Goal: Task Accomplishment & Management: Complete application form

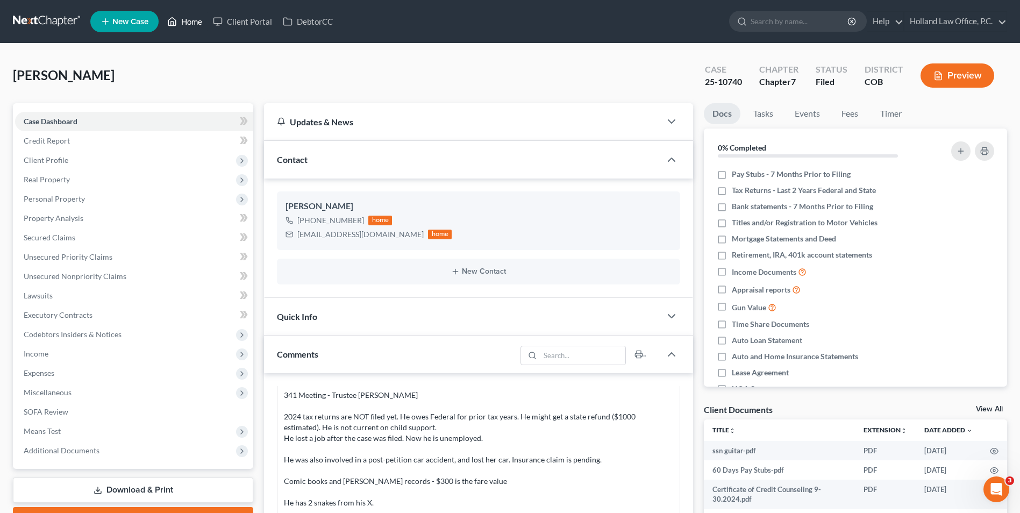
click at [188, 18] on link "Home" at bounding box center [185, 21] width 46 height 19
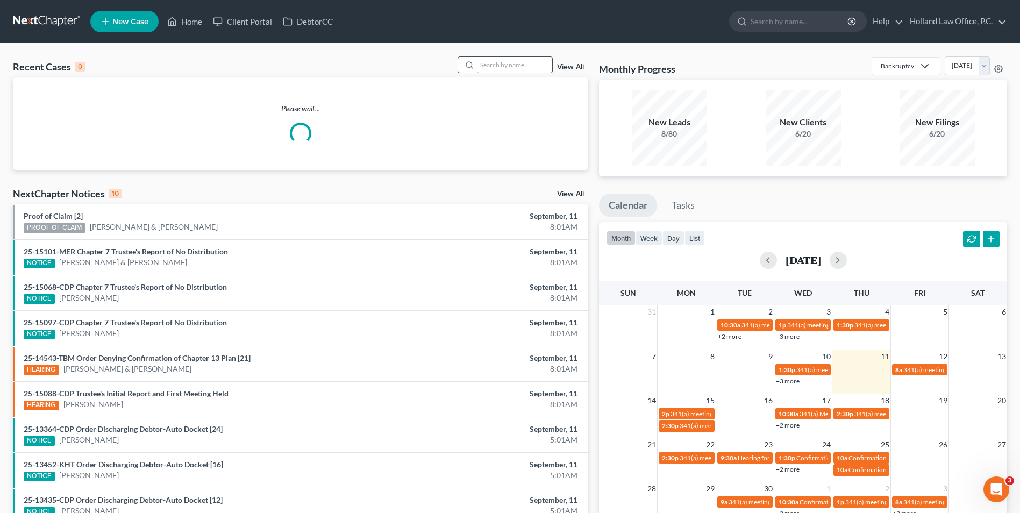
click at [533, 73] on input "search" at bounding box center [514, 65] width 75 height 16
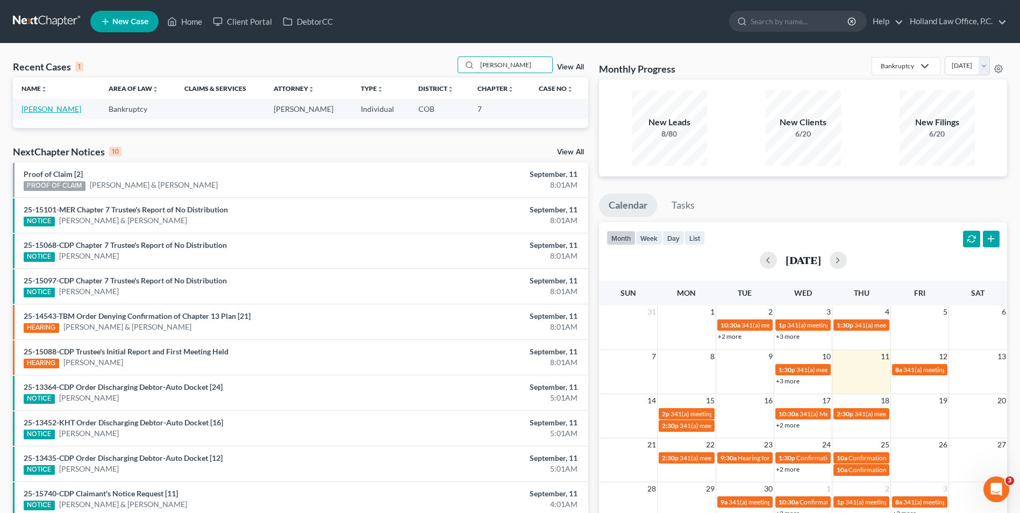
type input "galvan"
click at [55, 106] on link "[PERSON_NAME]" at bounding box center [52, 108] width 60 height 9
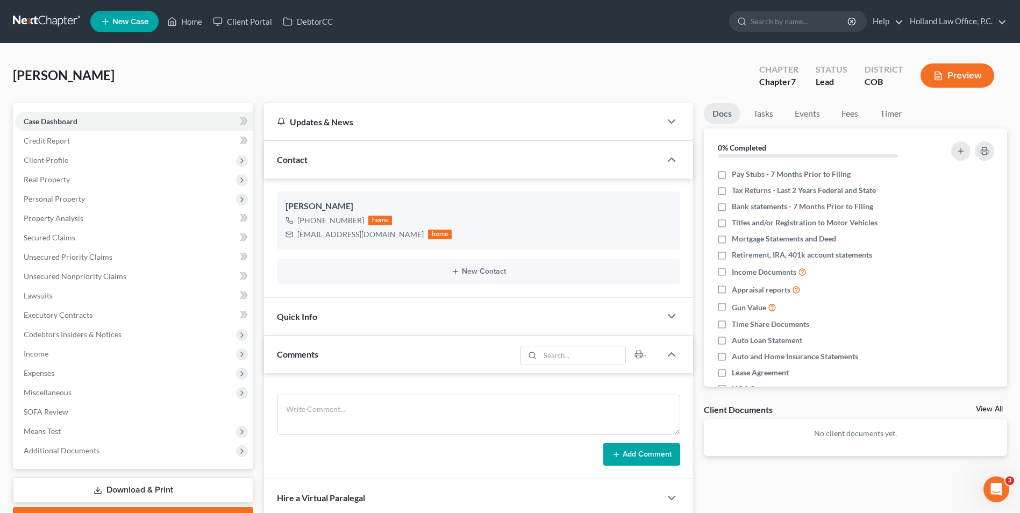
scroll to position [54, 0]
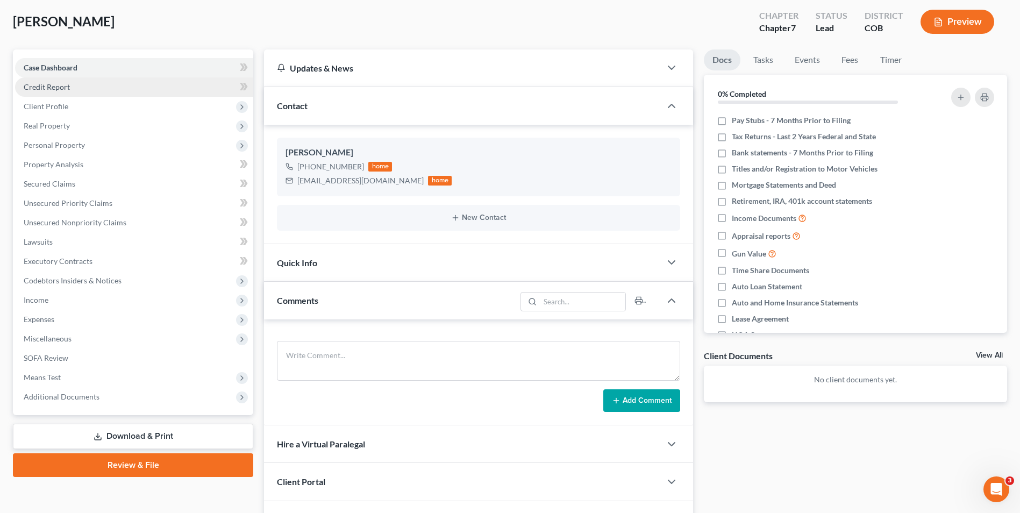
click at [123, 87] on link "Credit Report" at bounding box center [134, 86] width 238 height 19
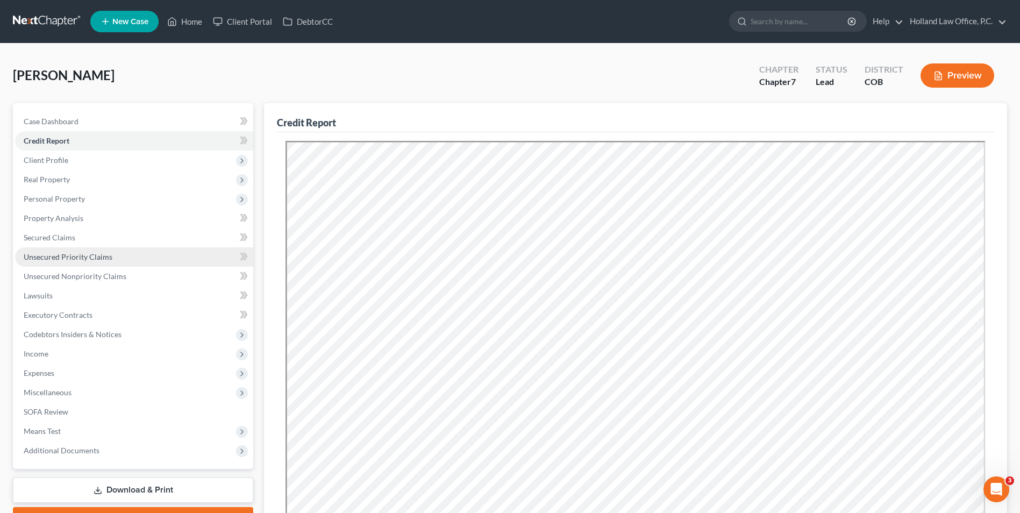
click at [86, 257] on span "Unsecured Priority Claims" at bounding box center [68, 256] width 89 height 9
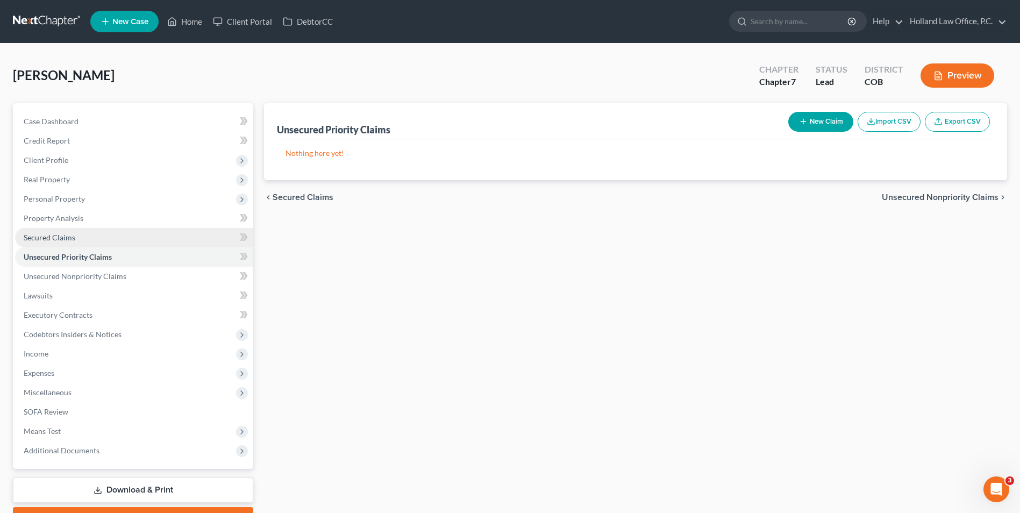
click at [79, 235] on link "Secured Claims" at bounding box center [134, 237] width 238 height 19
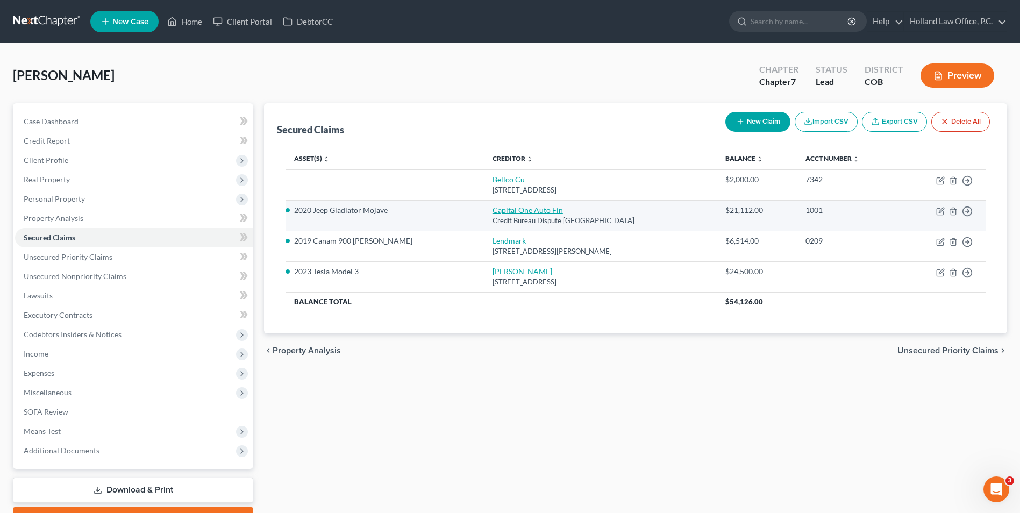
click at [499, 212] on link "Capital One Auto Fin" at bounding box center [528, 209] width 70 height 9
select select "45"
select select "4"
select select "0"
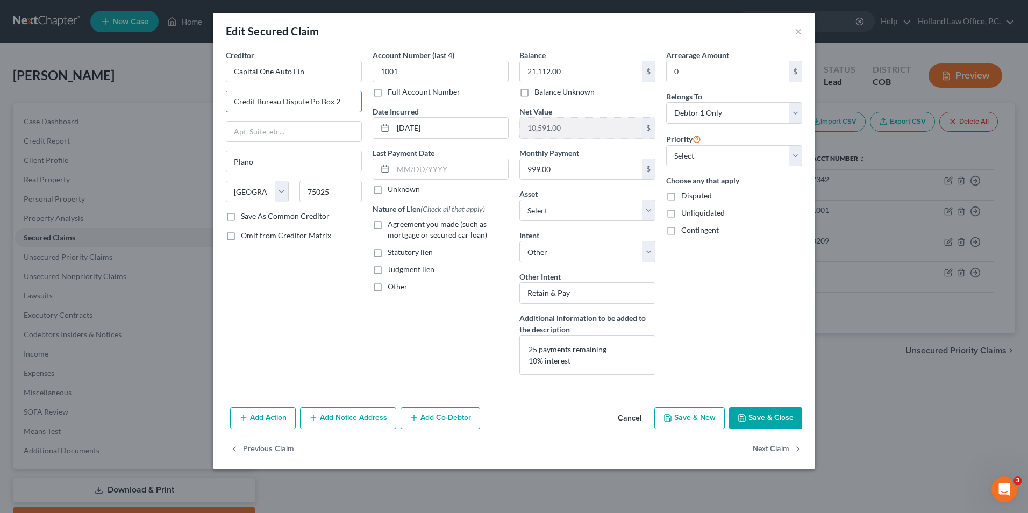
drag, startPoint x: 310, startPoint y: 103, endPoint x: 141, endPoint y: 80, distance: 170.0
click at [141, 80] on div "Edit Secured Claim × Creditor * Capital One Auto Fin Credit Bureau Dispute Po B…" at bounding box center [514, 256] width 1028 height 513
type input "Po Box 2"
click at [751, 421] on button "Save & Close" at bounding box center [765, 418] width 73 height 23
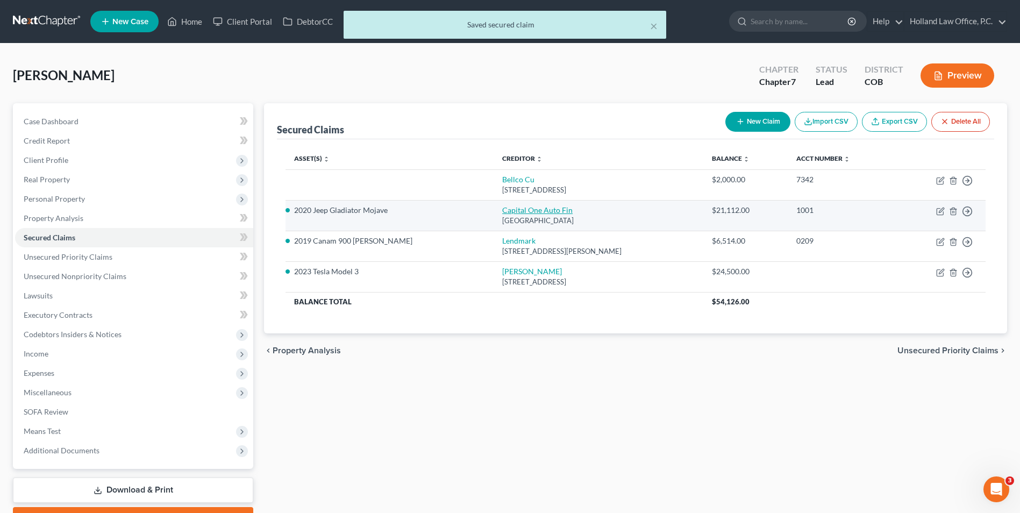
click at [503, 211] on link "Capital One Auto Fin" at bounding box center [537, 209] width 70 height 9
select select "45"
select select "4"
select select "0"
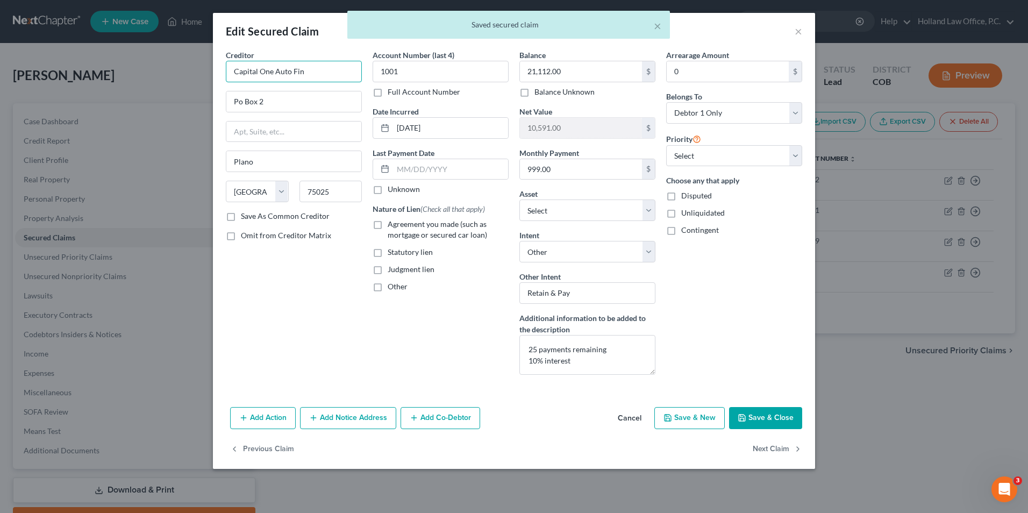
drag, startPoint x: 301, startPoint y: 75, endPoint x: 270, endPoint y: 76, distance: 30.7
click at [270, 76] on input "Capital One Auto Fin" at bounding box center [294, 72] width 136 height 22
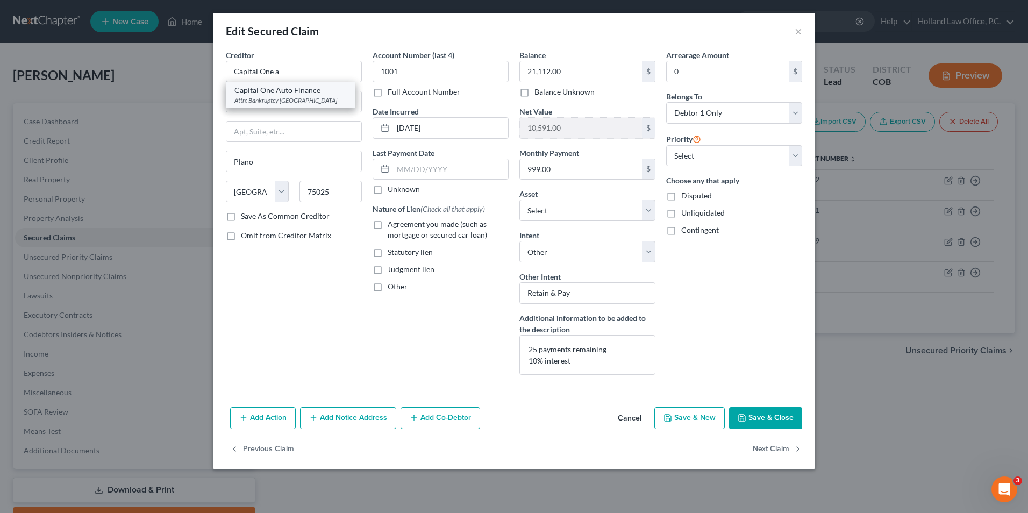
click at [286, 96] on div "Attn: Bankruptcy Po Box 30285, Salt Lake City, UT 84130" at bounding box center [290, 100] width 112 height 9
type input "Capital One Auto Finance"
type input "Attn: Bankruptcy"
type input "Po Box 30285"
type input "Salt Lake City"
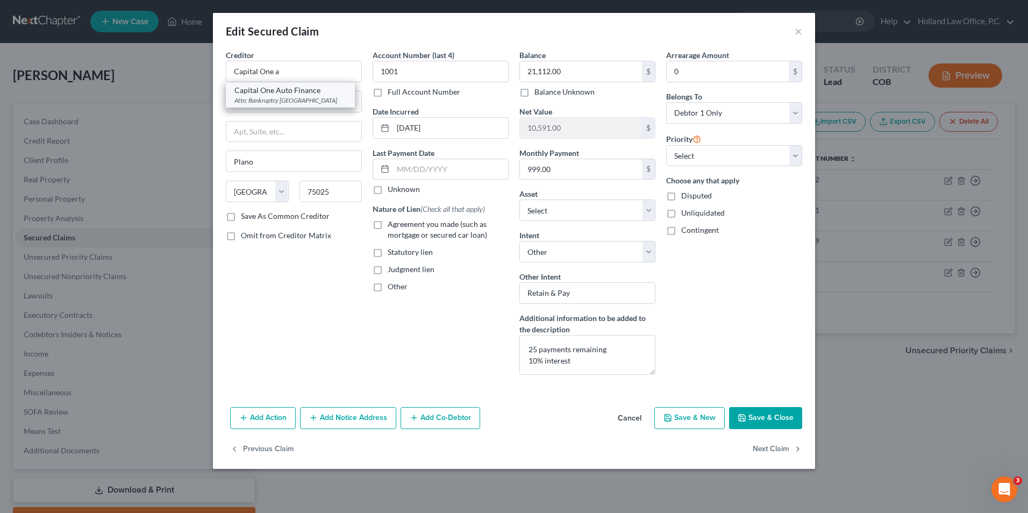
select select "46"
type input "84130"
drag, startPoint x: 237, startPoint y: 102, endPoint x: 205, endPoint y: 105, distance: 32.4
click at [205, 105] on div "Edit Secured Claim × Creditor * Capital One Auto Finance Attn: Bankruptcy Po Bo…" at bounding box center [514, 256] width 1028 height 513
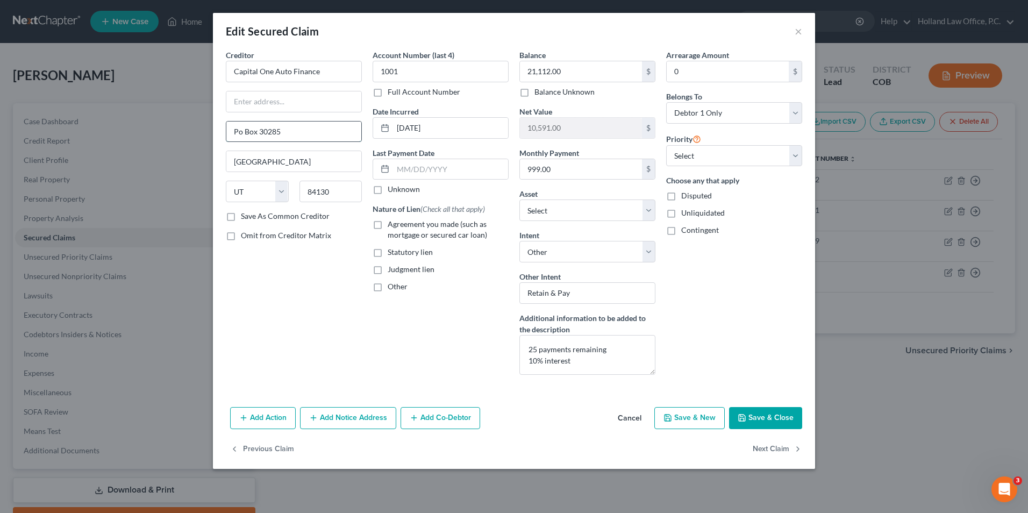
drag, startPoint x: 287, startPoint y: 131, endPoint x: 234, endPoint y: 133, distance: 52.7
click at [219, 137] on div "Creditor * Capital One Auto Finance Po Box 30285 Salt Lake City State AL AK AR …" at bounding box center [514, 225] width 602 height 353
type input "Po Box 30285"
click at [758, 419] on button "Save & Close" at bounding box center [765, 418] width 73 height 23
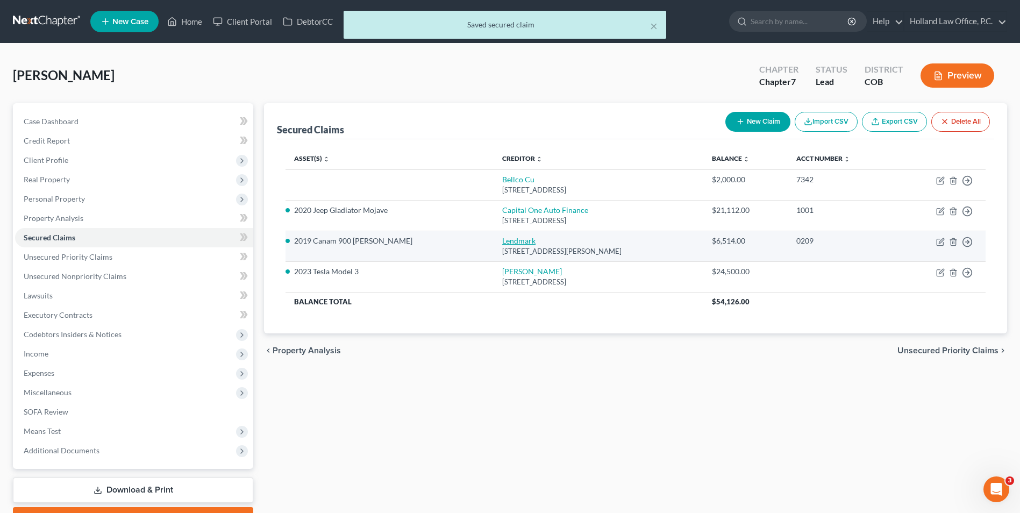
click at [502, 244] on link "Lendmark" at bounding box center [518, 240] width 33 height 9
select select "10"
select select "4"
select select "0"
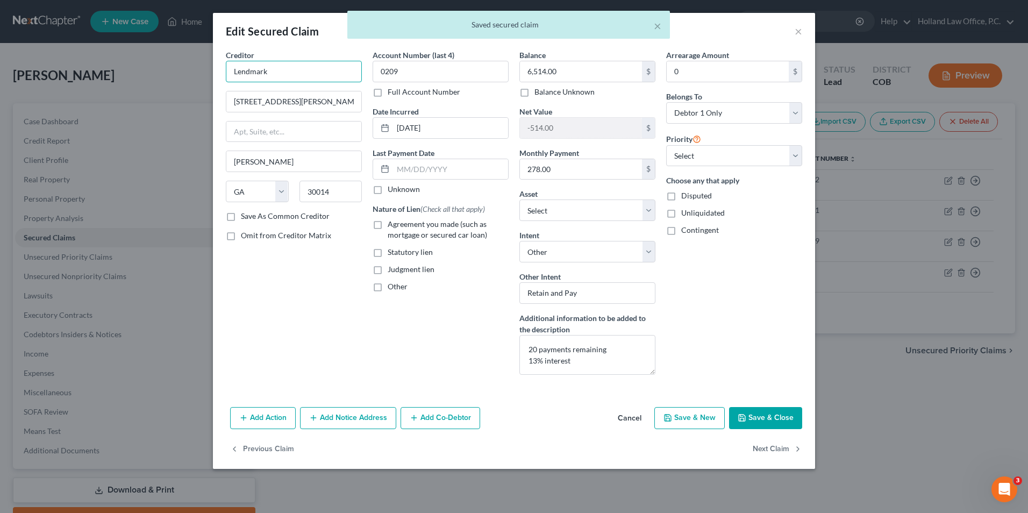
drag, startPoint x: 275, startPoint y: 71, endPoint x: 250, endPoint y: 79, distance: 26.0
click at [250, 79] on input "Lendmark" at bounding box center [294, 72] width 136 height 22
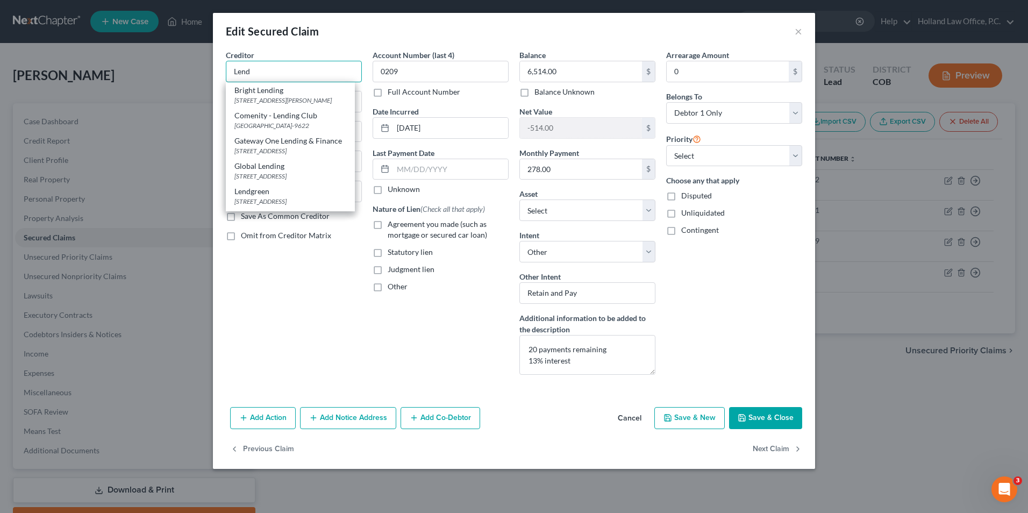
type input "Lend"
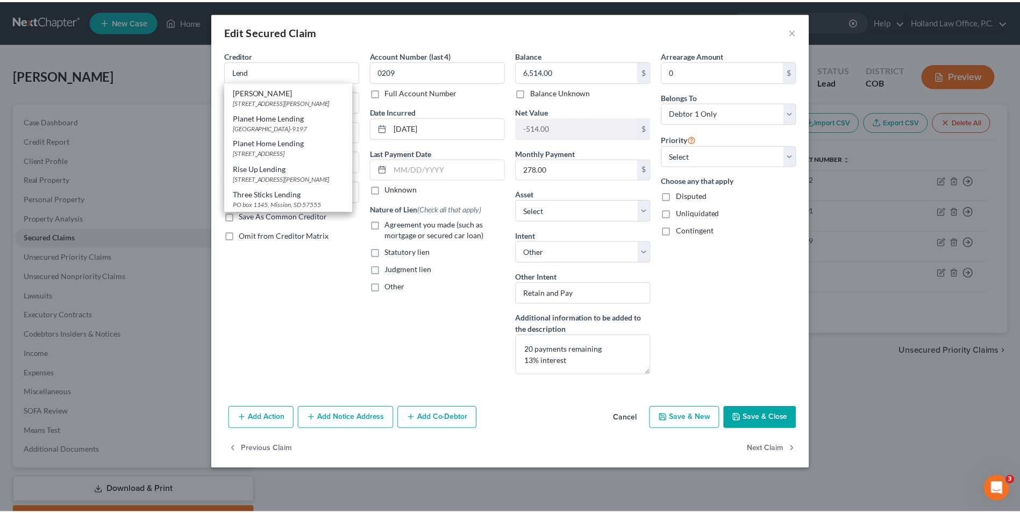
scroll to position [316, 0]
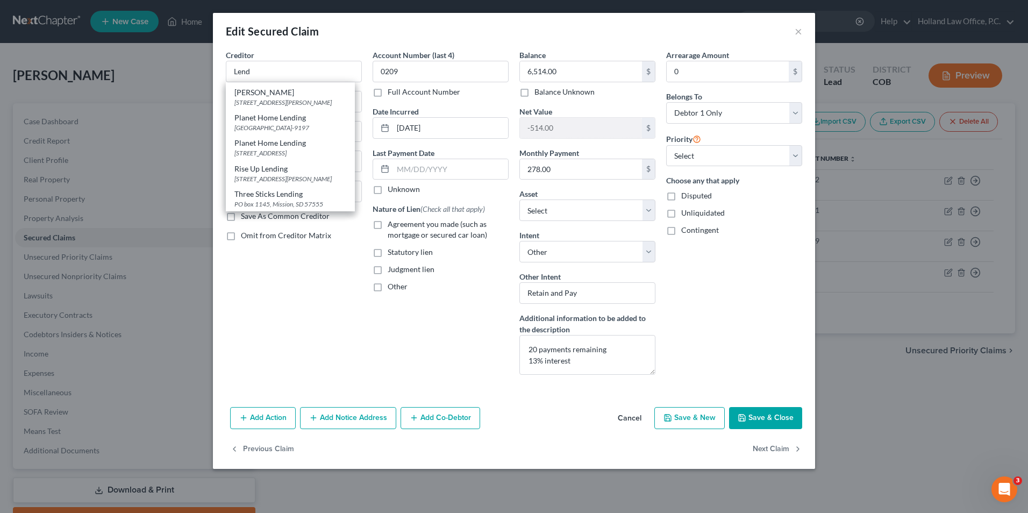
click at [631, 420] on button "Cancel" at bounding box center [629, 419] width 41 height 22
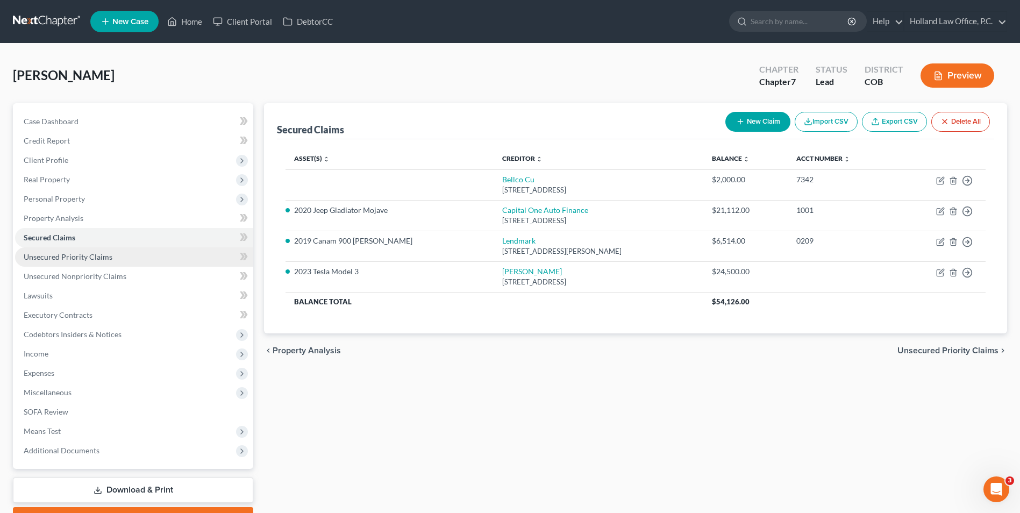
click at [92, 251] on link "Unsecured Priority Claims" at bounding box center [134, 256] width 238 height 19
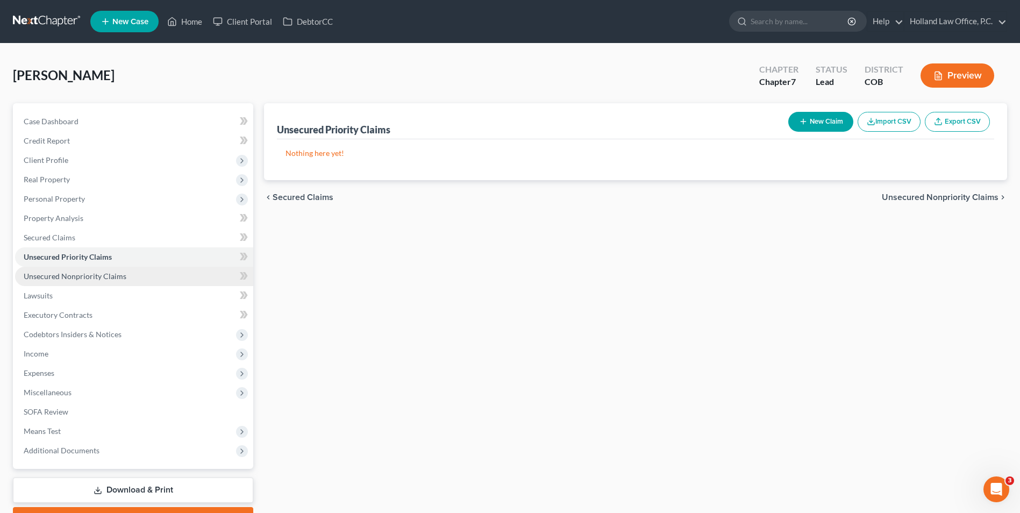
click at [90, 270] on link "Unsecured Nonpriority Claims" at bounding box center [134, 276] width 238 height 19
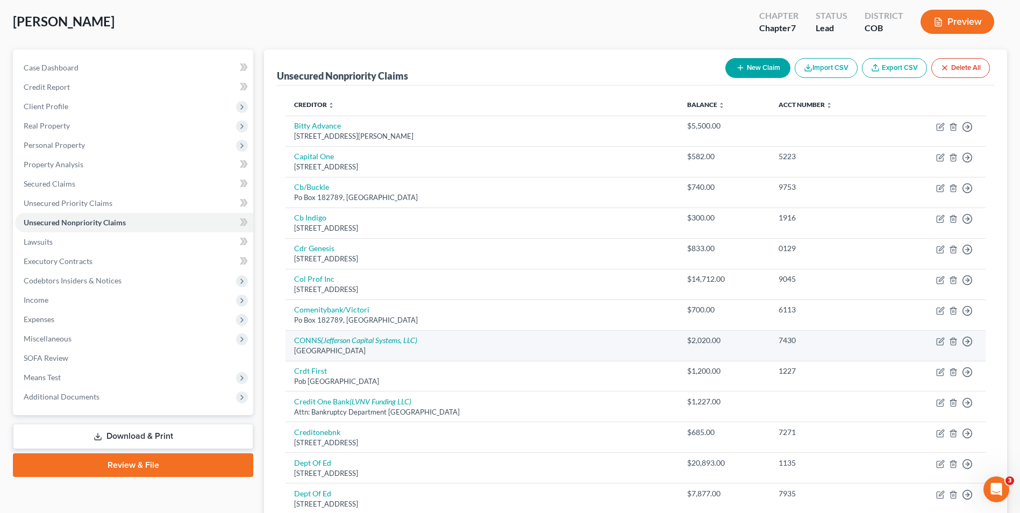
scroll to position [108, 0]
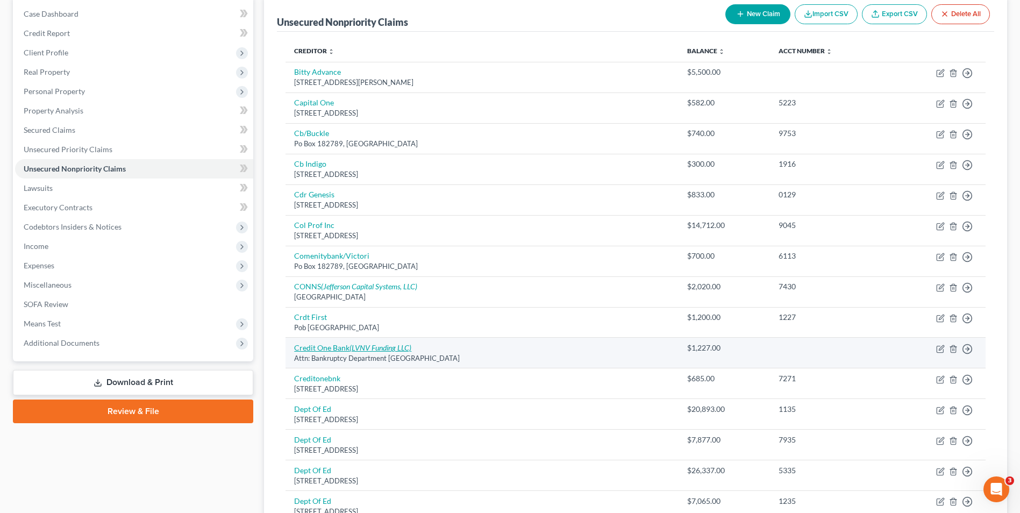
click at [334, 350] on link "Credit One Bank (LVNV Funding LLC)" at bounding box center [352, 347] width 117 height 9
select select "31"
select select "1"
select select "0"
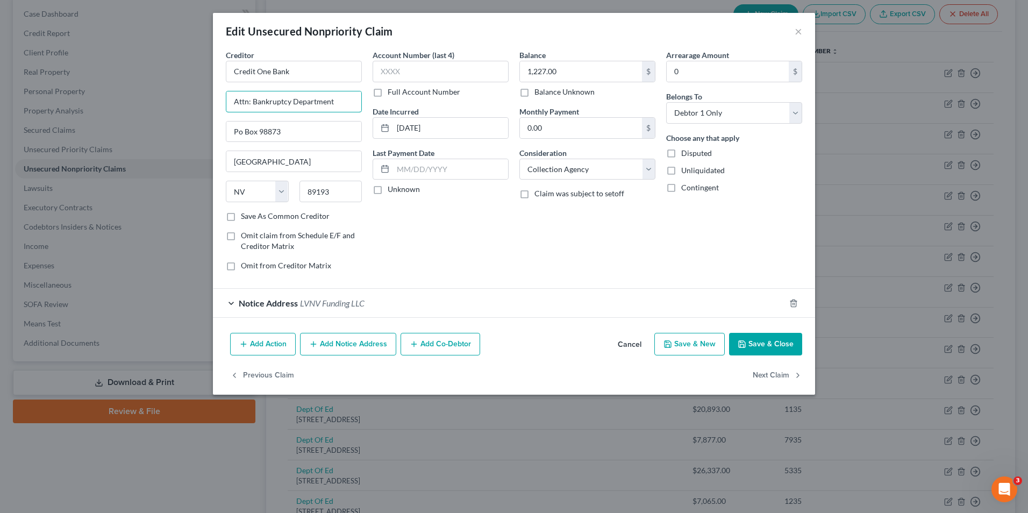
drag, startPoint x: 279, startPoint y: 104, endPoint x: 221, endPoint y: 103, distance: 58.1
click at [222, 103] on div "Creditor * Credit One Bank Attn: Bankruptcy Department Po Box 98873 Las Vegas S…" at bounding box center [293, 164] width 147 height 230
type input "t"
click at [314, 104] on input "t" at bounding box center [293, 101] width 135 height 20
drag, startPoint x: 272, startPoint y: 132, endPoint x: 273, endPoint y: 114, distance: 17.8
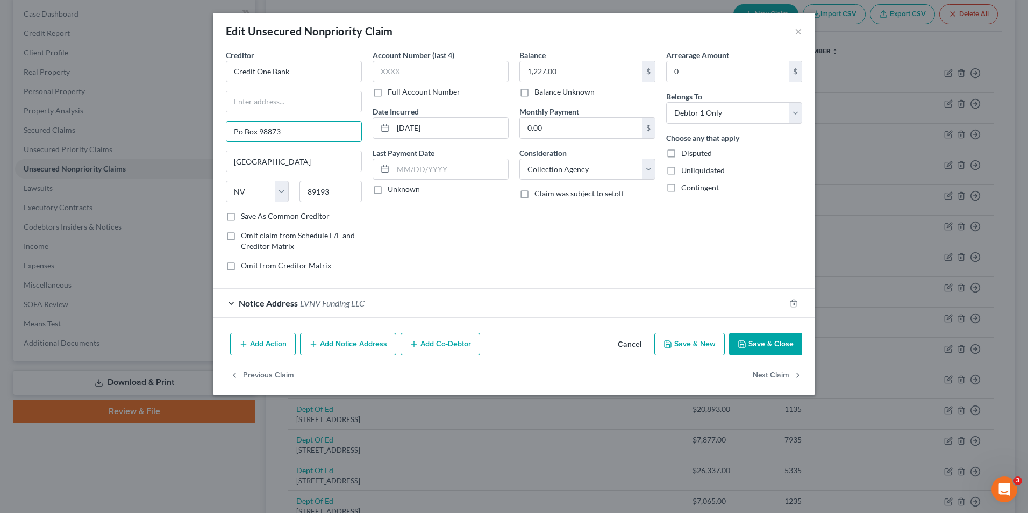
click at [273, 114] on div "Creditor * Credit One Bank Po Box 98873 Las Vegas State AL AK AR AZ CA CO CT DE…" at bounding box center [294, 129] width 136 height 161
drag, startPoint x: 266, startPoint y: 133, endPoint x: 223, endPoint y: 132, distance: 43.0
click at [223, 132] on div "Creditor * Credit One Bank Po Box 98873 Las Vegas State AL AK AR AZ CA CO CT DE…" at bounding box center [293, 164] width 147 height 230
type input "Po Box 98873"
click at [749, 345] on button "Save & Close" at bounding box center [765, 344] width 73 height 23
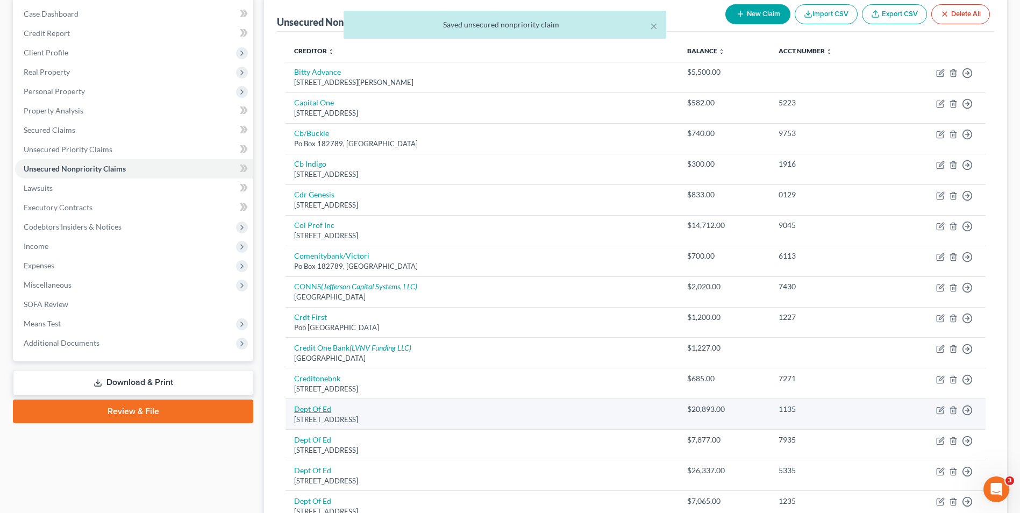
click at [325, 409] on link "Dept Of Ed" at bounding box center [312, 408] width 37 height 9
select select "30"
select select "17"
select select "0"
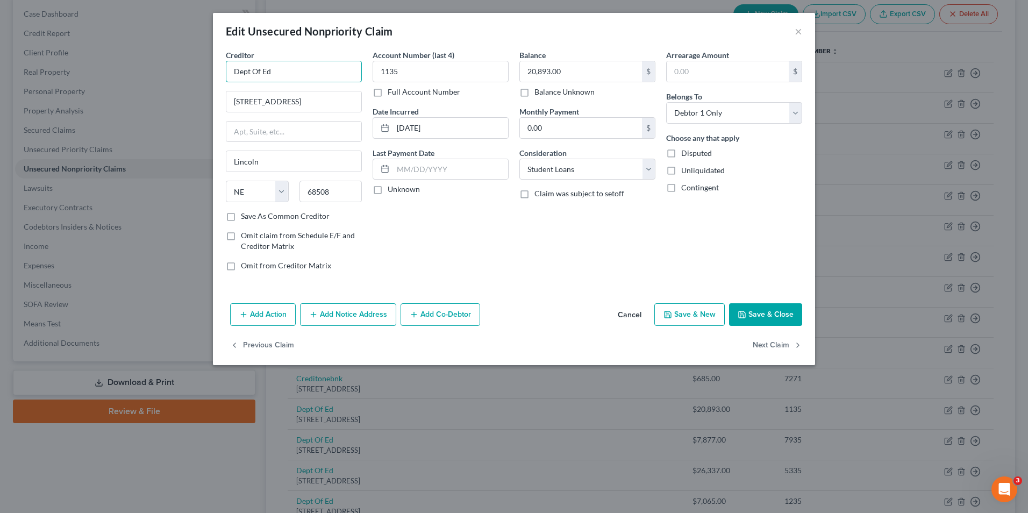
drag, startPoint x: 257, startPoint y: 69, endPoint x: 199, endPoint y: 65, distance: 58.2
click at [199, 65] on div "Edit Unsecured Nonpriority Claim × Creditor * Dept Of Ed 121 S 13th St Lincoln …" at bounding box center [514, 256] width 1028 height 513
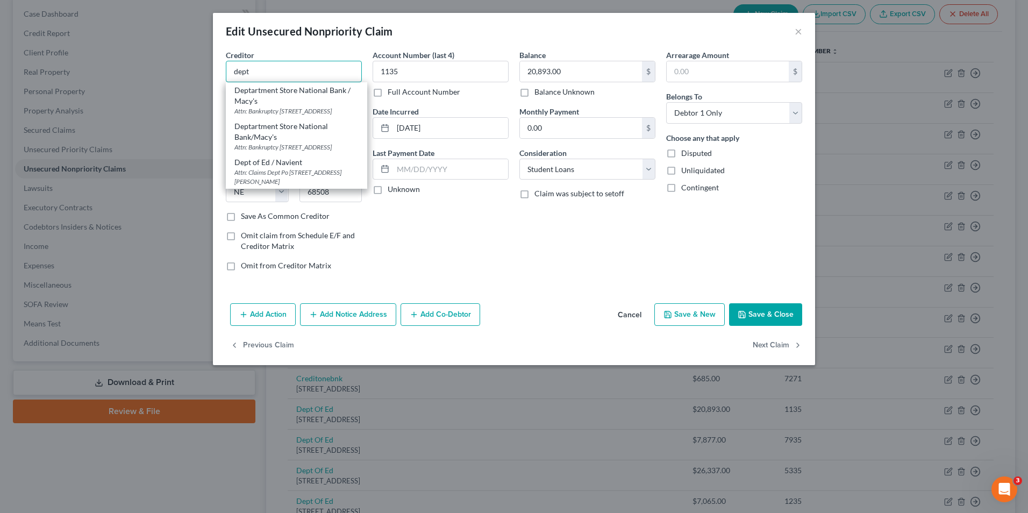
type input "dept"
click at [369, 217] on div "Account Number (last 4) 1135 Full Account Number Date Incurred 03-17-2023 Last …" at bounding box center [440, 164] width 147 height 230
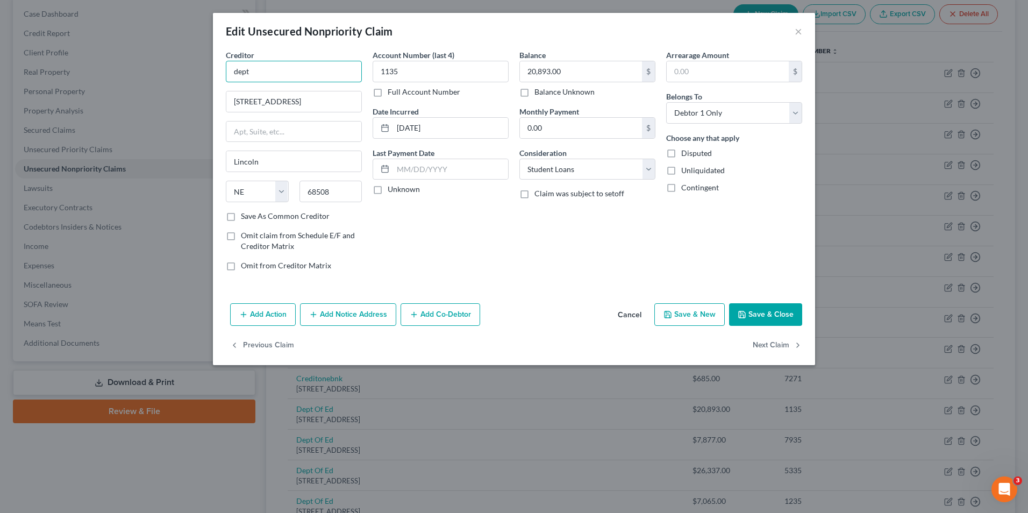
click at [308, 70] on input "dept" at bounding box center [294, 72] width 136 height 22
click at [633, 312] on button "Cancel" at bounding box center [629, 315] width 41 height 22
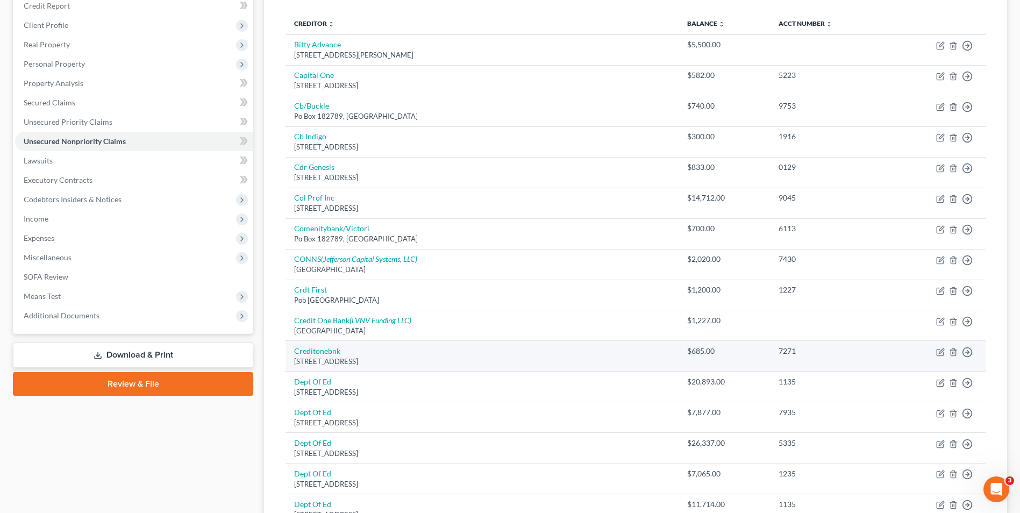
scroll to position [161, 0]
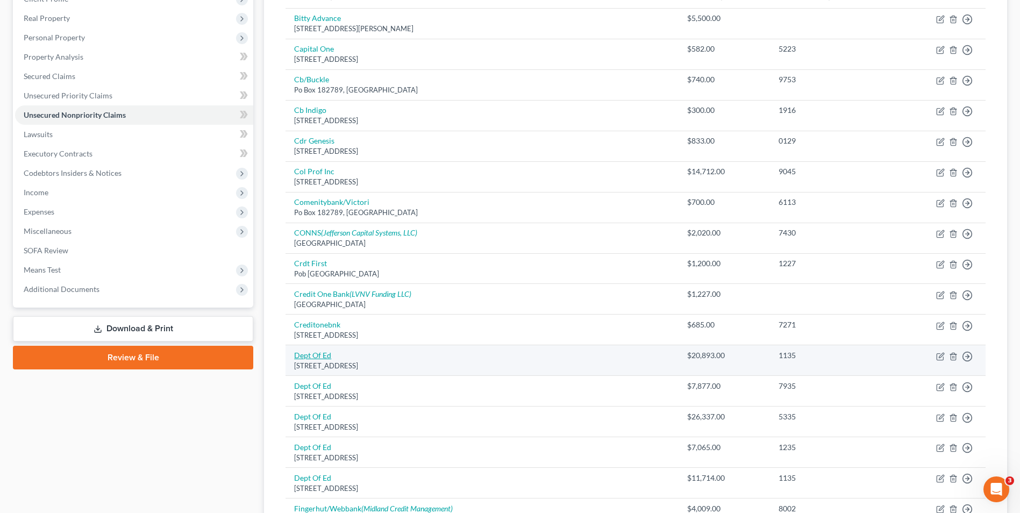
click at [320, 355] on link "Dept Of Ed" at bounding box center [312, 355] width 37 height 9
select select "30"
select select "17"
select select "0"
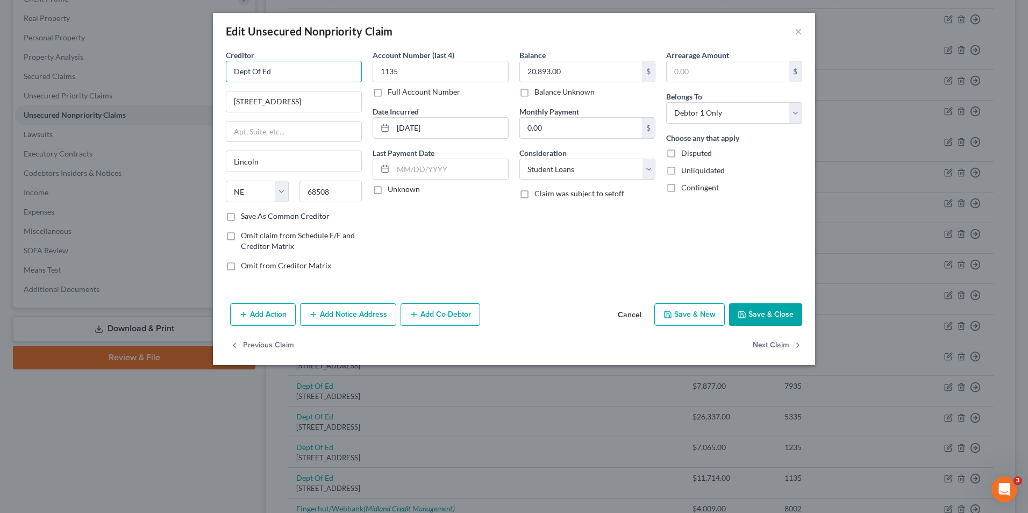
drag, startPoint x: 138, startPoint y: 69, endPoint x: 123, endPoint y: 69, distance: 15.1
click at [123, 69] on div "Edit Unsecured Nonpriority Claim × Creditor * Dept Of Ed 121 S 13th St Lincoln …" at bounding box center [514, 256] width 1028 height 513
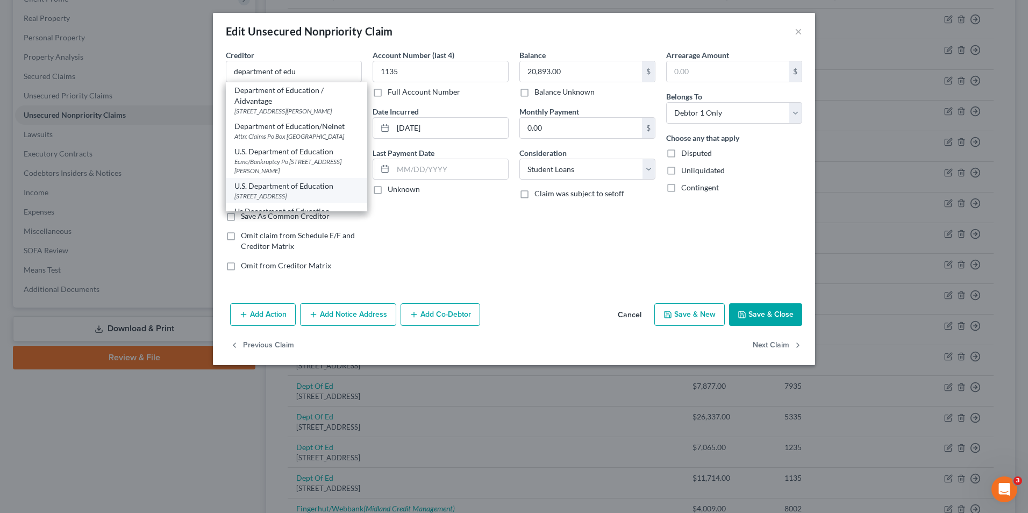
click at [294, 191] on div "U.S. Department of Education" at bounding box center [296, 186] width 124 height 11
type input "U.S. Department of Education"
type input "PO Box 5609"
type input "Greenville"
select select "45"
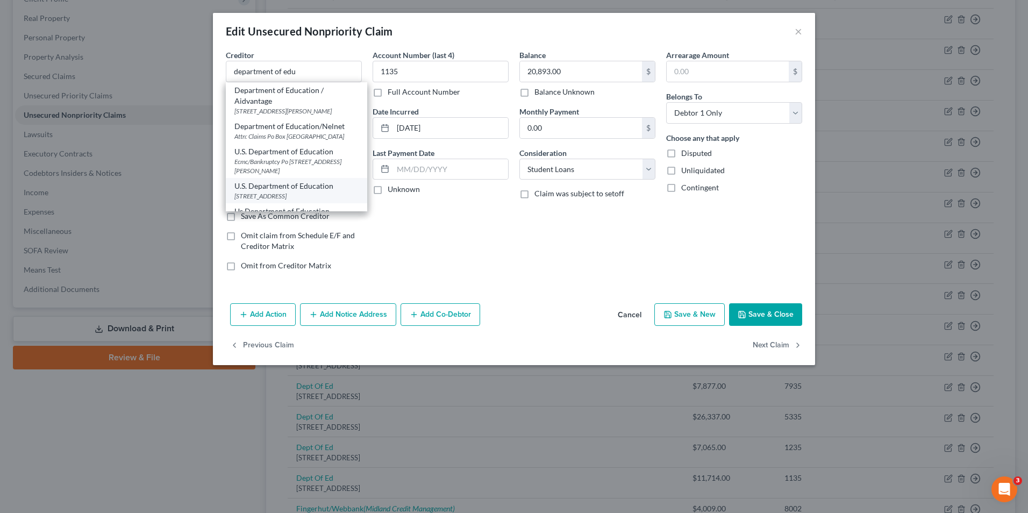
type input "75403"
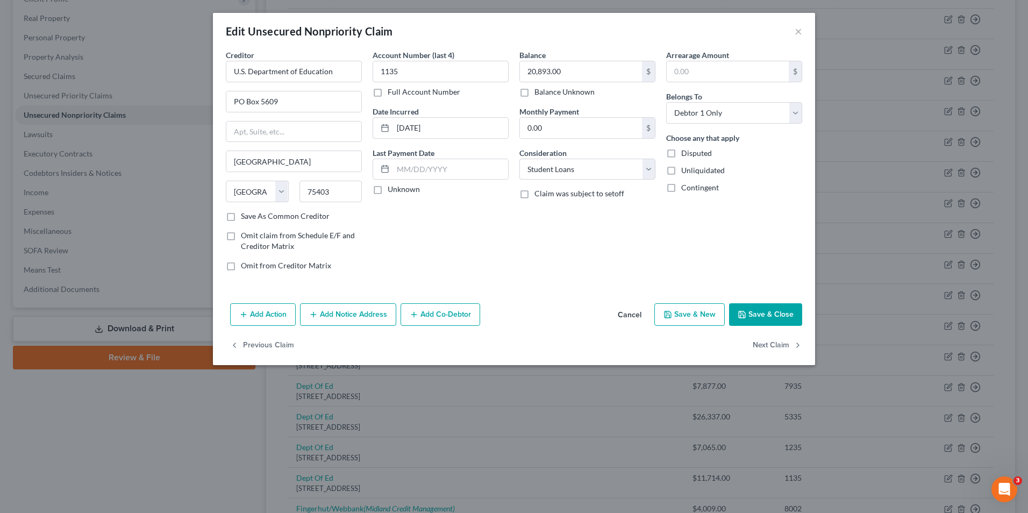
click at [761, 314] on button "Save & Close" at bounding box center [765, 314] width 73 height 23
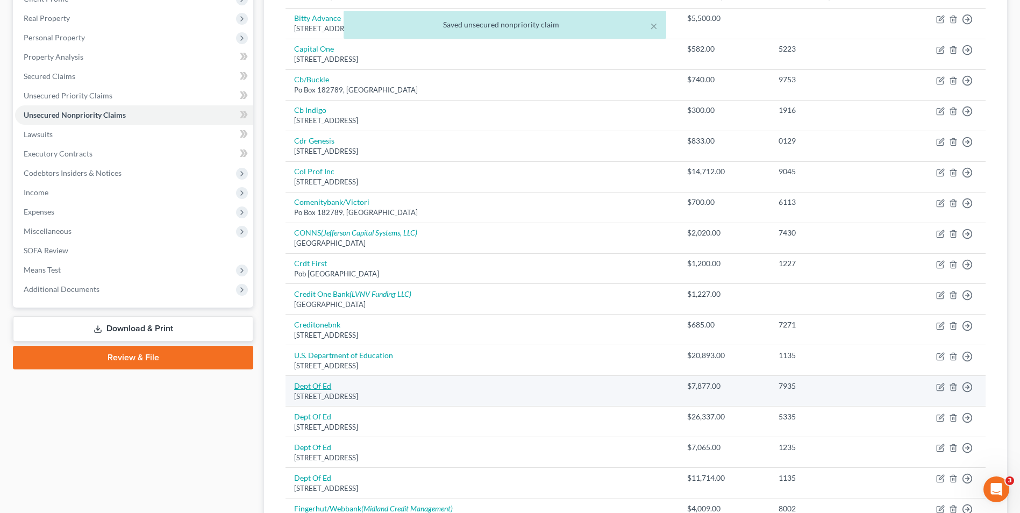
click at [311, 386] on link "Dept Of Ed" at bounding box center [312, 385] width 37 height 9
select select "30"
select select "17"
select select "0"
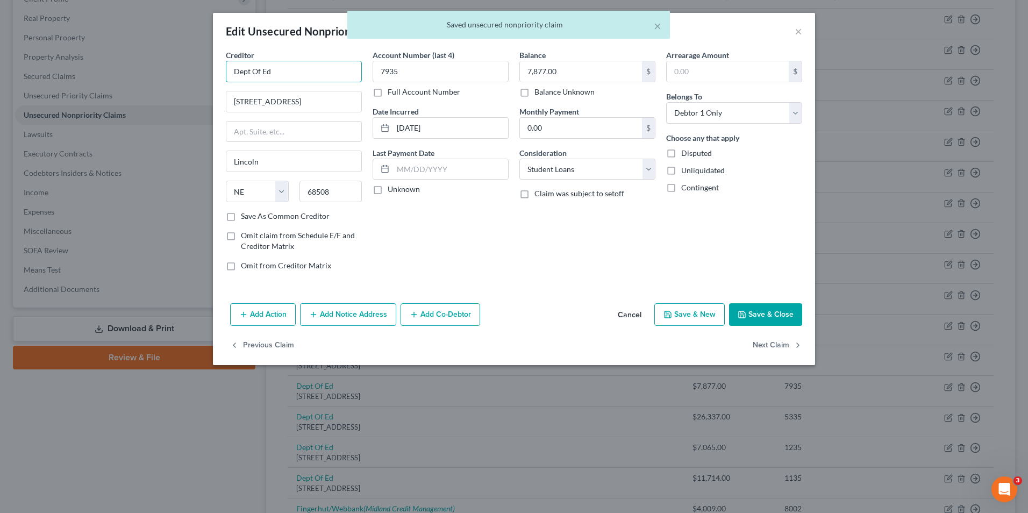
drag, startPoint x: 284, startPoint y: 67, endPoint x: 183, endPoint y: 44, distance: 103.6
click at [185, 45] on div "Edit Unsecured Nonpriority Claim × Creditor * Dept Of Ed 121 S 13th St Lincoln …" at bounding box center [514, 256] width 1028 height 513
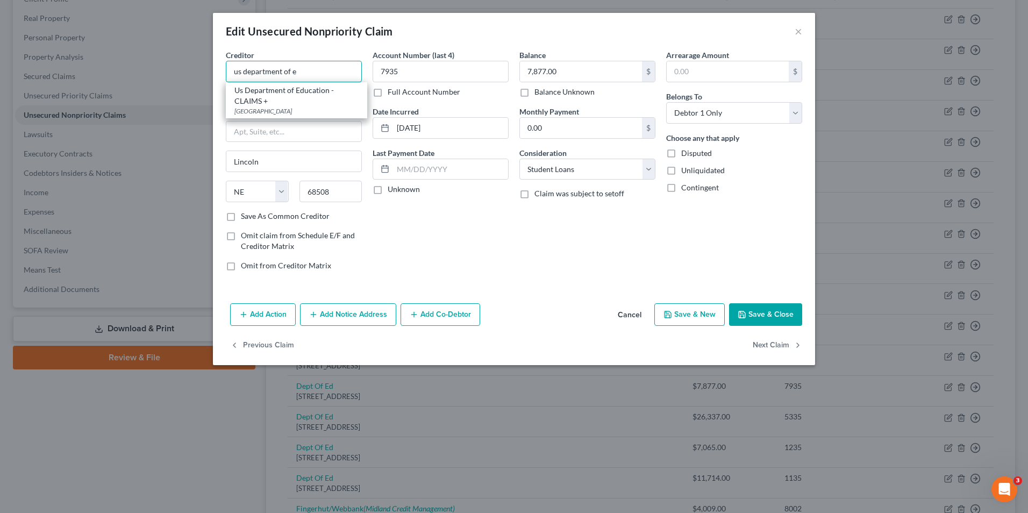
type input "us department of e"
click at [300, 44] on div "Edit Unsecured Nonpriority Claim ×" at bounding box center [514, 31] width 602 height 37
drag, startPoint x: 248, startPoint y: 70, endPoint x: 117, endPoint y: 59, distance: 131.7
click at [117, 59] on div "Edit Unsecured Nonpriority Claim × Creditor * us department of e 121 S 13th St …" at bounding box center [514, 256] width 1028 height 513
click at [643, 314] on button "Cancel" at bounding box center [629, 315] width 41 height 22
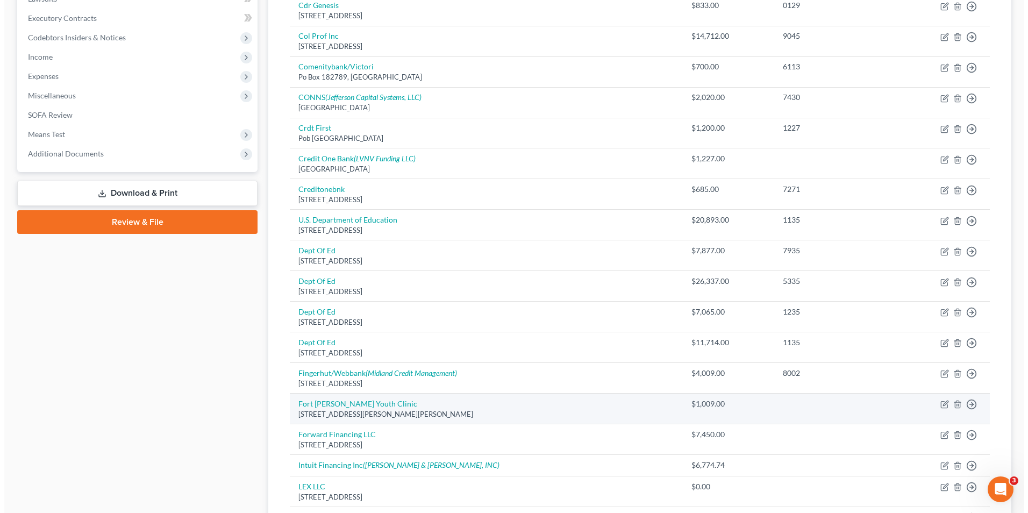
scroll to position [323, 0]
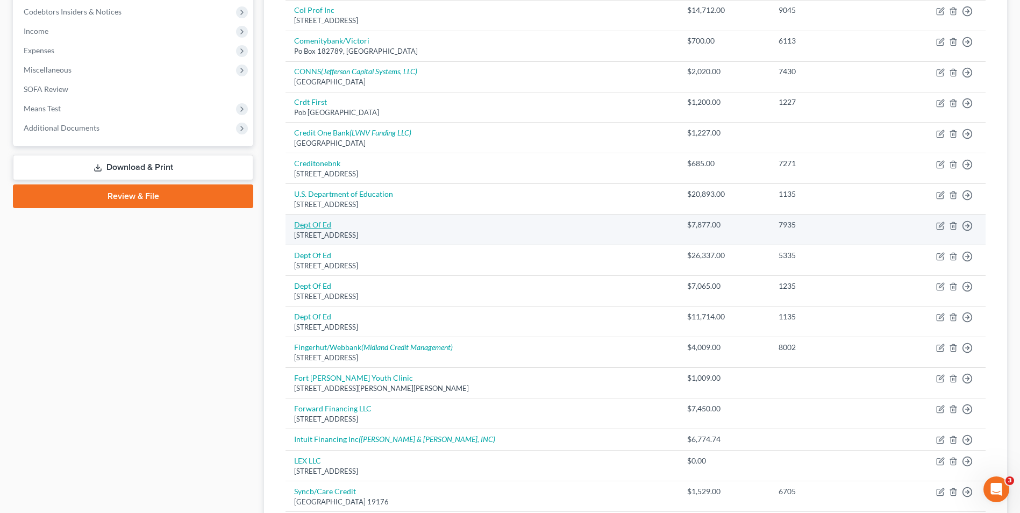
click at [310, 222] on link "Dept Of Ed" at bounding box center [312, 224] width 37 height 9
select select "30"
select select "17"
select select "0"
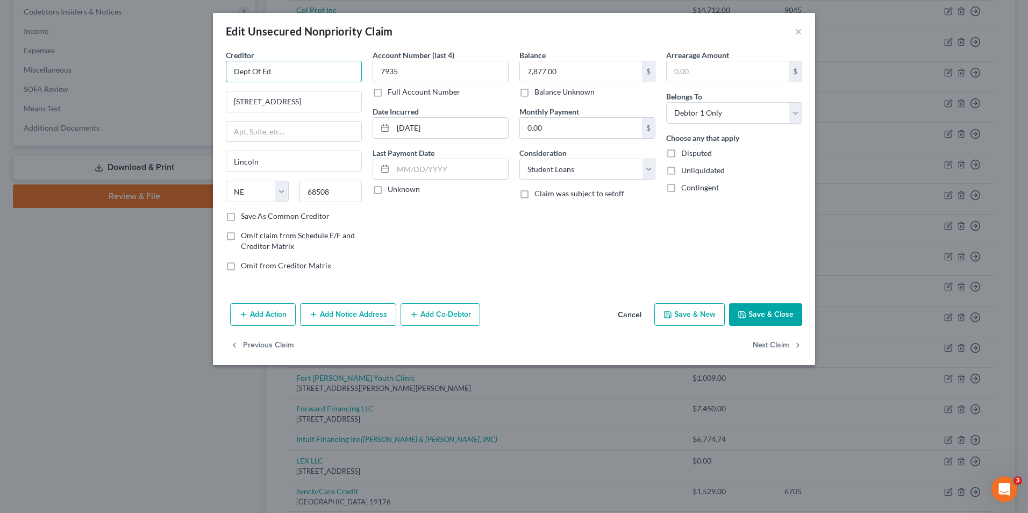
drag, startPoint x: 122, startPoint y: 47, endPoint x: 104, endPoint y: 46, distance: 18.3
click at [122, 47] on div "Edit Unsecured Nonpriority Claim × Creditor * Dept Of Ed 121 S 13th St Lincoln …" at bounding box center [514, 256] width 1028 height 513
type input "d"
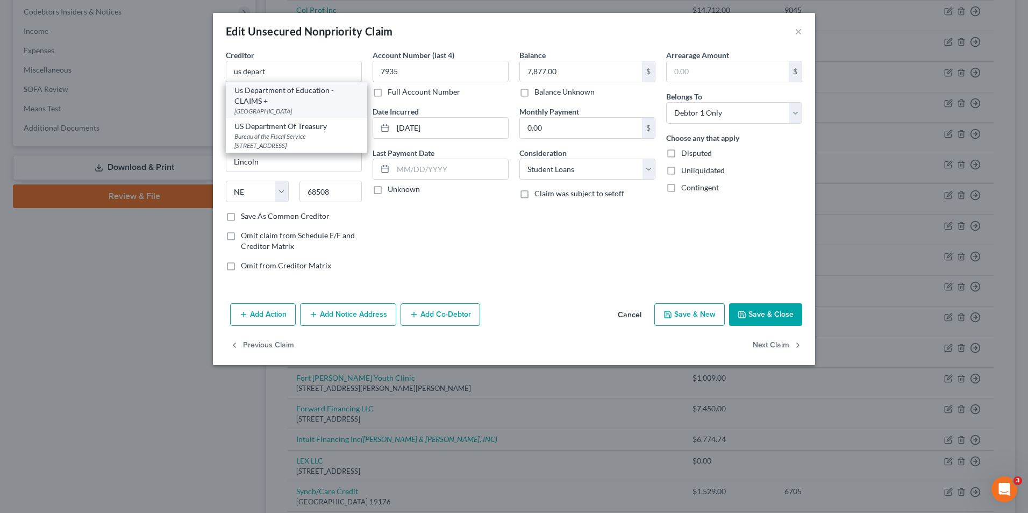
click at [303, 101] on div "Us Department of Education - CLAIMS +" at bounding box center [296, 96] width 124 height 22
type input "Us Department of Education - CLAIMS +"
type input "PO Box 82505"
type input "68501"
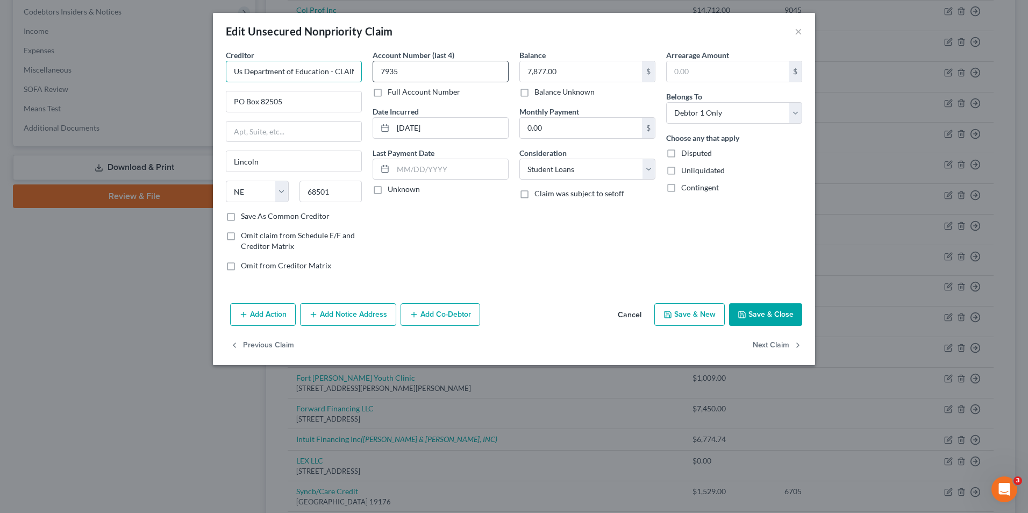
scroll to position [0, 12]
drag, startPoint x: 326, startPoint y: 73, endPoint x: 428, endPoint y: 77, distance: 101.2
click at [428, 77] on div "Creditor * Us Department of Education - CLAIMS + PO Box 82505 Lincoln State AL …" at bounding box center [513, 164] width 587 height 230
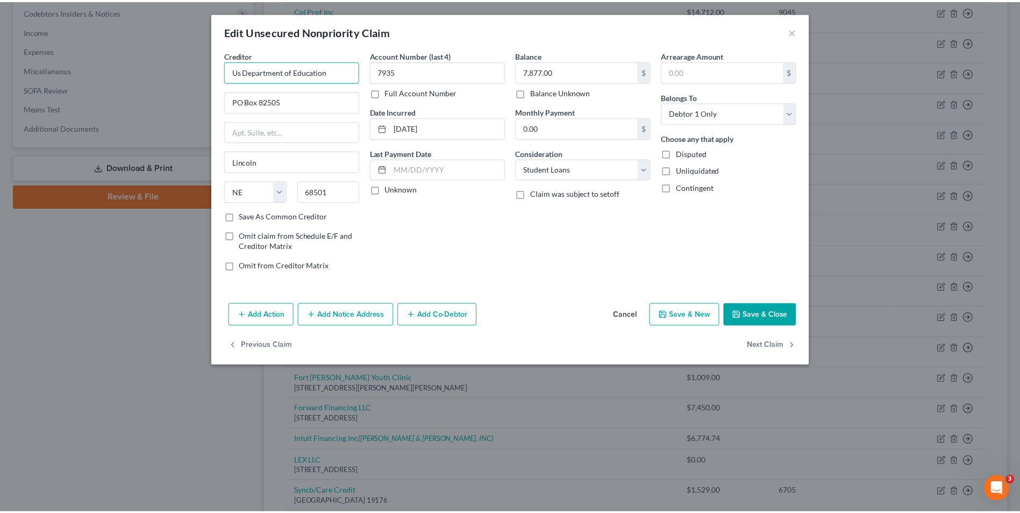
scroll to position [0, 0]
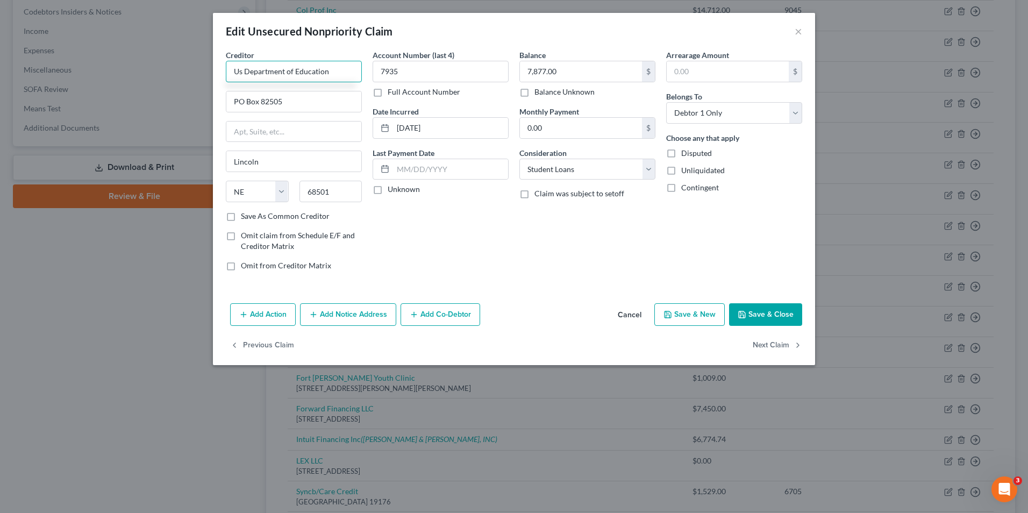
type input "Us Department of Education"
click at [755, 311] on button "Save & Close" at bounding box center [765, 314] width 73 height 23
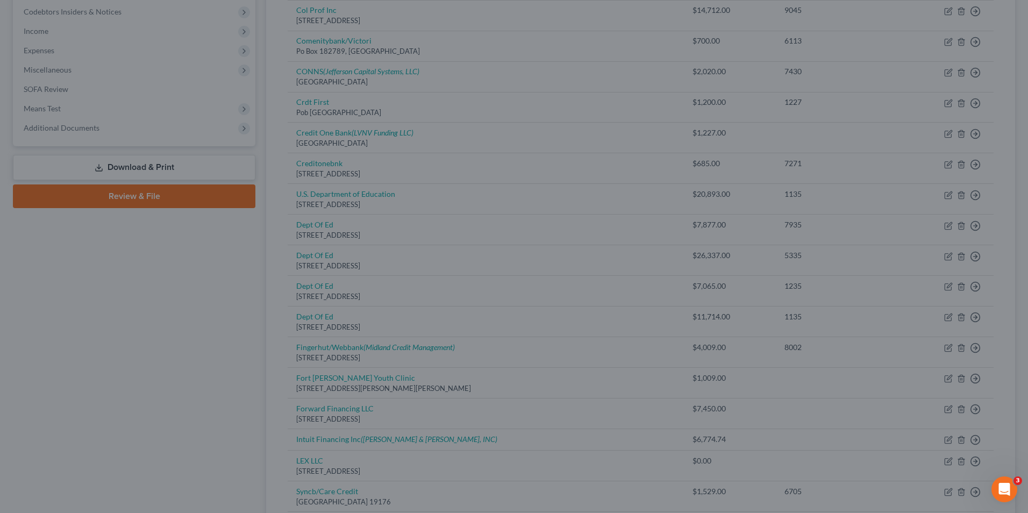
type input "0"
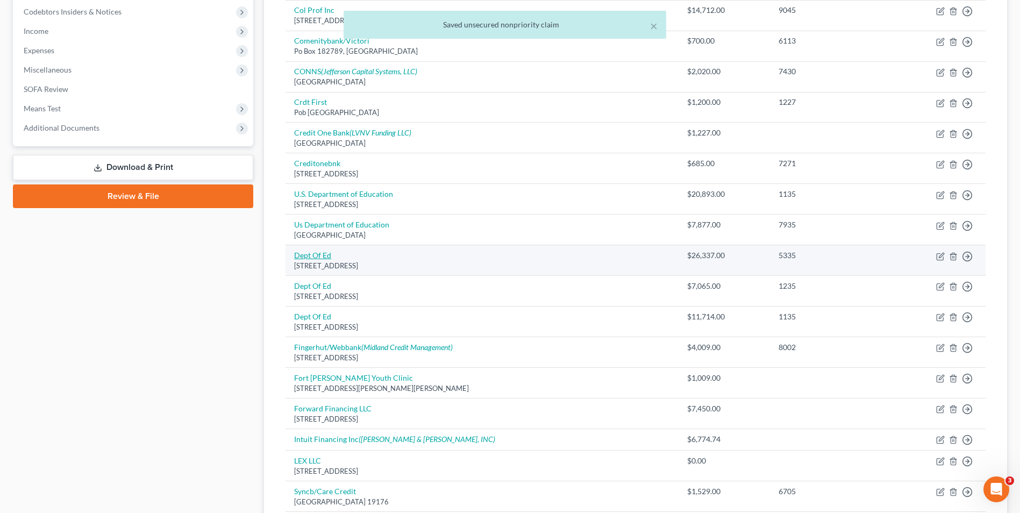
click at [319, 255] on link "Dept Of Ed" at bounding box center [312, 255] width 37 height 9
select select "30"
select select "17"
select select "0"
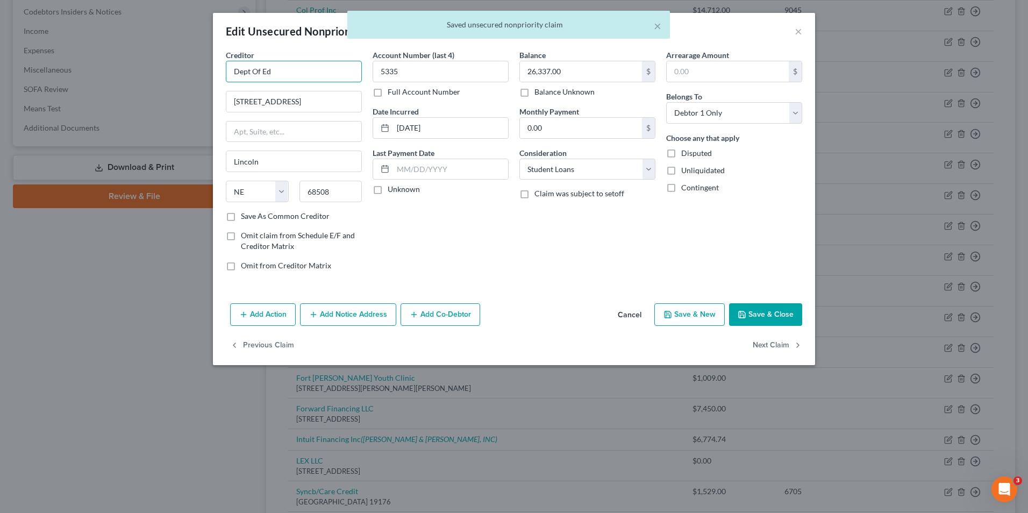
drag, startPoint x: 253, startPoint y: 67, endPoint x: 177, endPoint y: 63, distance: 75.9
click at [196, 67] on div "Edit Unsecured Nonpriority Claim × Creditor * Dept Of Ed 121 S 13th St Lincoln …" at bounding box center [514, 256] width 1028 height 513
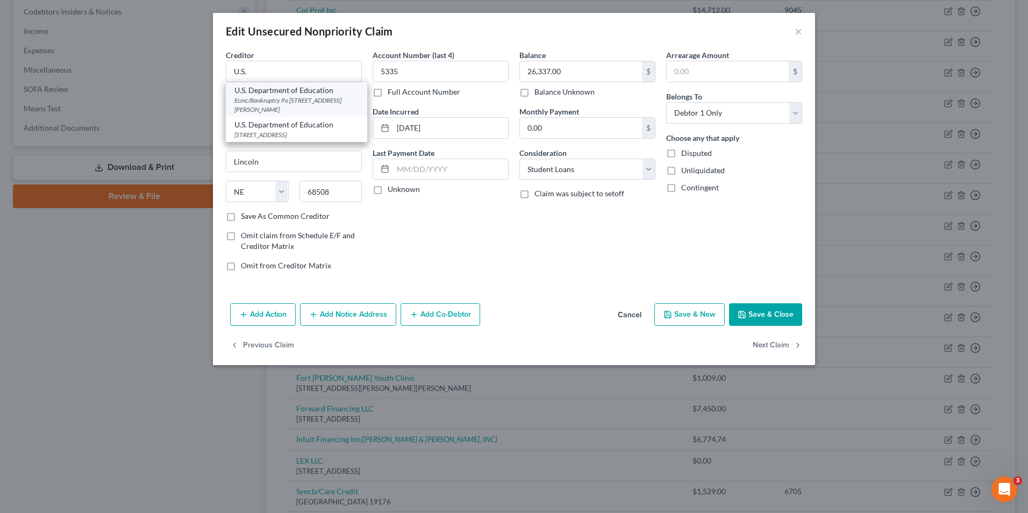
click at [287, 99] on div "Ecmc/Bankruptcy Po Box 16408, Saint Paul, MN 55116" at bounding box center [296, 105] width 124 height 18
type input "U.S. Department of Education"
type input "Ecmc/Bankruptcy"
type input "Po Box 16408"
type input "Saint Paul"
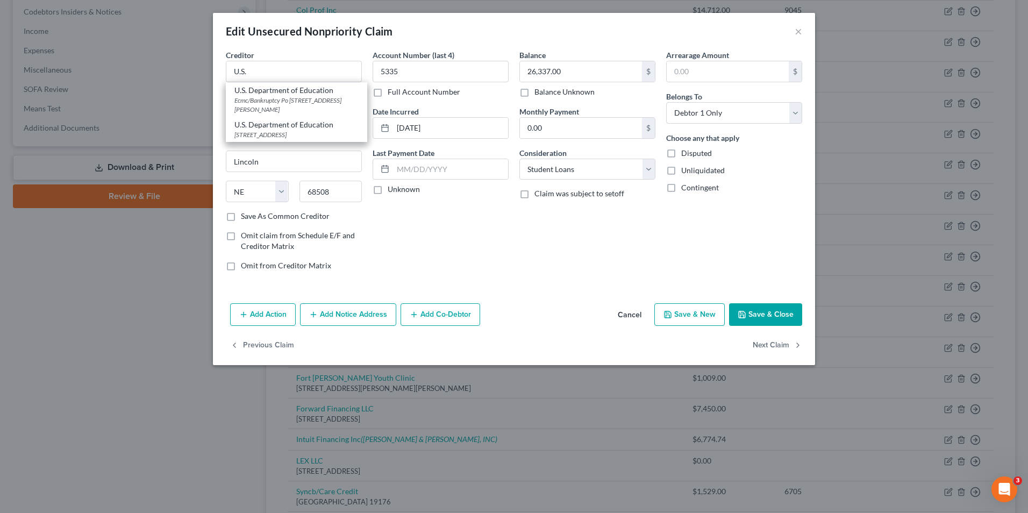
select select "24"
type input "55116"
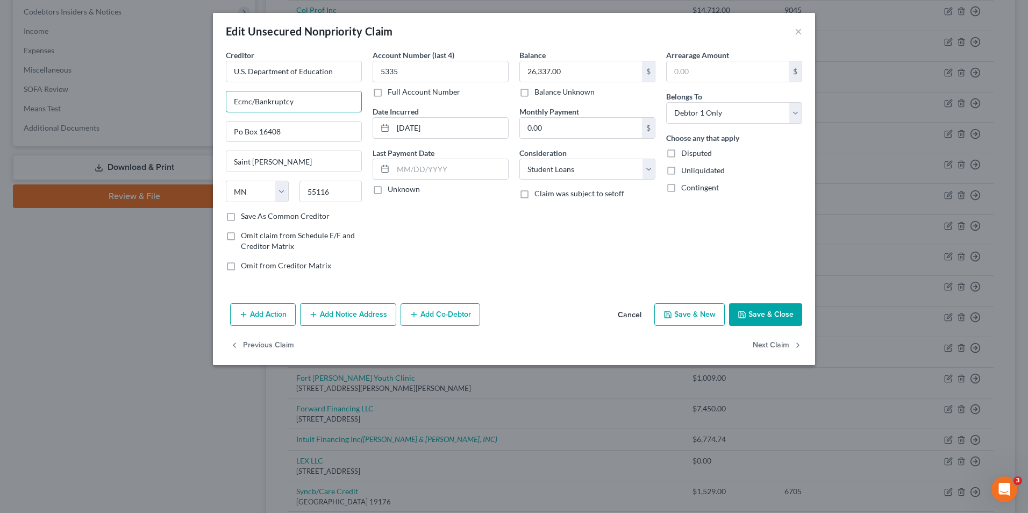
drag, startPoint x: 311, startPoint y: 102, endPoint x: 120, endPoint y: 82, distance: 191.4
click at [120, 82] on div "Edit Unsecured Nonpriority Claim × Creditor * U.S. Department of Education Ecmc…" at bounding box center [514, 256] width 1028 height 513
drag, startPoint x: 265, startPoint y: 133, endPoint x: 205, endPoint y: 133, distance: 59.7
click at [205, 133] on div "Edit Unsecured Nonpriority Claim × Creditor * U.S. Department of Education Po B…" at bounding box center [514, 256] width 1028 height 513
type input "Po Box 16408"
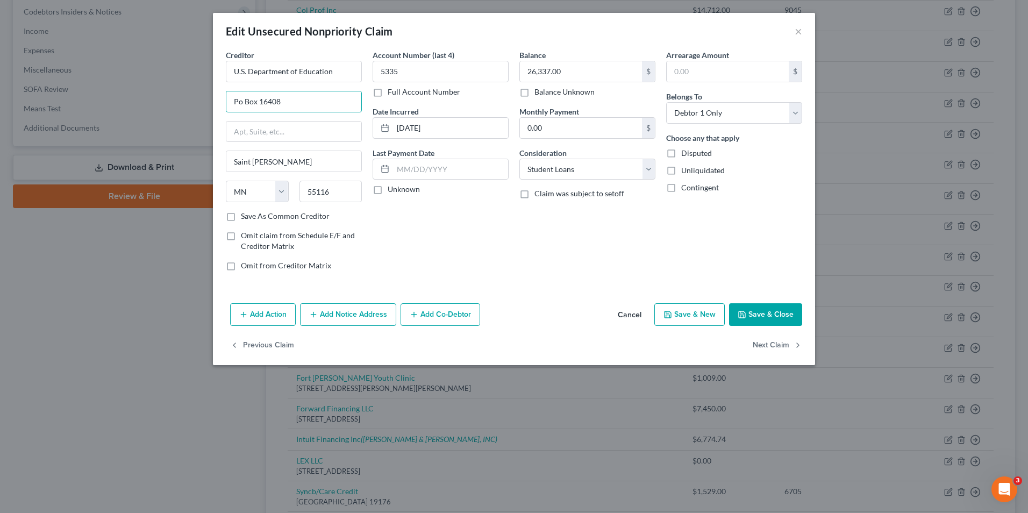
click at [745, 313] on icon "button" at bounding box center [742, 314] width 6 height 6
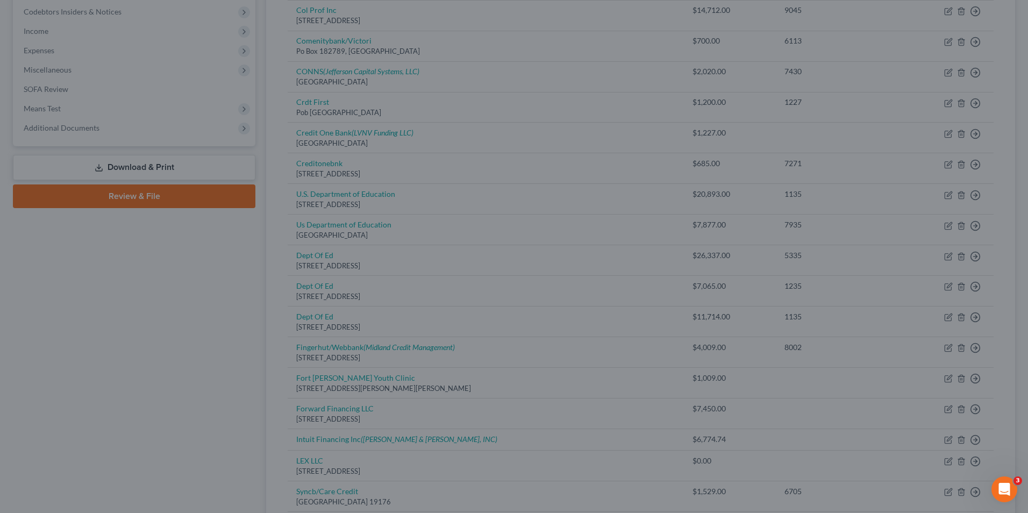
type input "0"
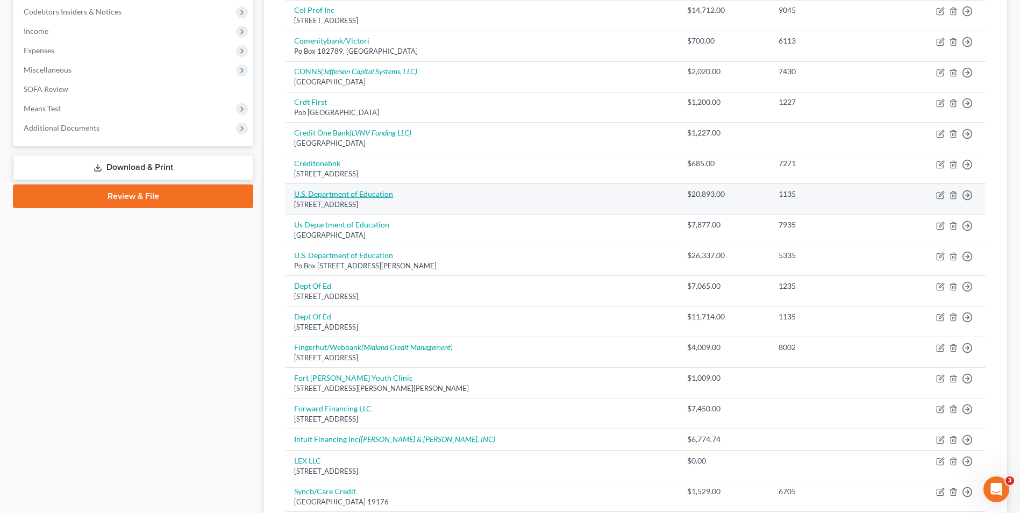
click at [355, 193] on link "U.S. Department of Education" at bounding box center [343, 193] width 99 height 9
select select "45"
select select "17"
select select "0"
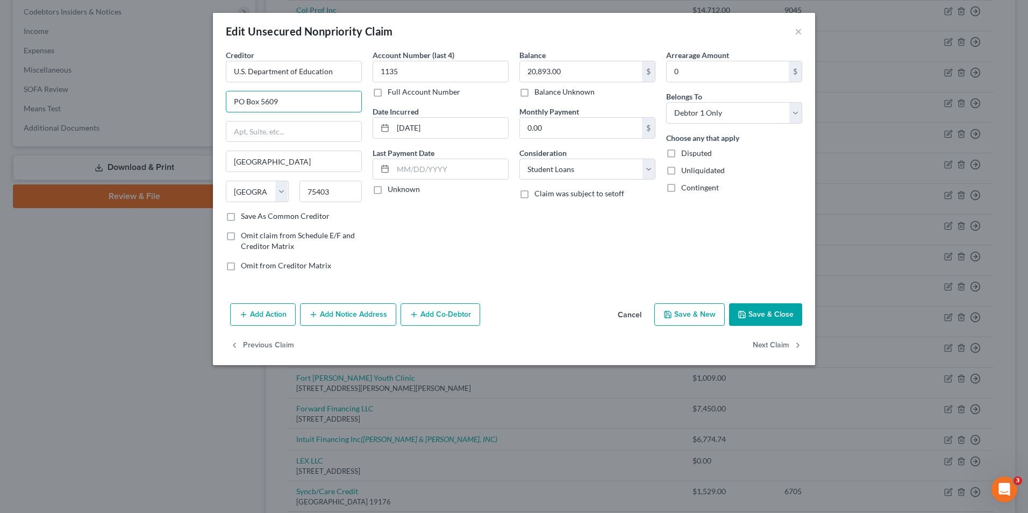
drag, startPoint x: 233, startPoint y: 101, endPoint x: 222, endPoint y: 101, distance: 11.3
click at [222, 101] on div "Creditor * U.S. Department of Education PO Box 5609 Greenville State AL AK AR A…" at bounding box center [293, 164] width 147 height 230
click at [752, 315] on button "Save & Close" at bounding box center [765, 314] width 73 height 23
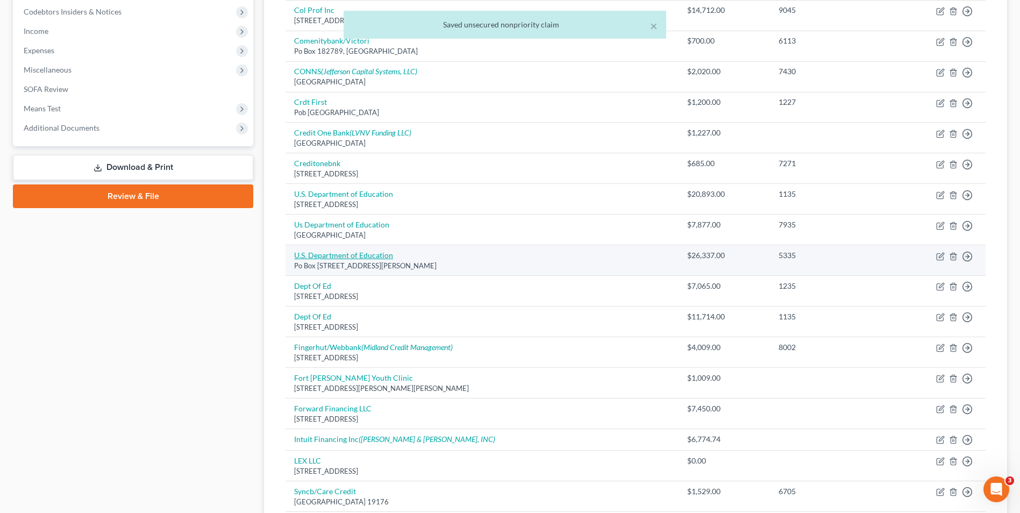
scroll to position [376, 0]
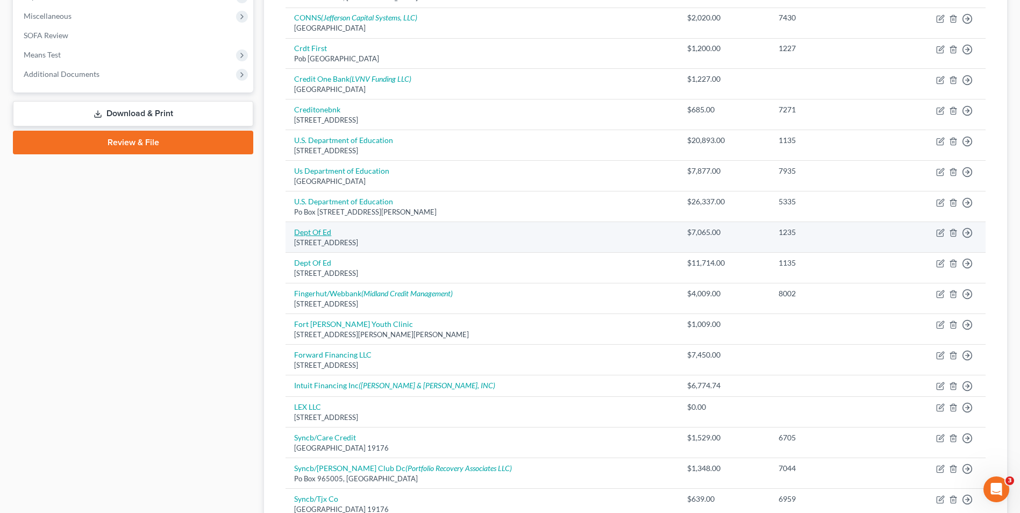
click at [317, 235] on link "Dept Of Ed" at bounding box center [312, 231] width 37 height 9
select select "30"
select select "17"
select select "0"
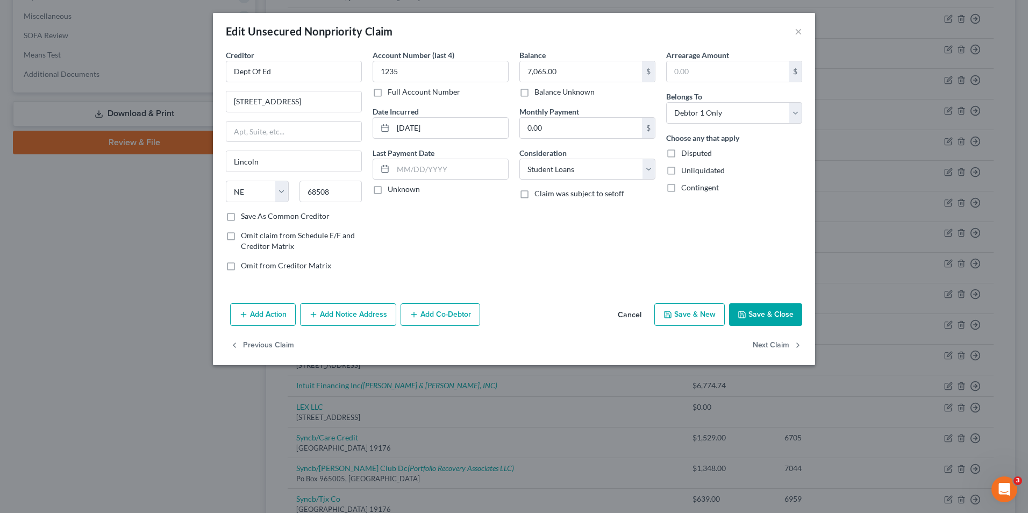
click at [642, 315] on button "Cancel" at bounding box center [629, 315] width 41 height 22
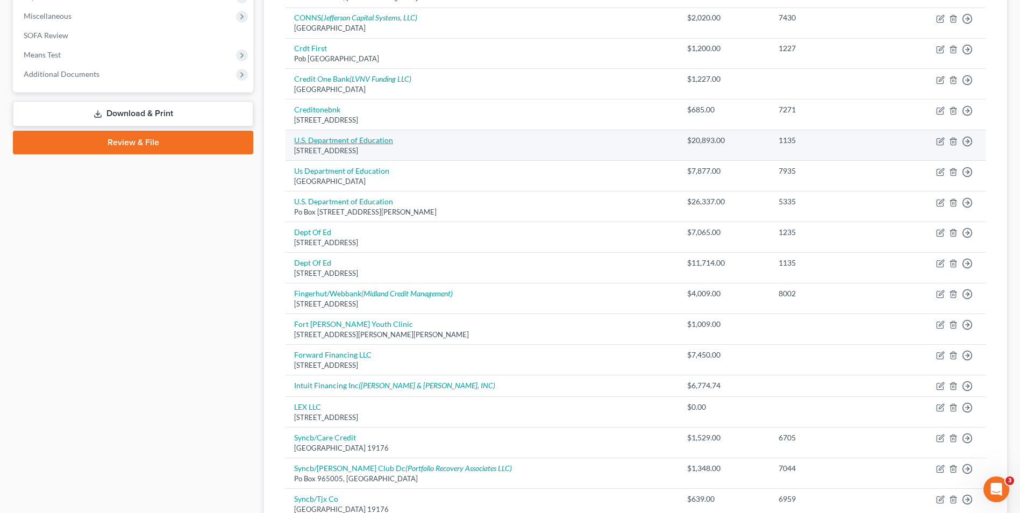
click at [367, 141] on link "U.S. Department of Education" at bounding box center [343, 140] width 99 height 9
select select "45"
select select "17"
select select "0"
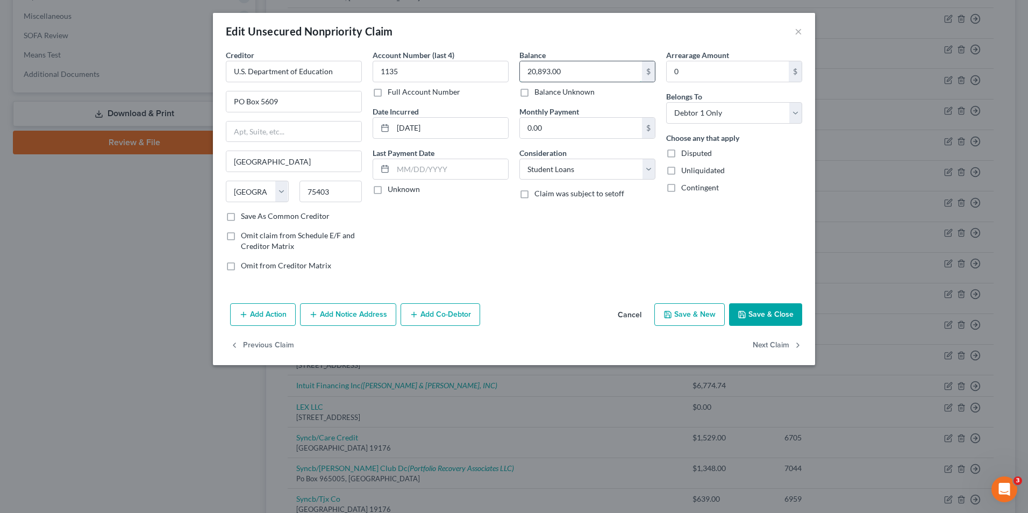
click at [556, 70] on input "20,893.00" at bounding box center [581, 71] width 122 height 20
type input "73,886.00"
click at [753, 304] on button "Save & Close" at bounding box center [765, 314] width 73 height 23
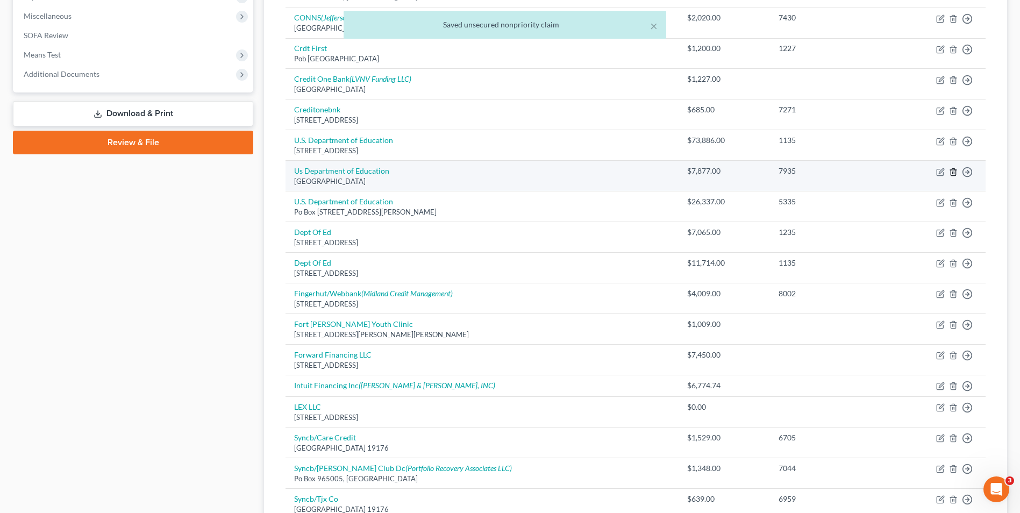
click at [956, 173] on icon "button" at bounding box center [953, 171] width 5 height 7
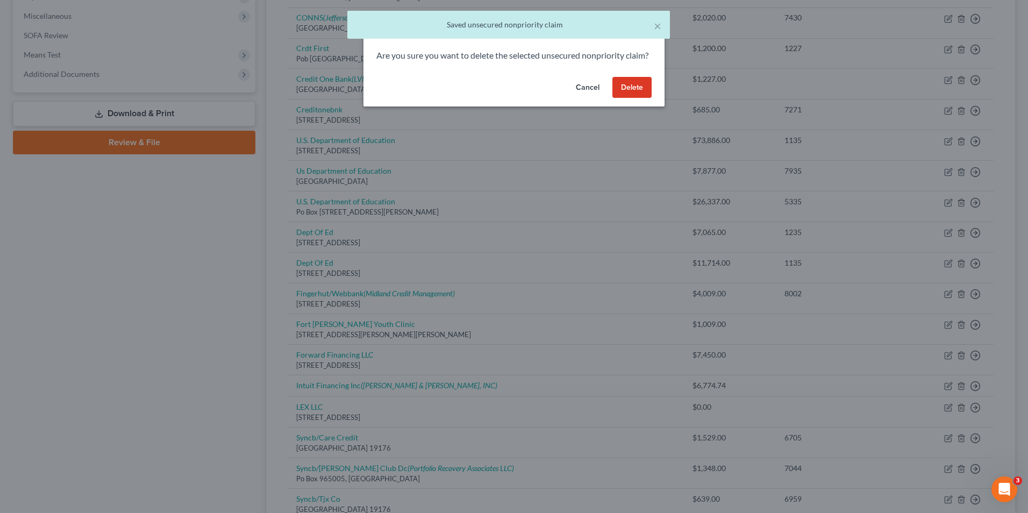
click at [642, 98] on button "Delete" at bounding box center [632, 88] width 39 height 22
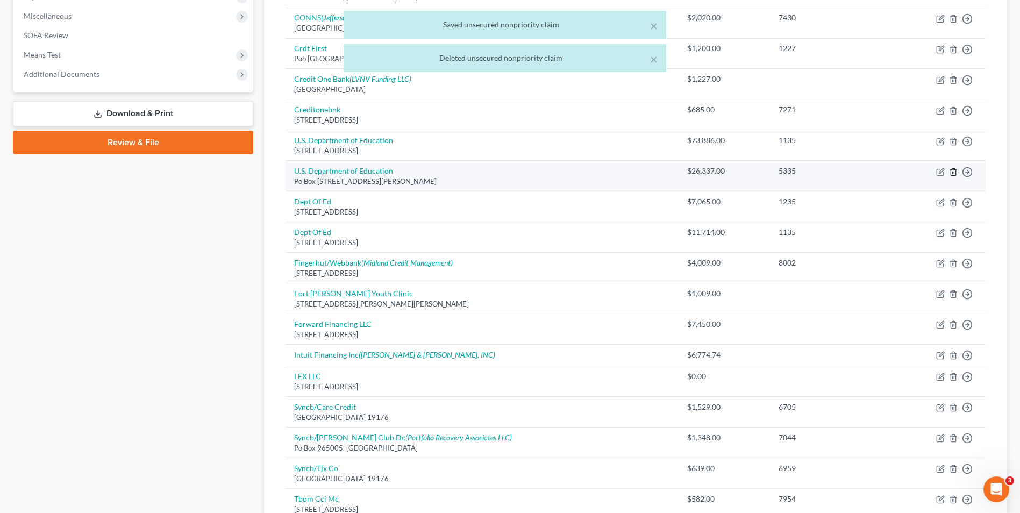
click at [952, 170] on polyline "button" at bounding box center [953, 170] width 6 height 0
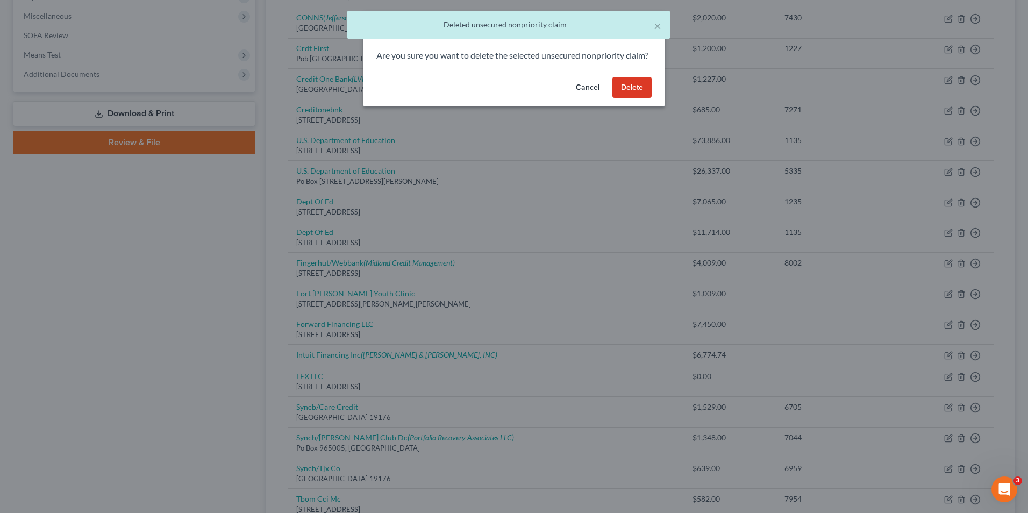
click at [624, 95] on button "Delete" at bounding box center [632, 88] width 39 height 22
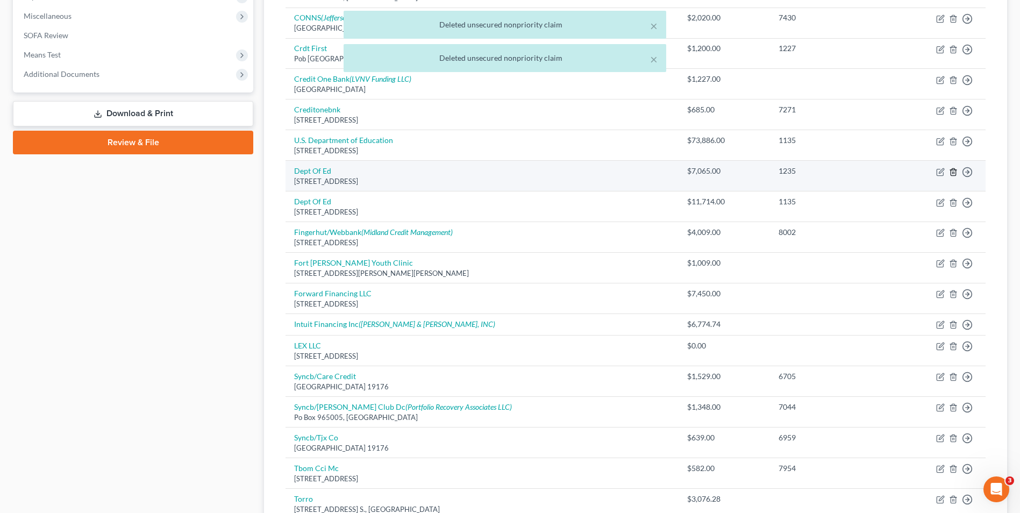
click at [956, 174] on icon "button" at bounding box center [953, 171] width 5 height 7
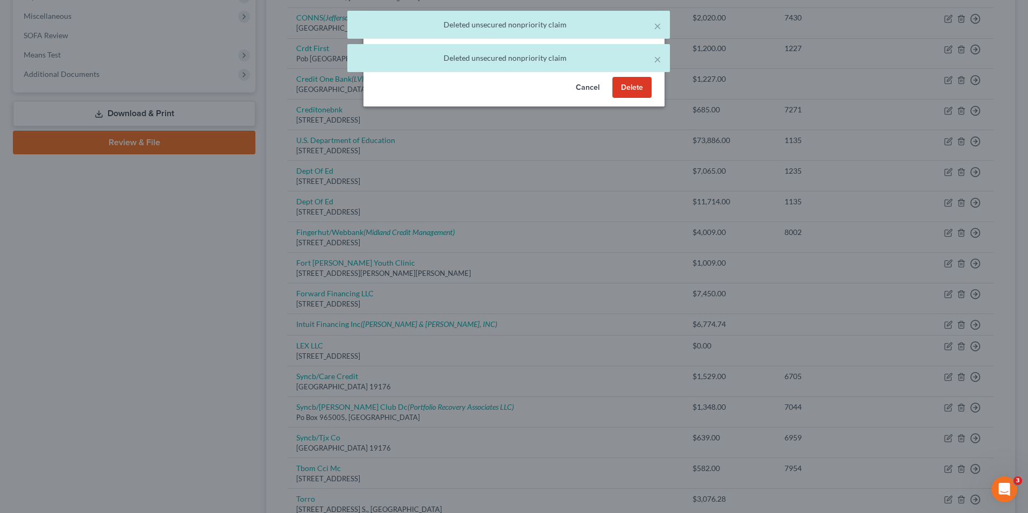
click at [632, 98] on button "Delete" at bounding box center [632, 88] width 39 height 22
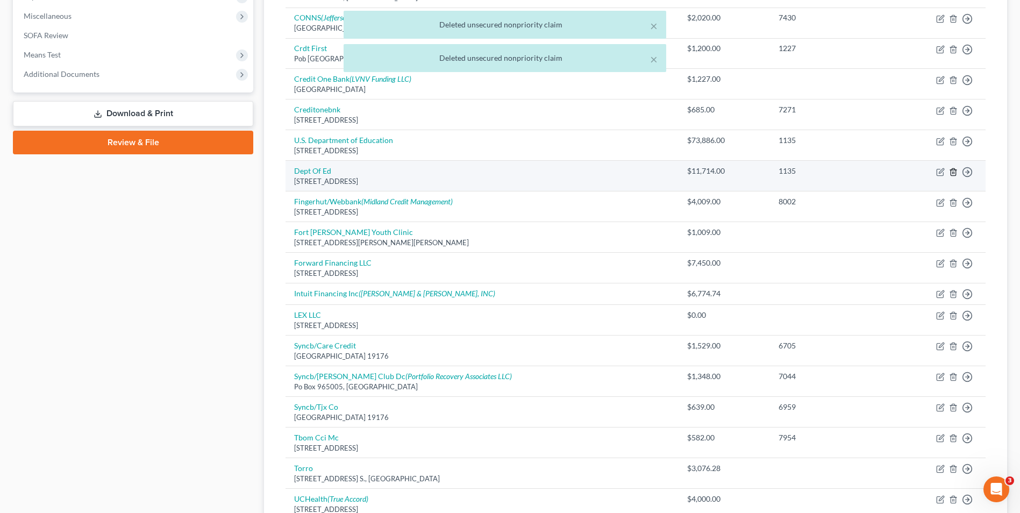
click at [952, 174] on icon "button" at bounding box center [953, 172] width 9 height 9
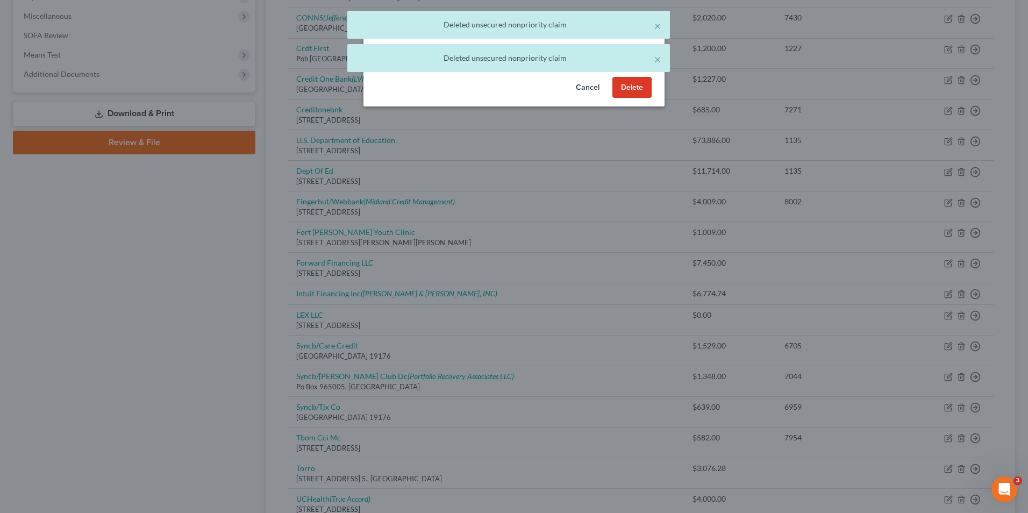
click at [635, 98] on button "Delete" at bounding box center [632, 88] width 39 height 22
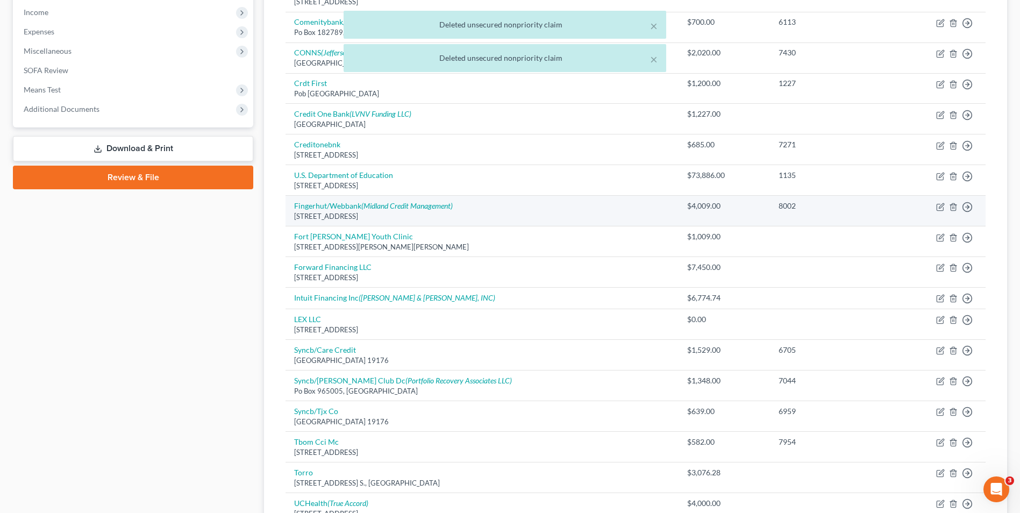
scroll to position [323, 0]
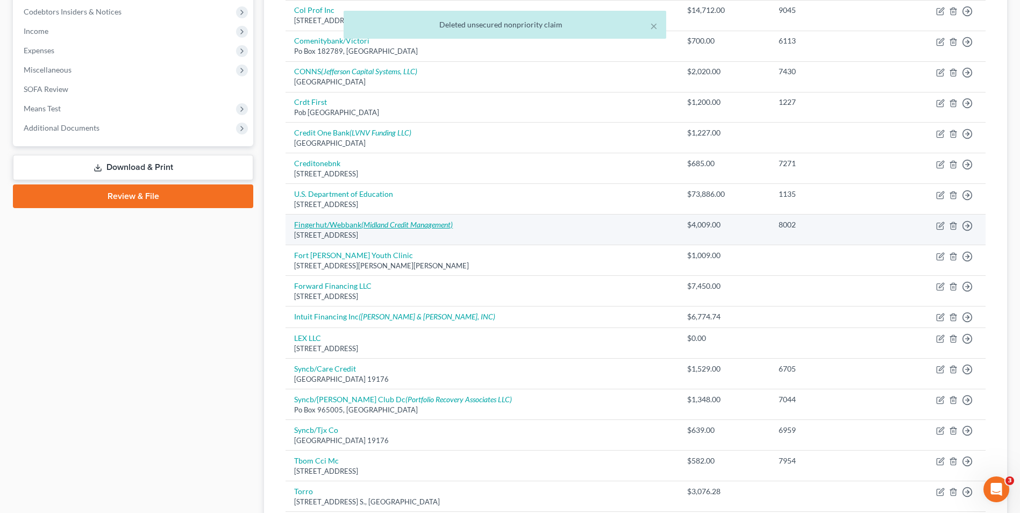
click at [347, 224] on link "Fingerhut/Webbank (Midland Credit Management)" at bounding box center [373, 224] width 159 height 9
select select "24"
select select "1"
select select "0"
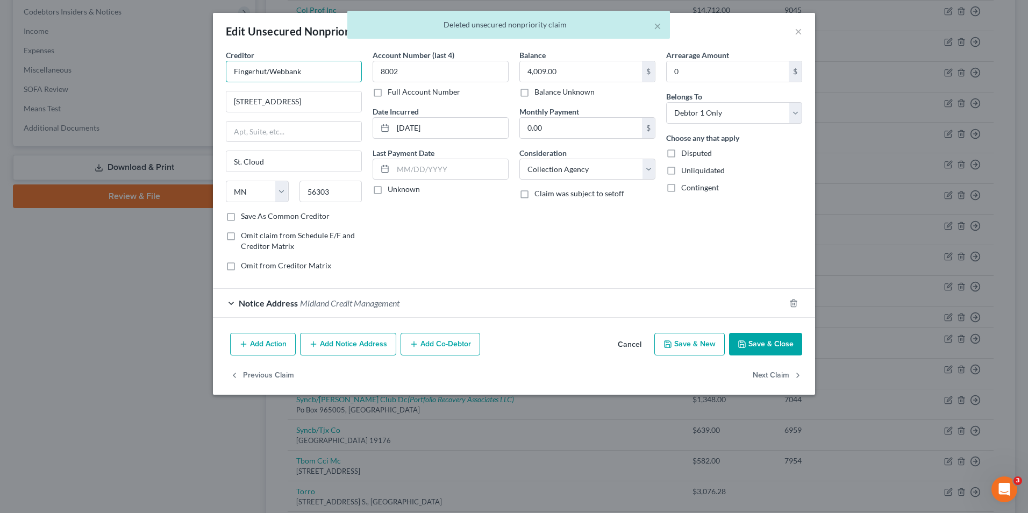
drag, startPoint x: 324, startPoint y: 66, endPoint x: 151, endPoint y: 61, distance: 172.7
click at [151, 61] on div "Edit Unsecured Nonpriority Claim × Creditor * Fingerhut/Webbank 6250 Ridgewood …" at bounding box center [514, 256] width 1028 height 513
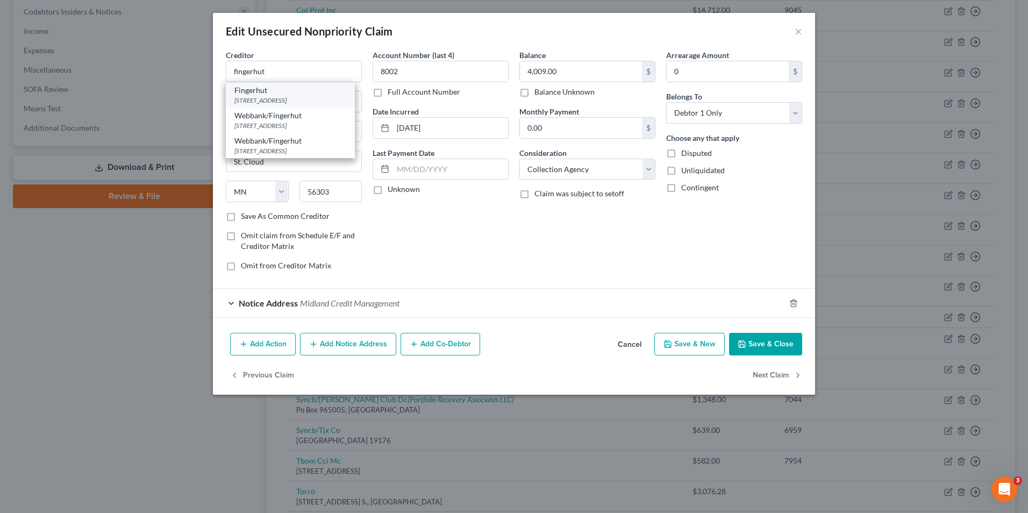
click at [305, 101] on div "6250 Ridgewood Rd, Saint Cloud, MN 56303" at bounding box center [290, 100] width 112 height 9
type input "Fingerhut"
type input "6250 Ridgewood Rd"
type input "Saint Cloud"
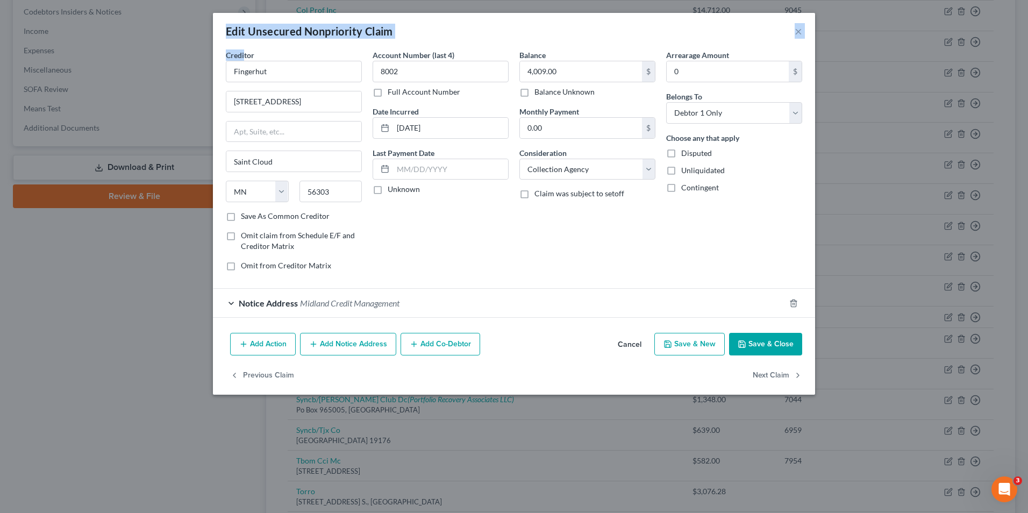
click at [108, 48] on div "Edit Unsecured Nonpriority Claim × Creditor * Fingerhut 6250 Ridgewood Rd Saint…" at bounding box center [514, 256] width 1028 height 513
drag, startPoint x: 108, startPoint y: 48, endPoint x: 283, endPoint y: 69, distance: 176.6
click at [283, 69] on input "Fingerhut" at bounding box center [294, 72] width 136 height 22
drag, startPoint x: 231, startPoint y: 68, endPoint x: 138, endPoint y: 68, distance: 92.5
click at [140, 68] on div "Edit Unsecured Nonpriority Claim × Creditor * Fingerhut 6250 Ridgewood Rd Saint…" at bounding box center [514, 256] width 1028 height 513
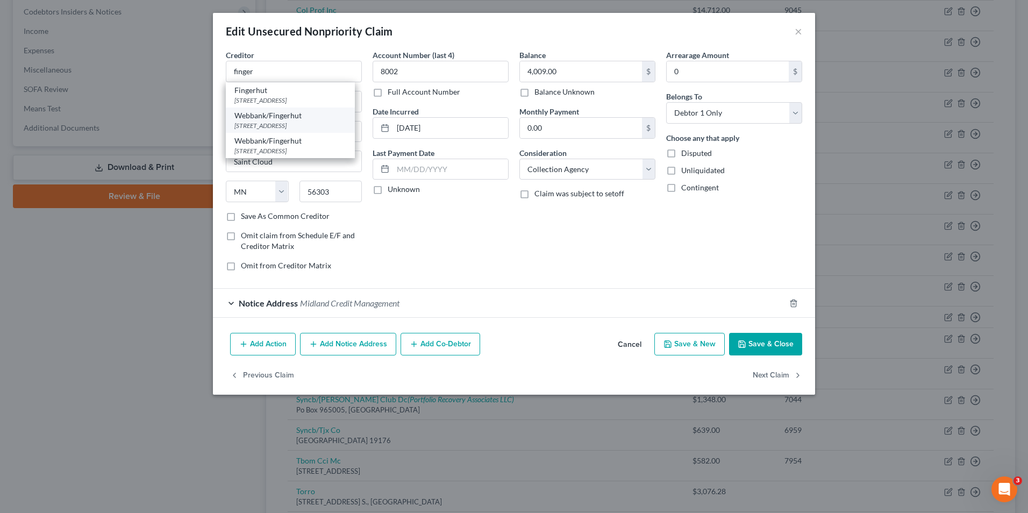
click at [307, 130] on div "[STREET_ADDRESS]" at bounding box center [290, 125] width 112 height 9
type input "Webbank/Fingerhut"
type input "Po Box 166"
type input "Newark"
select select "33"
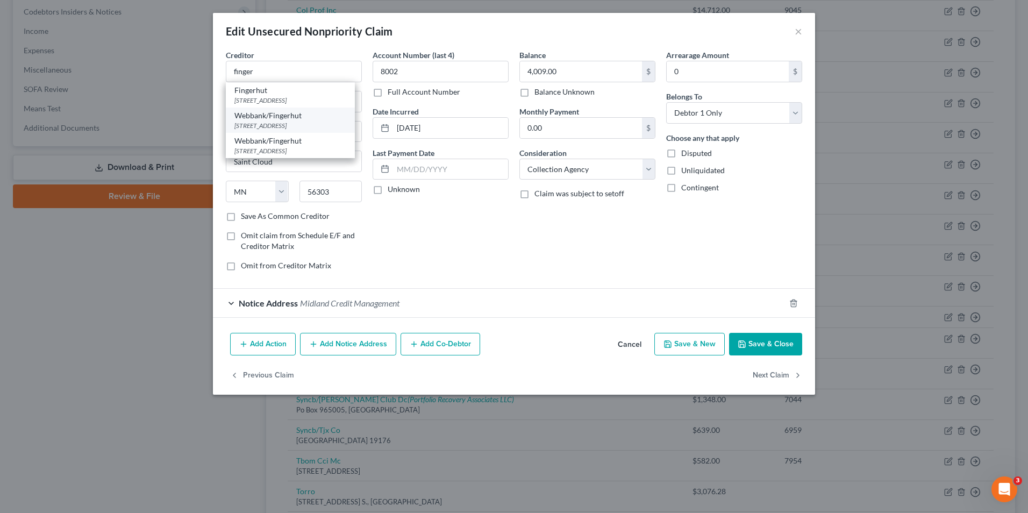
type input "07101"
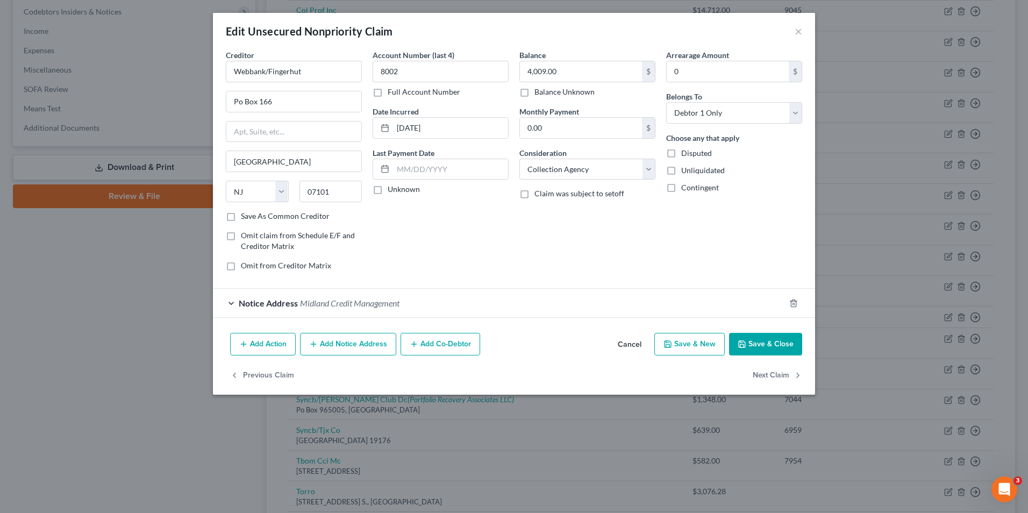
click at [743, 343] on polyline "button" at bounding box center [742, 342] width 3 height 2
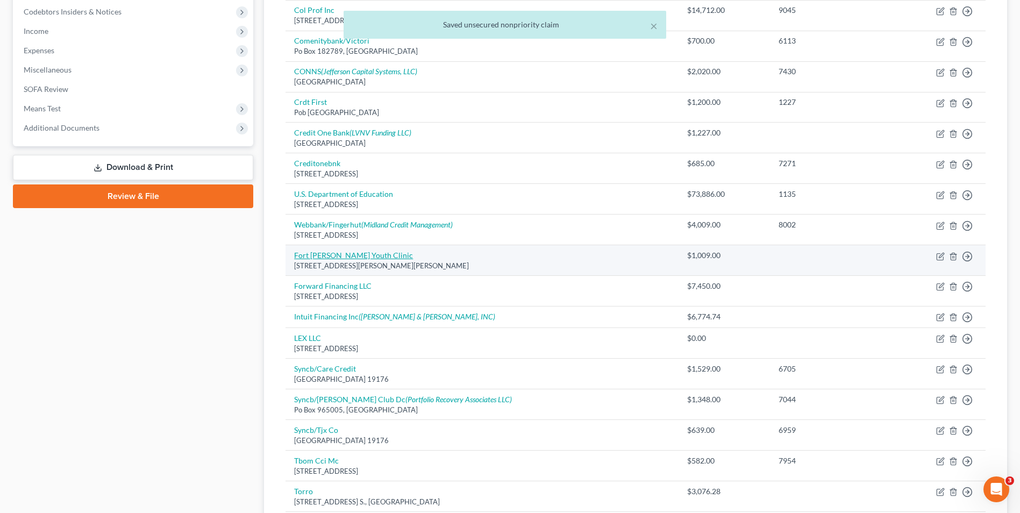
click at [340, 259] on link "Fort [PERSON_NAME] Youth Clinic" at bounding box center [353, 255] width 119 height 9
select select "5"
select select "9"
select select "0"
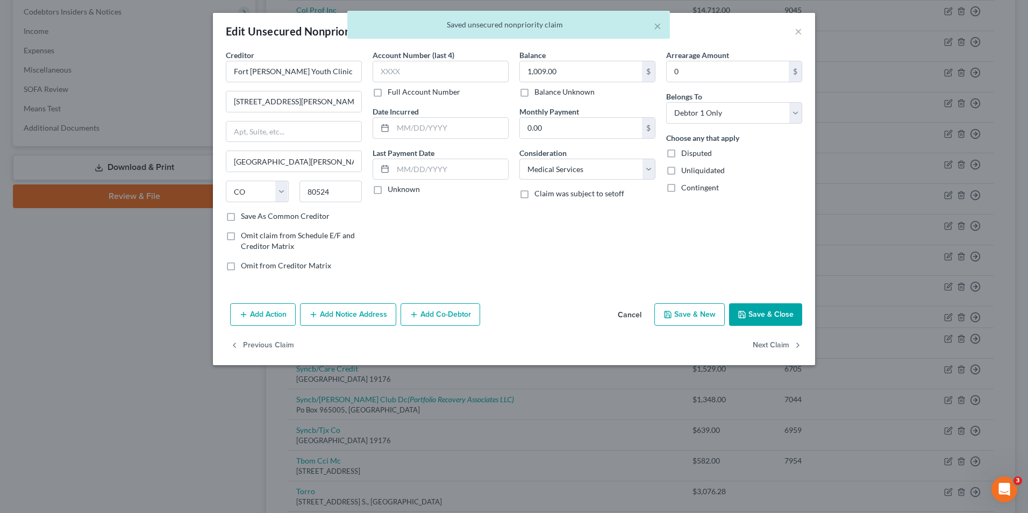
click at [759, 306] on button "Save & Close" at bounding box center [765, 314] width 73 height 23
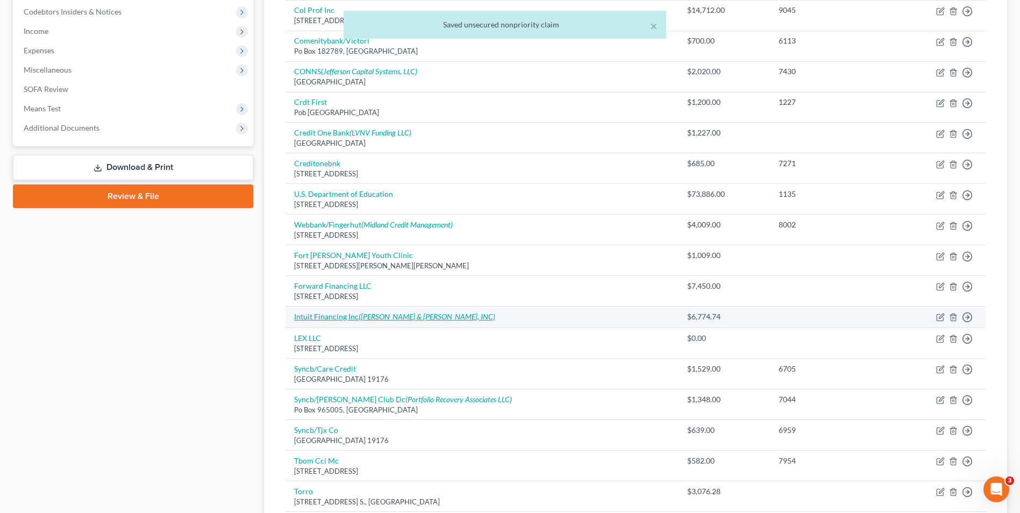
click at [339, 313] on link "Intuit Financing Inc (Greenberg, Grant & Richards, INC)" at bounding box center [394, 316] width 201 height 9
select select "14"
select select "0"
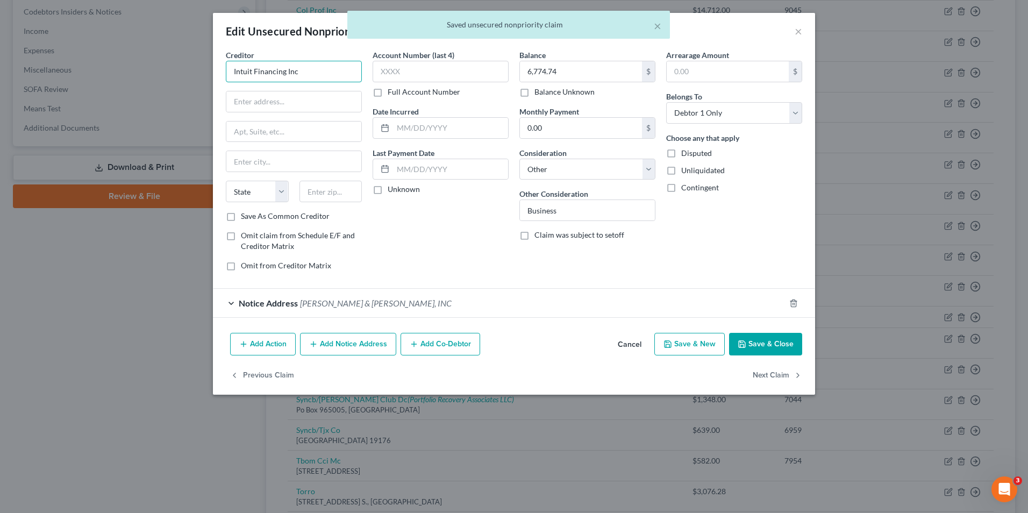
drag, startPoint x: 309, startPoint y: 72, endPoint x: 198, endPoint y: 65, distance: 111.6
click at [198, 65] on div "Edit Unsecured Nonpriority Claim × Creditor * Intuit Financing Inc State AL AK …" at bounding box center [514, 256] width 1028 height 513
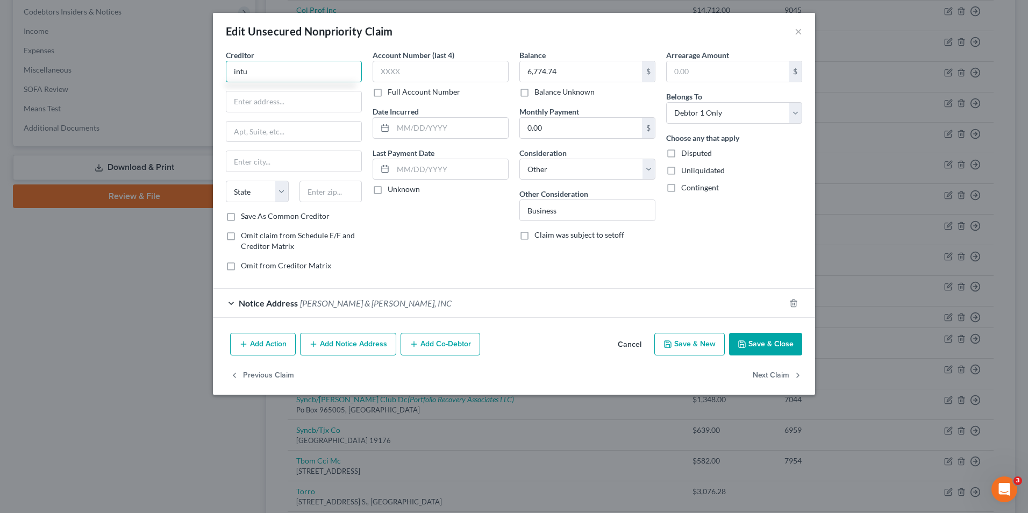
type input "intu"
click at [285, 107] on input "text" at bounding box center [293, 101] width 135 height 20
paste input "P.O. Box 842978"
type input "P.O. Box 842978"
click at [350, 193] on input "text" at bounding box center [331, 192] width 63 height 22
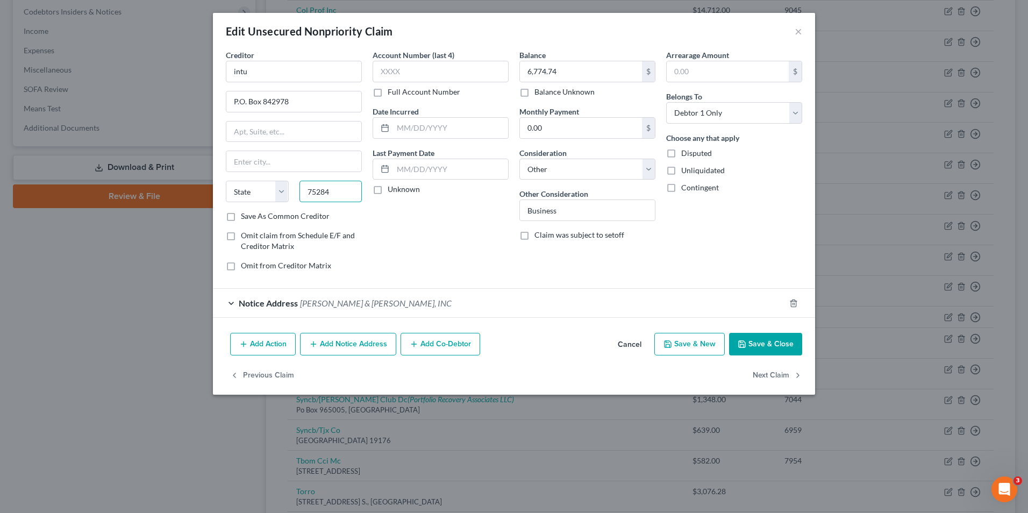
type input "75284"
click at [468, 196] on div "Account Number (last 4) Full Account Number Date Incurred Last Payment Date Unk…" at bounding box center [440, 164] width 147 height 230
type input "Dallas"
select select "45"
click at [764, 349] on button "Save & Close" at bounding box center [765, 344] width 73 height 23
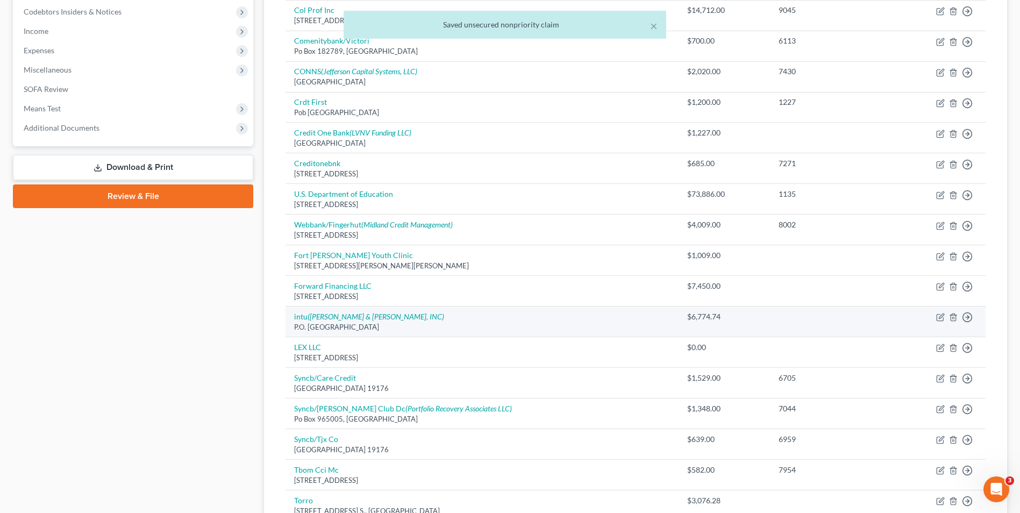
click at [312, 321] on td "intu (Greenberg, Grant & Richards, INC) P.O. Box 842978, Dallas, TX 75284" at bounding box center [482, 322] width 393 height 31
click at [318, 314] on icon "([PERSON_NAME] & [PERSON_NAME], INC)" at bounding box center [376, 316] width 137 height 9
select select "45"
select select "14"
select select "0"
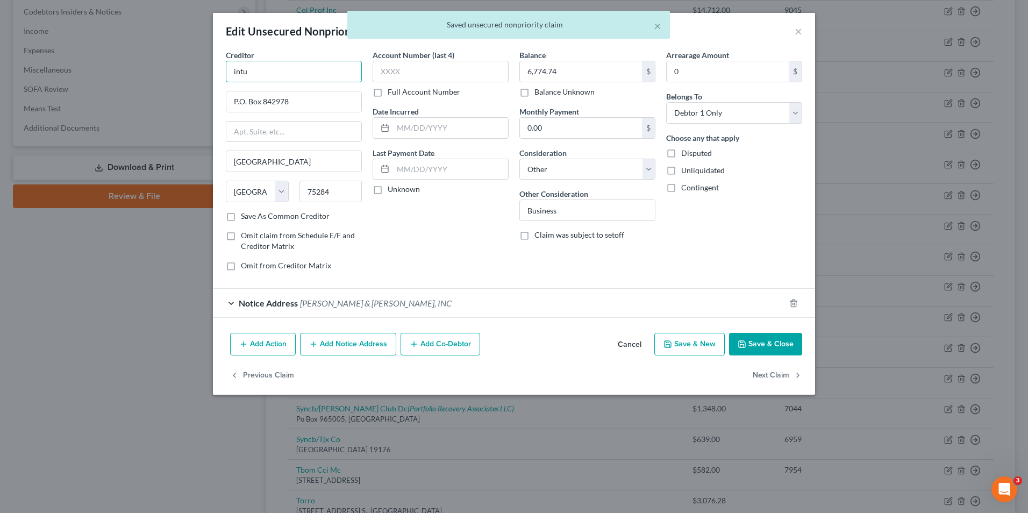
drag, startPoint x: 294, startPoint y: 74, endPoint x: 174, endPoint y: 67, distance: 120.6
click at [195, 69] on div "Edit Unsecured Nonpriority Claim × Creditor * intu P.O. Box 842978 Dallas State…" at bounding box center [514, 256] width 1028 height 513
type input "I"
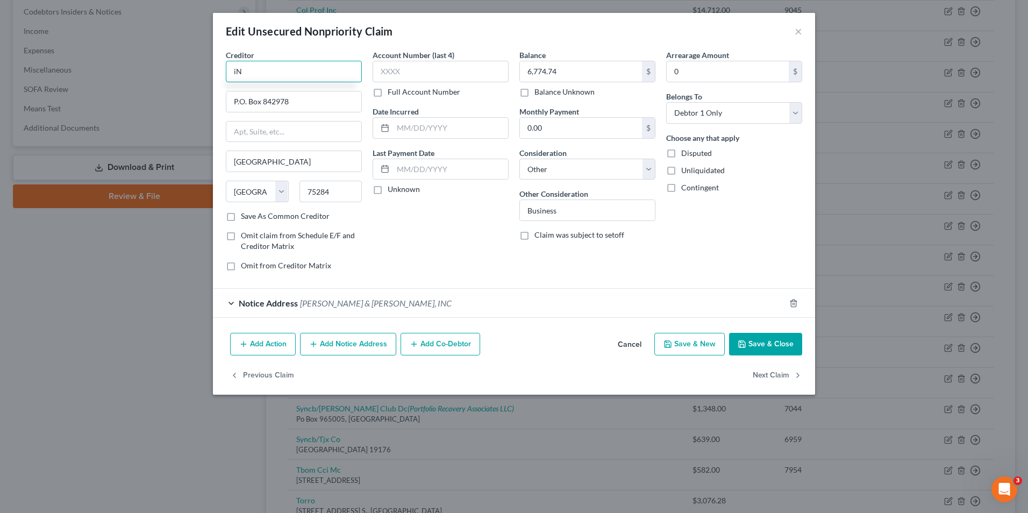
type input "i"
type input "Intuit Financing"
click at [772, 340] on button "Save & Close" at bounding box center [765, 344] width 73 height 23
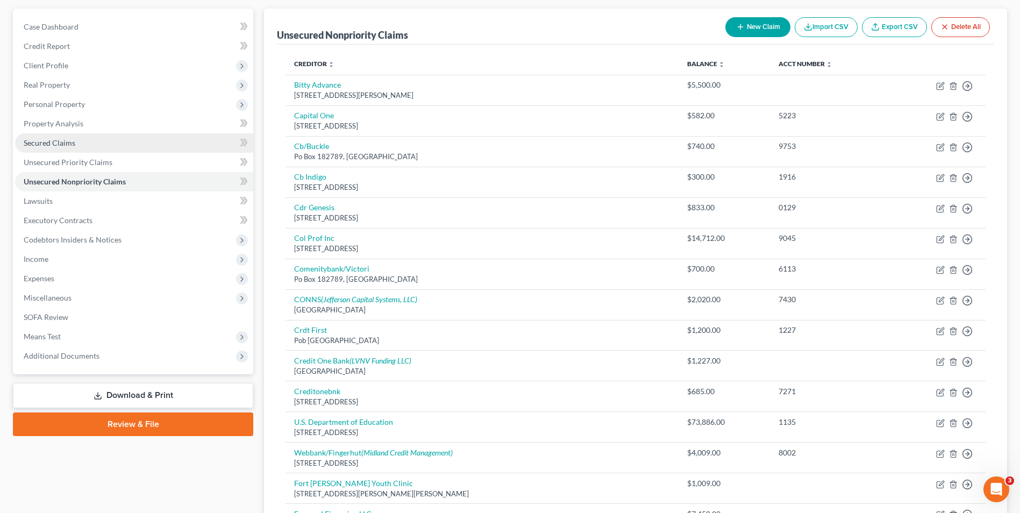
scroll to position [24, 0]
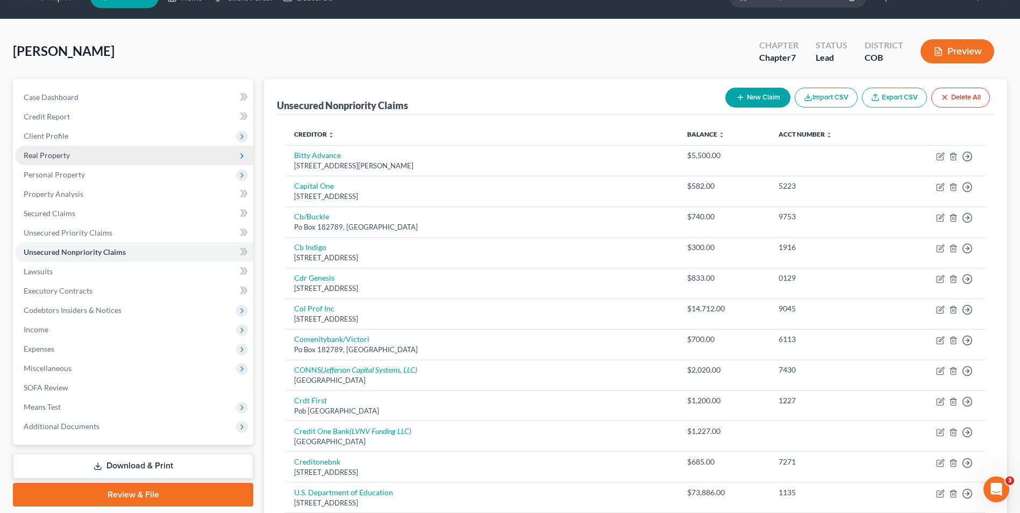
click at [62, 155] on span "Real Property" at bounding box center [47, 155] width 46 height 9
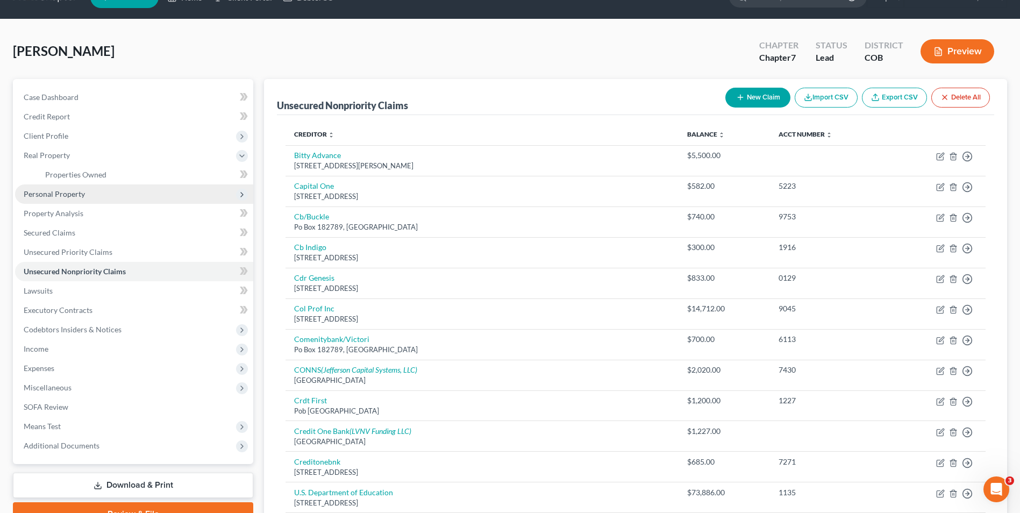
click at [53, 195] on span "Personal Property" at bounding box center [54, 193] width 61 height 9
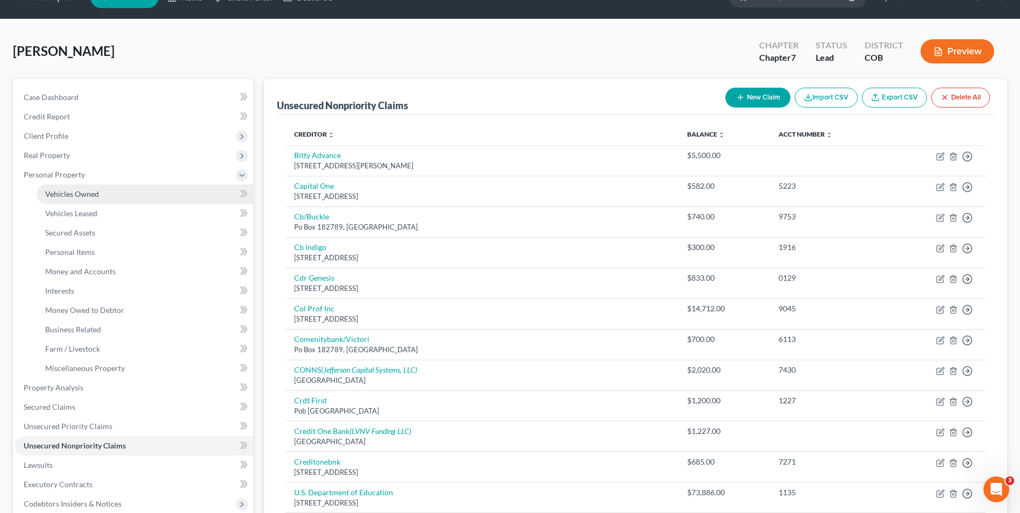
click at [77, 192] on span "Vehicles Owned" at bounding box center [72, 193] width 54 height 9
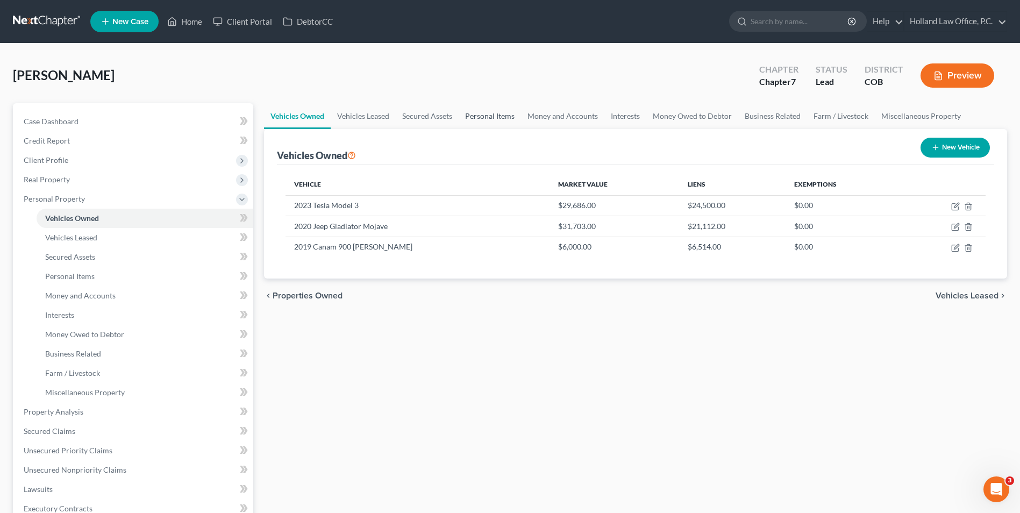
click at [510, 120] on link "Personal Items" at bounding box center [490, 116] width 62 height 26
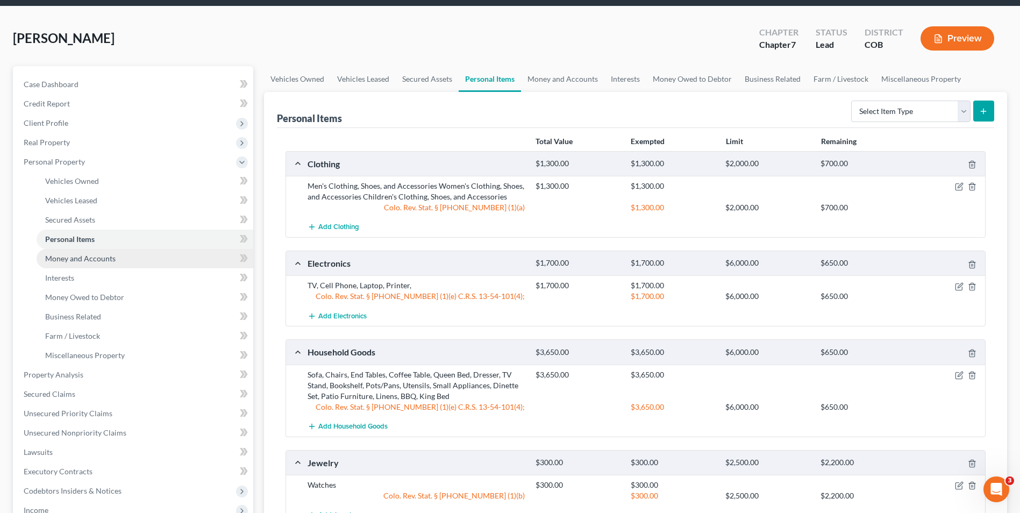
click at [137, 292] on ul "Vehicles Owned Vehicles Leased Machinery and Vehicles Office Related" at bounding box center [134, 269] width 238 height 194
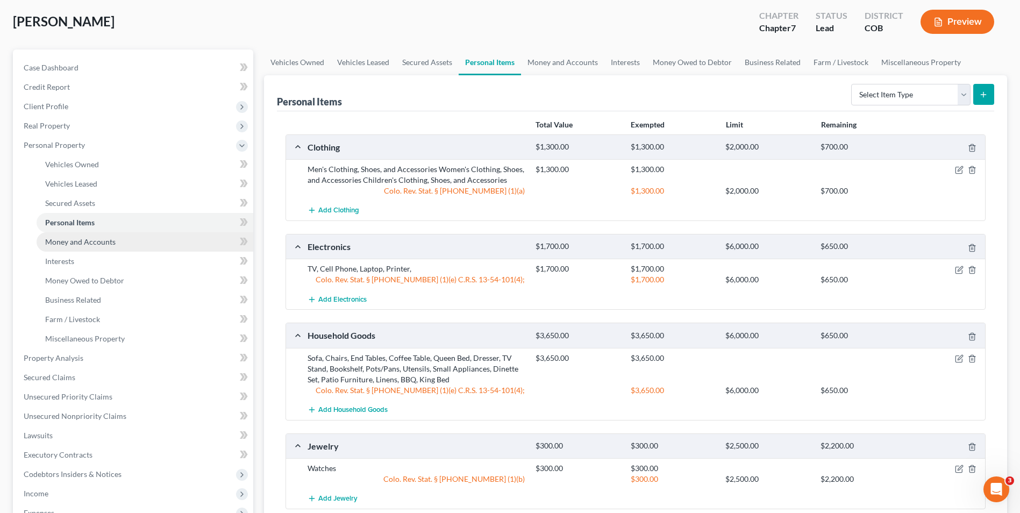
click at [126, 242] on link "Money and Accounts" at bounding box center [145, 241] width 217 height 19
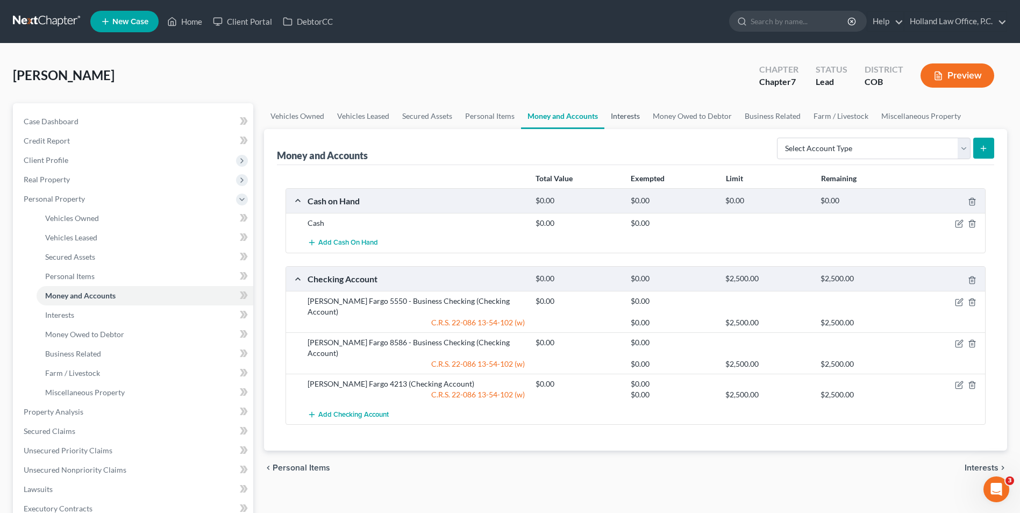
click at [631, 115] on link "Interests" at bounding box center [625, 116] width 42 height 26
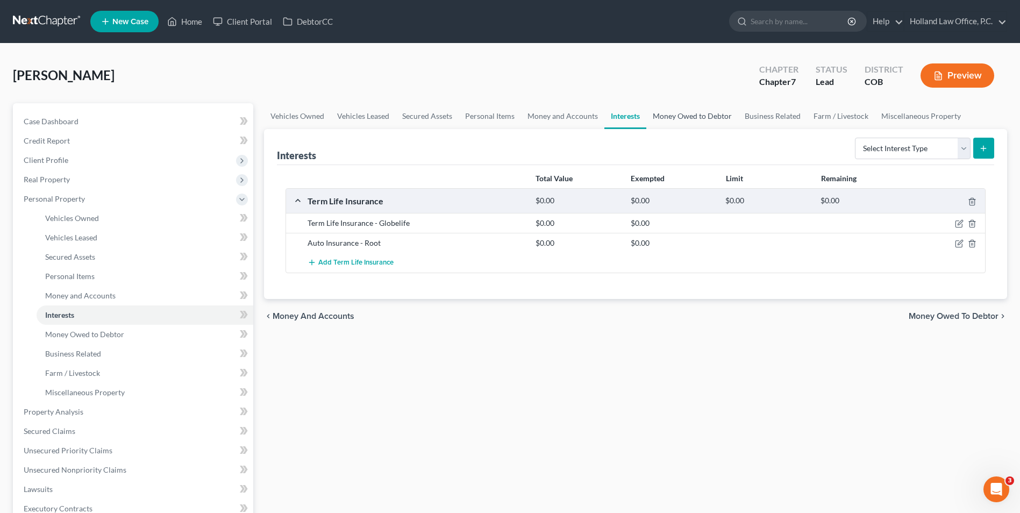
click at [689, 104] on link "Money Owed to Debtor" at bounding box center [692, 116] width 92 height 26
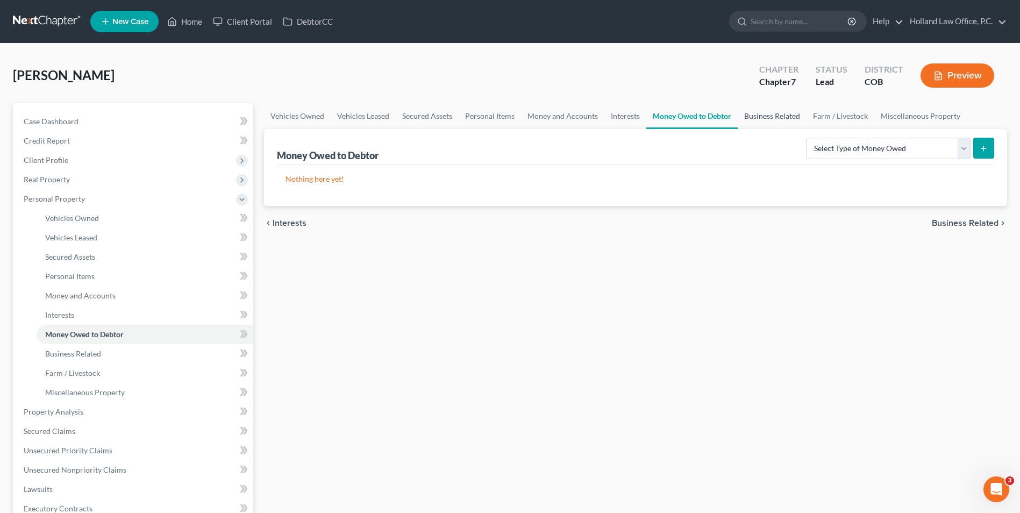
click at [761, 116] on link "Business Related" at bounding box center [772, 116] width 69 height 26
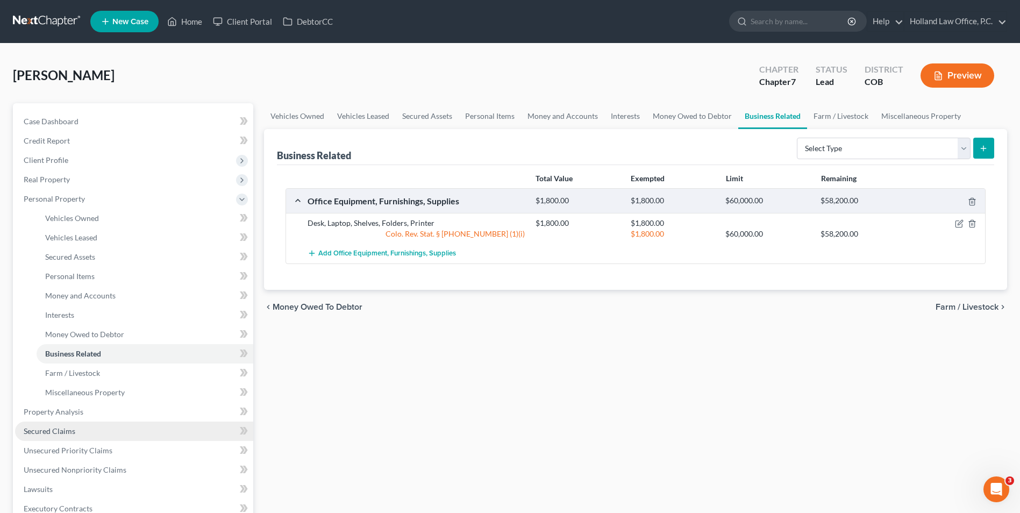
click at [68, 435] on span "Secured Claims" at bounding box center [50, 430] width 52 height 9
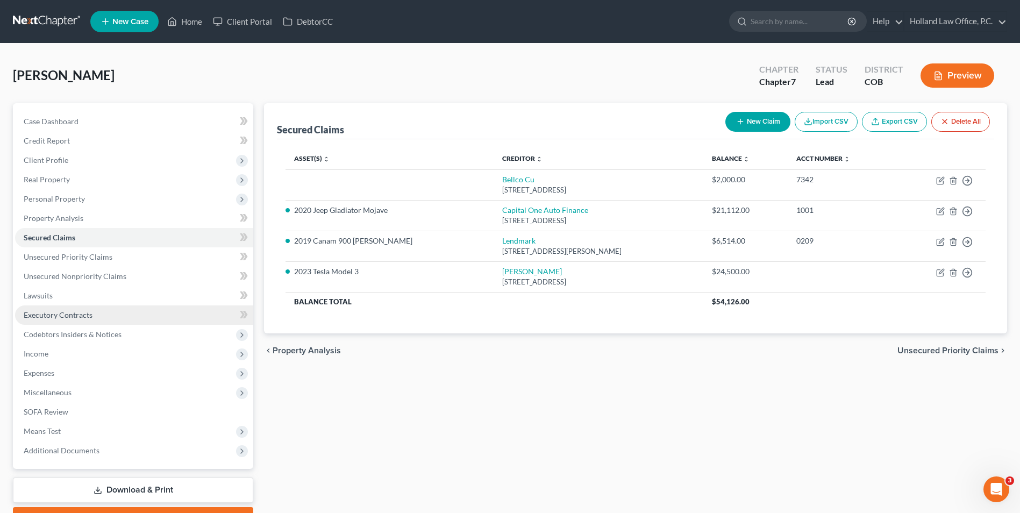
click at [58, 310] on span "Executory Contracts" at bounding box center [58, 314] width 69 height 9
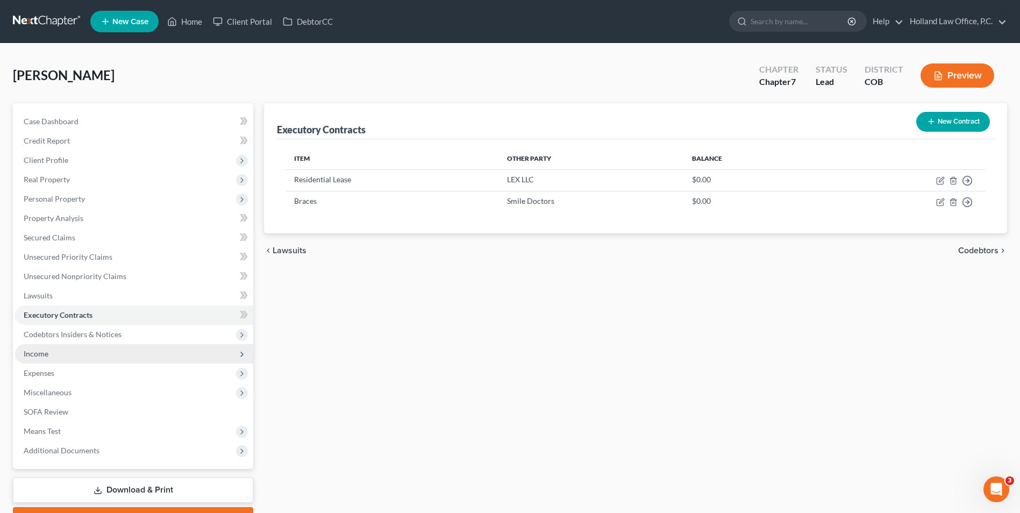
click at [66, 354] on span "Income" at bounding box center [134, 353] width 238 height 19
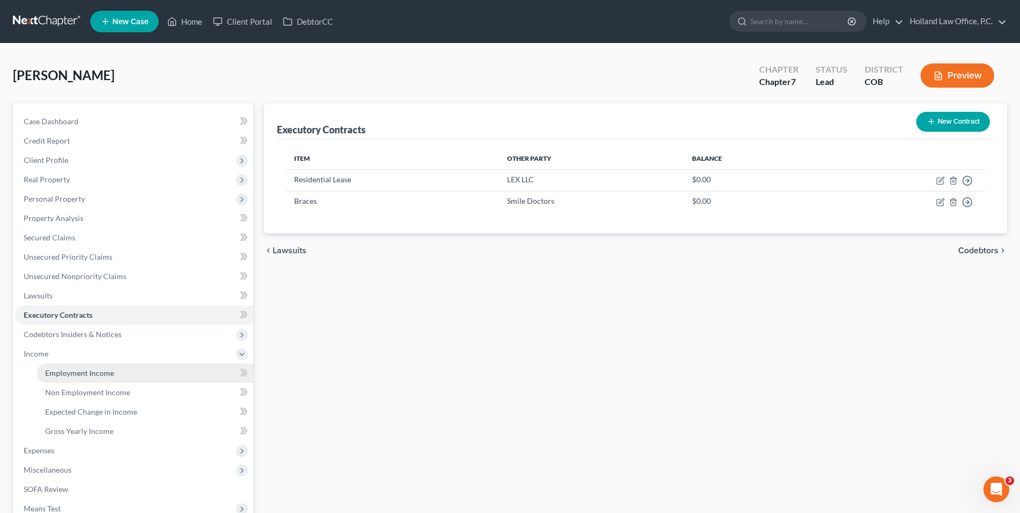
click at [68, 375] on span "Employment Income" at bounding box center [79, 372] width 69 height 9
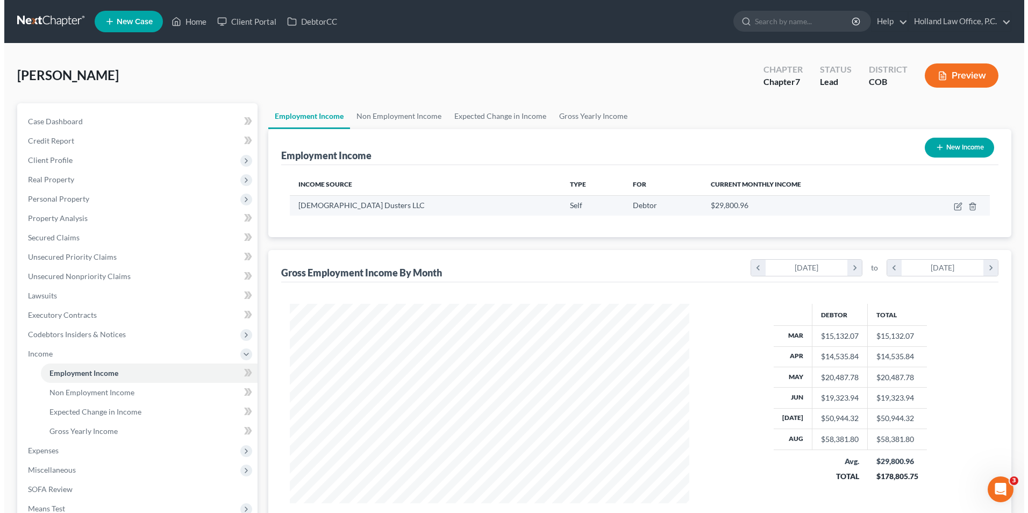
scroll to position [200, 421]
click at [955, 207] on icon "button" at bounding box center [954, 205] width 5 height 5
select select "1"
select select "5"
select select "0"
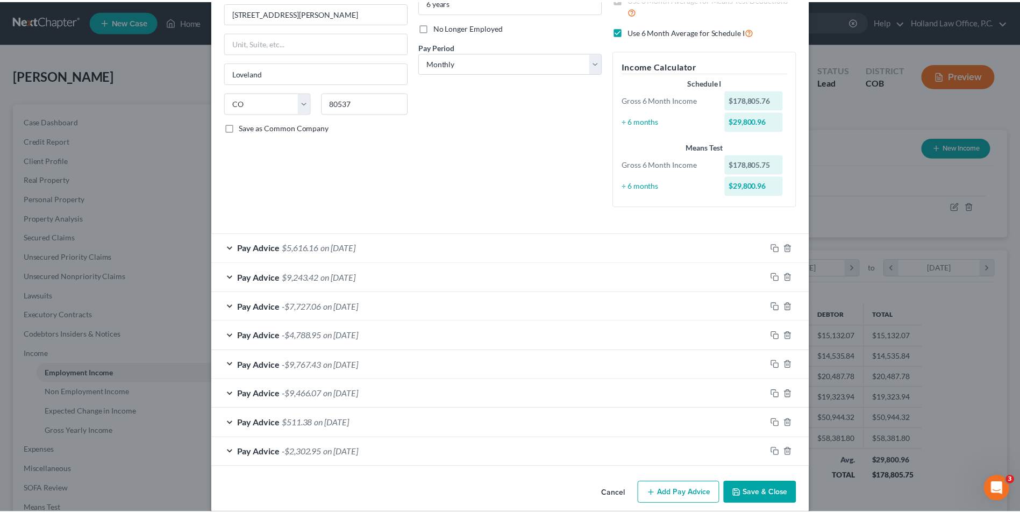
scroll to position [143, 0]
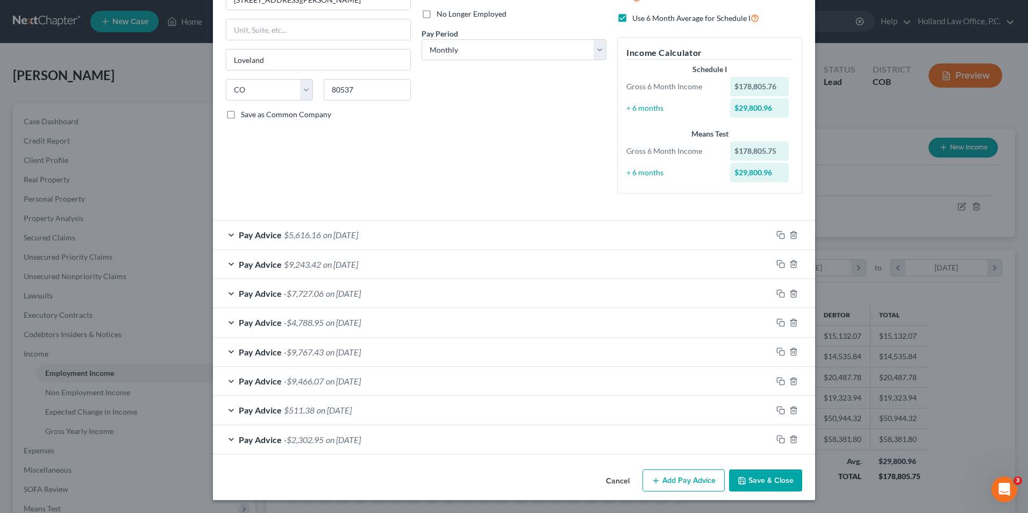
click at [760, 480] on button "Save & Close" at bounding box center [765, 480] width 73 height 23
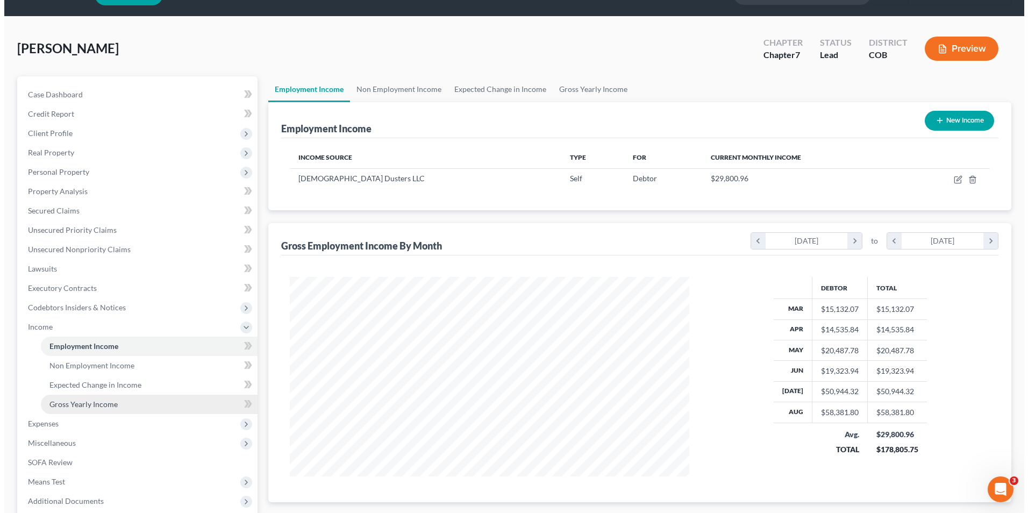
scroll to position [54, 0]
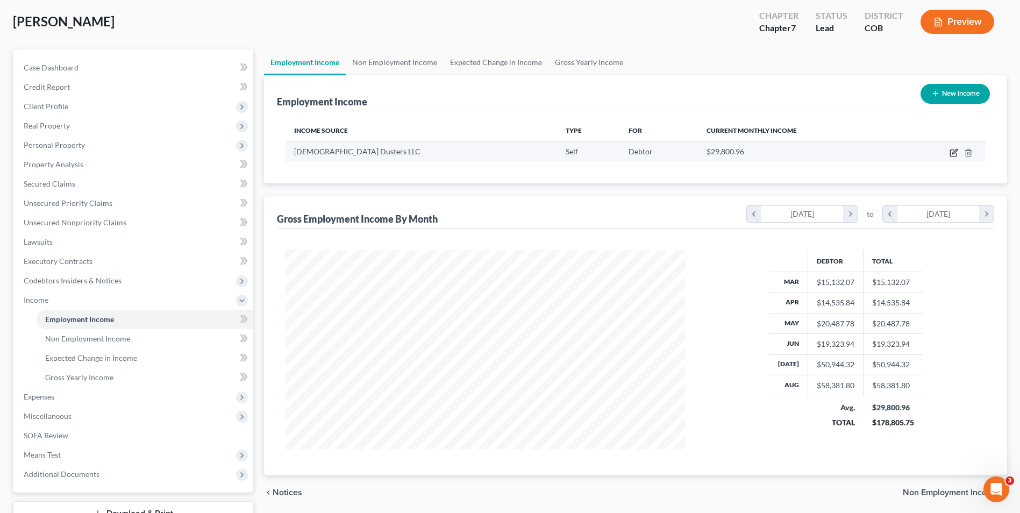
click at [955, 153] on icon "button" at bounding box center [954, 152] width 9 height 9
select select "1"
select select "5"
select select "0"
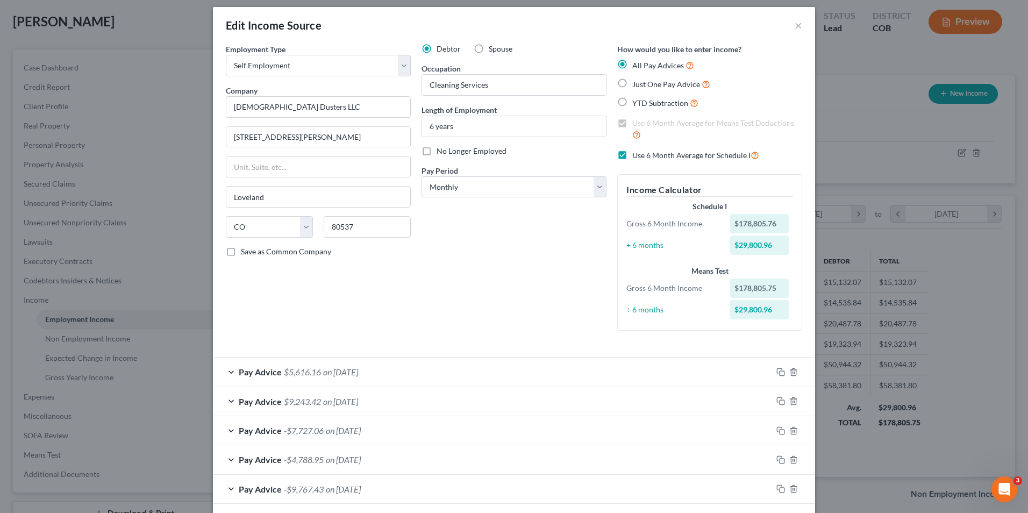
scroll to position [0, 0]
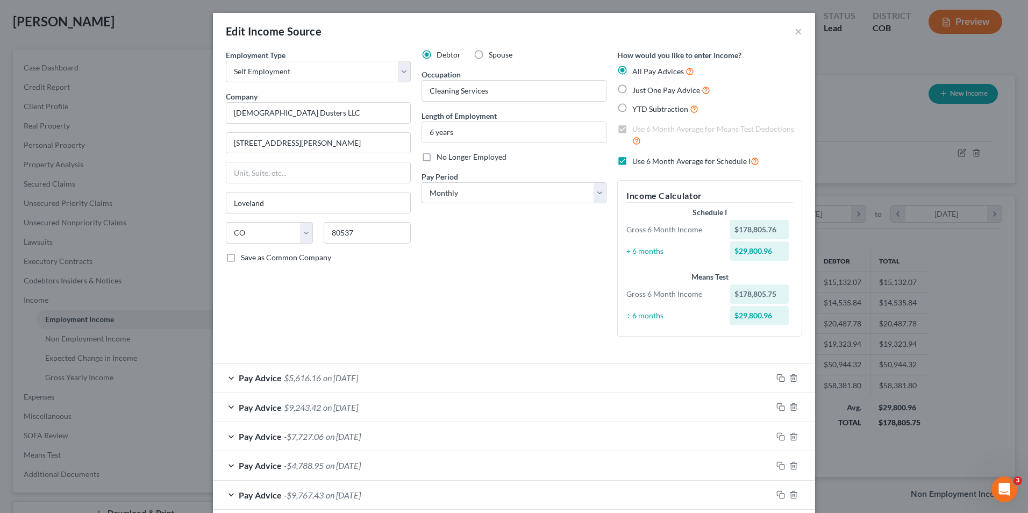
click at [324, 506] on div "Pay Advice -$9,767.43 on [DATE]" at bounding box center [492, 495] width 559 height 29
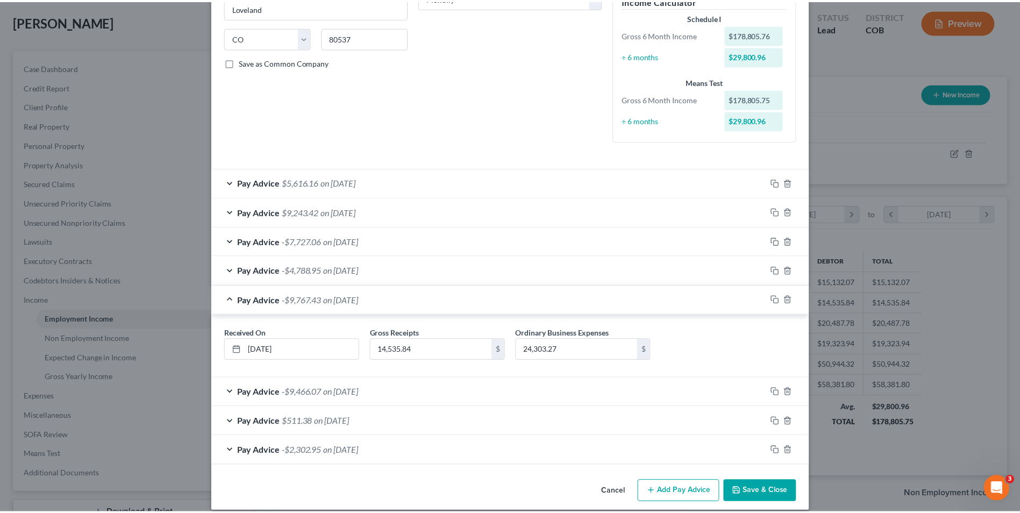
scroll to position [207, 0]
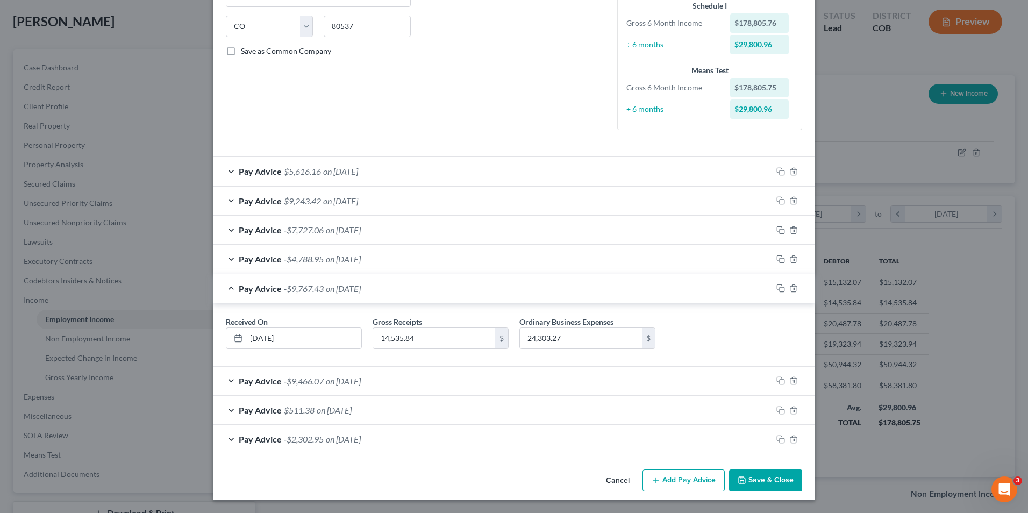
click at [742, 474] on button "Save & Close" at bounding box center [765, 480] width 73 height 23
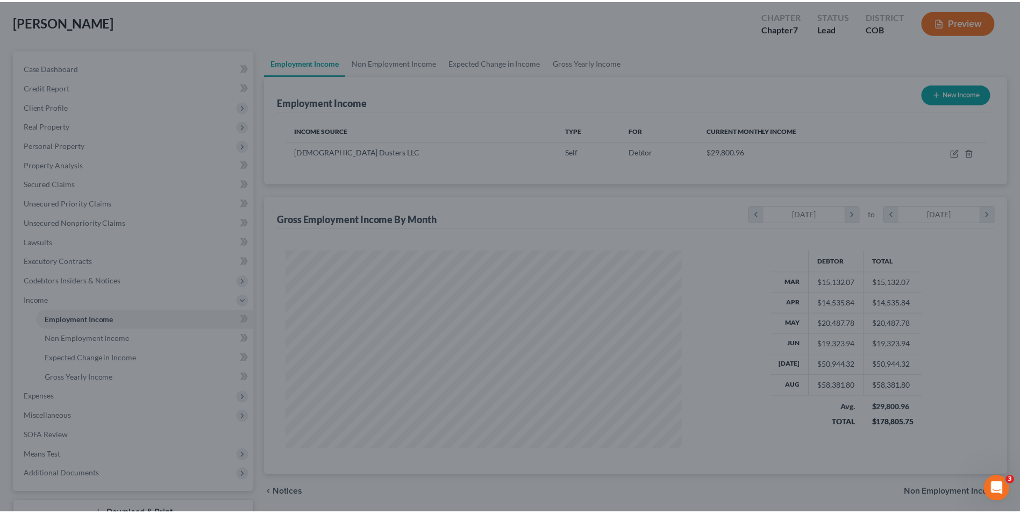
scroll to position [537565, 537343]
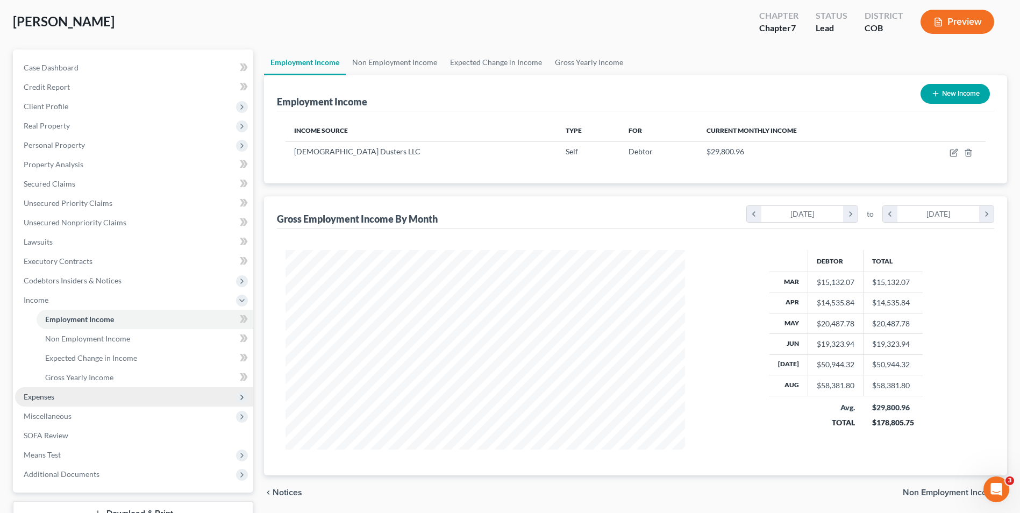
click at [67, 394] on span "Expenses" at bounding box center [134, 396] width 238 height 19
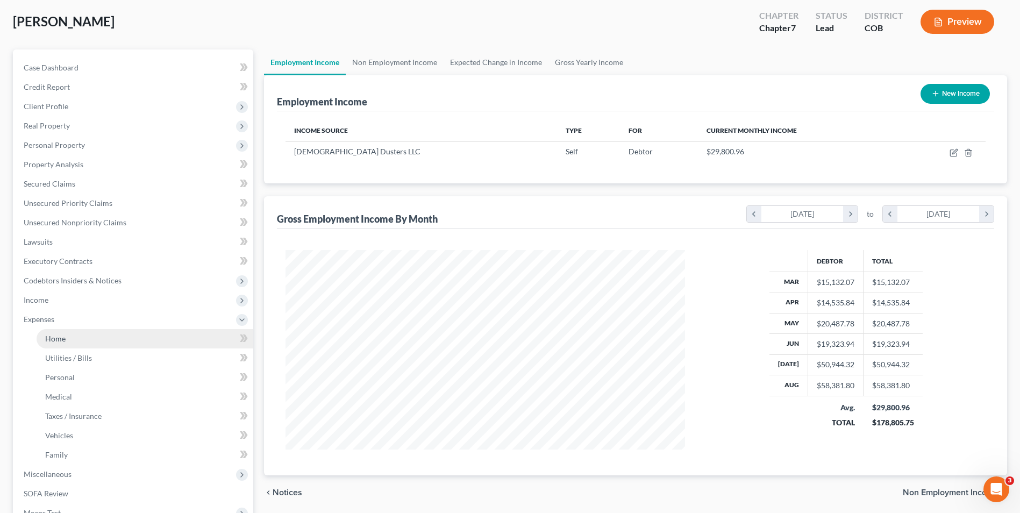
click at [72, 343] on link "Home" at bounding box center [145, 338] width 217 height 19
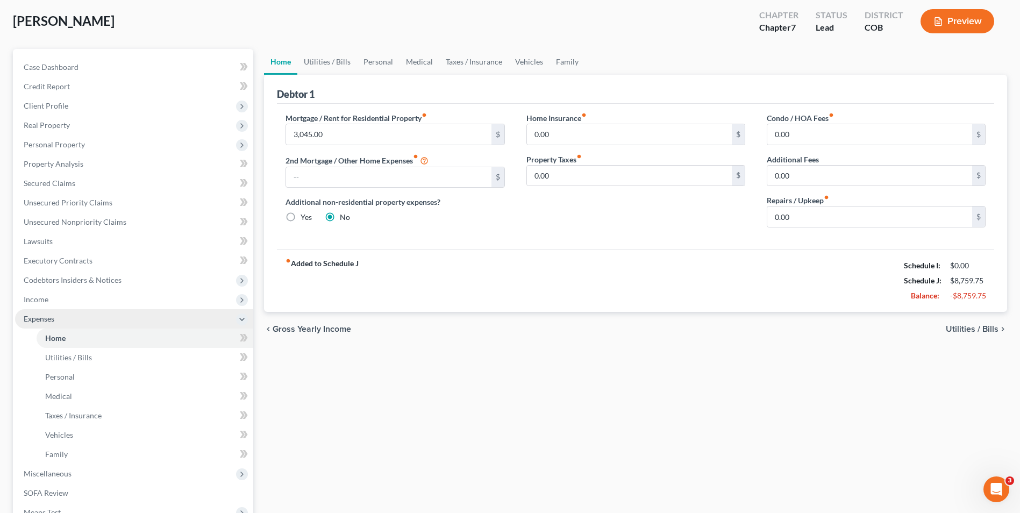
scroll to position [161, 0]
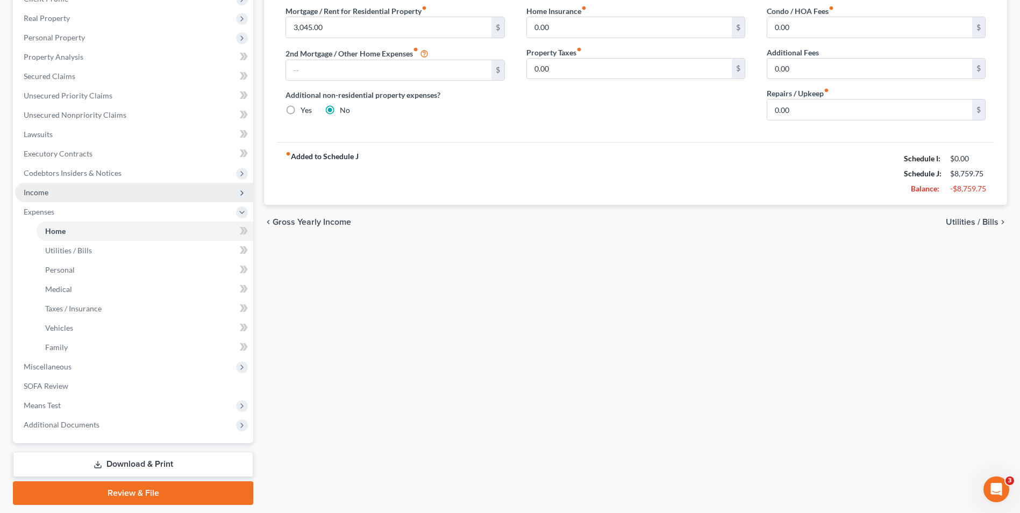
click at [55, 195] on span "Income" at bounding box center [134, 192] width 238 height 19
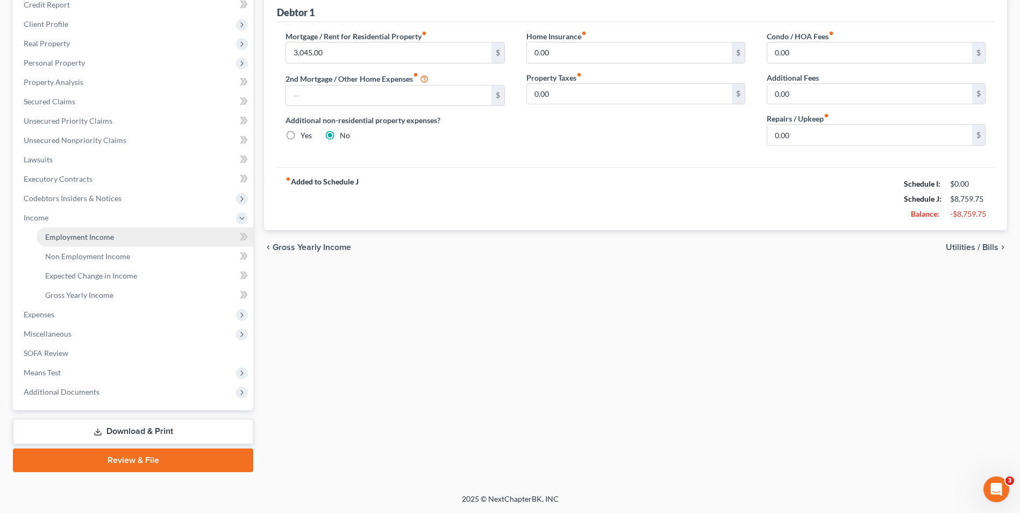
click at [65, 231] on link "Employment Income" at bounding box center [145, 236] width 217 height 19
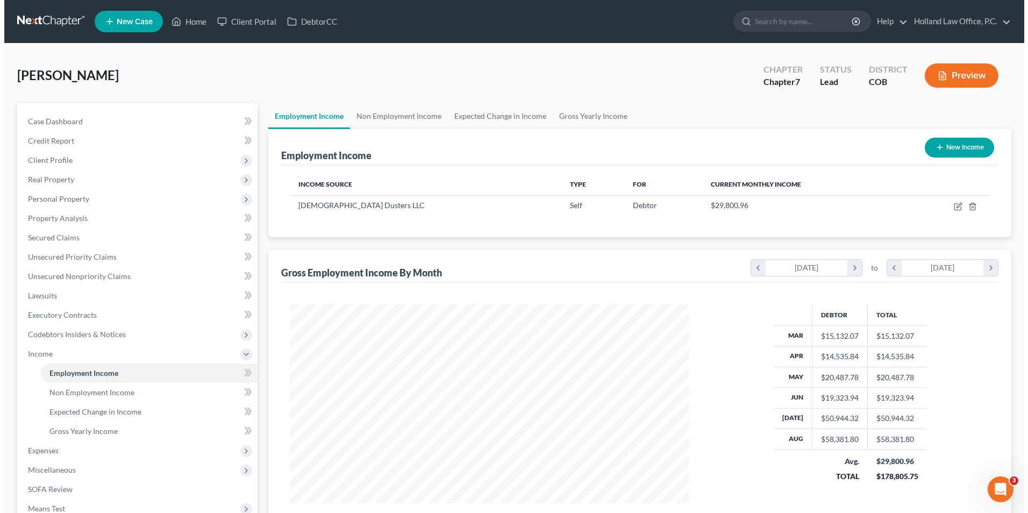
scroll to position [200, 421]
click at [579, 113] on link "Gross Yearly Income" at bounding box center [589, 116] width 81 height 26
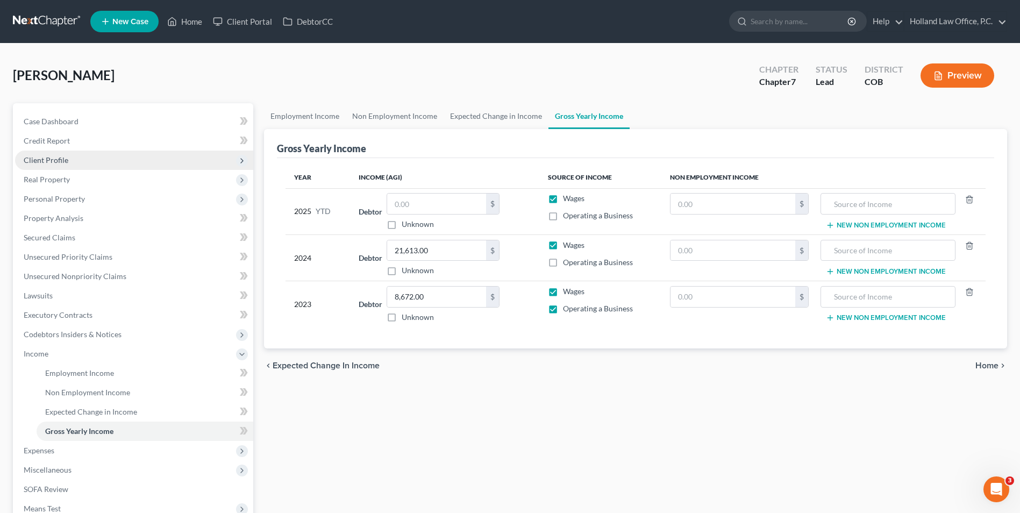
click at [61, 164] on span "Client Profile" at bounding box center [46, 159] width 45 height 9
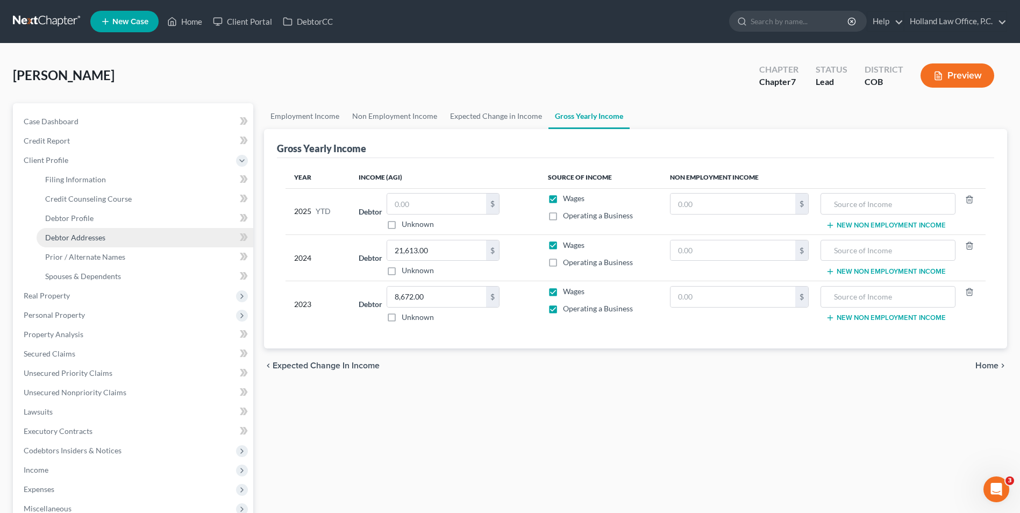
click at [98, 231] on link "Debtor Addresses" at bounding box center [145, 237] width 217 height 19
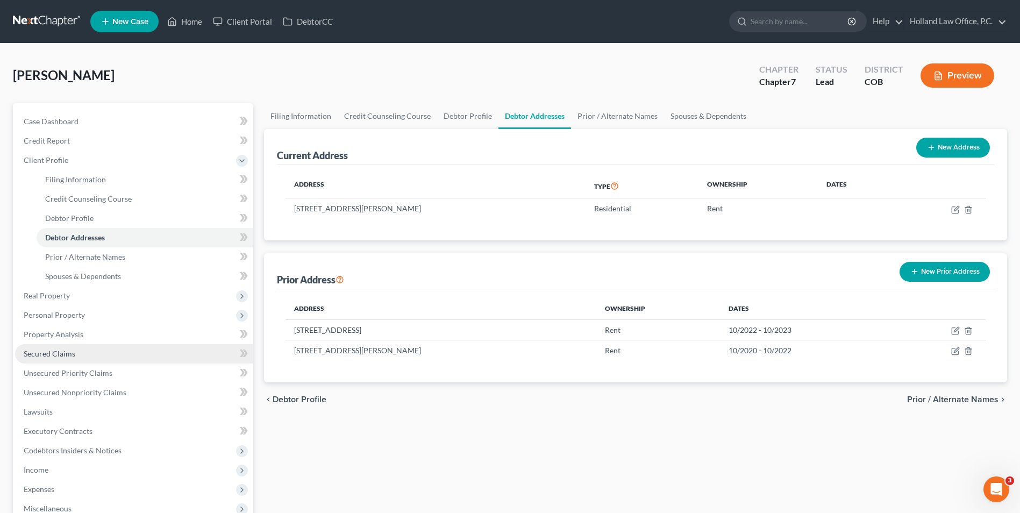
click at [58, 352] on span "Secured Claims" at bounding box center [50, 353] width 52 height 9
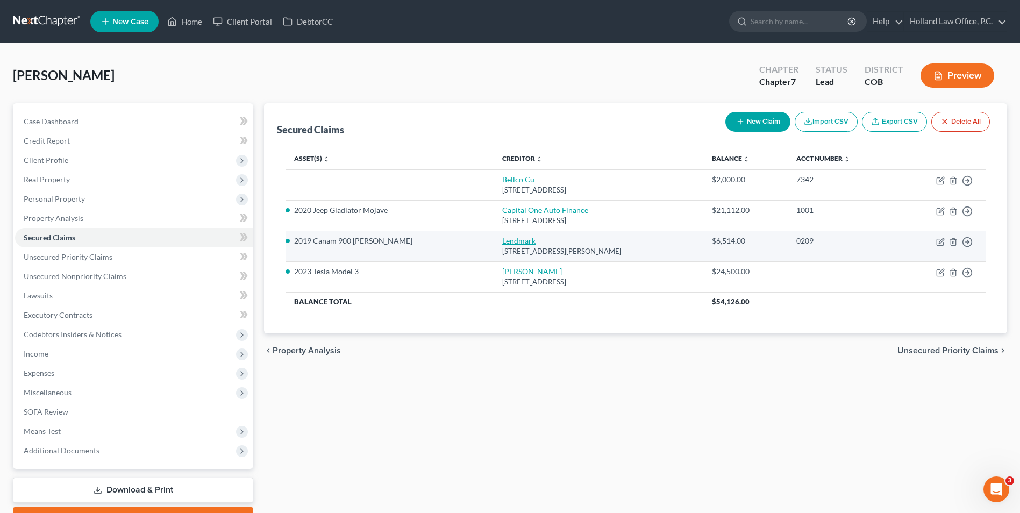
click at [502, 239] on link "Lendmark" at bounding box center [518, 240] width 33 height 9
select select "10"
select select "4"
select select "0"
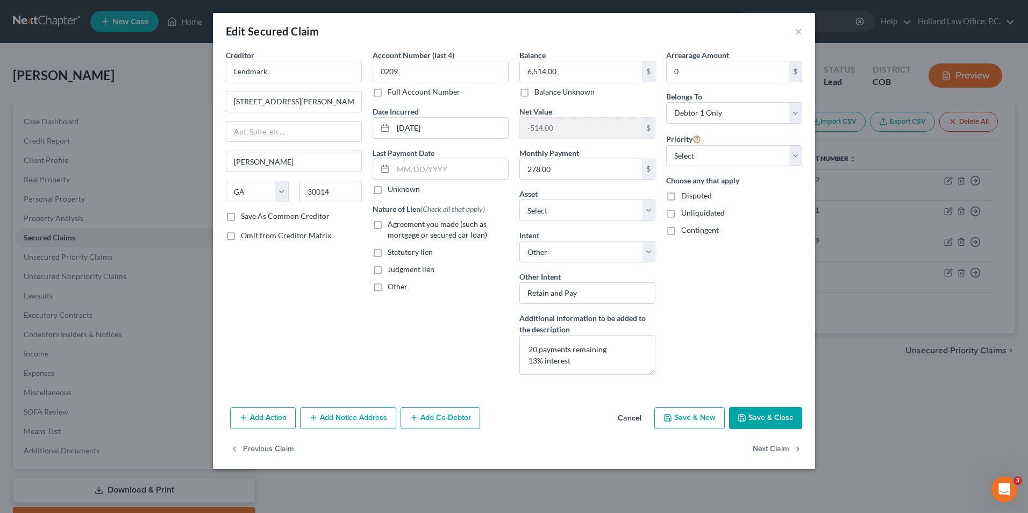
click at [760, 418] on button "Save & Close" at bounding box center [765, 418] width 73 height 23
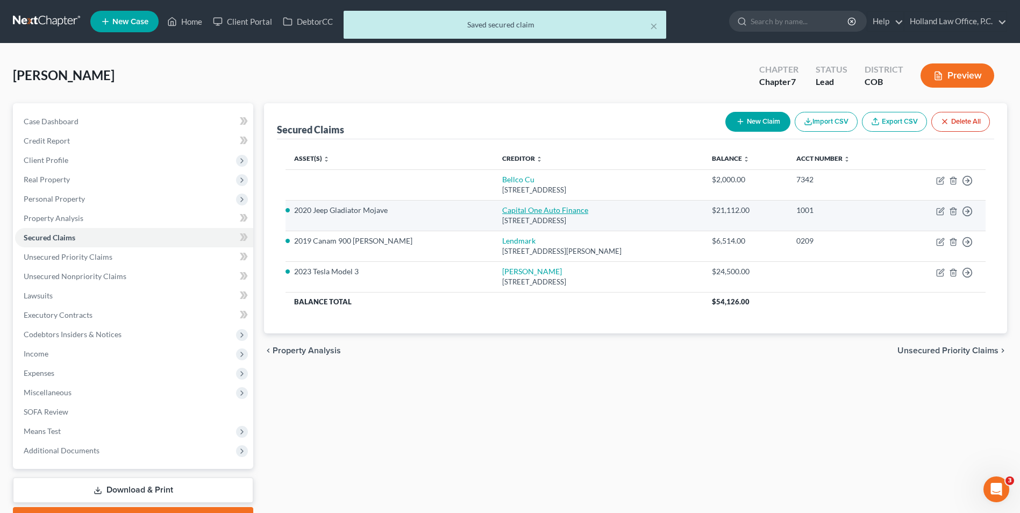
click at [509, 211] on link "Capital One Auto Finance" at bounding box center [545, 209] width 86 height 9
select select "46"
select select "4"
select select "0"
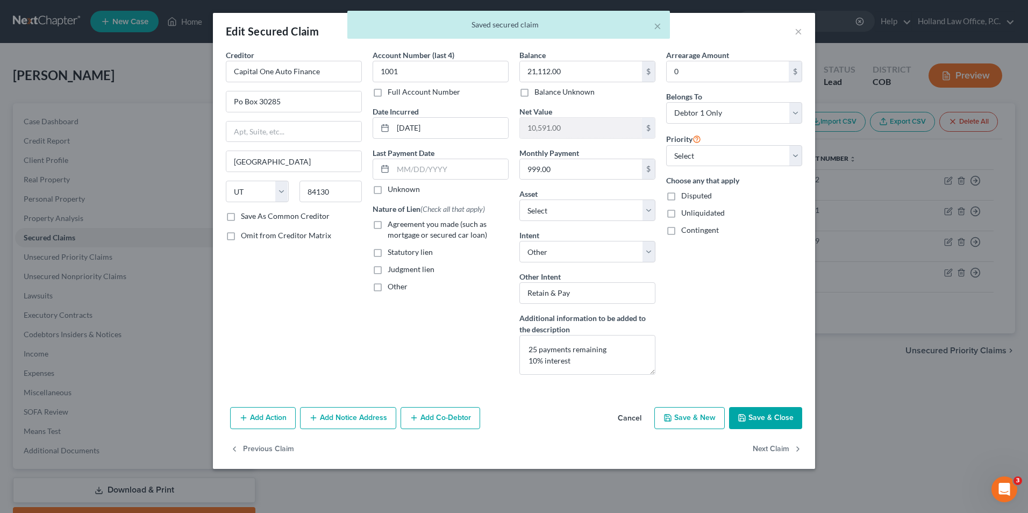
click at [766, 416] on button "Save & Close" at bounding box center [765, 418] width 73 height 23
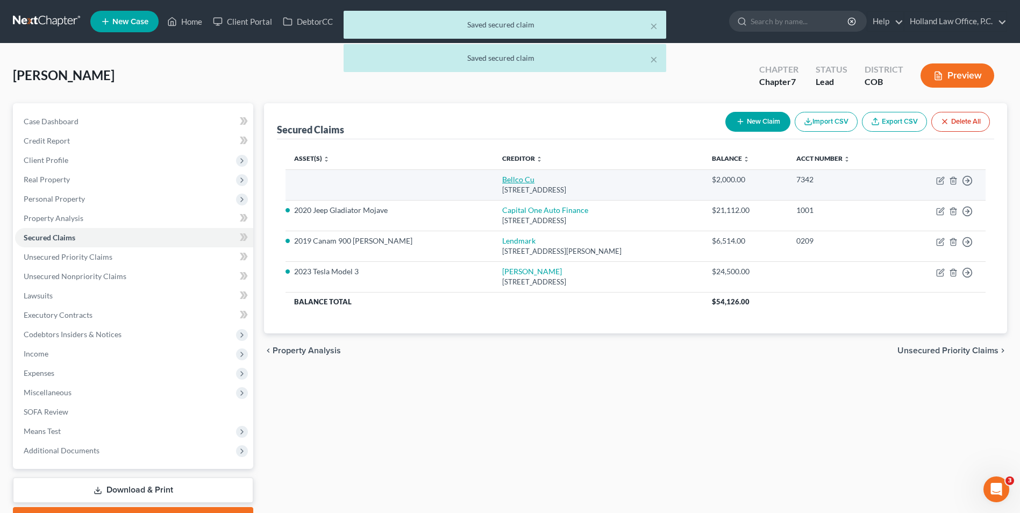
click at [502, 180] on link "Bellco Cu" at bounding box center [518, 179] width 32 height 9
select select "5"
select select "4"
select select "0"
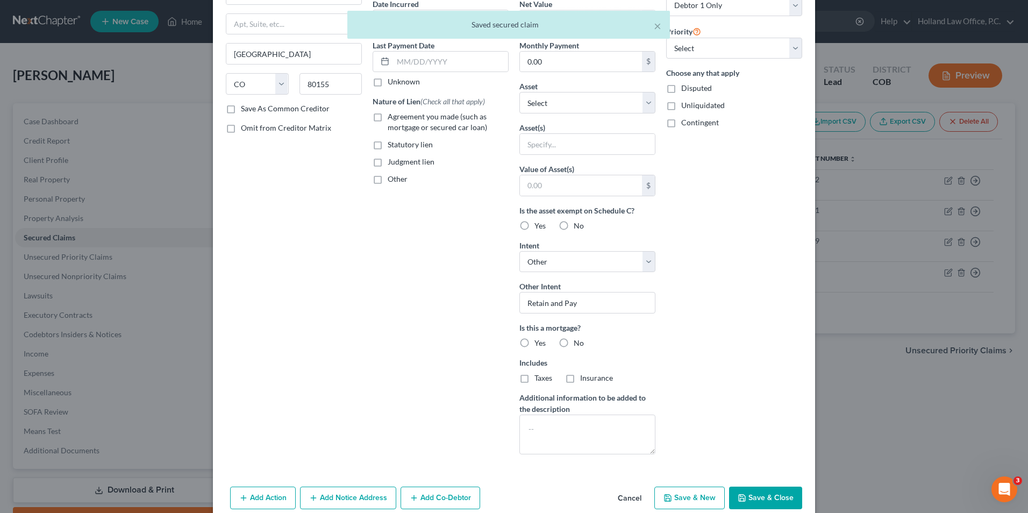
click at [764, 489] on button "Save & Close" at bounding box center [765, 498] width 73 height 23
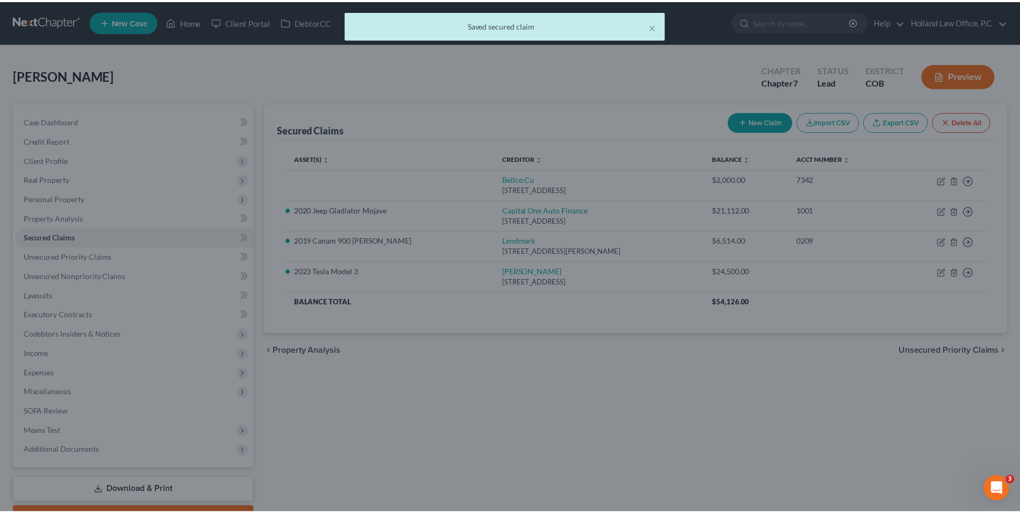
scroll to position [39, 0]
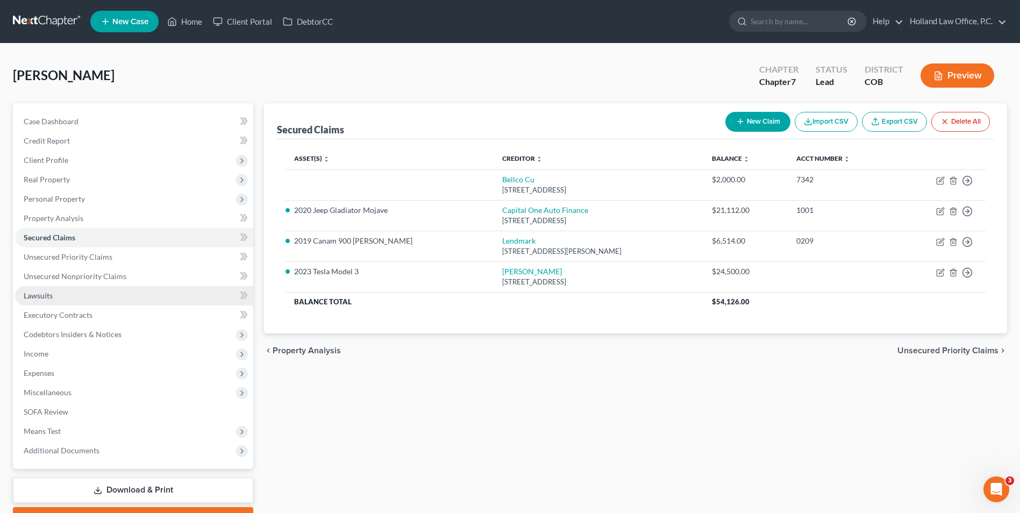
click at [61, 295] on link "Lawsuits" at bounding box center [134, 295] width 238 height 19
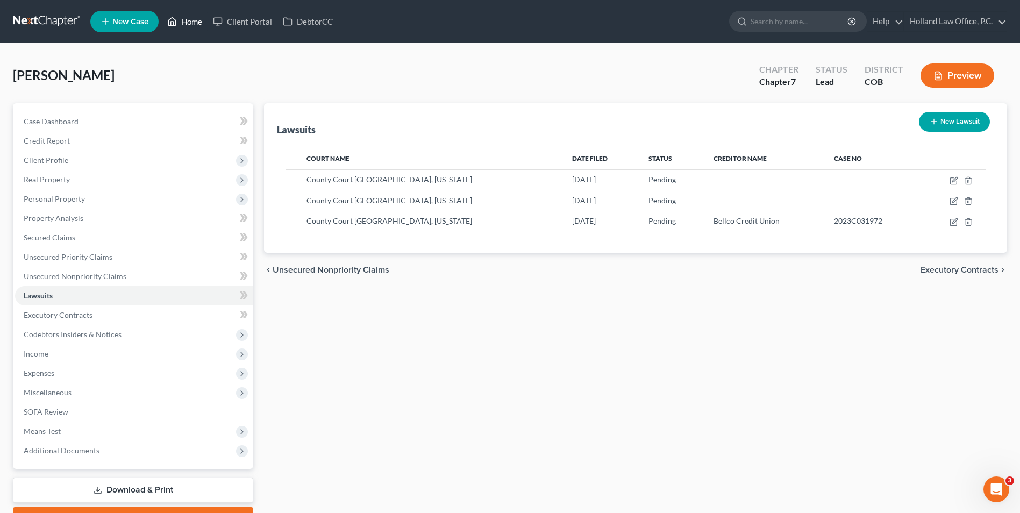
click at [186, 24] on link "Home" at bounding box center [185, 21] width 46 height 19
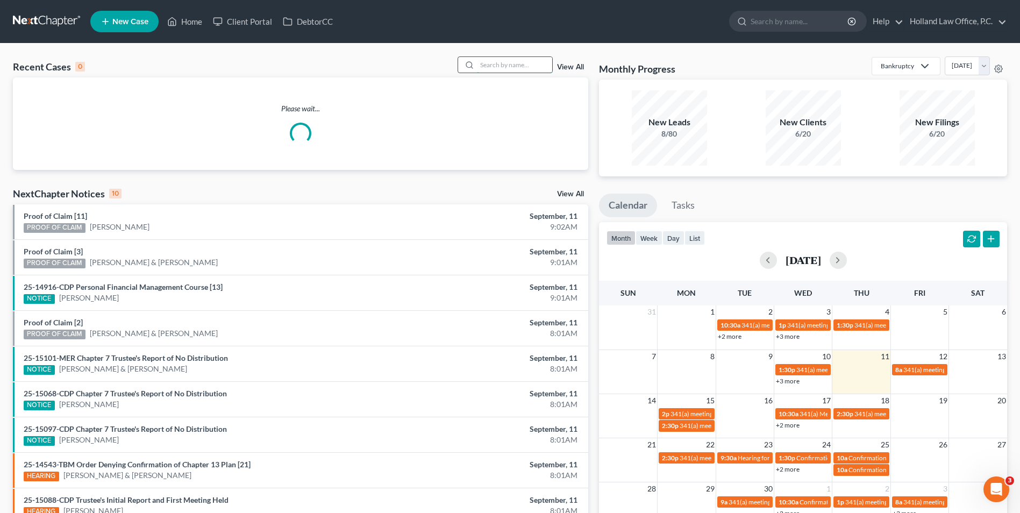
drag, startPoint x: 514, startPoint y: 67, endPoint x: 501, endPoint y: 54, distance: 18.3
click at [512, 65] on input "search" at bounding box center [514, 65] width 75 height 16
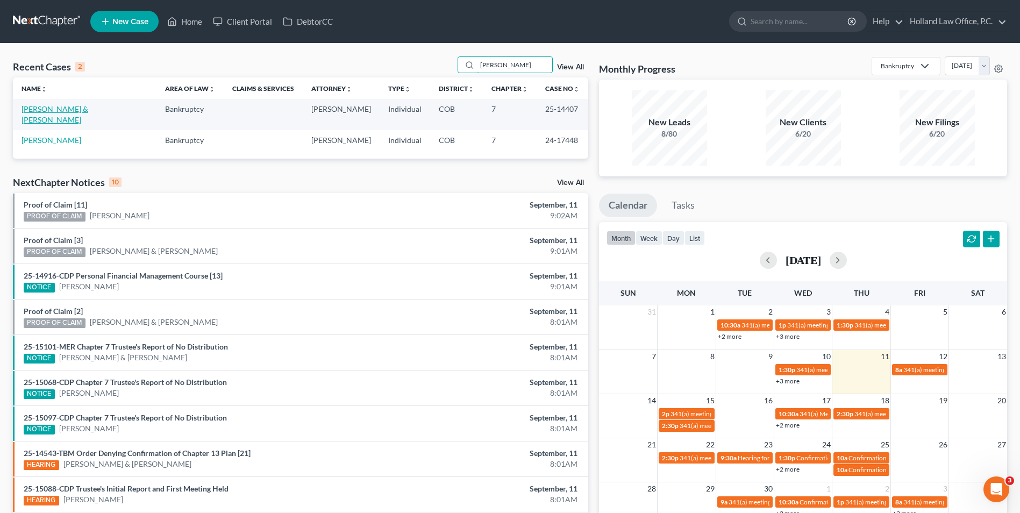
type input "juarez"
click at [74, 111] on link "[PERSON_NAME] & [PERSON_NAME]" at bounding box center [55, 114] width 67 height 20
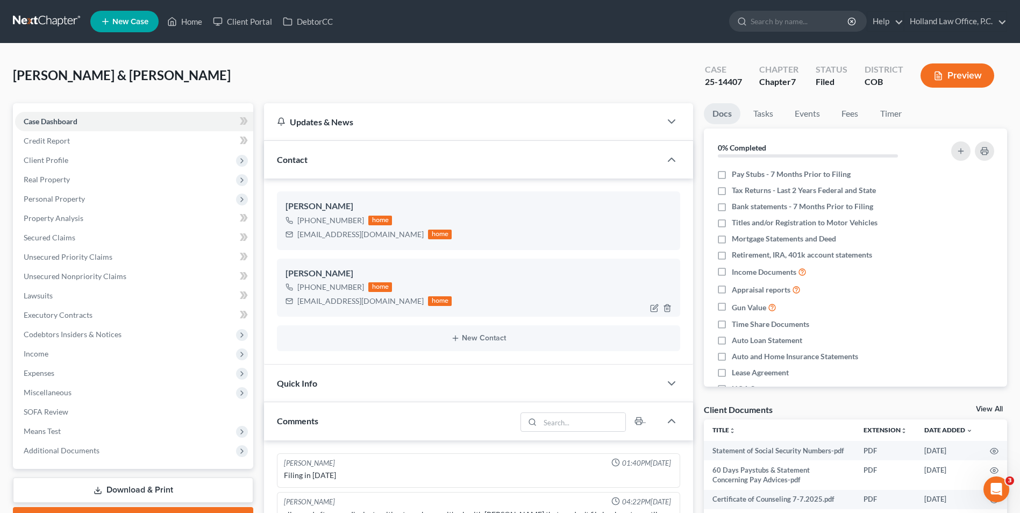
scroll to position [23, 0]
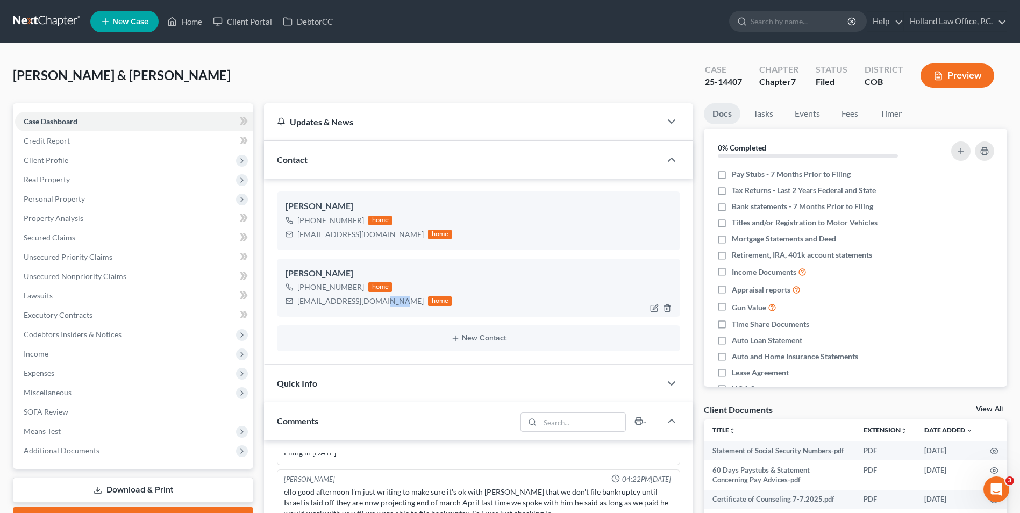
click at [375, 303] on div "isrealjuarez1989@gmail.com" at bounding box center [360, 301] width 126 height 11
drag, startPoint x: 392, startPoint y: 303, endPoint x: 291, endPoint y: 309, distance: 101.3
click at [291, 309] on div "Israel Juarez +1 (307) 315-8075 home isrealjuarez1989@gmail.com home" at bounding box center [478, 288] width 403 height 58
drag, startPoint x: 334, startPoint y: 302, endPoint x: 346, endPoint y: 299, distance: 11.6
copy div "isrealjuarez1989@gmail.com"
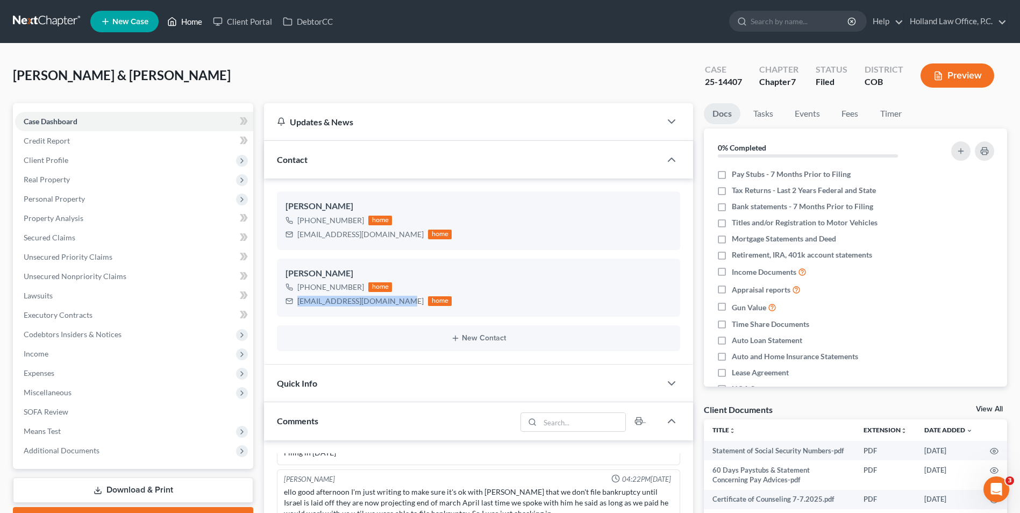
click at [189, 26] on link "Home" at bounding box center [185, 21] width 46 height 19
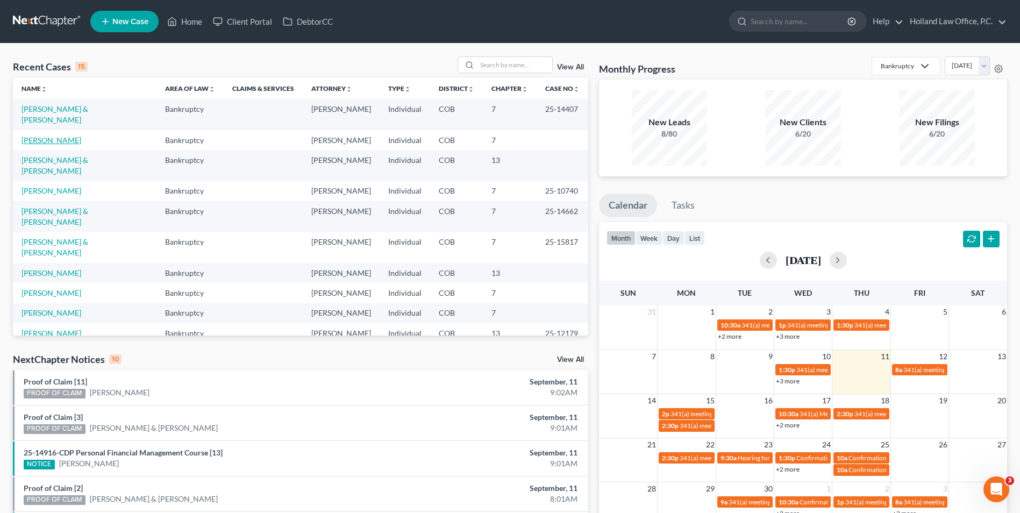
click at [47, 136] on link "[PERSON_NAME]" at bounding box center [52, 140] width 60 height 9
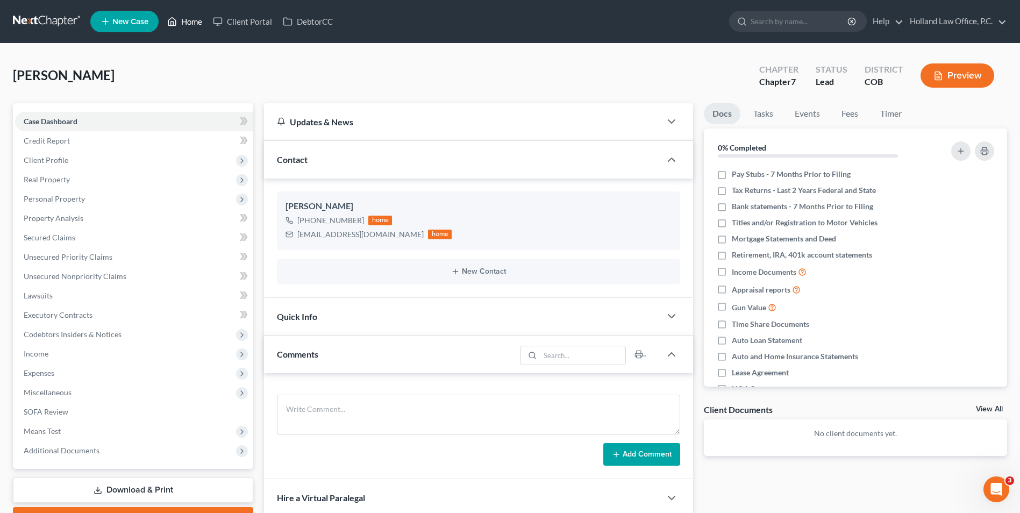
click at [181, 13] on link "Home" at bounding box center [185, 21] width 46 height 19
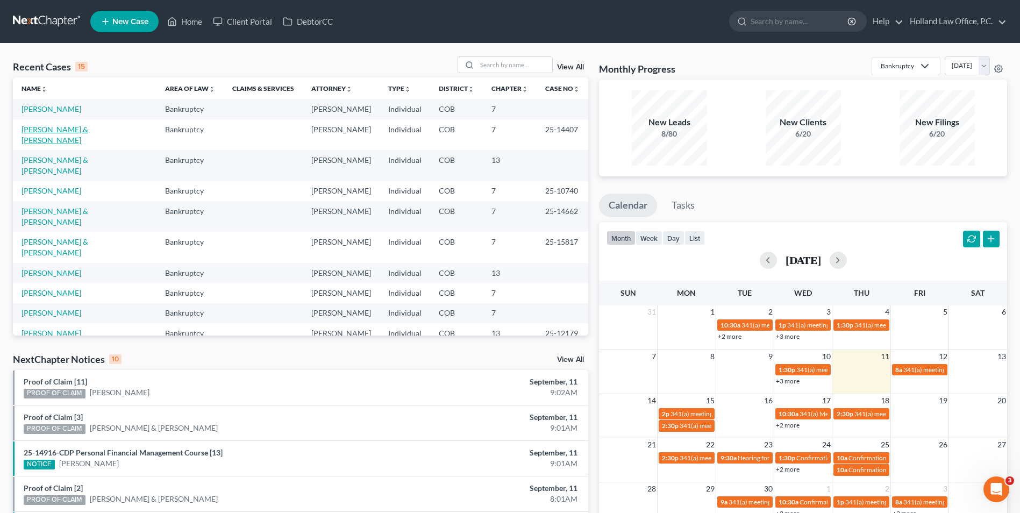
click at [61, 131] on link "[PERSON_NAME] & [PERSON_NAME]" at bounding box center [55, 135] width 67 height 20
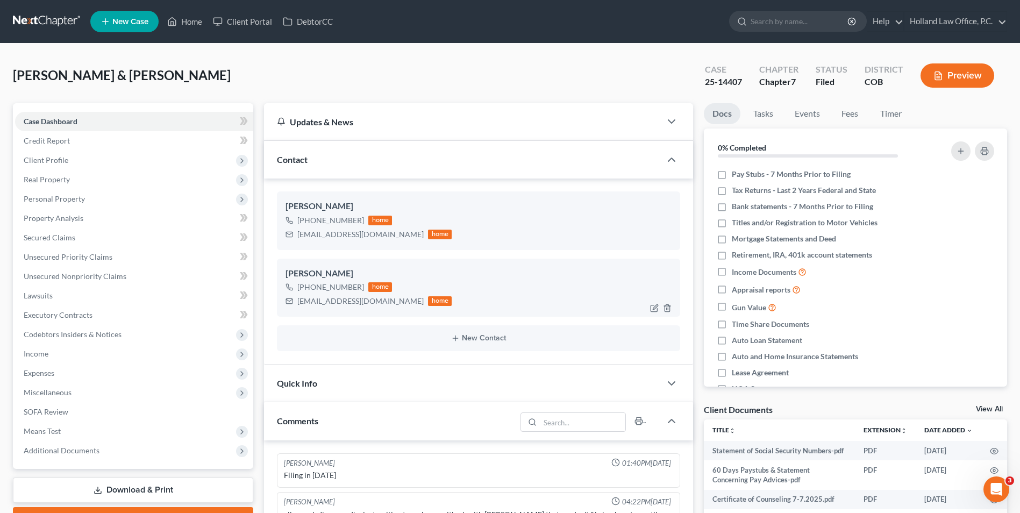
scroll to position [23, 0]
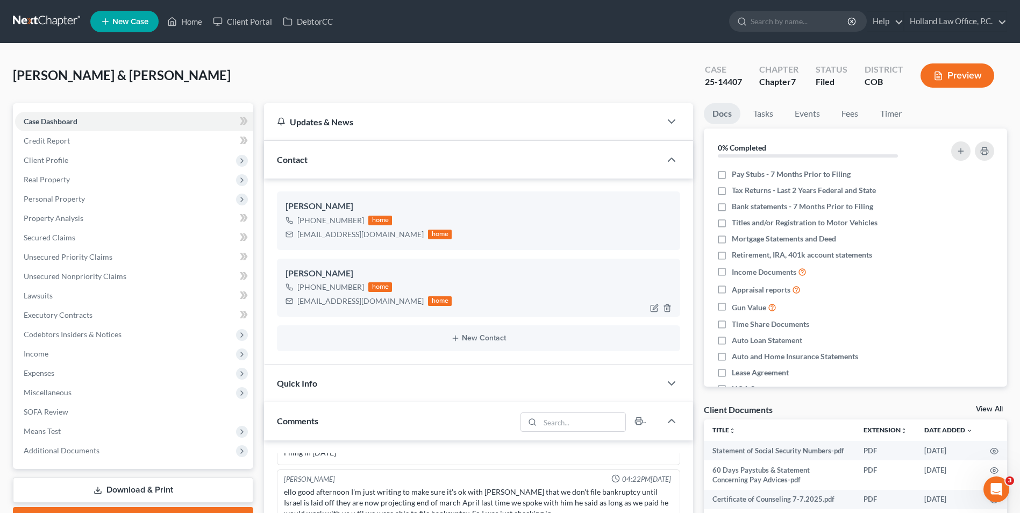
drag, startPoint x: 359, startPoint y: 289, endPoint x: 308, endPoint y: 292, distance: 50.7
click at [308, 292] on div "+1 (307) 315-8075" at bounding box center [330, 287] width 67 height 11
drag, startPoint x: 330, startPoint y: 288, endPoint x: 337, endPoint y: 286, distance: 8.0
copy div "(307) 315-8075"
click at [389, 29] on ul "New Case Home Client Portal DebtorCC - No Result - See all results Or Press Ent…" at bounding box center [548, 22] width 917 height 28
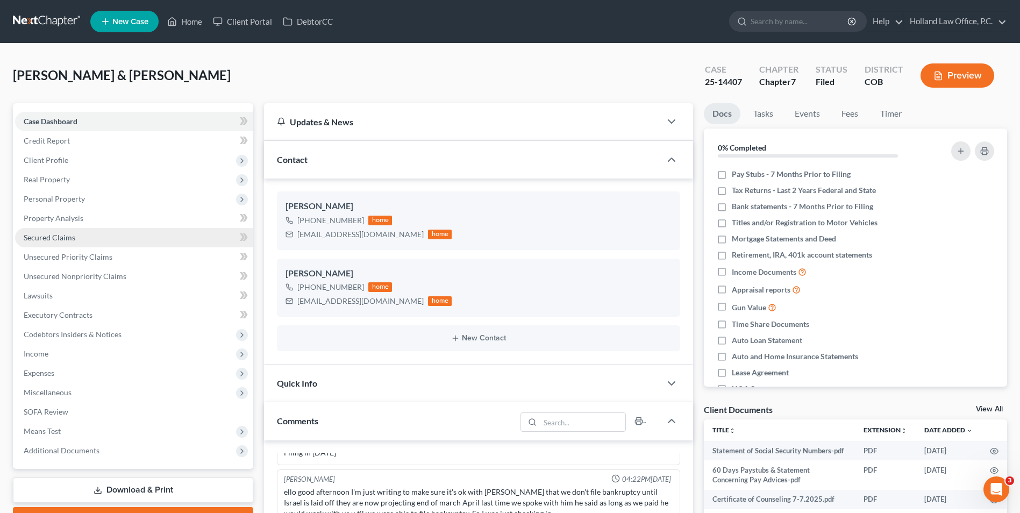
click at [74, 240] on span "Secured Claims" at bounding box center [50, 237] width 52 height 9
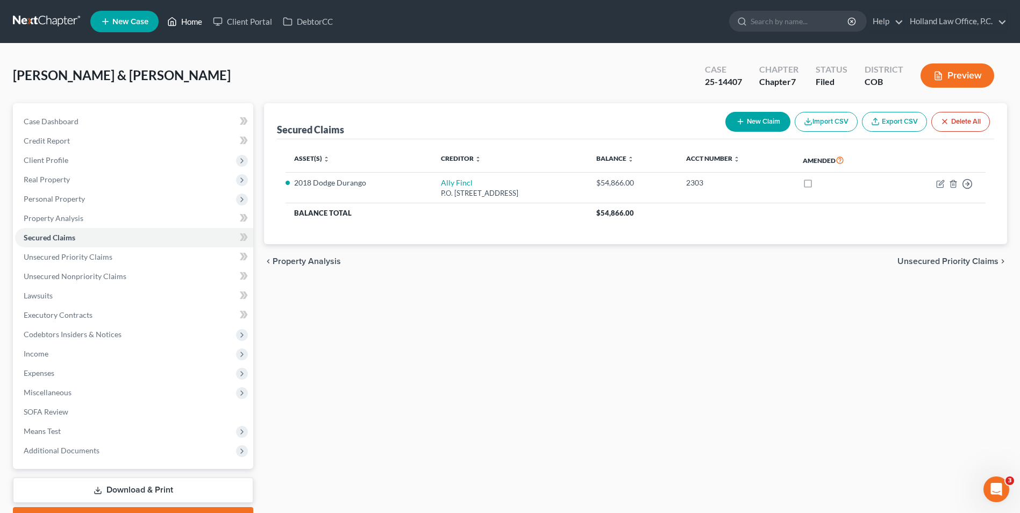
click at [183, 23] on link "Home" at bounding box center [185, 21] width 46 height 19
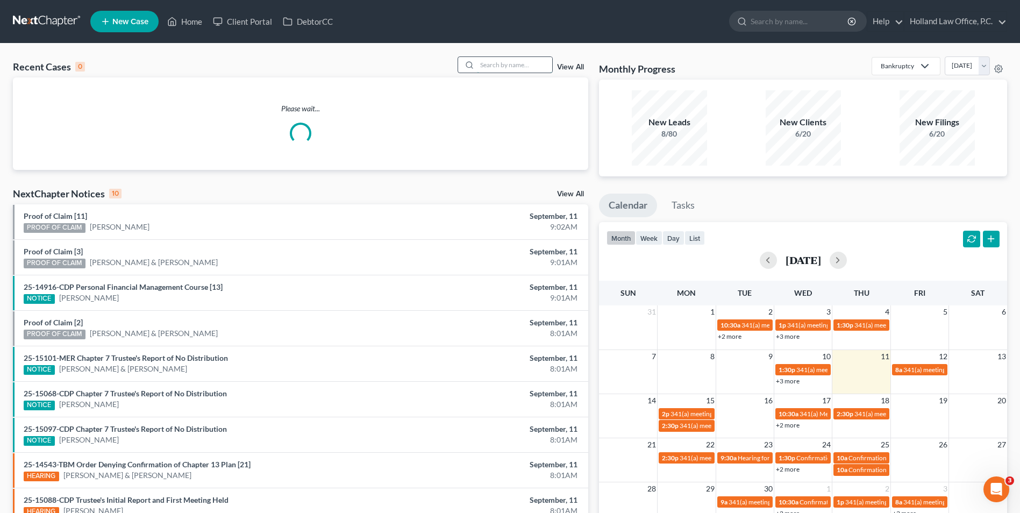
click at [501, 67] on input "search" at bounding box center [514, 65] width 75 height 16
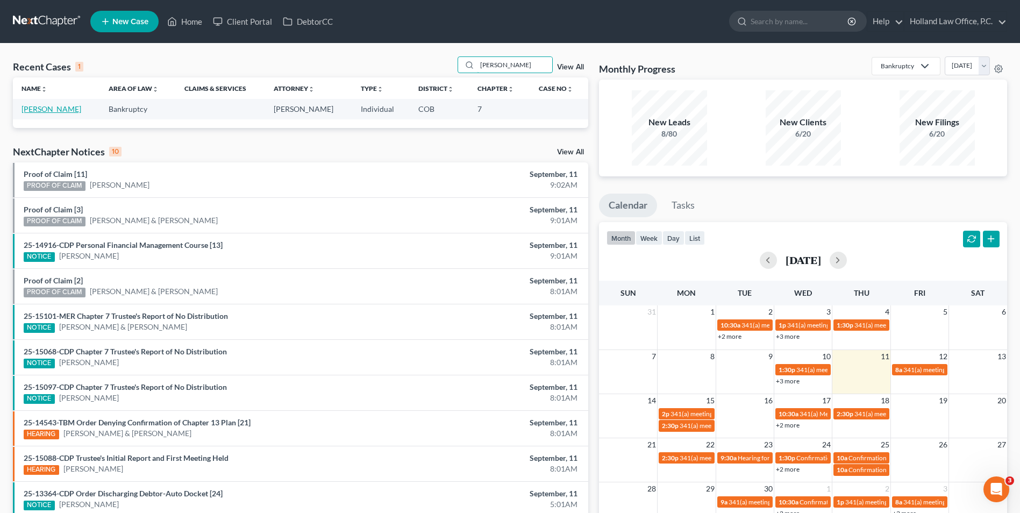
type input "galvan"
click at [37, 108] on link "[PERSON_NAME]" at bounding box center [52, 108] width 60 height 9
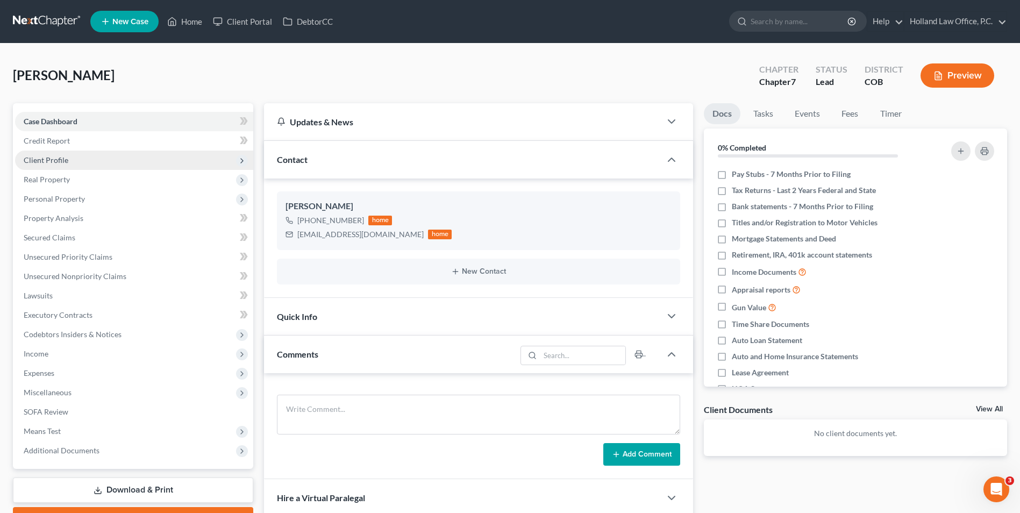
click at [69, 161] on span "Client Profile" at bounding box center [134, 160] width 238 height 19
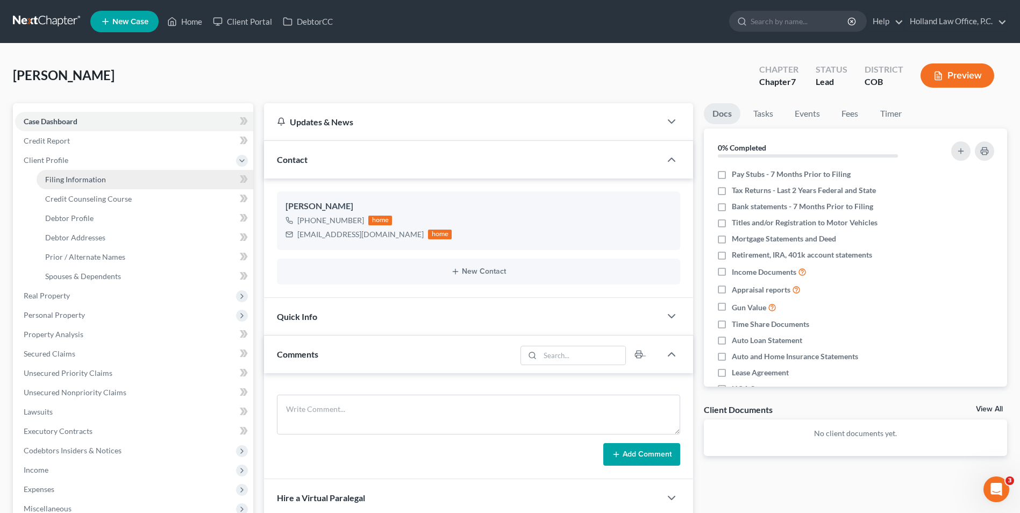
click at [79, 178] on span "Filing Information" at bounding box center [75, 179] width 61 height 9
select select "1"
select select "0"
select select "5"
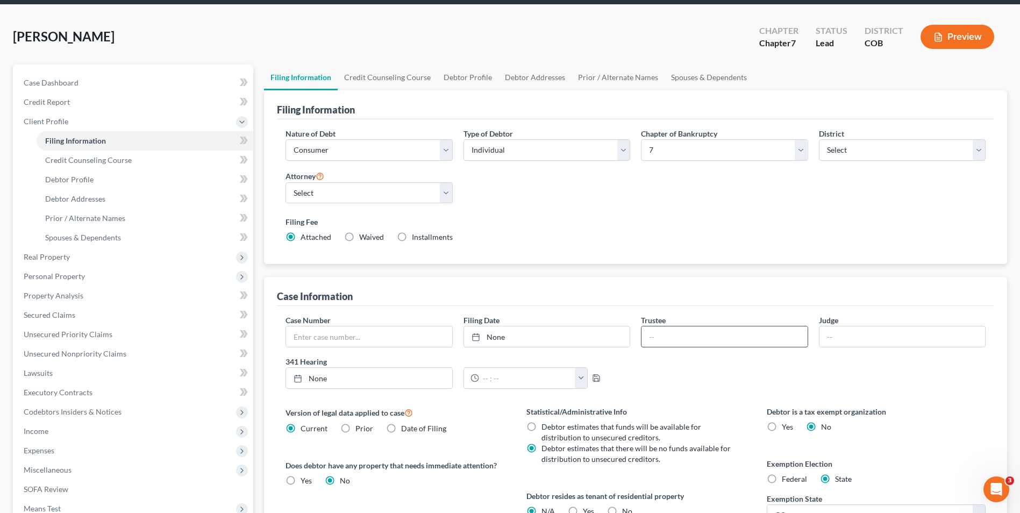
scroll to position [161, 0]
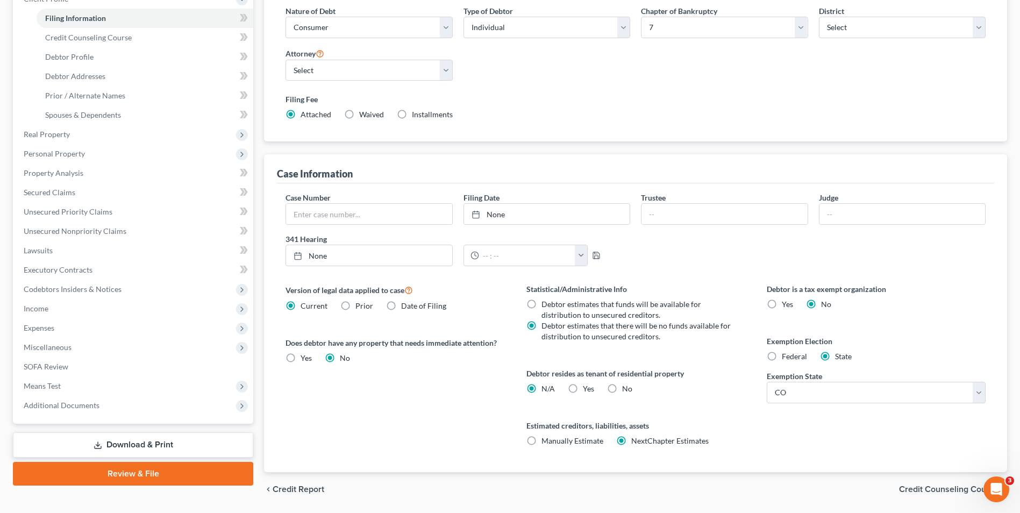
click at [583, 389] on label "Yes Yes" at bounding box center [588, 388] width 11 height 11
click at [587, 389] on input "Yes Yes" at bounding box center [590, 386] width 7 height 7
radio input "true"
radio input "false"
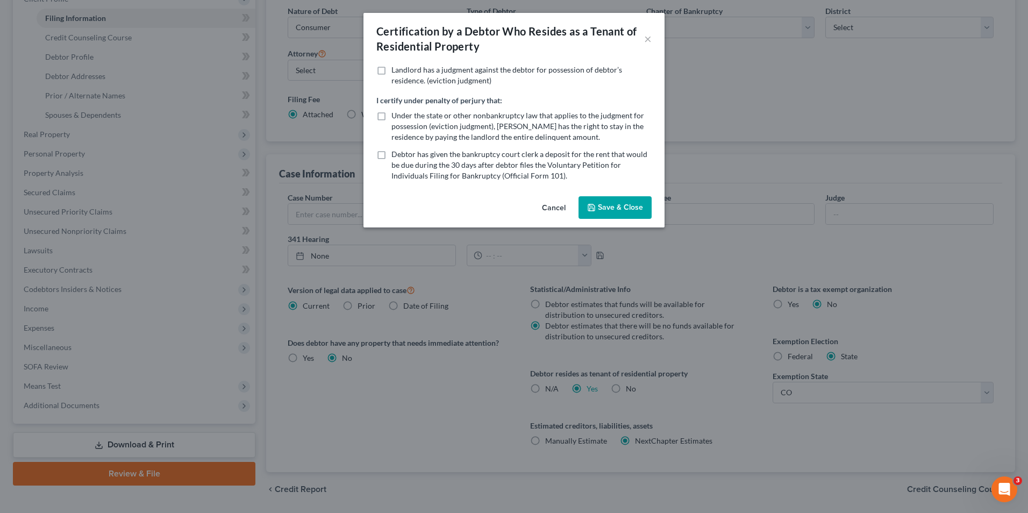
click at [624, 213] on button "Save & Close" at bounding box center [615, 207] width 73 height 23
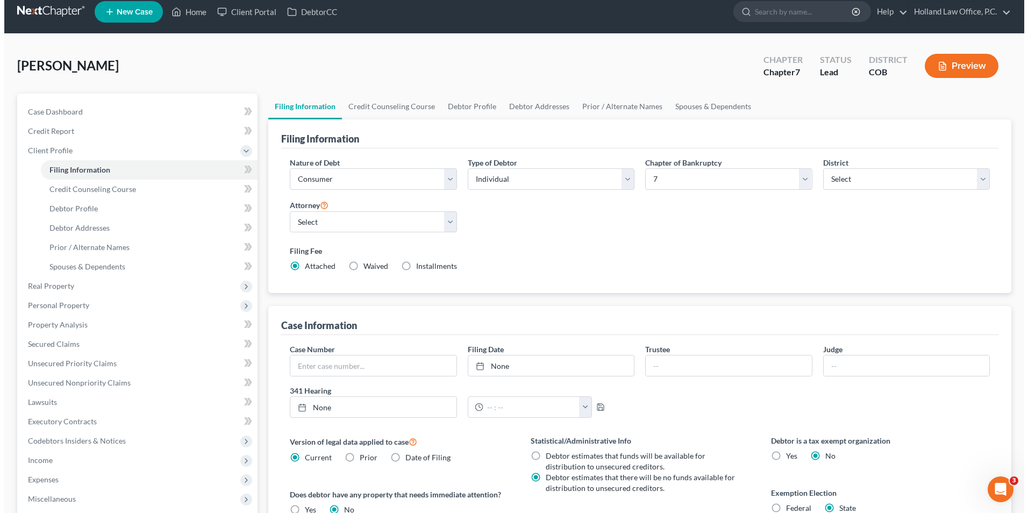
scroll to position [0, 0]
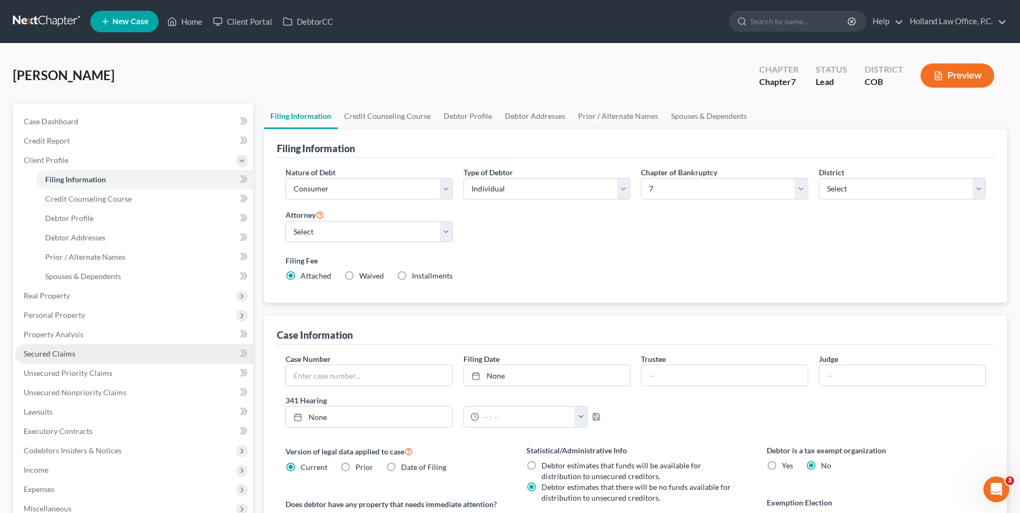
click at [48, 350] on span "Secured Claims" at bounding box center [50, 353] width 52 height 9
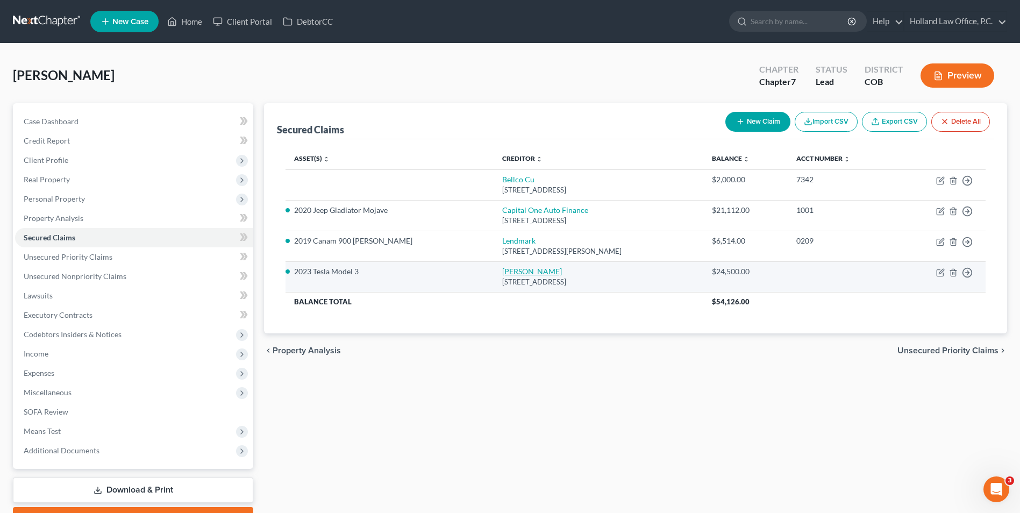
click at [502, 269] on link "[PERSON_NAME]" at bounding box center [532, 271] width 60 height 9
select select "5"
select select "0"
select select "4"
select select "0"
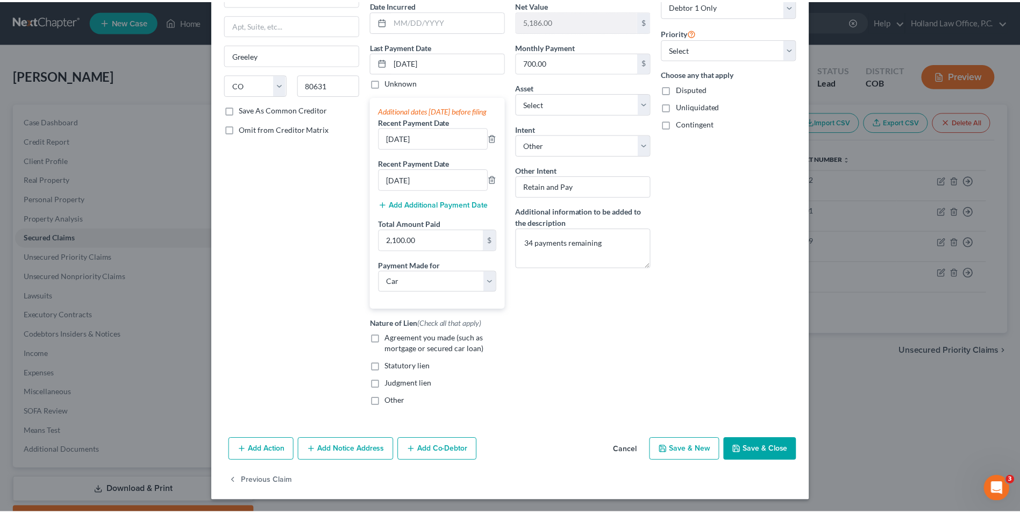
scroll to position [108, 0]
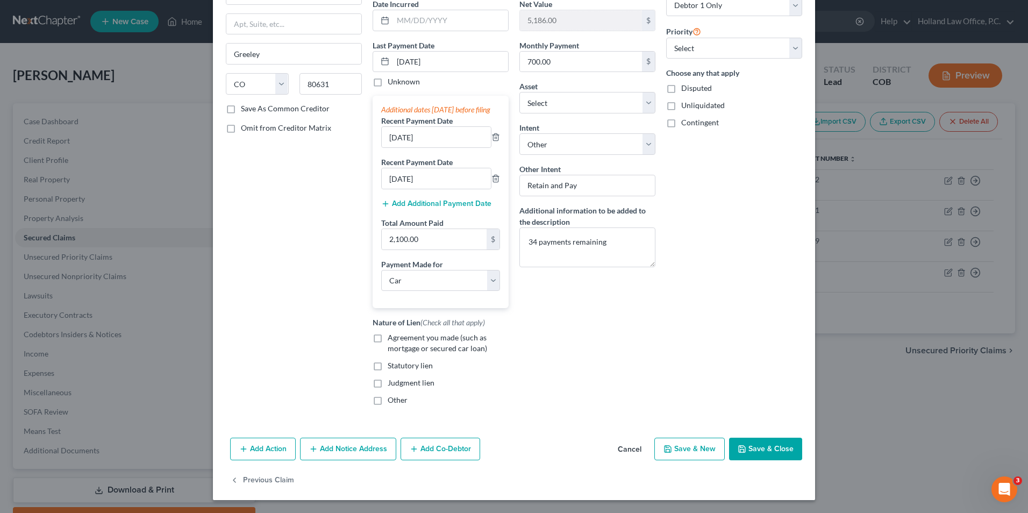
click at [779, 460] on button "Save & Close" at bounding box center [765, 449] width 73 height 23
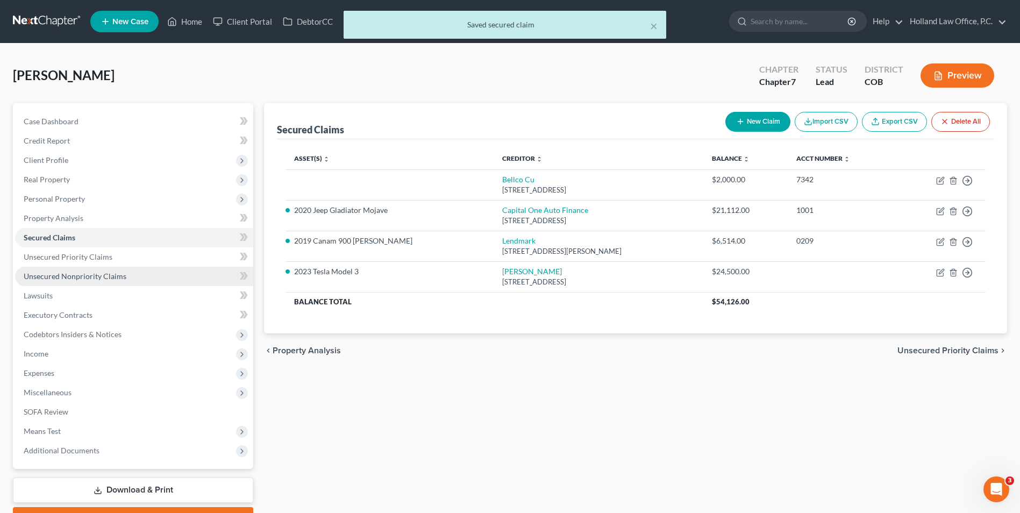
click at [55, 270] on link "Unsecured Nonpriority Claims" at bounding box center [134, 276] width 238 height 19
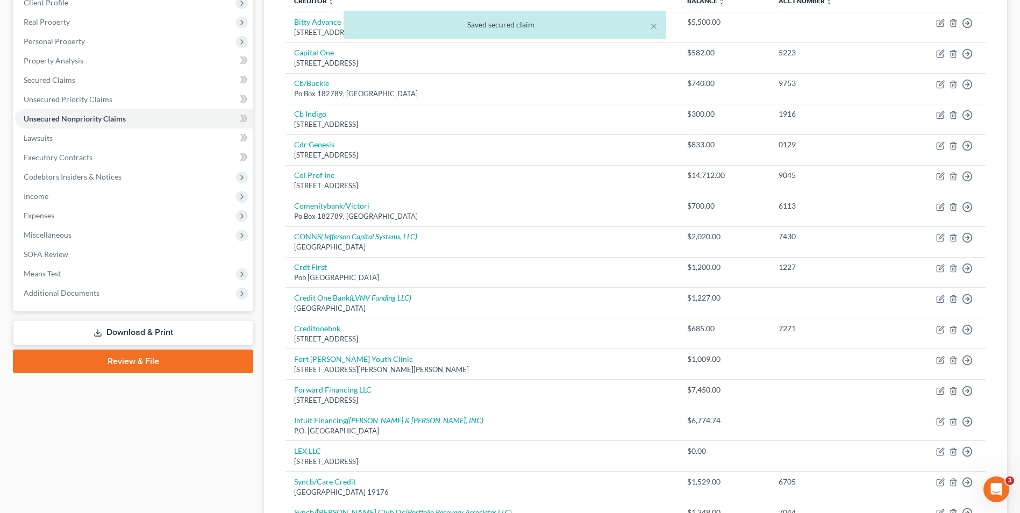
scroll to position [161, 0]
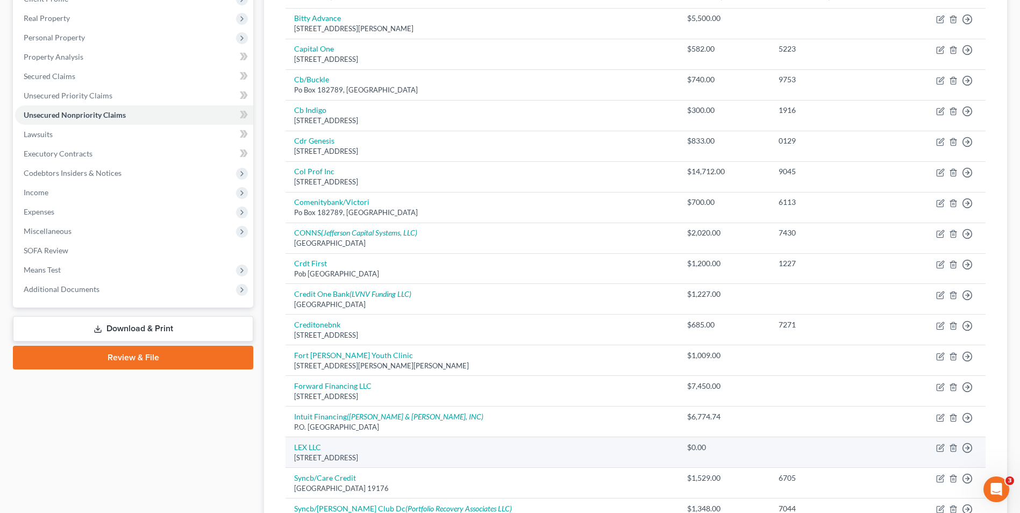
click at [306, 442] on td "LEX LLC 300 Center Dr. Suite G, Louisville, CO 80027" at bounding box center [482, 452] width 393 height 31
click at [307, 445] on link "LEX LLC" at bounding box center [307, 447] width 27 height 9
select select "5"
select select "14"
select select "0"
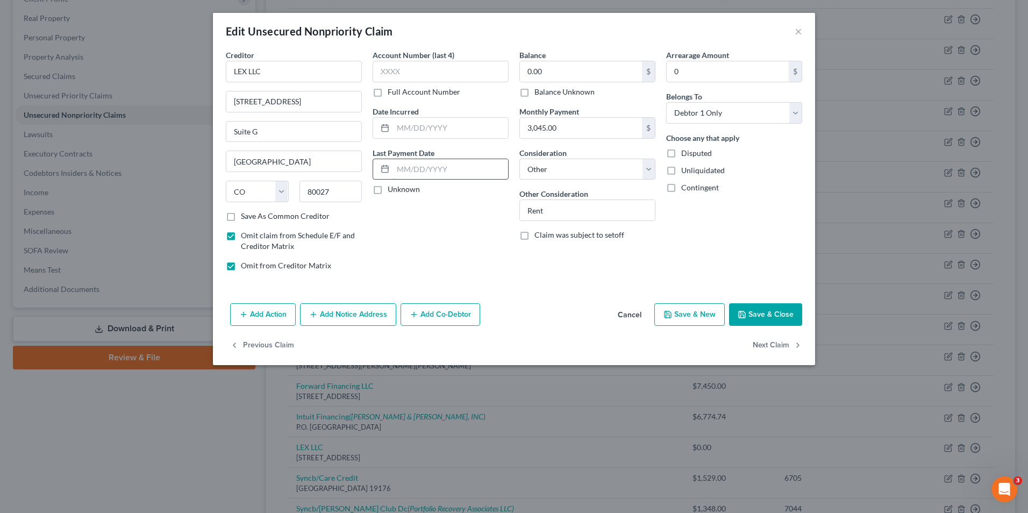
click at [428, 173] on input "text" at bounding box center [450, 169] width 115 height 20
click at [432, 174] on input "text" at bounding box center [450, 169] width 115 height 20
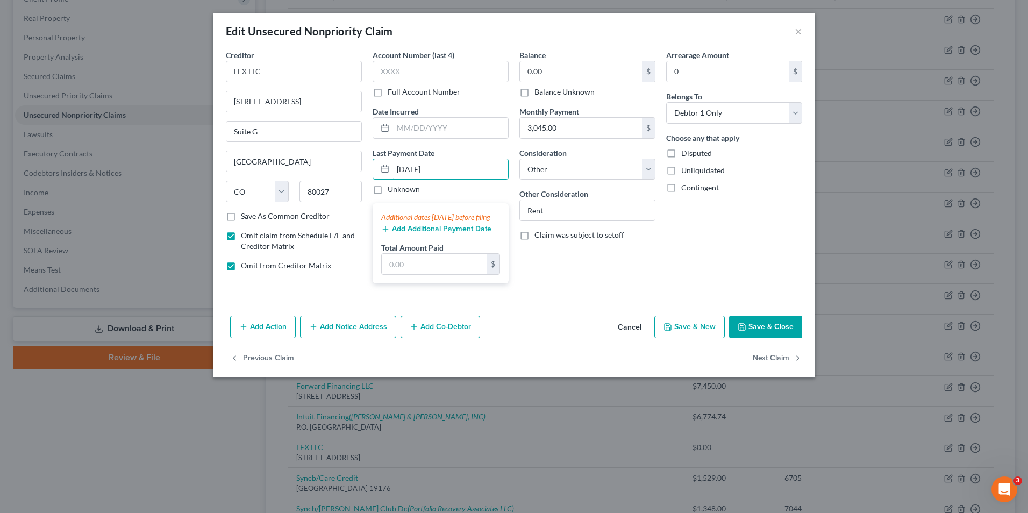
type input "9/1/2025"
click at [471, 233] on button "Add Additional Payment Date" at bounding box center [436, 229] width 110 height 9
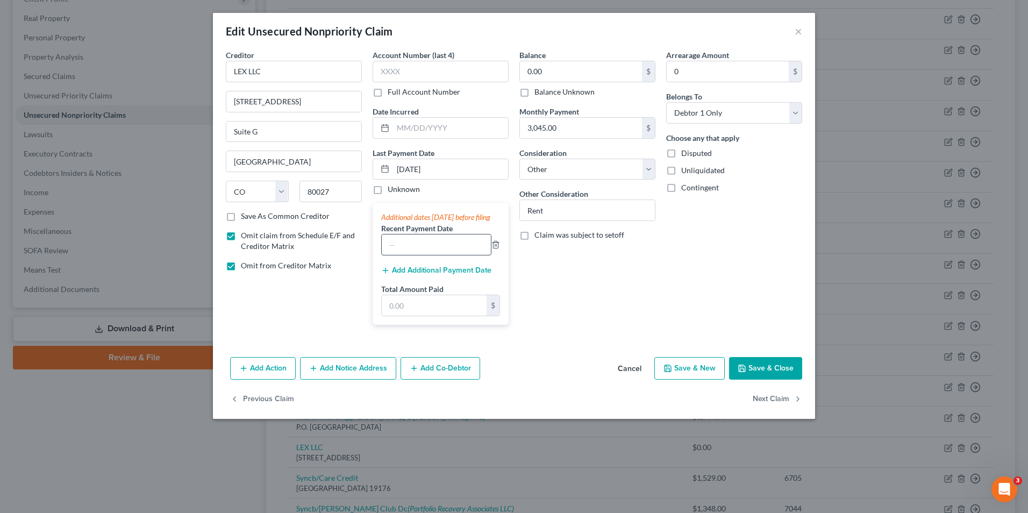
click at [423, 255] on input "text" at bounding box center [436, 244] width 109 height 20
type input "8/1/2025"
click at [436, 275] on button "Add Additional Payment Date" at bounding box center [436, 270] width 110 height 9
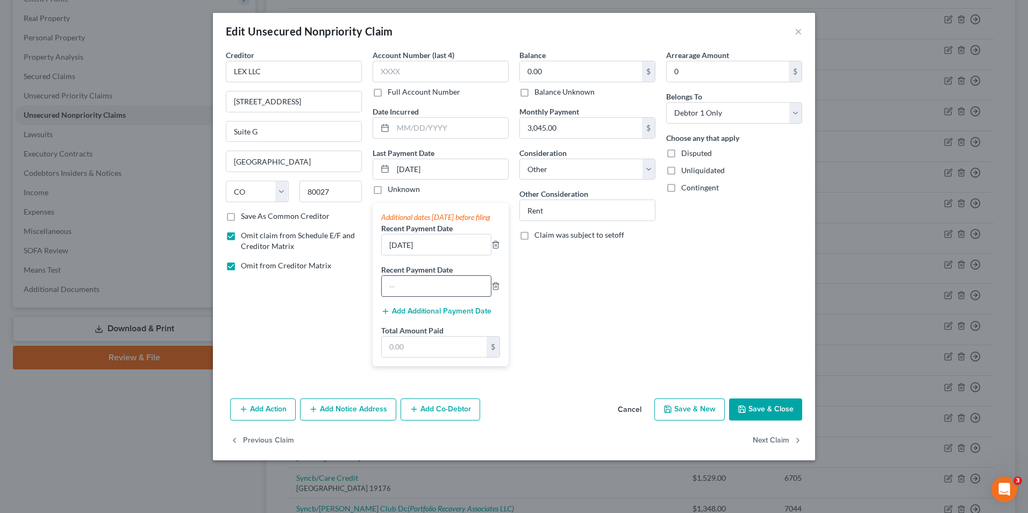
click at [427, 296] on input "text" at bounding box center [436, 286] width 109 height 20
type input "7/1/2025"
click at [430, 357] on input "text" at bounding box center [434, 347] width 105 height 20
type input "9,135.00"
click at [746, 411] on button "Save & Close" at bounding box center [765, 409] width 73 height 23
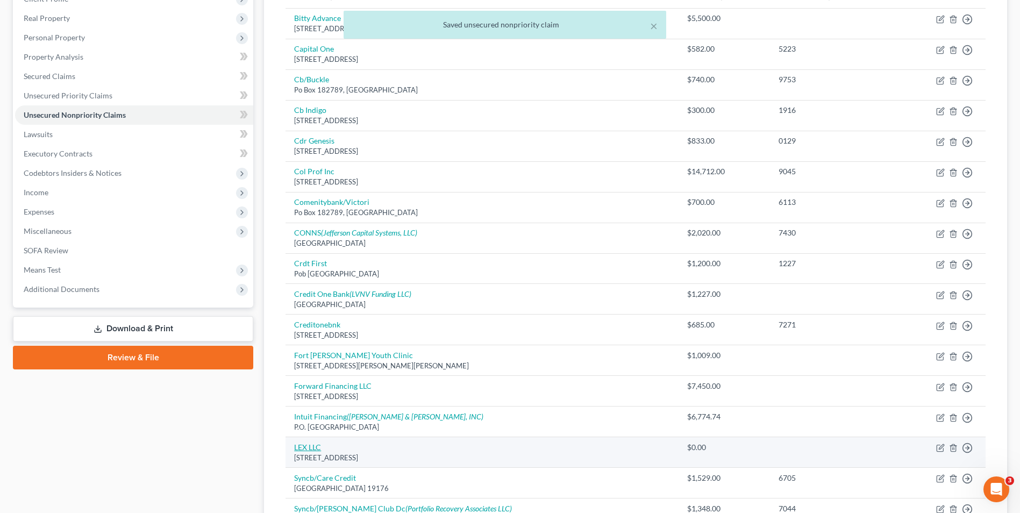
click at [307, 447] on link "LEX LLC" at bounding box center [307, 447] width 27 height 9
select select "5"
select select "14"
select select "0"
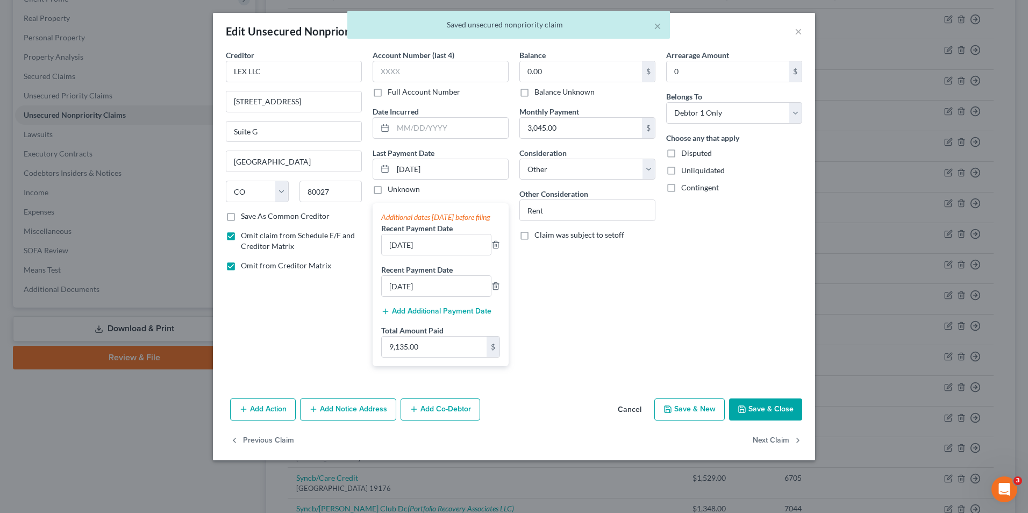
click at [744, 414] on icon "button" at bounding box center [742, 409] width 9 height 9
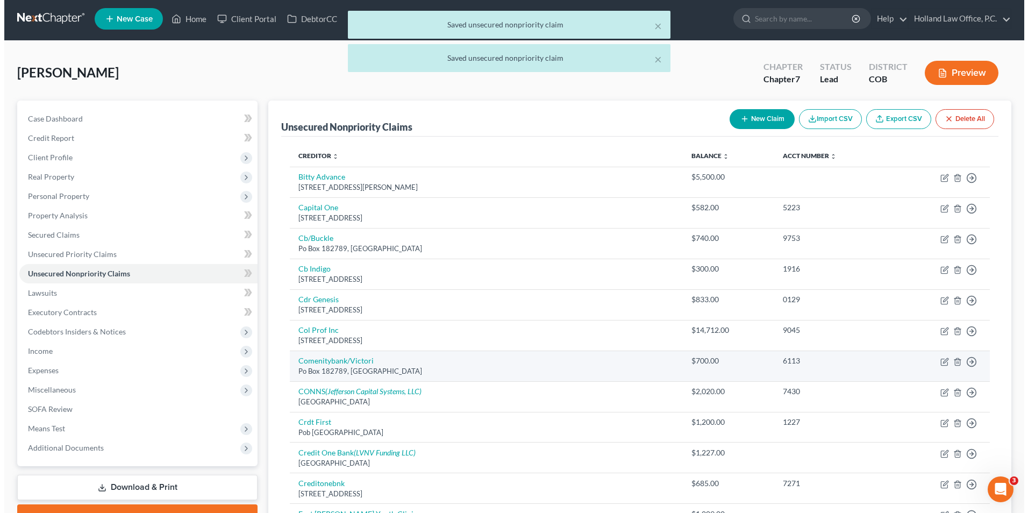
scroll to position [0, 0]
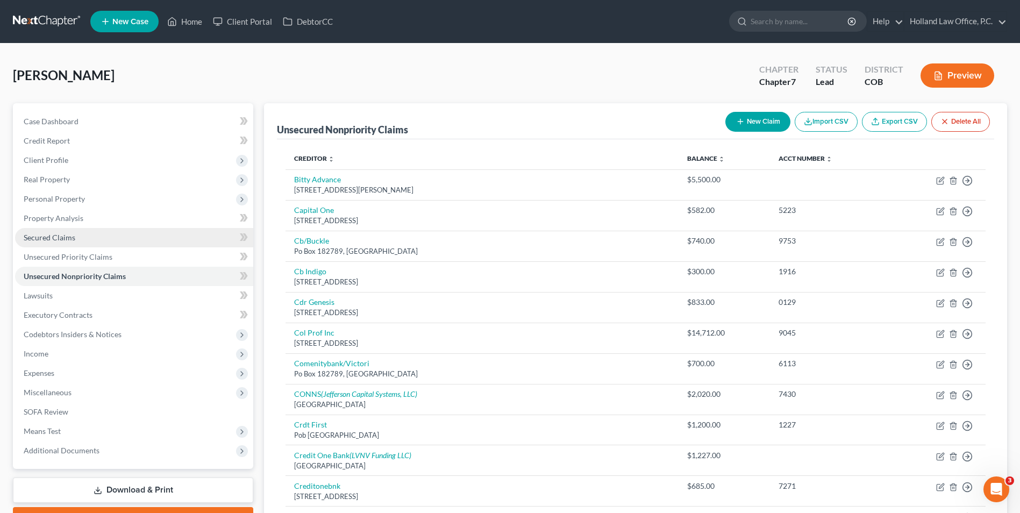
click at [94, 241] on link "Secured Claims" at bounding box center [134, 237] width 238 height 19
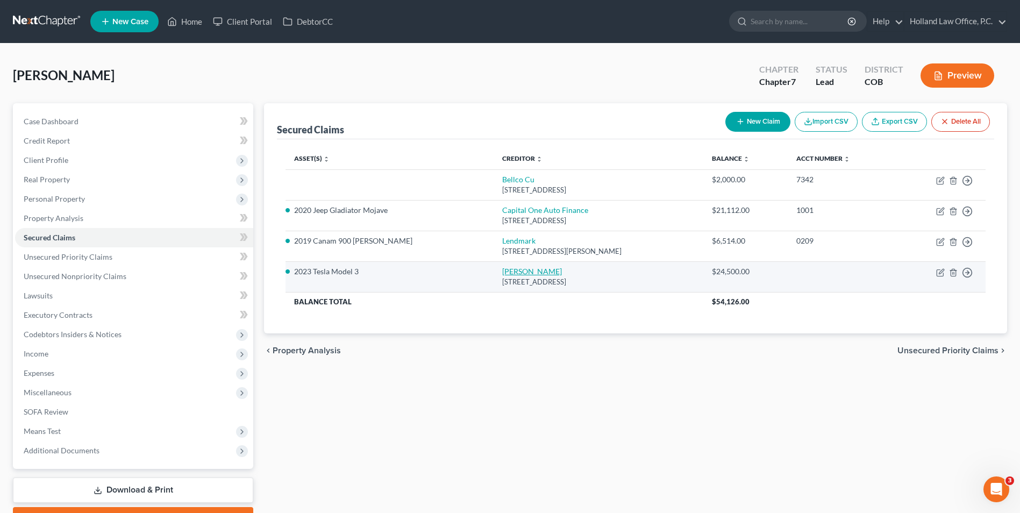
click at [502, 268] on link "[PERSON_NAME]" at bounding box center [532, 271] width 60 height 9
select select "5"
select select "0"
select select "4"
select select "0"
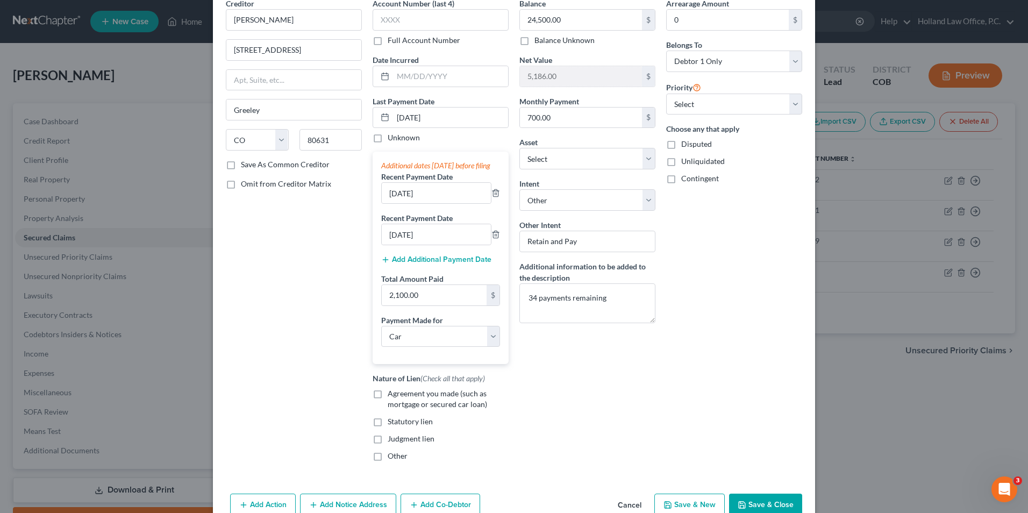
scroll to position [118, 0]
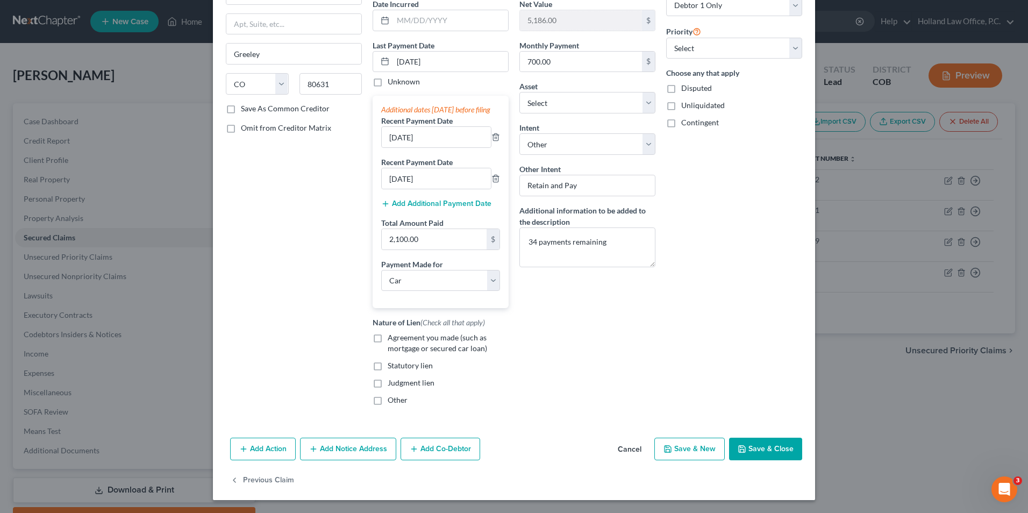
click at [767, 450] on button "Save & Close" at bounding box center [765, 449] width 73 height 23
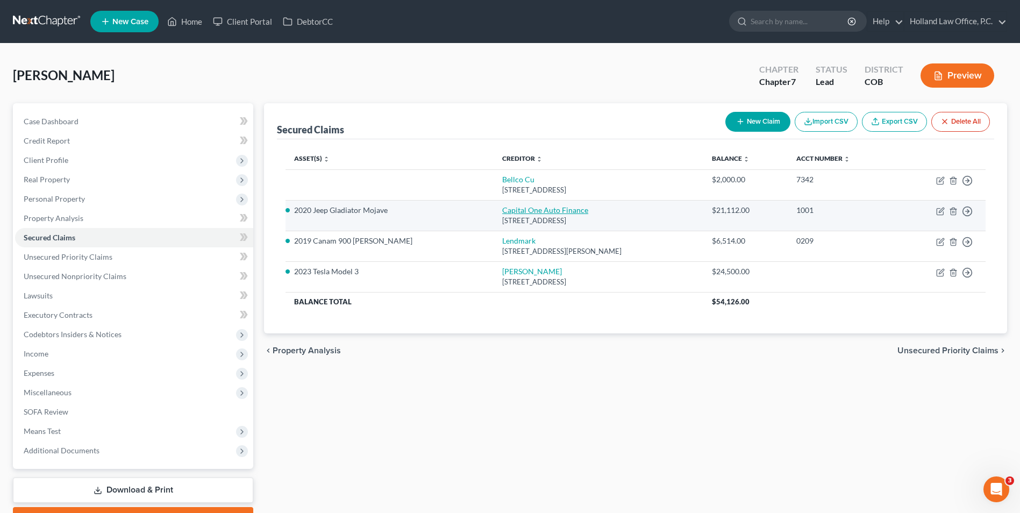
click at [506, 212] on link "Capital One Auto Finance" at bounding box center [545, 209] width 86 height 9
select select "46"
select select "4"
select select "0"
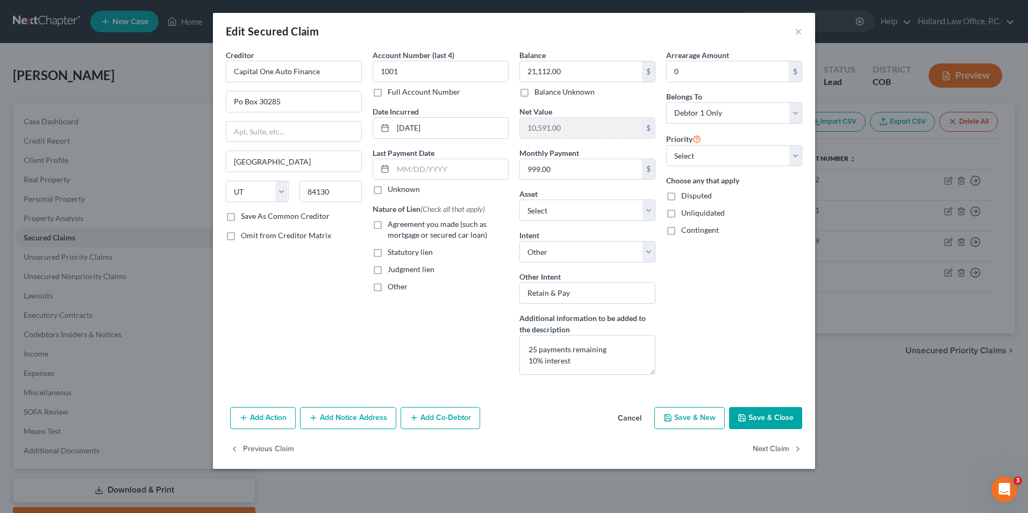
click at [764, 427] on button "Save & Close" at bounding box center [765, 418] width 73 height 23
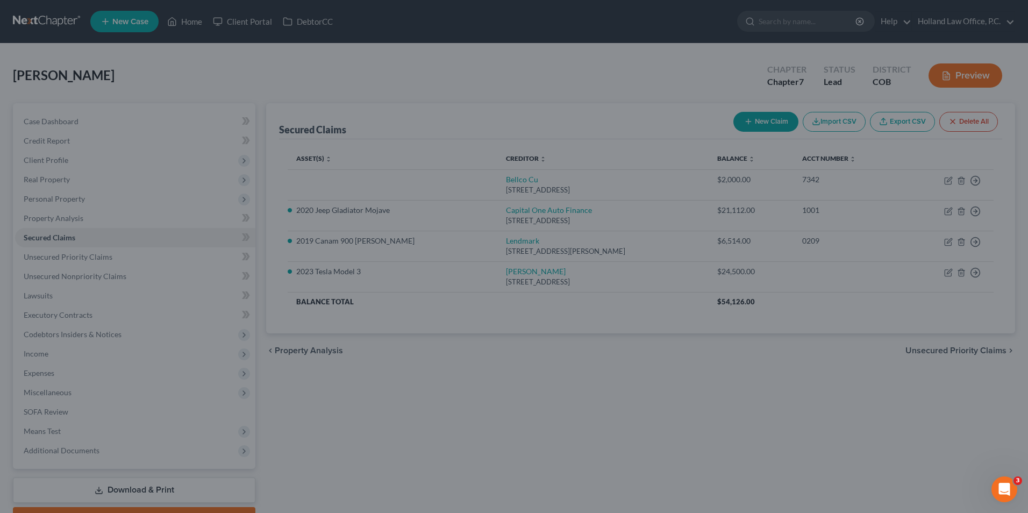
select select "9"
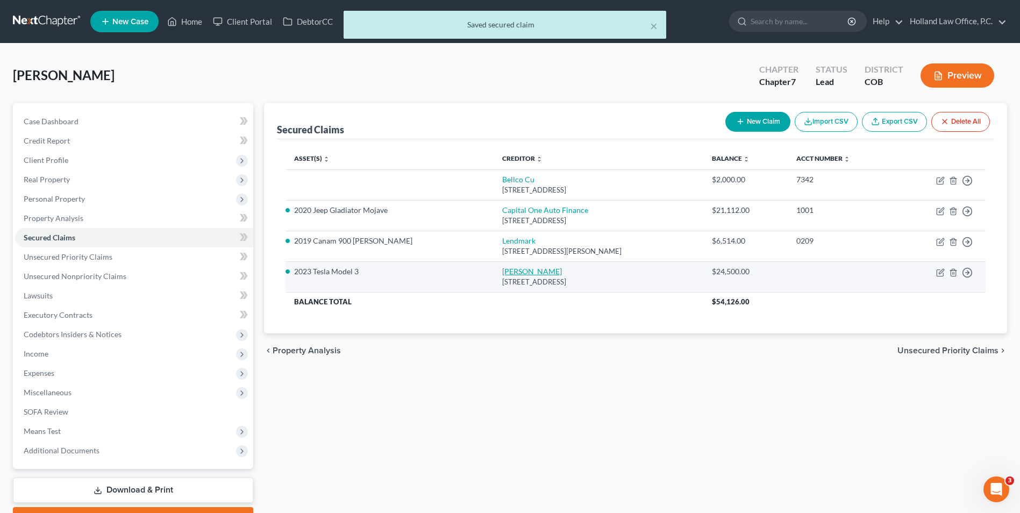
click at [502, 273] on link "[PERSON_NAME]" at bounding box center [532, 271] width 60 height 9
select select "5"
select select "0"
select select "4"
select select "0"
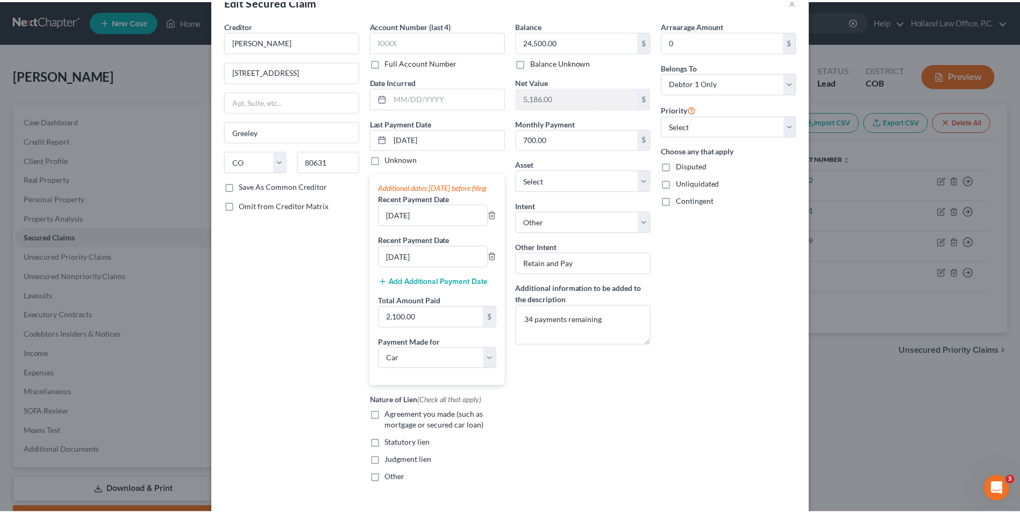
scroll to position [54, 0]
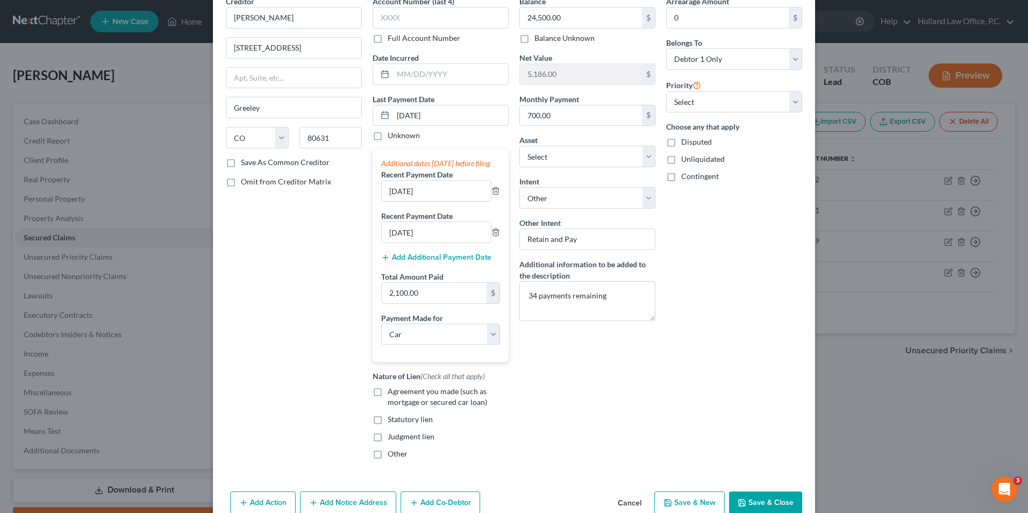
click at [752, 511] on button "Save & Close" at bounding box center [765, 503] width 73 height 23
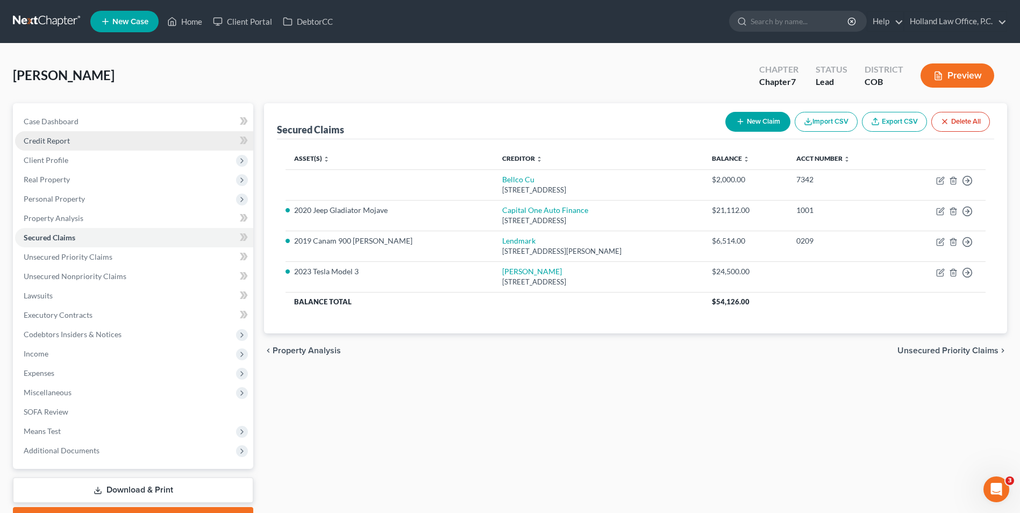
click at [86, 144] on link "Credit Report" at bounding box center [134, 140] width 238 height 19
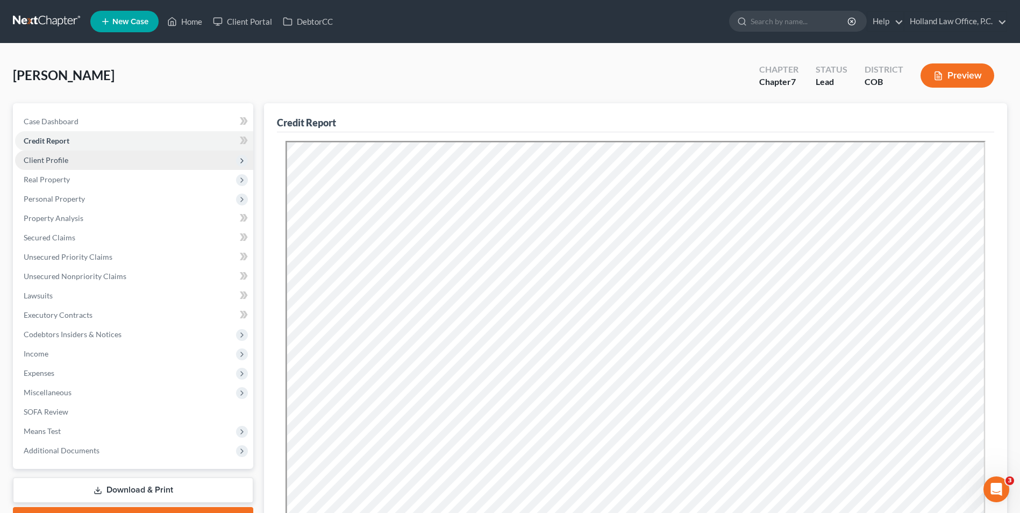
click at [86, 163] on span "Client Profile" at bounding box center [134, 160] width 238 height 19
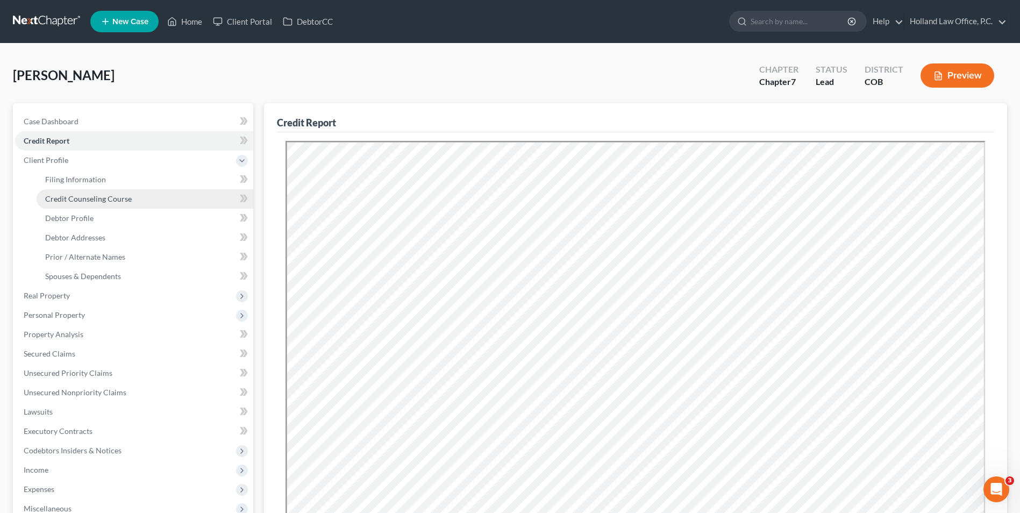
click at [89, 191] on link "Credit Counseling Course" at bounding box center [145, 198] width 217 height 19
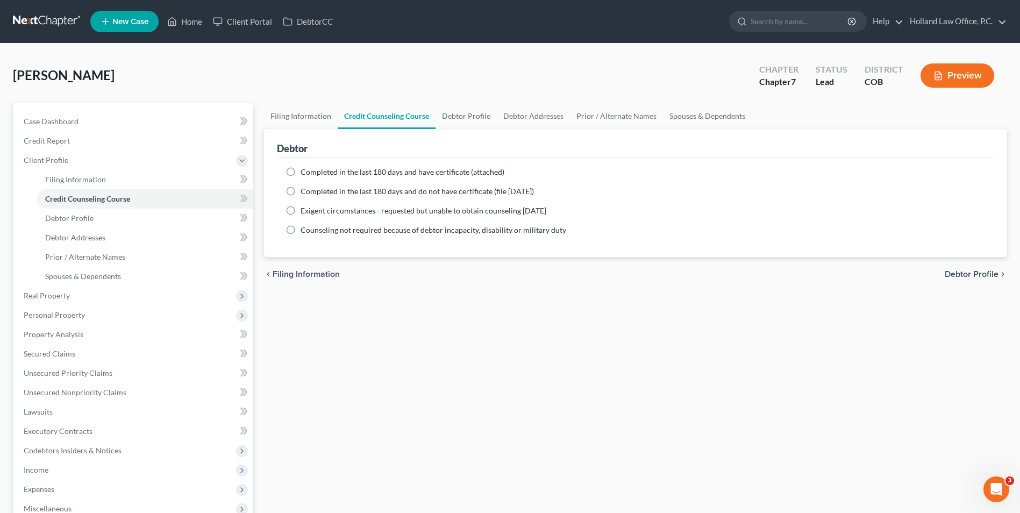
click at [376, 176] on span "Completed in the last 180 days and have certificate (attached)" at bounding box center [403, 171] width 204 height 9
click at [312, 174] on input "Completed in the last 180 days and have certificate (attached)" at bounding box center [308, 170] width 7 height 7
radio input "true"
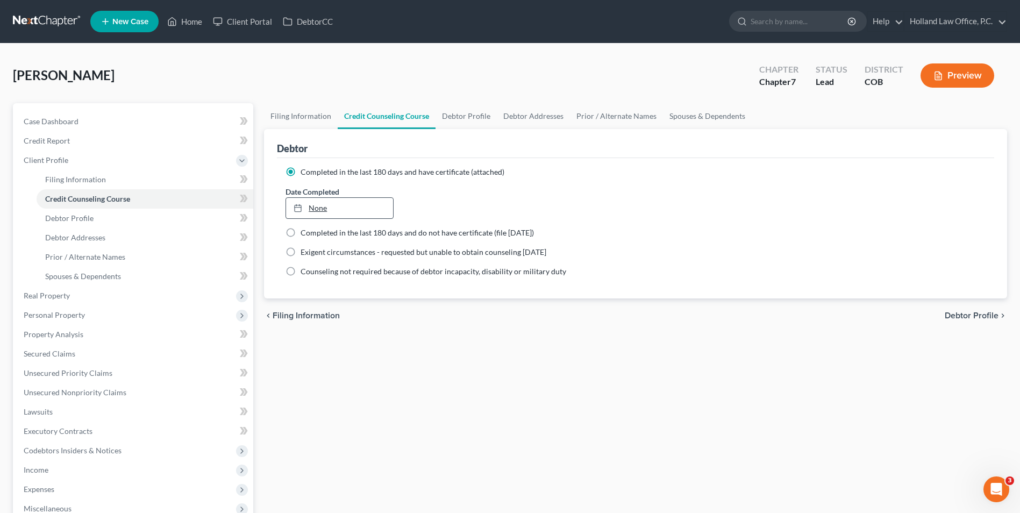
click at [333, 212] on link "None" at bounding box center [339, 208] width 106 height 20
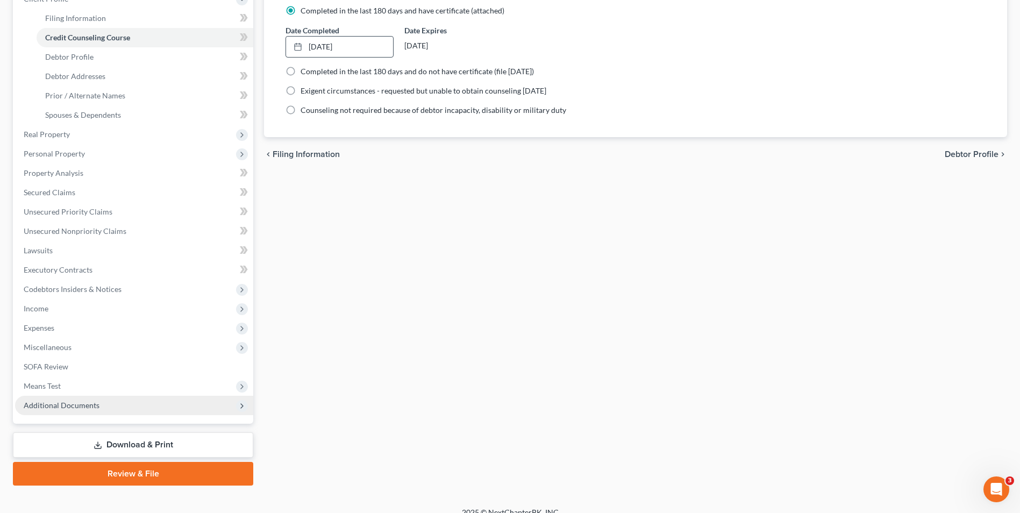
click at [94, 401] on span "Additional Documents" at bounding box center [62, 405] width 76 height 9
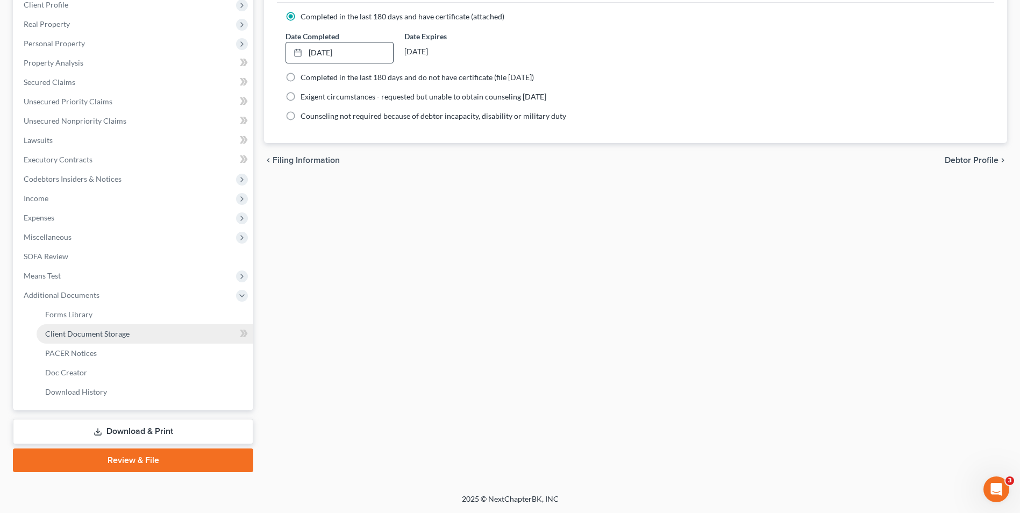
click at [102, 336] on span "Client Document Storage" at bounding box center [87, 333] width 84 height 9
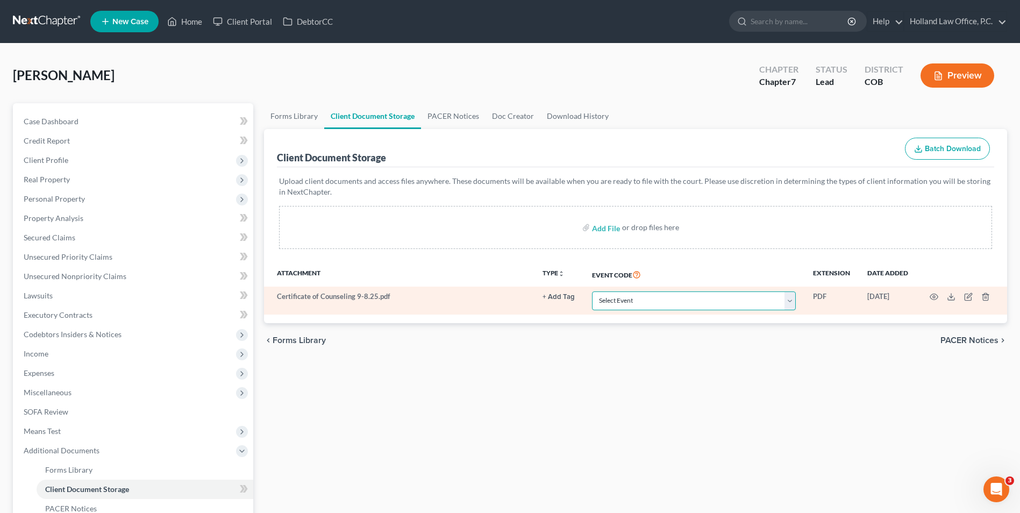
click at [633, 309] on select "Select Event 1009-1.1 Notice of Amendments 20 Largest Unsecured Creditors Amend…" at bounding box center [694, 300] width 204 height 19
select select "5"
click at [592, 291] on select "Select Event 1009-1.1 Notice of Amendments 20 Largest Unsecured Creditors Amend…" at bounding box center [694, 300] width 204 height 19
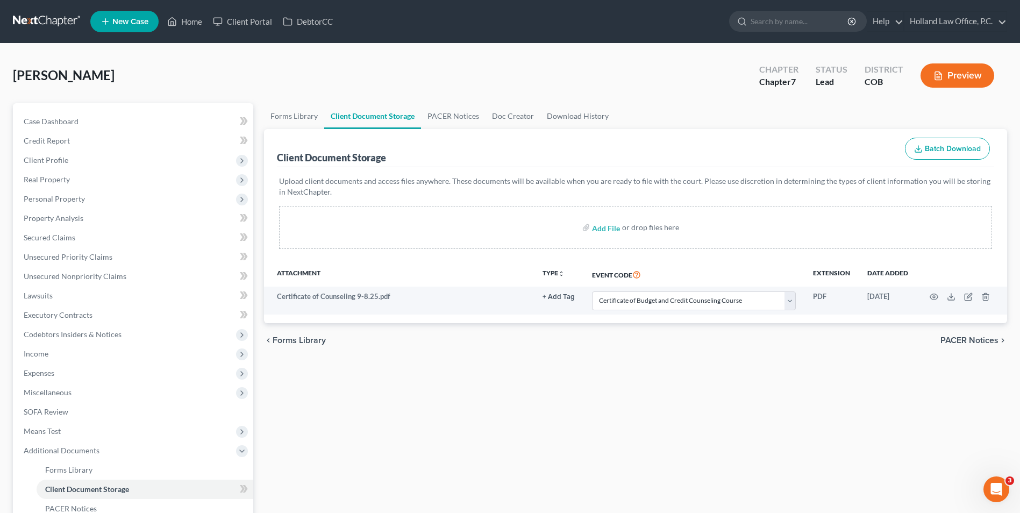
click at [608, 398] on div "Forms Library Client Document Storage PACER Notices Doc Creator Download Histor…" at bounding box center [636, 365] width 754 height 524
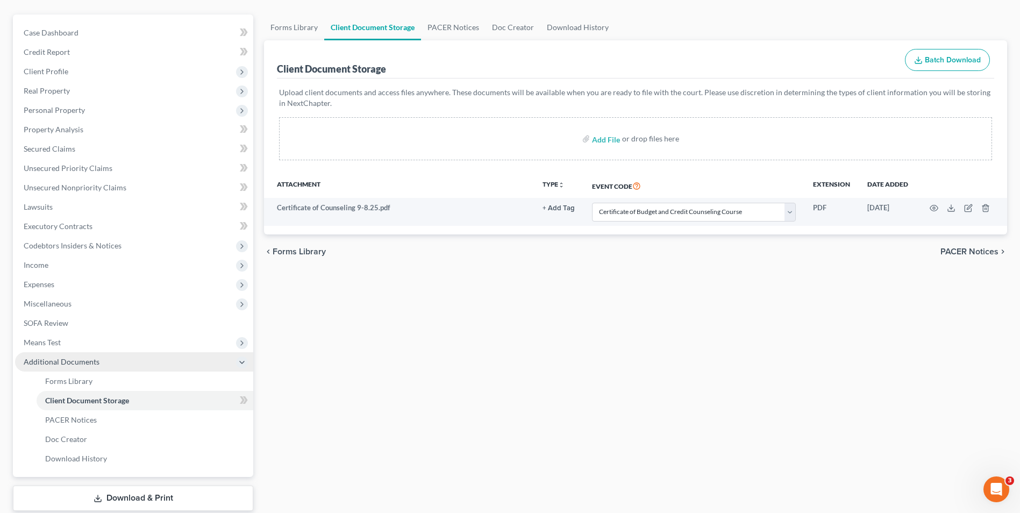
scroll to position [108, 0]
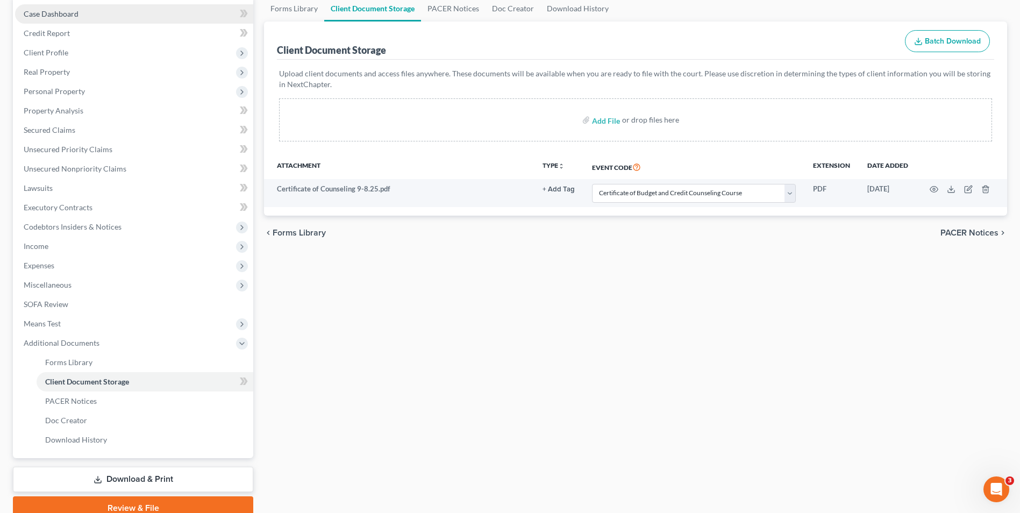
click at [105, 18] on link "Case Dashboard" at bounding box center [134, 13] width 238 height 19
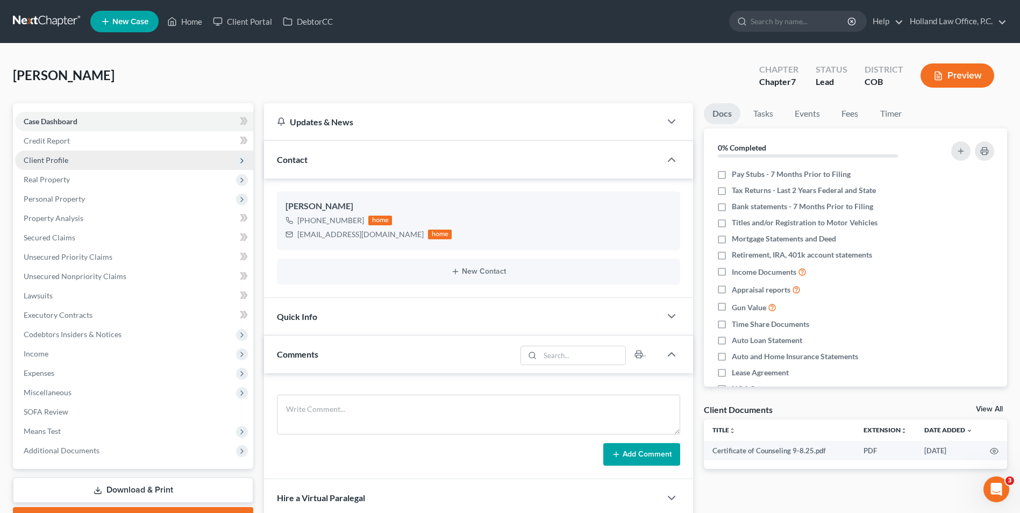
click at [76, 161] on span "Client Profile" at bounding box center [134, 160] width 238 height 19
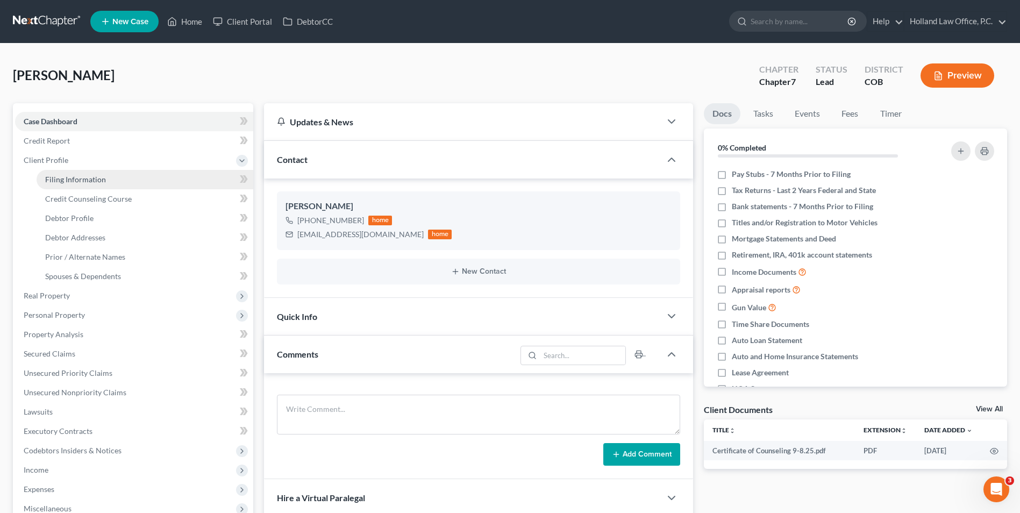
click at [78, 176] on span "Filing Information" at bounding box center [75, 179] width 61 height 9
select select "1"
select select "0"
select select "11"
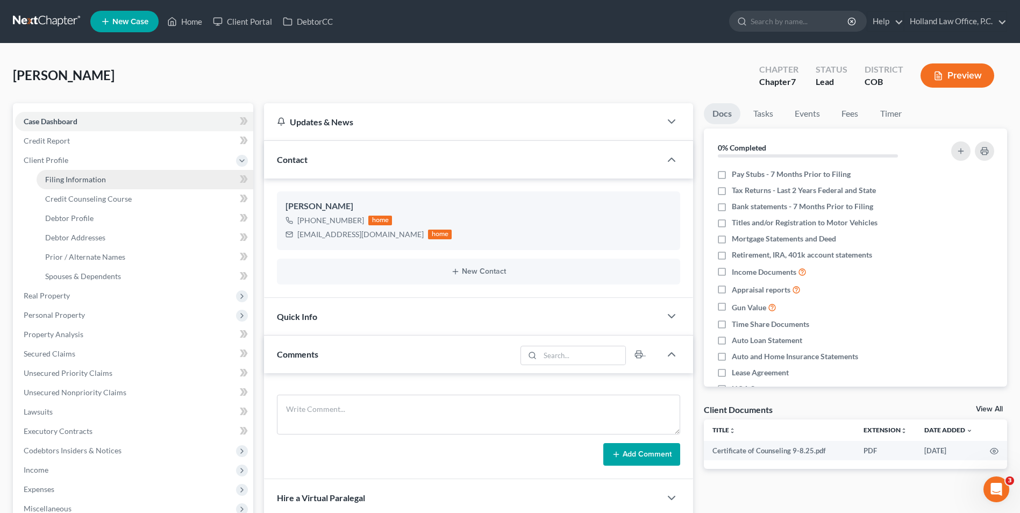
select select "0"
select select "5"
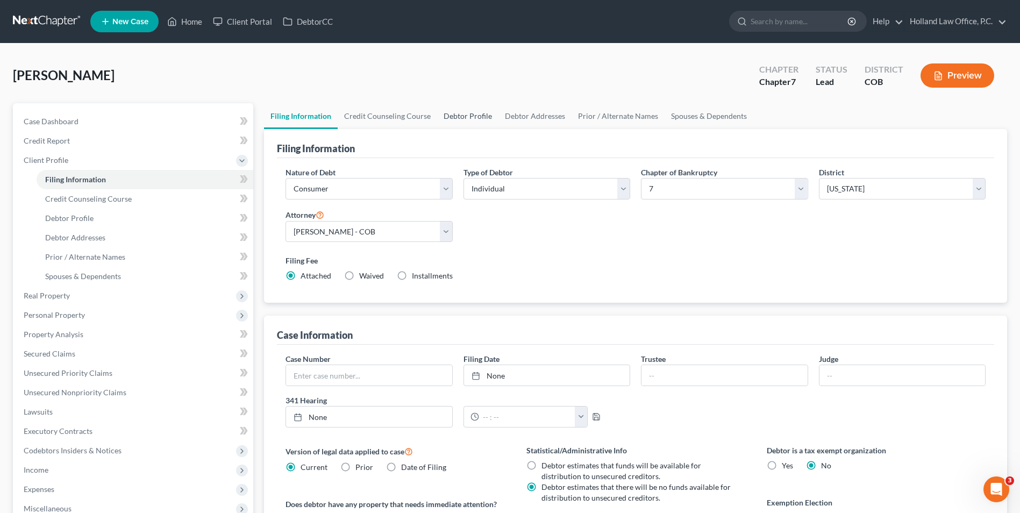
click at [455, 120] on link "Debtor Profile" at bounding box center [467, 116] width 61 height 26
select select "0"
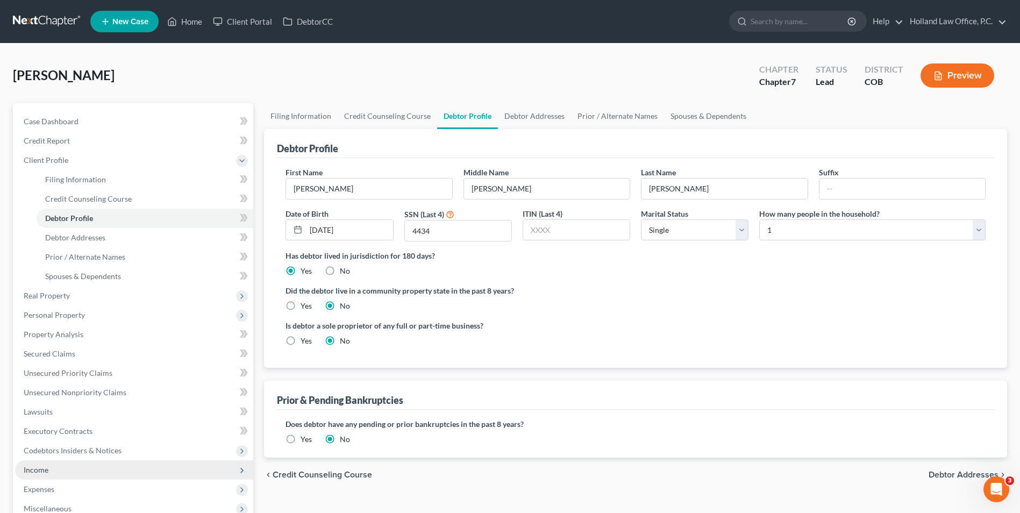
click at [44, 465] on span "Income" at bounding box center [36, 469] width 25 height 9
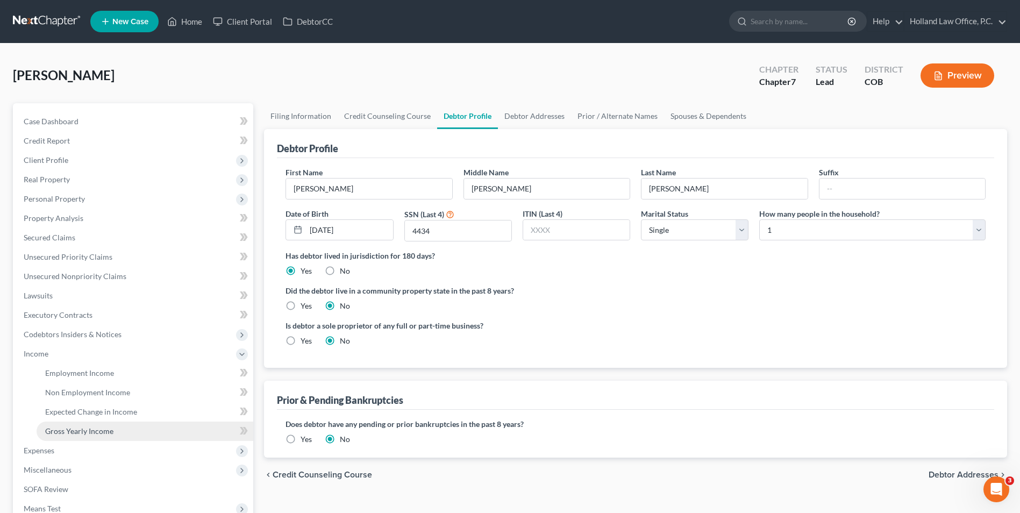
click at [79, 425] on link "Gross Yearly Income" at bounding box center [145, 431] width 217 height 19
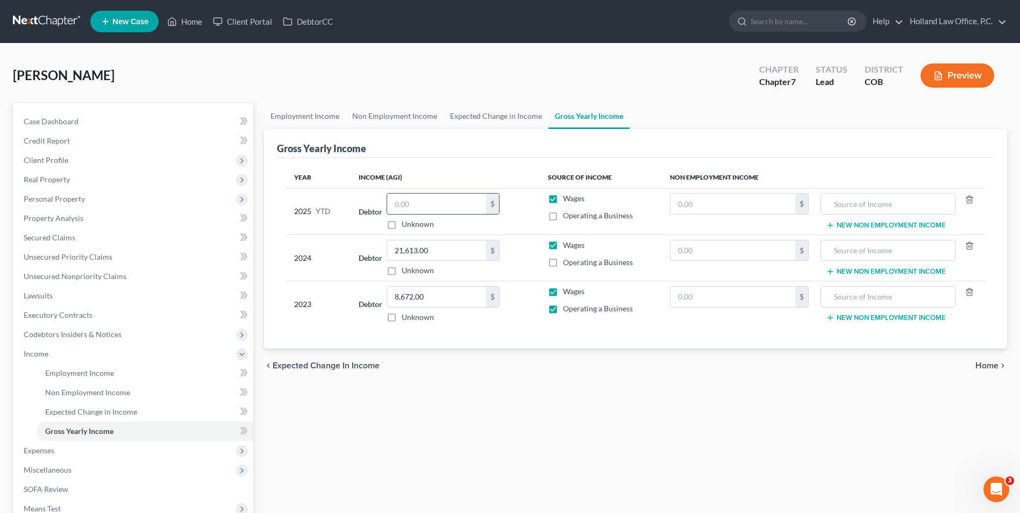
click at [432, 198] on input "text" at bounding box center [436, 204] width 99 height 20
click at [402, 210] on input "text" at bounding box center [436, 204] width 99 height 20
type input "0.00"
click at [412, 186] on th "Income (AGI)" at bounding box center [444, 178] width 189 height 22
click at [563, 216] on label "Operating a Business" at bounding box center [598, 215] width 70 height 11
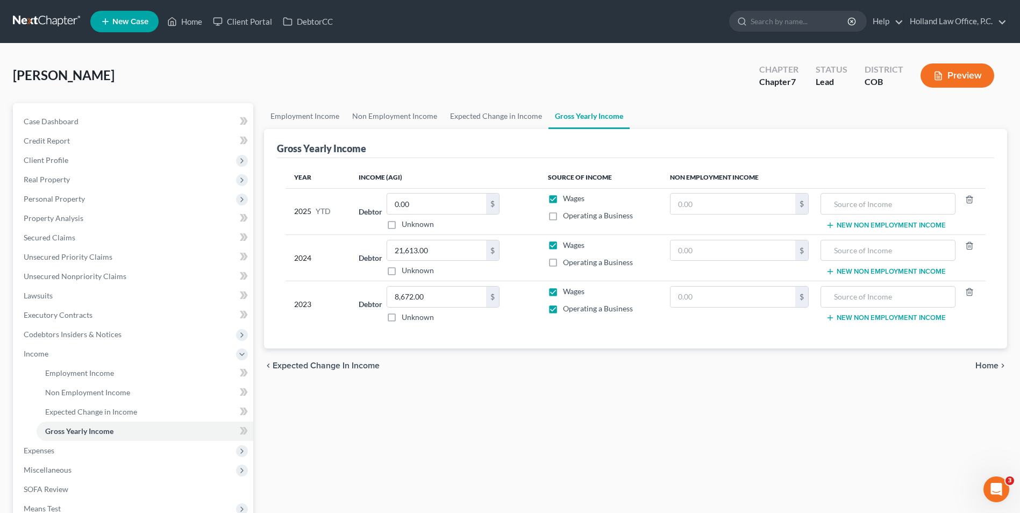
click at [567, 216] on input "Operating a Business" at bounding box center [570, 213] width 7 height 7
checkbox input "true"
click at [563, 198] on label "Wages" at bounding box center [574, 198] width 22 height 11
click at [567, 198] on input "Wages" at bounding box center [570, 196] width 7 height 7
checkbox input "false"
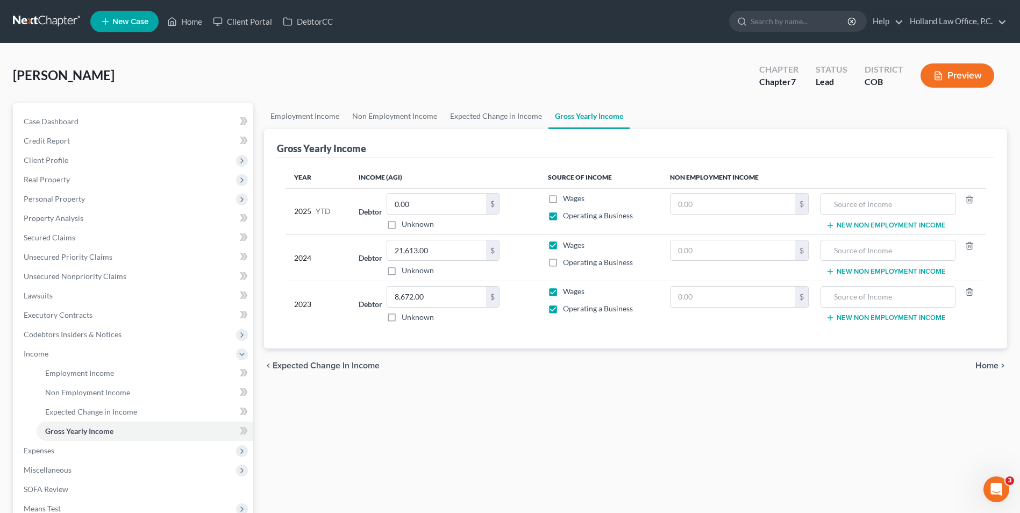
click at [563, 264] on label "Operating a Business" at bounding box center [598, 262] width 70 height 11
click at [567, 264] on input "Operating a Business" at bounding box center [570, 260] width 7 height 7
checkbox input "true"
click at [563, 246] on label "Wages" at bounding box center [574, 245] width 22 height 11
click at [567, 246] on input "Wages" at bounding box center [570, 243] width 7 height 7
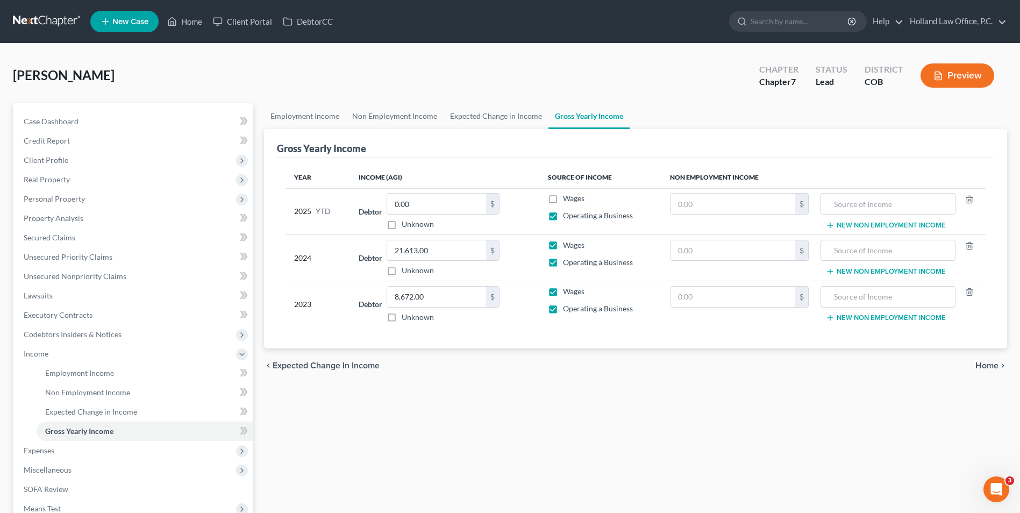
checkbox input "false"
drag, startPoint x: 866, startPoint y: 247, endPoint x: 824, endPoint y: 251, distance: 42.1
click at [865, 247] on input "text" at bounding box center [888, 250] width 123 height 20
drag, startPoint x: 761, startPoint y: 253, endPoint x: 761, endPoint y: 259, distance: 5.9
click at [759, 255] on input "text" at bounding box center [733, 250] width 125 height 20
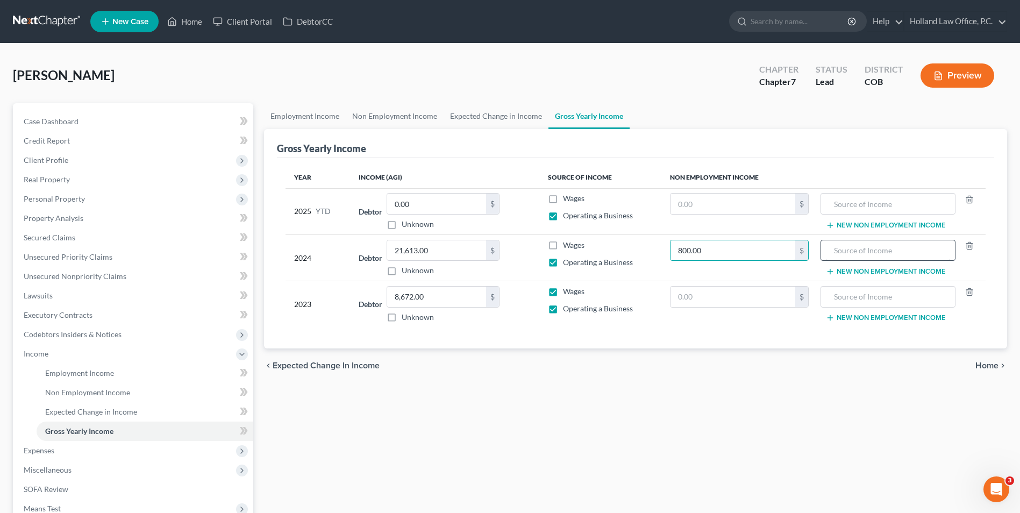
type input "800.00"
click at [841, 250] on input "text" at bounding box center [888, 250] width 123 height 20
type input "[US_STATE] [PERSON_NAME]"
drag, startPoint x: 709, startPoint y: 308, endPoint x: 710, endPoint y: 302, distance: 5.9
click at [709, 308] on td "$" at bounding box center [739, 304] width 156 height 46
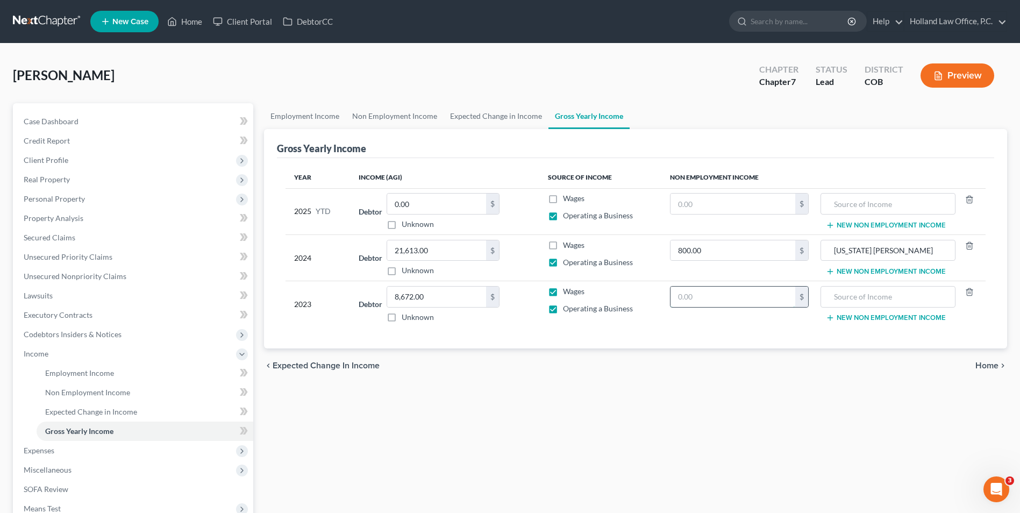
click at [712, 298] on input "text" at bounding box center [733, 297] width 125 height 20
click at [707, 198] on input "text" at bounding box center [733, 204] width 125 height 20
type input "177"
click at [871, 207] on input "text" at bounding box center [888, 204] width 123 height 20
type input "[US_STATE] [PERSON_NAME]"
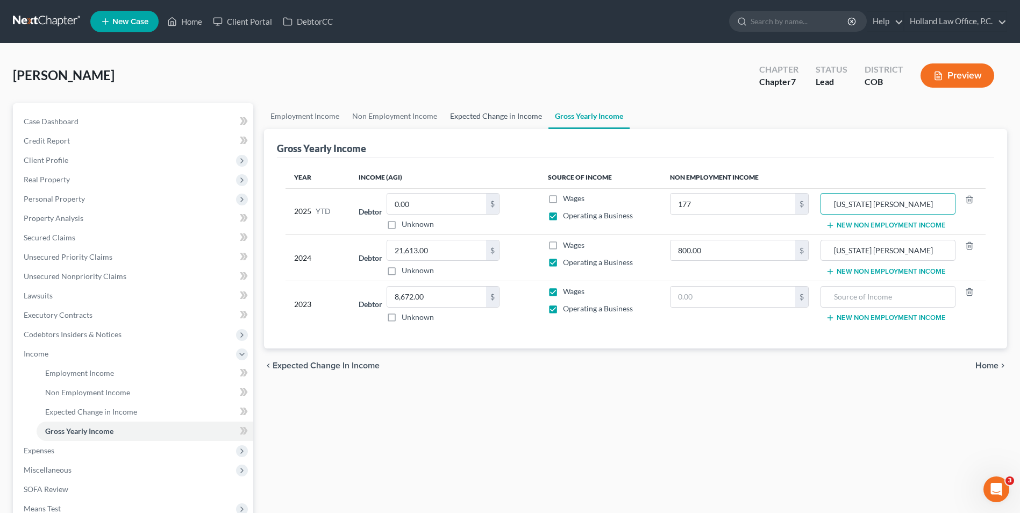
click at [531, 106] on link "Expected Change in Income" at bounding box center [496, 116] width 105 height 26
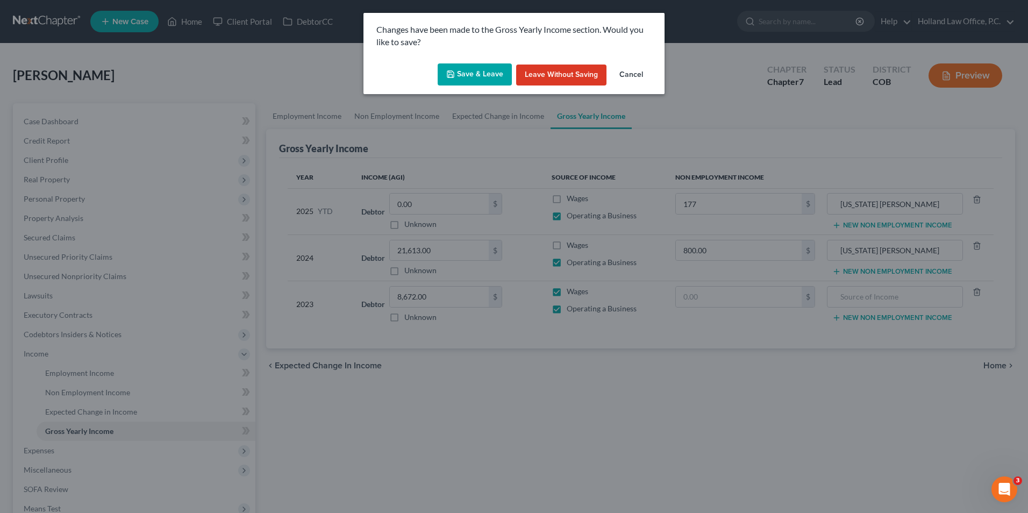
click at [452, 83] on button "Save & Leave" at bounding box center [475, 74] width 74 height 23
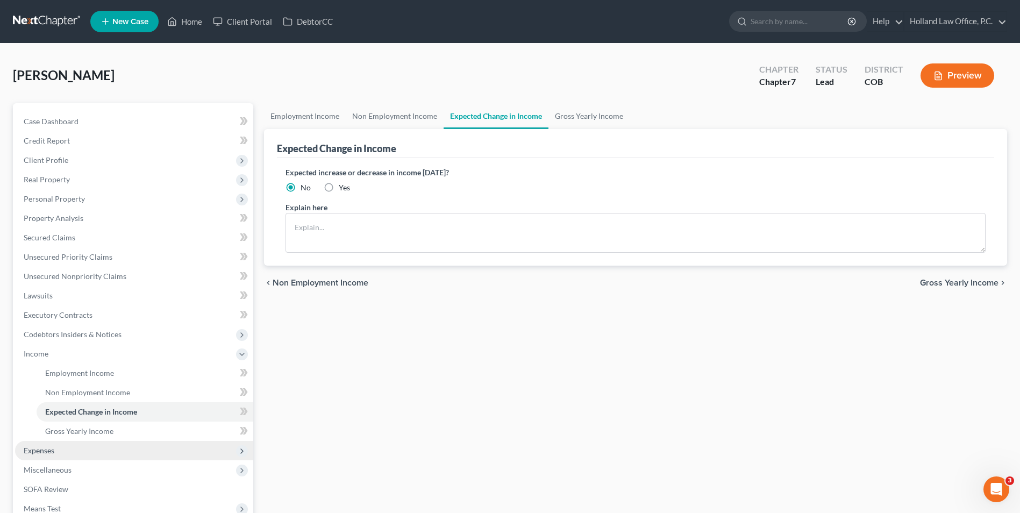
click at [69, 446] on span "Expenses" at bounding box center [134, 450] width 238 height 19
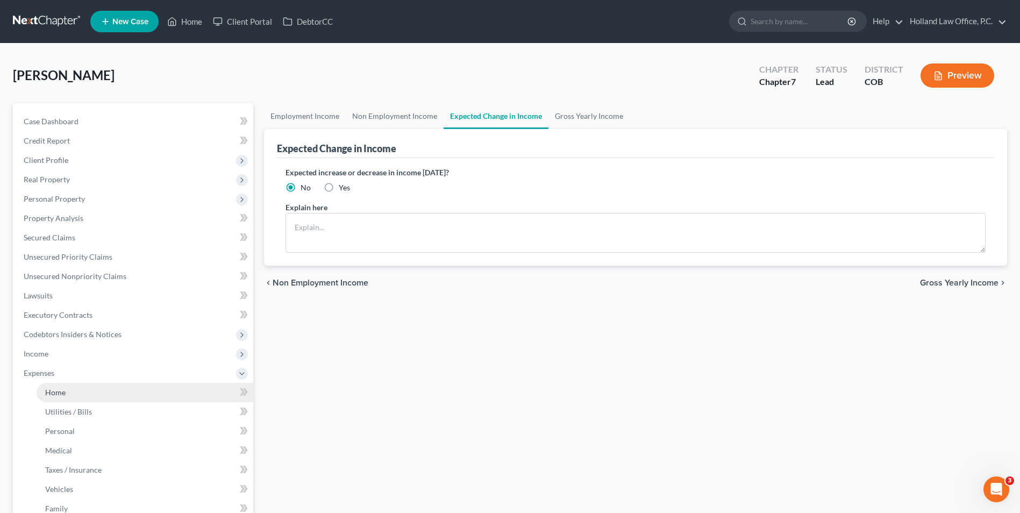
click at [54, 388] on span "Home" at bounding box center [55, 392] width 20 height 9
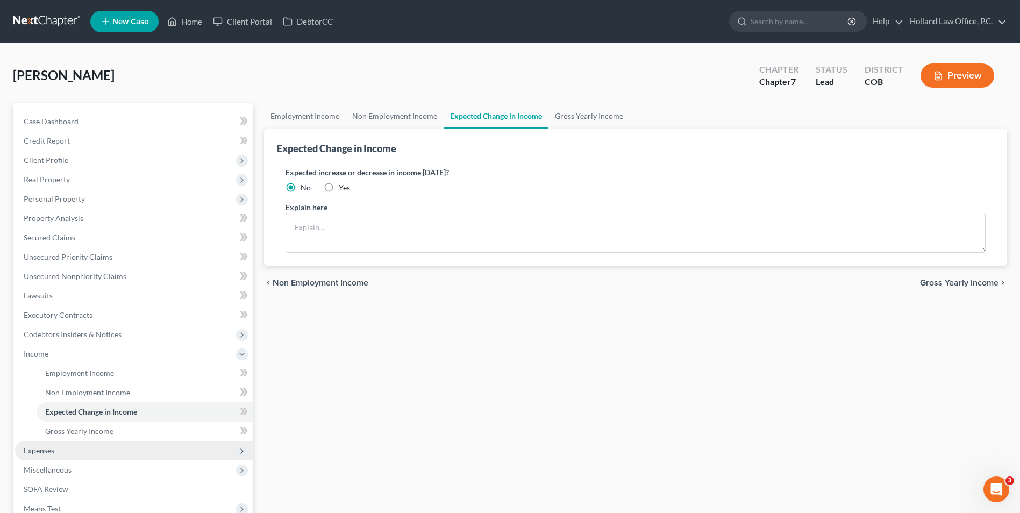
click at [97, 458] on span "Expenses" at bounding box center [134, 450] width 238 height 19
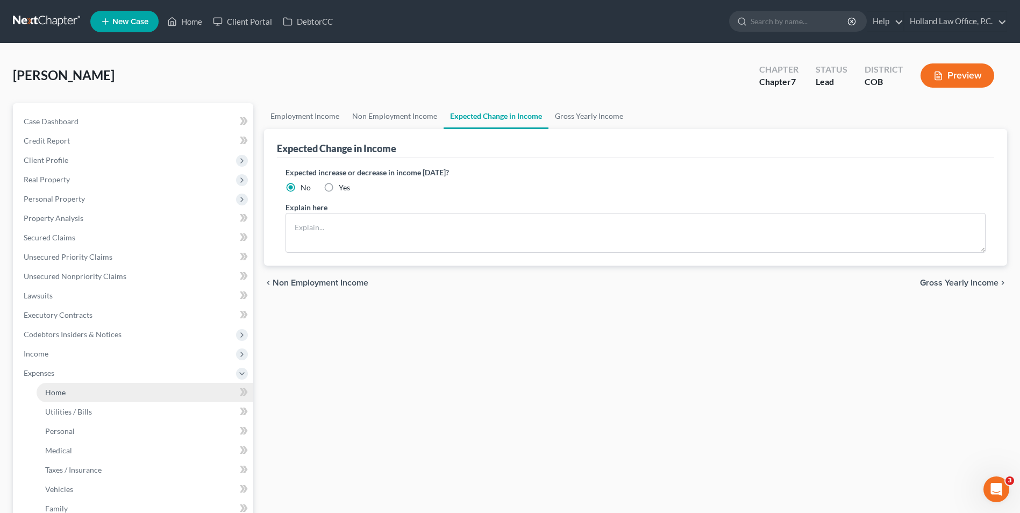
click at [97, 387] on link "Home" at bounding box center [145, 392] width 217 height 19
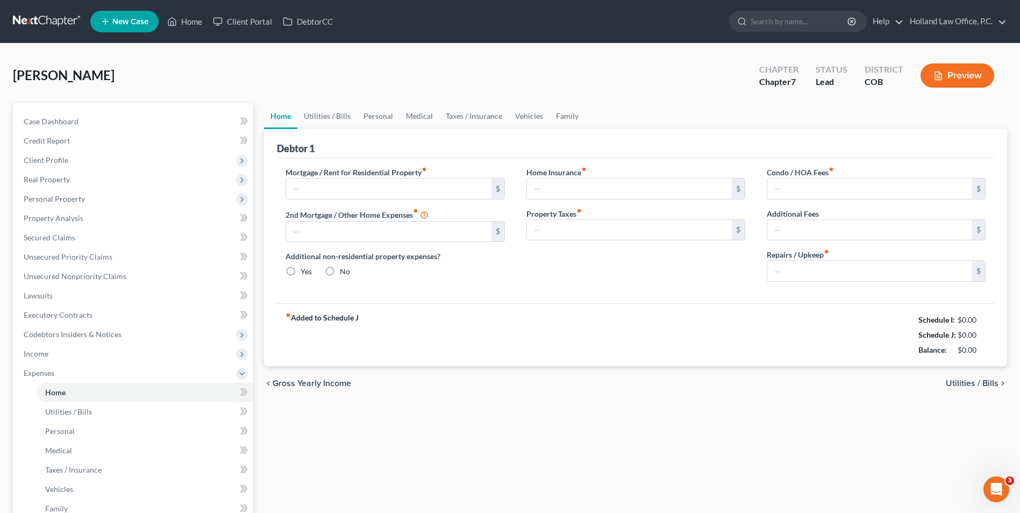
type input "3,045.00"
radio input "true"
type input "0.00"
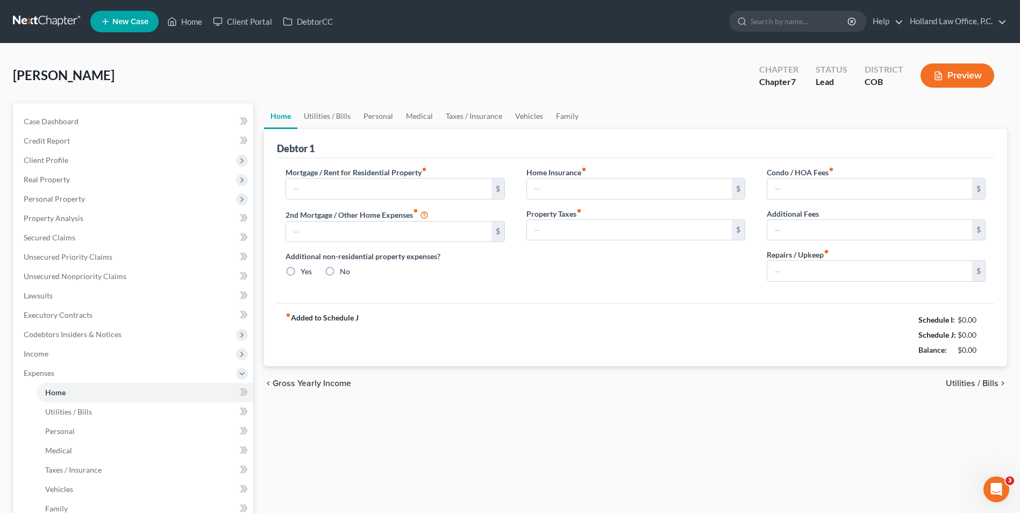
type input "0.00"
click at [329, 119] on link "Utilities / Bills" at bounding box center [327, 116] width 60 height 26
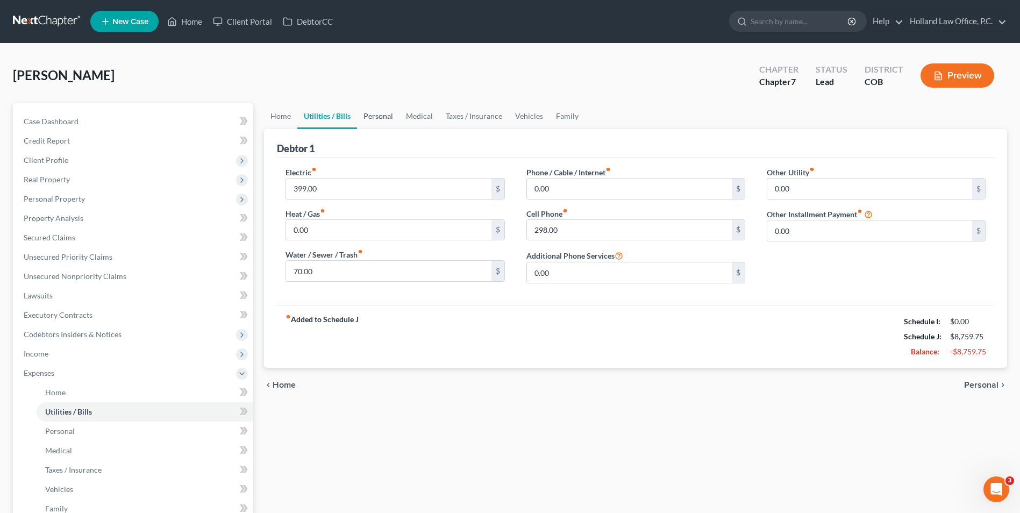
click at [374, 122] on link "Personal" at bounding box center [378, 116] width 42 height 26
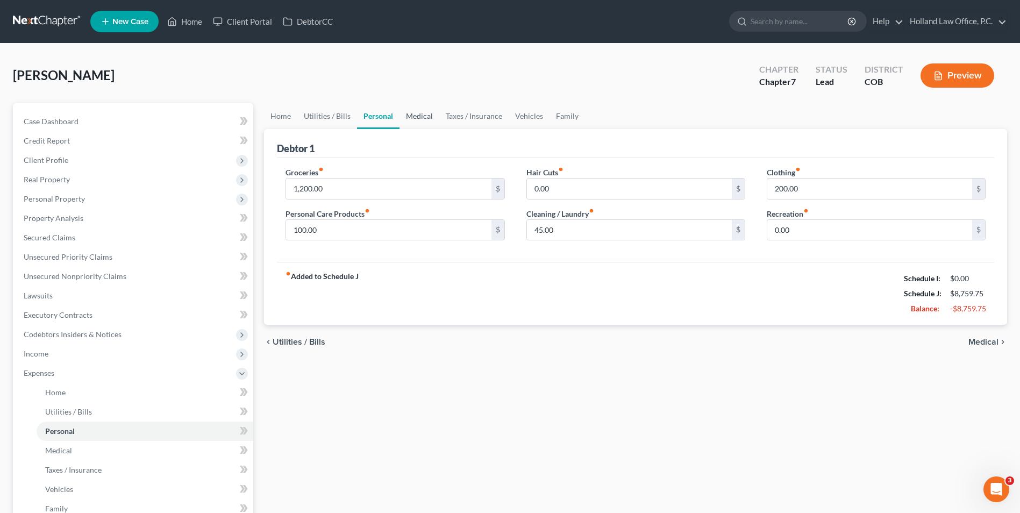
click at [400, 109] on link "Medical" at bounding box center [420, 116] width 40 height 26
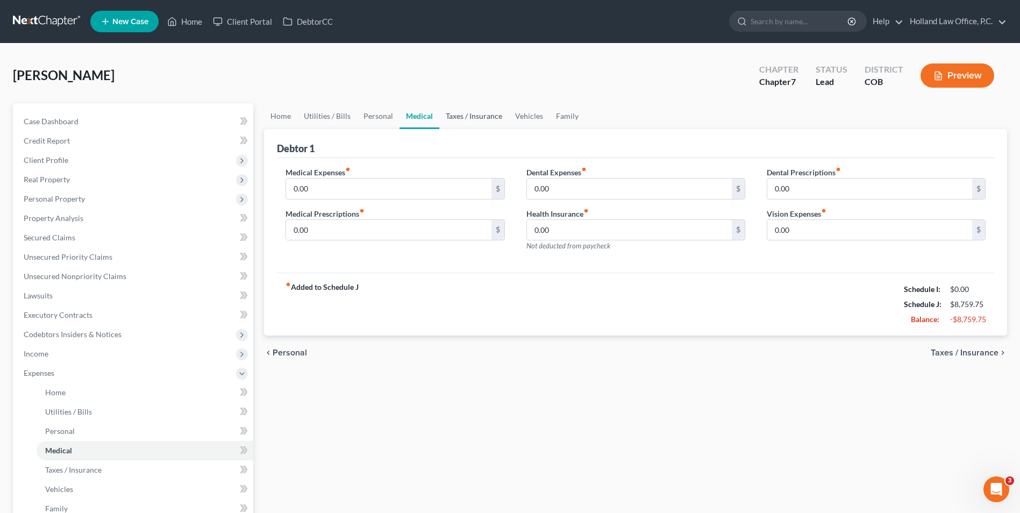
click at [482, 120] on link "Taxes / Insurance" at bounding box center [473, 116] width 69 height 26
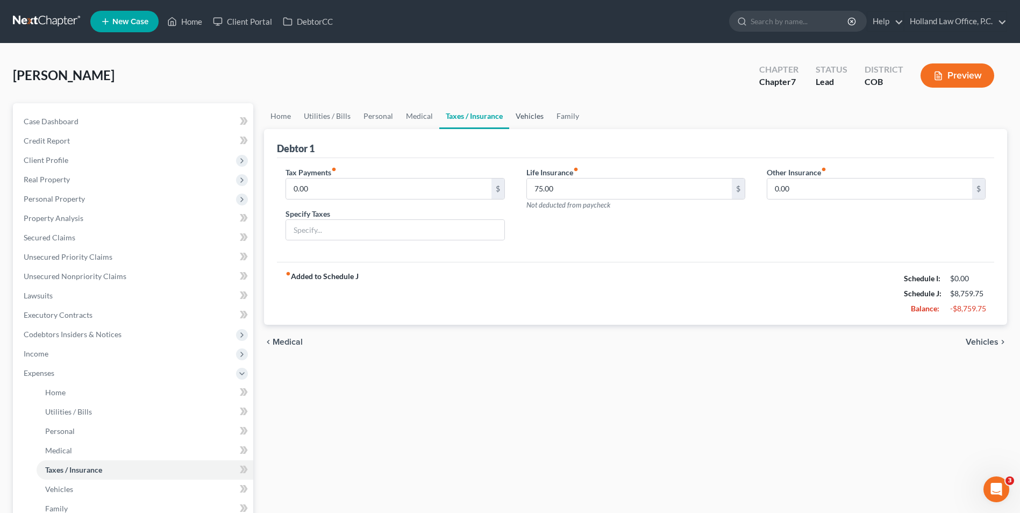
click at [523, 118] on link "Vehicles" at bounding box center [529, 116] width 41 height 26
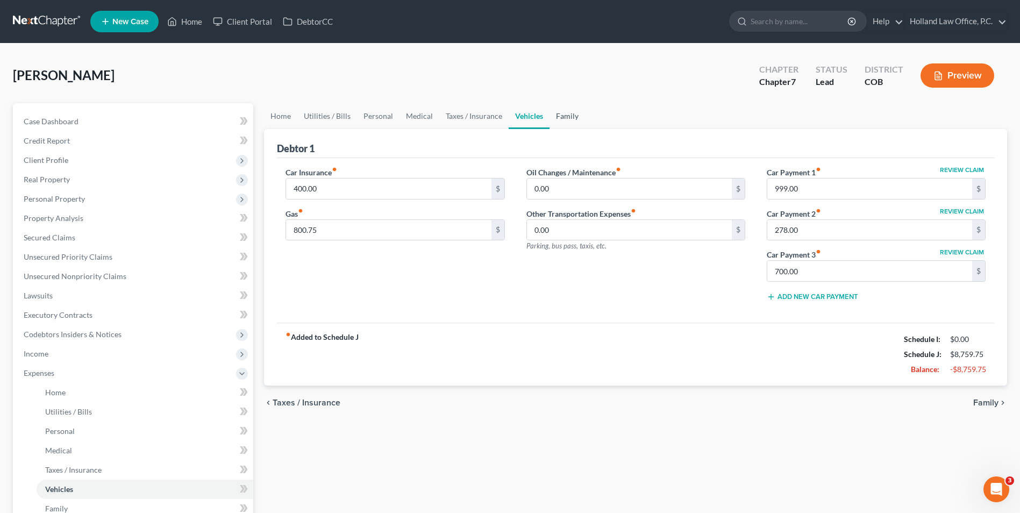
click at [574, 118] on link "Family" at bounding box center [567, 116] width 35 height 26
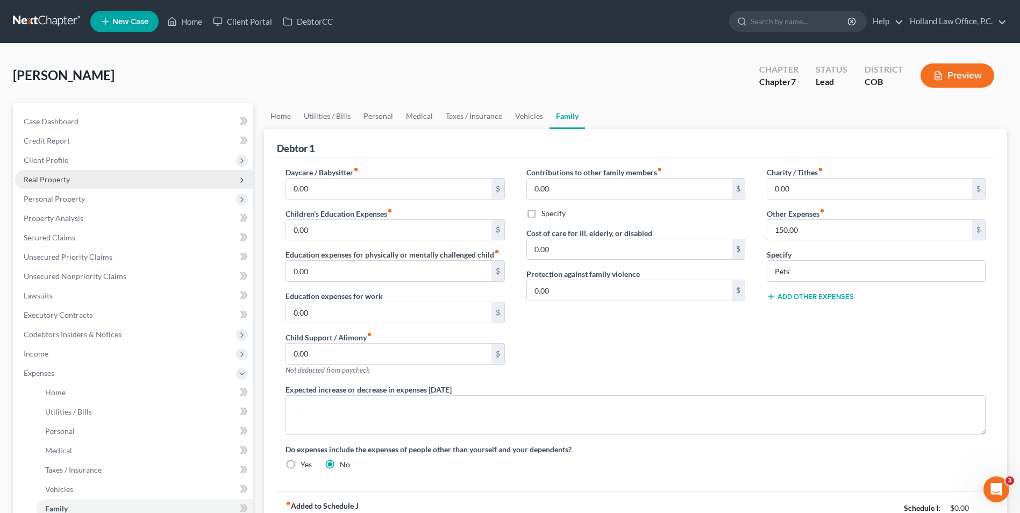
click at [76, 176] on span "Real Property" at bounding box center [134, 179] width 238 height 19
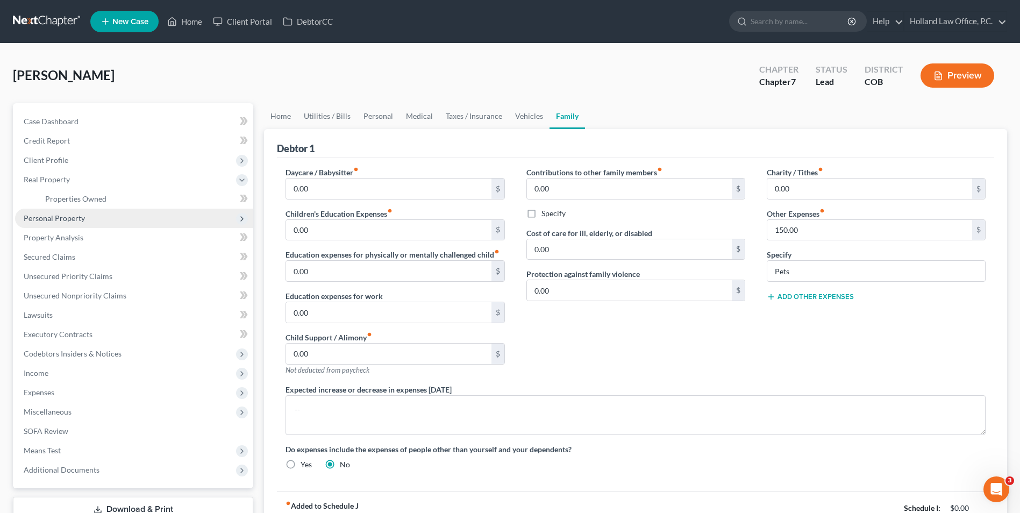
click at [66, 220] on span "Personal Property" at bounding box center [54, 217] width 61 height 9
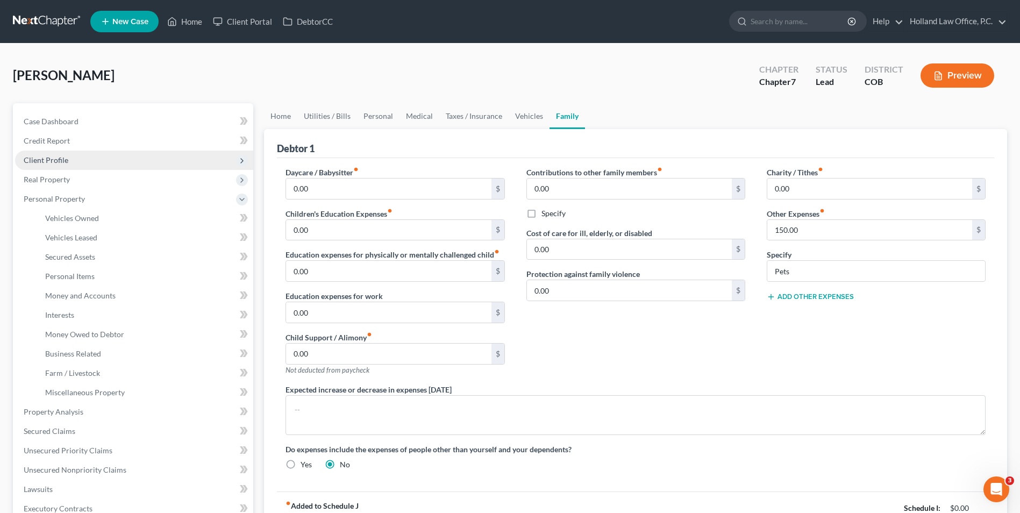
click at [74, 161] on span "Client Profile" at bounding box center [134, 160] width 238 height 19
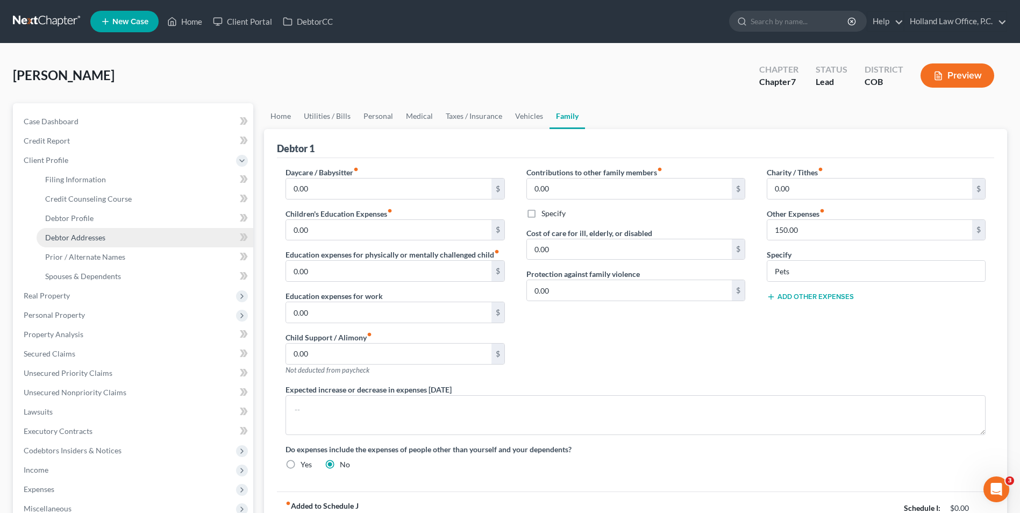
click at [82, 236] on span "Debtor Addresses" at bounding box center [75, 237] width 60 height 9
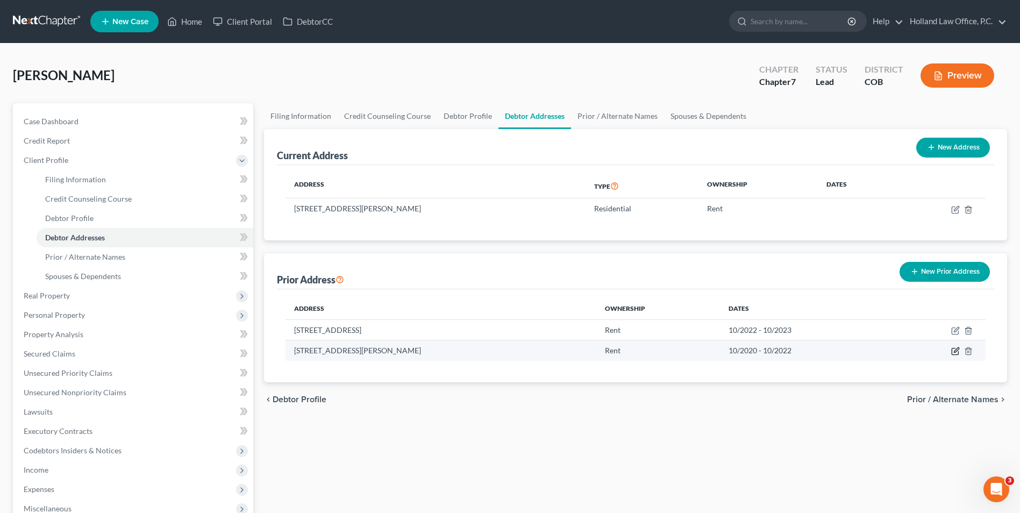
click at [954, 351] on icon "button" at bounding box center [955, 351] width 9 height 9
select select "5"
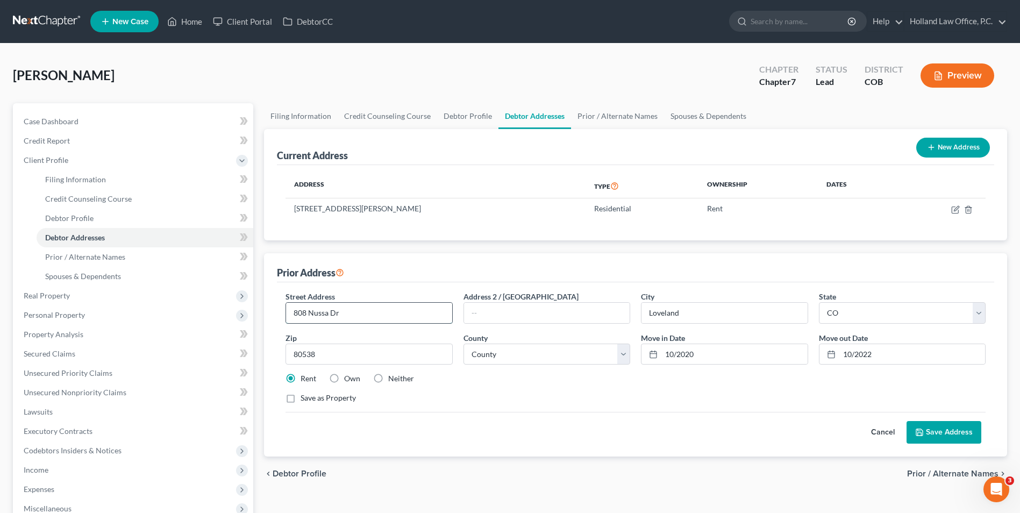
click at [315, 317] on input "808 Nussa Dr" at bounding box center [369, 313] width 166 height 20
type input "808 Nyssa Dr"
click at [945, 437] on button "Save Address" at bounding box center [944, 432] width 75 height 23
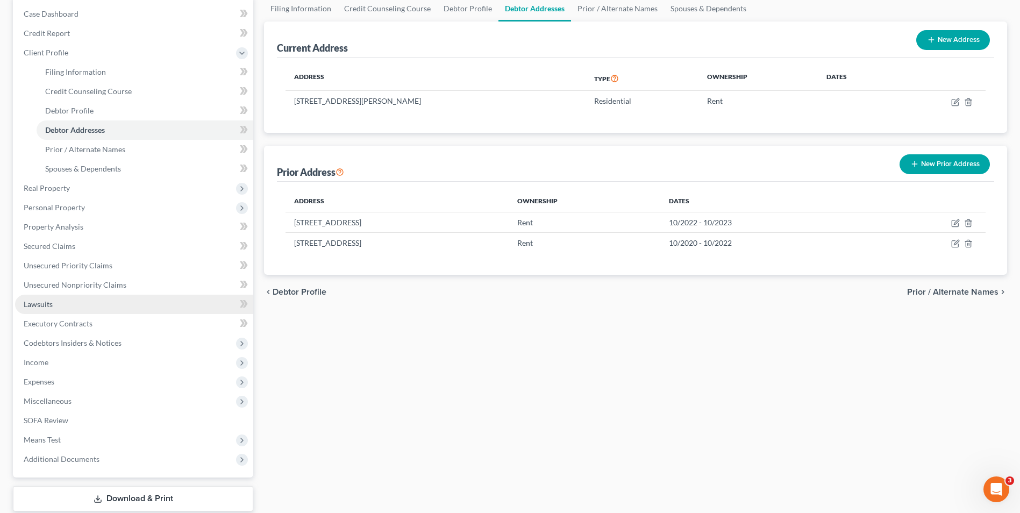
click at [62, 304] on link "Lawsuits" at bounding box center [134, 304] width 238 height 19
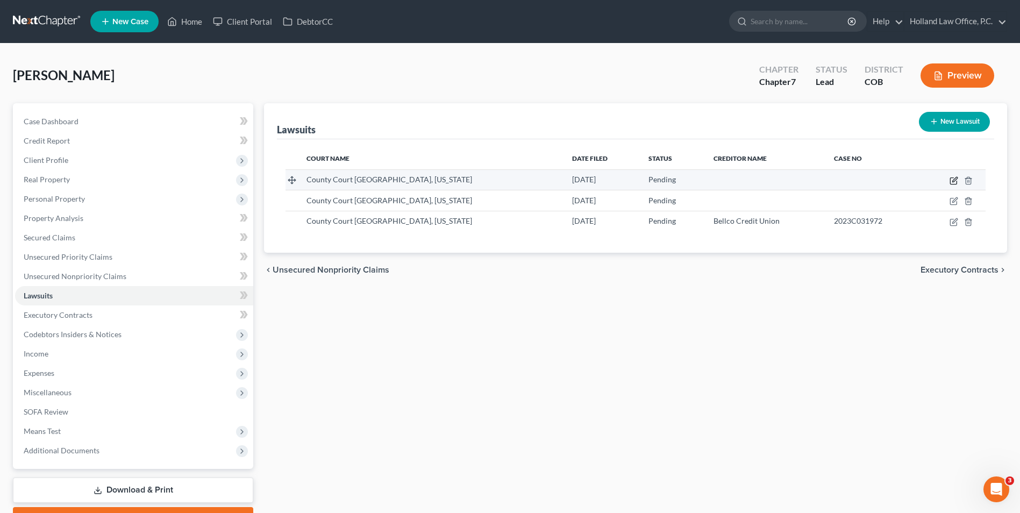
click at [953, 179] on icon "button" at bounding box center [954, 180] width 9 height 9
select select "5"
select select "0"
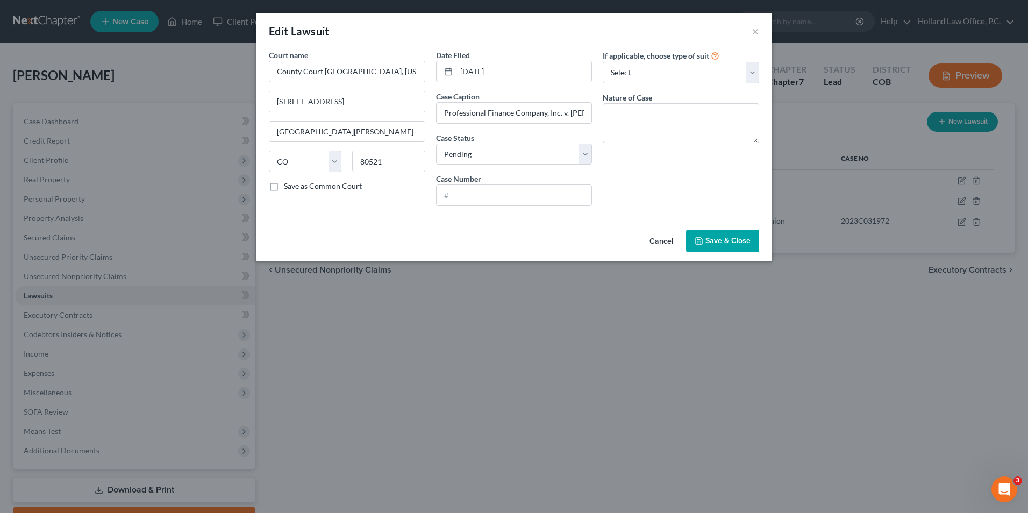
click at [743, 238] on span "Save & Close" at bounding box center [728, 240] width 45 height 9
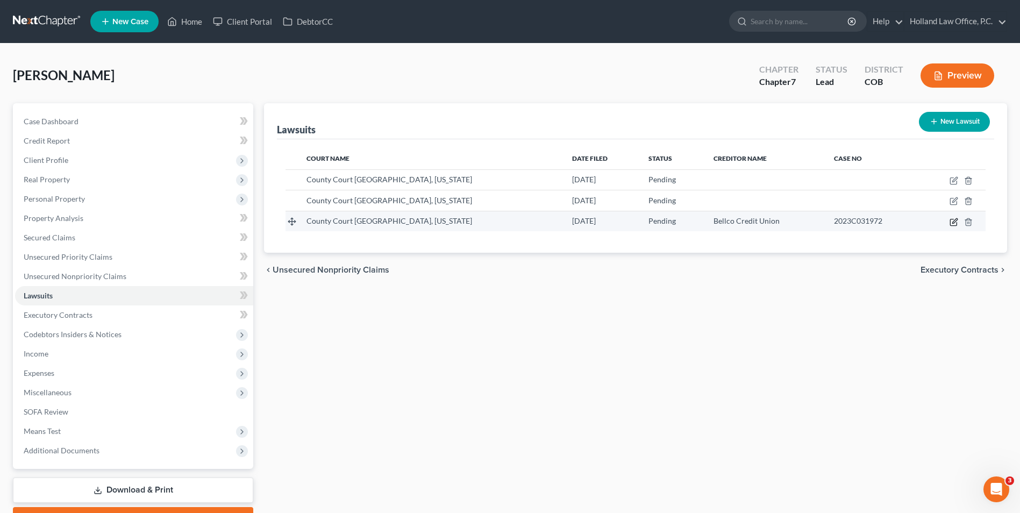
click at [953, 221] on icon "button" at bounding box center [954, 222] width 9 height 9
select select "5"
select select "0"
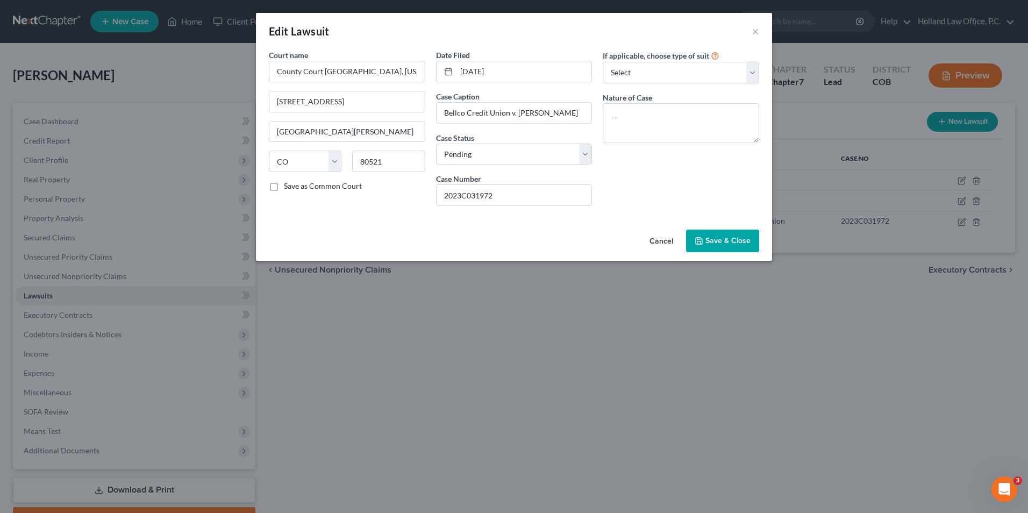
drag, startPoint x: 735, startPoint y: 236, endPoint x: 713, endPoint y: 234, distance: 22.1
click at [736, 236] on span "Save & Close" at bounding box center [728, 240] width 45 height 9
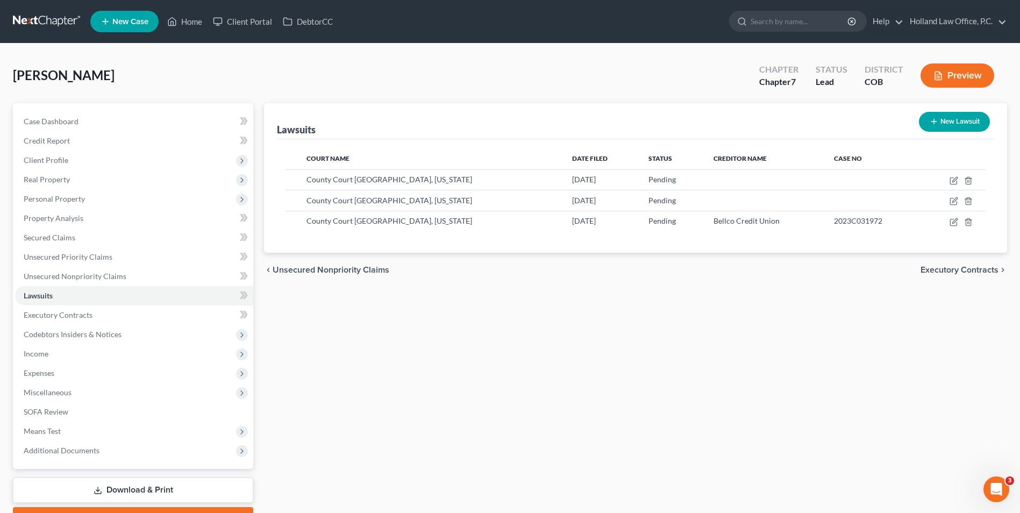
click at [672, 297] on div "Lawsuits New Lawsuit Court Name Date Filed Status Creditor Name Case No County …" at bounding box center [636, 317] width 754 height 428
click at [863, 436] on div "Lawsuits New Lawsuit Court Name Date Filed Status Creditor Name Case No County …" at bounding box center [636, 317] width 754 height 428
drag, startPoint x: 830, startPoint y: 314, endPoint x: 846, endPoint y: 308, distance: 17.4
click at [830, 314] on div "Lawsuits New Lawsuit Court Name Date Filed Status Creditor Name Case No County …" at bounding box center [636, 317] width 754 height 428
click at [957, 203] on icon "button" at bounding box center [953, 201] width 6 height 6
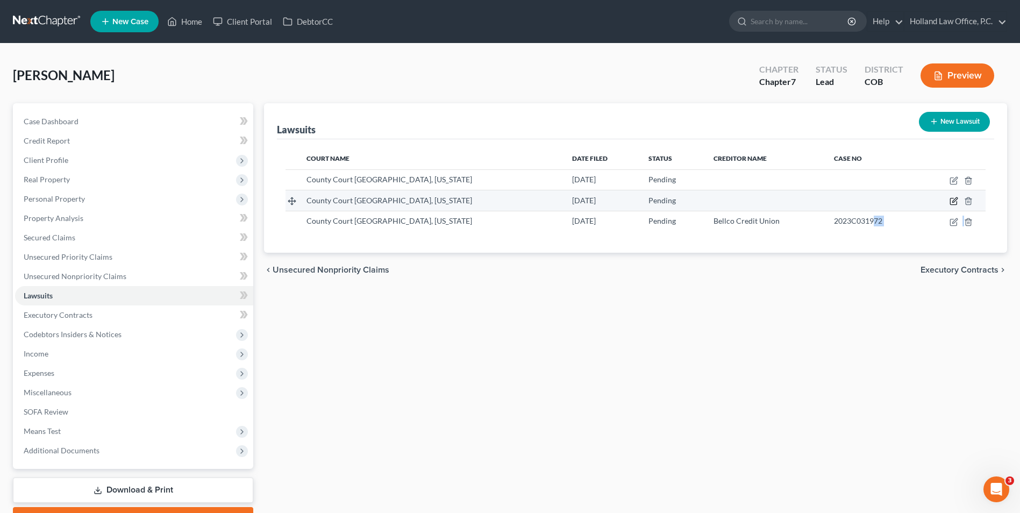
select select "5"
select select "0"
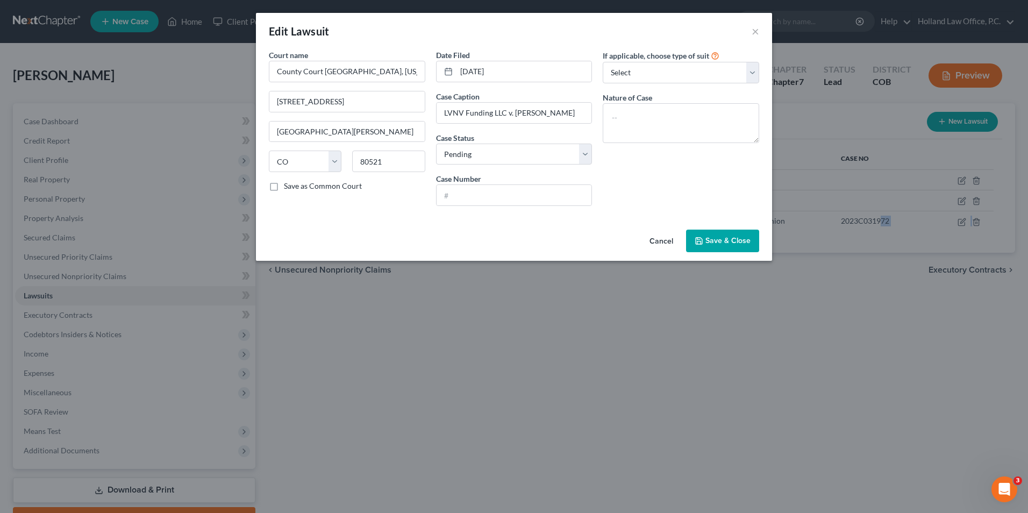
drag, startPoint x: 717, startPoint y: 244, endPoint x: 904, endPoint y: 192, distance: 193.6
click at [719, 244] on span "Save & Close" at bounding box center [728, 240] width 45 height 9
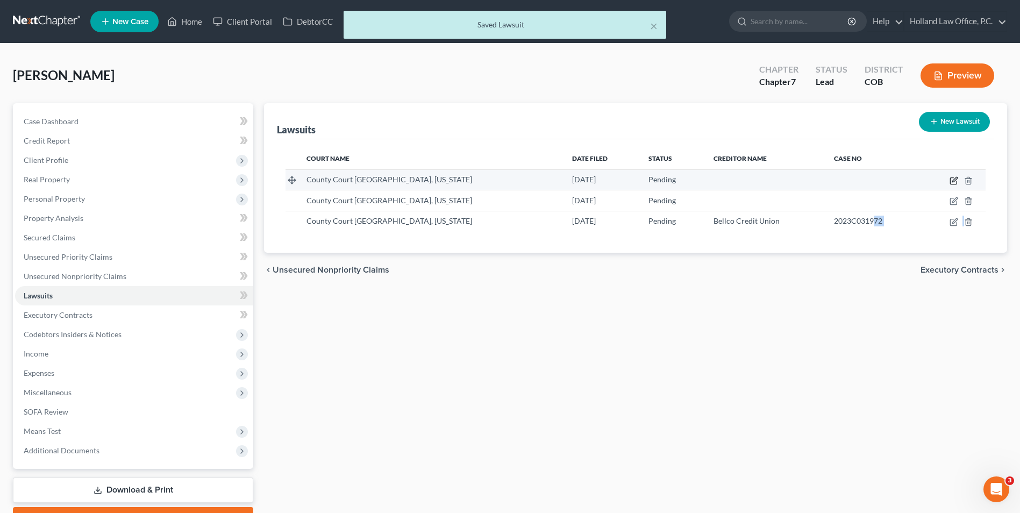
click at [952, 179] on icon "button" at bounding box center [954, 180] width 9 height 9
select select "5"
select select "0"
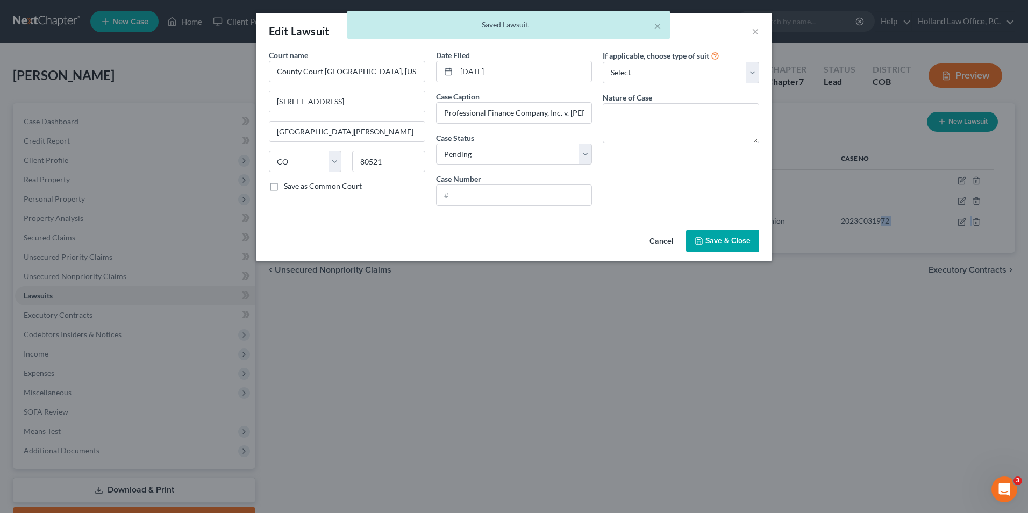
click at [723, 238] on span "Save & Close" at bounding box center [728, 240] width 45 height 9
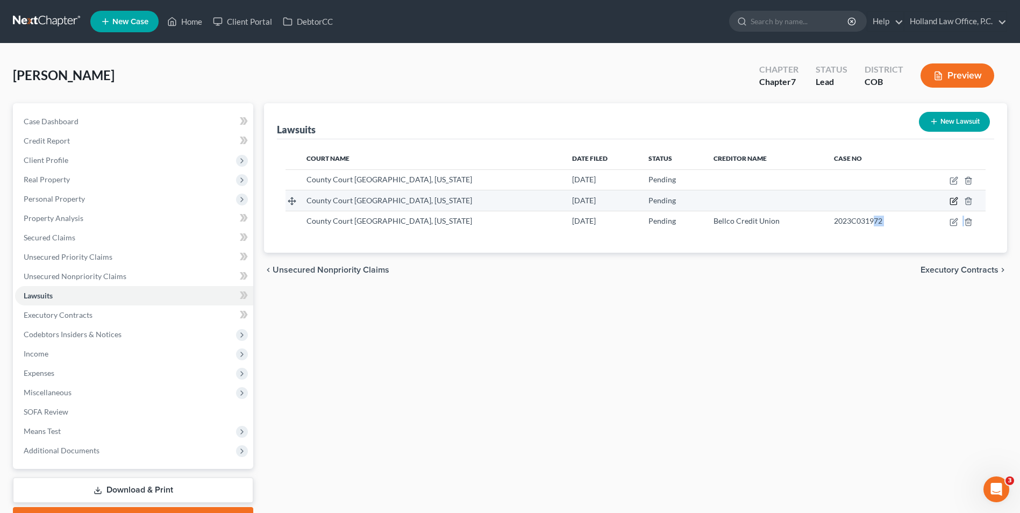
click at [953, 201] on icon "button" at bounding box center [954, 200] width 5 height 5
select select "5"
select select "0"
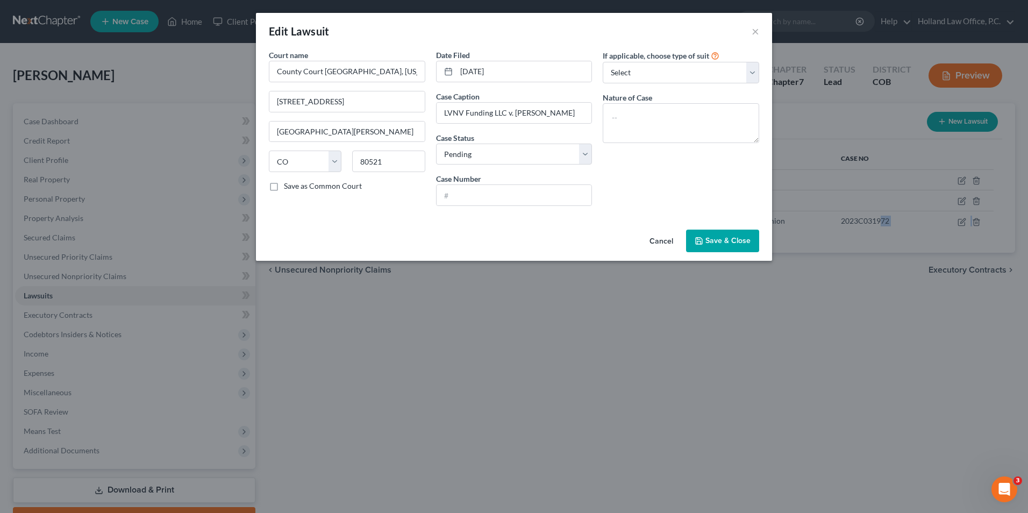
click at [736, 243] on span "Save & Close" at bounding box center [728, 240] width 45 height 9
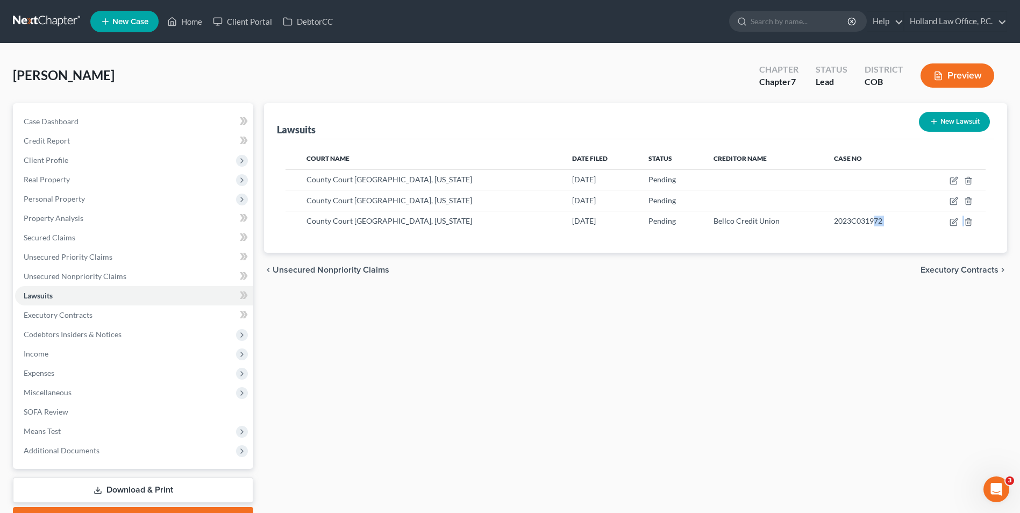
click at [957, 123] on button "New Lawsuit" at bounding box center [954, 122] width 71 height 20
select select "0"
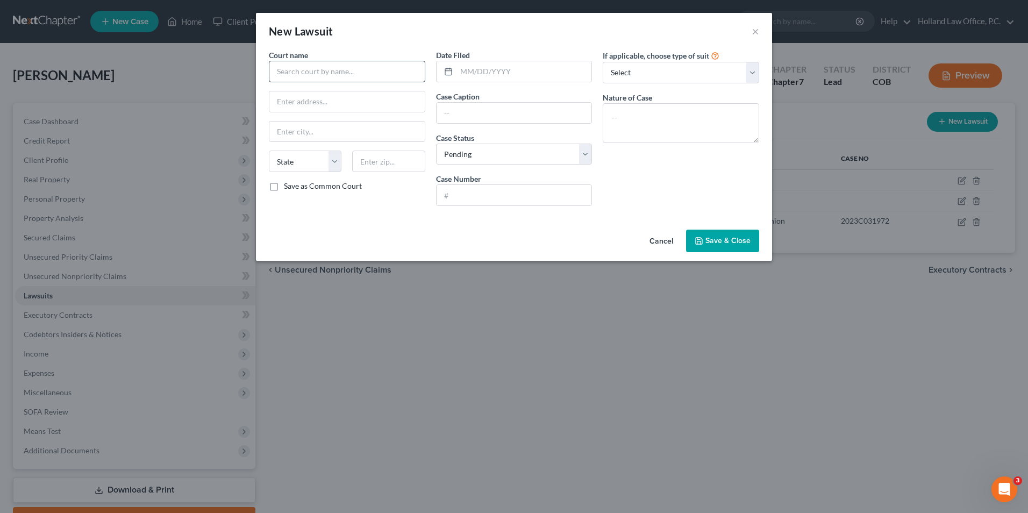
drag, startPoint x: 379, startPoint y: 58, endPoint x: 347, endPoint y: 72, distance: 35.0
click at [369, 62] on div "Court name *" at bounding box center [347, 65] width 156 height 33
click at [345, 73] on input "text" at bounding box center [347, 72] width 156 height 22
type input "k"
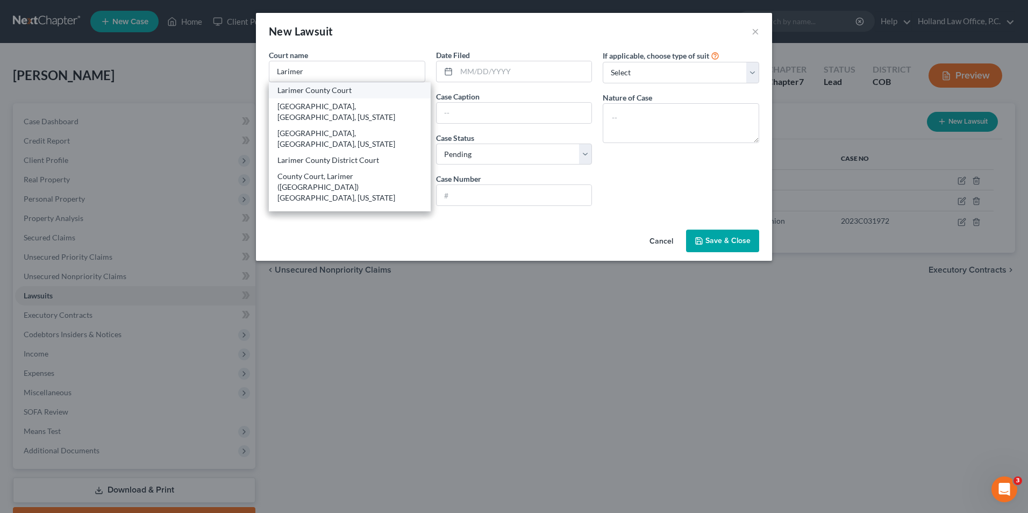
click at [378, 94] on div "Larimer County Court" at bounding box center [349, 90] width 145 height 11
type input "Larimer County Court"
type input "810 East 10th Street #110"
type input "Loveland"
select select "5"
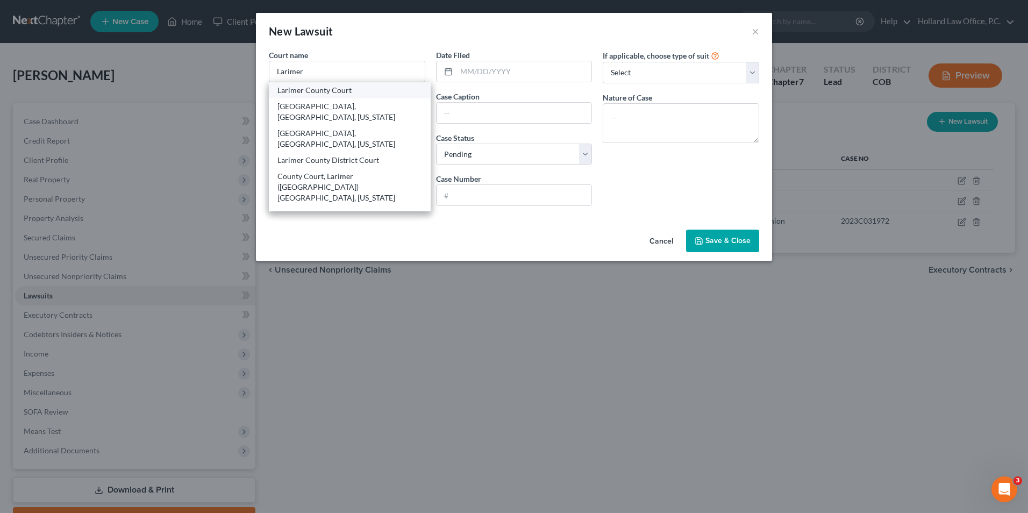
type input "80537"
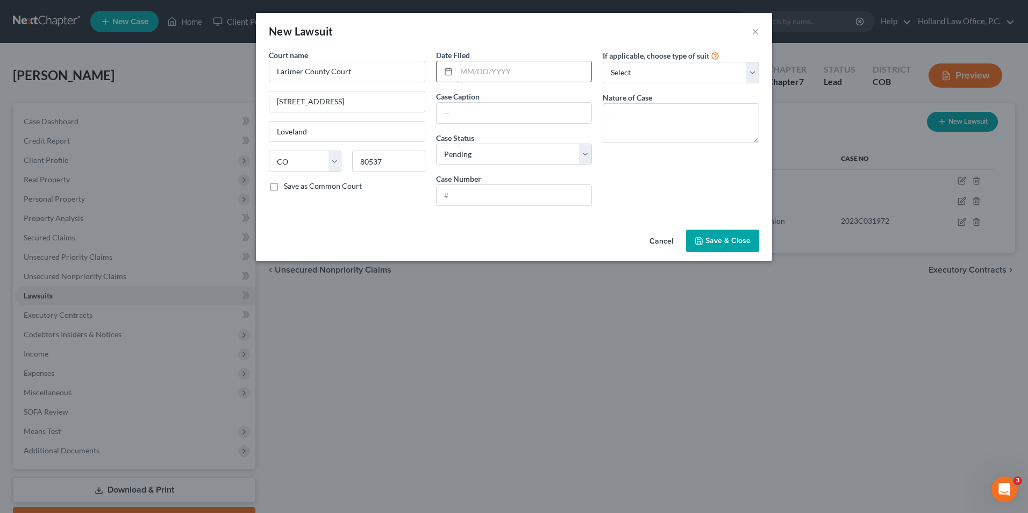
click at [494, 77] on input "text" at bounding box center [525, 71] width 136 height 20
drag, startPoint x: 490, startPoint y: 70, endPoint x: 487, endPoint y: 65, distance: 6.0
click at [487, 66] on input "text" at bounding box center [525, 71] width 136 height 20
type input "[DATE]"
click at [453, 110] on input "text" at bounding box center [514, 113] width 155 height 20
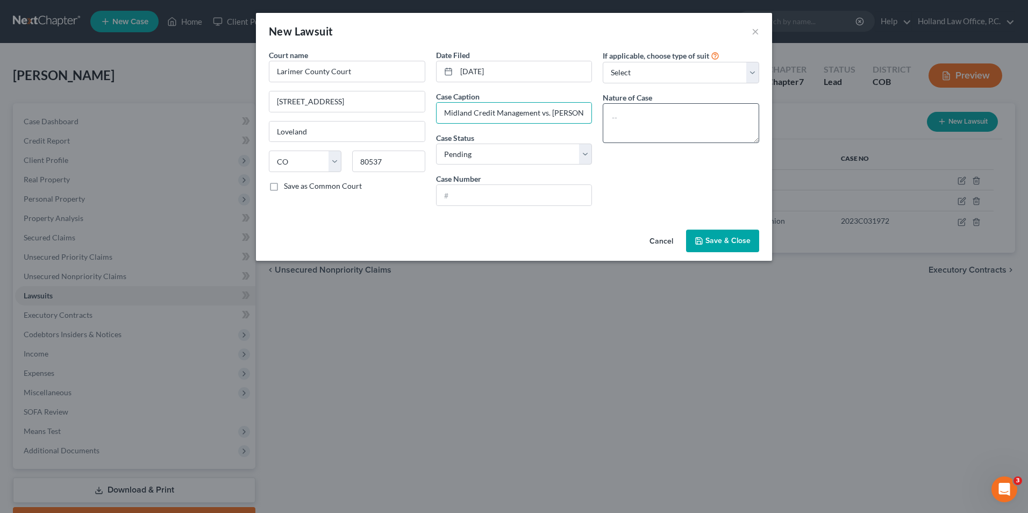
scroll to position [0, 15]
drag, startPoint x: 583, startPoint y: 112, endPoint x: 610, endPoint y: 111, distance: 26.9
click at [610, 111] on div "Court name * Larimer County Court 810 East 10th Street #110 Loveland State AL A…" at bounding box center [514, 131] width 501 height 165
type input "Midland Credit Management vs. [PERSON_NAME]"
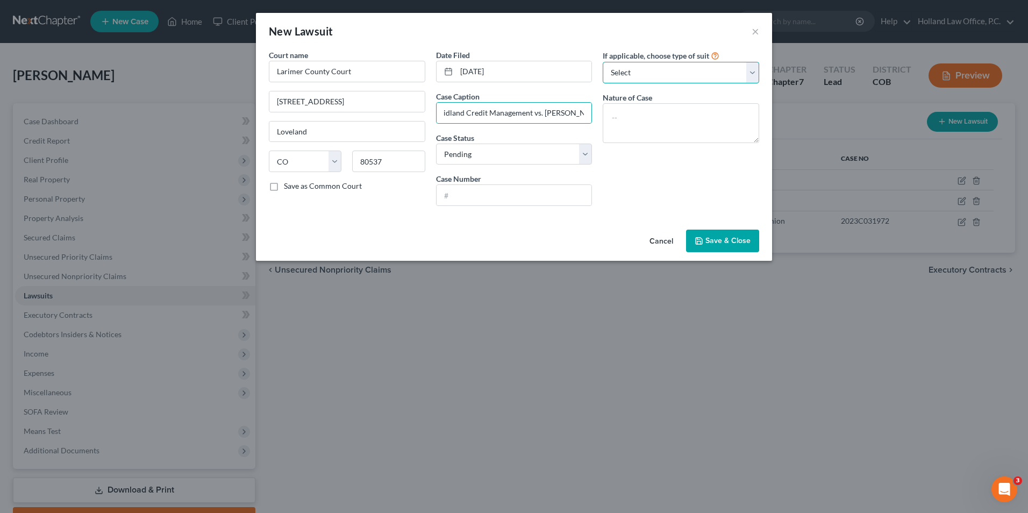
click at [688, 75] on select "Select Repossession Garnishment Foreclosure Attached, Seized, Or Levied Other" at bounding box center [681, 73] width 156 height 22
select select "4"
click at [603, 62] on select "Select Repossession Garnishment Foreclosure Attached, Seized, Or Levied Other" at bounding box center [681, 73] width 156 height 22
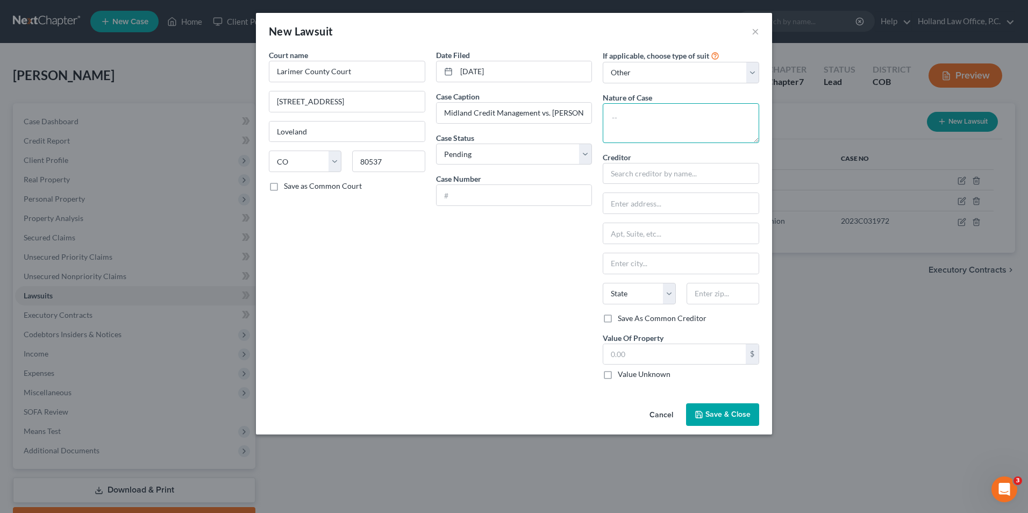
click at [649, 119] on textarea at bounding box center [681, 123] width 156 height 40
type textarea "Civil Judgement"
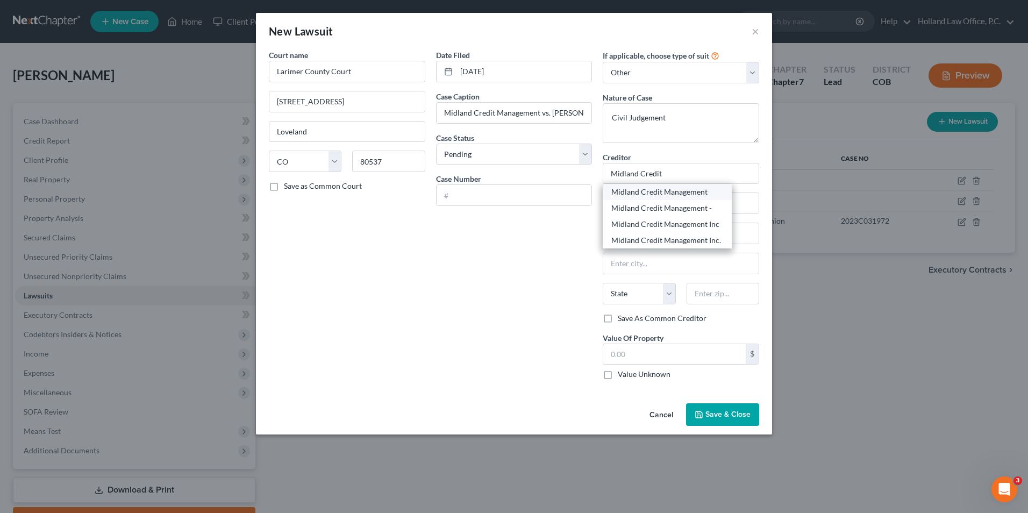
click at [682, 193] on div "Midland Credit Management" at bounding box center [667, 192] width 112 height 11
type input "Midland Credit Management"
type input "PO Box 301030"
type input "Los Angeles"
select select "4"
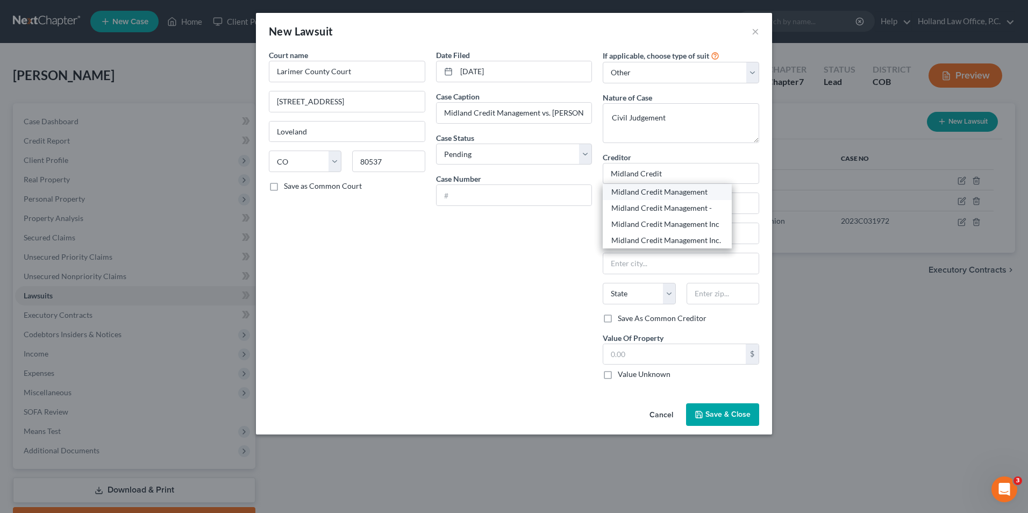
type input "90030-1030"
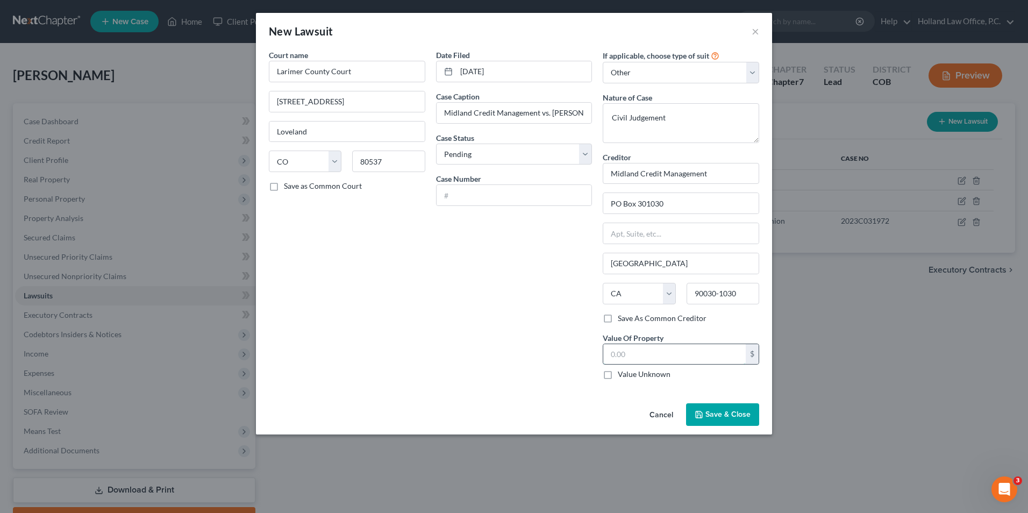
click at [693, 360] on input "text" at bounding box center [674, 354] width 143 height 20
type input "3,603.00"
click at [715, 415] on span "Save & Close" at bounding box center [728, 414] width 45 height 9
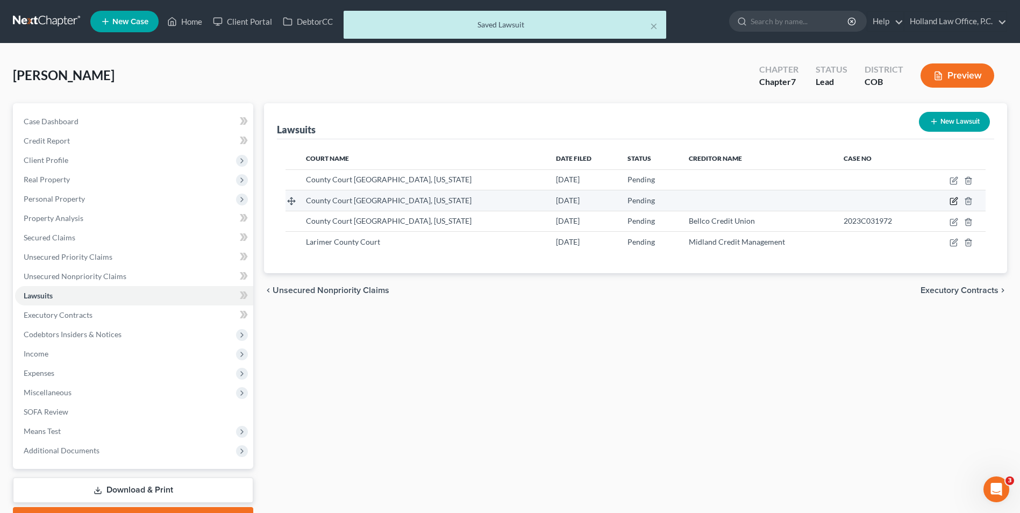
click at [952, 200] on icon "button" at bounding box center [954, 201] width 9 height 9
select select "5"
select select "0"
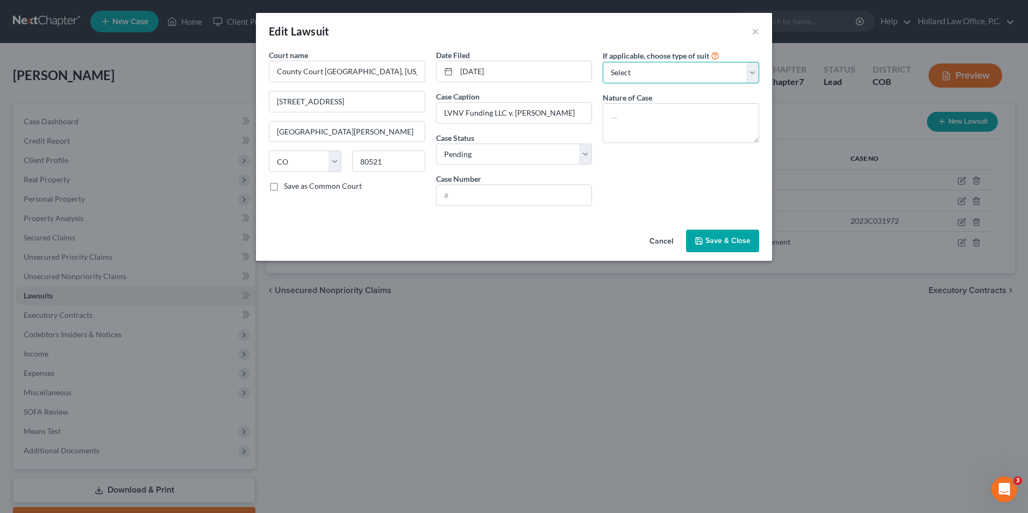
click at [683, 72] on select "Select Repossession Garnishment Foreclosure Attached, Seized, Or Levied Other" at bounding box center [681, 73] width 156 height 22
select select "4"
click at [603, 62] on select "Select Repossession Garnishment Foreclosure Attached, Seized, Or Levied Other" at bounding box center [681, 73] width 156 height 22
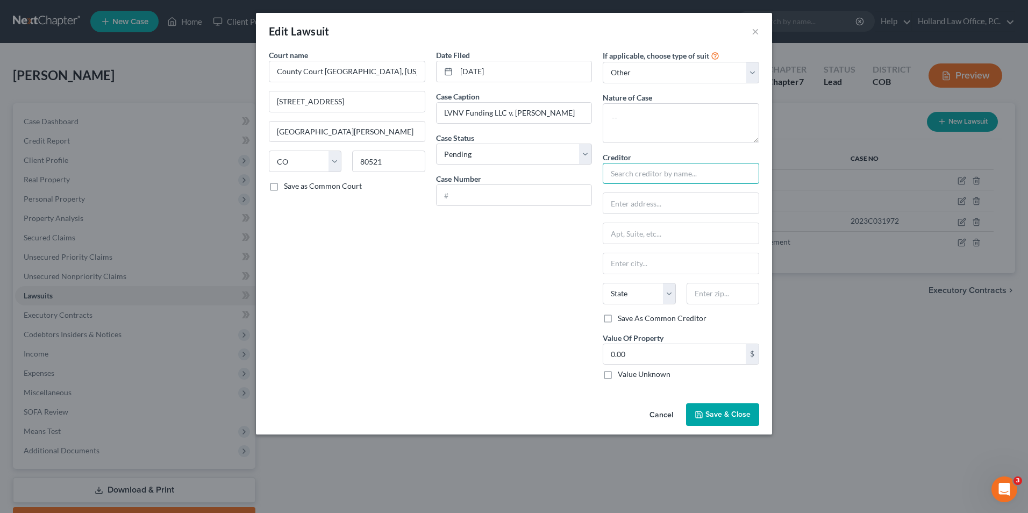
click at [630, 165] on input "text" at bounding box center [681, 174] width 156 height 22
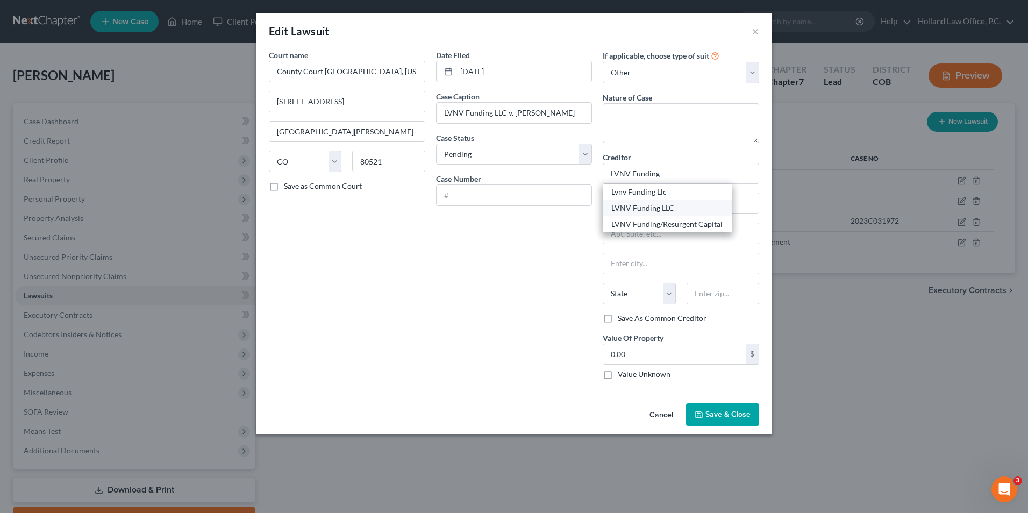
click at [664, 210] on div "LVNV Funding LLC" at bounding box center [667, 208] width 112 height 11
type input "LVNV Funding LLC"
type input "Po Box 1269"
type input "Greenville"
select select "42"
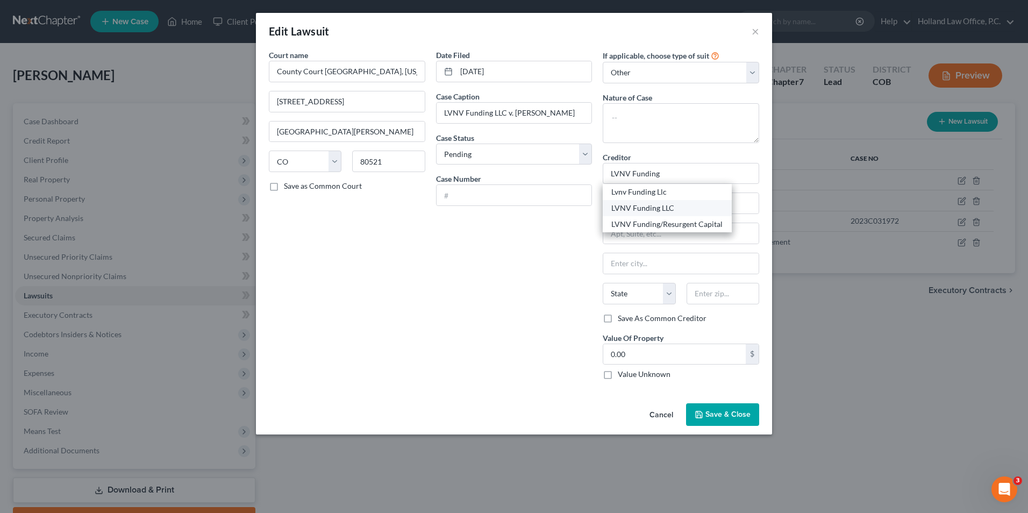
type input "29602"
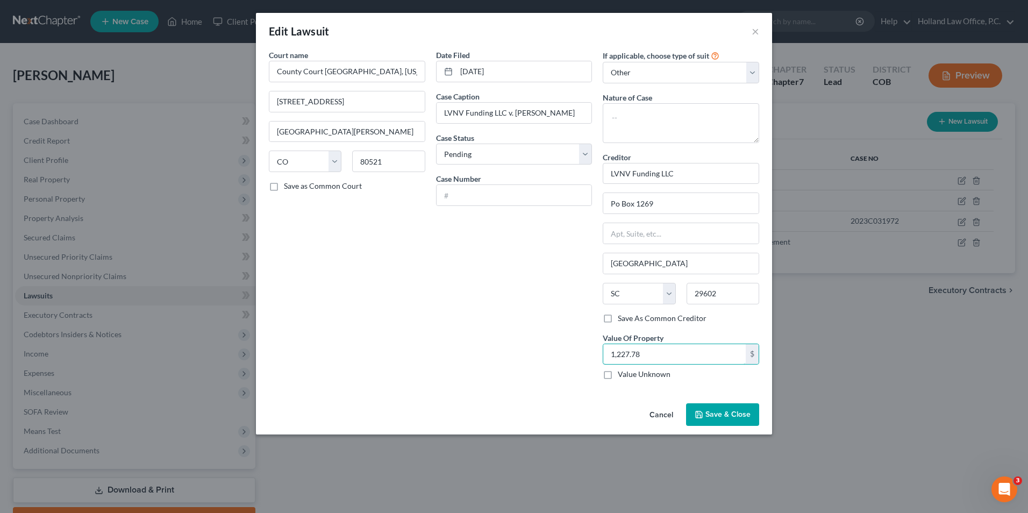
type input "1,227.78"
click at [704, 410] on button "Save & Close" at bounding box center [722, 414] width 73 height 23
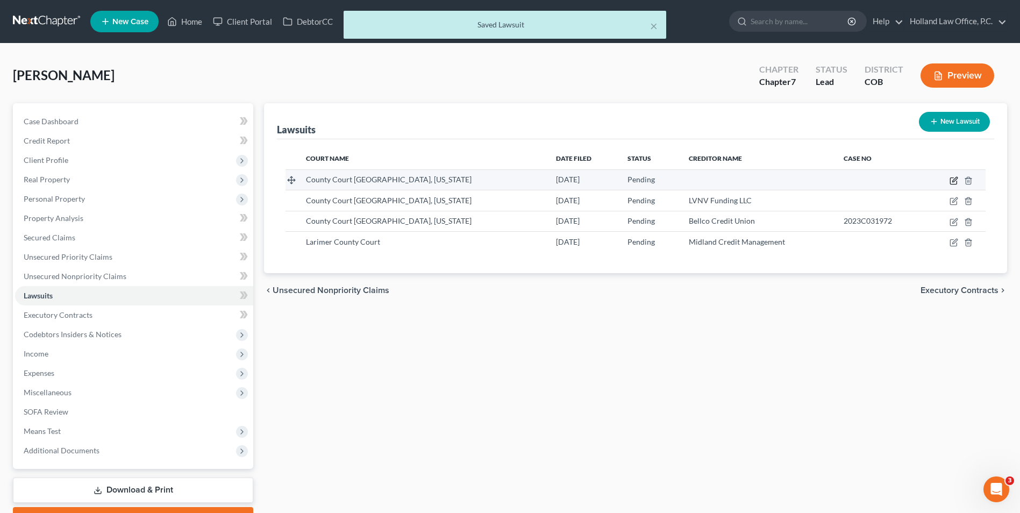
click at [951, 180] on td at bounding box center [955, 179] width 61 height 20
click at [954, 180] on icon "button" at bounding box center [954, 179] width 5 height 5
select select "5"
select select "0"
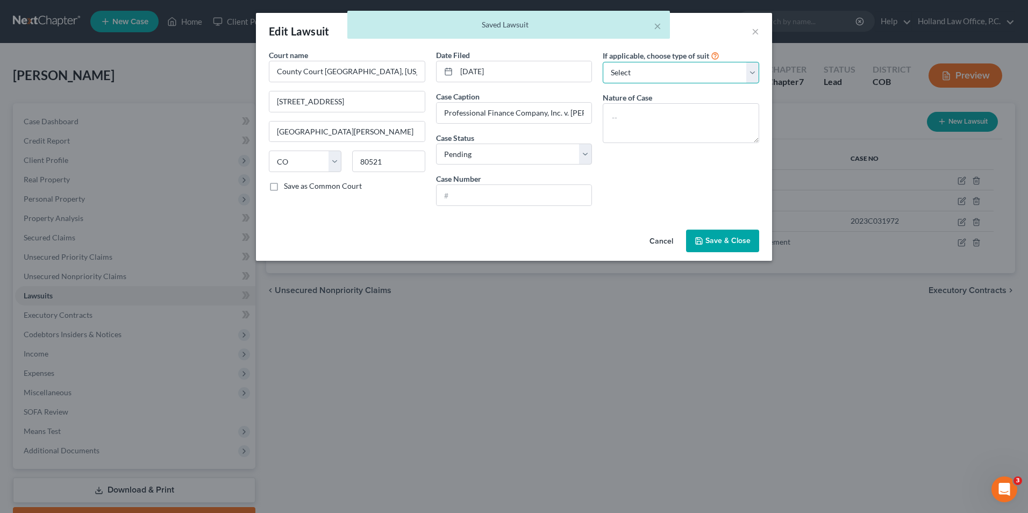
click at [664, 67] on select "Select Repossession Garnishment Foreclosure Attached, Seized, Or Levied Other" at bounding box center [681, 73] width 156 height 22
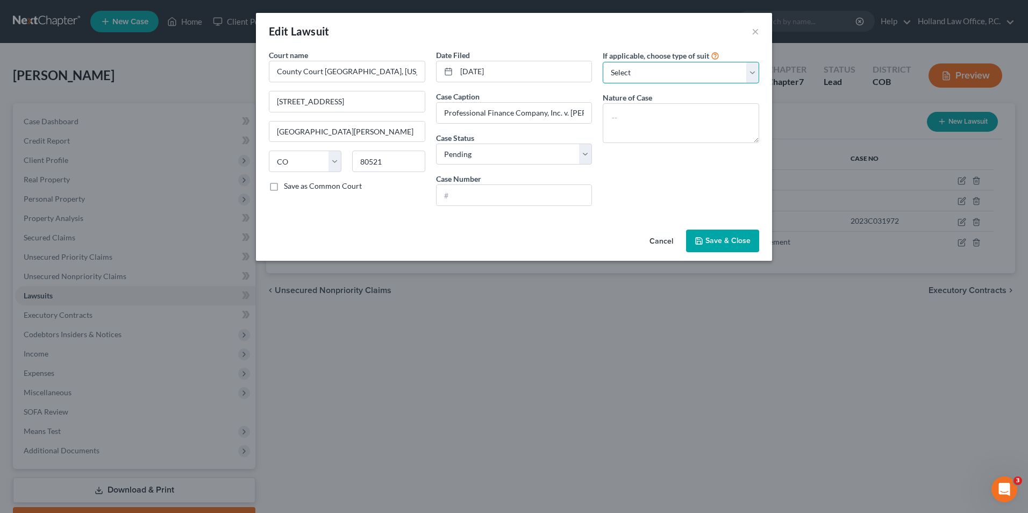
select select "4"
click at [603, 62] on select "Select Repossession Garnishment Foreclosure Attached, Seized, Or Levied Other" at bounding box center [681, 73] width 156 height 22
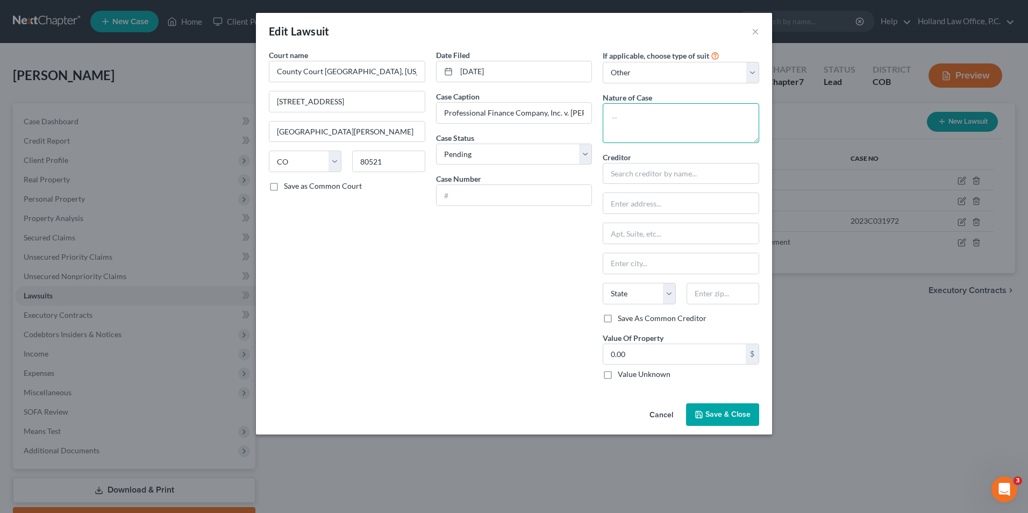
click at [657, 120] on textarea at bounding box center [681, 123] width 156 height 40
click at [645, 172] on input "text" at bounding box center [681, 174] width 156 height 22
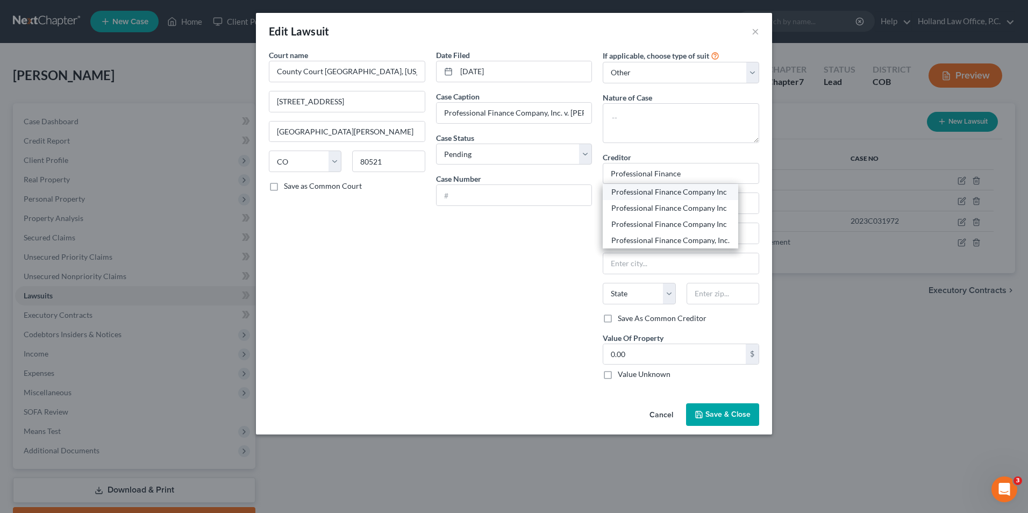
click at [685, 195] on div "Professional Finance Company Inc" at bounding box center [670, 192] width 118 height 11
type input "Professional Finance Company Inc"
type input "PO Box 1686"
type input "Greeley"
select select "5"
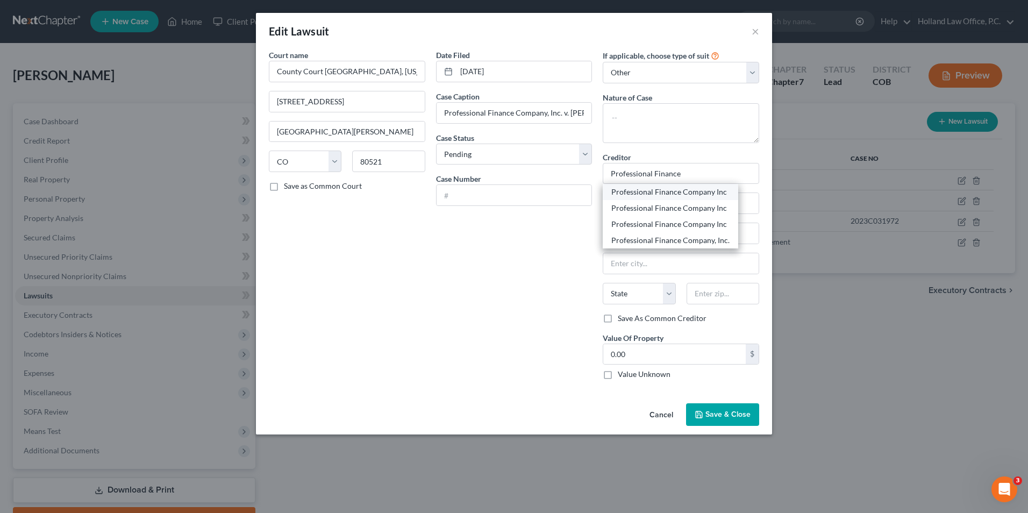
type input "80632"
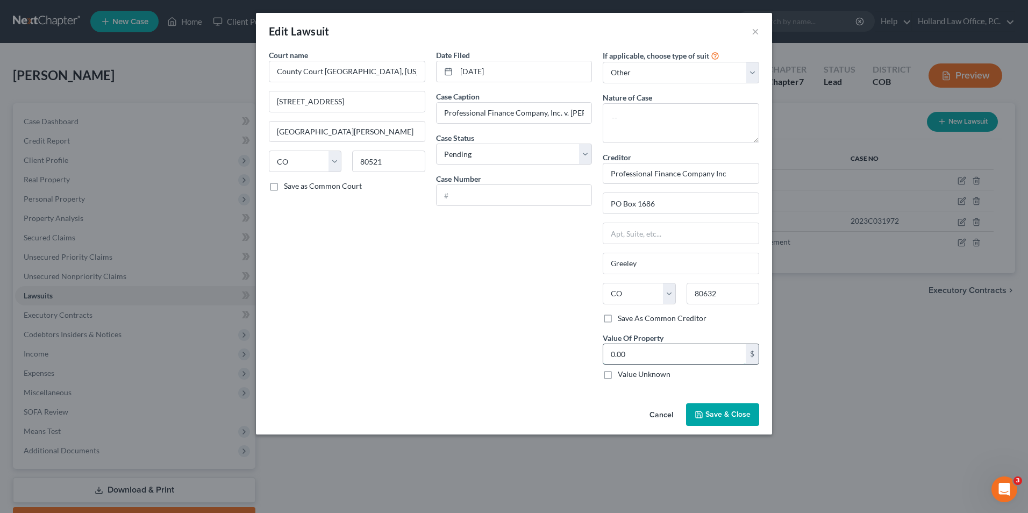
click at [684, 349] on input "0.00" at bounding box center [674, 354] width 143 height 20
click at [632, 122] on textarea at bounding box center [681, 123] width 156 height 40
type textarea "Judgement"
type input "377.00"
click at [719, 416] on span "Save & Close" at bounding box center [728, 414] width 45 height 9
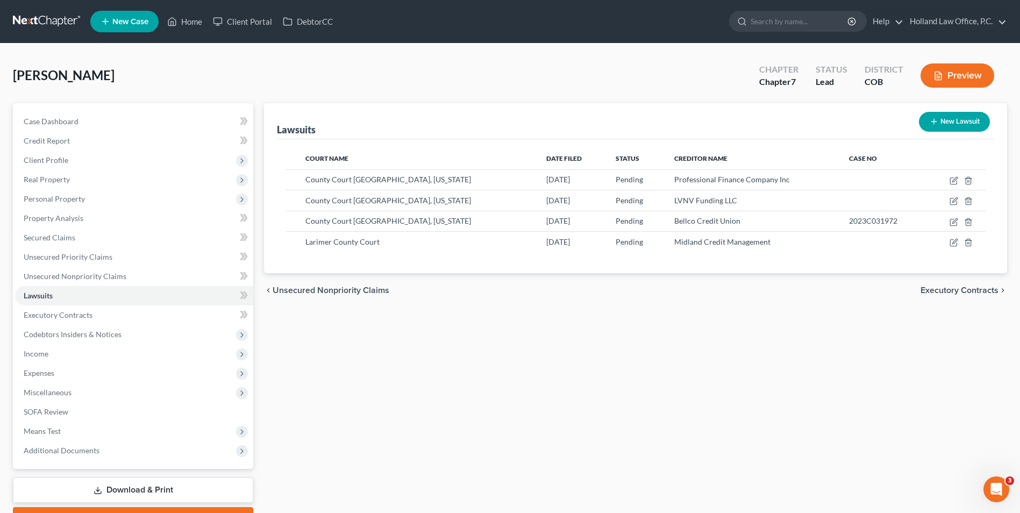
click at [922, 119] on button "New Lawsuit" at bounding box center [954, 122] width 71 height 20
select select "0"
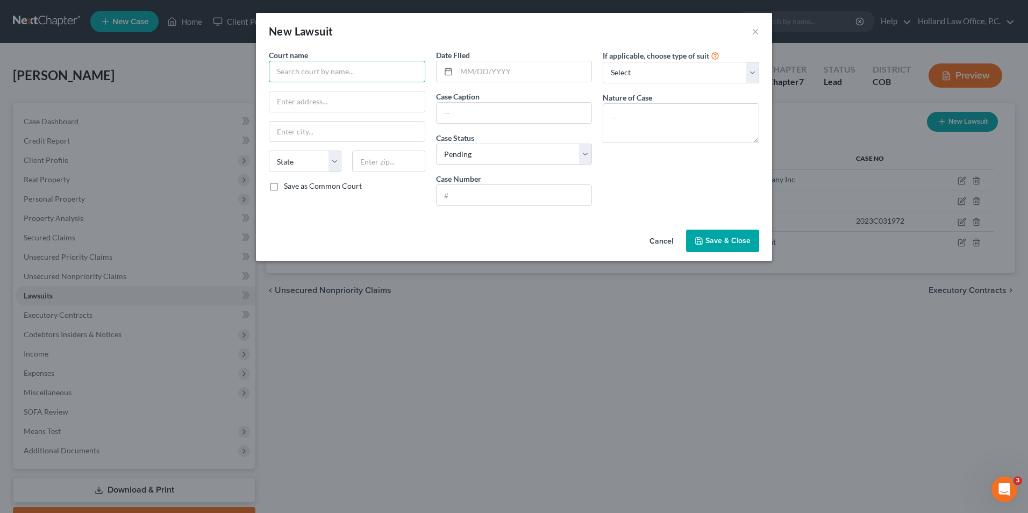
click at [290, 73] on input "text" at bounding box center [347, 72] width 156 height 22
click at [312, 74] on input "Weld Combined Court" at bounding box center [347, 72] width 156 height 22
click at [315, 74] on input "Weld Combined Court" at bounding box center [347, 72] width 156 height 22
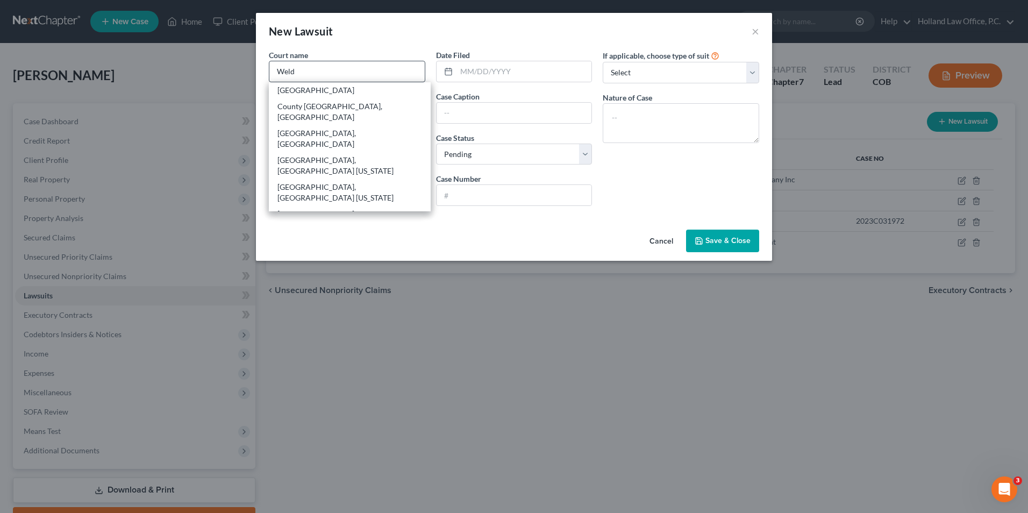
drag, startPoint x: 337, startPoint y: 90, endPoint x: 368, endPoint y: 76, distance: 34.5
click at [350, 83] on div "Weld County Court" at bounding box center [350, 90] width 162 height 16
type input "Weld County Court"
type input "915 10th St"
type input "Greeley"
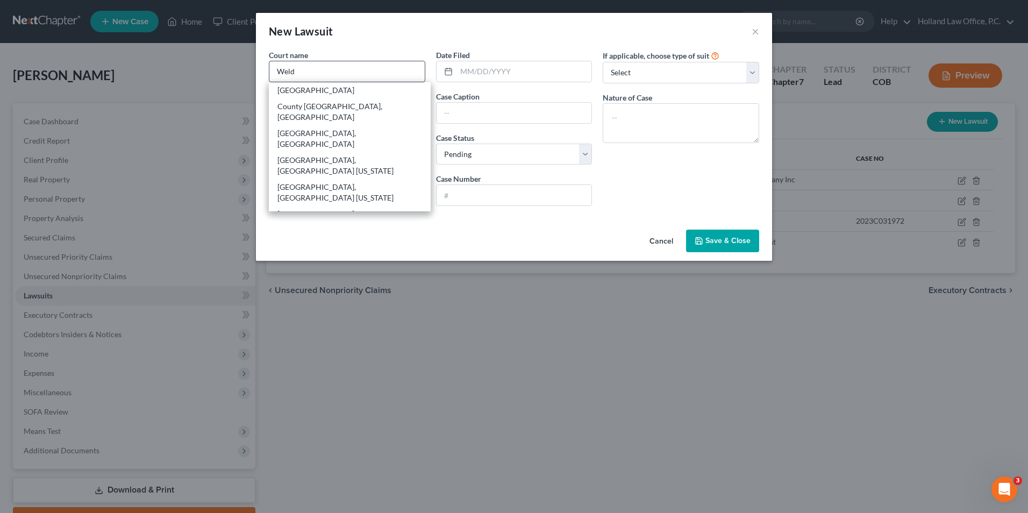
select select "5"
type input "80631"
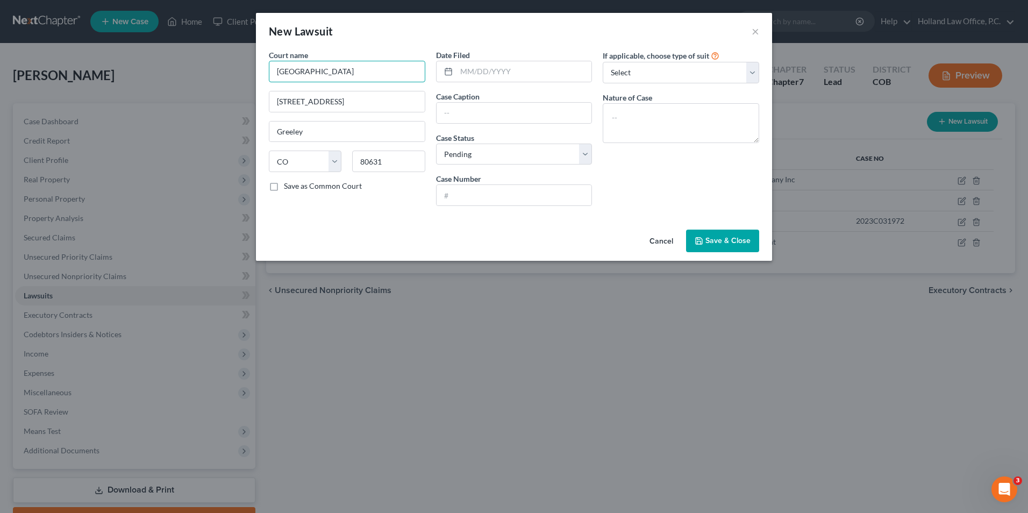
click at [297, 73] on input "Weld County Court" at bounding box center [347, 72] width 156 height 22
type input "Weld Combined County Court"
click at [260, 99] on div "Court name * Weld Combined County Court 915 10th St Greeley State AL AK AR AZ C…" at bounding box center [514, 137] width 516 height 176
type input "PO Box 2083"
click at [383, 155] on input "80631" at bounding box center [388, 162] width 73 height 22
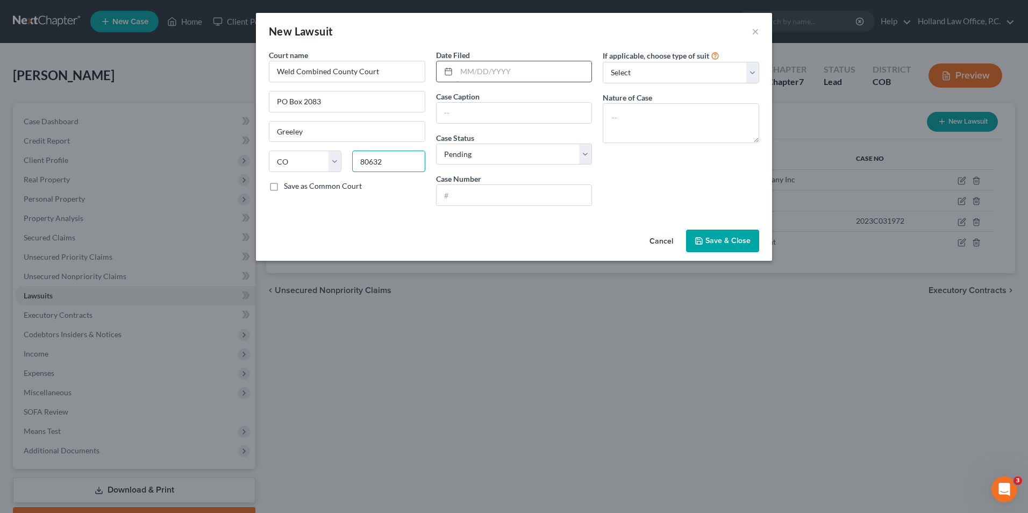
type input "80632"
click at [509, 77] on input "text" at bounding box center [525, 71] width 136 height 20
click at [517, 76] on input "text" at bounding box center [525, 71] width 136 height 20
type input "[DATE]"
click at [665, 73] on select "Select Repossession Garnishment Foreclosure Attached, Seized, Or Levied Other" at bounding box center [681, 73] width 156 height 22
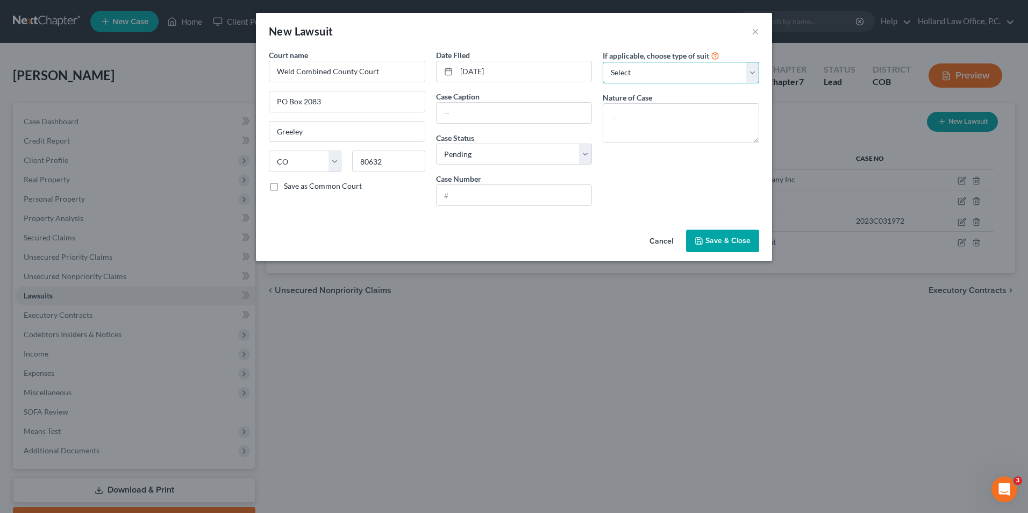
select select "4"
click at [603, 62] on select "Select Repossession Garnishment Foreclosure Attached, Seized, Or Levied Other" at bounding box center [681, 73] width 156 height 22
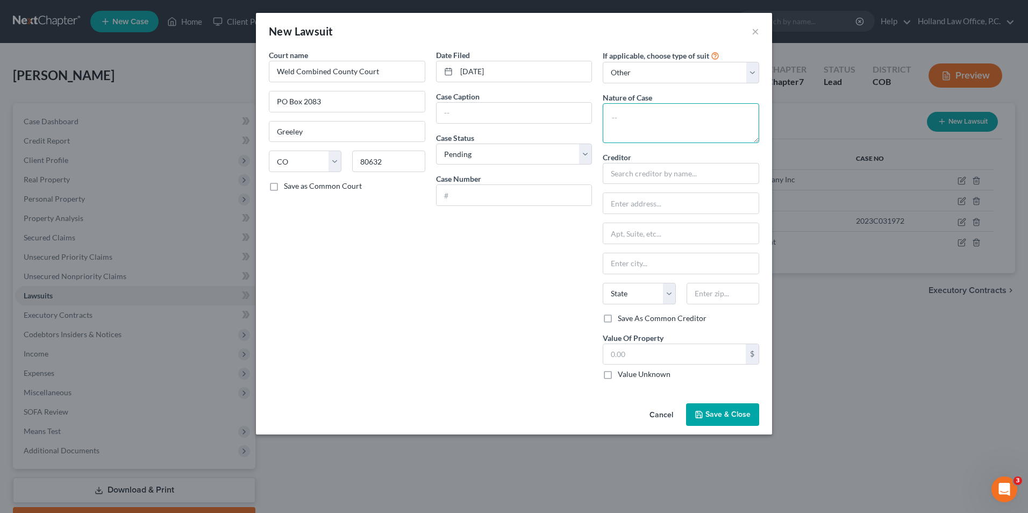
click at [657, 115] on textarea at bounding box center [681, 123] width 156 height 40
type textarea "J"
type textarea "Civil Judgement"
click at [521, 115] on input "text" at bounding box center [514, 113] width 155 height 20
drag, startPoint x: 512, startPoint y: 119, endPoint x: 756, endPoint y: 111, distance: 244.3
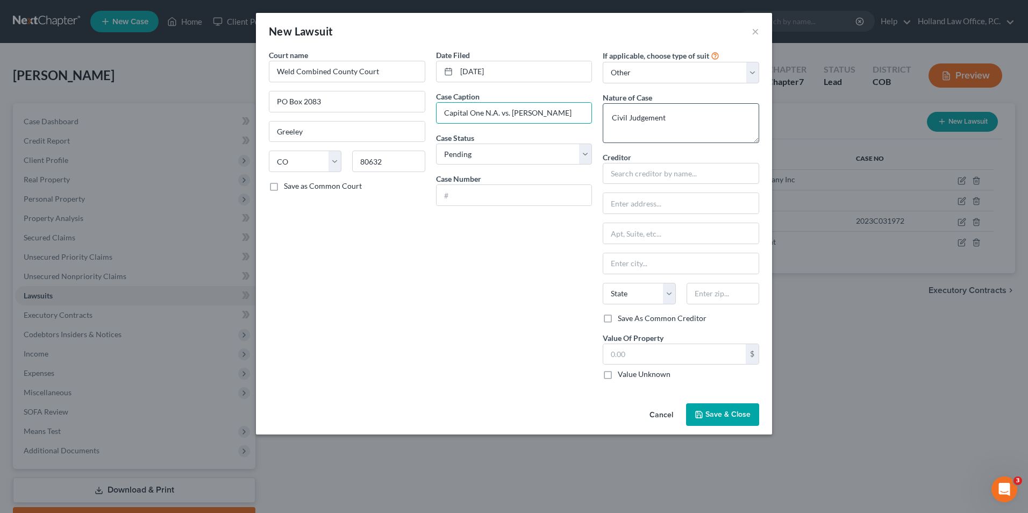
click at [758, 112] on div "Court name * Weld Combined County Court PO Box 2083 Greeley State AL AK AR AZ C…" at bounding box center [514, 218] width 501 height 339
type input "Capital One N.A. vs. [PERSON_NAME]"
click at [535, 198] on input "text" at bounding box center [514, 195] width 155 height 20
type input "2019C035884"
click at [662, 187] on div "Creditor * State [US_STATE] AK AR AZ CA CO [GEOGRAPHIC_DATA] DE DC [GEOGRAPHIC_…" at bounding box center [681, 232] width 156 height 161
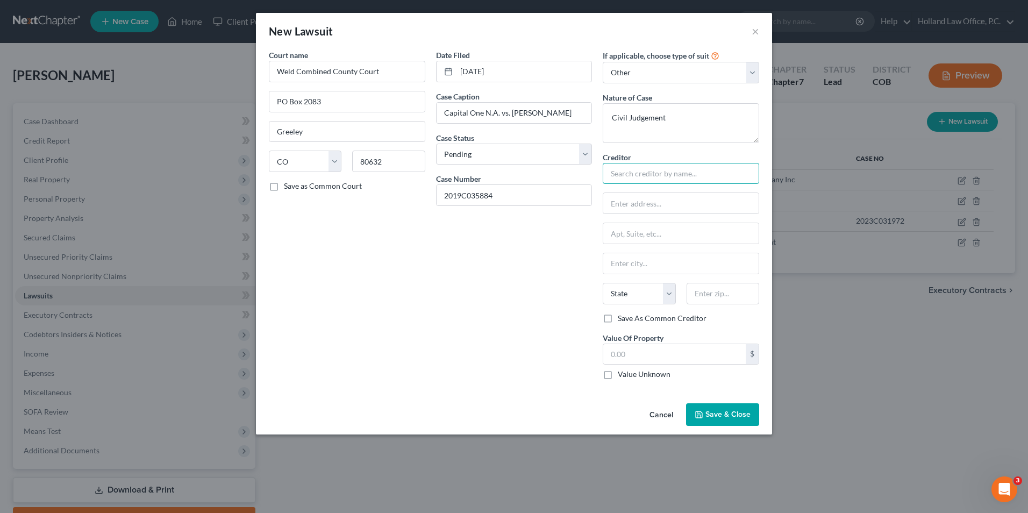
click at [659, 169] on input "text" at bounding box center [681, 174] width 156 height 22
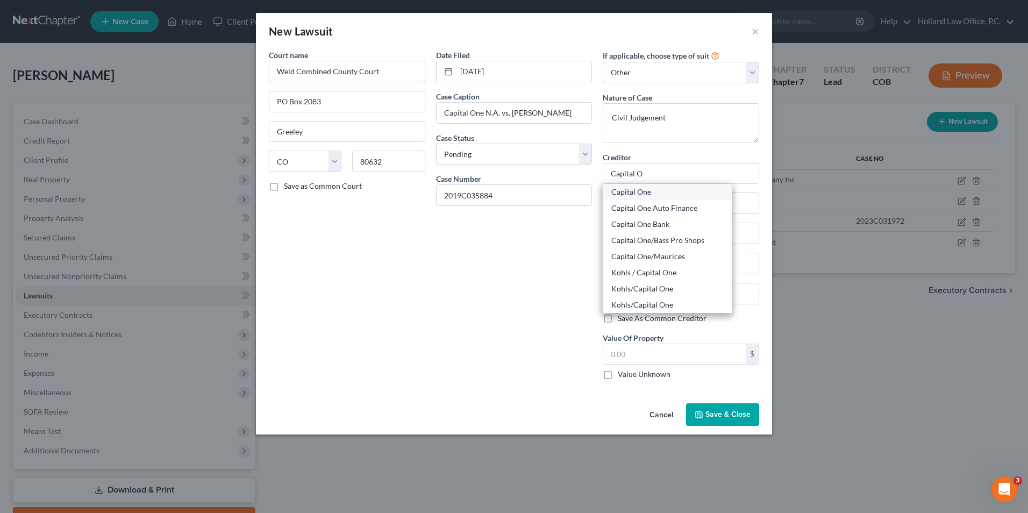
click at [645, 193] on div "Capital One" at bounding box center [667, 192] width 112 height 11
type input "Capital One"
type input "Attn: Bankruptcy"
type input "PO Box 30285"
type input "Salt Lake City"
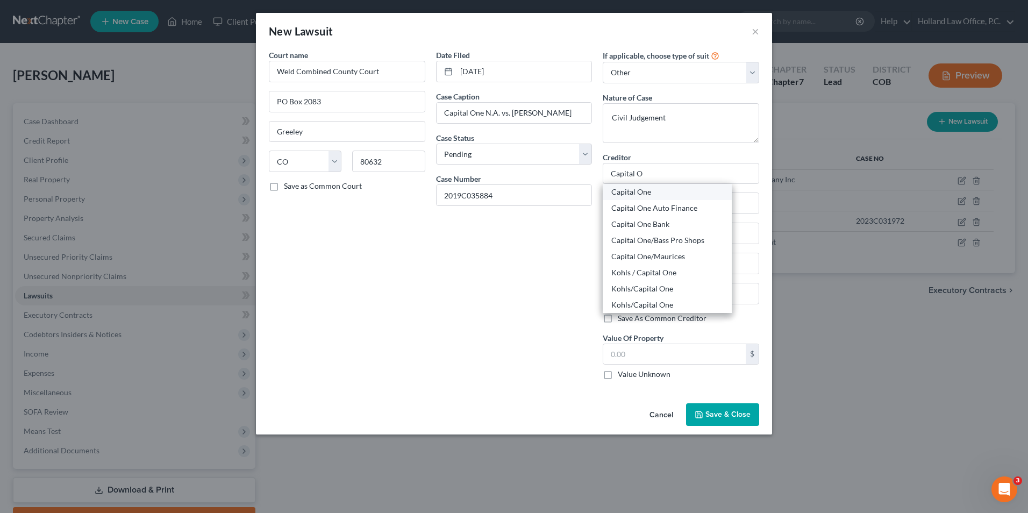
select select "46"
type input "84130"
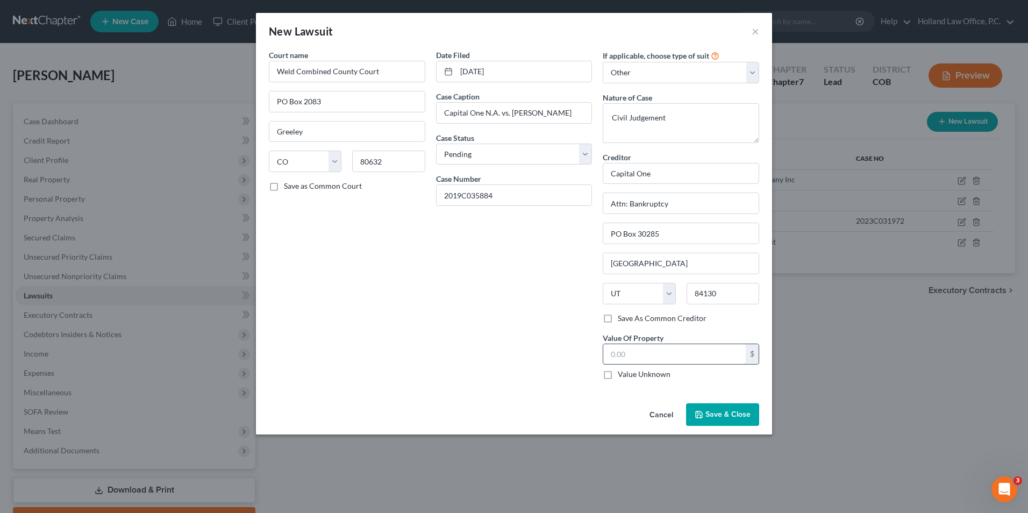
click at [659, 359] on input "text" at bounding box center [674, 354] width 143 height 20
type input "2,023.00"
click at [725, 414] on span "Save & Close" at bounding box center [728, 414] width 45 height 9
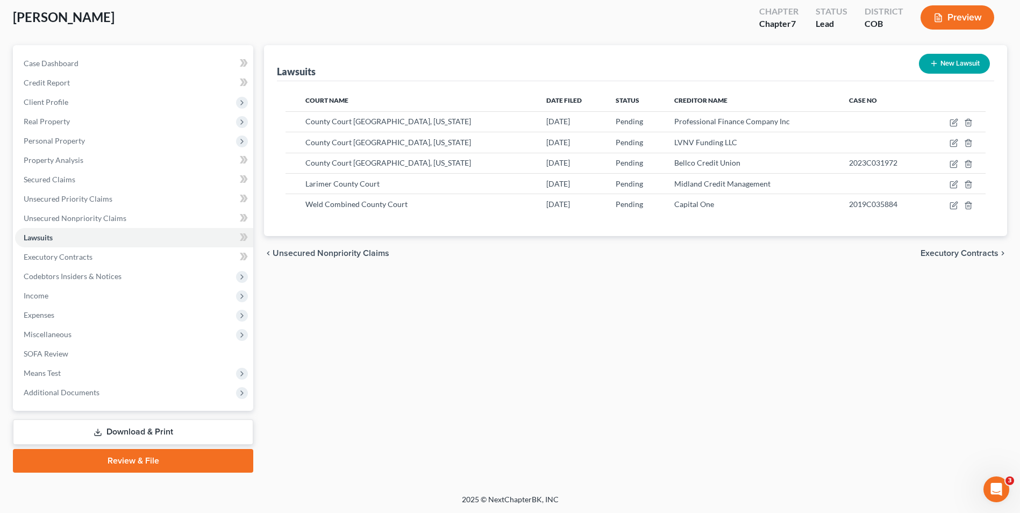
scroll to position [59, 0]
click at [726, 366] on div "Lawsuits New Lawsuit Court Name Date Filed Status Creditor Name Case No County …" at bounding box center [636, 259] width 754 height 428
drag, startPoint x: 726, startPoint y: 366, endPoint x: 538, endPoint y: 267, distance: 212.4
click at [539, 267] on div "chevron_left Unsecured Nonpriority Claims Executory Contracts chevron_right" at bounding box center [635, 253] width 743 height 34
click at [969, 62] on button "New Lawsuit" at bounding box center [954, 63] width 71 height 20
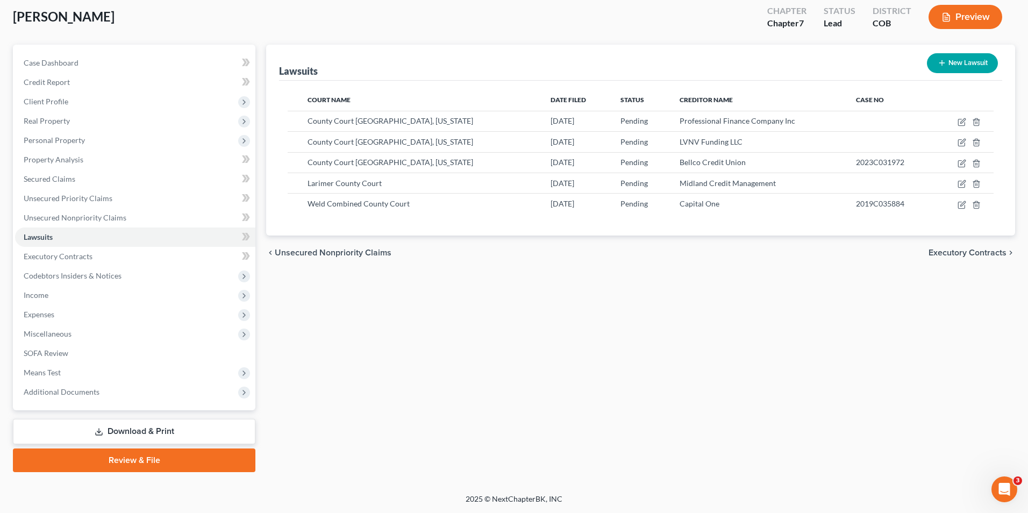
select select "0"
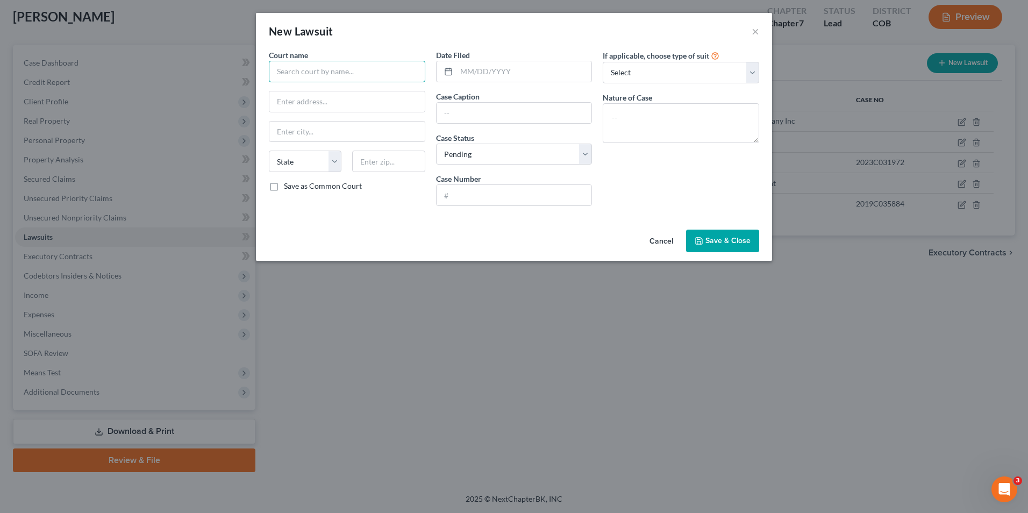
click at [293, 69] on input "text" at bounding box center [347, 72] width 156 height 22
type input "l"
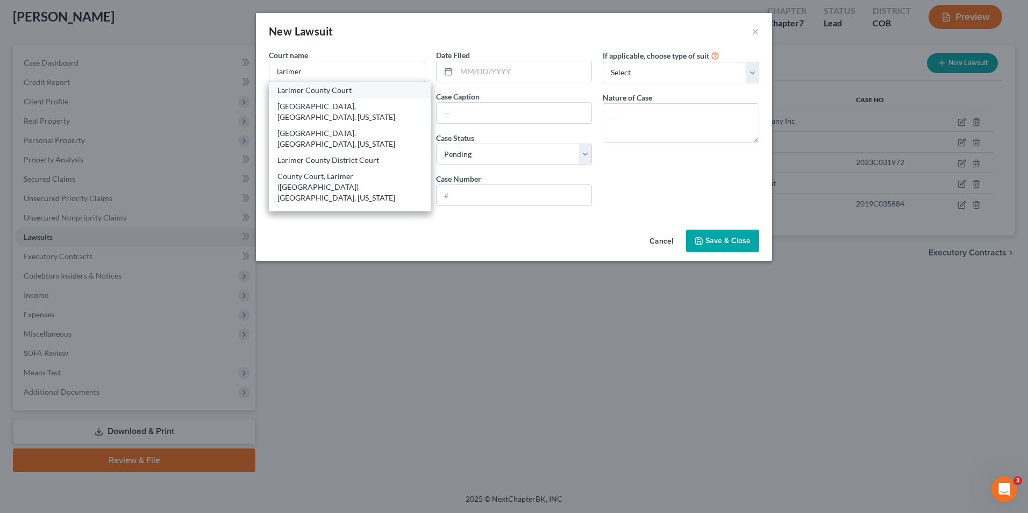
click at [323, 89] on div "Larimer County Court" at bounding box center [349, 90] width 145 height 11
type input "Larimer County Court"
type input "810 East 10th Street #110"
type input "Loveland"
select select "5"
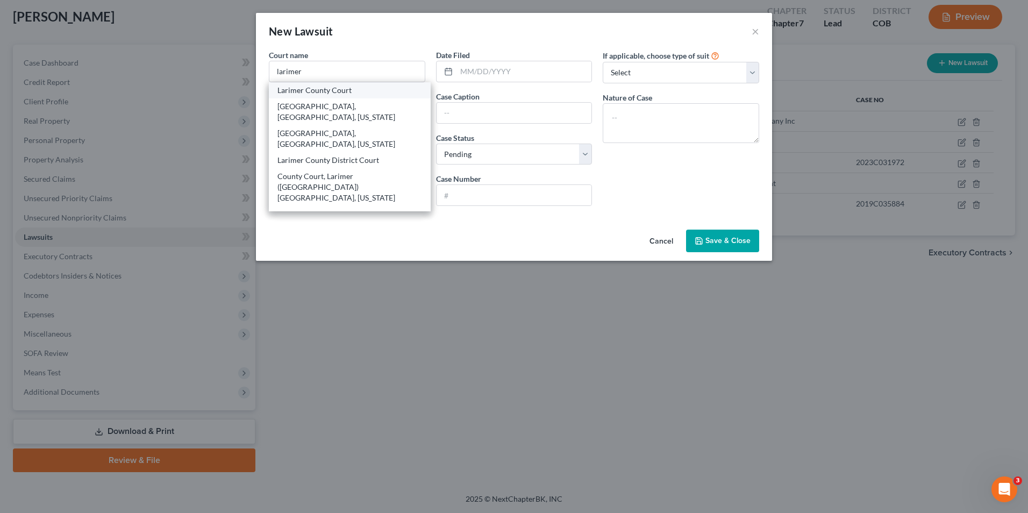
type input "80537"
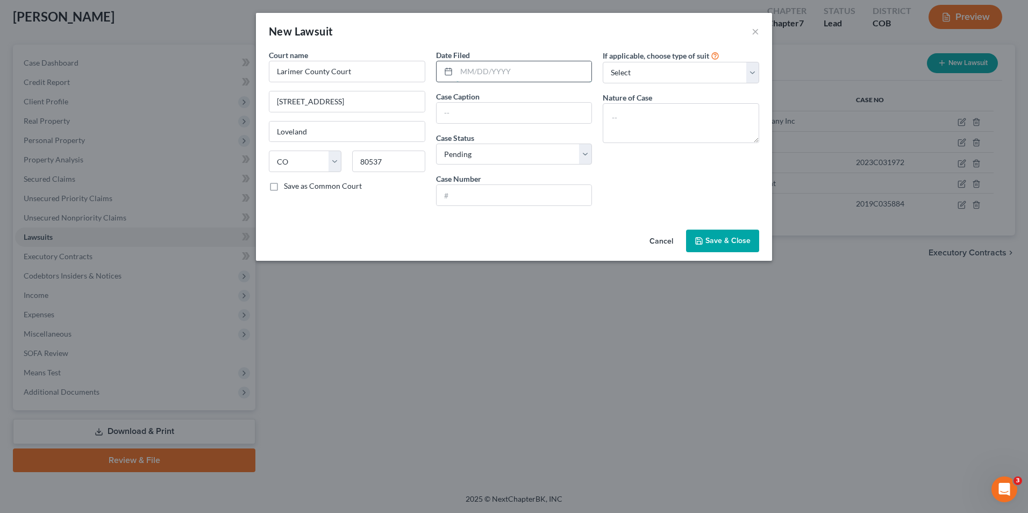
click at [496, 72] on input "text" at bounding box center [525, 71] width 136 height 20
type input "[DATE]"
type input "Bonded Adjusting Service"
drag, startPoint x: 456, startPoint y: 219, endPoint x: 483, endPoint y: 203, distance: 31.4
click at [474, 208] on div "Court name * Larimer County Court 810 East 10th Street #110 Loveland State AL A…" at bounding box center [514, 137] width 516 height 176
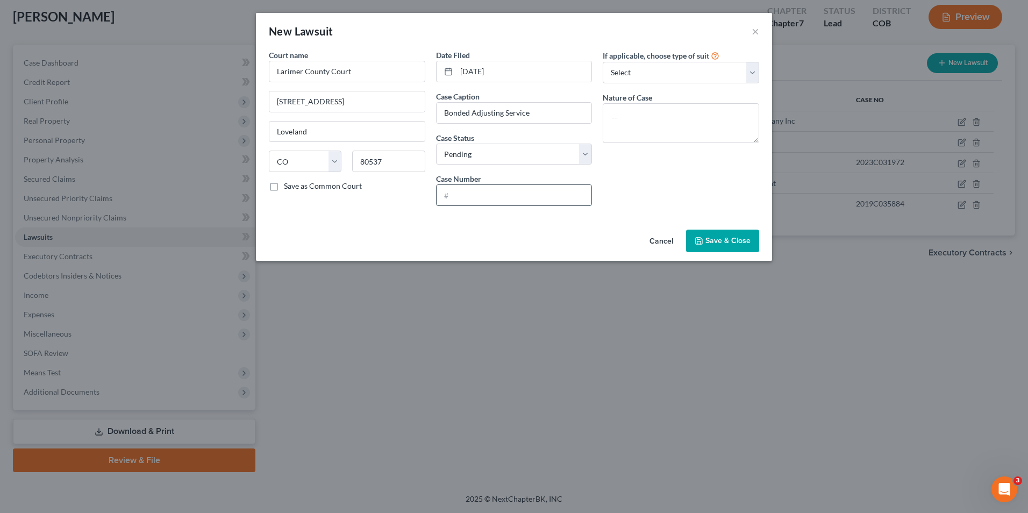
click at [490, 199] on input "text" at bounding box center [514, 195] width 155 height 20
type input "C0352019C031976"
drag, startPoint x: 635, startPoint y: 65, endPoint x: 627, endPoint y: 79, distance: 15.4
click at [635, 65] on select "Select Repossession Garnishment Foreclosure Attached, Seized, Or Levied Other" at bounding box center [681, 73] width 156 height 22
select select "4"
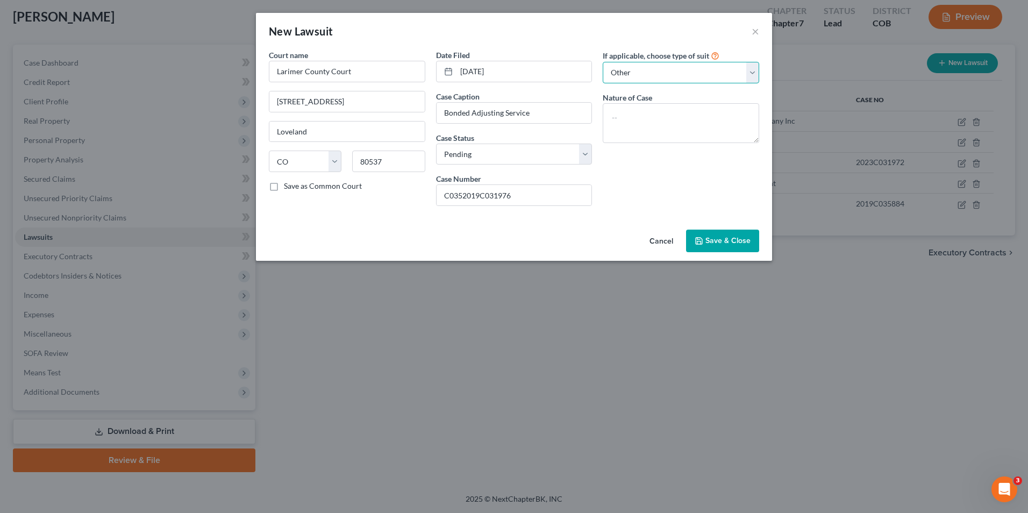
click at [603, 62] on select "Select Repossession Garnishment Foreclosure Attached, Seized, Or Levied Other" at bounding box center [681, 73] width 156 height 22
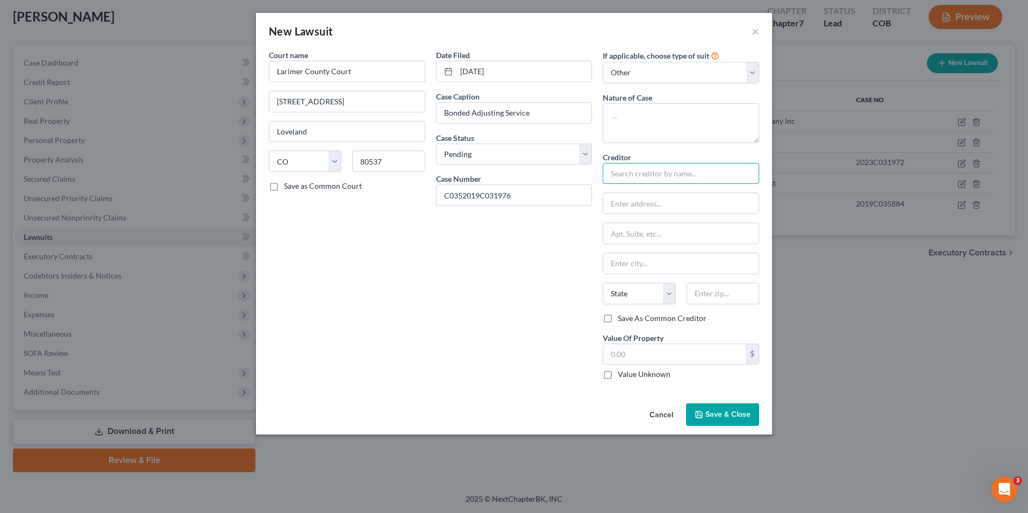
click at [623, 172] on input "text" at bounding box center [681, 174] width 156 height 22
click at [674, 193] on div "Bonded Adjusting Services" at bounding box center [667, 192] width 112 height 11
type input "Bonded Adjusting Services"
type input "2850 McClelland Drive, Suite 2100"
type input "[GEOGRAPHIC_DATA][PERSON_NAME]"
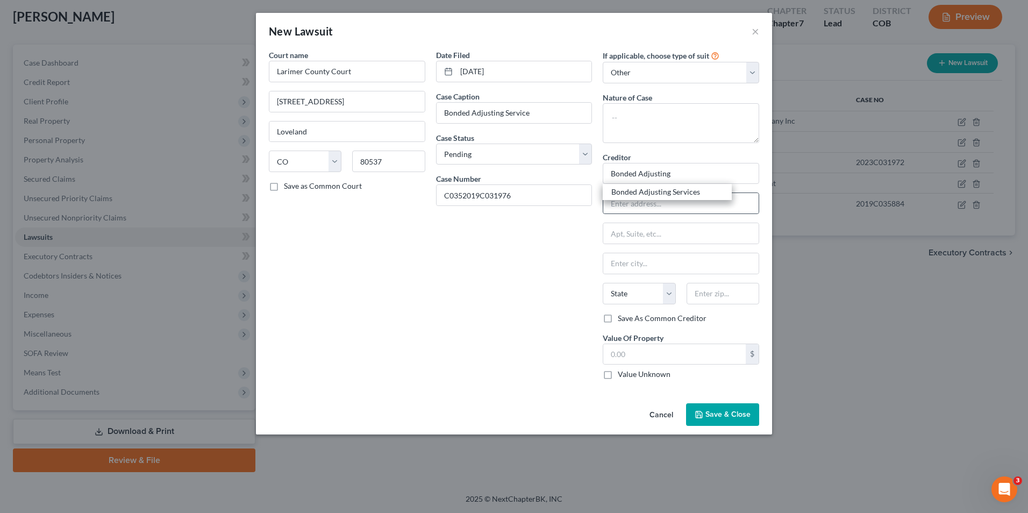
select select "5"
type input "80525"
click at [653, 350] on input "text" at bounding box center [674, 354] width 143 height 20
click at [549, 116] on input "Bonded Adjusting Service" at bounding box center [514, 113] width 155 height 20
type input "Bonded Adjusting Service vs. [PERSON_NAME]"
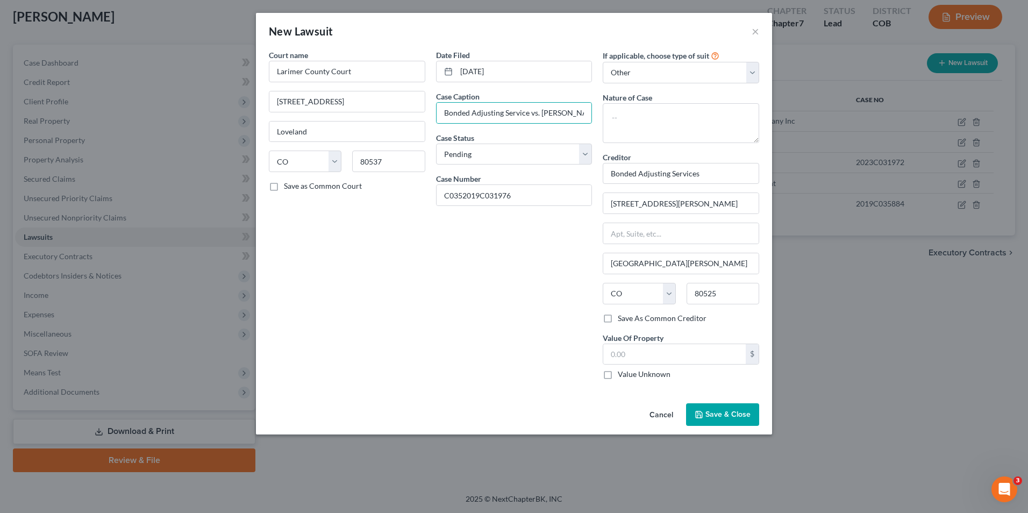
click at [719, 411] on span "Save & Close" at bounding box center [728, 414] width 45 height 9
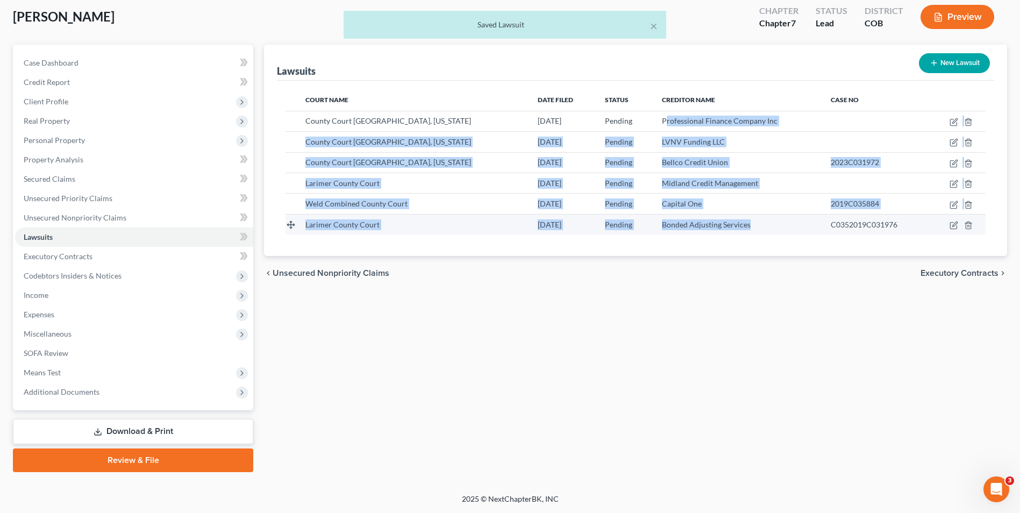
drag, startPoint x: 647, startPoint y: 118, endPoint x: 735, endPoint y: 219, distance: 134.2
click at [733, 219] on tbody "County Court Larimer County, Colorado 06/17/2025 Pending Professional Finance C…" at bounding box center [636, 173] width 700 height 124
click at [735, 219] on div "Bonded Adjusting Services" at bounding box center [738, 224] width 152 height 11
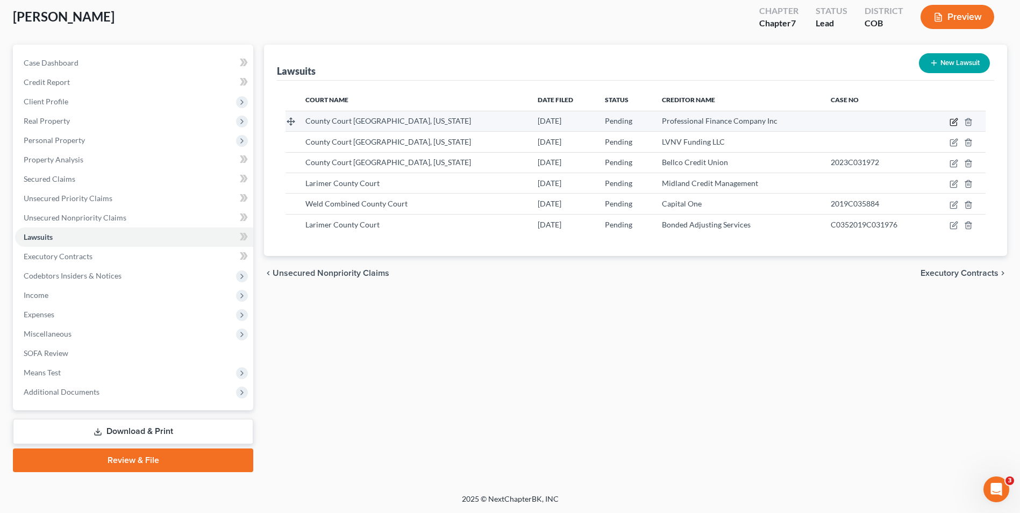
click at [951, 123] on icon "button" at bounding box center [953, 122] width 6 height 6
select select "5"
select select "0"
select select "4"
select select "5"
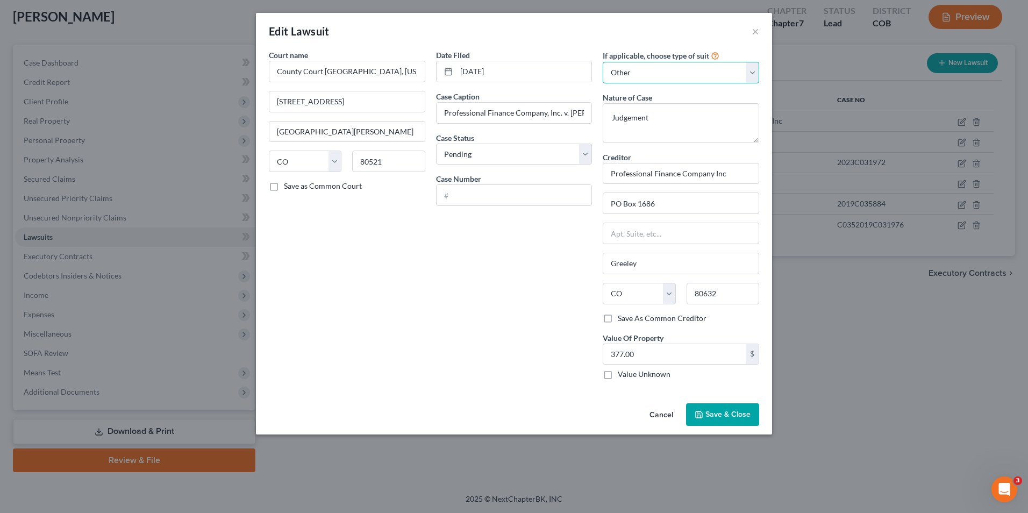
click at [644, 63] on select "Select Repossession Garnishment Foreclosure Attached, Seized, Or Levied Other" at bounding box center [681, 73] width 156 height 22
select select
click at [603, 62] on select "Select Repossession Garnishment Foreclosure Attached, Seized, Or Levied Other" at bounding box center [681, 73] width 156 height 22
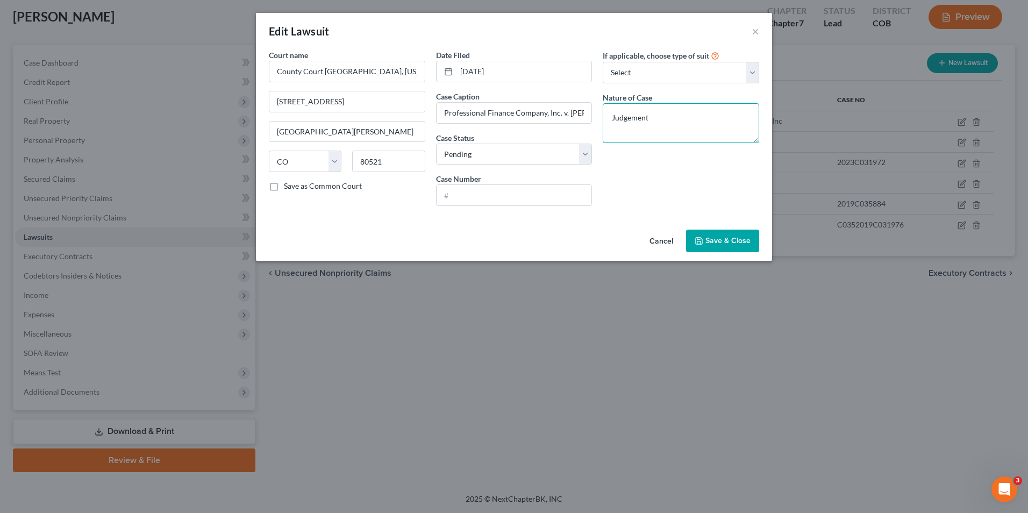
drag, startPoint x: 714, startPoint y: 117, endPoint x: 604, endPoint y: 105, distance: 110.9
click at [604, 105] on textarea "Judgement" at bounding box center [681, 123] width 156 height 40
click at [710, 239] on span "Save & Close" at bounding box center [728, 240] width 45 height 9
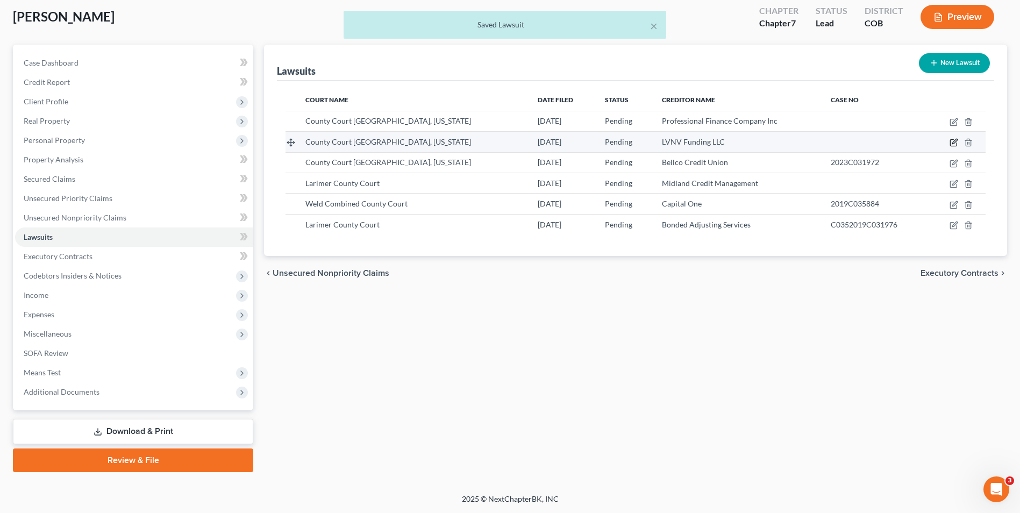
click at [950, 145] on icon "button" at bounding box center [953, 143] width 6 height 6
select select "5"
select select "0"
select select "4"
select select "42"
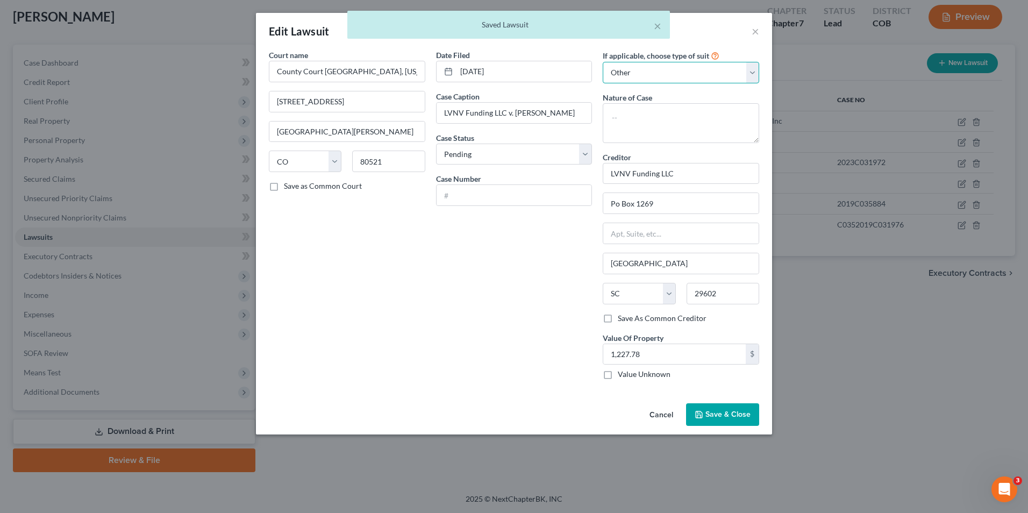
click at [655, 67] on select "Select Repossession Garnishment Foreclosure Attached, Seized, Or Levied Other" at bounding box center [681, 73] width 156 height 22
select select
click at [603, 62] on select "Select Repossession Garnishment Foreclosure Attached, Seized, Or Levied Other" at bounding box center [681, 73] width 156 height 22
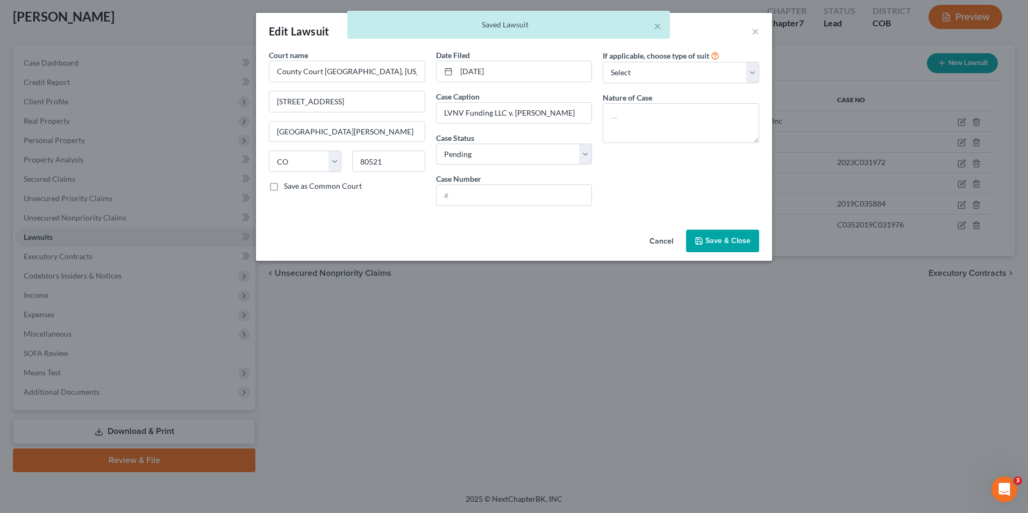
click at [717, 230] on button "Save & Close" at bounding box center [722, 241] width 73 height 23
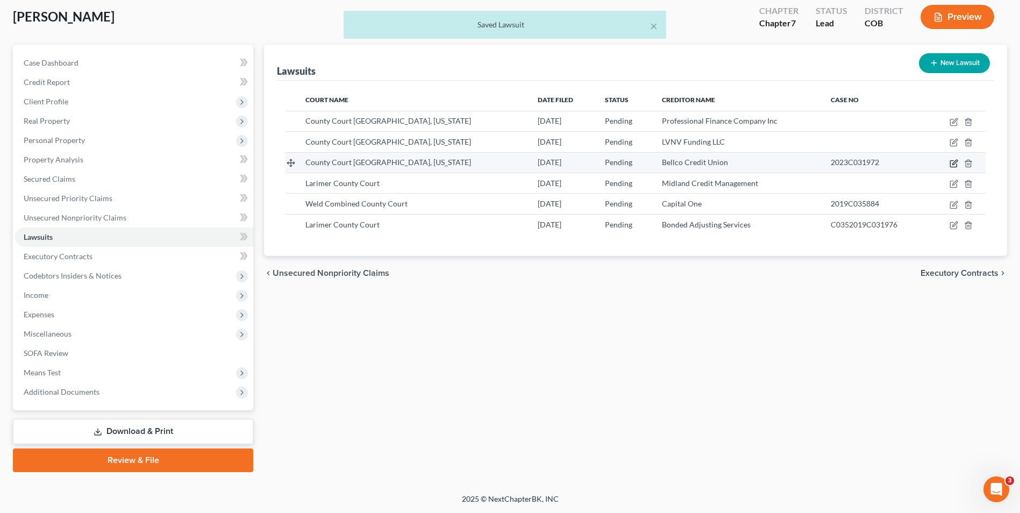
click at [953, 162] on icon "button" at bounding box center [954, 163] width 9 height 9
select select "5"
select select "0"
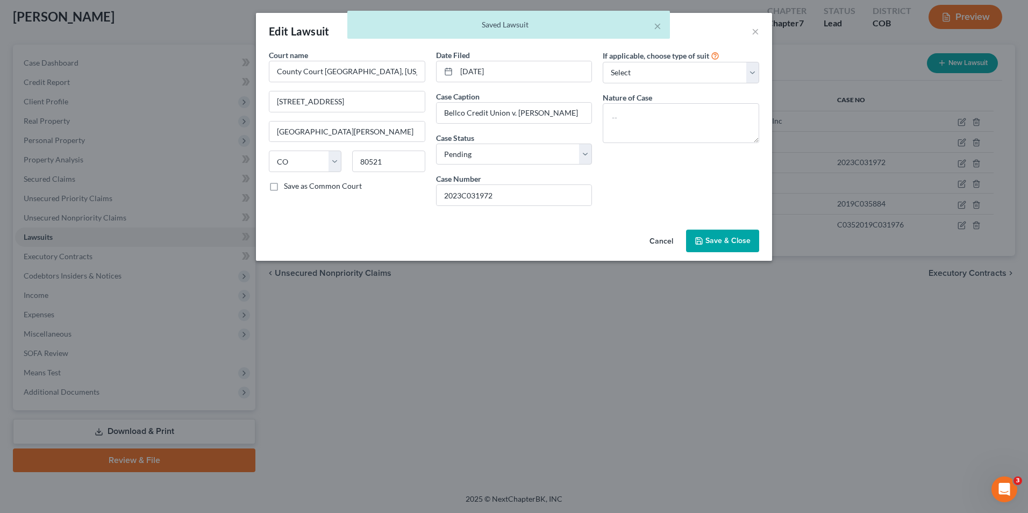
click at [754, 242] on button "Save & Close" at bounding box center [722, 241] width 73 height 23
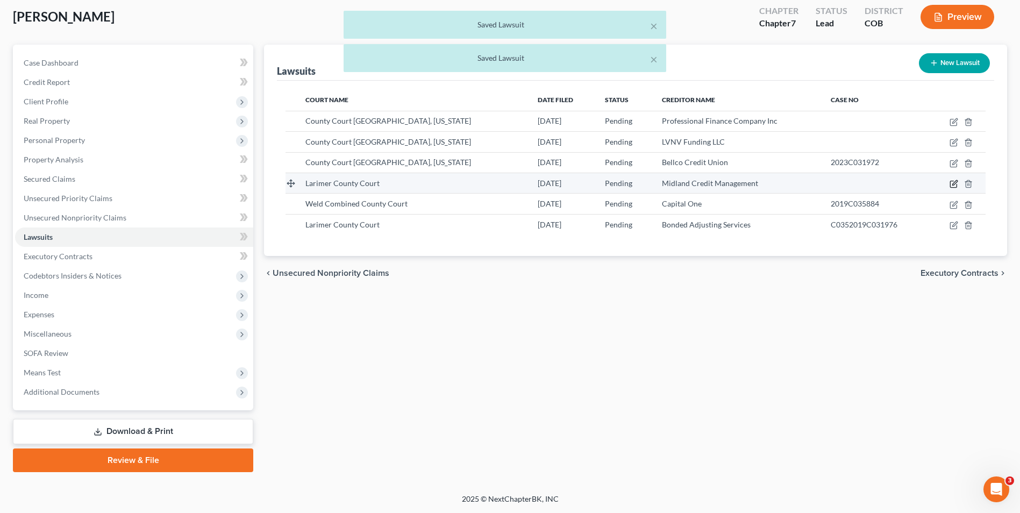
click at [956, 184] on icon "button" at bounding box center [954, 184] width 9 height 9
select select "5"
select select "0"
select select "4"
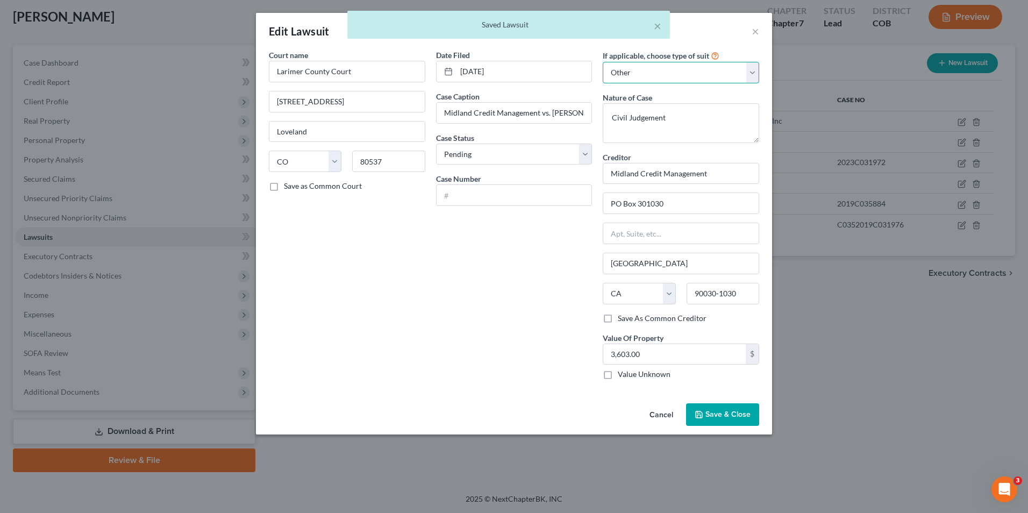
drag, startPoint x: 727, startPoint y: 77, endPoint x: 718, endPoint y: 84, distance: 11.4
click at [727, 77] on select "Select Repossession Garnishment Foreclosure Attached, Seized, Or Levied Other" at bounding box center [681, 73] width 156 height 22
select select
click at [603, 62] on select "Select Repossession Garnishment Foreclosure Attached, Seized, Or Levied Other" at bounding box center [681, 73] width 156 height 22
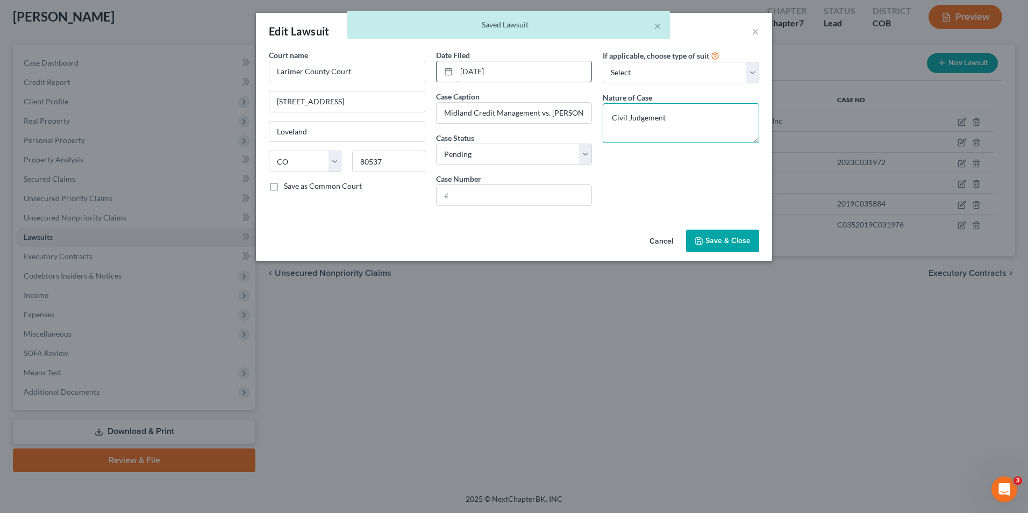
drag, startPoint x: 701, startPoint y: 117, endPoint x: 475, endPoint y: 81, distance: 228.8
click at [475, 81] on div "Court name * Larimer County Court 810 East 10th Street #110 Loveland State AL A…" at bounding box center [514, 131] width 501 height 165
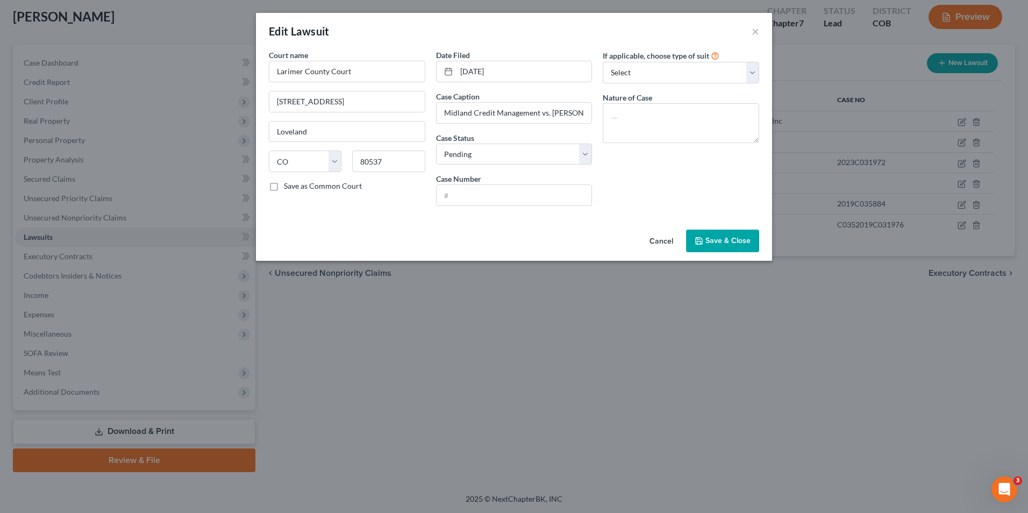
click at [749, 237] on span "Save & Close" at bounding box center [728, 240] width 45 height 9
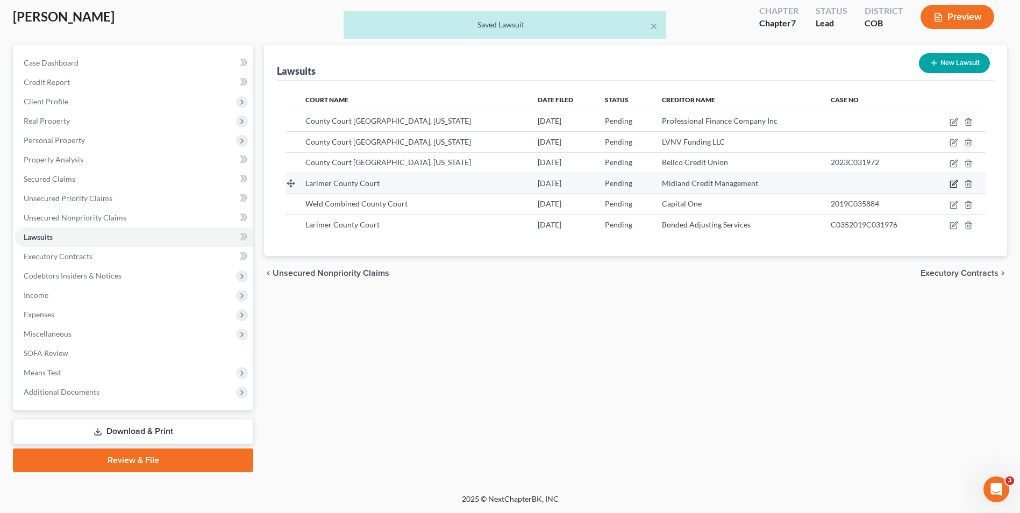
click at [952, 182] on icon "button" at bounding box center [954, 184] width 9 height 9
select select "5"
select select "0"
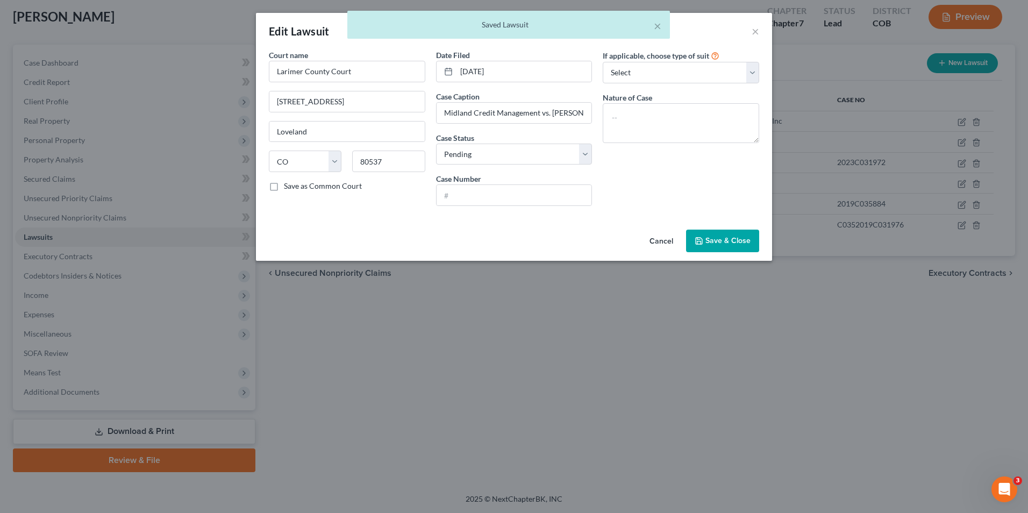
click at [714, 230] on button "Save & Close" at bounding box center [722, 241] width 73 height 23
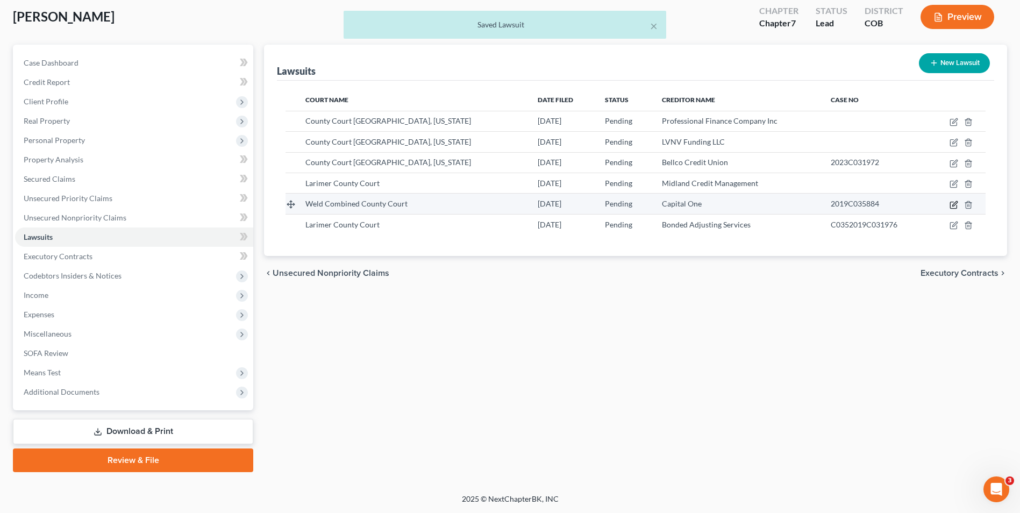
click at [954, 204] on icon "button" at bounding box center [954, 205] width 9 height 9
select select "5"
select select "0"
select select "4"
select select "46"
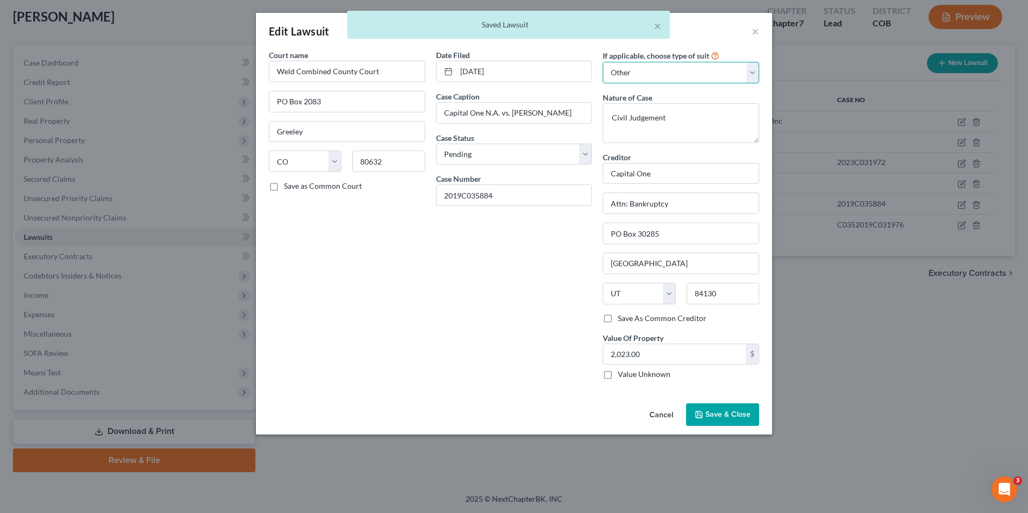
click at [721, 73] on select "Select Repossession Garnishment Foreclosure Attached, Seized, Or Levied Other" at bounding box center [681, 73] width 156 height 22
select select
click at [603, 62] on select "Select Repossession Garnishment Foreclosure Attached, Seized, Or Levied Other" at bounding box center [681, 73] width 156 height 22
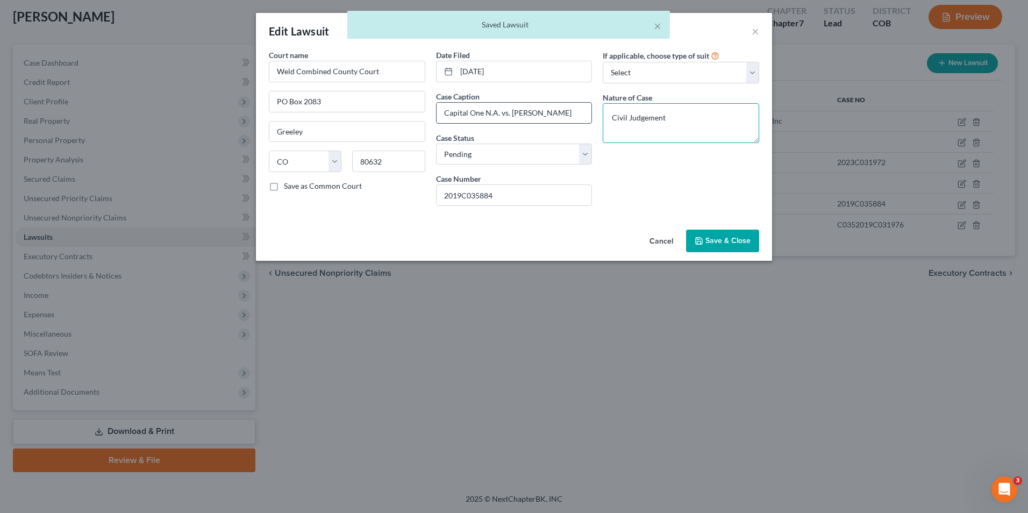
drag, startPoint x: 675, startPoint y: 121, endPoint x: 556, endPoint y: 110, distance: 119.4
click at [556, 110] on div "Court name * Weld Combined County Court PO Box 2083 Greeley State AL AK AR AZ C…" at bounding box center [514, 131] width 501 height 165
click at [708, 252] on button "Save & Close" at bounding box center [722, 241] width 73 height 23
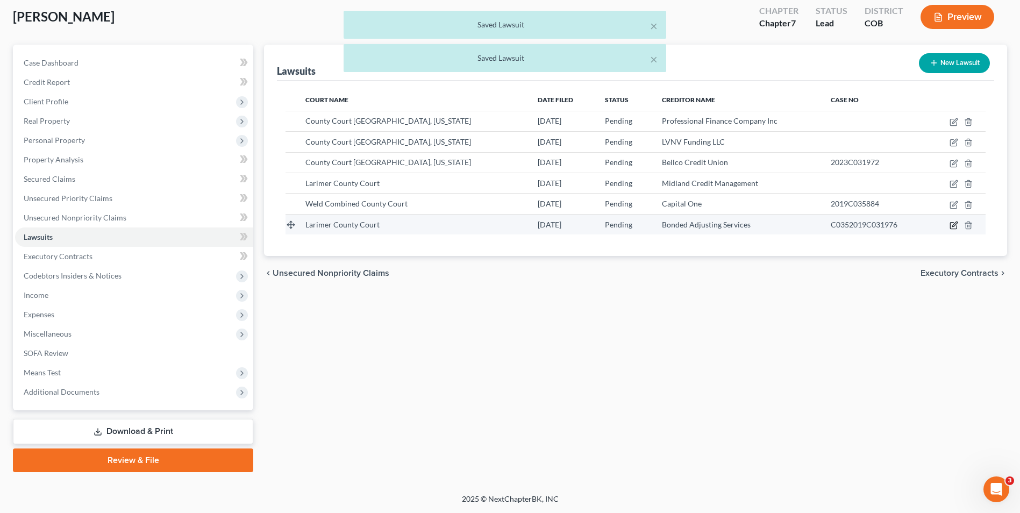
click at [951, 223] on icon "button" at bounding box center [954, 225] width 9 height 9
select select "5"
select select "0"
select select "4"
select select "5"
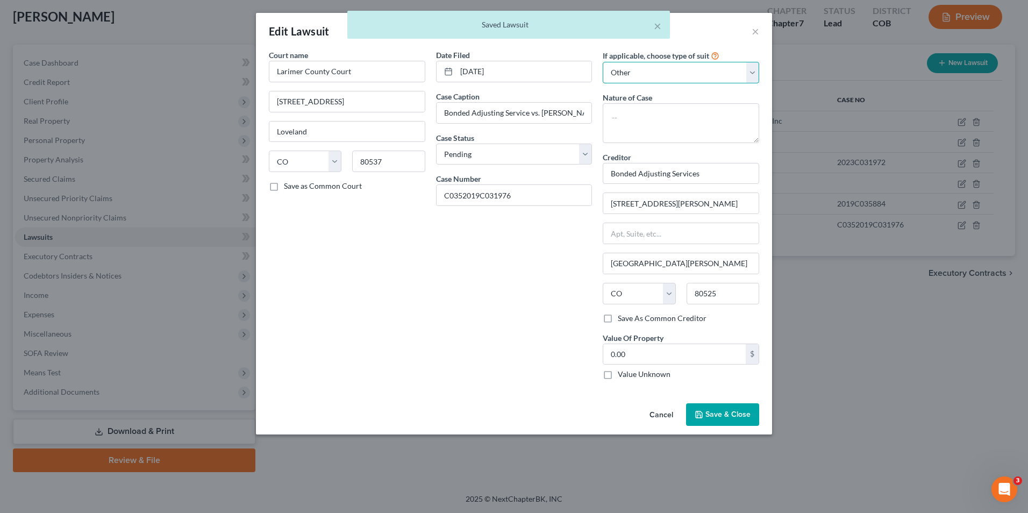
click at [707, 74] on select "Select Repossession Garnishment Foreclosure Attached, Seized, Or Levied Other" at bounding box center [681, 73] width 156 height 22
select select
click at [603, 62] on select "Select Repossession Garnishment Foreclosure Attached, Seized, Or Levied Other" at bounding box center [681, 73] width 156 height 22
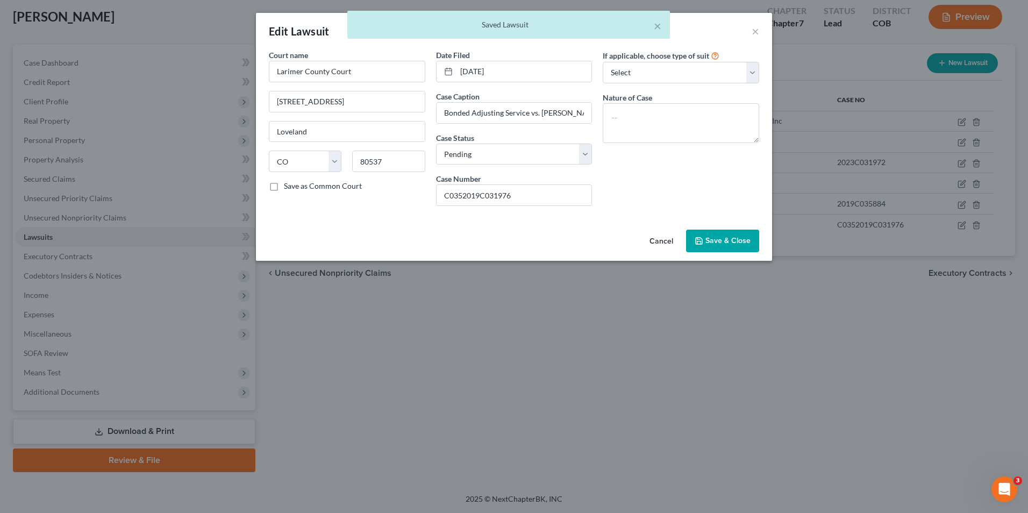
click at [732, 234] on button "Save & Close" at bounding box center [722, 241] width 73 height 23
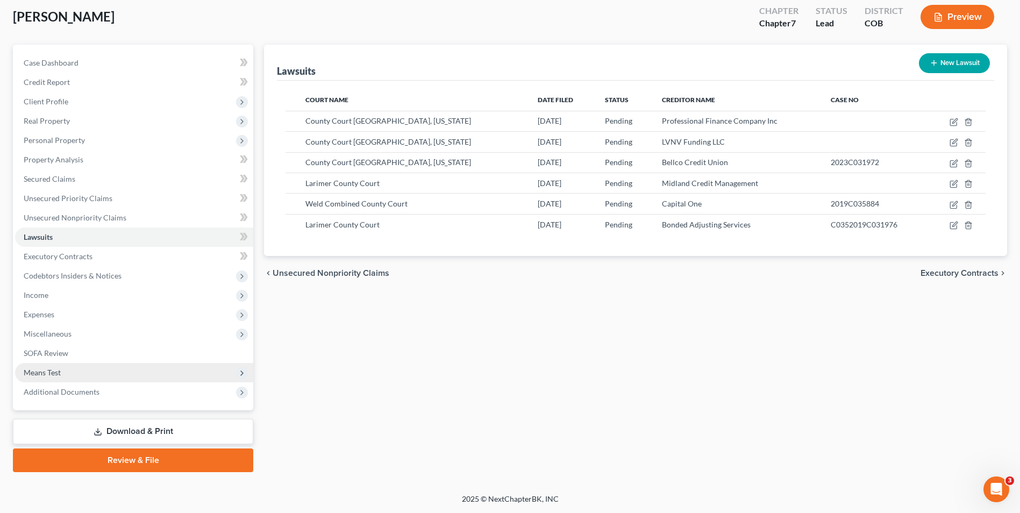
click at [83, 372] on span "Means Test" at bounding box center [134, 372] width 238 height 19
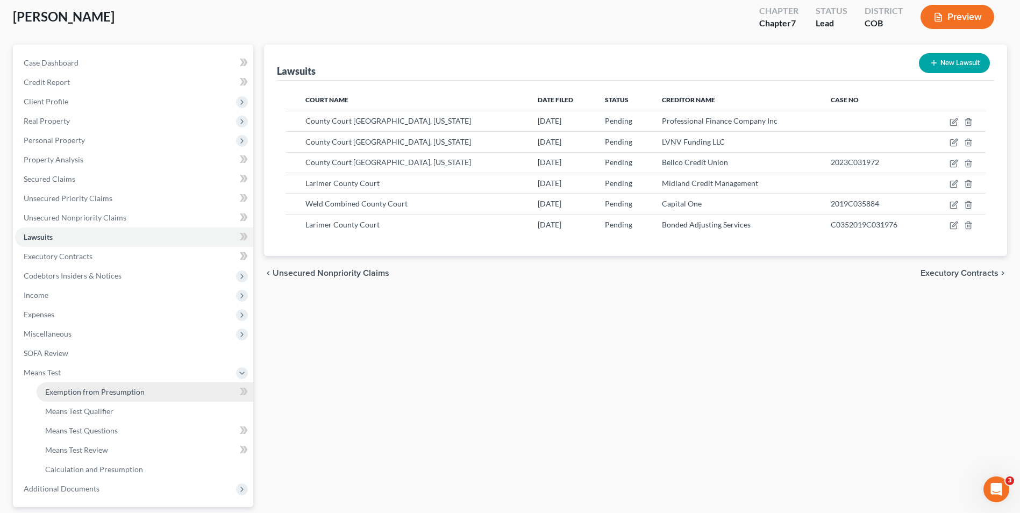
click at [81, 391] on span "Exemption from Presumption" at bounding box center [94, 391] width 99 height 9
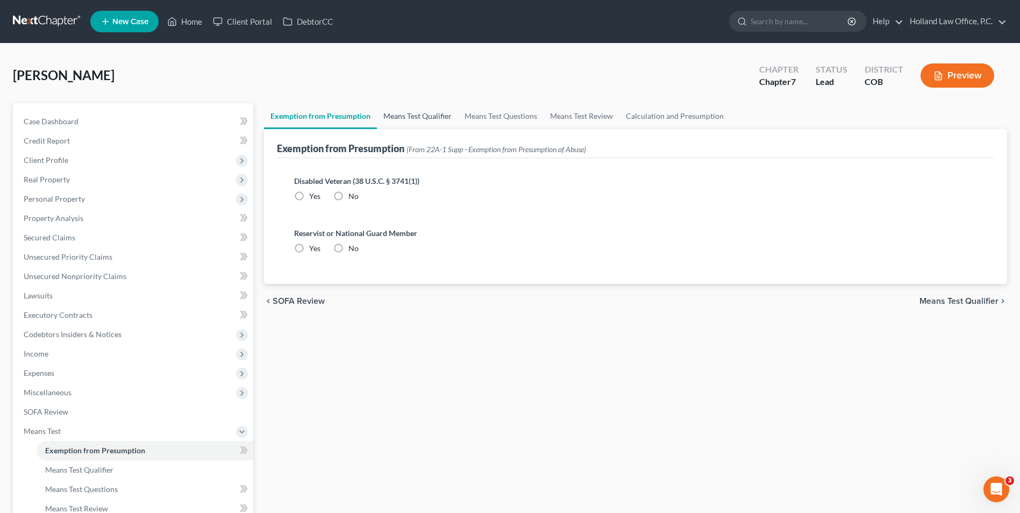
click at [403, 109] on link "Means Test Qualifier" at bounding box center [417, 116] width 81 height 26
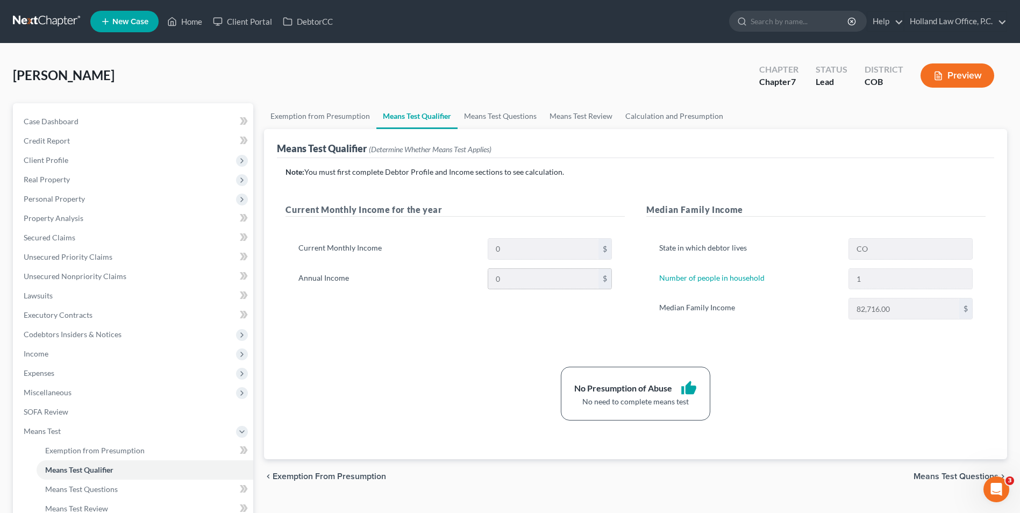
click at [509, 279] on div "Annual Income 0 $" at bounding box center [455, 279] width 324 height 22
click at [67, 200] on span "Personal Property" at bounding box center [54, 198] width 61 height 9
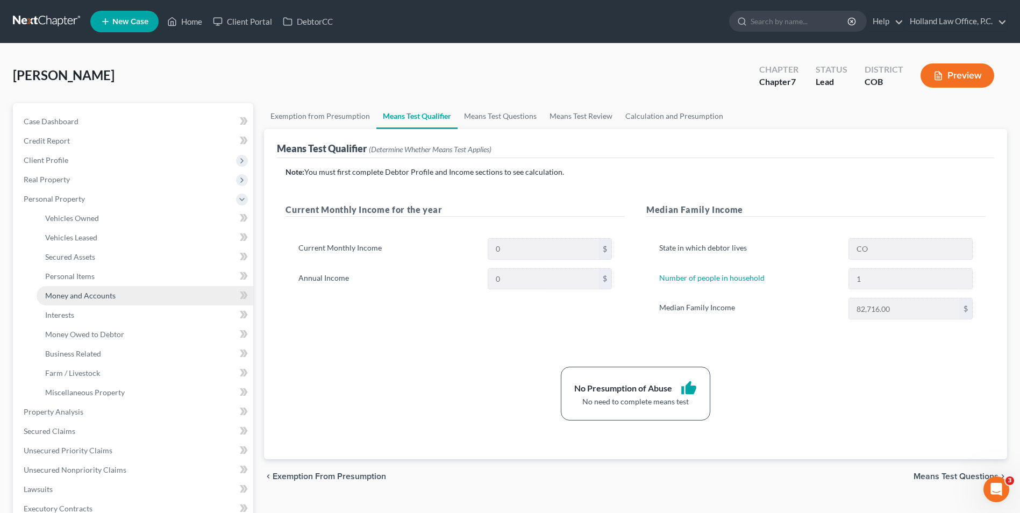
click at [90, 291] on span "Money and Accounts" at bounding box center [80, 295] width 70 height 9
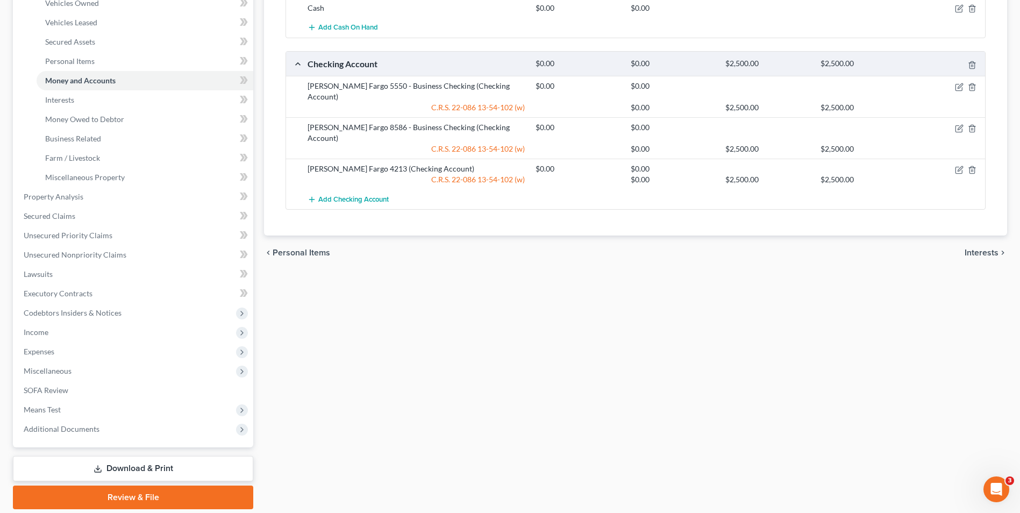
drag, startPoint x: 70, startPoint y: 435, endPoint x: 77, endPoint y: 432, distance: 7.7
click at [70, 435] on span "Additional Documents" at bounding box center [134, 428] width 238 height 19
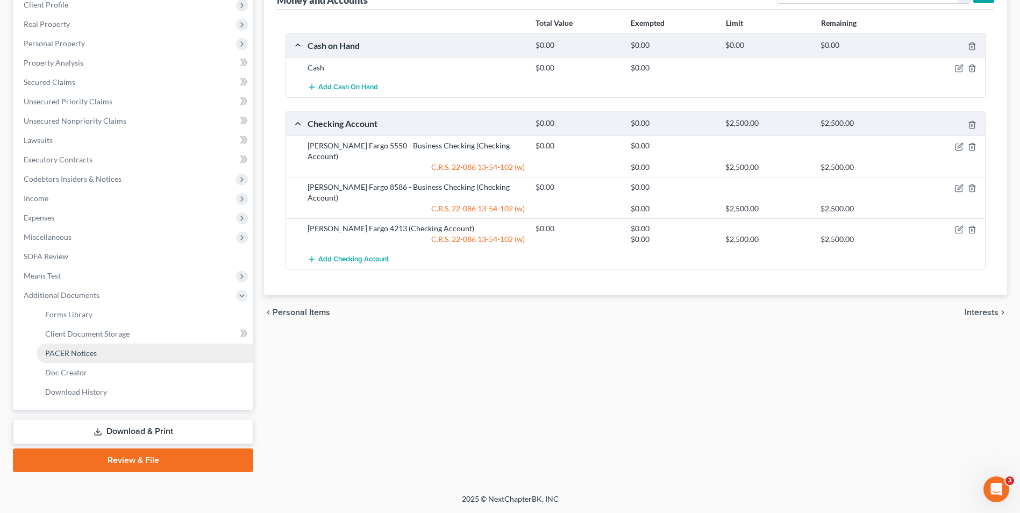
click at [103, 350] on link "PACER Notices" at bounding box center [145, 353] width 217 height 19
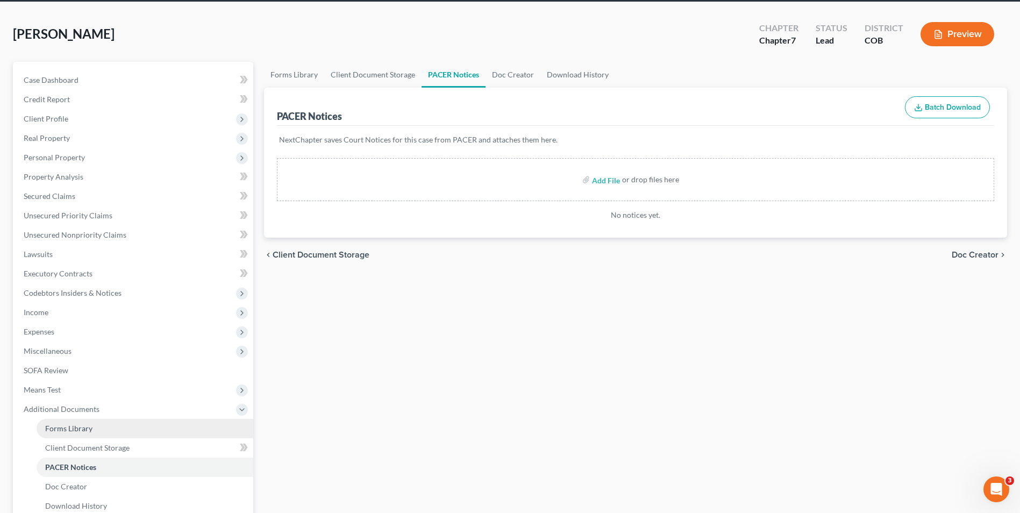
scroll to position [54, 0]
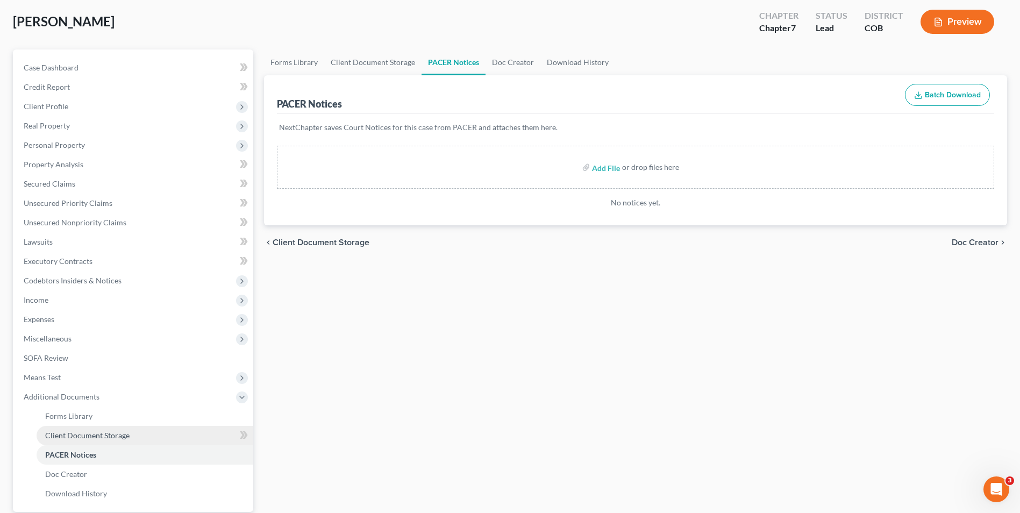
click at [91, 426] on link "Client Document Storage" at bounding box center [145, 435] width 217 height 19
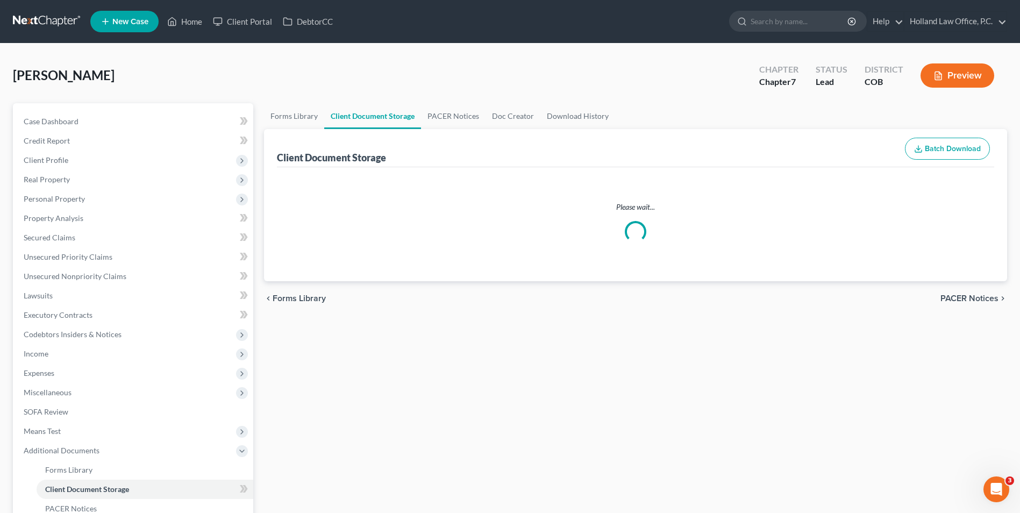
select select "5"
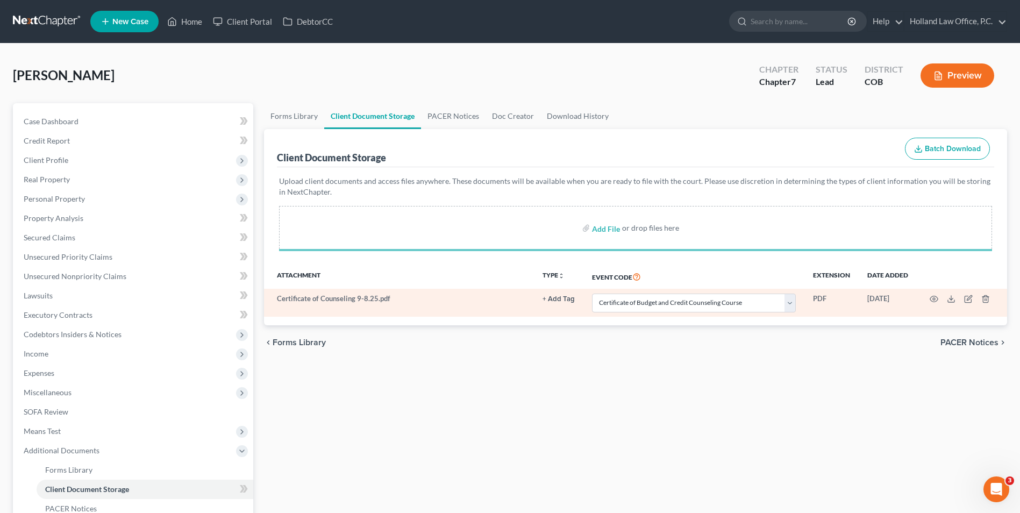
select select "5"
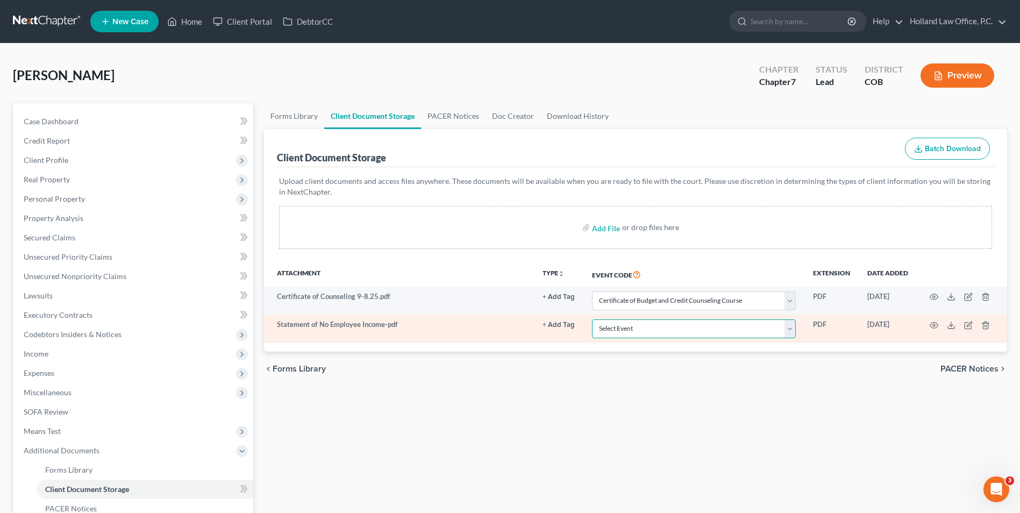
click at [647, 330] on select "Select Event 1009-1.1 Notice of Amendments 20 Largest Unsecured Creditors Amend…" at bounding box center [694, 328] width 204 height 19
select select "28"
click at [592, 319] on select "Select Event 1009-1.1 Notice of Amendments 20 Largest Unsecured Creditors Amend…" at bounding box center [694, 328] width 204 height 19
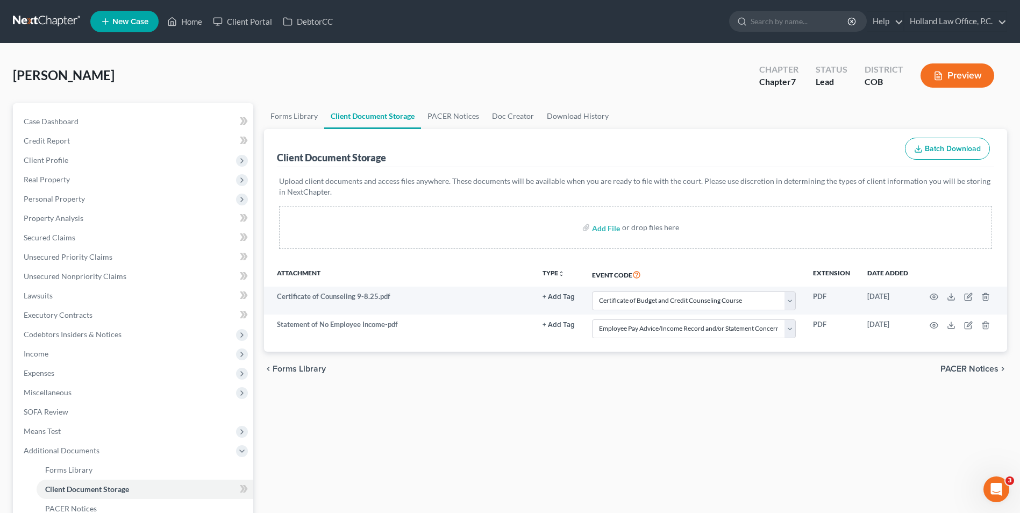
drag, startPoint x: 556, startPoint y: 391, endPoint x: 566, endPoint y: 394, distance: 11.0
click at [555, 392] on div "Forms Library Client Document Storage PACER Notices Doc Creator Download Histor…" at bounding box center [636, 365] width 754 height 524
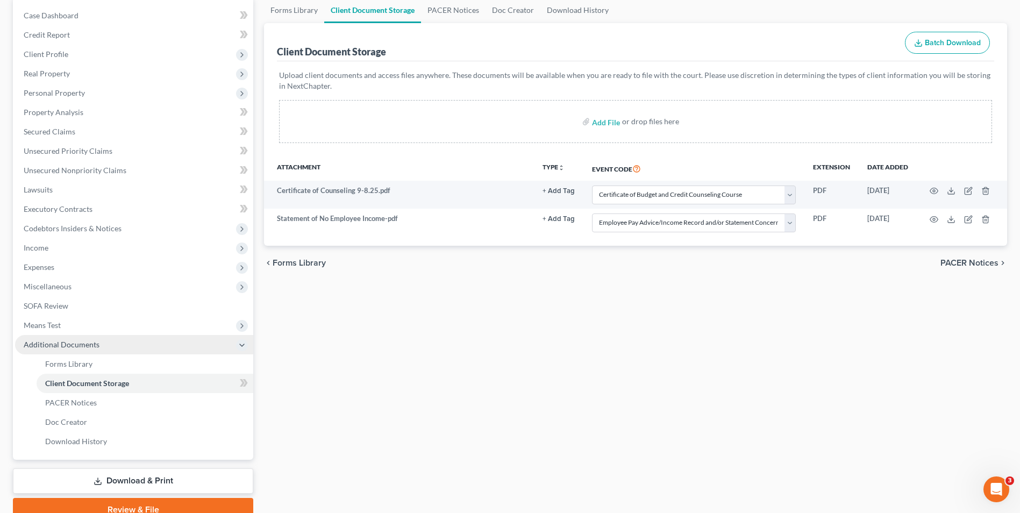
scroll to position [108, 0]
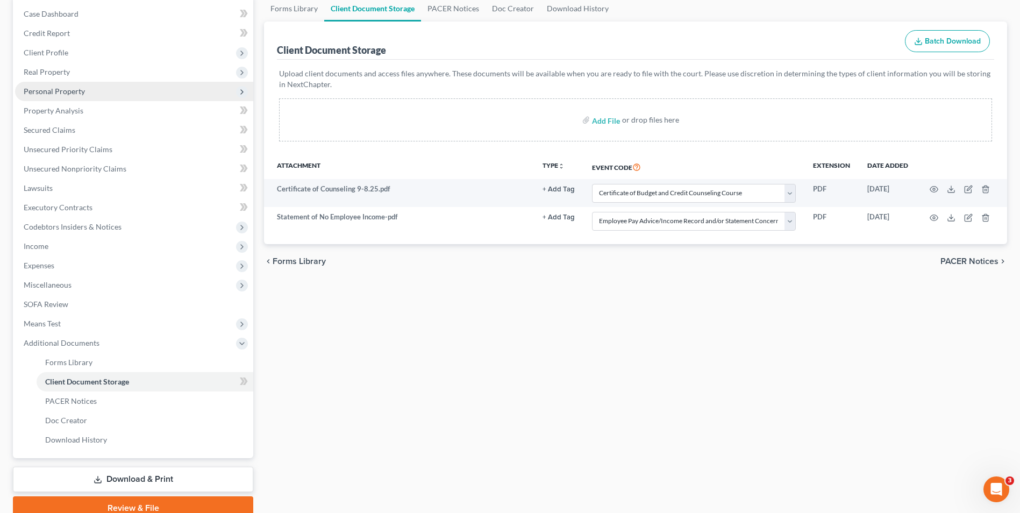
click at [64, 95] on span "Personal Property" at bounding box center [54, 91] width 61 height 9
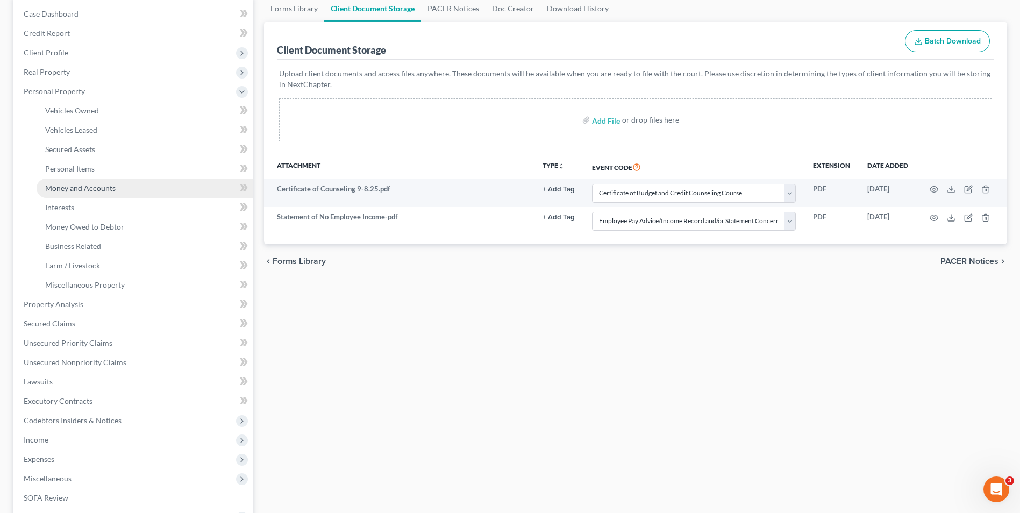
click at [101, 193] on link "Money and Accounts" at bounding box center [145, 188] width 217 height 19
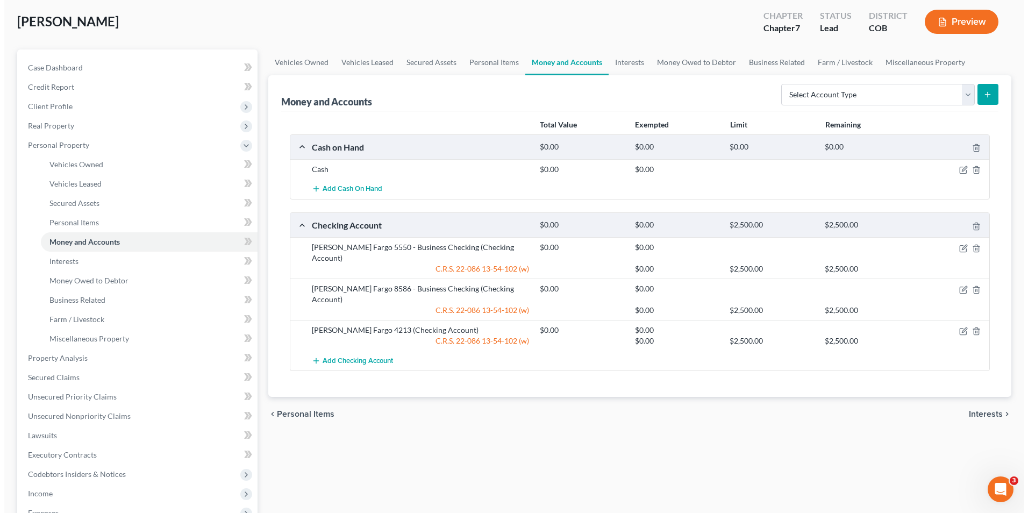
scroll to position [29, 0]
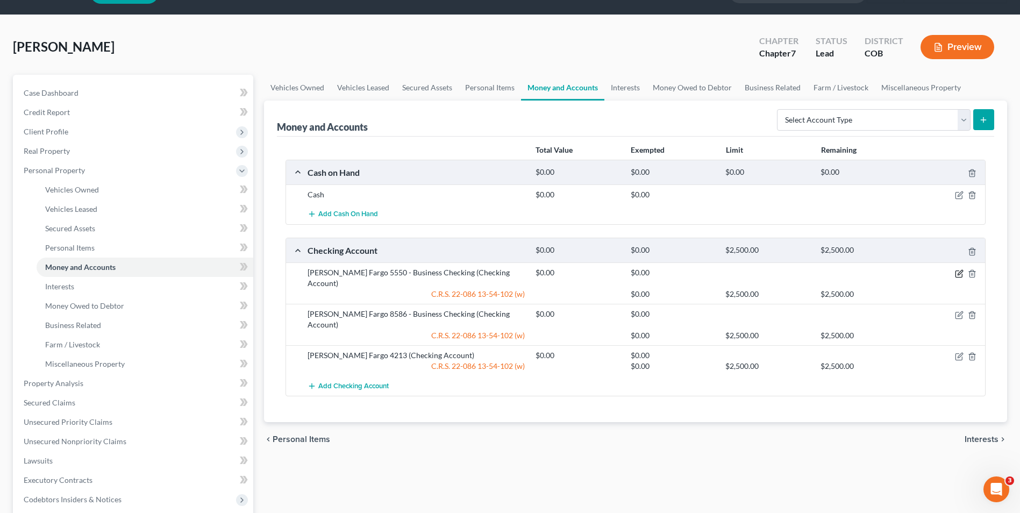
click at [960, 275] on icon "button" at bounding box center [959, 273] width 9 height 9
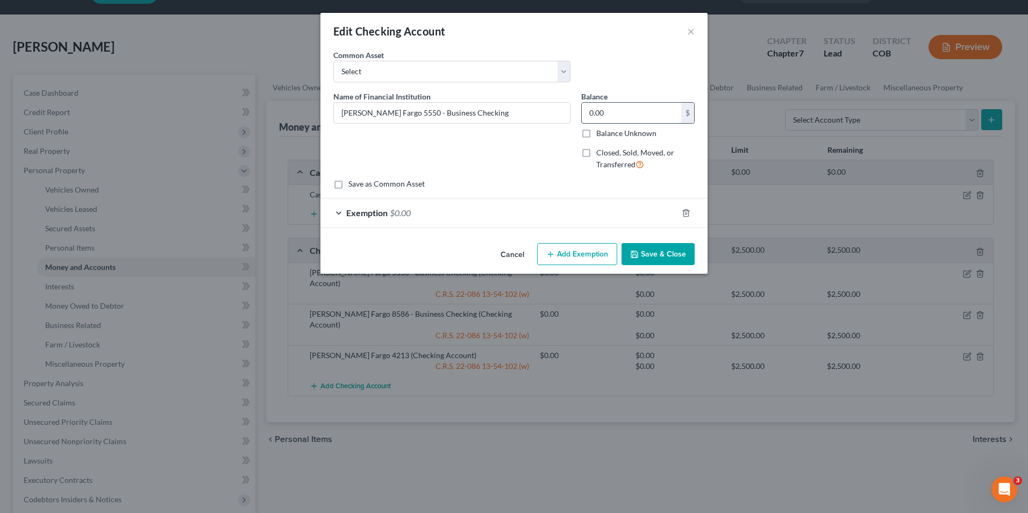
click at [626, 114] on input "0.00" at bounding box center [631, 113] width 99 height 20
type input "21.83"
click at [581, 202] on div "Exemption $0.00" at bounding box center [499, 212] width 357 height 29
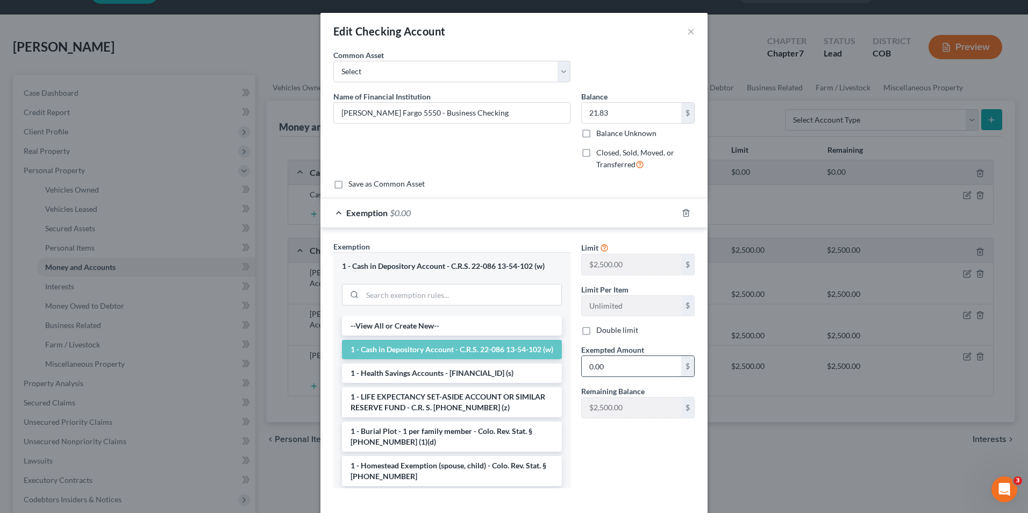
click at [604, 359] on input "0.00" at bounding box center [631, 366] width 99 height 20
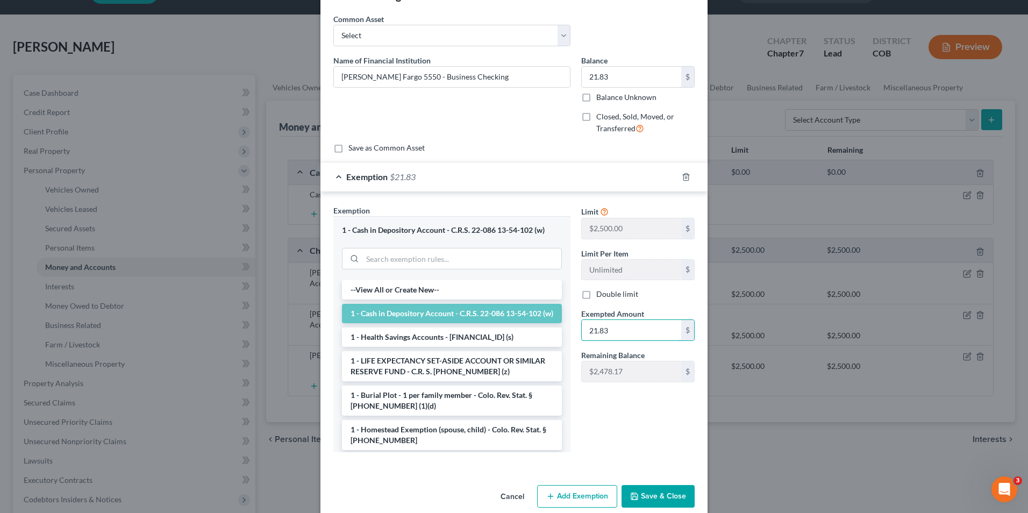
scroll to position [52, 0]
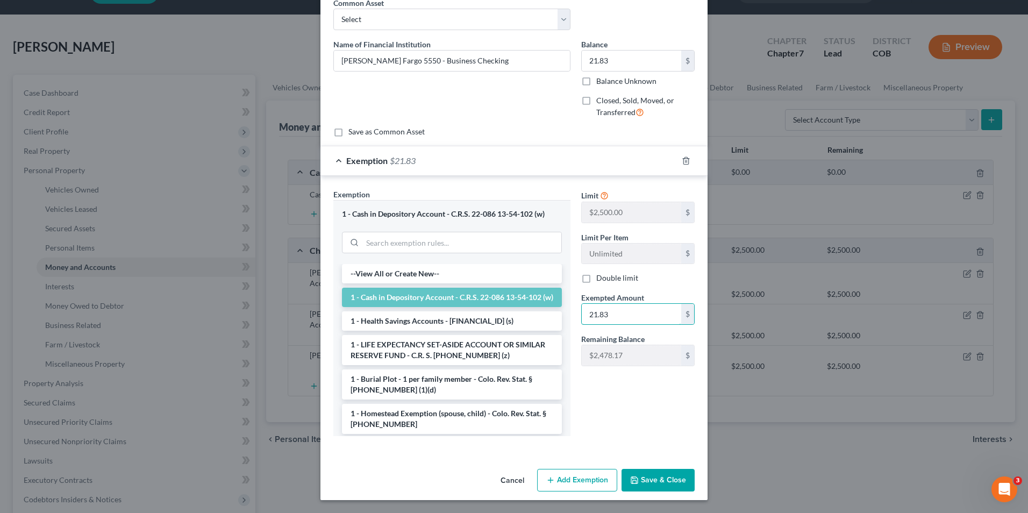
type input "21.83"
click at [646, 477] on button "Save & Close" at bounding box center [658, 480] width 73 height 23
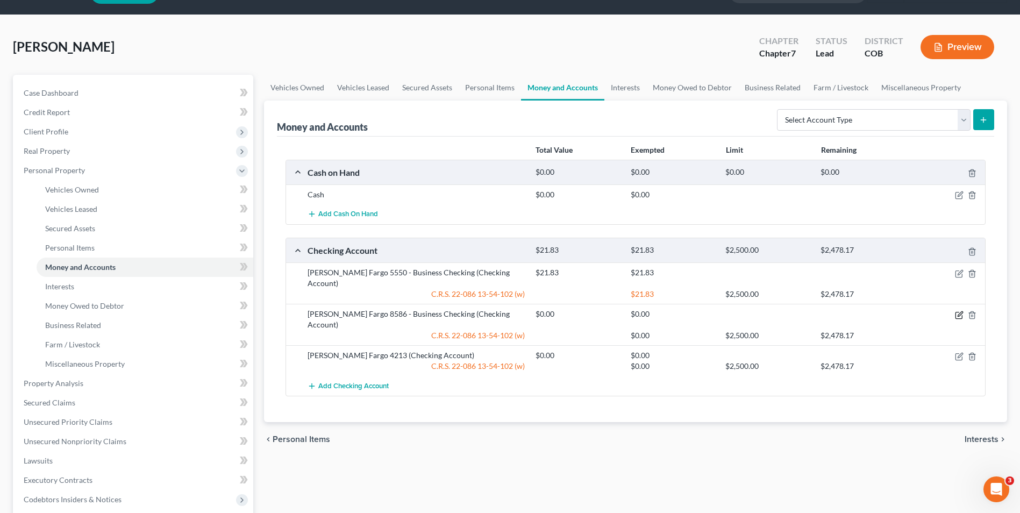
click at [960, 311] on icon "button" at bounding box center [960, 313] width 5 height 5
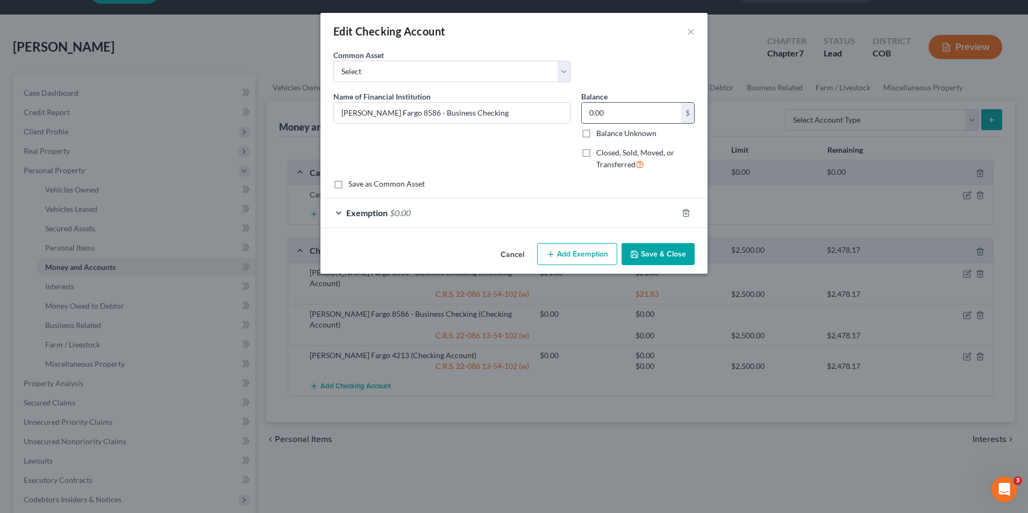
click at [647, 110] on input "0.00" at bounding box center [631, 113] width 99 height 20
drag, startPoint x: 625, startPoint y: 106, endPoint x: 571, endPoint y: 106, distance: 54.3
click at [571, 106] on div "Name of Financial Institution * Wells Fargo 8586 - Business Checking Balance 3,…" at bounding box center [514, 135] width 372 height 88
type input "3,271.37"
click at [613, 212] on div "Exemption $0.00" at bounding box center [499, 212] width 357 height 29
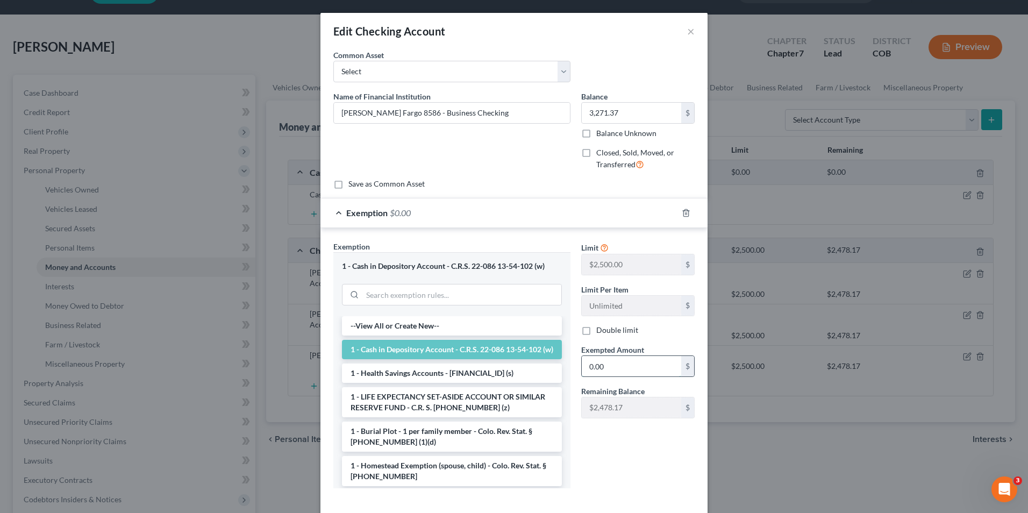
click at [624, 373] on input "0.00" at bounding box center [631, 366] width 99 height 20
paste input "3,271.37"
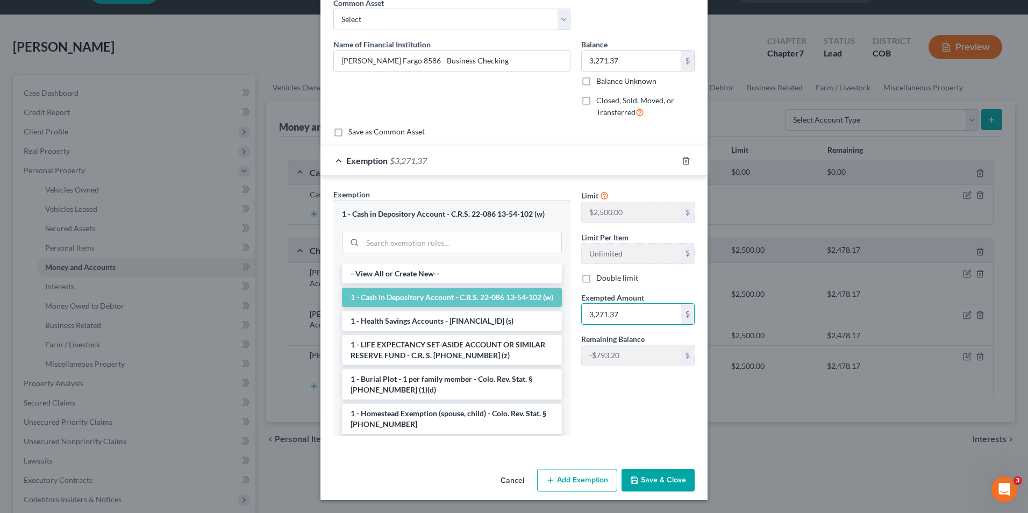
type input "3,271.37"
click at [645, 487] on button "Save & Close" at bounding box center [658, 480] width 73 height 23
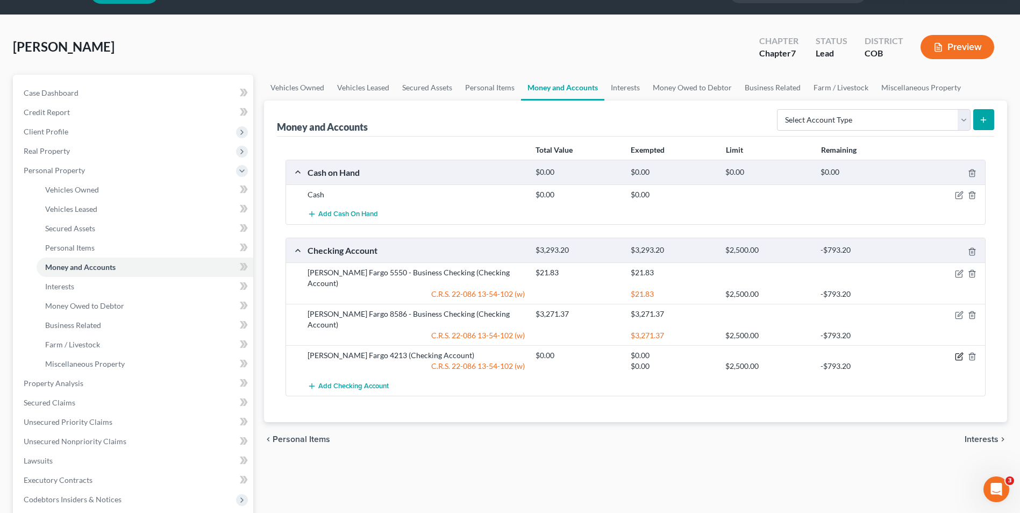
click at [962, 352] on icon "button" at bounding box center [959, 356] width 9 height 9
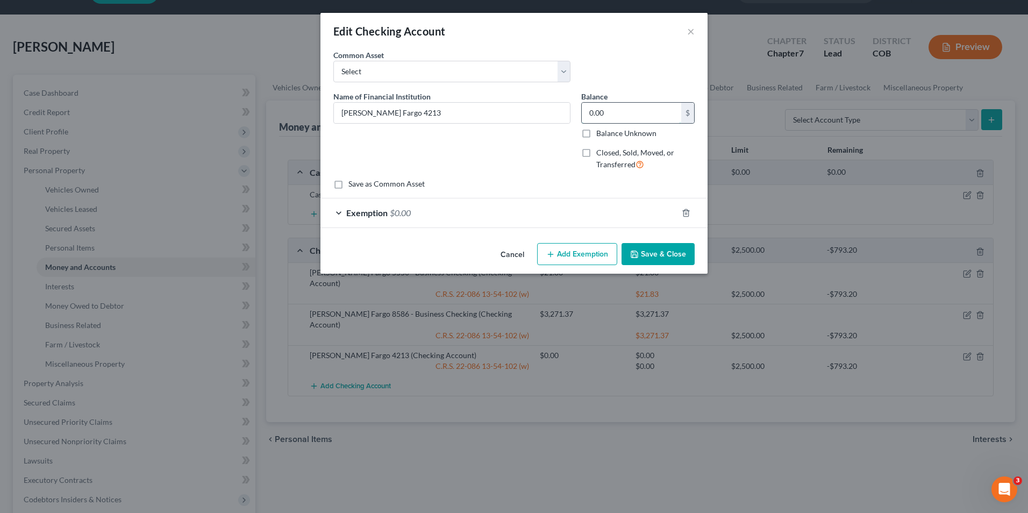
click at [607, 113] on input "0.00" at bounding box center [631, 113] width 99 height 20
type input "50.00"
click at [603, 200] on div "Exemption $0.00" at bounding box center [499, 212] width 357 height 29
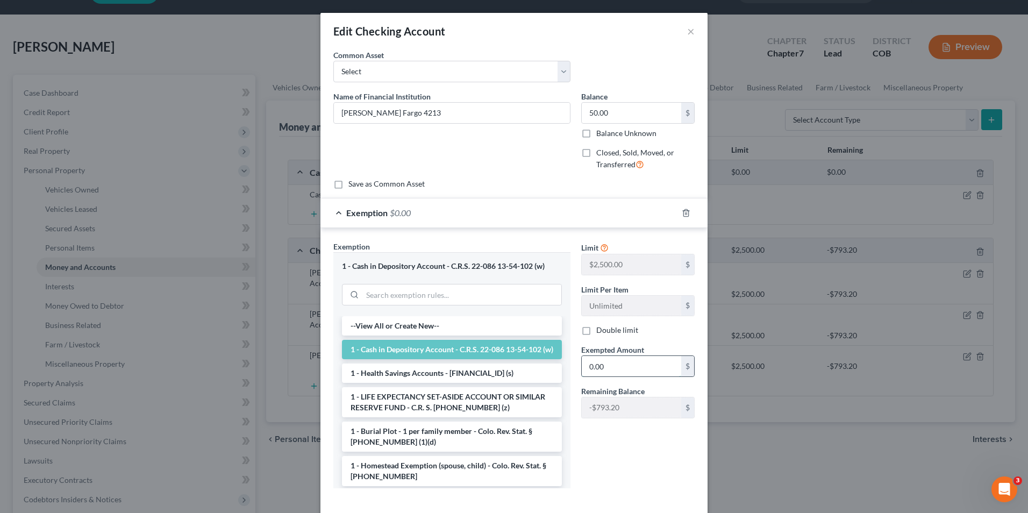
click at [616, 372] on input "0.00" at bounding box center [631, 366] width 99 height 20
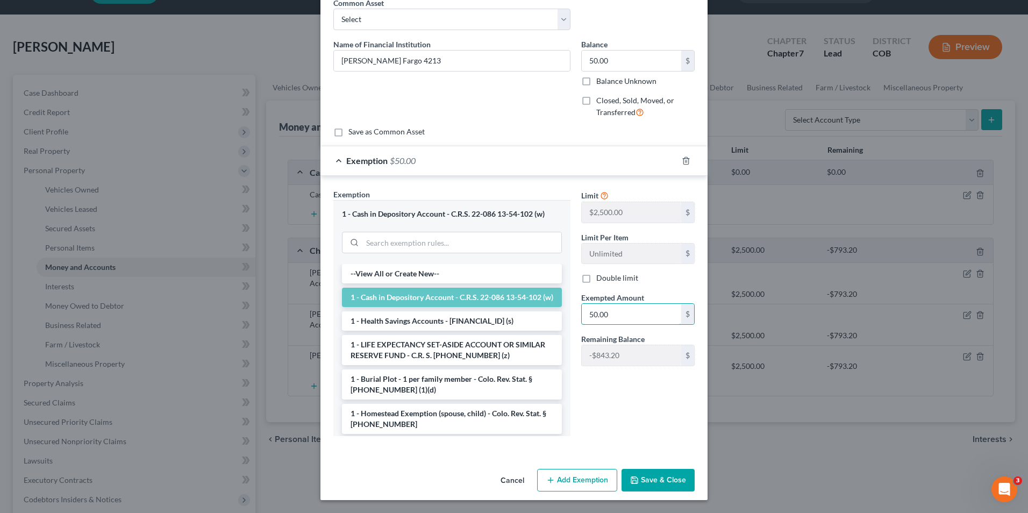
type input "50.00"
click at [657, 479] on button "Save & Close" at bounding box center [658, 480] width 73 height 23
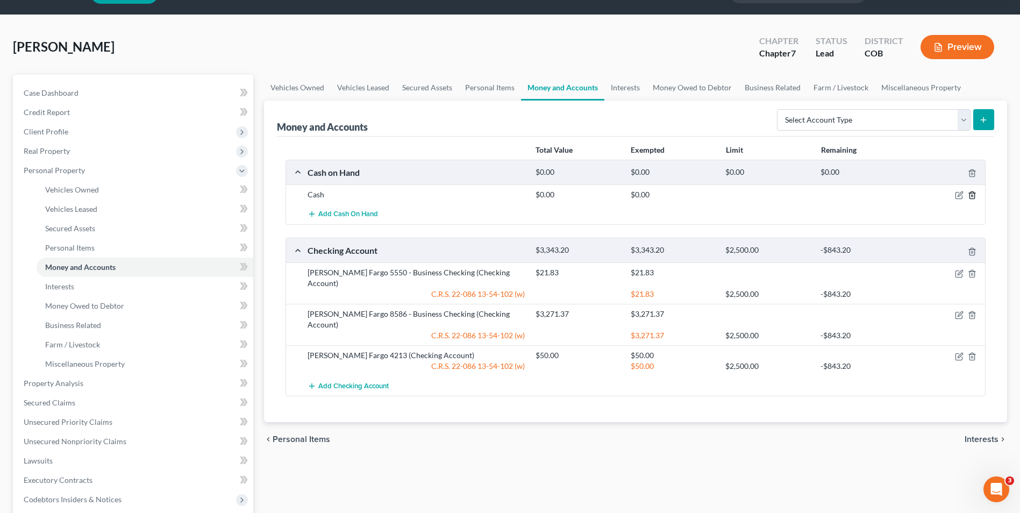
click at [971, 195] on icon "button" at bounding box center [972, 195] width 9 height 9
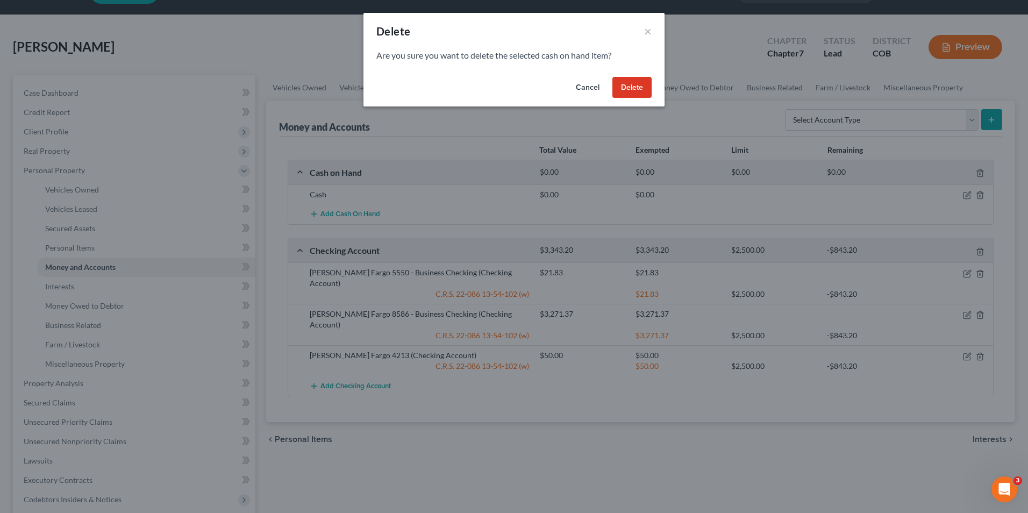
click at [631, 80] on button "Delete" at bounding box center [632, 88] width 39 height 22
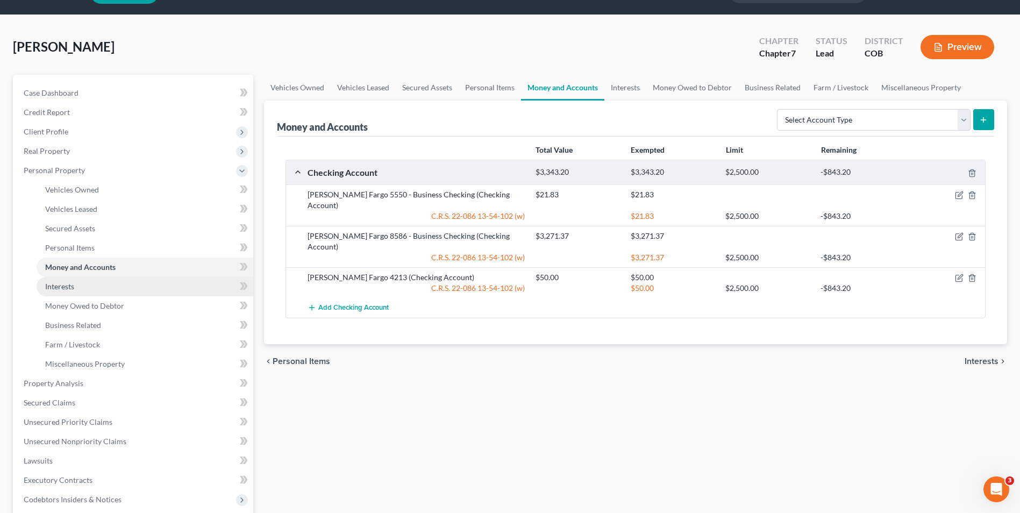
click at [62, 288] on span "Interests" at bounding box center [59, 286] width 29 height 9
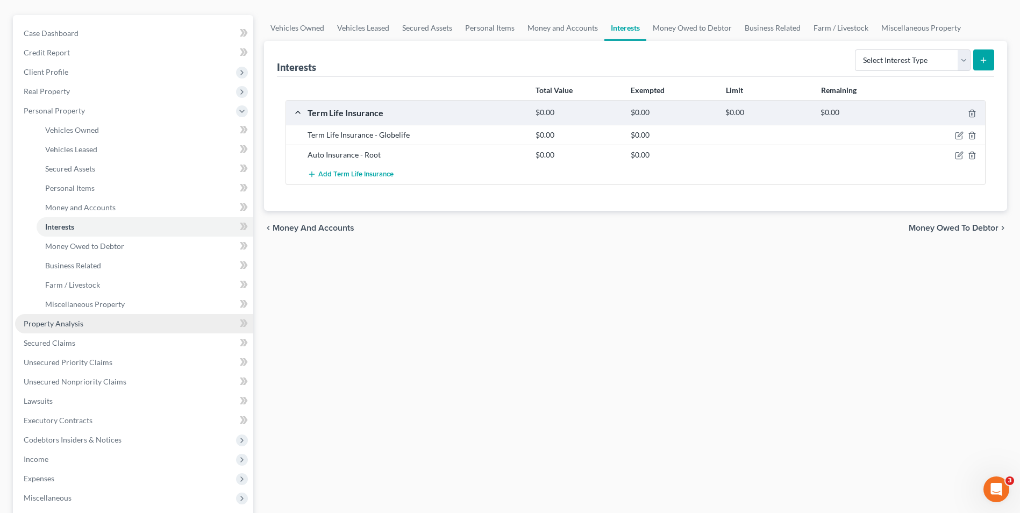
scroll to position [108, 0]
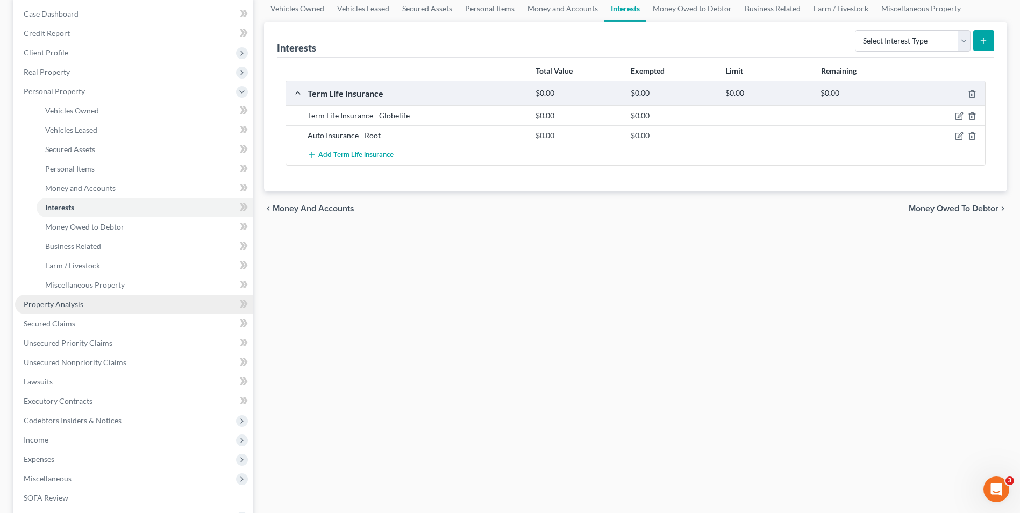
click at [71, 305] on span "Property Analysis" at bounding box center [54, 304] width 60 height 9
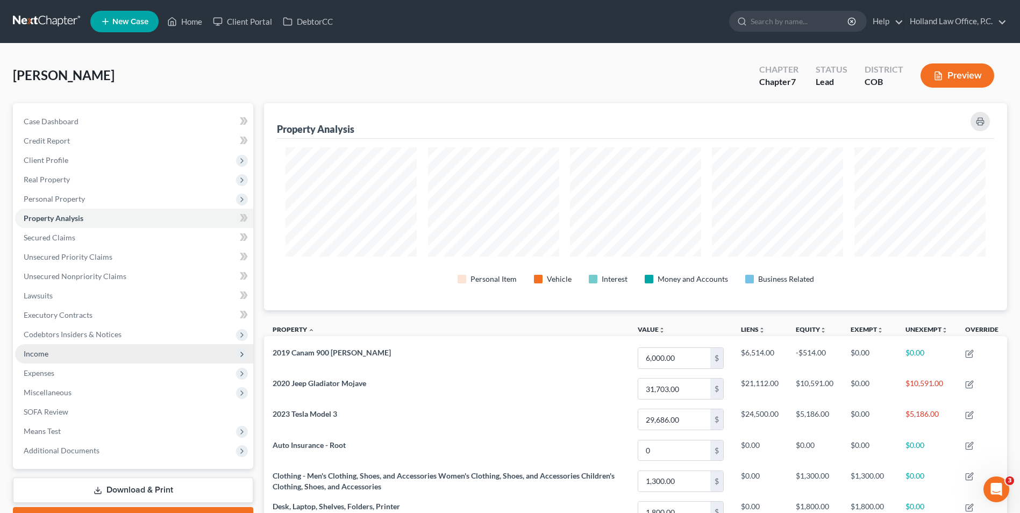
click at [55, 360] on span "Income" at bounding box center [134, 353] width 238 height 19
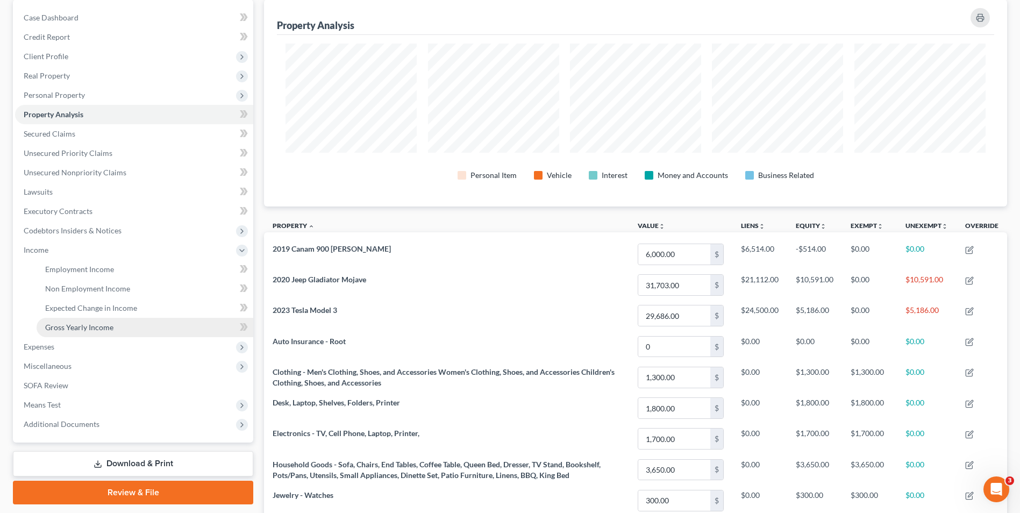
scroll to position [108, 0]
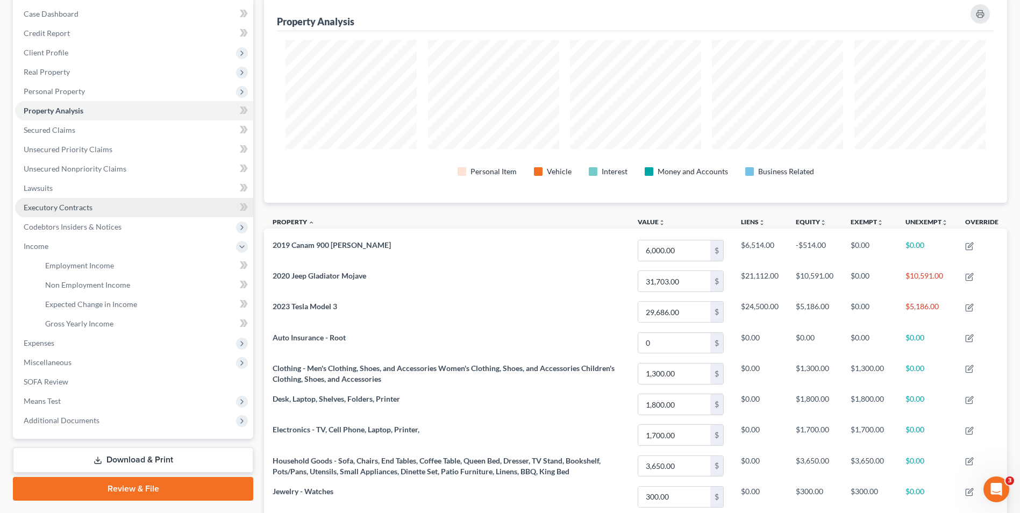
click at [101, 211] on link "Executory Contracts" at bounding box center [134, 207] width 238 height 19
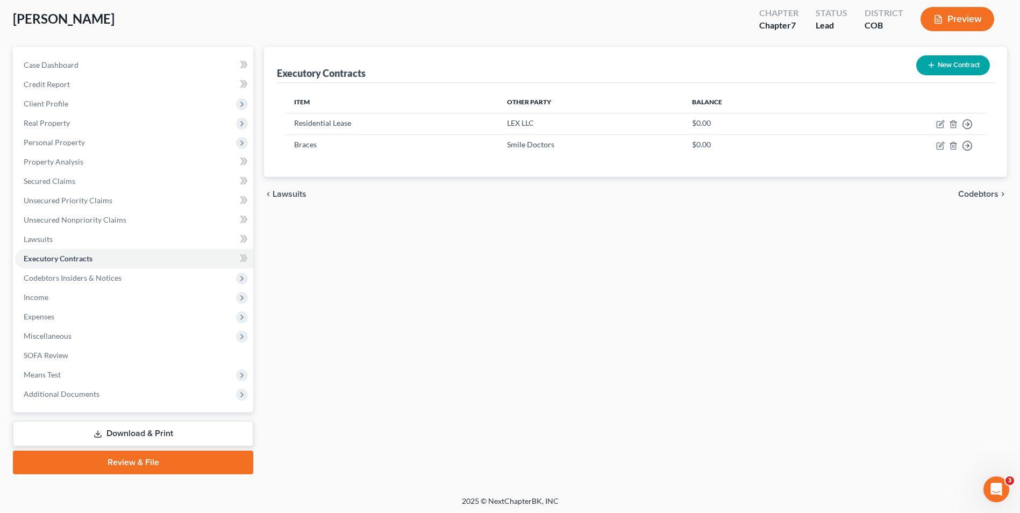
scroll to position [59, 0]
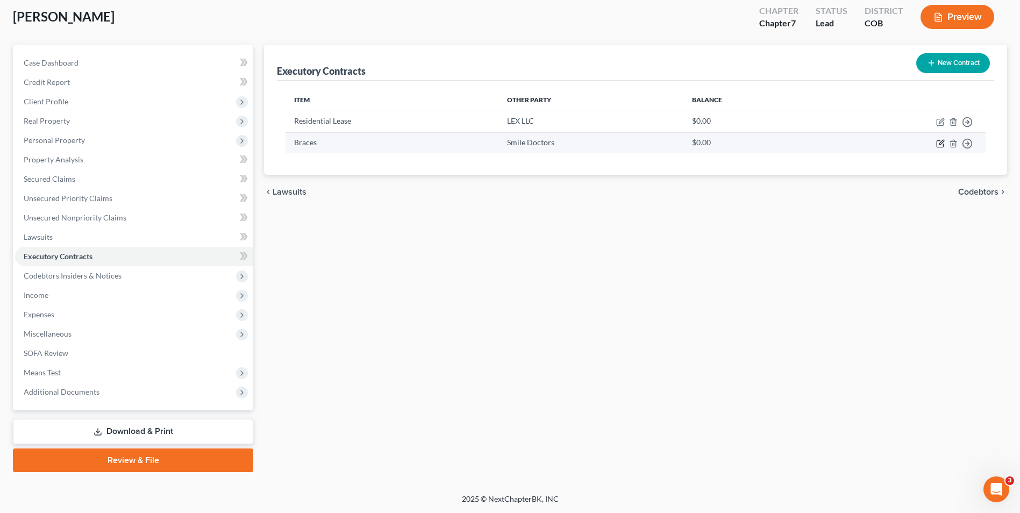
click at [942, 145] on icon "button" at bounding box center [940, 143] width 9 height 9
select select "5"
select select "0"
select select "2"
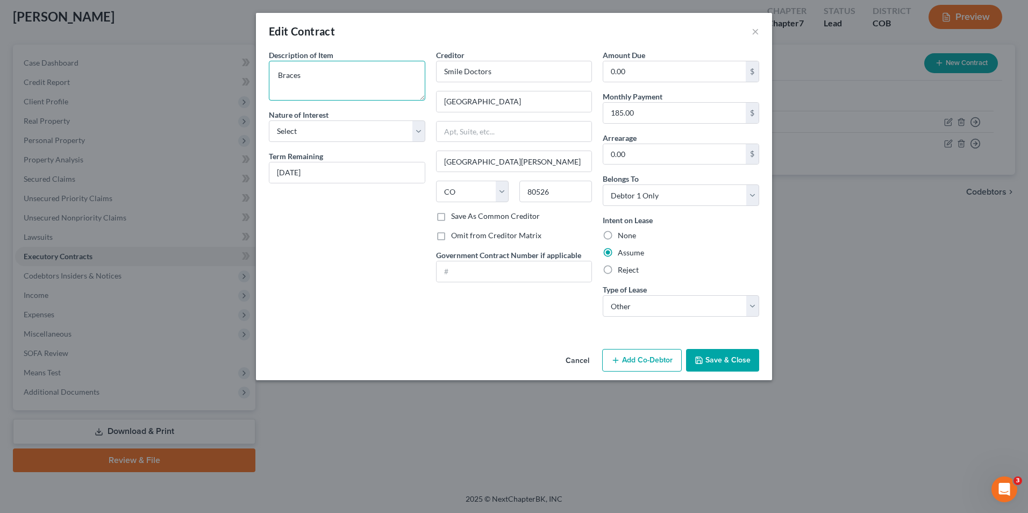
drag, startPoint x: 313, startPoint y: 84, endPoint x: 255, endPoint y: 76, distance: 58.6
click at [255, 76] on div "Edit Contract × Description of non-residential real property * Description of I…" at bounding box center [514, 256] width 1028 height 513
click at [311, 134] on select "Select Purchaser Agent Lessor Lessee" at bounding box center [347, 131] width 156 height 22
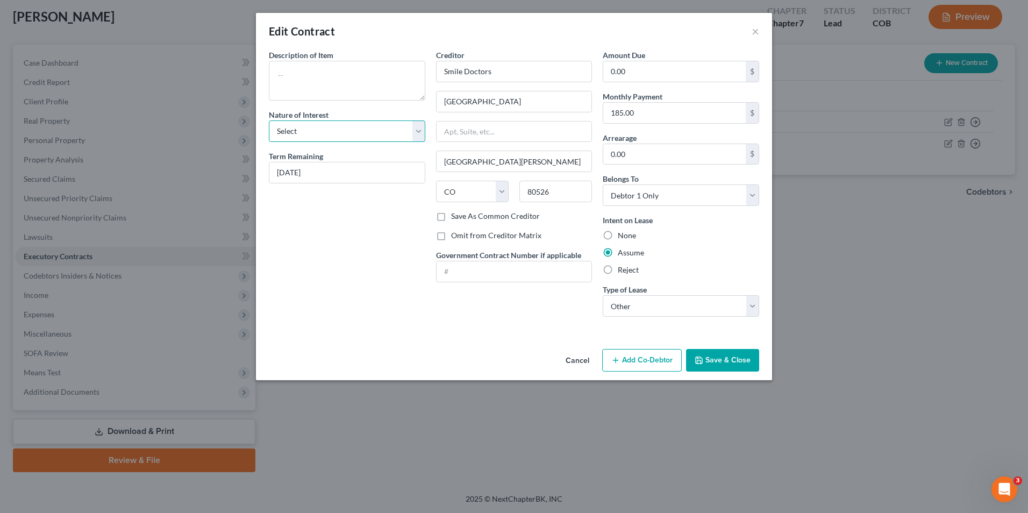
select select "3"
click at [269, 120] on select "Select Purchaser Agent Lessor Lessee" at bounding box center [347, 131] width 156 height 22
click at [299, 93] on textarea at bounding box center [347, 81] width 156 height 40
type textarea "[MEDICAL_DATA]"
click at [725, 365] on button "Save & Close" at bounding box center [722, 360] width 73 height 23
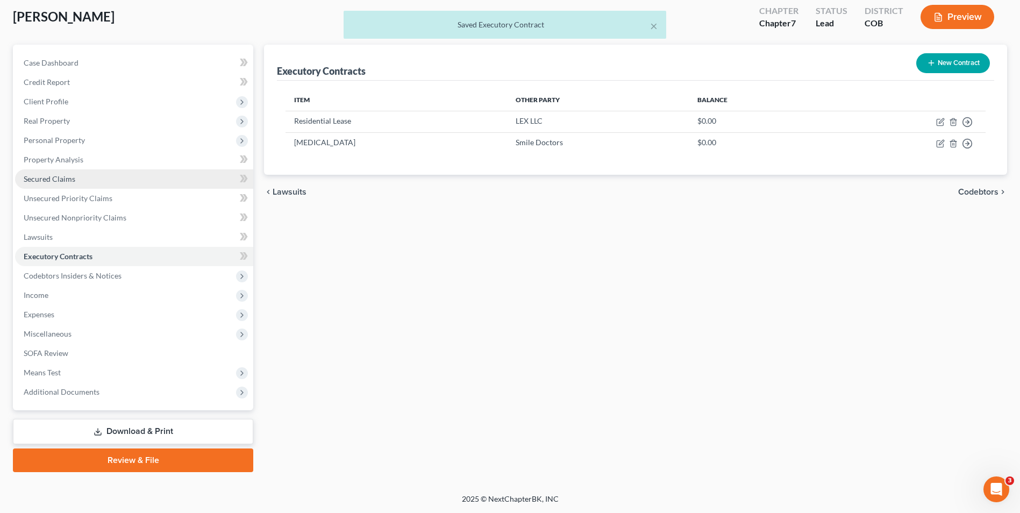
click at [59, 179] on span "Secured Claims" at bounding box center [50, 178] width 52 height 9
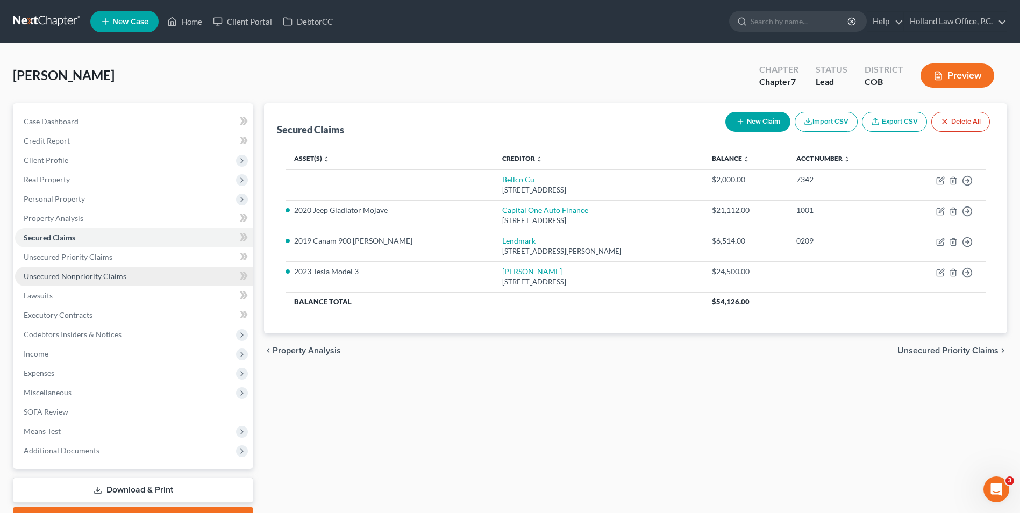
click at [127, 280] on link "Unsecured Nonpriority Claims" at bounding box center [134, 276] width 238 height 19
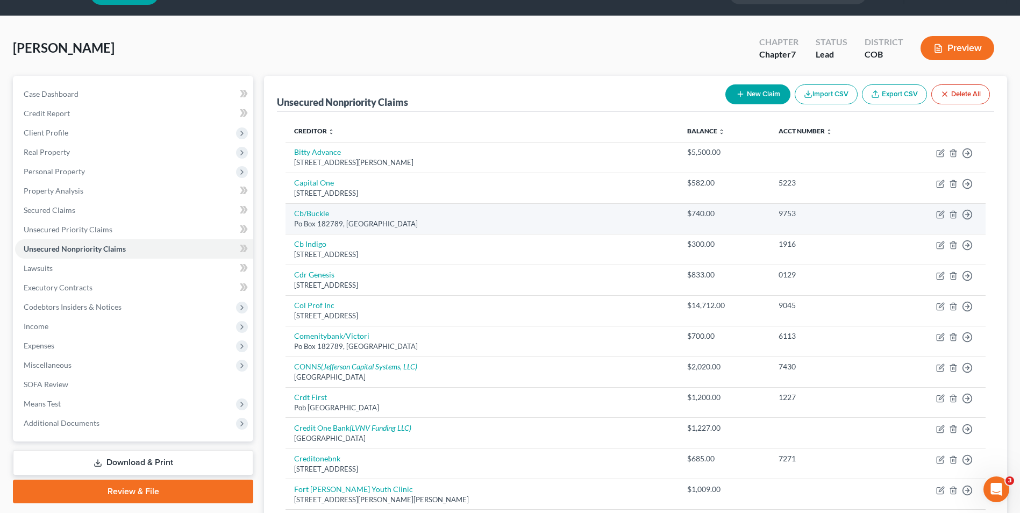
scroll to position [54, 0]
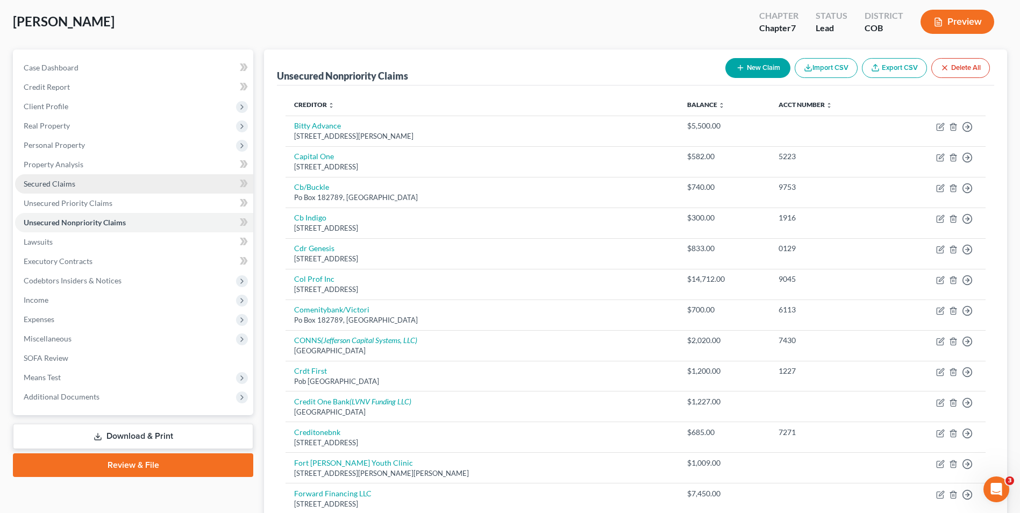
click at [78, 179] on link "Secured Claims" at bounding box center [134, 183] width 238 height 19
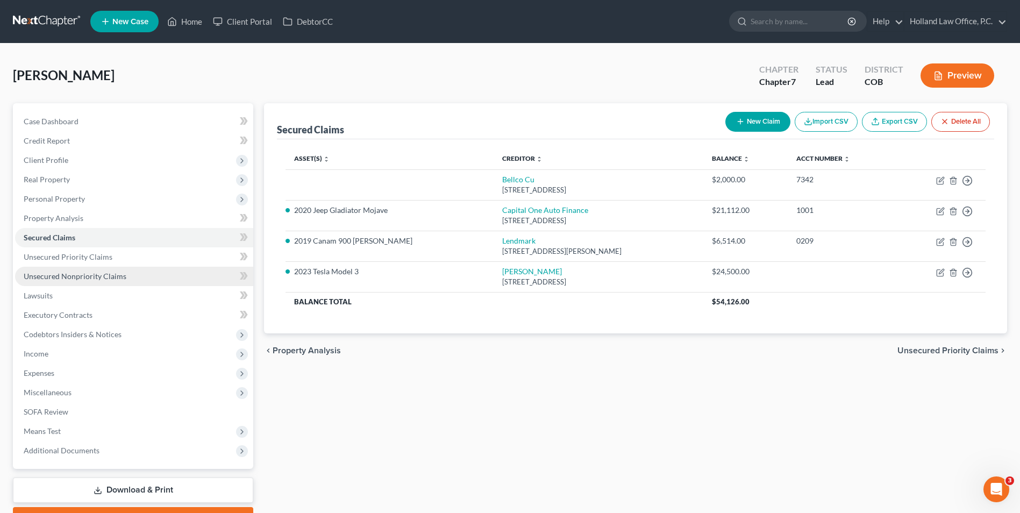
click at [104, 269] on link "Unsecured Nonpriority Claims" at bounding box center [134, 276] width 238 height 19
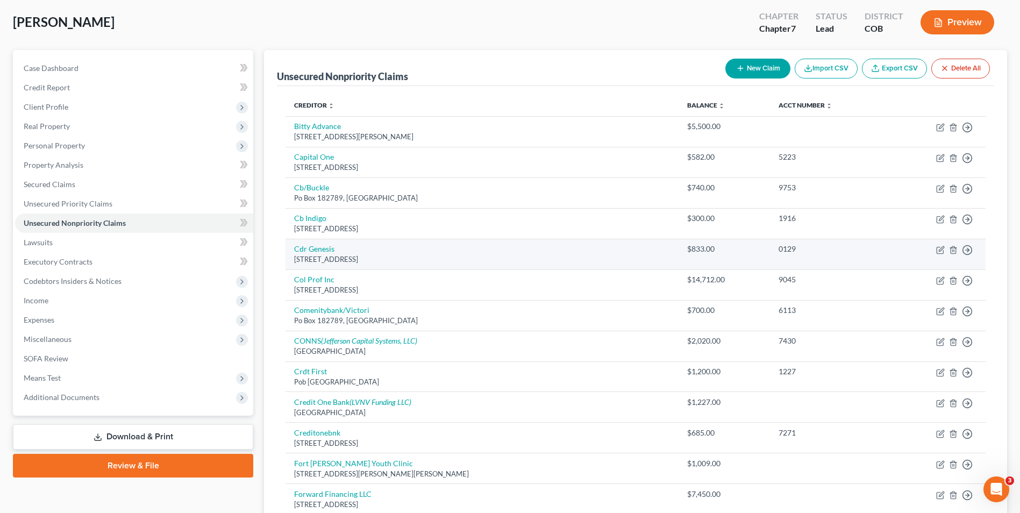
scroll to position [54, 0]
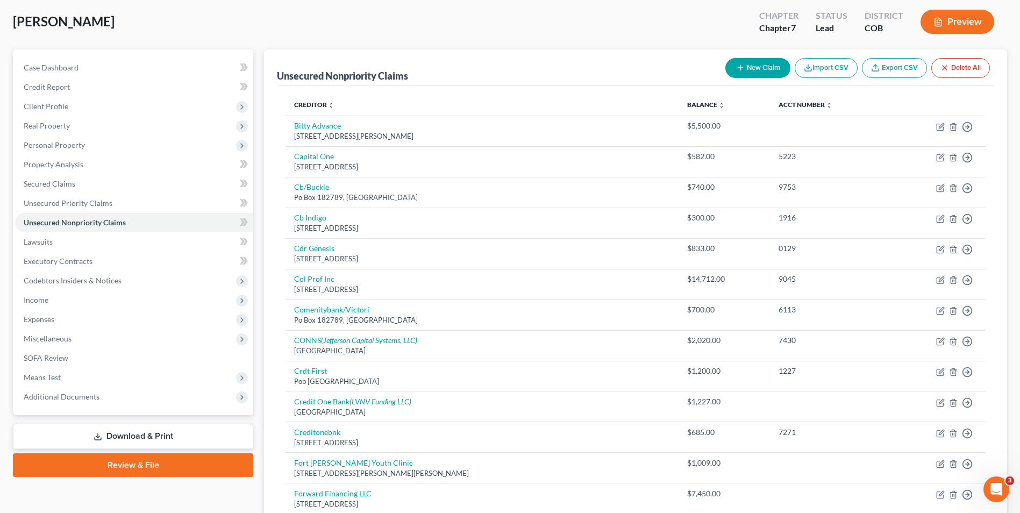
click at [736, 69] on icon "button" at bounding box center [740, 67] width 9 height 9
select select "0"
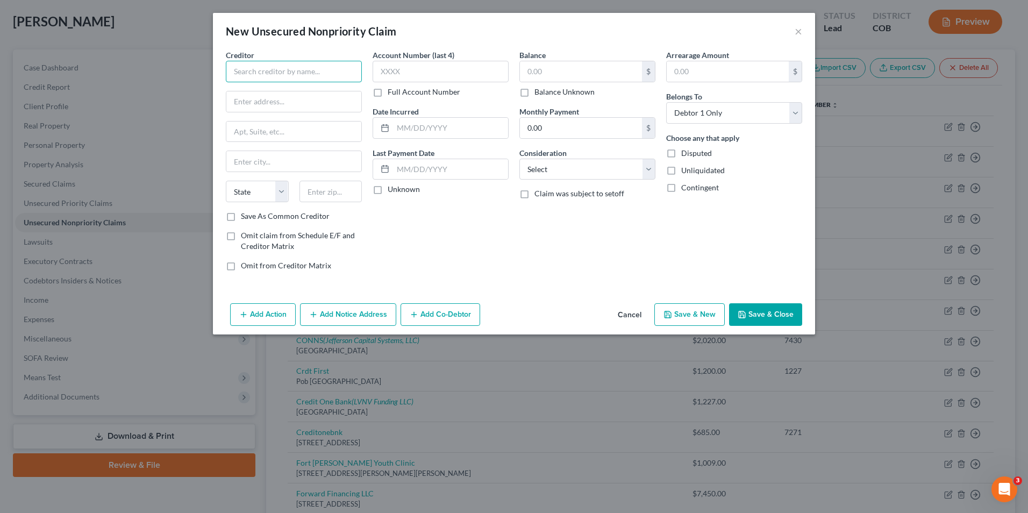
click at [278, 68] on input "text" at bounding box center [294, 72] width 136 height 22
drag, startPoint x: 634, startPoint y: 316, endPoint x: 257, endPoint y: 140, distance: 416.7
click at [362, 194] on div "New Unsecured Nonpriority Claim × Creditor * Bellco State AL AK AR AZ CA CO CT …" at bounding box center [514, 174] width 602 height 322
click at [258, 68] on input "Bellco" at bounding box center [294, 72] width 136 height 22
click at [275, 77] on input "Bellco" at bounding box center [294, 72] width 136 height 22
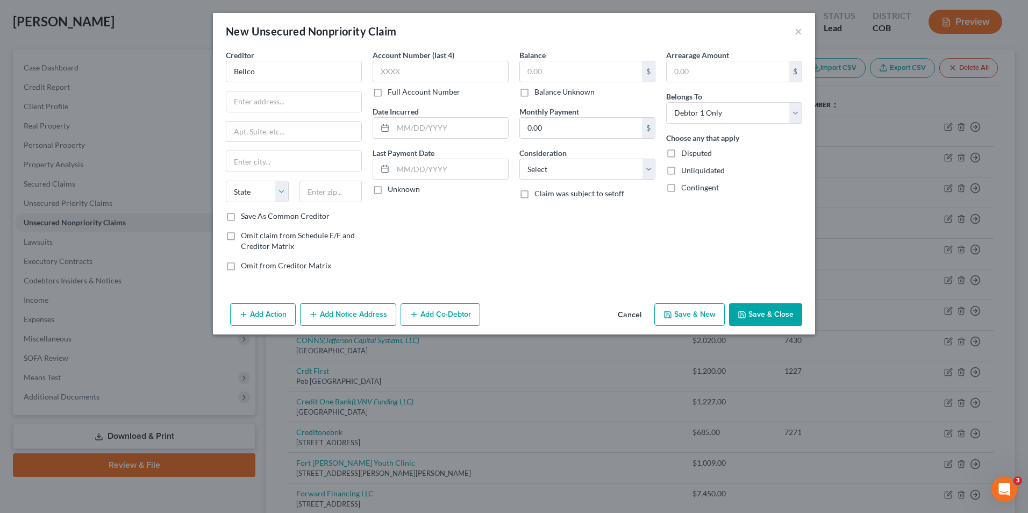
click at [547, 56] on div "Balance $ Balance Unknown Balance Undetermined $ Balance Unknown" at bounding box center [587, 73] width 136 height 48
click at [256, 73] on input "Bellco" at bounding box center [294, 72] width 136 height 22
click at [288, 98] on div "Attn: Correspondance P.O. Box 6611, Greenwood Village, CO 80155" at bounding box center [295, 100] width 122 height 9
type input "Bellco Credit Union"
type input "Attn: Correspondance"
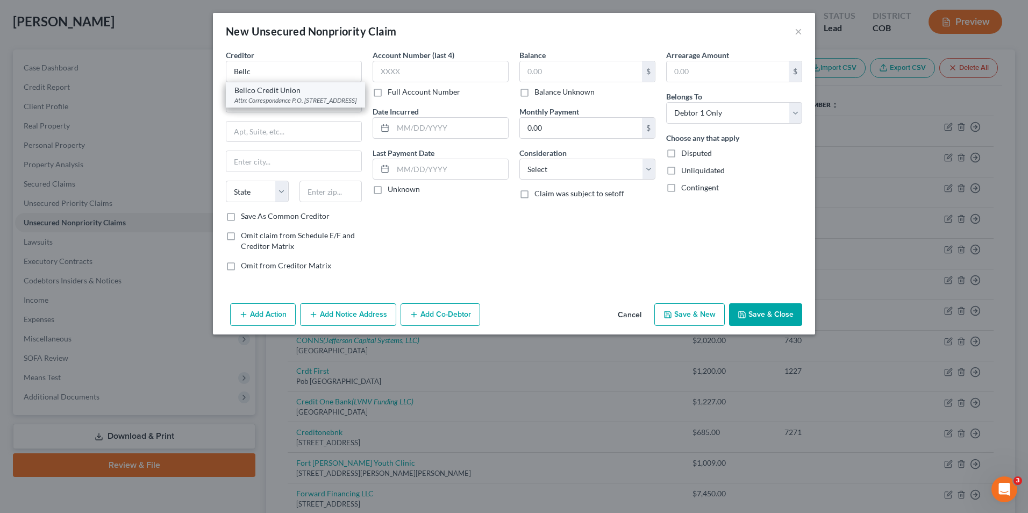
type input "P.O. Box 6611"
type input "Greenwood Village"
select select "5"
type input "80155"
drag, startPoint x: 329, startPoint y: 105, endPoint x: 211, endPoint y: 103, distance: 117.8
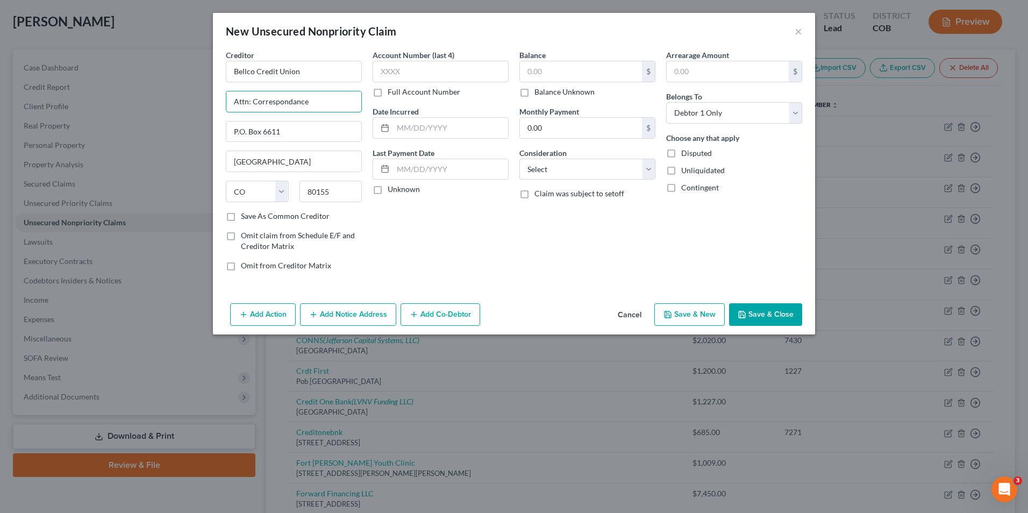
click at [211, 103] on div "New Unsecured Nonpriority Claim × Creditor * Bellco Credit Union Attn: Correspo…" at bounding box center [514, 256] width 1028 height 513
drag, startPoint x: 281, startPoint y: 125, endPoint x: 219, endPoint y: 134, distance: 63.0
click at [219, 134] on div "Creditor * Bellco Credit Union P.O. Box 6611 Greenwood Village State AL AK AR A…" at bounding box center [514, 174] width 602 height 250
type input "P.O. Box 6611"
click at [741, 309] on button "Save & Close" at bounding box center [765, 314] width 73 height 23
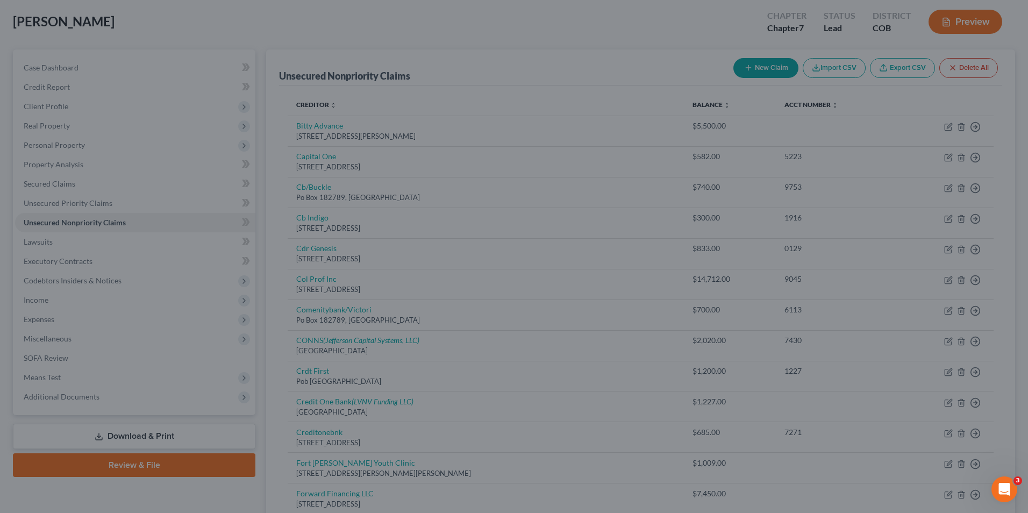
type input "0.00"
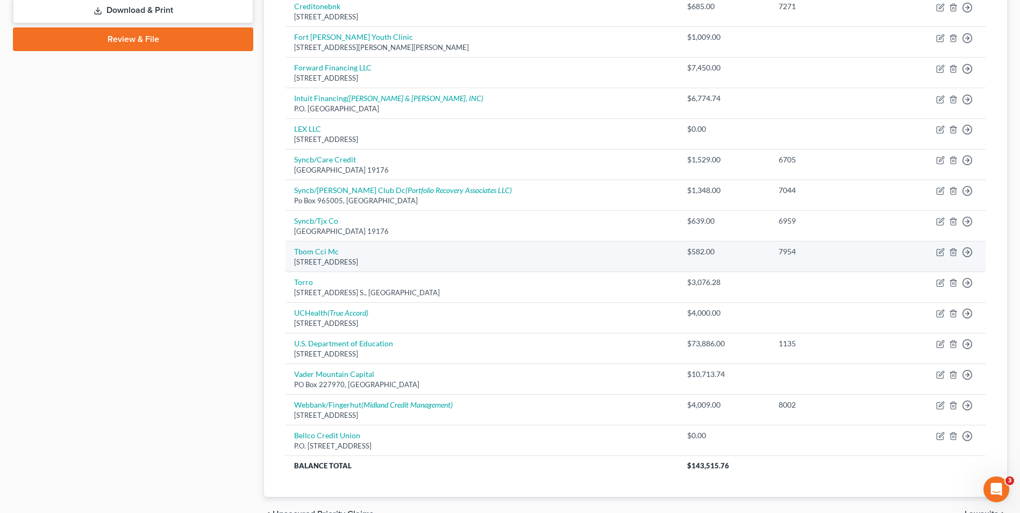
scroll to position [538, 0]
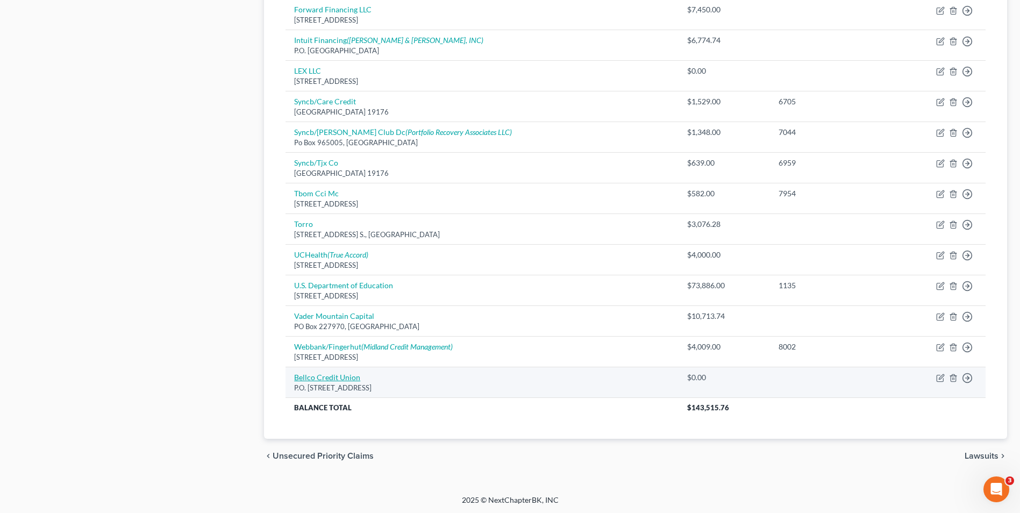
click at [328, 379] on link "Bellco Credit Union" at bounding box center [327, 377] width 66 height 9
select select "5"
select select "0"
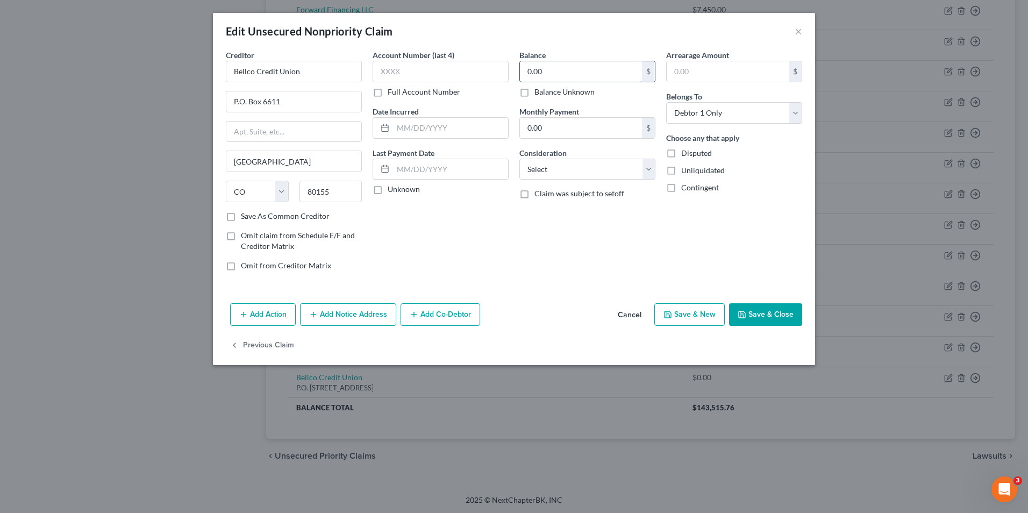
drag, startPoint x: 573, startPoint y: 75, endPoint x: 564, endPoint y: 75, distance: 8.6
click at [572, 75] on input "0.00" at bounding box center [581, 71] width 122 height 20
type input "2,000.00"
click at [772, 304] on button "Save & Close" at bounding box center [765, 314] width 73 height 23
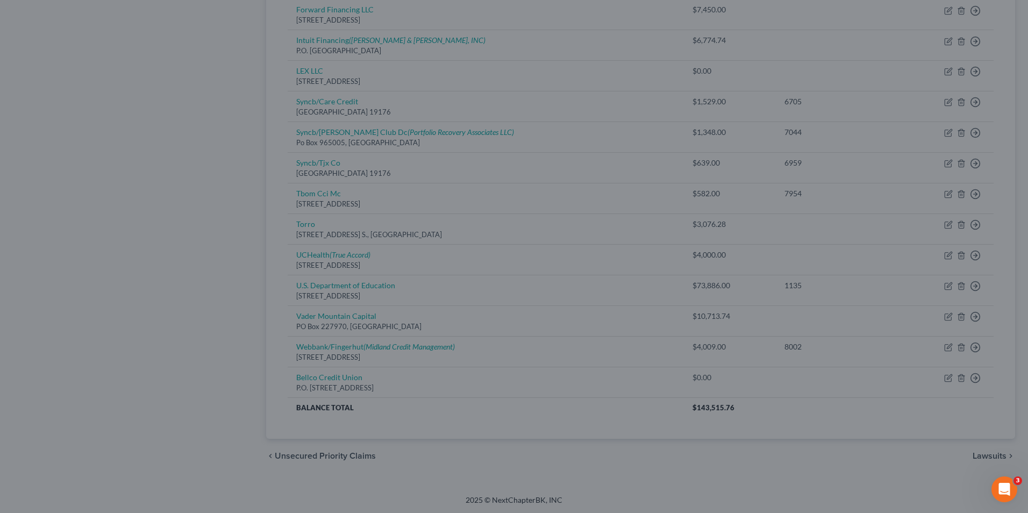
type input "0"
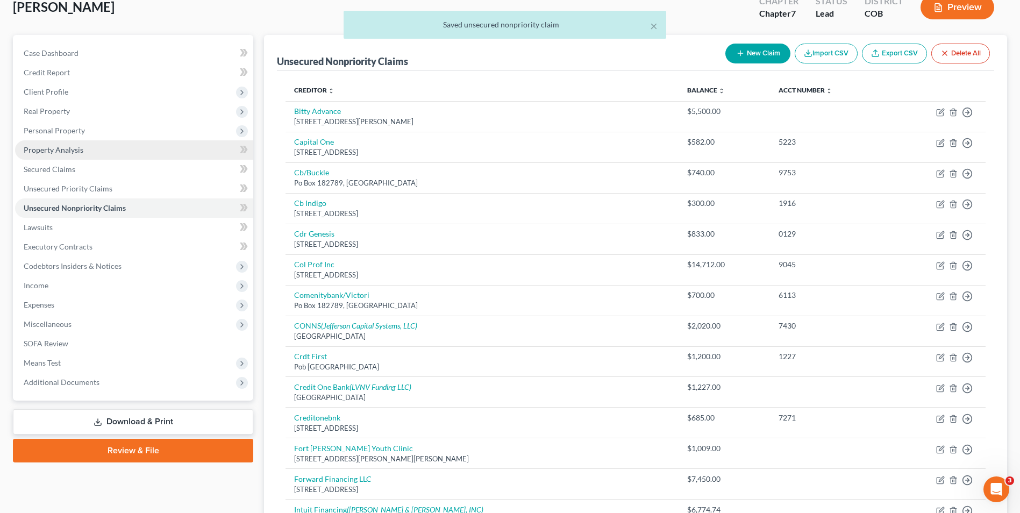
scroll to position [54, 0]
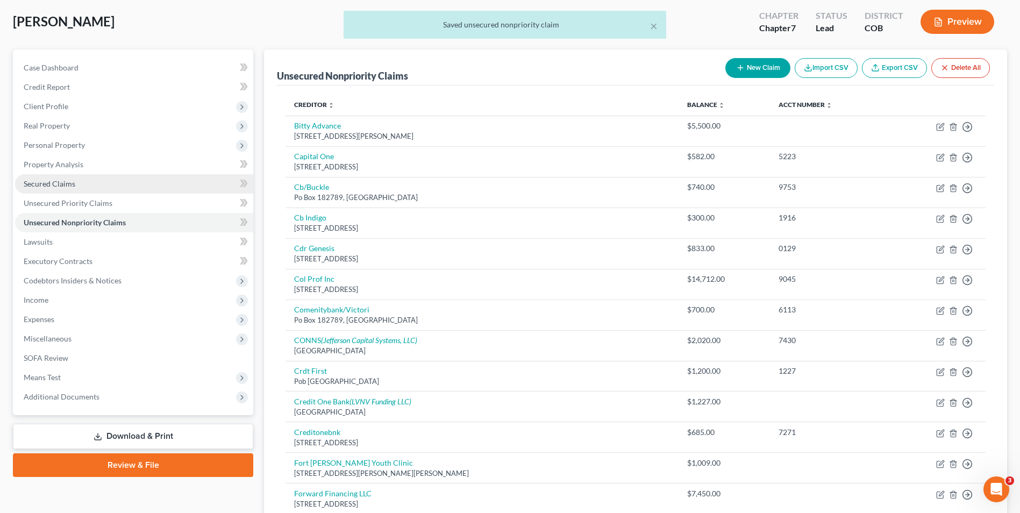
click at [51, 176] on link "Secured Claims" at bounding box center [134, 183] width 238 height 19
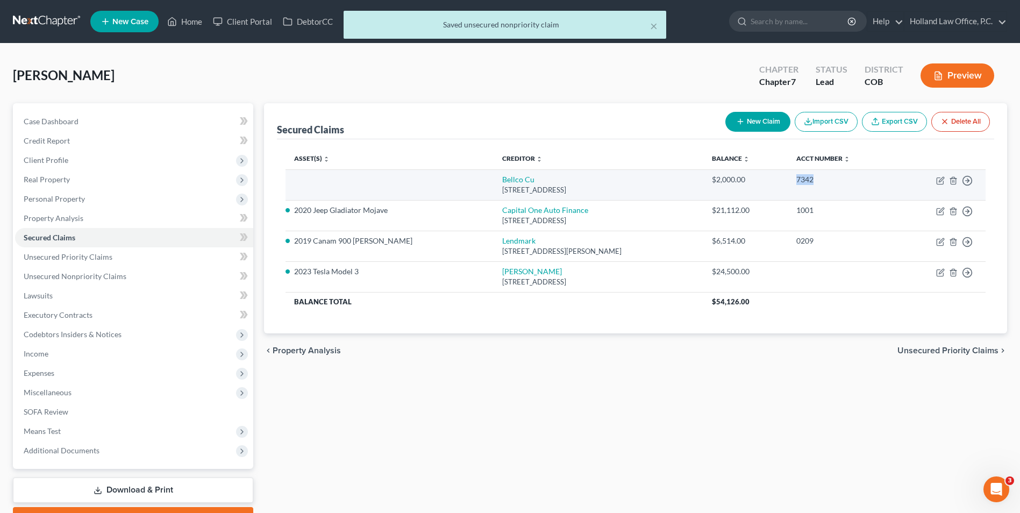
drag, startPoint x: 810, startPoint y: 181, endPoint x: 789, endPoint y: 181, distance: 21.0
click at [796, 181] on div "7342" at bounding box center [842, 179] width 92 height 11
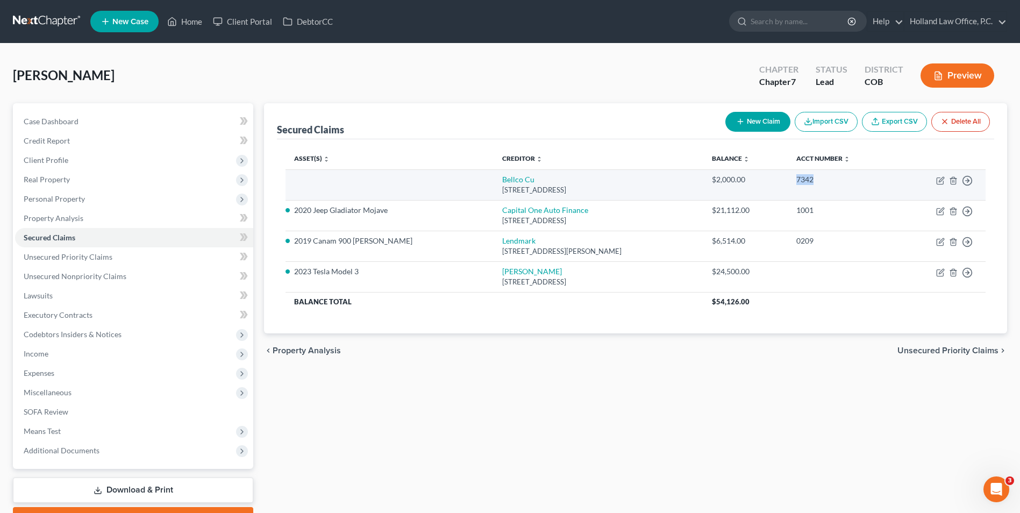
copy div "7342"
click at [955, 184] on icon "button" at bounding box center [953, 180] width 5 height 7
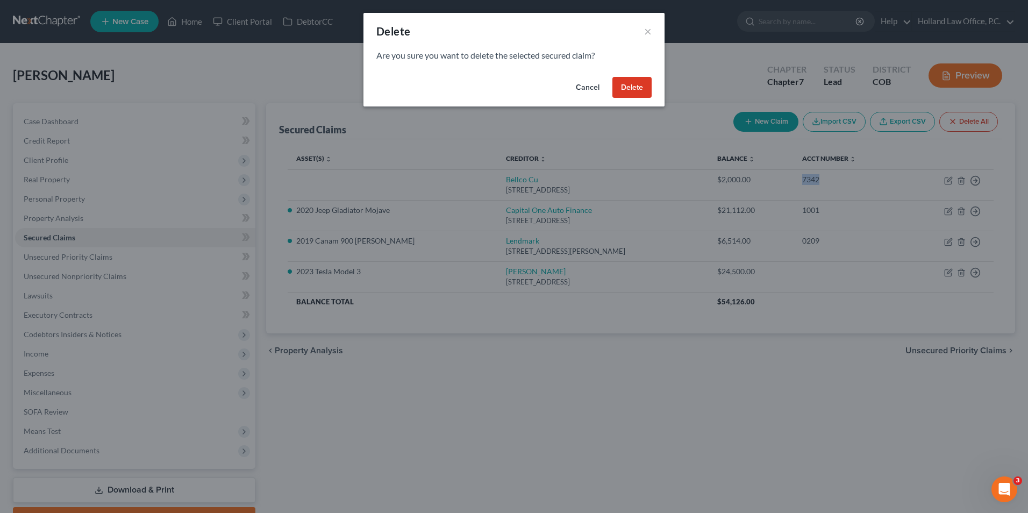
click at [620, 91] on button "Delete" at bounding box center [632, 88] width 39 height 22
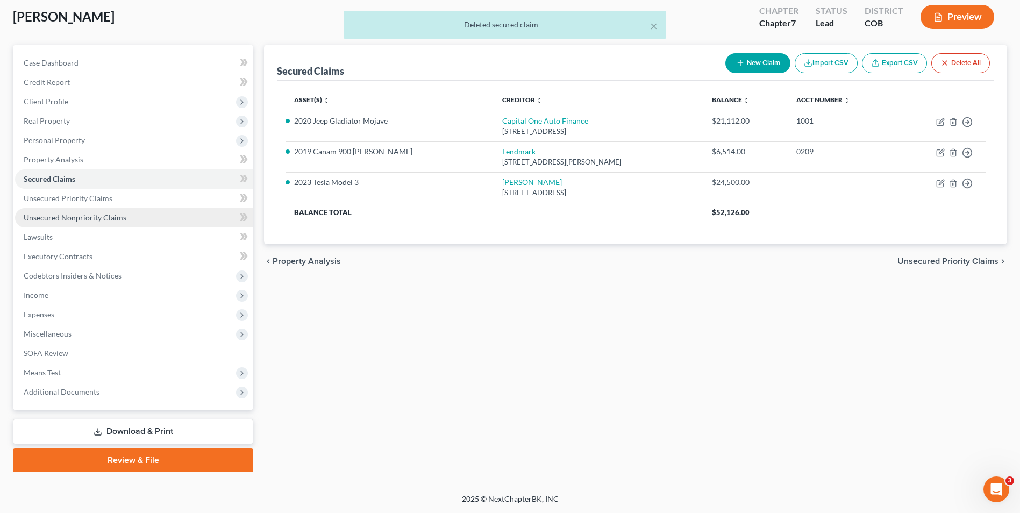
click at [80, 216] on span "Unsecured Nonpriority Claims" at bounding box center [75, 217] width 103 height 9
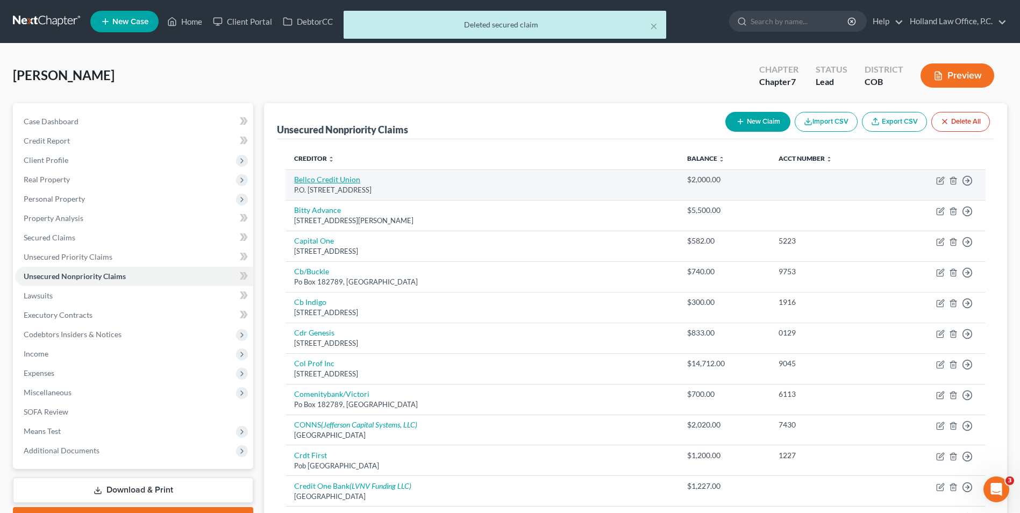
click at [331, 181] on link "Bellco Credit Union" at bounding box center [327, 179] width 66 height 9
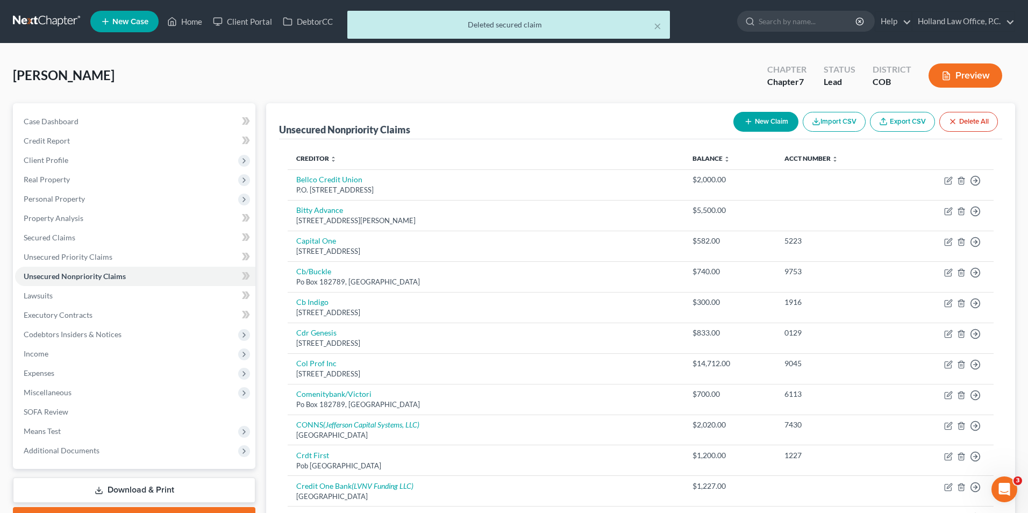
select select "5"
select select "0"
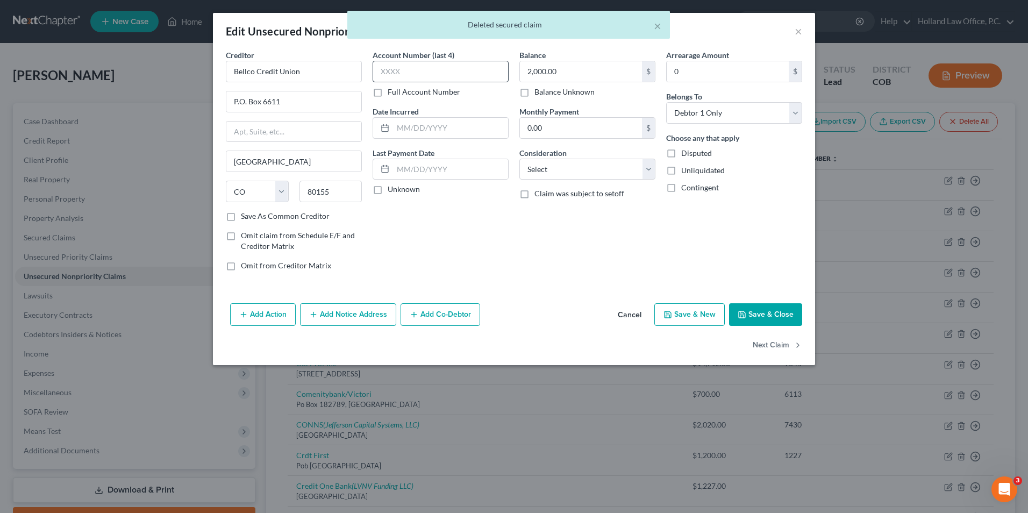
drag, startPoint x: 455, startPoint y: 60, endPoint x: 450, endPoint y: 70, distance: 11.3
click at [455, 61] on div "Account Number (last 4) Full Account Number" at bounding box center [441, 73] width 136 height 48
click at [448, 69] on input "text" at bounding box center [441, 72] width 136 height 22
paste input "7342"
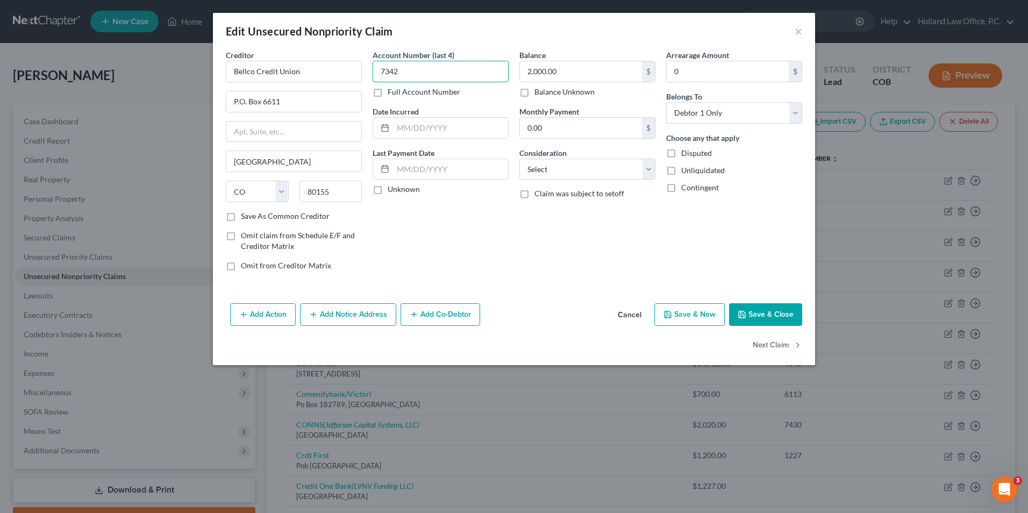
type input "7342"
click at [736, 309] on button "Save & Close" at bounding box center [765, 314] width 73 height 23
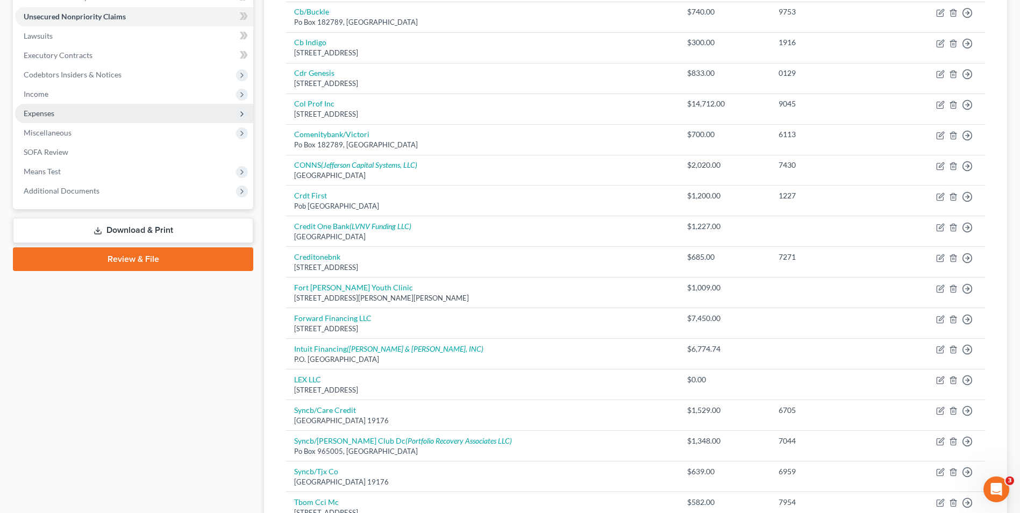
scroll to position [162, 0]
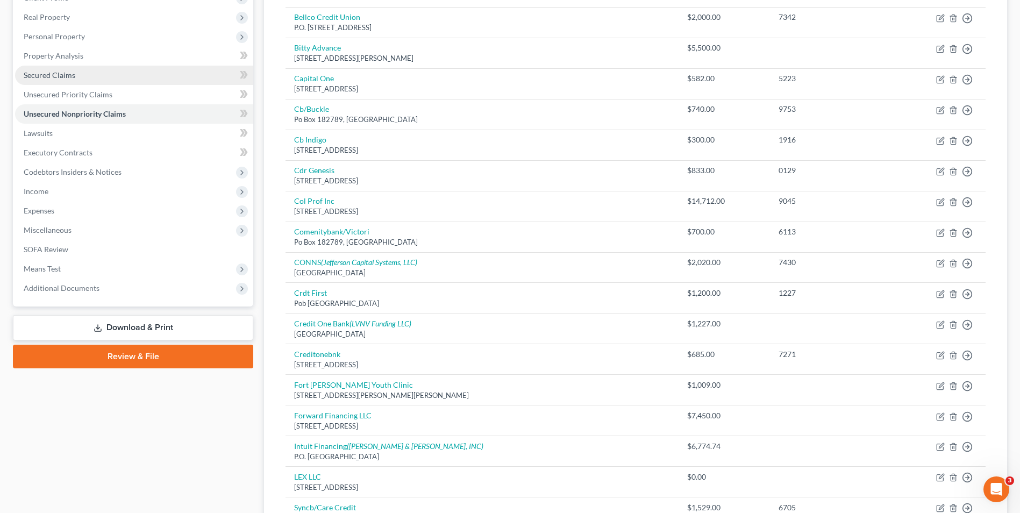
click at [62, 80] on link "Secured Claims" at bounding box center [134, 75] width 238 height 19
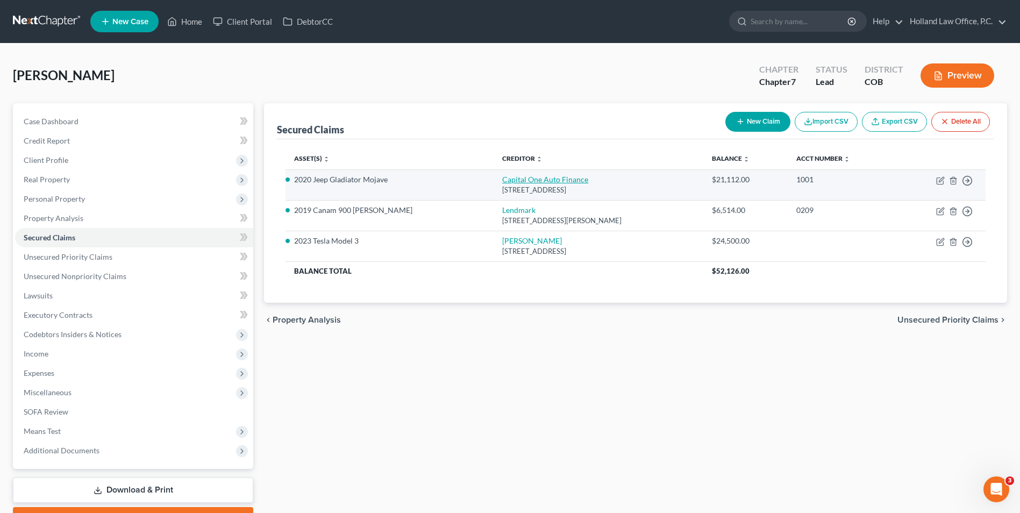
click at [502, 183] on link "Capital One Auto Finance" at bounding box center [545, 179] width 86 height 9
select select "46"
select select "4"
select select "0"
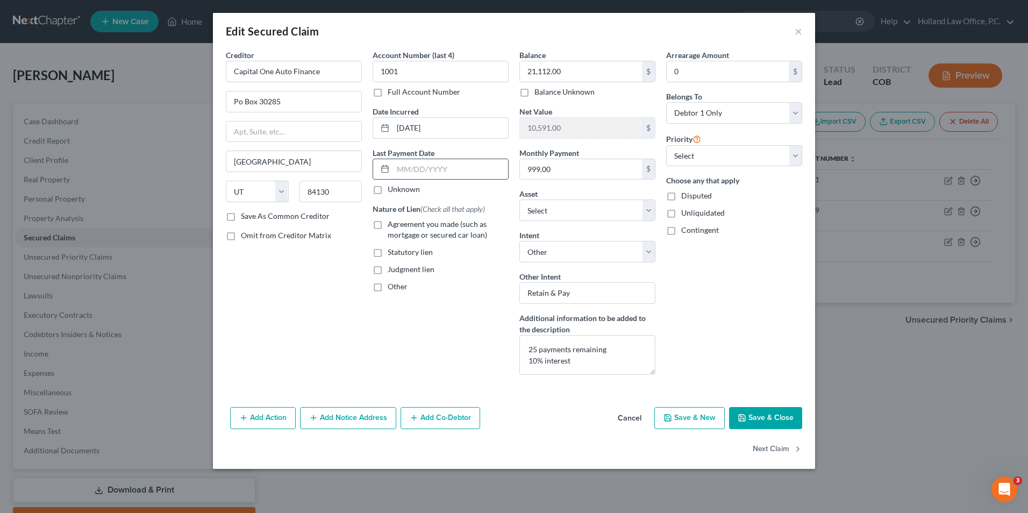
click at [419, 169] on input "text" at bounding box center [450, 169] width 115 height 20
click at [421, 169] on input "text" at bounding box center [450, 169] width 115 height 20
click at [425, 169] on input "text" at bounding box center [450, 169] width 115 height 20
click at [410, 168] on input "text" at bounding box center [450, 169] width 115 height 20
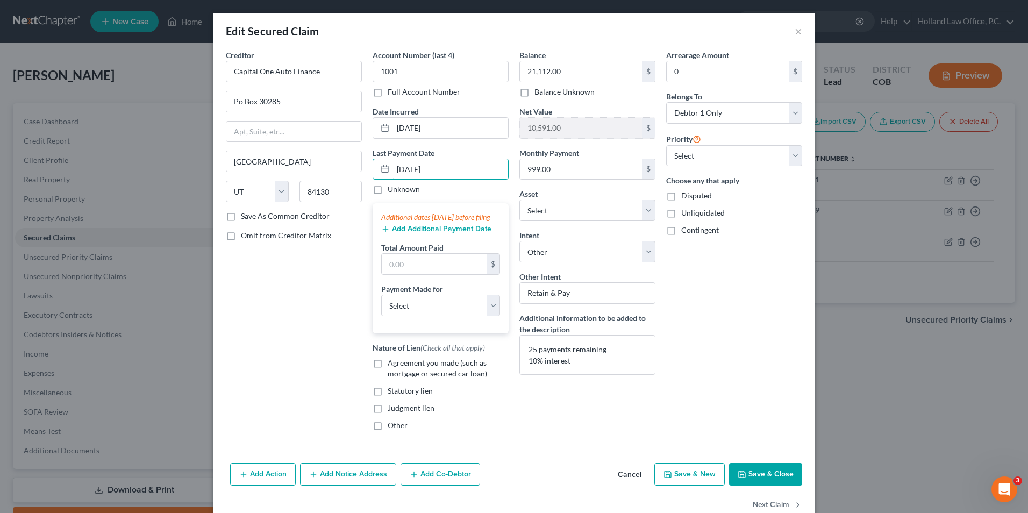
type input "[DATE]"
click at [423, 233] on button "Add Additional Payment Date" at bounding box center [436, 229] width 110 height 9
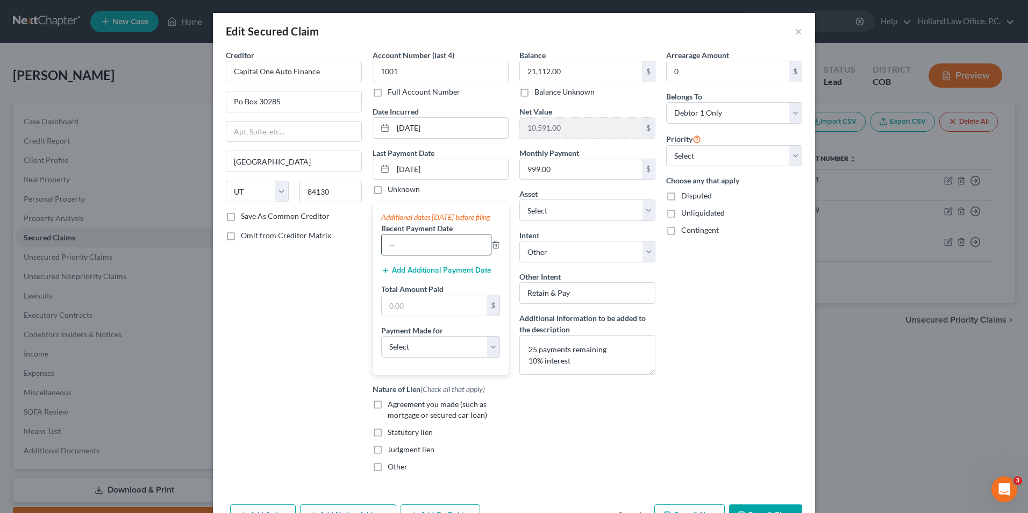
click at [413, 254] on input "text" at bounding box center [436, 244] width 109 height 20
type input "08/06/2025"
click at [416, 275] on button "Add Additional Payment Date" at bounding box center [436, 270] width 110 height 9
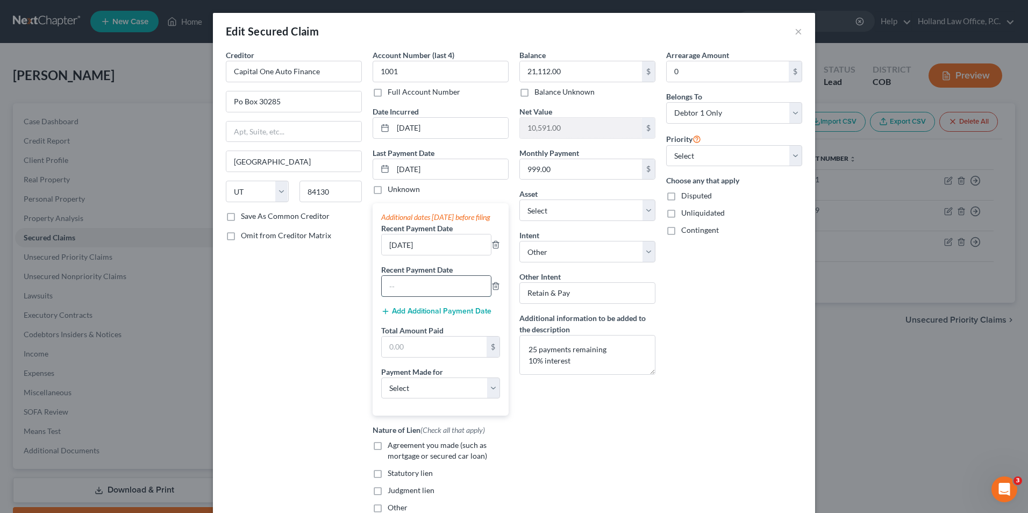
click at [415, 296] on input "text" at bounding box center [436, 286] width 109 height 20
type input "08/02/2025"
click at [397, 316] on button "Add Additional Payment Date" at bounding box center [436, 311] width 110 height 9
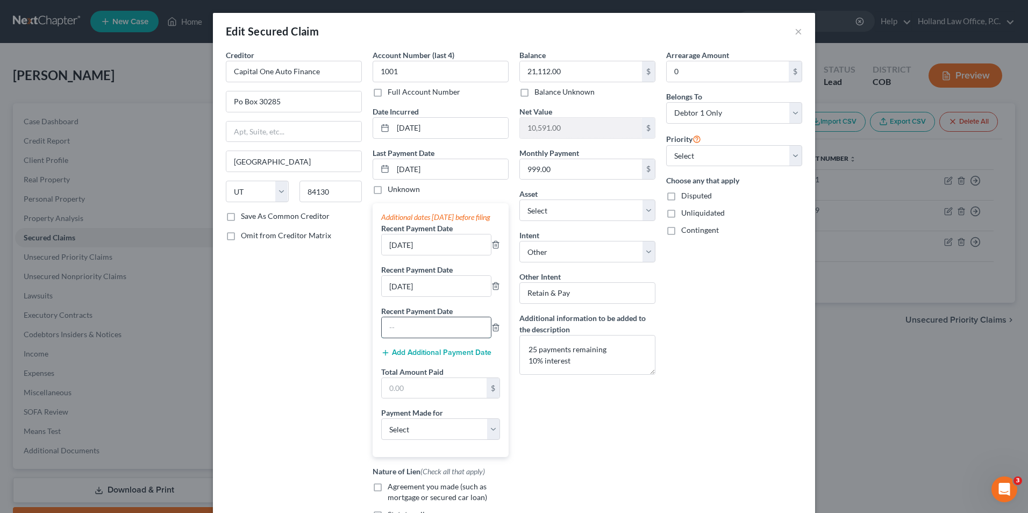
click at [421, 338] on input "text" at bounding box center [436, 327] width 109 height 20
type input "07/19/2025"
click at [413, 357] on button "Add Additional Payment Date" at bounding box center [436, 352] width 110 height 9
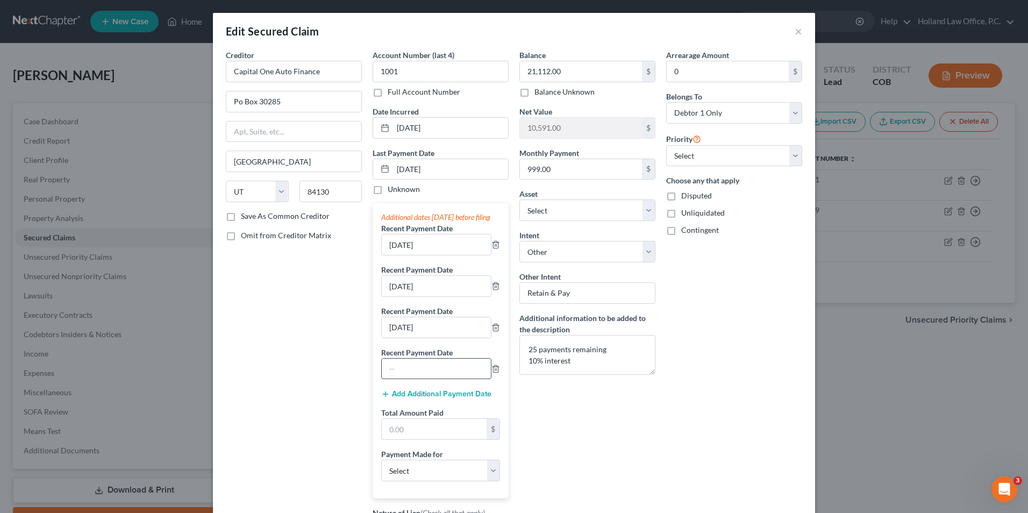
click at [410, 378] on input "text" at bounding box center [436, 369] width 109 height 20
type input "06/21/2025"
click at [405, 411] on div "Additional dates within 90 days before filing Recent Payment Date 08/06/2025 Re…" at bounding box center [441, 350] width 136 height 295
click at [407, 398] on button "Add Additional Payment Date" at bounding box center [436, 394] width 110 height 9
click at [408, 420] on input "text" at bounding box center [436, 410] width 109 height 20
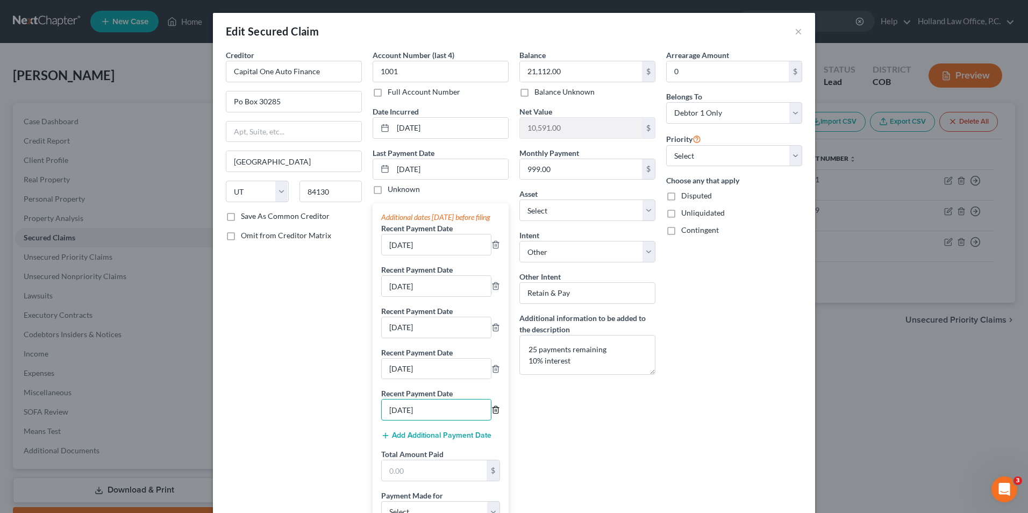
type input "06/07/2025"
click at [493, 414] on icon "button" at bounding box center [495, 410] width 5 height 7
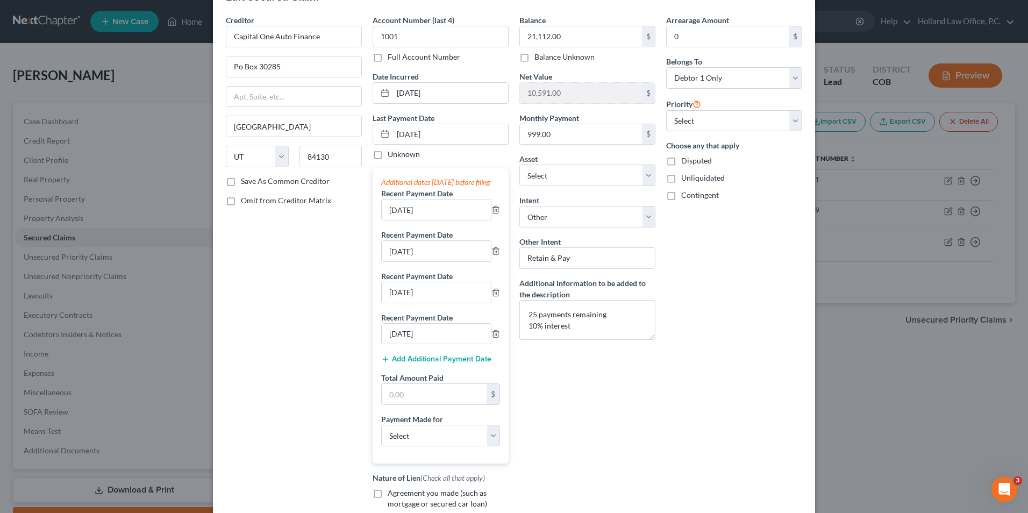
scroll to position [54, 0]
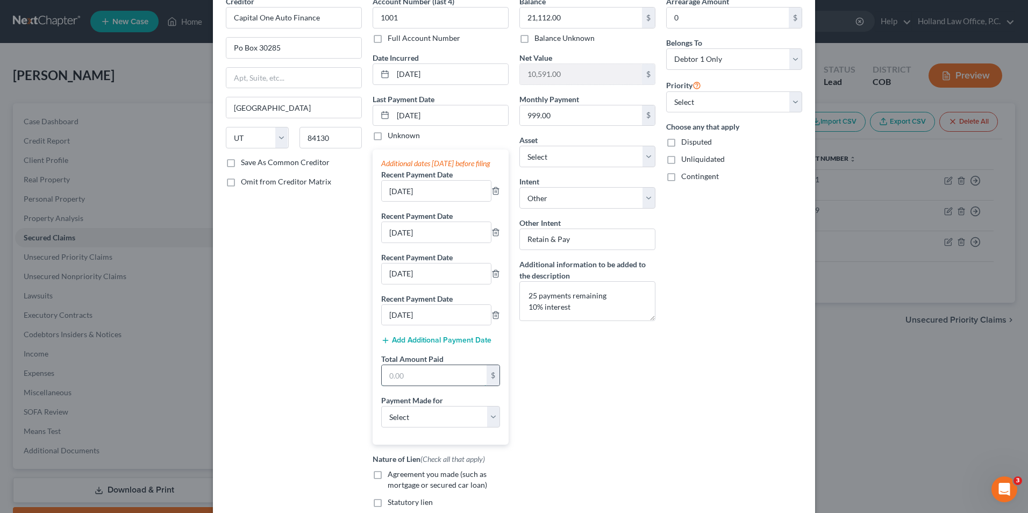
click at [444, 386] on input "text" at bounding box center [434, 375] width 105 height 20
drag, startPoint x: 435, startPoint y: 387, endPoint x: 439, endPoint y: 380, distance: 8.2
click at [435, 386] on input "text" at bounding box center [434, 375] width 105 height 20
type input "2,495.00"
click at [415, 423] on select "Select Car Credit Card Loan Repayment Mortgage Other Suppliers Or Vendors" at bounding box center [440, 417] width 119 height 22
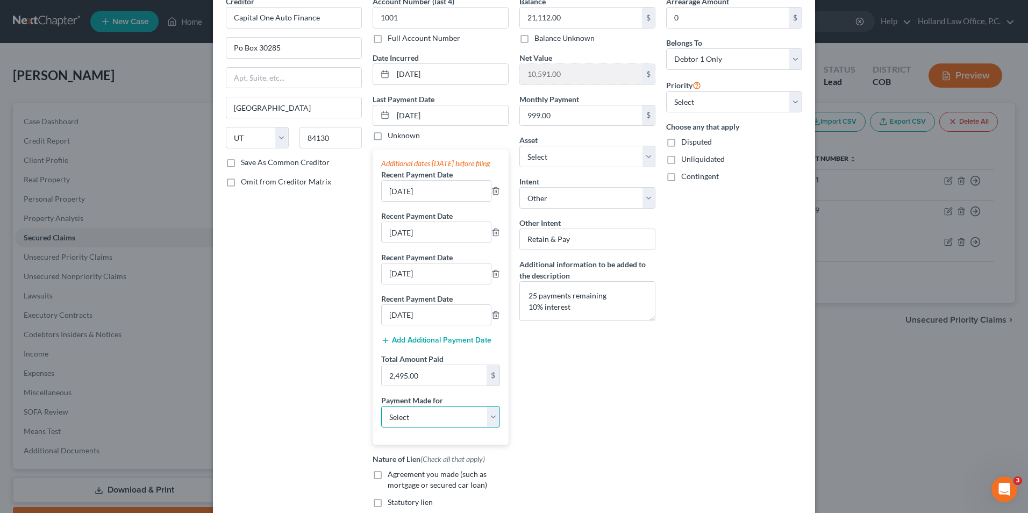
select select "0"
click at [381, 417] on select "Select Car Credit Card Loan Repayment Mortgage Other Suppliers Or Vendors" at bounding box center [440, 417] width 119 height 22
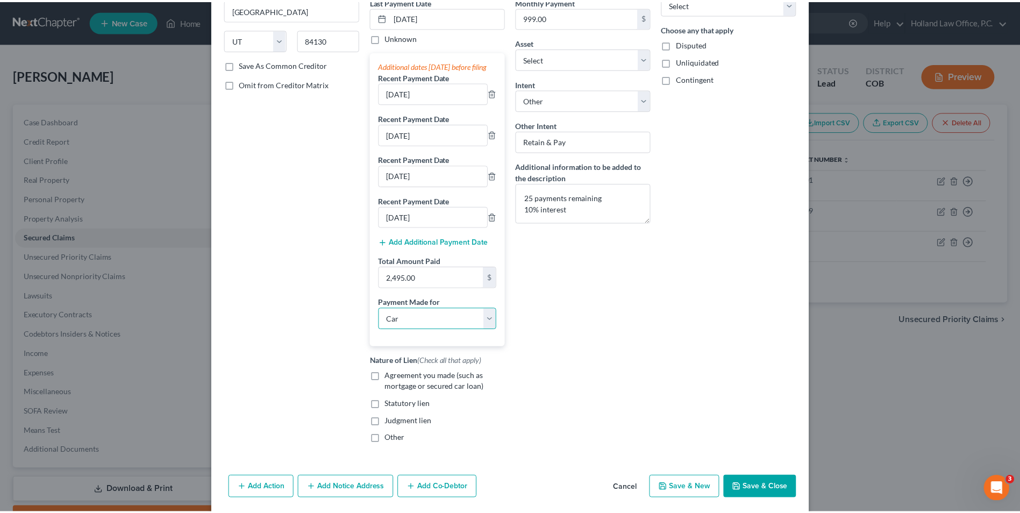
scroll to position [201, 0]
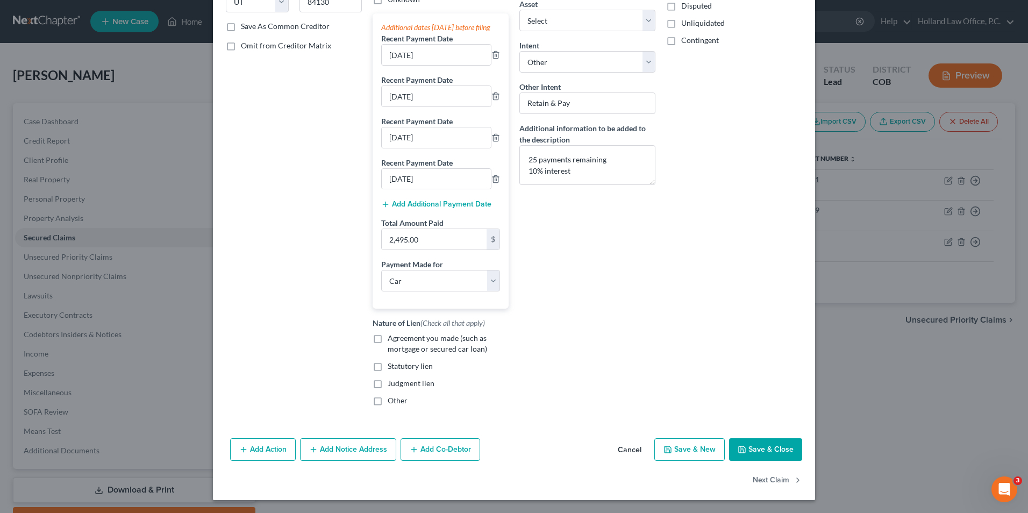
click at [752, 449] on button "Save & Close" at bounding box center [765, 449] width 73 height 23
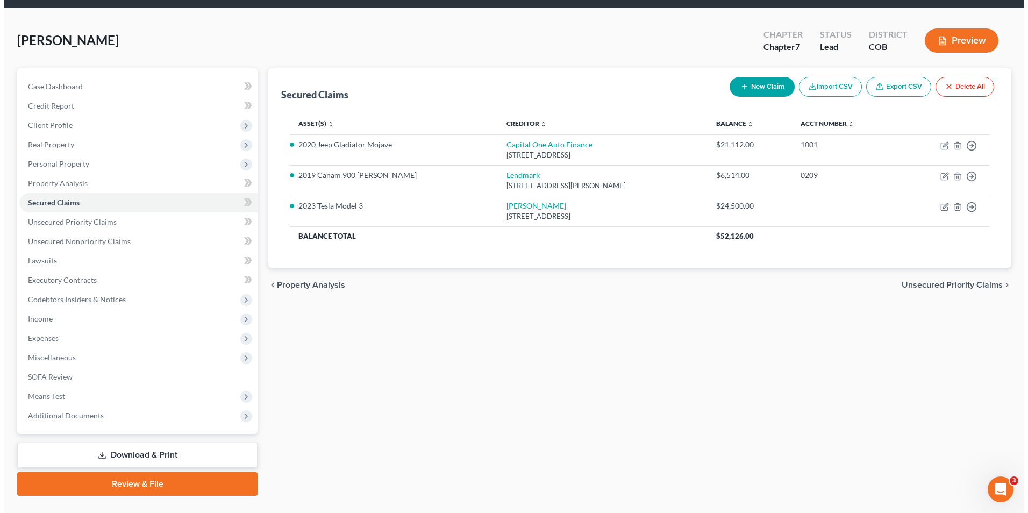
scroll to position [54, 0]
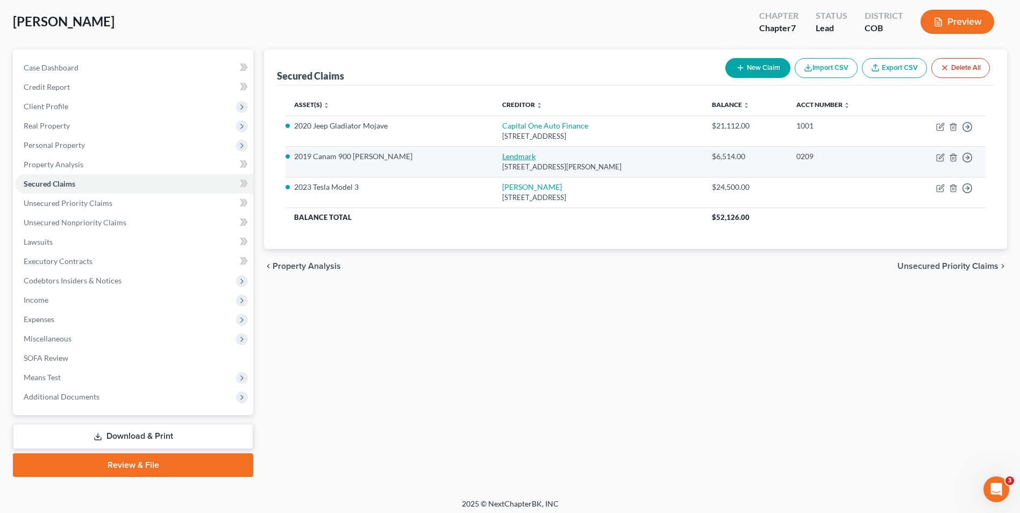
click at [502, 158] on link "Lendmark" at bounding box center [518, 156] width 33 height 9
select select "10"
select select "4"
select select "0"
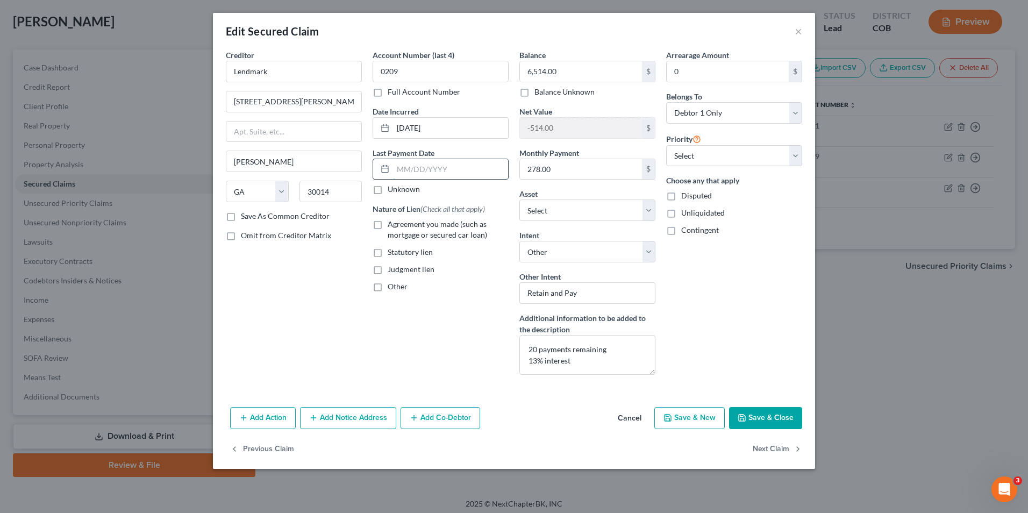
click at [417, 169] on input "text" at bounding box center [450, 169] width 115 height 20
click at [436, 167] on input "text" at bounding box center [450, 169] width 115 height 20
click at [435, 167] on input "text" at bounding box center [450, 169] width 115 height 20
click at [403, 169] on input "text" at bounding box center [450, 169] width 115 height 20
click at [440, 168] on input "text" at bounding box center [450, 169] width 115 height 20
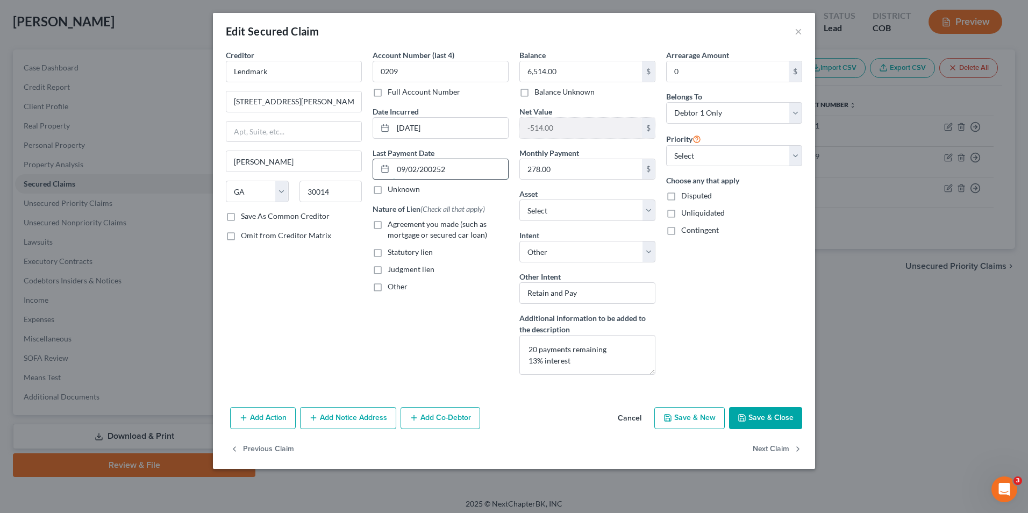
click at [428, 171] on input "09/02/200252" at bounding box center [450, 169] width 115 height 20
click at [436, 174] on input "09/02/20252" at bounding box center [450, 169] width 115 height 20
drag, startPoint x: 448, startPoint y: 173, endPoint x: 439, endPoint y: 174, distance: 9.7
click at [439, 174] on input "09/02/20252" at bounding box center [450, 169] width 115 height 20
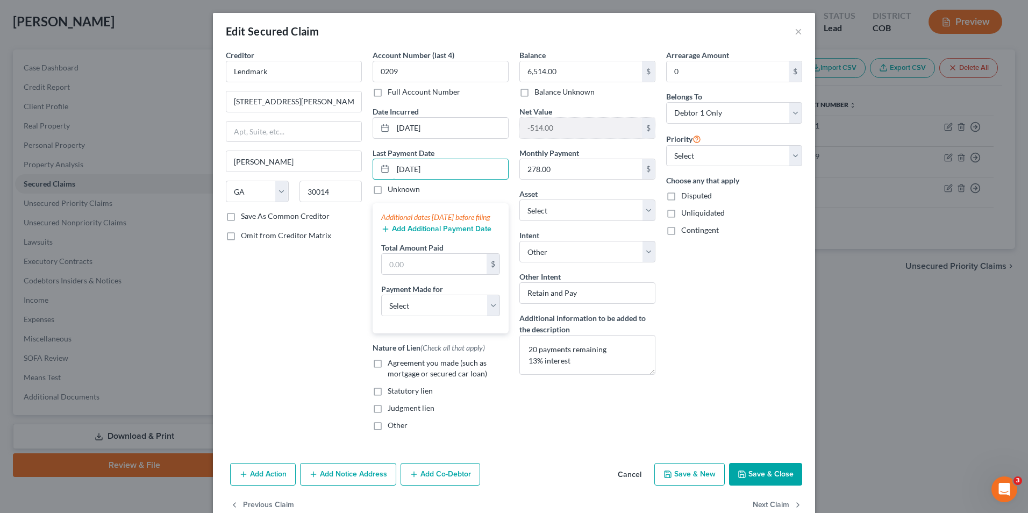
type input "[DATE]"
click at [423, 233] on button "Add Additional Payment Date" at bounding box center [436, 229] width 110 height 9
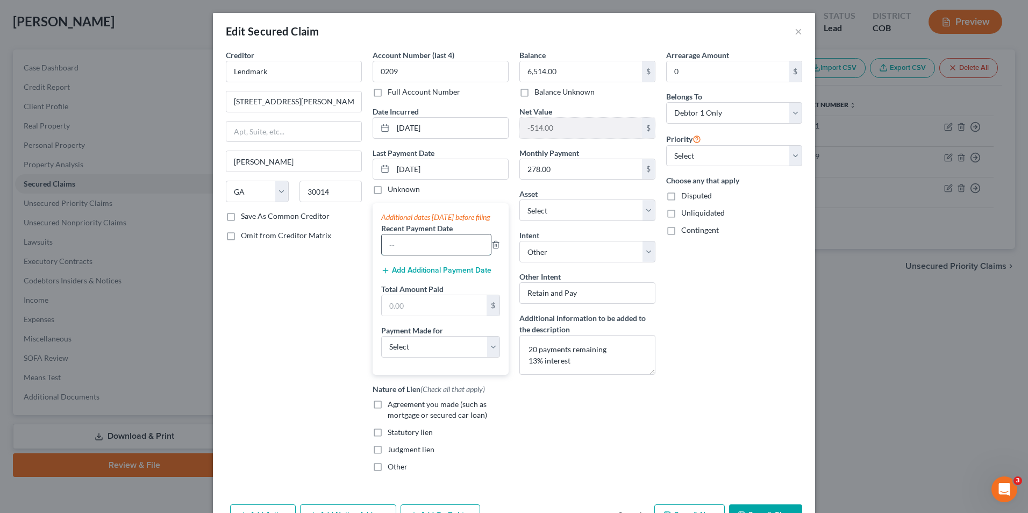
click at [420, 255] on input "text" at bounding box center [436, 244] width 109 height 20
type input "8/15/2025"
click at [436, 275] on button "Add Additional Payment Date" at bounding box center [436, 270] width 110 height 9
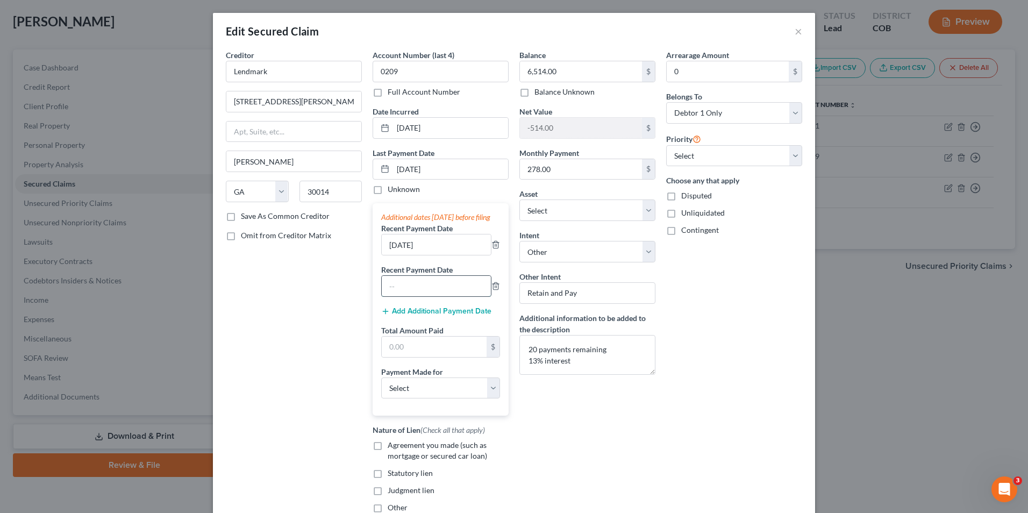
click at [430, 296] on input "text" at bounding box center [436, 286] width 109 height 20
type input "[DATE]"
click at [424, 355] on input "text" at bounding box center [434, 347] width 105 height 20
type input "834.96"
click at [422, 398] on select "Select Car Credit Card Loan Repayment Mortgage Other Suppliers Or Vendors" at bounding box center [440, 389] width 119 height 22
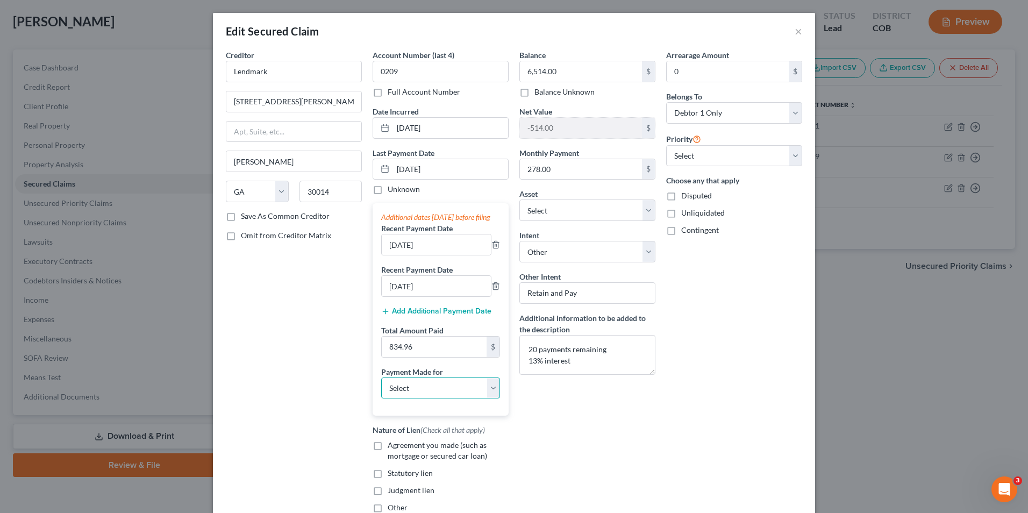
select select "0"
click at [381, 388] on select "Select Car Credit Card Loan Repayment Mortgage Other Suppliers Or Vendors" at bounding box center [440, 389] width 119 height 22
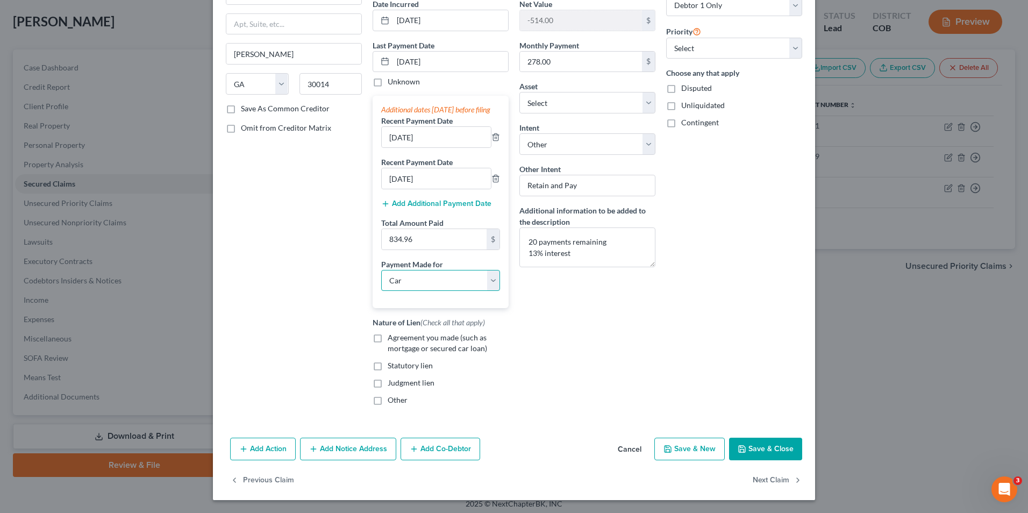
scroll to position [118, 0]
click at [761, 455] on button "Save & Close" at bounding box center [765, 449] width 73 height 23
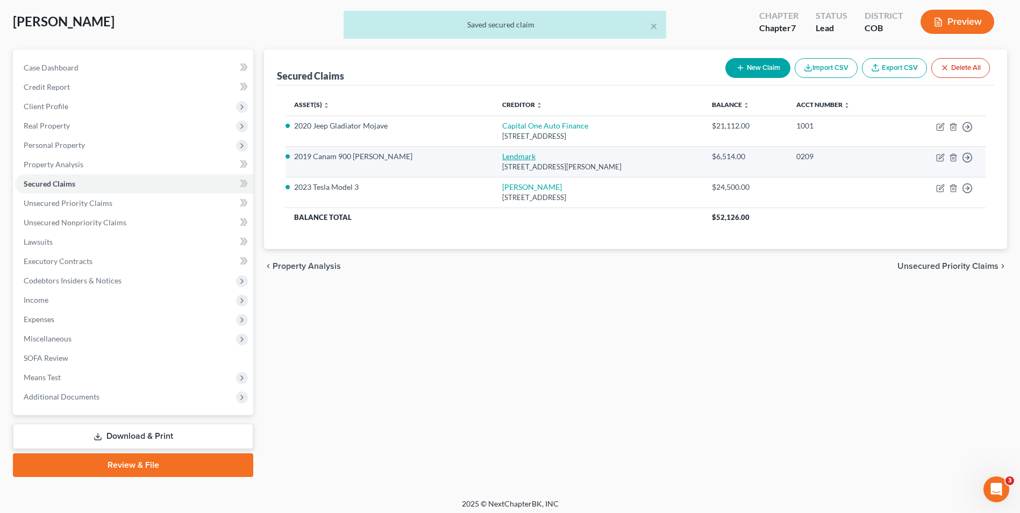
click at [502, 158] on link "Lendmark" at bounding box center [518, 156] width 33 height 9
select select "10"
select select "0"
select select "4"
select select "0"
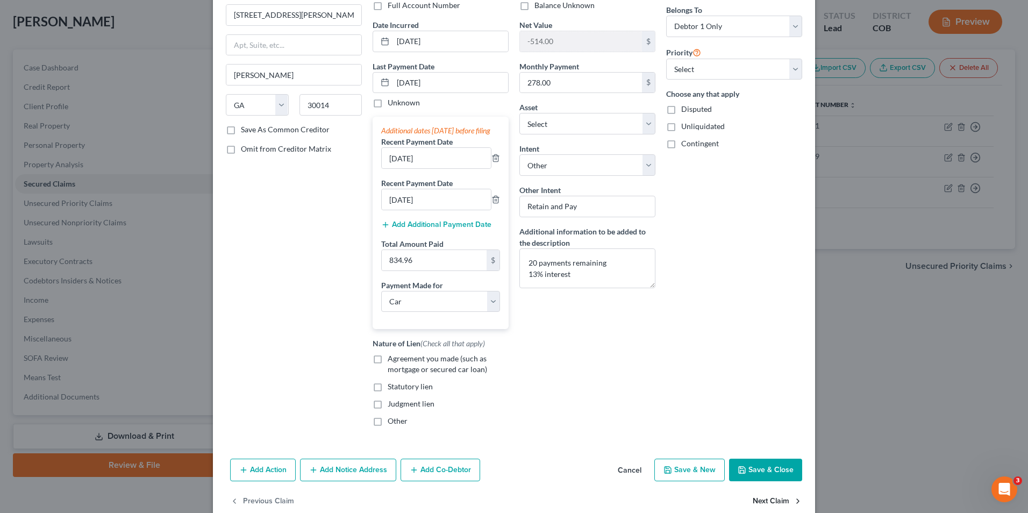
scroll to position [108, 0]
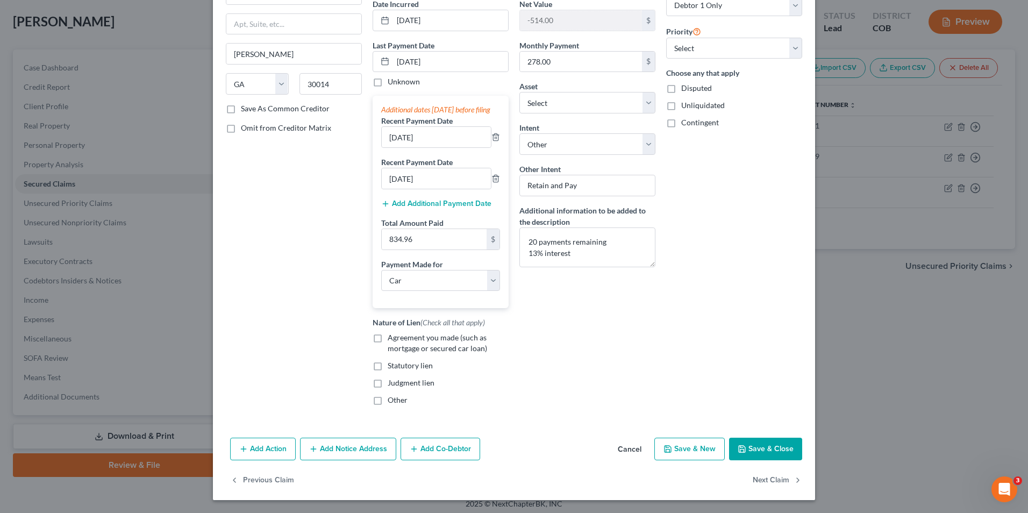
click at [768, 458] on button "Save & Close" at bounding box center [765, 449] width 73 height 23
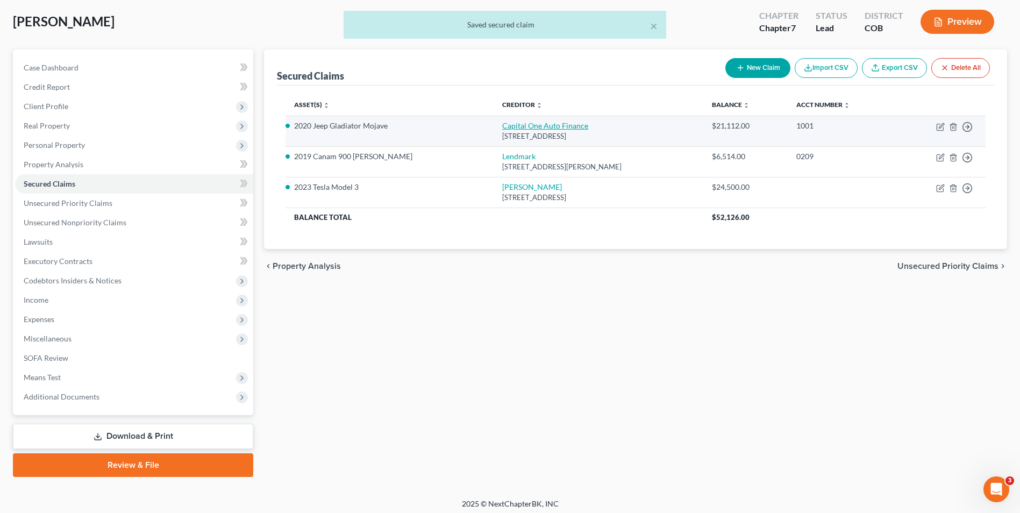
click at [502, 126] on link "Capital One Auto Finance" at bounding box center [545, 125] width 86 height 9
select select "46"
select select "0"
select select "4"
select select "0"
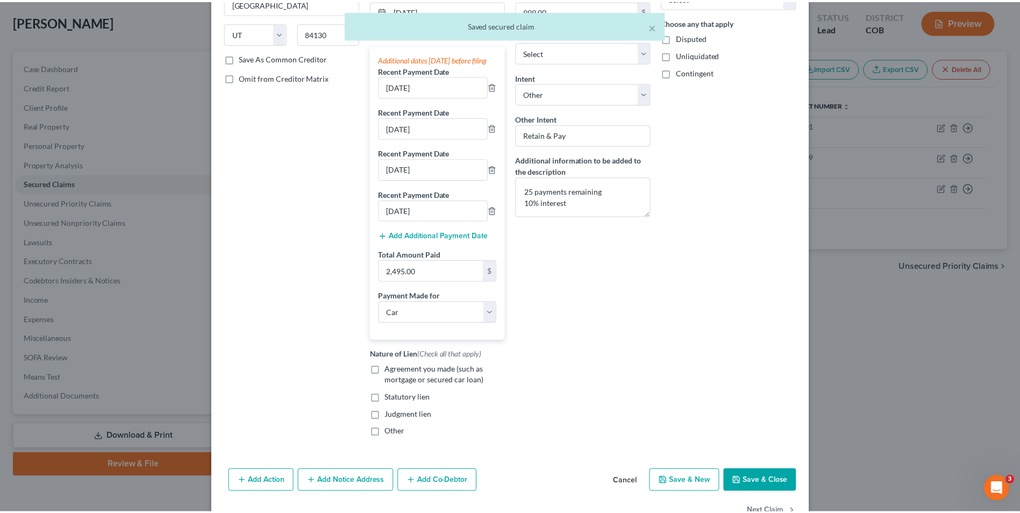
scroll to position [161, 0]
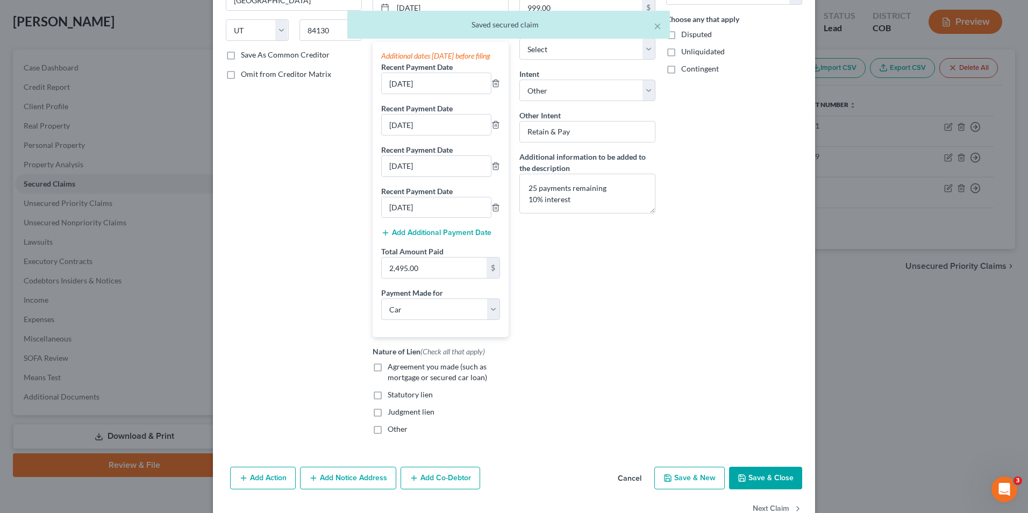
click at [744, 482] on button "Save & Close" at bounding box center [765, 478] width 73 height 23
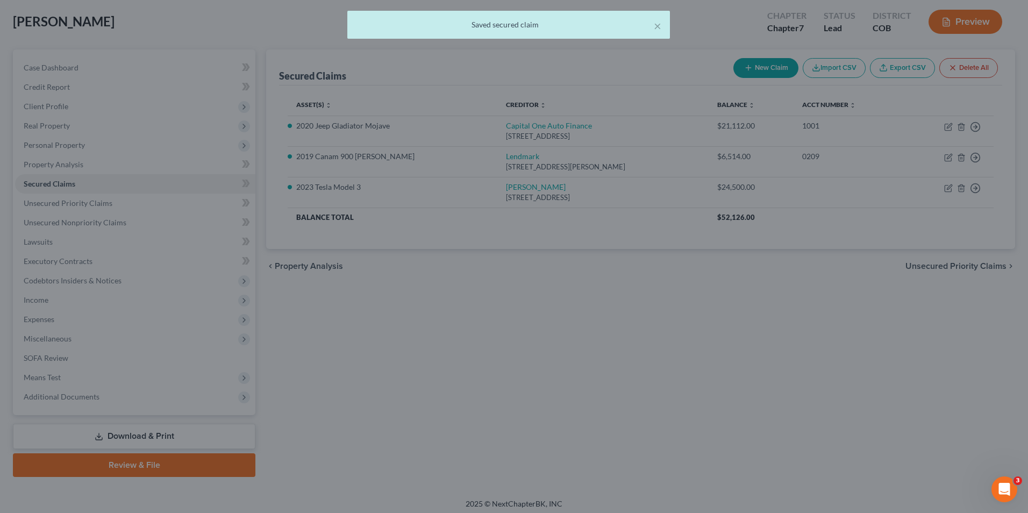
select select "8"
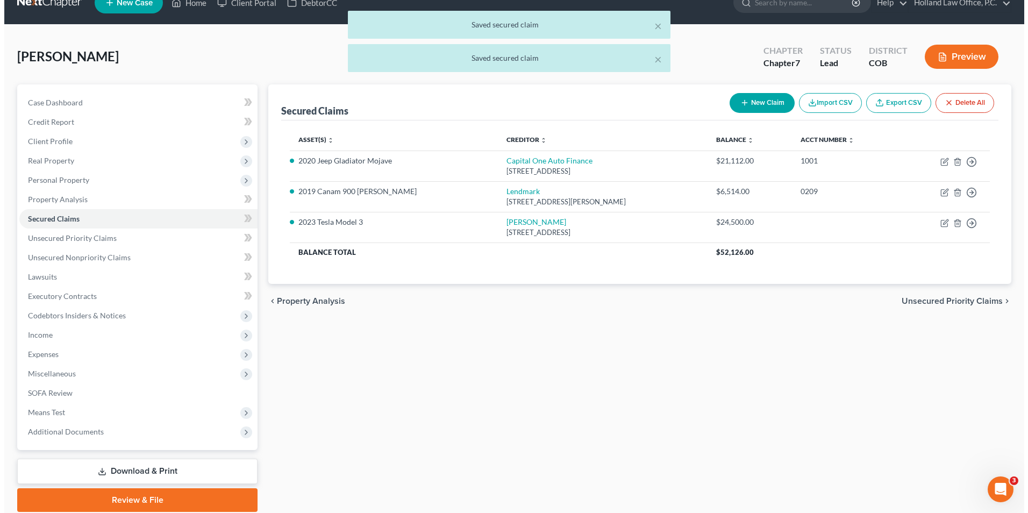
scroll to position [0, 0]
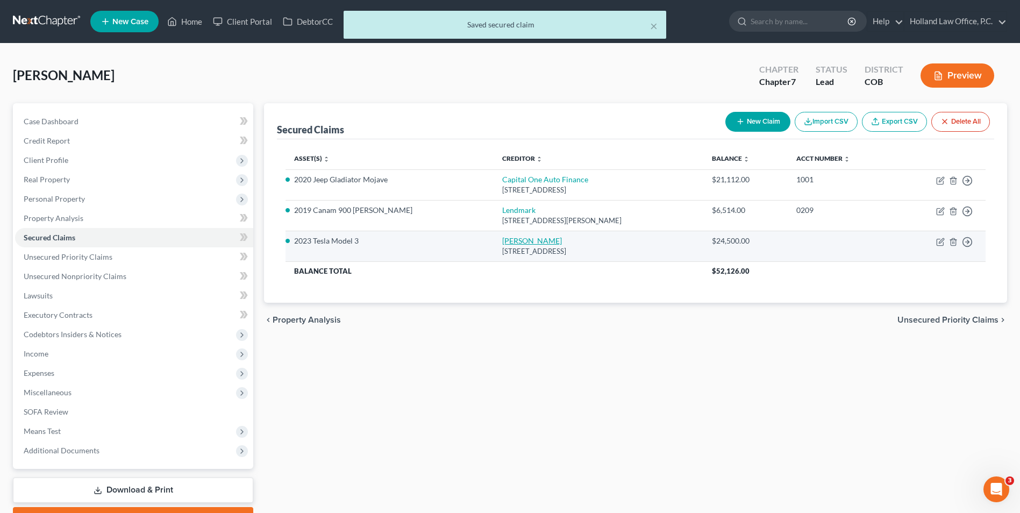
click at [502, 239] on link "[PERSON_NAME]" at bounding box center [532, 240] width 60 height 9
select select "5"
select select "0"
select select "4"
select select "0"
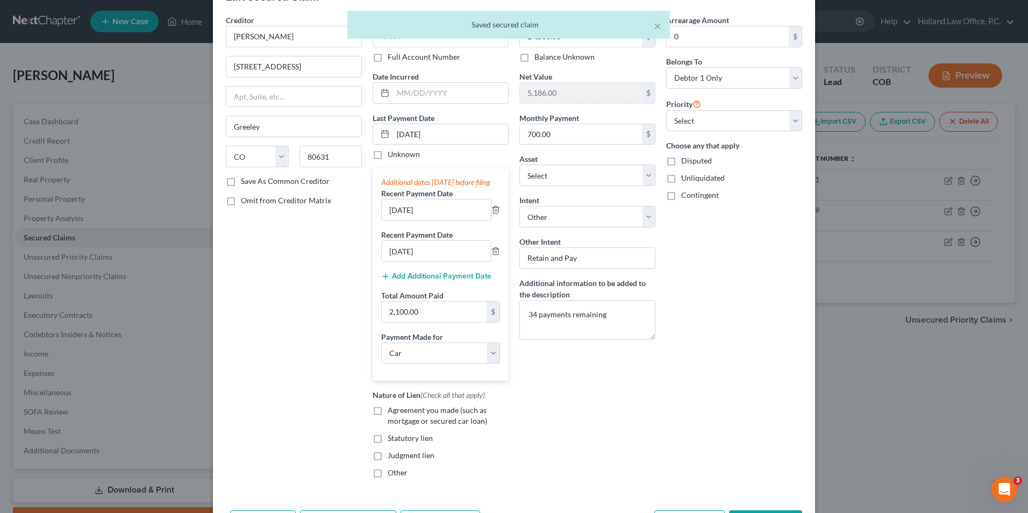
scroll to position [54, 0]
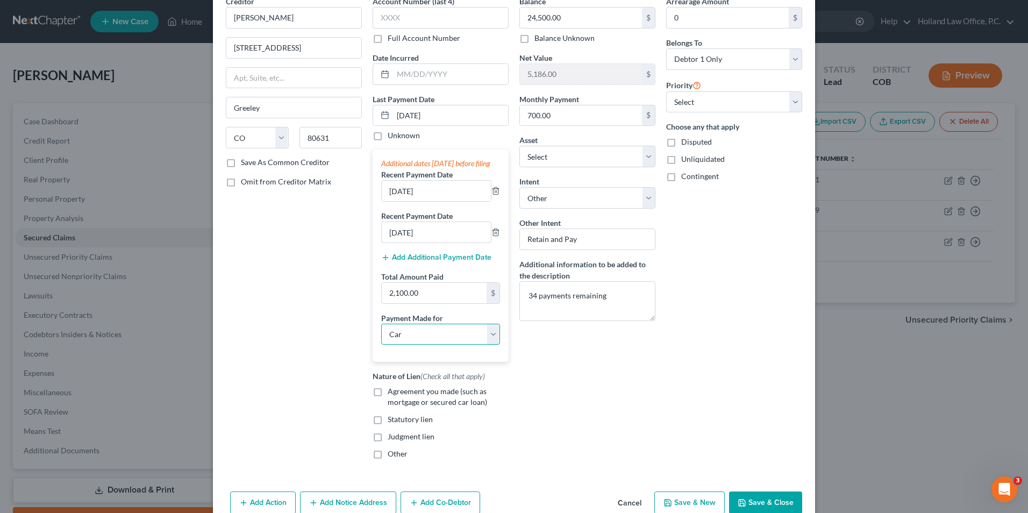
click at [481, 345] on select "Select Car Credit Card Loan Repayment Mortgage Other Suppliers Or Vendors" at bounding box center [440, 335] width 119 height 22
click at [381, 334] on select "Select Car Credit Card Loan Repayment Mortgage Other Suppliers Or Vendors" at bounding box center [440, 335] width 119 height 22
click at [751, 504] on button "Save & Close" at bounding box center [765, 503] width 73 height 23
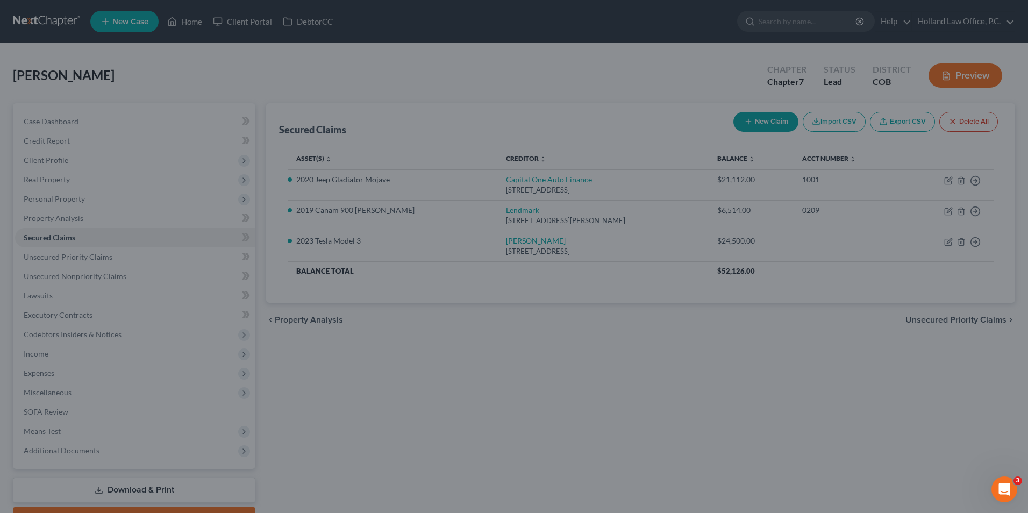
select select "3"
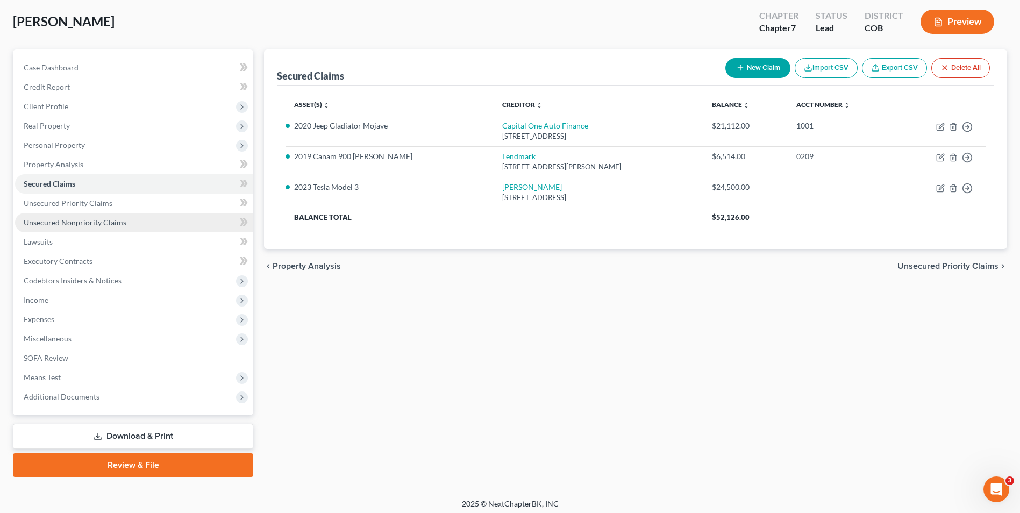
click at [74, 223] on span "Unsecured Nonpriority Claims" at bounding box center [75, 222] width 103 height 9
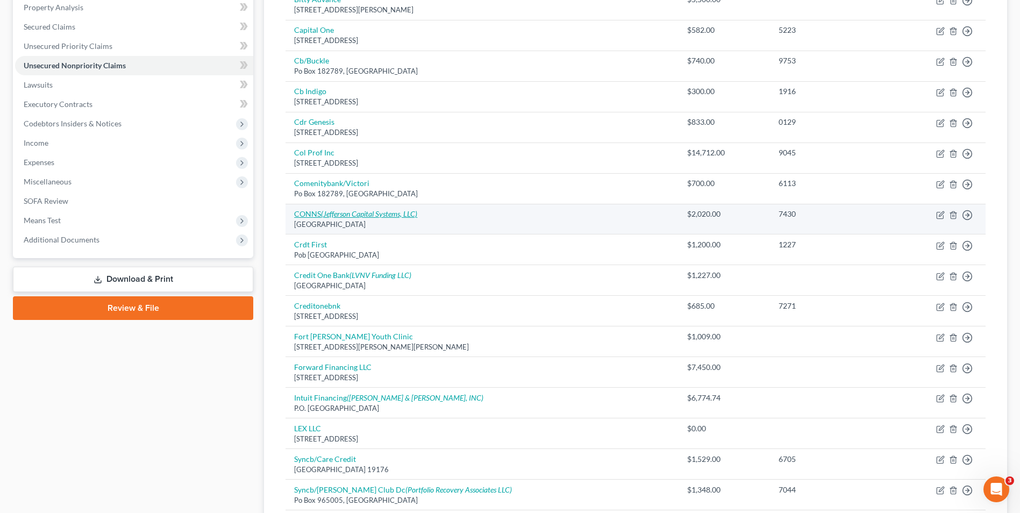
scroll to position [269, 0]
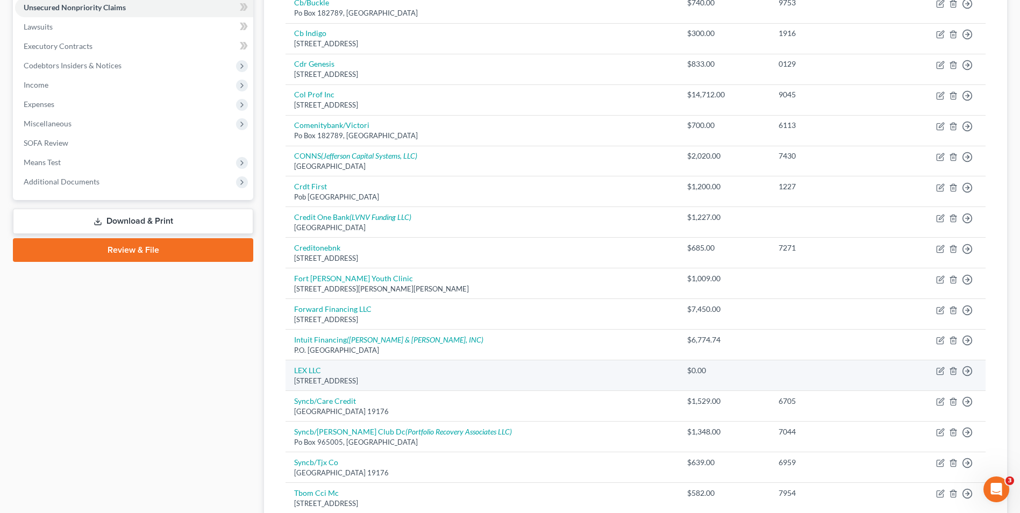
click at [317, 378] on div "[STREET_ADDRESS]" at bounding box center [481, 381] width 375 height 10
click at [315, 371] on link "LEX LLC" at bounding box center [307, 370] width 27 height 9
select select "5"
select select "14"
select select "0"
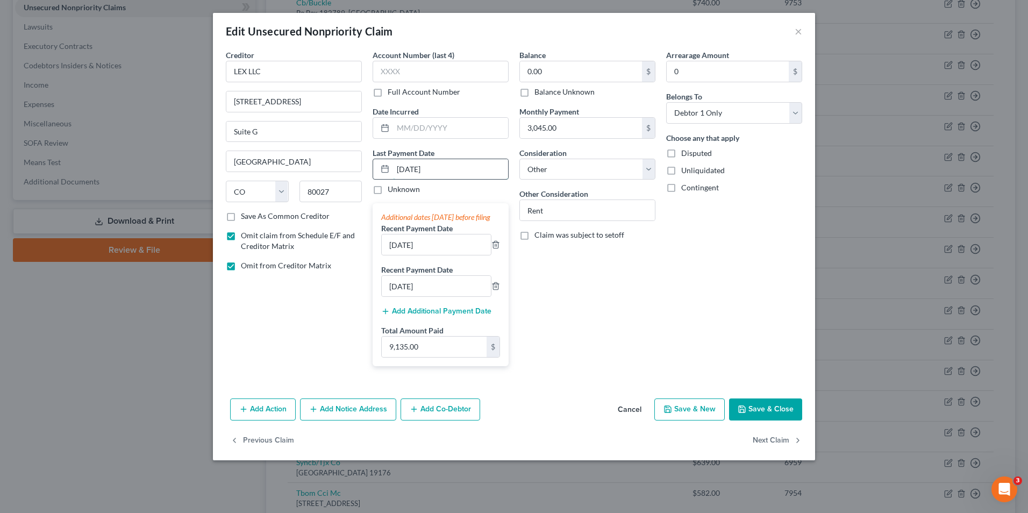
click at [415, 170] on input "09/01/2025" at bounding box center [450, 169] width 115 height 20
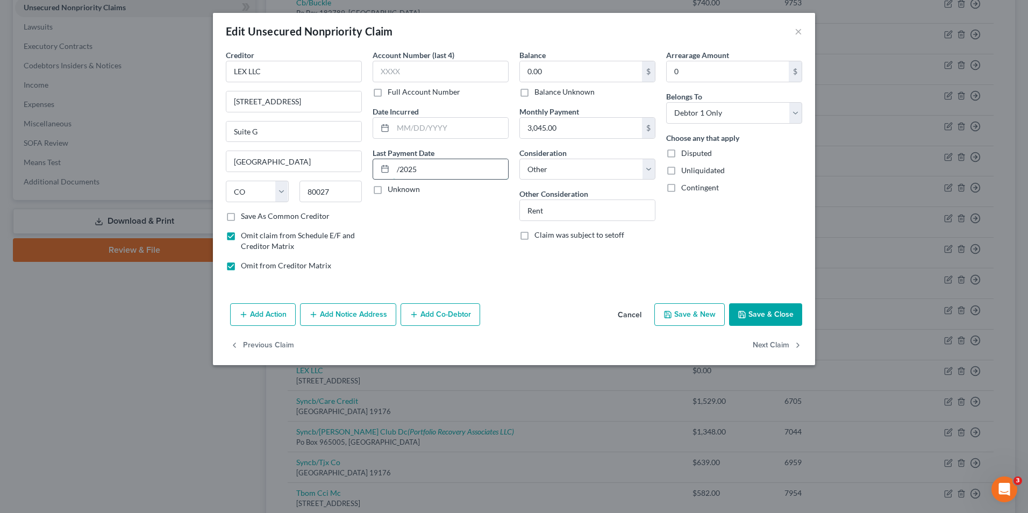
drag, startPoint x: 400, startPoint y: 173, endPoint x: 387, endPoint y: 173, distance: 13.4
click at [387, 173] on div "/2025" at bounding box center [441, 170] width 136 height 22
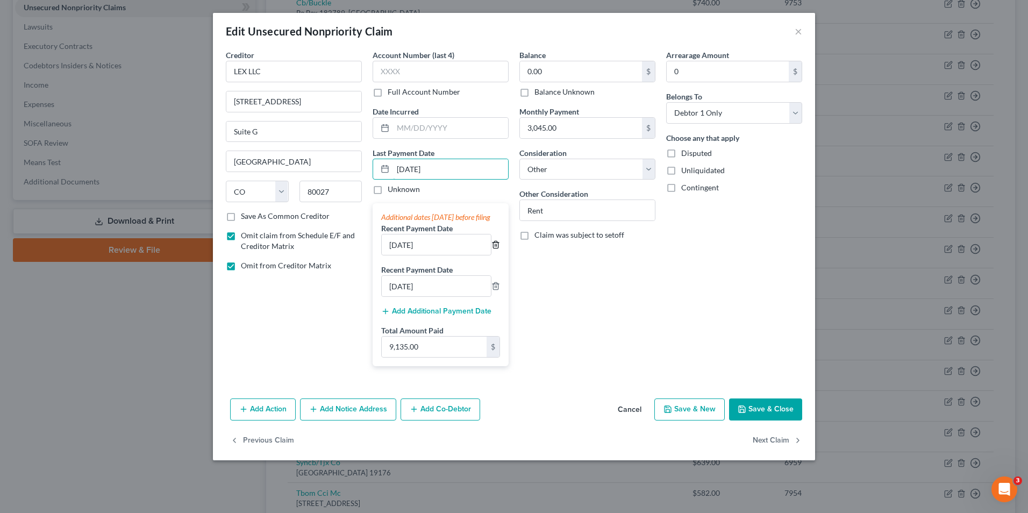
type input "8/15/2025"
click at [498, 248] on icon "button" at bounding box center [495, 244] width 5 height 7
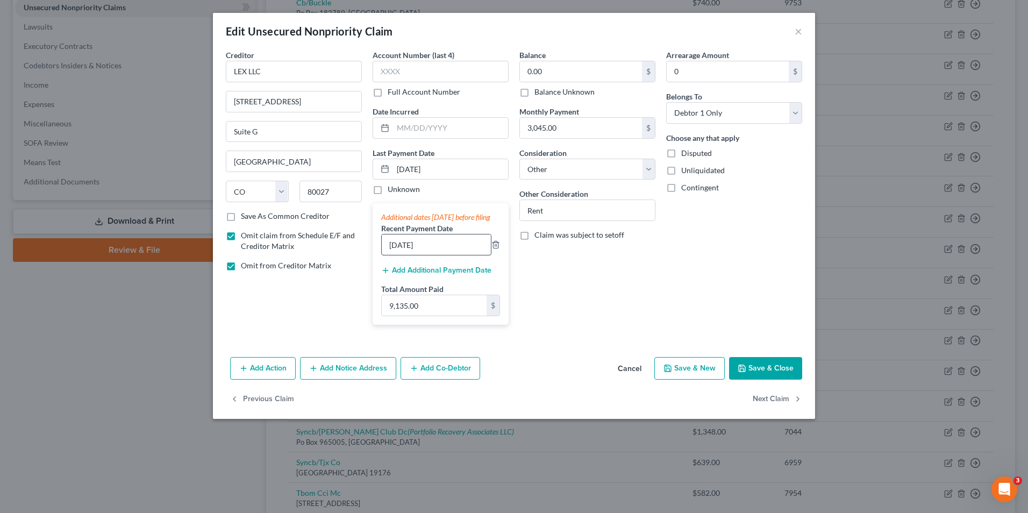
drag, startPoint x: 434, startPoint y: 255, endPoint x: 402, endPoint y: 264, distance: 33.0
click at [402, 255] on input "7/1/2025" at bounding box center [436, 244] width 109 height 20
type input "[DATE]"
click at [407, 275] on div "Add Additional Payment Date" at bounding box center [440, 269] width 119 height 11
click at [411, 275] on button "Add Additional Payment Date" at bounding box center [436, 270] width 110 height 9
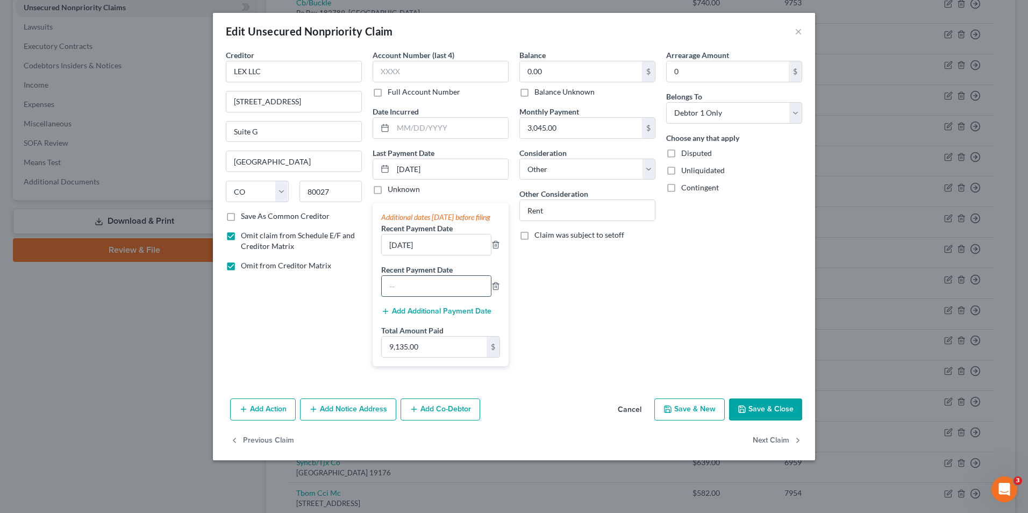
click at [413, 296] on input "text" at bounding box center [436, 286] width 109 height 20
type input "6/15/2025"
drag, startPoint x: 739, startPoint y: 407, endPoint x: 742, endPoint y: 416, distance: 10.2
click at [741, 415] on div "Add Action Add Notice Address Add Co-Debtor Cancel Save & New Save & Close" at bounding box center [514, 411] width 602 height 35
click at [742, 414] on icon "button" at bounding box center [742, 409] width 9 height 9
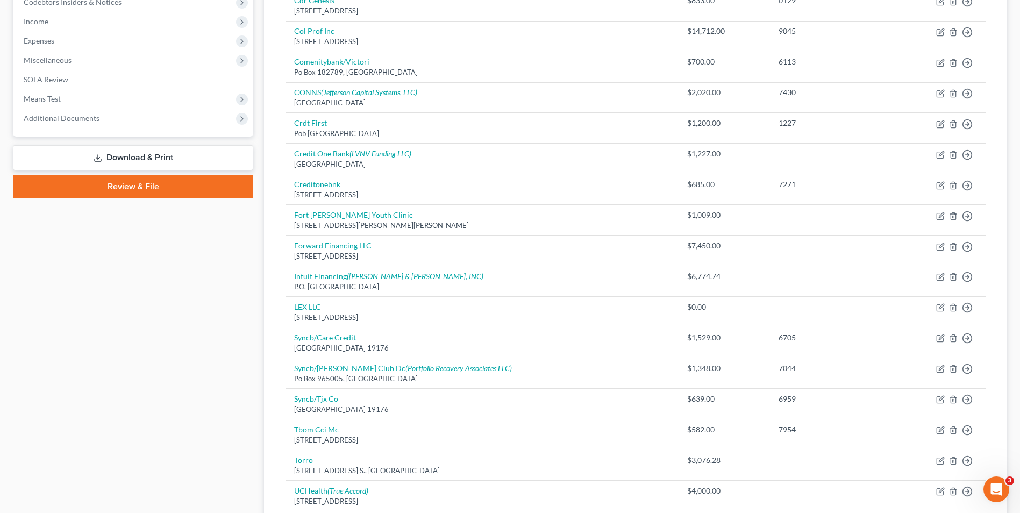
scroll to position [330, 0]
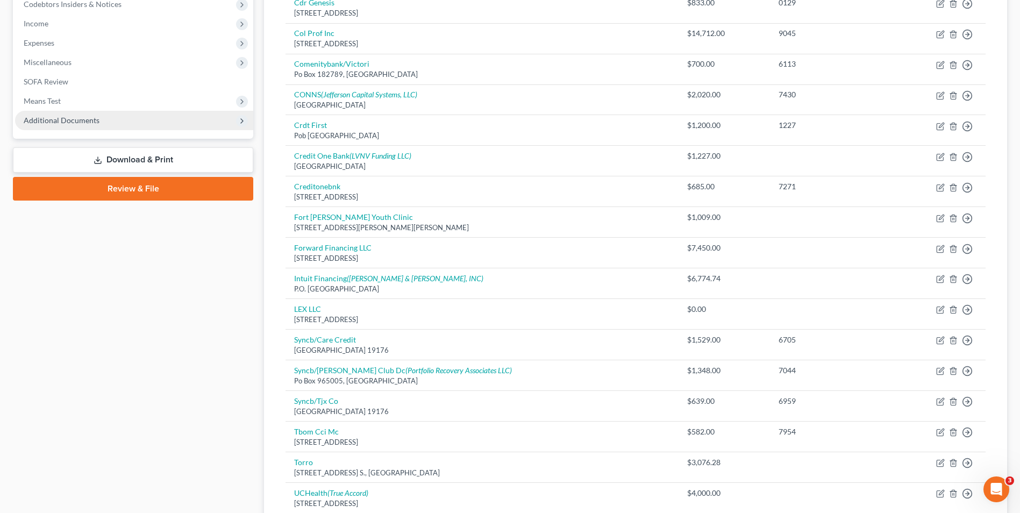
click at [51, 123] on span "Additional Documents" at bounding box center [62, 120] width 76 height 9
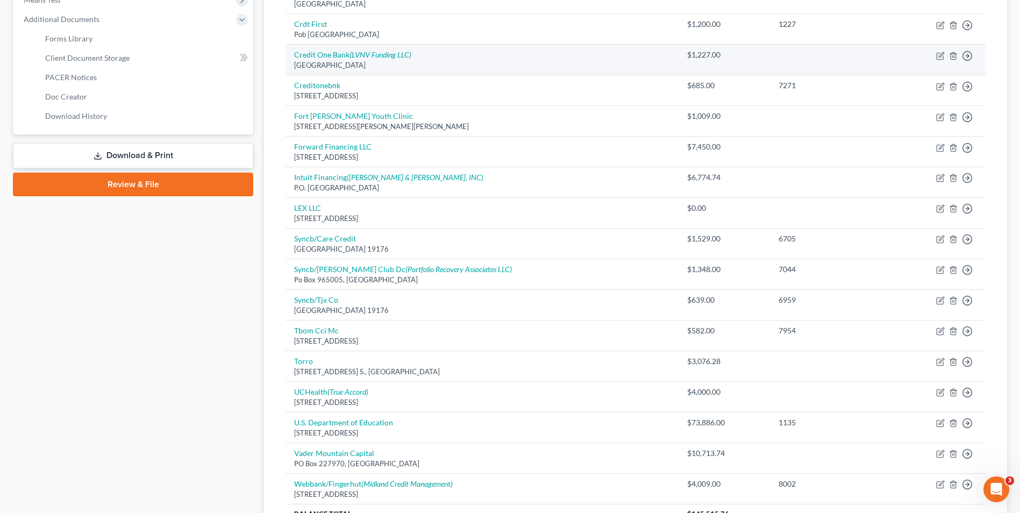
scroll to position [378, 0]
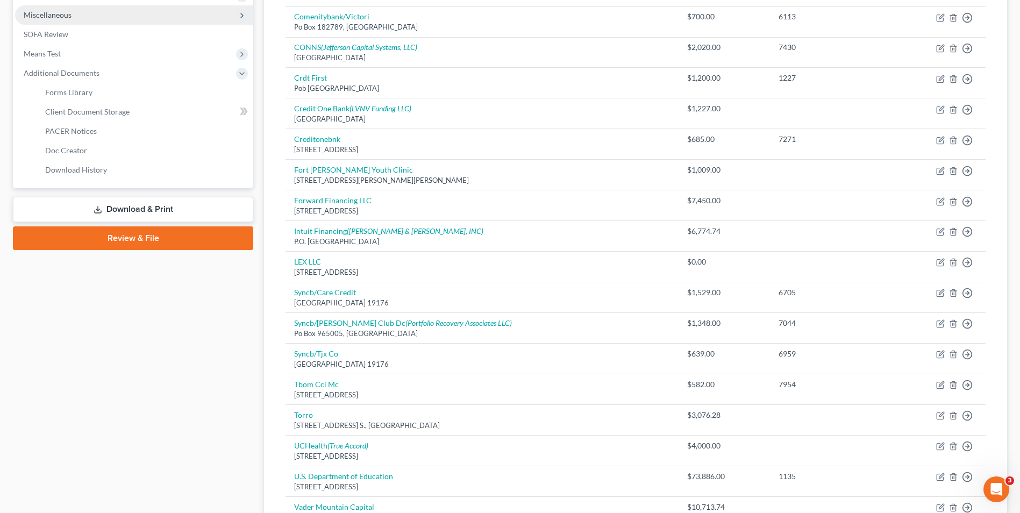
click at [51, 23] on span "Miscellaneous" at bounding box center [134, 14] width 238 height 19
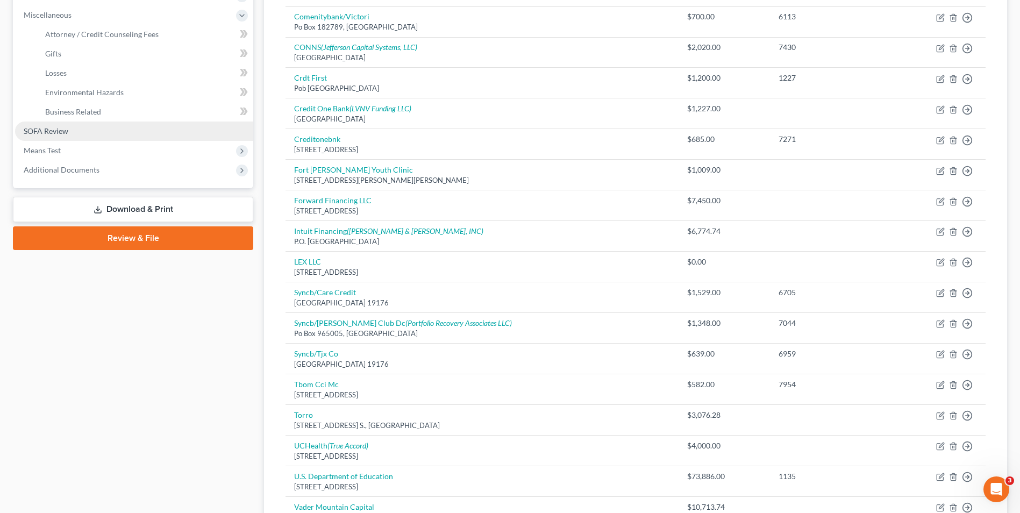
click at [48, 133] on span "SOFA Review" at bounding box center [46, 130] width 45 height 9
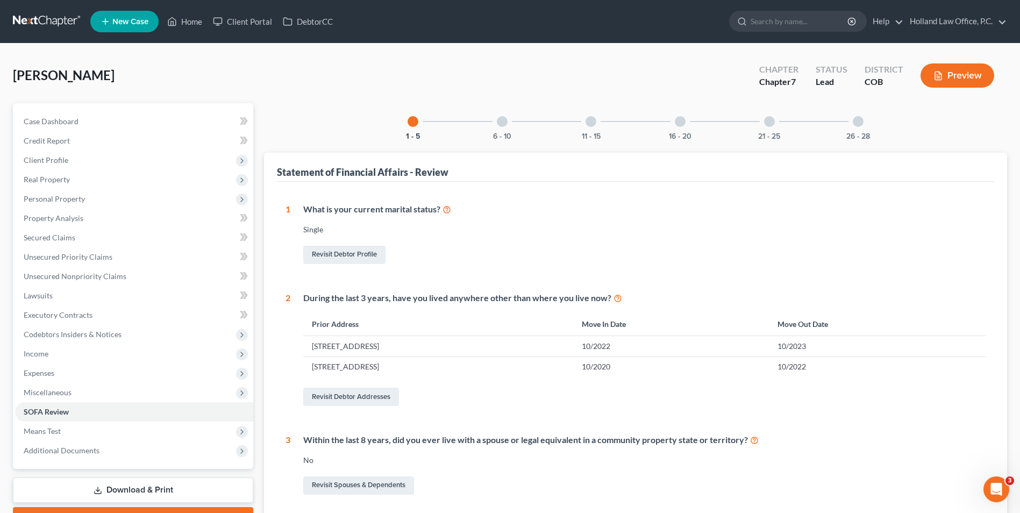
click at [507, 124] on div at bounding box center [502, 121] width 11 height 11
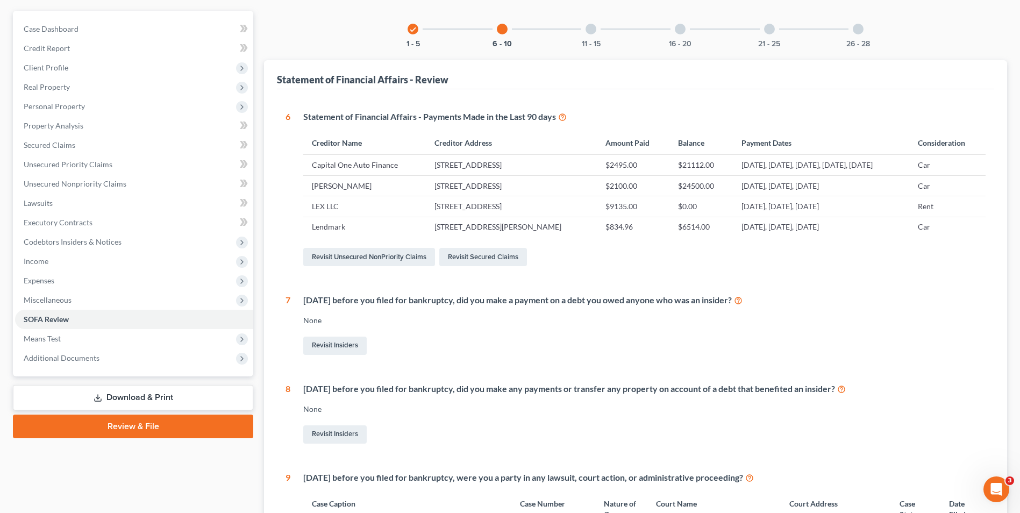
scroll to position [161, 0]
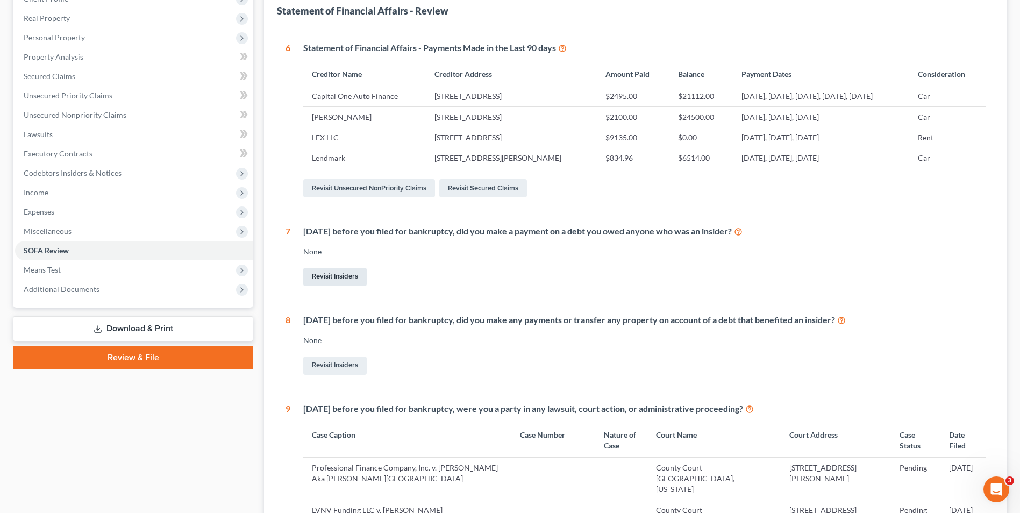
click at [334, 276] on link "Revisit Insiders" at bounding box center [334, 277] width 63 height 18
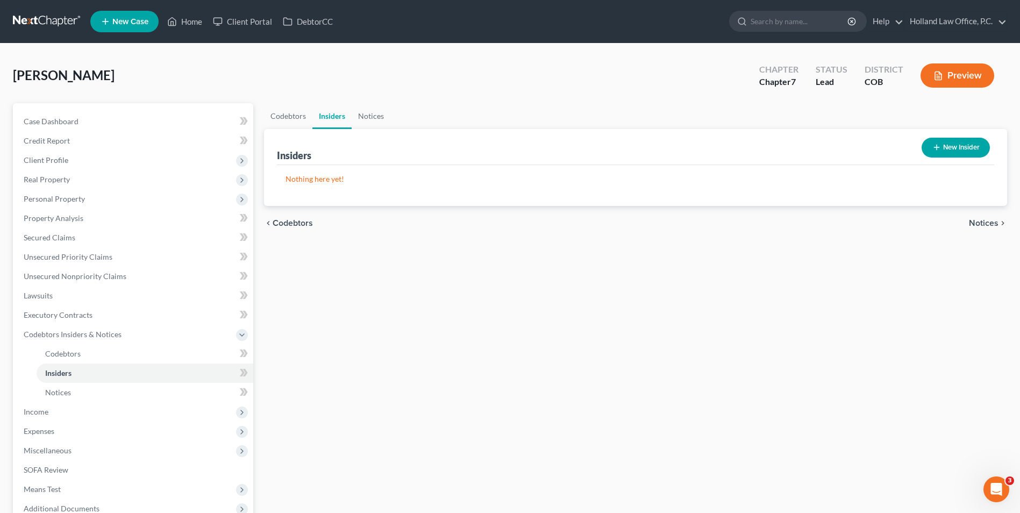
click at [969, 152] on button "New Insider" at bounding box center [956, 148] width 68 height 20
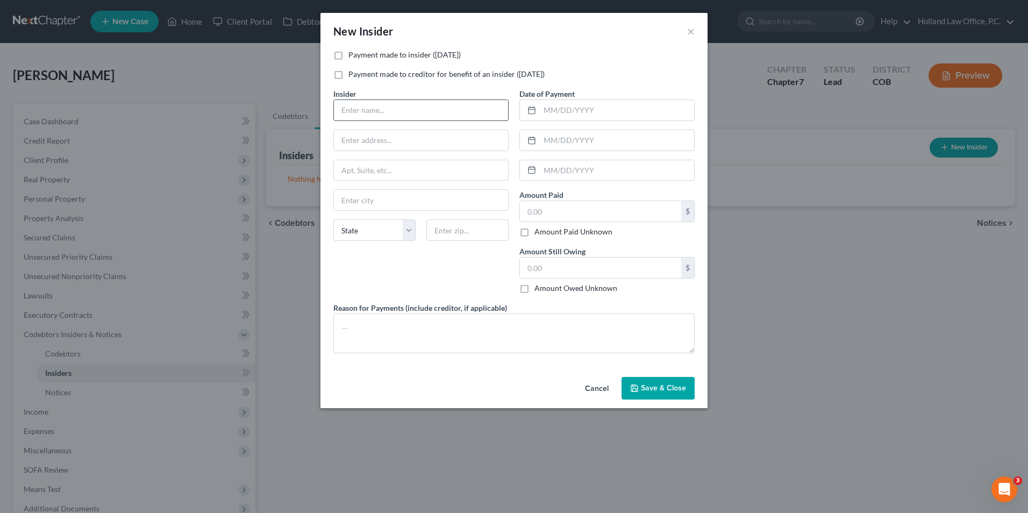
click at [451, 119] on input "text" at bounding box center [421, 110] width 174 height 20
click at [425, 55] on label "Payment made to insider (within 1 year)" at bounding box center [404, 54] width 112 height 11
click at [360, 55] on input "Payment made to insider (within 1 year)" at bounding box center [356, 52] width 7 height 7
checkbox input "true"
click at [442, 101] on input "text" at bounding box center [421, 110] width 174 height 20
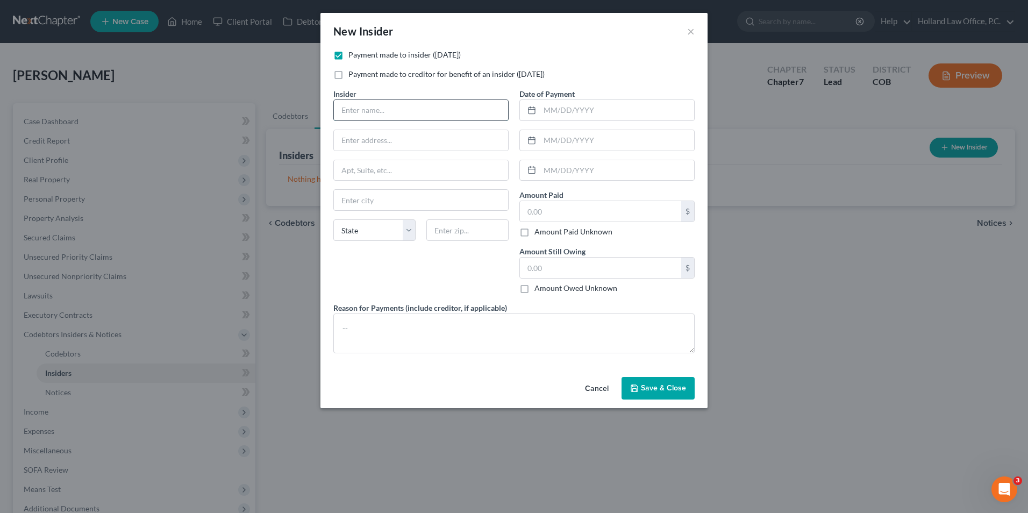
click at [446, 114] on input "text" at bounding box center [421, 110] width 174 height 20
click at [464, 92] on div "Insider *" at bounding box center [420, 104] width 175 height 33
click at [567, 207] on input "text" at bounding box center [600, 211] width 161 height 20
click at [359, 112] on input "text" at bounding box center [421, 110] width 174 height 20
click at [460, 137] on input "text" at bounding box center [421, 140] width 174 height 20
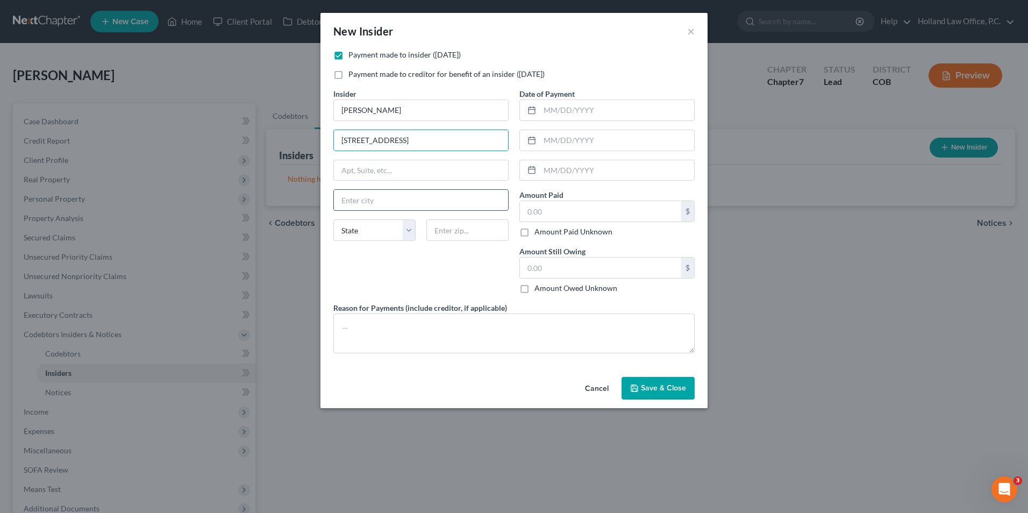
drag, startPoint x: 398, startPoint y: 200, endPoint x: 380, endPoint y: 194, distance: 19.6
click at [390, 200] on input "text" at bounding box center [421, 200] width 174 height 20
click at [330, 248] on div "State [US_STATE] AK AR AZ CA CO CT DE DC [GEOGRAPHIC_DATA] [GEOGRAPHIC_DATA] GU…" at bounding box center [421, 234] width 186 height 30
click at [461, 225] on input "text" at bounding box center [467, 230] width 82 height 22
click at [426, 268] on div "Insider * Alyssa Hernandez 2321 43rd Ave greeley State AL AK AR AZ CA CO CT DE …" at bounding box center [421, 195] width 186 height 214
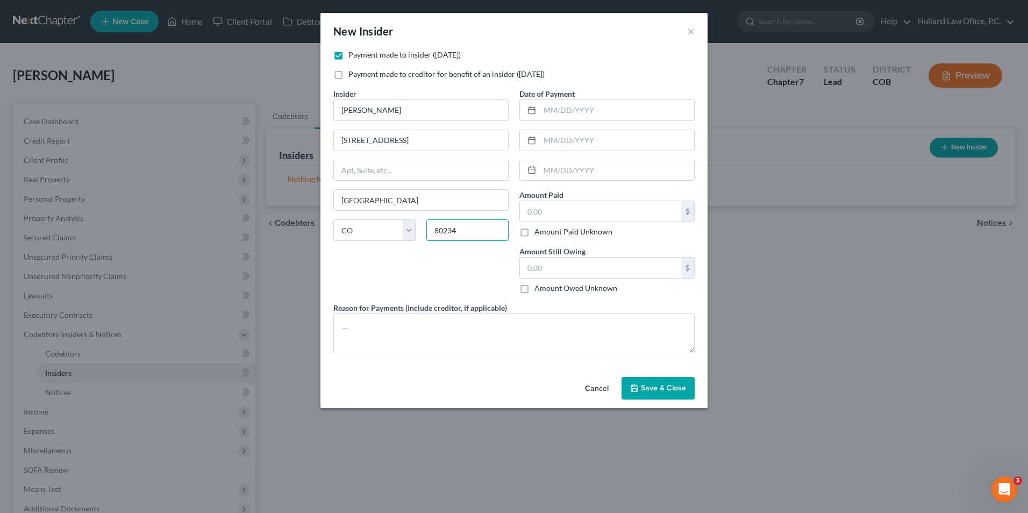
drag, startPoint x: 462, startPoint y: 231, endPoint x: 430, endPoint y: 231, distance: 32.8
click at [430, 231] on input "80234" at bounding box center [467, 230] width 82 height 22
drag, startPoint x: 379, startPoint y: 205, endPoint x: 328, endPoint y: 196, distance: 51.9
click at [336, 204] on input "[GEOGRAPHIC_DATA]" at bounding box center [421, 200] width 174 height 20
click at [328, 273] on div "Insider * Alyssa Hernandez 2321 43rd Ave Greeley State AL AK AR AZ CA CO CT DE …" at bounding box center [421, 195] width 186 height 214
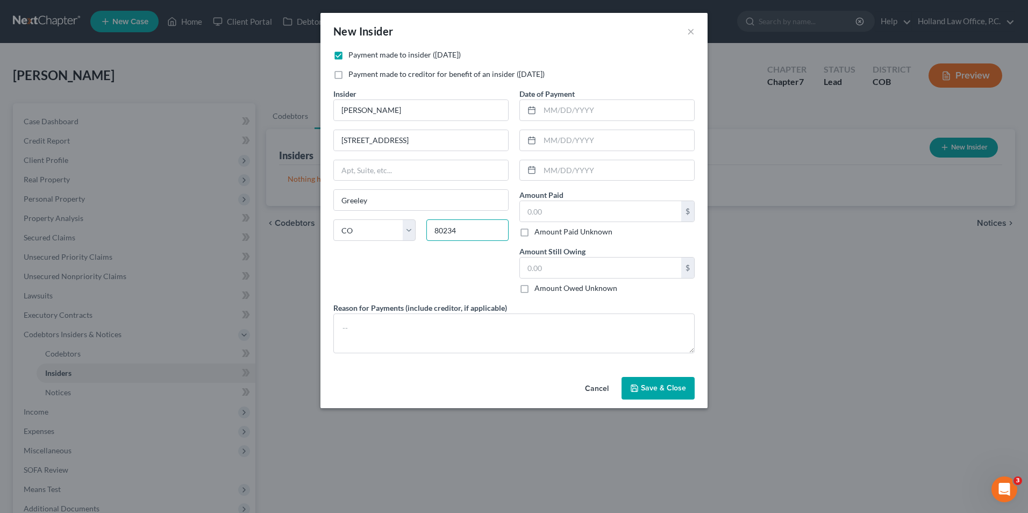
drag, startPoint x: 469, startPoint y: 228, endPoint x: 459, endPoint y: 229, distance: 10.8
click at [459, 229] on input "80234" at bounding box center [467, 230] width 82 height 22
click at [408, 273] on div "Insider * Alyssa Hernandez 2321 43rd Ave Greeley State AL AK AR AZ CA CO CT DE …" at bounding box center [421, 195] width 186 height 214
click at [552, 112] on input "text" at bounding box center [617, 110] width 154 height 20
drag, startPoint x: 590, startPoint y: 148, endPoint x: 584, endPoint y: 146, distance: 6.7
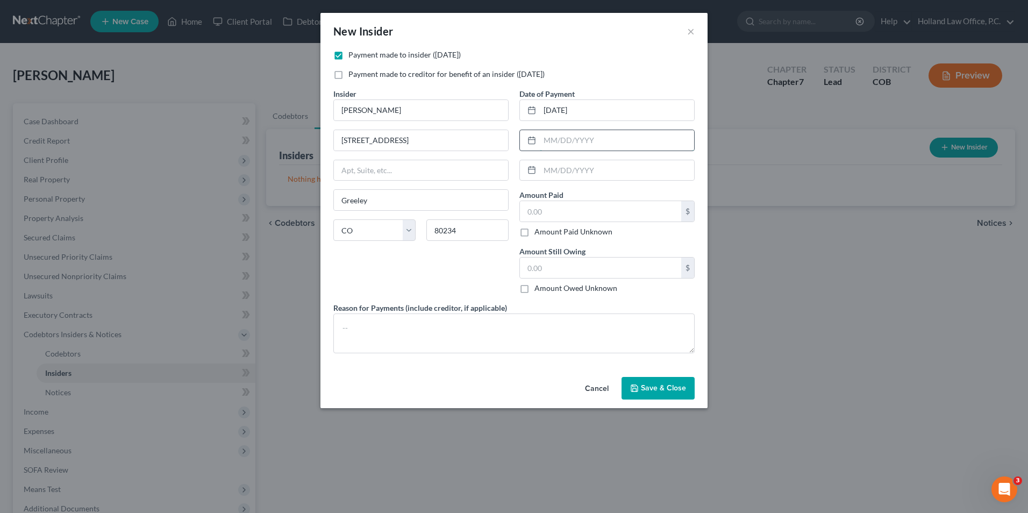
click at [585, 146] on input "text" at bounding box center [617, 140] width 154 height 20
click at [587, 173] on input "text" at bounding box center [617, 170] width 154 height 20
click at [539, 212] on input "text" at bounding box center [600, 211] width 161 height 20
click at [380, 326] on textarea at bounding box center [513, 334] width 361 height 40
click at [550, 269] on input "text" at bounding box center [600, 268] width 161 height 20
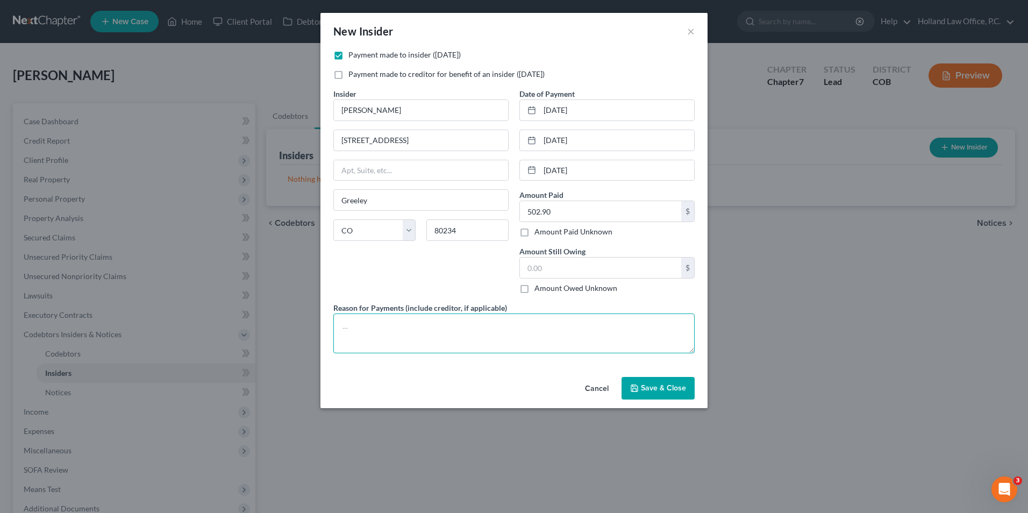
click at [352, 332] on textarea at bounding box center [513, 334] width 361 height 40
click at [675, 388] on span "Save & Close" at bounding box center [663, 387] width 45 height 9
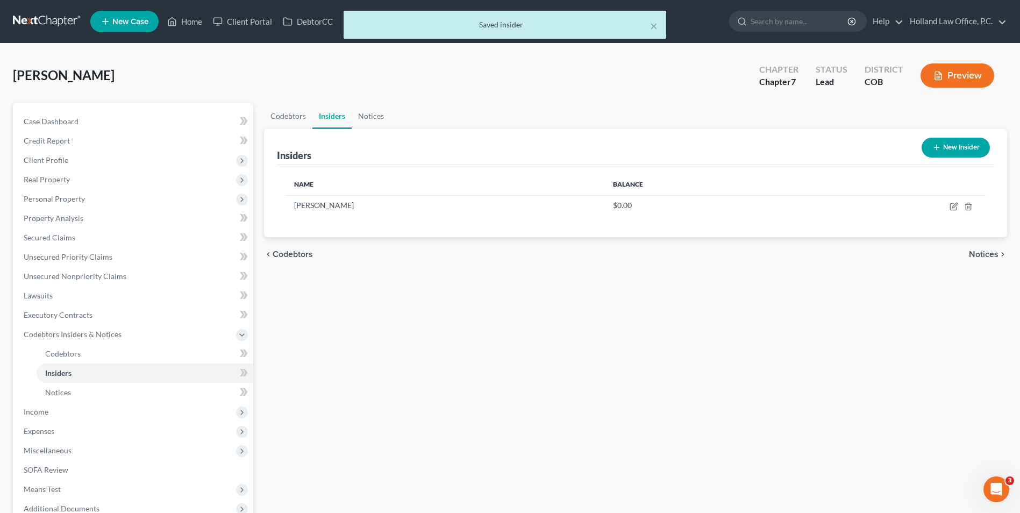
click at [930, 152] on button "New Insider" at bounding box center [956, 148] width 68 height 20
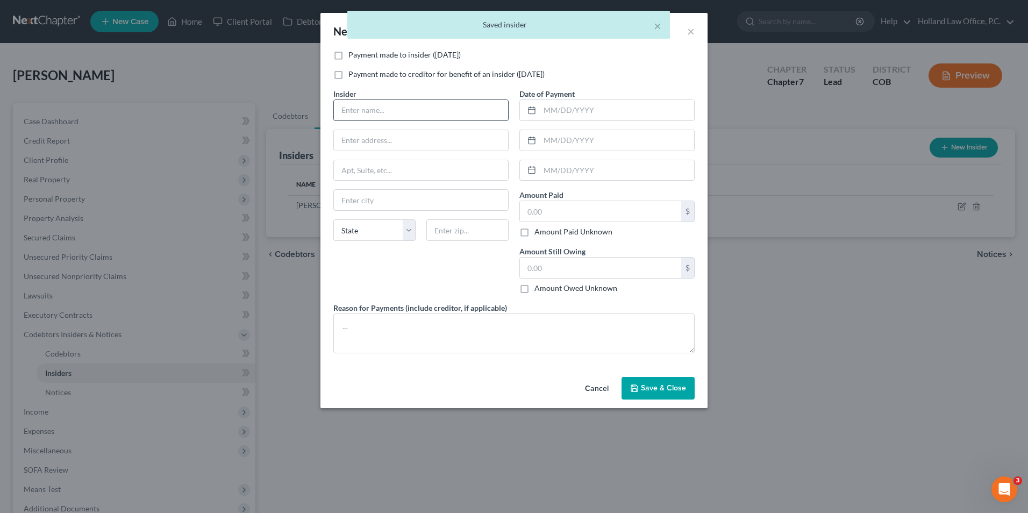
click at [369, 112] on input "text" at bounding box center [421, 110] width 174 height 20
click at [367, 60] on label "Payment made to insider (within 1 year)" at bounding box center [404, 54] width 112 height 11
click at [360, 56] on input "Payment made to insider (within 1 year)" at bounding box center [356, 52] width 7 height 7
click at [356, 107] on input "text" at bounding box center [421, 110] width 174 height 20
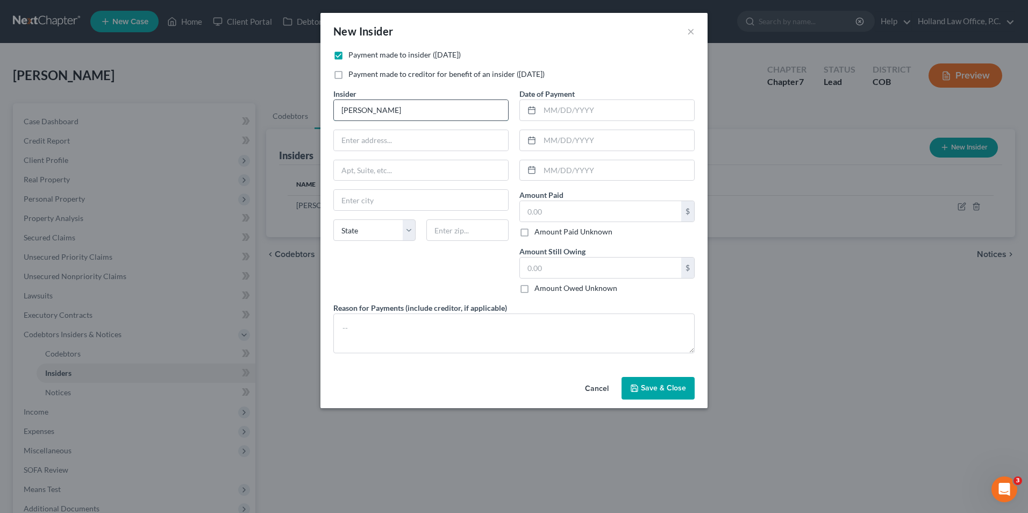
click at [353, 112] on input "Suzi Hernandez" at bounding box center [421, 110] width 174 height 20
drag, startPoint x: 408, startPoint y: 111, endPoint x: 361, endPoint y: 120, distance: 47.6
click at [361, 120] on input "Suzie Hernandez" at bounding box center [421, 110] width 174 height 20
click at [363, 133] on input "text" at bounding box center [421, 140] width 174 height 20
click at [593, 118] on input "text" at bounding box center [617, 110] width 154 height 20
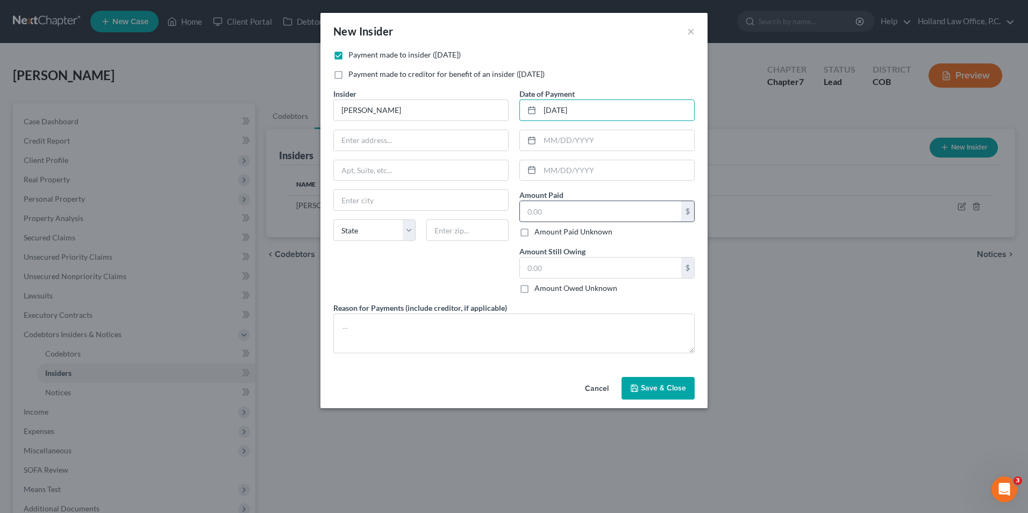
click at [569, 211] on input "text" at bounding box center [600, 211] width 161 height 20
click at [644, 385] on span "Save & Close" at bounding box center [663, 387] width 45 height 9
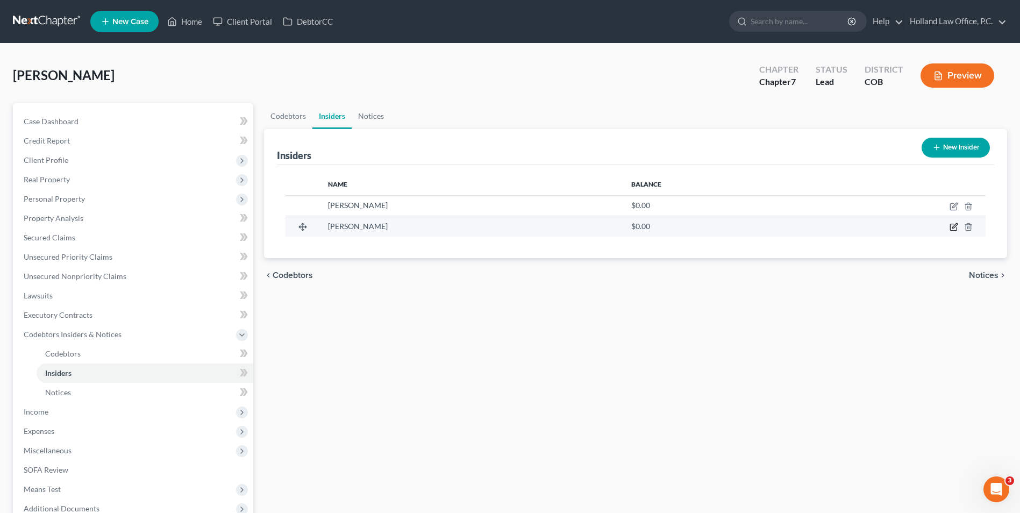
click at [954, 226] on icon "button" at bounding box center [954, 226] width 5 height 5
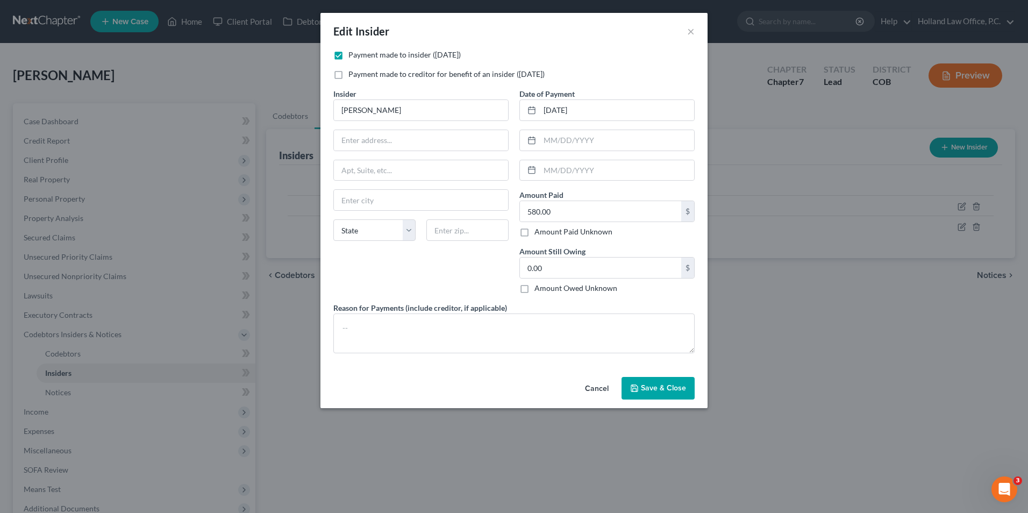
click at [374, 153] on div "Insider * Suzie Enriquez State AL AK AR AZ CA CO CT DE DC FL GA GU HI ID IL IN …" at bounding box center [421, 195] width 186 height 214
click at [373, 140] on input "text" at bounding box center [421, 140] width 174 height 20
click at [379, 139] on input "text" at bounding box center [421, 140] width 174 height 20
drag, startPoint x: 381, startPoint y: 139, endPoint x: 342, endPoint y: 115, distance: 46.1
click at [371, 134] on input "text" at bounding box center [421, 140] width 174 height 20
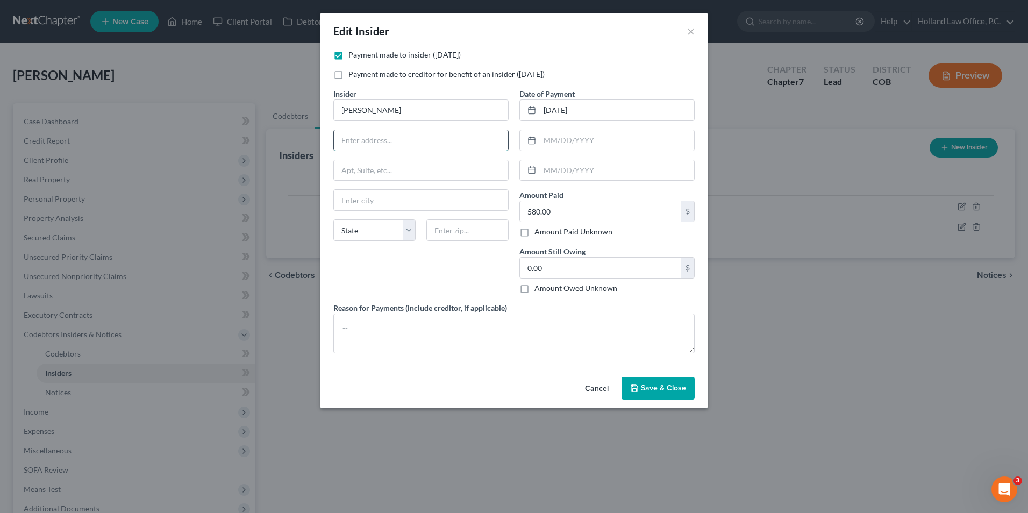
drag, startPoint x: 391, startPoint y: 143, endPoint x: 383, endPoint y: 142, distance: 7.5
click at [389, 143] on input "text" at bounding box center [421, 140] width 174 height 20
click at [384, 204] on input "text" at bounding box center [421, 200] width 174 height 20
click at [345, 233] on select "State [US_STATE] AK AR AZ CA CO CT DE DC [GEOGRAPHIC_DATA] [GEOGRAPHIC_DATA] GU…" at bounding box center [374, 230] width 82 height 22
click at [333, 219] on select "State [US_STATE] AK AR AZ CA CO CT DE DC [GEOGRAPHIC_DATA] [GEOGRAPHIC_DATA] GU…" at bounding box center [374, 230] width 82 height 22
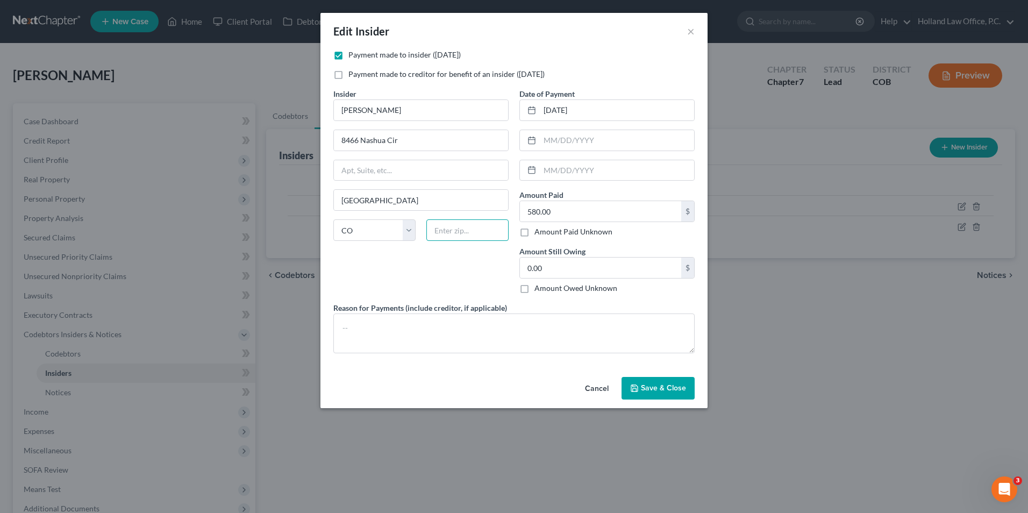
click at [464, 240] on input "text" at bounding box center [467, 230] width 82 height 22
click at [479, 234] on input "text" at bounding box center [467, 230] width 82 height 22
click at [437, 280] on div "Insider * Suzie Enriquez 8466 Nashua Cir Wellington State AL AK AR AZ CA CO CT …" at bounding box center [421, 195] width 186 height 214
click at [396, 334] on textarea at bounding box center [513, 334] width 361 height 40
click at [638, 379] on button "Save & Close" at bounding box center [658, 388] width 73 height 23
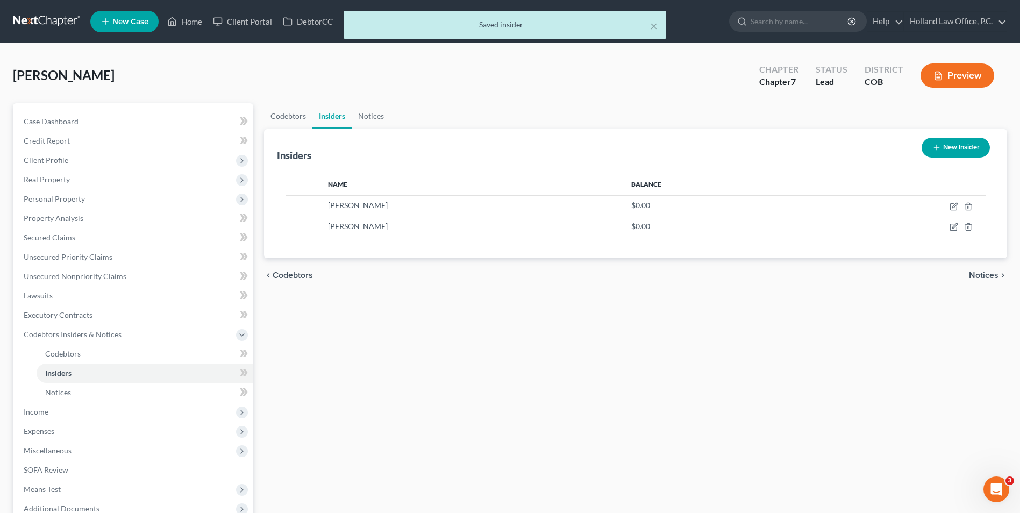
click at [942, 145] on button "New Insider" at bounding box center [956, 148] width 68 height 20
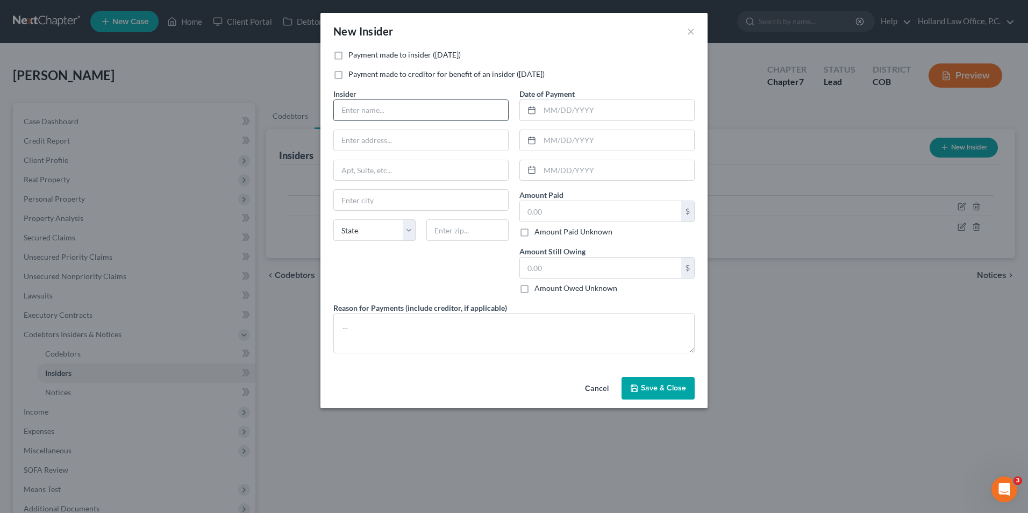
click at [355, 105] on input "text" at bounding box center [421, 110] width 174 height 20
drag, startPoint x: 380, startPoint y: 52, endPoint x: 381, endPoint y: 65, distance: 13.5
click at [380, 52] on label "Payment made to insider (within 1 year)" at bounding box center [404, 54] width 112 height 11
click at [360, 52] on input "Payment made to insider (within 1 year)" at bounding box center [356, 52] width 7 height 7
click at [370, 104] on input "text" at bounding box center [421, 110] width 174 height 20
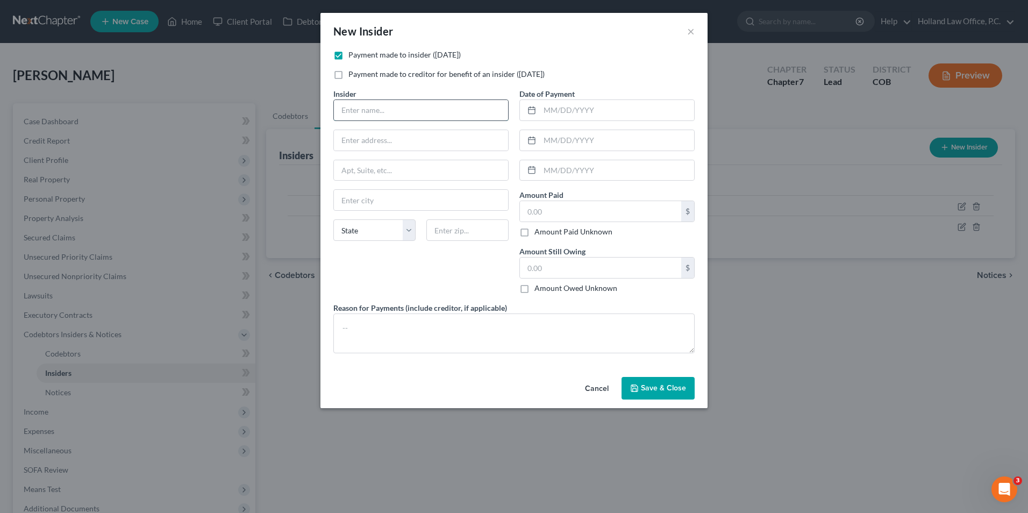
click at [345, 108] on input "text" at bounding box center [421, 110] width 174 height 20
click at [354, 110] on input "text" at bounding box center [421, 110] width 174 height 20
click at [353, 110] on input "text" at bounding box center [421, 110] width 174 height 20
click at [367, 111] on input "text" at bounding box center [421, 110] width 174 height 20
click at [373, 105] on input "text" at bounding box center [421, 110] width 174 height 20
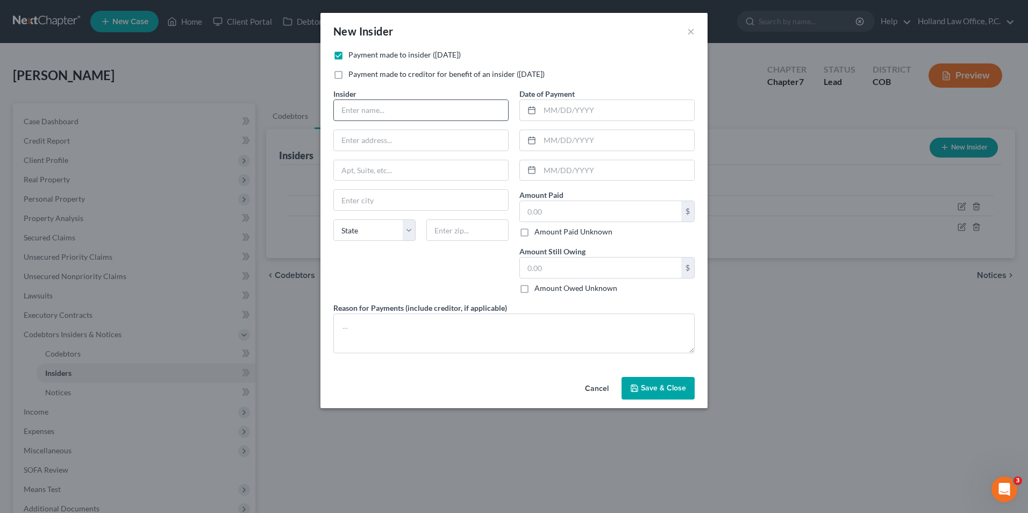
click at [379, 110] on input "text" at bounding box center [421, 110] width 174 height 20
click at [386, 107] on input "text" at bounding box center [421, 110] width 174 height 20
click at [352, 109] on input "text" at bounding box center [421, 110] width 174 height 20
click at [367, 112] on input "text" at bounding box center [421, 110] width 174 height 20
click at [627, 105] on input "text" at bounding box center [617, 110] width 154 height 20
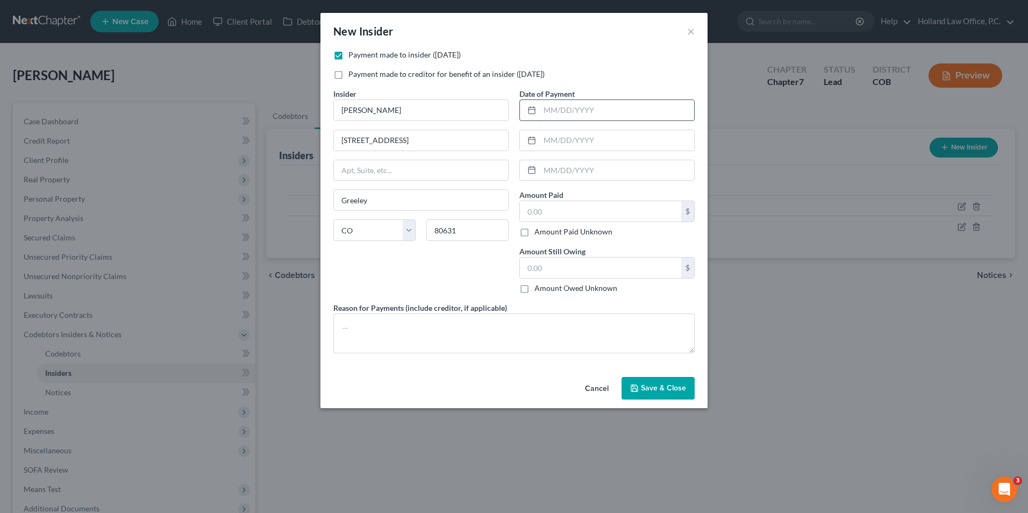
click at [592, 111] on input "text" at bounding box center [617, 110] width 154 height 20
click at [575, 166] on input "text" at bounding box center [617, 170] width 154 height 20
click at [555, 176] on input "text" at bounding box center [617, 170] width 154 height 20
drag, startPoint x: 555, startPoint y: 176, endPoint x: 601, endPoint y: 396, distance: 224.8
click at [601, 396] on button "Cancel" at bounding box center [596, 389] width 41 height 22
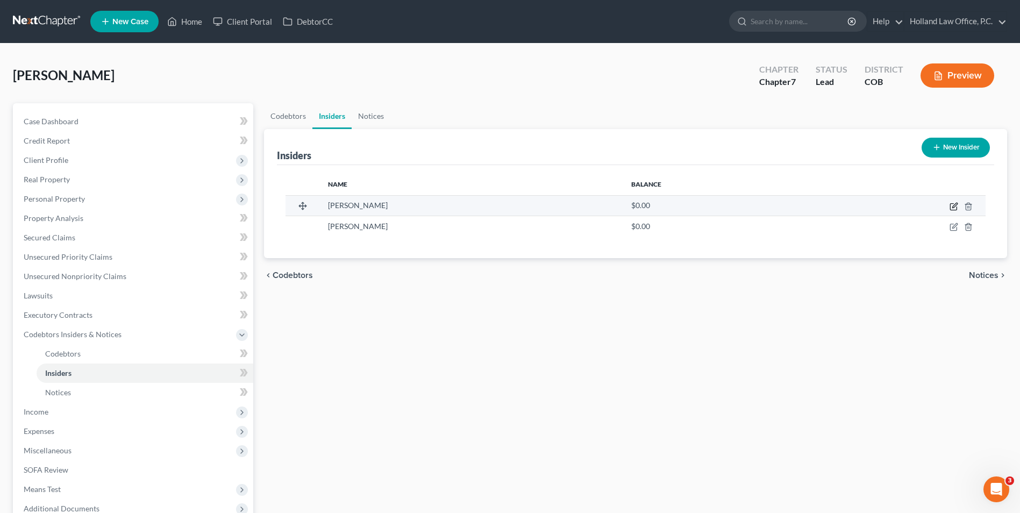
click at [952, 205] on icon "button" at bounding box center [954, 206] width 9 height 9
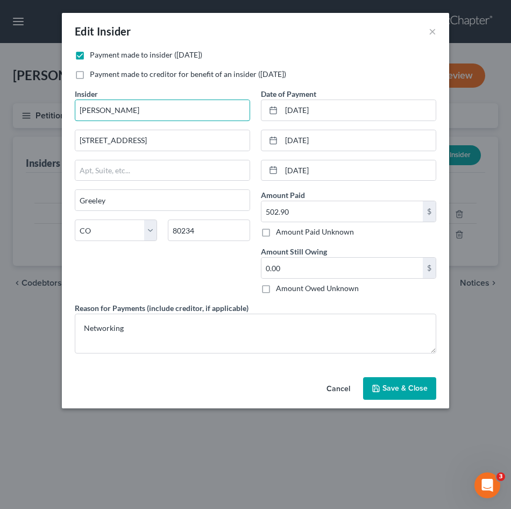
drag, startPoint x: 161, startPoint y: 102, endPoint x: 46, endPoint y: 111, distance: 114.9
click at [10, 111] on div "Edit Insider × Payment made to insider (within 1 year) Payment made to creditor…" at bounding box center [255, 254] width 511 height 509
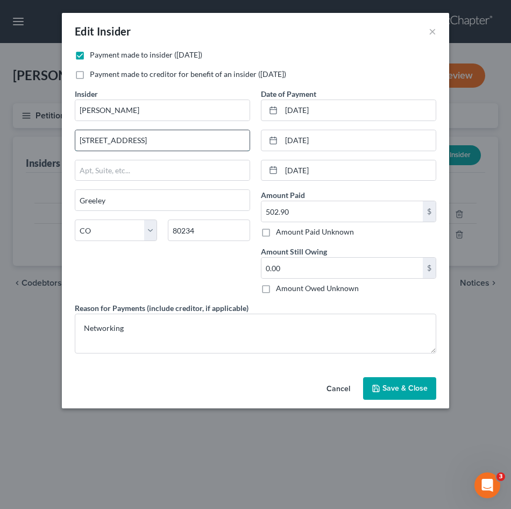
drag, startPoint x: 111, startPoint y: 148, endPoint x: 127, endPoint y: 144, distance: 16.2
click at [86, 147] on input "[STREET_ADDRESS]" at bounding box center [162, 140] width 174 height 20
drag, startPoint x: 190, startPoint y: 144, endPoint x: 164, endPoint y: 146, distance: 25.9
click at [189, 144] on input "[STREET_ADDRESS]" at bounding box center [162, 140] width 174 height 20
drag, startPoint x: 139, startPoint y: 147, endPoint x: 71, endPoint y: 144, distance: 68.3
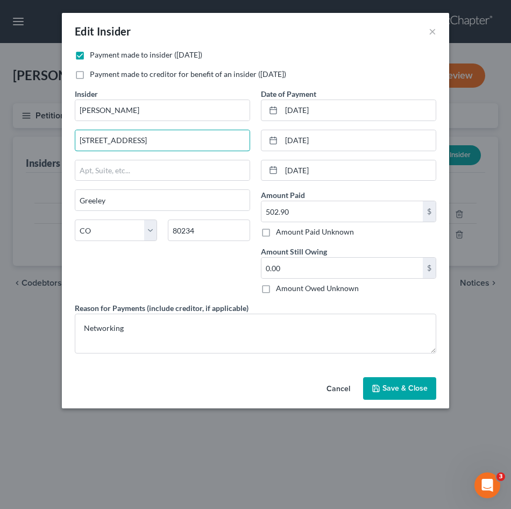
click at [48, 146] on div "Edit Insider × Payment made to insider (within 1 year) Payment made to creditor…" at bounding box center [255, 254] width 511 height 509
drag, startPoint x: 219, startPoint y: 231, endPoint x: 173, endPoint y: 231, distance: 46.2
click at [169, 231] on input "80234" at bounding box center [209, 230] width 82 height 22
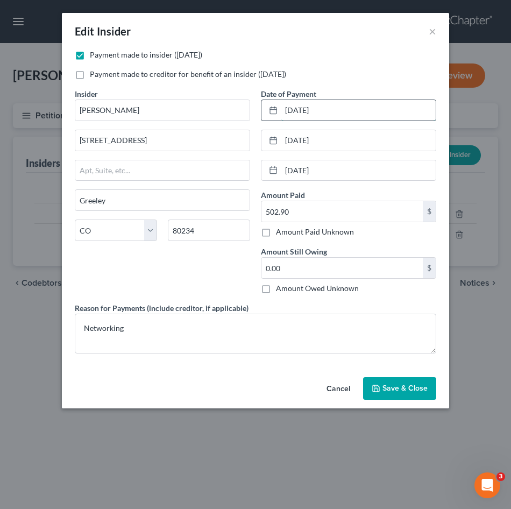
drag, startPoint x: 285, startPoint y: 106, endPoint x: 277, endPoint y: 112, distance: 9.9
click at [384, 108] on input "04/12/2025" at bounding box center [358, 110] width 154 height 20
drag, startPoint x: 286, startPoint y: 172, endPoint x: 390, endPoint y: 172, distance: 104.3
click at [390, 172] on input "5/2/2025" at bounding box center [358, 170] width 154 height 20
click at [329, 170] on input "5/2/2025" at bounding box center [358, 170] width 154 height 20
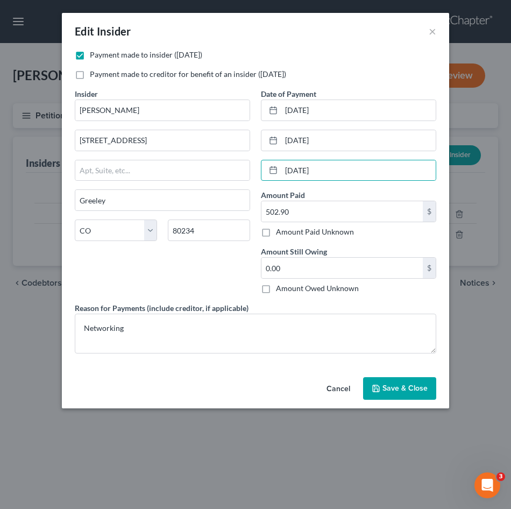
click at [345, 387] on button "Cancel" at bounding box center [338, 389] width 41 height 22
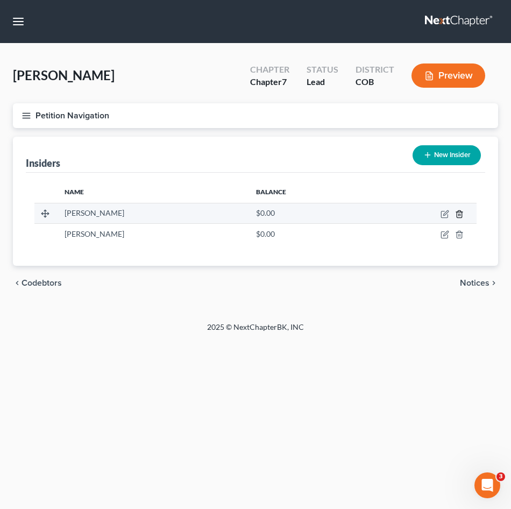
click at [458, 210] on icon "button" at bounding box center [459, 214] width 9 height 9
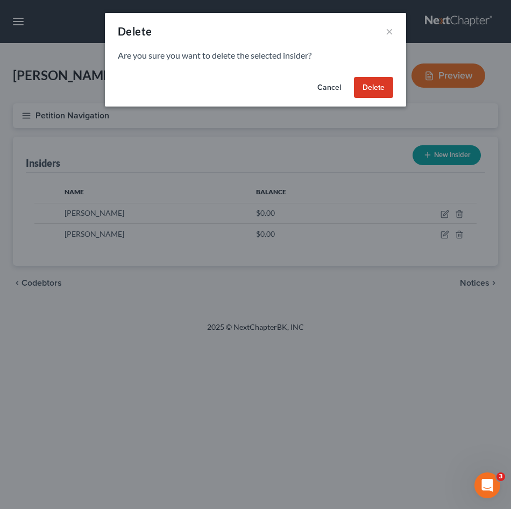
click at [374, 90] on button "Delete" at bounding box center [373, 88] width 39 height 22
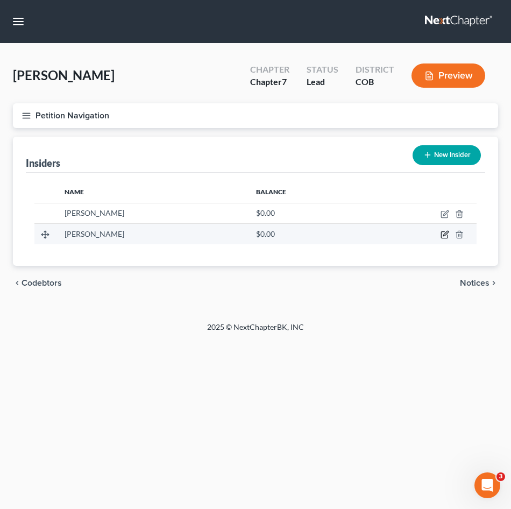
click at [444, 232] on icon "button" at bounding box center [444, 234] width 9 height 9
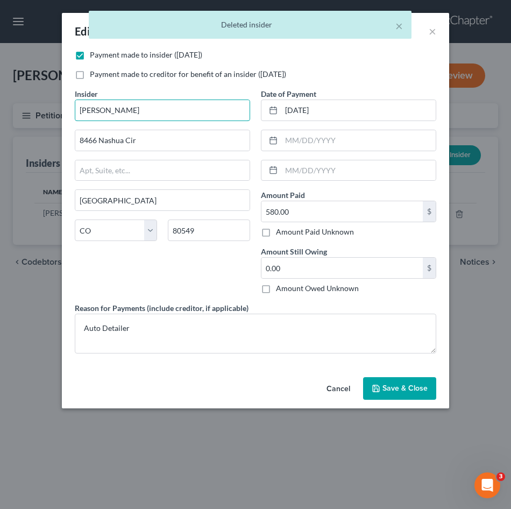
drag, startPoint x: 124, startPoint y: 113, endPoint x: 73, endPoint y: 112, distance: 50.6
click at [73, 112] on div "Insider * Suzie Enriquez 8466 Nashua Cir Wellington State AL AK AR AZ CA CO CT …" at bounding box center [162, 195] width 186 height 214
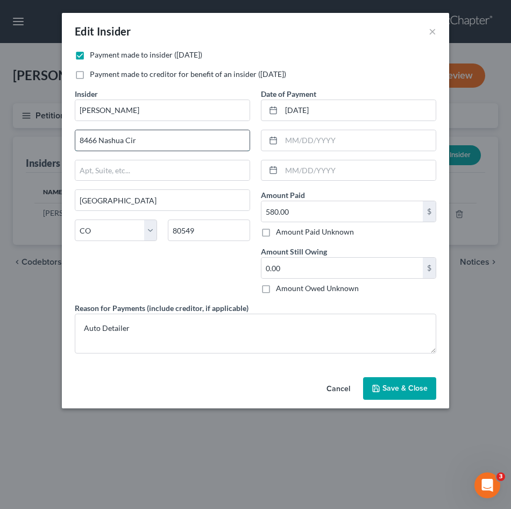
click at [109, 144] on input "8466 Nashua Cir" at bounding box center [162, 140] width 174 height 20
click at [193, 230] on input "80549" at bounding box center [209, 230] width 82 height 22
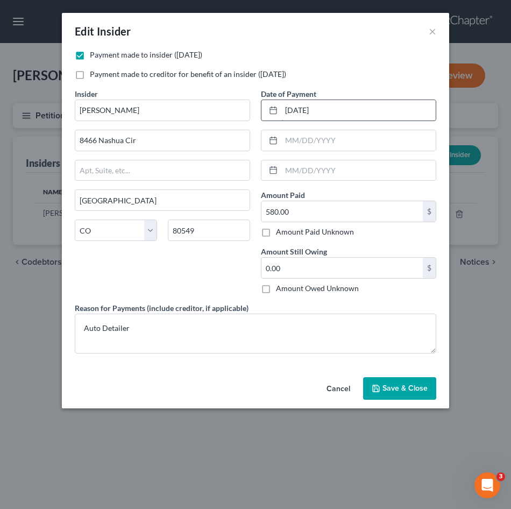
click at [366, 110] on input "[DATE]" at bounding box center [358, 110] width 154 height 20
drag, startPoint x: 355, startPoint y: 391, endPoint x: 342, endPoint y: 384, distance: 14.7
click at [355, 391] on button "Cancel" at bounding box center [338, 389] width 41 height 22
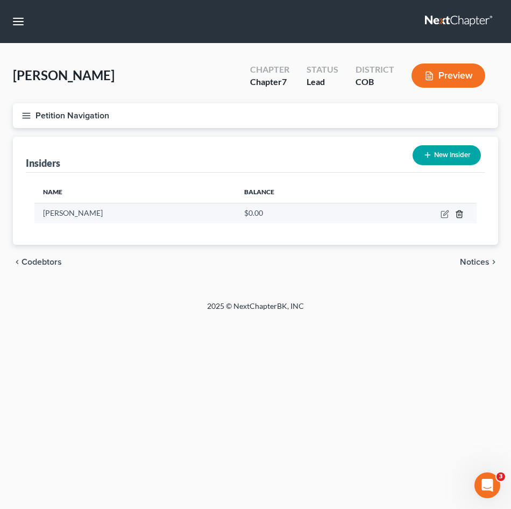
click at [462, 215] on icon "button" at bounding box center [459, 214] width 9 height 9
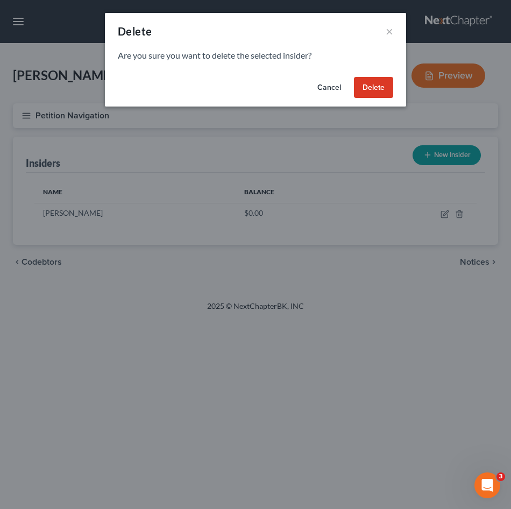
click at [386, 82] on button "Delete" at bounding box center [373, 88] width 39 height 22
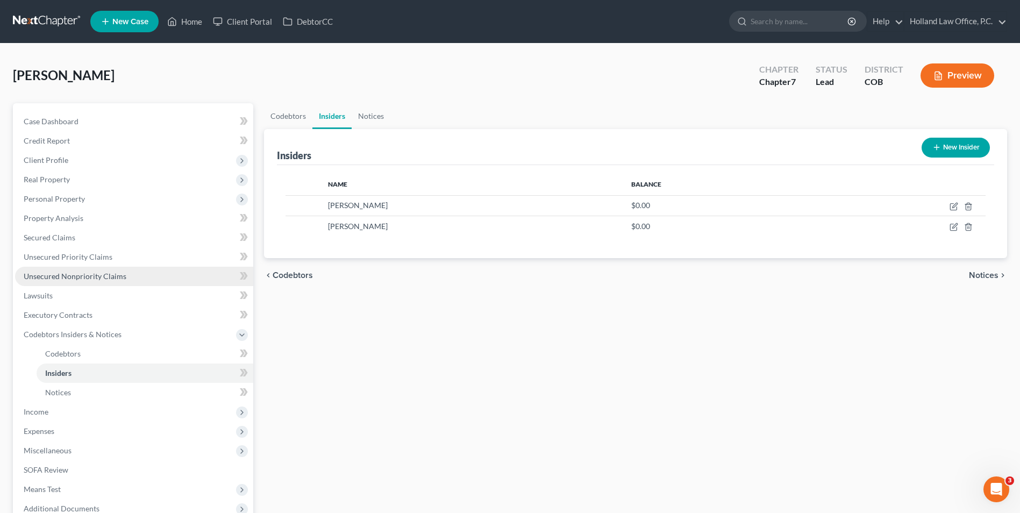
click at [99, 272] on span "Unsecured Nonpriority Claims" at bounding box center [75, 276] width 103 height 9
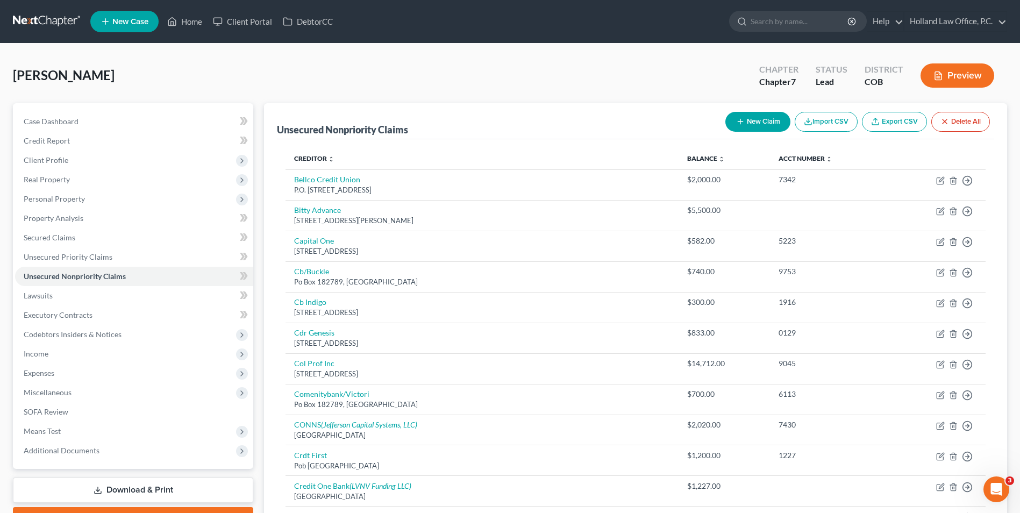
click at [760, 124] on button "New Claim" at bounding box center [757, 122] width 65 height 20
select select "0"
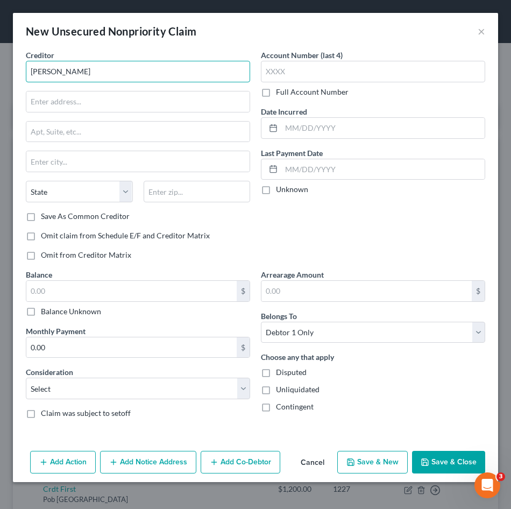
type input "[PERSON_NAME]"
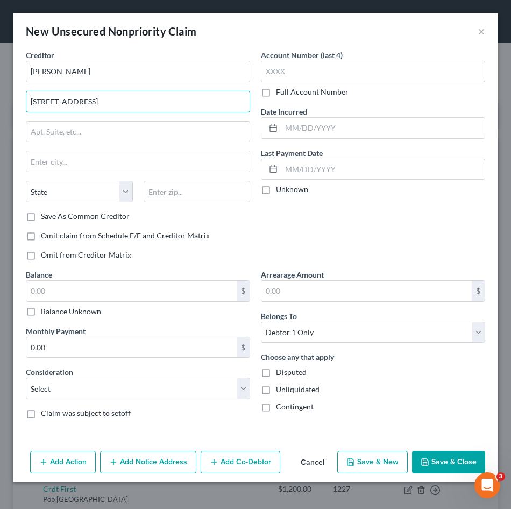
type input "[STREET_ADDRESS]"
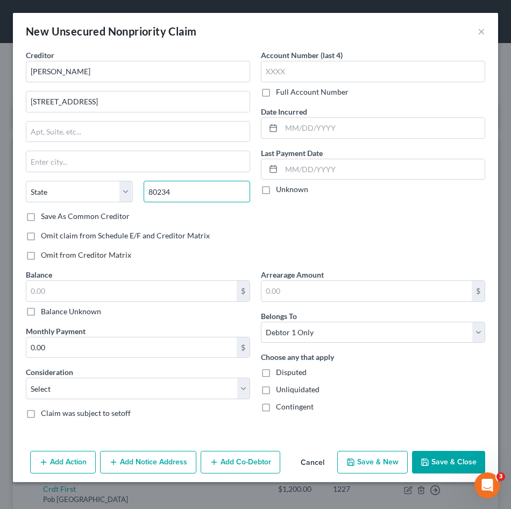
type input "80234"
type input "[GEOGRAPHIC_DATA]"
select select "5"
drag, startPoint x: 387, startPoint y: 210, endPoint x: 307, endPoint y: 194, distance: 81.7
click at [370, 206] on div "Account Number (last 4) Full Account Number Date Incurred Last Payment Date Unk…" at bounding box center [372, 158] width 235 height 219
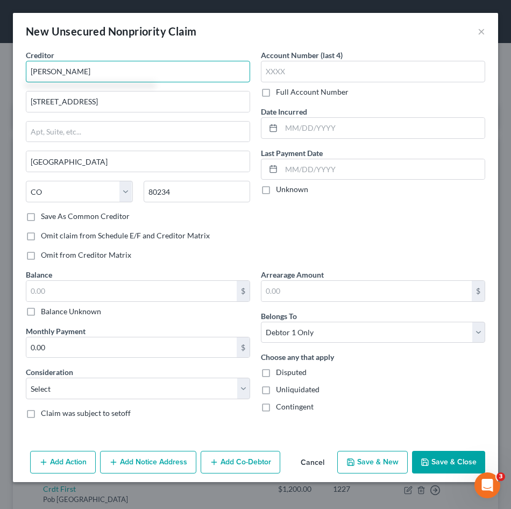
type input "[PERSON_NAME]"
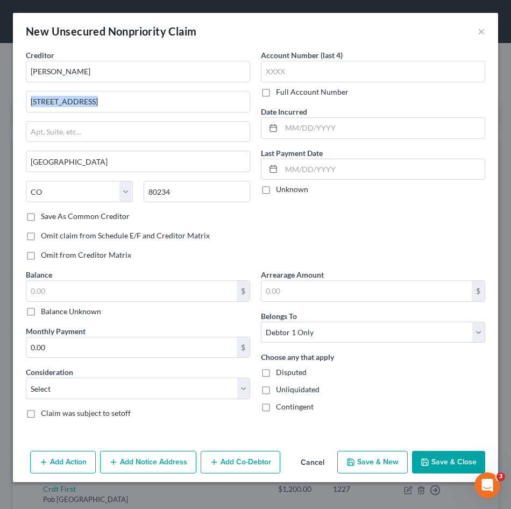
drag, startPoint x: 94, startPoint y: 86, endPoint x: 107, endPoint y: 118, distance: 34.5
click at [106, 119] on div "Creditor * [PERSON_NAME] [STREET_ADDRESS] [US_STATE][GEOGRAPHIC_DATA] AZ CA CO …" at bounding box center [138, 129] width 224 height 161
click at [181, 190] on input "80234" at bounding box center [197, 192] width 107 height 22
type input "8023"
drag, startPoint x: 172, startPoint y: 193, endPoint x: 148, endPoint y: 195, distance: 23.8
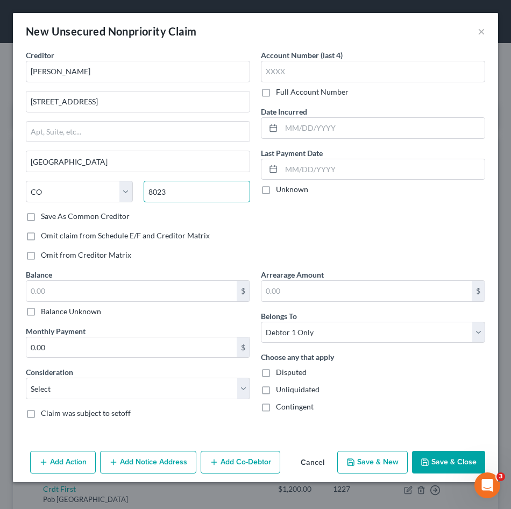
click at [148, 195] on input "8023" at bounding box center [197, 192] width 107 height 22
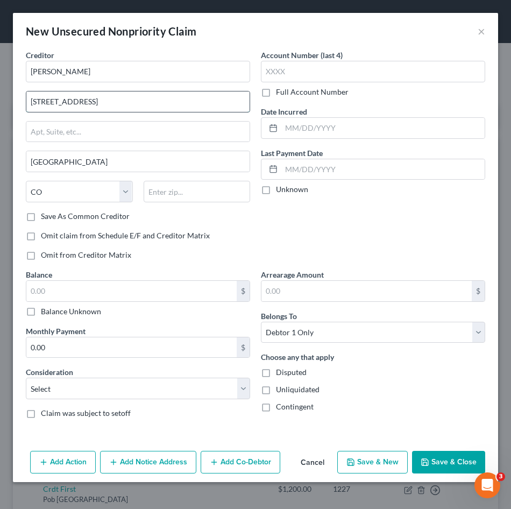
click at [35, 104] on input "[STREET_ADDRESS]" at bounding box center [137, 101] width 223 height 20
type input "2"
type input "8466 Nashua Cir"
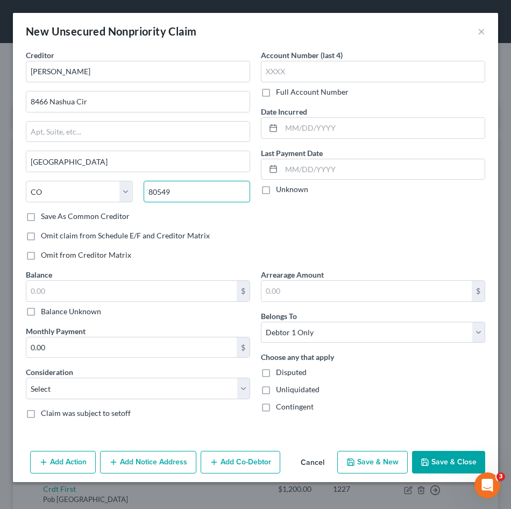
type input "80549"
type input "[GEOGRAPHIC_DATA]"
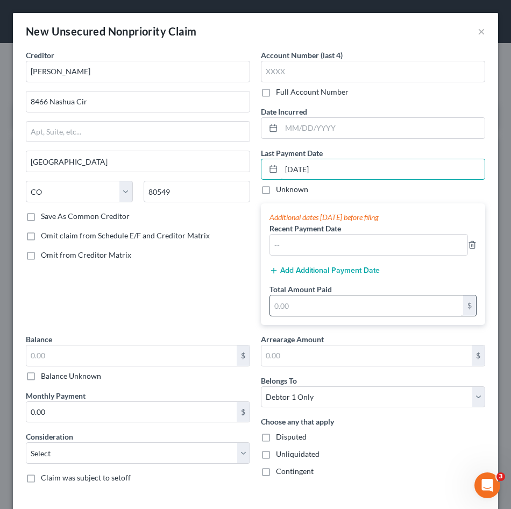
type input "[DATE]"
click at [295, 305] on input "text" at bounding box center [366, 305] width 193 height 20
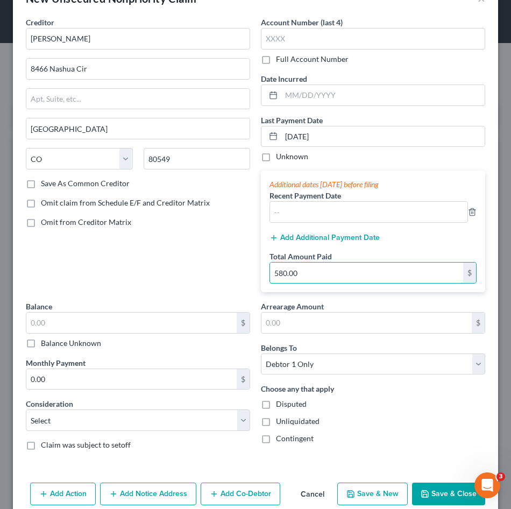
scroll to position [51, 0]
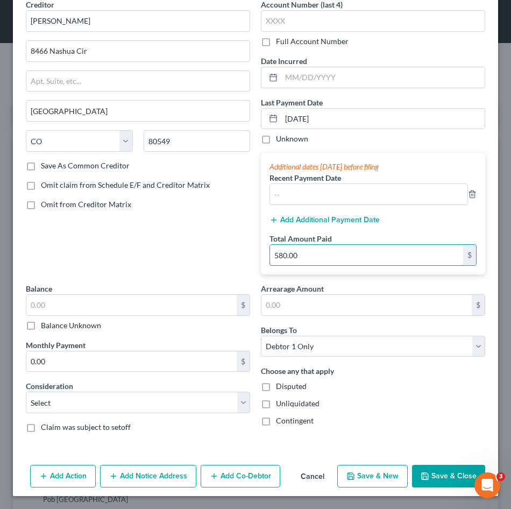
type input "580.00"
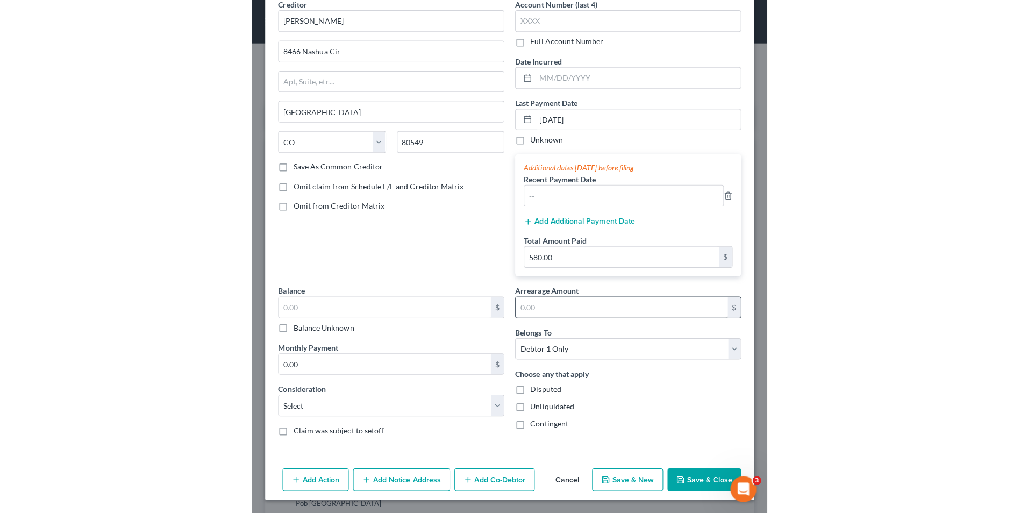
scroll to position [0, 0]
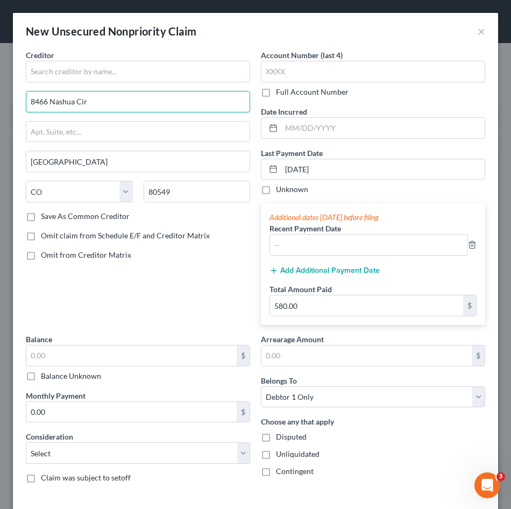
drag, startPoint x: 87, startPoint y: 102, endPoint x: -97, endPoint y: 97, distance: 184.0
drag, startPoint x: 303, startPoint y: 171, endPoint x: 208, endPoint y: 171, distance: 94.6
click at [208, 171] on div "Creditor * [GEOGRAPHIC_DATA] [US_STATE] AK AR AZ CA CO [GEOGRAPHIC_DATA] DE DC …" at bounding box center [255, 270] width 470 height 442
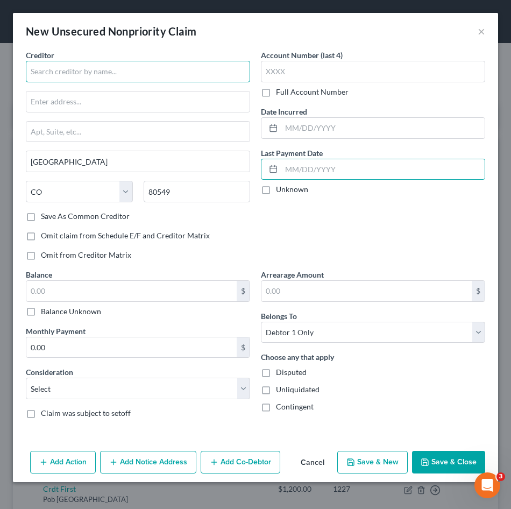
click at [46, 73] on input "text" at bounding box center [138, 72] width 224 height 22
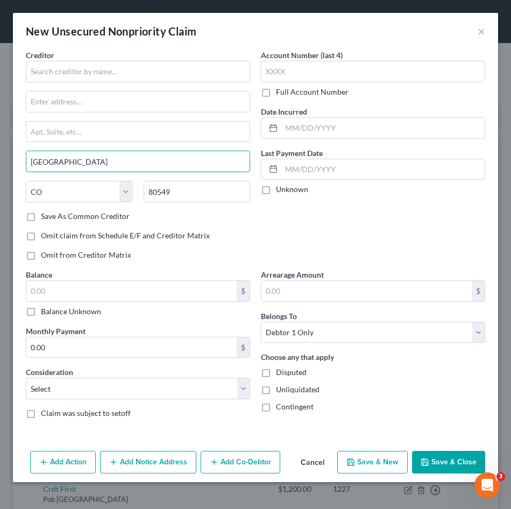
click at [17, 167] on div "Creditor * [GEOGRAPHIC_DATA] [US_STATE] AK AR AZ CA CO [GEOGRAPHIC_DATA] DE DC …" at bounding box center [255, 247] width 485 height 397
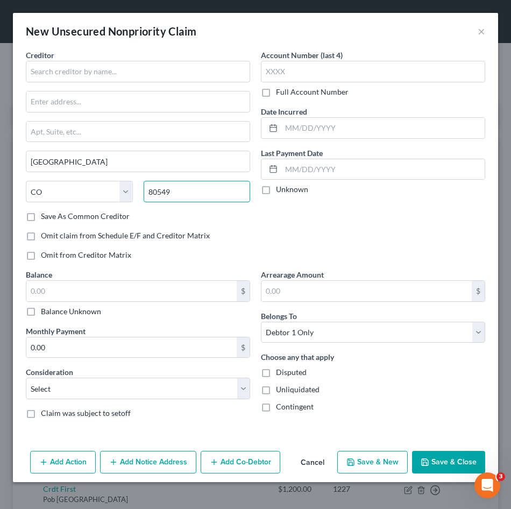
click at [221, 200] on input "80549" at bounding box center [197, 192] width 107 height 22
drag, startPoint x: 89, startPoint y: 195, endPoint x: 38, endPoint y: 195, distance: 51.1
click at [38, 195] on div "State [US_STATE] AK AR AZ CA CO CT DE DC [GEOGRAPHIC_DATA] [GEOGRAPHIC_DATA] GU…" at bounding box center [137, 196] width 235 height 30
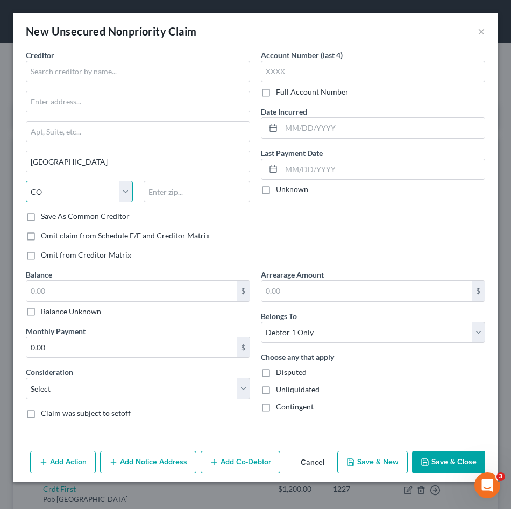
drag, startPoint x: 71, startPoint y: 191, endPoint x: 57, endPoint y: 196, distance: 14.8
click at [71, 191] on select "State [US_STATE] AK AR AZ CA CO CT DE DC [GEOGRAPHIC_DATA] [GEOGRAPHIC_DATA] GU…" at bounding box center [79, 192] width 107 height 22
select select
click at [26, 181] on select "State [US_STATE] AK AR AZ CA CO CT DE DC [GEOGRAPHIC_DATA] [GEOGRAPHIC_DATA] GU…" at bounding box center [79, 192] width 107 height 22
drag, startPoint x: 60, startPoint y: 145, endPoint x: 86, endPoint y: 161, distance: 30.4
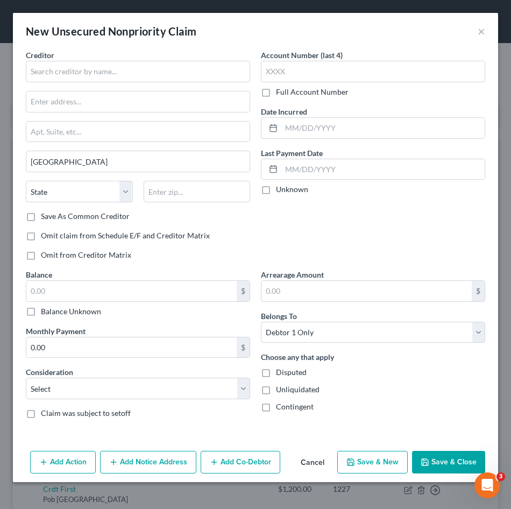
click at [67, 149] on div "Creditor * [GEOGRAPHIC_DATA] [US_STATE] AK AR AZ CA CO [GEOGRAPHIC_DATA] DE DC …" at bounding box center [138, 129] width 224 height 161
click at [86, 161] on input "[GEOGRAPHIC_DATA]" at bounding box center [137, 161] width 223 height 20
drag, startPoint x: 318, startPoint y: 286, endPoint x: 323, endPoint y: 266, distance: 21.0
click at [318, 286] on input "text" at bounding box center [366, 291] width 210 height 20
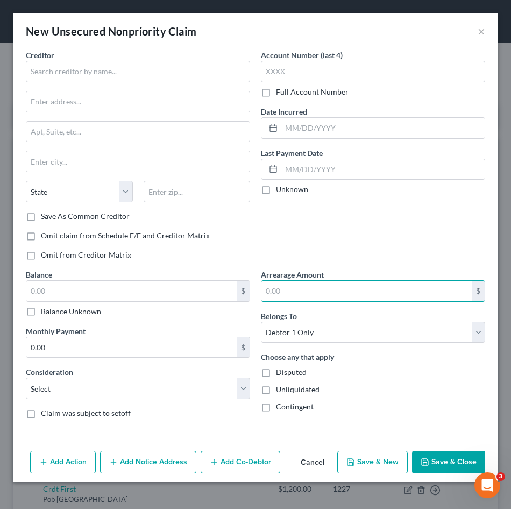
click at [338, 237] on div "Account Number (last 4) Full Account Number Date Incurred Last Payment Date Unk…" at bounding box center [372, 158] width 235 height 219
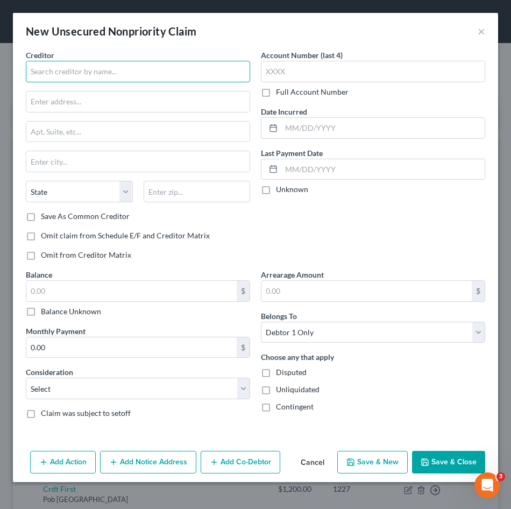
click at [70, 75] on input "text" at bounding box center [138, 72] width 224 height 22
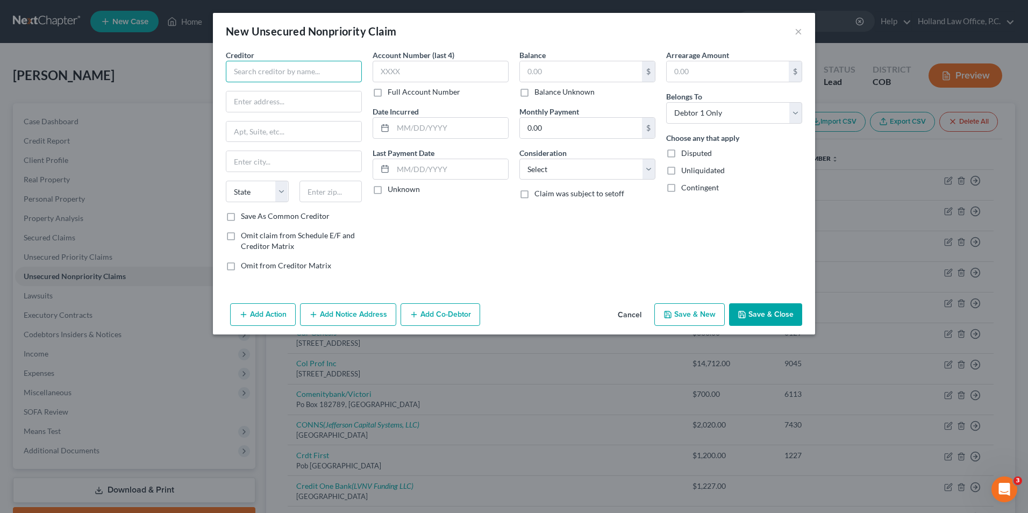
click at [293, 75] on input "text" at bounding box center [294, 72] width 136 height 22
click at [294, 77] on input "text" at bounding box center [294, 72] width 136 height 22
type input "R"
click at [273, 75] on input "[PERSON_NAME]" at bounding box center [294, 72] width 136 height 22
type input "[PERSON_NAME]"
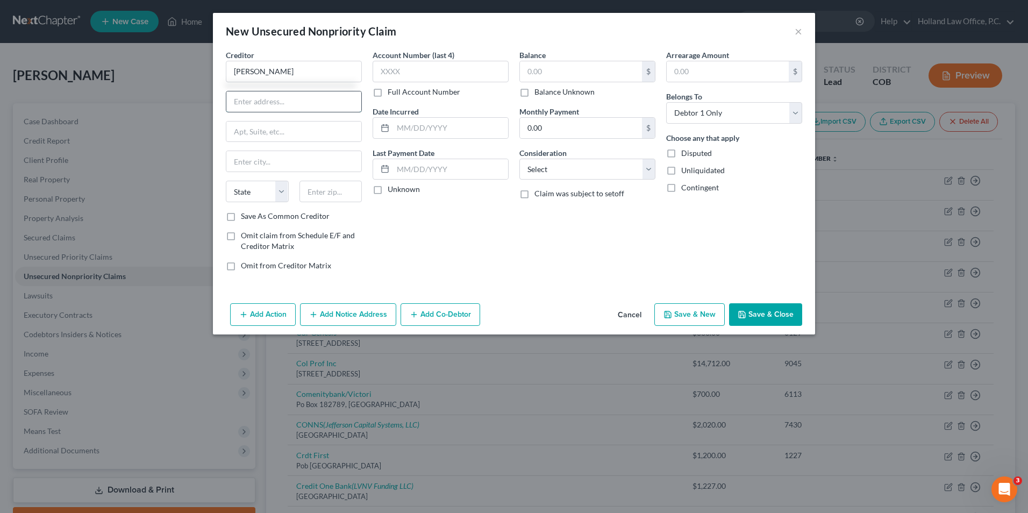
click at [262, 97] on input "text" at bounding box center [293, 101] width 135 height 20
type input "[STREET_ADDRESS]"
click at [270, 160] on input "text" at bounding box center [293, 161] width 135 height 20
type input "Greeley"
click at [348, 188] on input "text" at bounding box center [331, 192] width 63 height 22
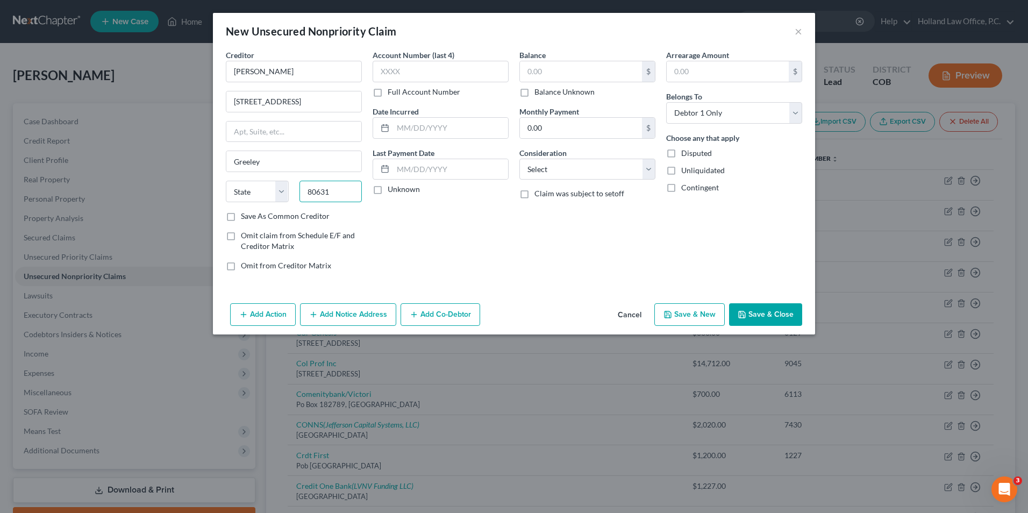
type input "80631"
click at [386, 223] on div "Account Number (last 4) Full Account Number Date Incurred Last Payment Date Unk…" at bounding box center [440, 164] width 147 height 230
select select "5"
click at [434, 163] on input "text" at bounding box center [450, 169] width 115 height 20
click at [447, 171] on input "text" at bounding box center [450, 169] width 115 height 20
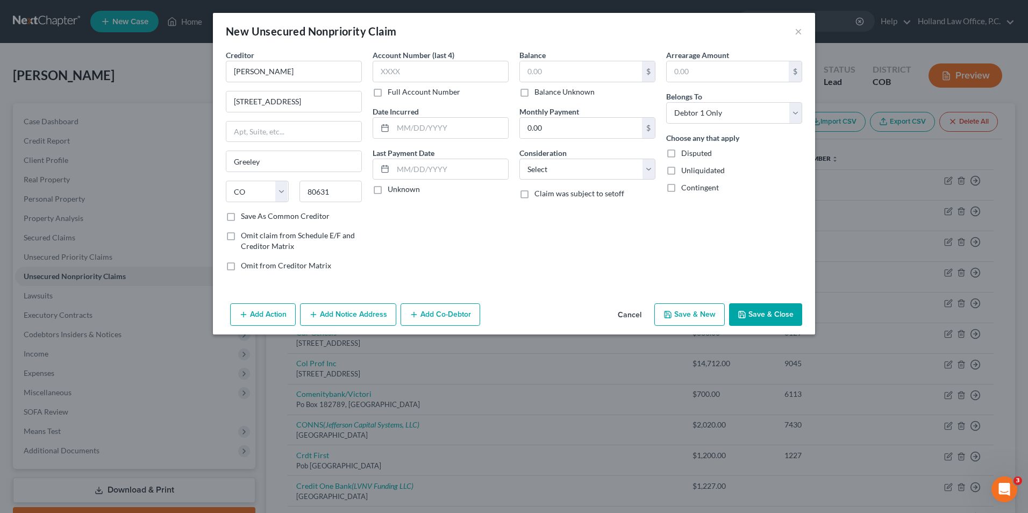
click at [245, 265] on span "Omit from Creditor Matrix" at bounding box center [286, 265] width 90 height 9
click at [245, 265] on input "Omit from Creditor Matrix" at bounding box center [248, 263] width 7 height 7
checkbox input "true"
click at [253, 236] on span "Omit claim from Schedule E/F and Creditor Matrix" at bounding box center [298, 241] width 114 height 20
click at [252, 236] on input "Omit claim from Schedule E/F and Creditor Matrix" at bounding box center [248, 233] width 7 height 7
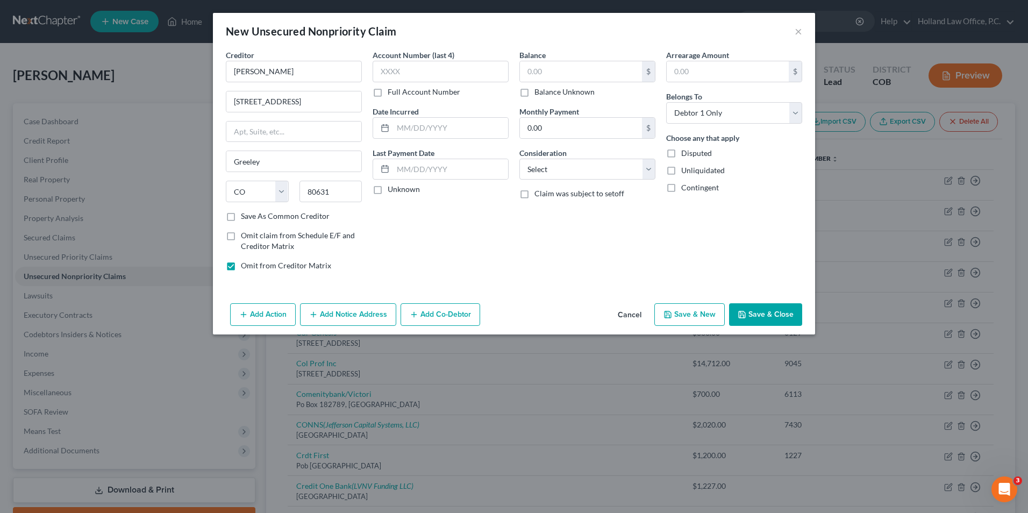
checkbox input "true"
click at [422, 165] on input "text" at bounding box center [450, 169] width 115 height 20
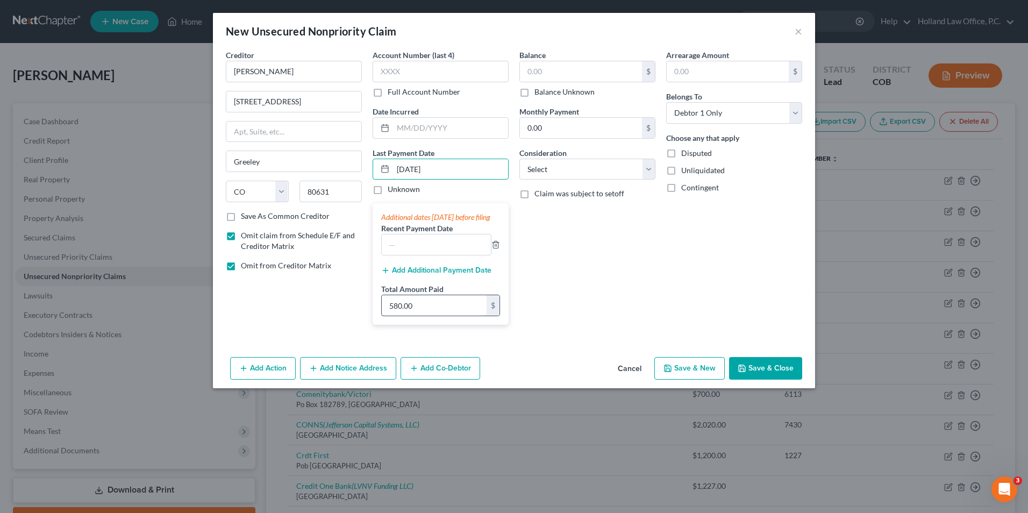
type input "[DATE]"
click at [421, 315] on input "580.00" at bounding box center [434, 305] width 105 height 20
type input "1,141.00"
click at [412, 251] on input "text" at bounding box center [436, 244] width 109 height 20
type input "[DATE]"
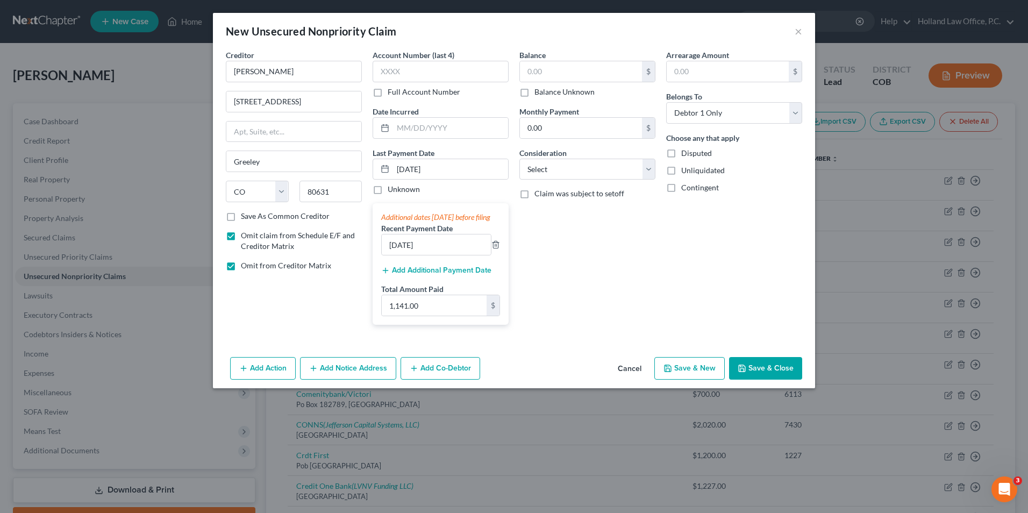
click at [410, 275] on button "Add Additional Payment Date" at bounding box center [436, 270] width 110 height 9
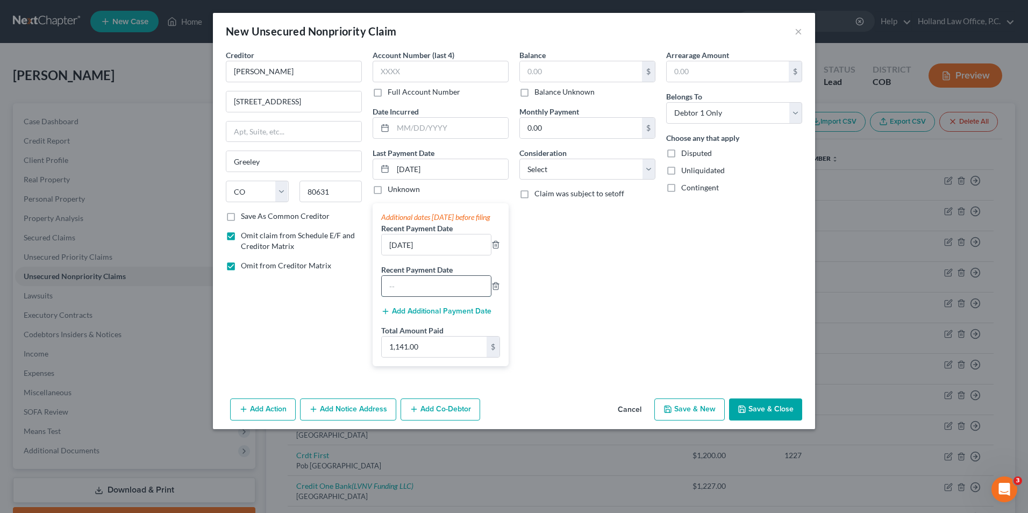
click at [423, 295] on input "text" at bounding box center [436, 286] width 109 height 20
type input "[DATE]"
click at [502, 272] on div "Additional dates [DATE] before filing Recent Payment Date [DATE] Recent Payment…" at bounding box center [441, 284] width 136 height 162
click at [435, 354] on input "1,141.00" at bounding box center [434, 347] width 105 height 20
paste input "2,674.88"
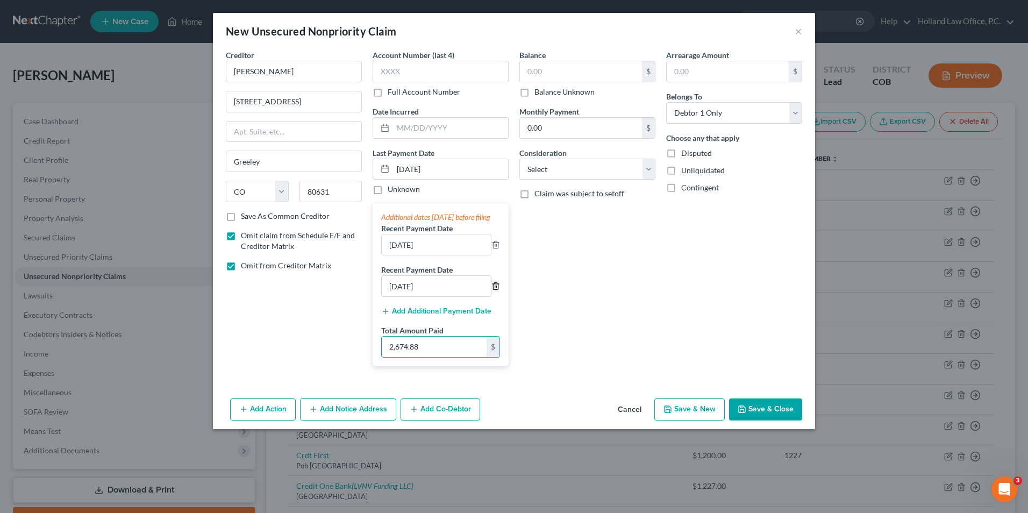
type input "2,674.88"
click at [496, 290] on icon "button" at bounding box center [496, 286] width 9 height 9
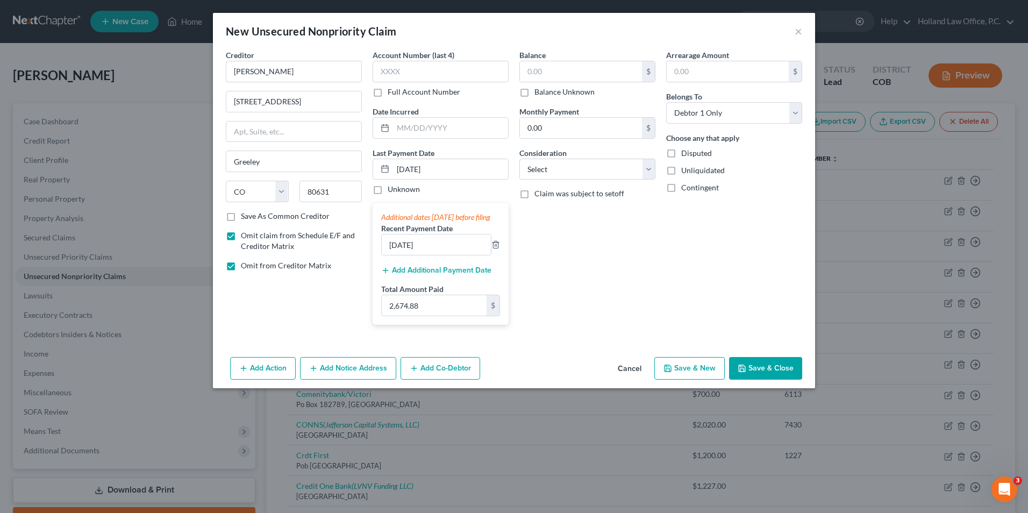
click at [752, 375] on button "Save & Close" at bounding box center [765, 368] width 73 height 23
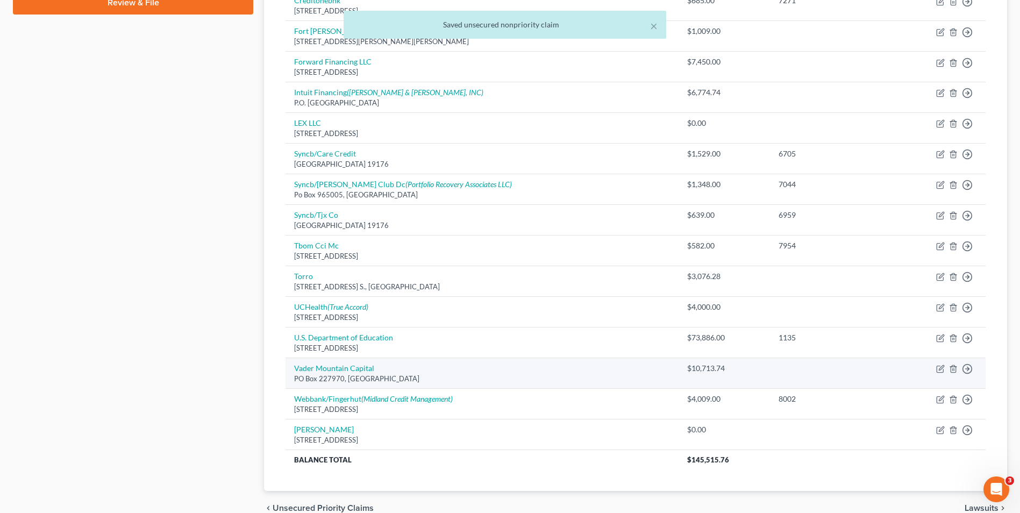
scroll to position [516, 0]
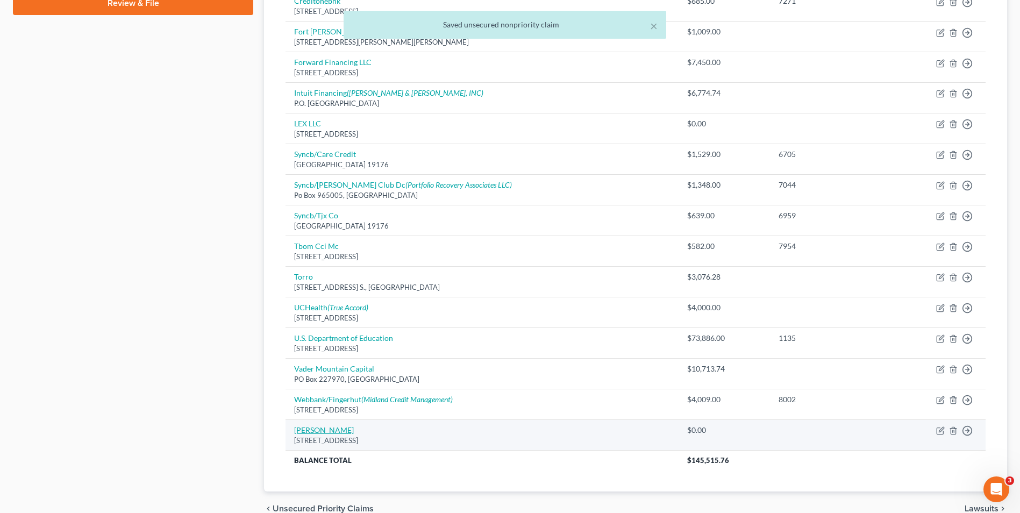
click at [311, 431] on link "[PERSON_NAME]" at bounding box center [324, 429] width 60 height 9
select select "5"
select select "0"
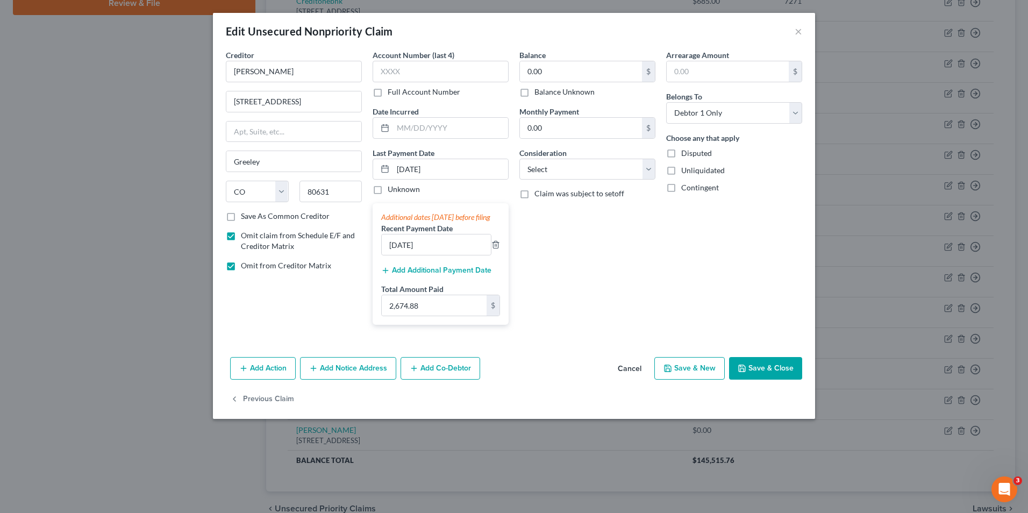
click at [397, 275] on button "Add Additional Payment Date" at bounding box center [436, 270] width 110 height 9
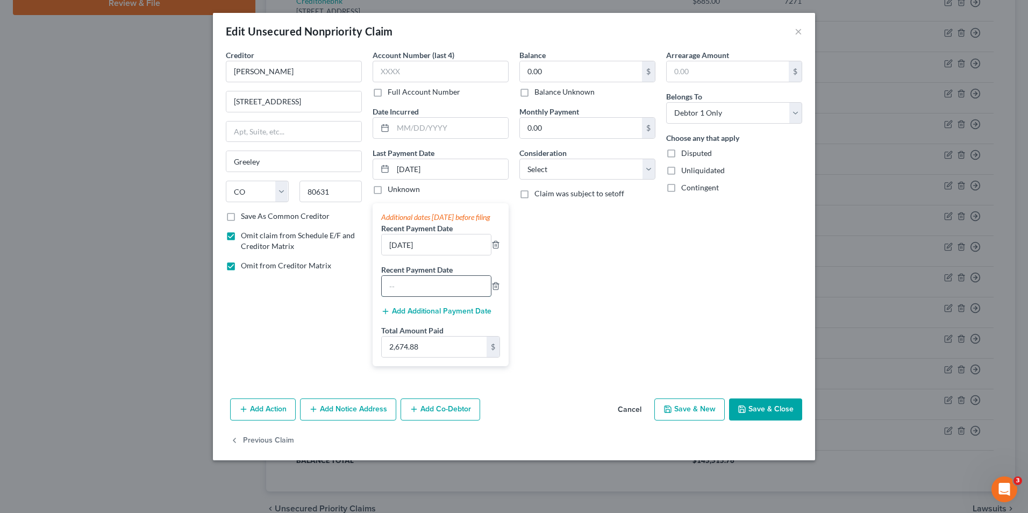
click at [430, 294] on input "text" at bounding box center [436, 286] width 109 height 20
type input "[DATE]"
click at [646, 331] on div "Balance 0.00 $ Balance Unknown Balance Undetermined 0.00 $ Balance Unknown Mont…" at bounding box center [587, 211] width 147 height 325
click at [773, 421] on button "Save & Close" at bounding box center [765, 409] width 73 height 23
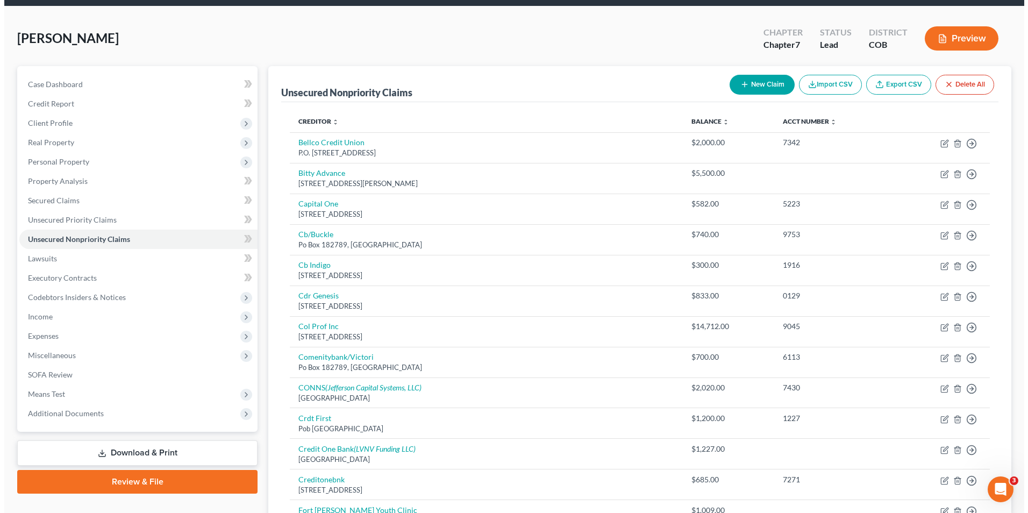
scroll to position [32, 0]
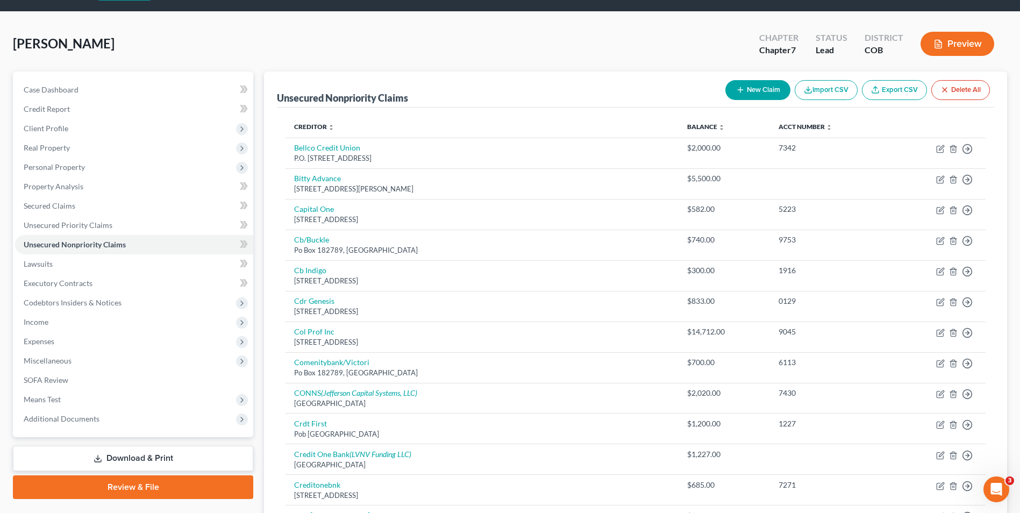
click at [739, 87] on icon "button" at bounding box center [740, 90] width 9 height 9
select select "0"
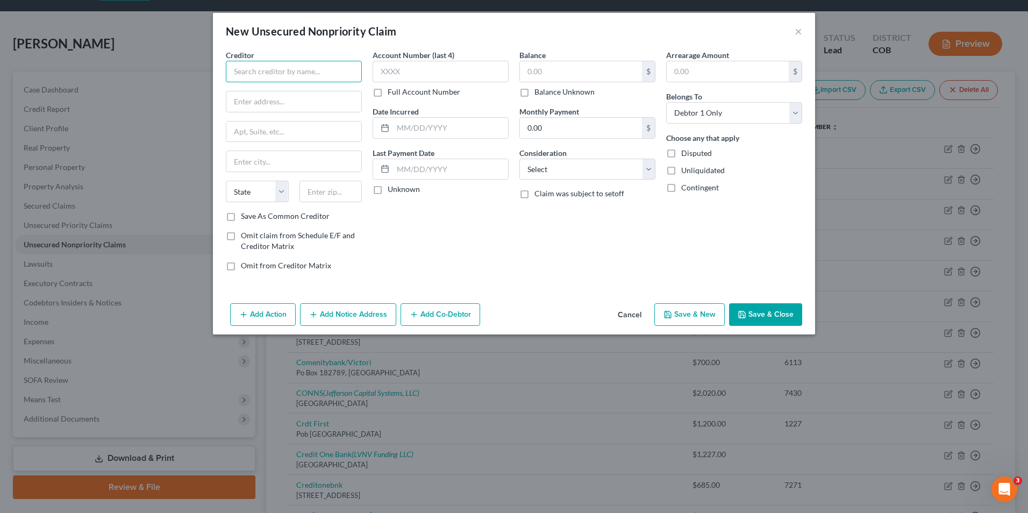
click at [268, 74] on input "text" at bounding box center [294, 72] width 136 height 22
click at [241, 235] on label "Omit claim from Schedule E/F and Creditor Matrix" at bounding box center [301, 241] width 121 height 22
click at [245, 235] on input "Omit claim from Schedule E/F and Creditor Matrix" at bounding box center [248, 233] width 7 height 7
checkbox input "true"
click at [241, 271] on label "Omit from Creditor Matrix" at bounding box center [286, 265] width 90 height 11
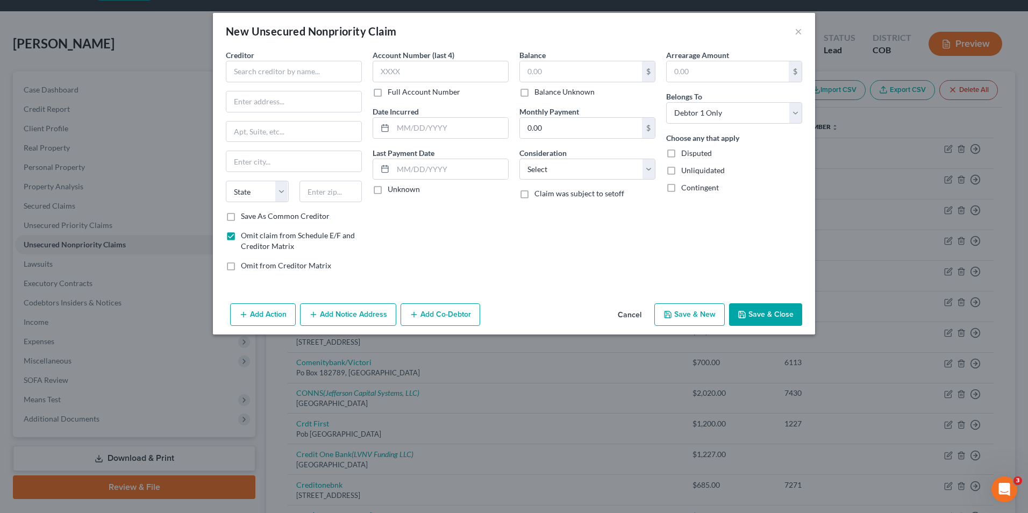
click at [245, 267] on input "Omit from Creditor Matrix" at bounding box center [248, 263] width 7 height 7
checkbox input "true"
click at [254, 67] on input "text" at bounding box center [294, 72] width 136 height 22
type input "[PERSON_NAME]"
click at [246, 112] on div "Creditor * [PERSON_NAME] State [US_STATE] AK AR AZ CA CO [GEOGRAPHIC_DATA] DE D…" at bounding box center [294, 129] width 136 height 161
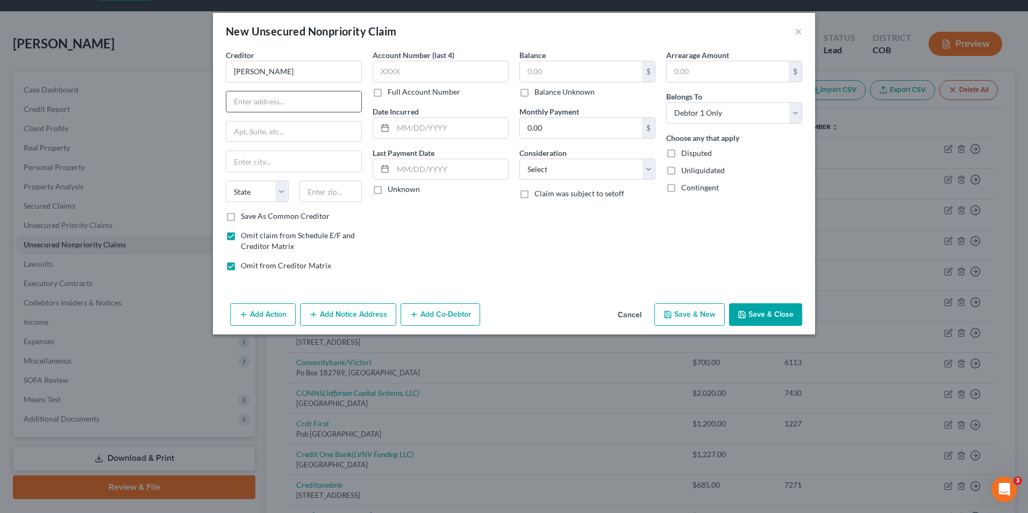
click at [248, 101] on input "text" at bounding box center [293, 101] width 135 height 20
type input "[STREET_ADDRESS][PERSON_NAME]"
click at [280, 131] on input "text" at bounding box center [293, 132] width 135 height 20
type input "Apt 3301"
click at [297, 166] on input "text" at bounding box center [293, 161] width 135 height 20
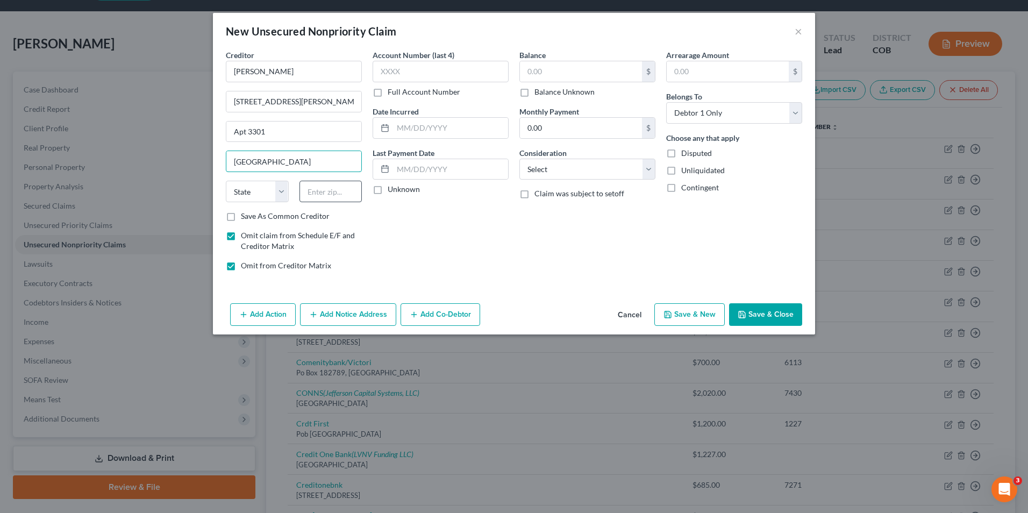
type input "[GEOGRAPHIC_DATA]"
drag, startPoint x: 334, startPoint y: 195, endPoint x: 335, endPoint y: 187, distance: 7.6
click at [334, 194] on input "text" at bounding box center [331, 192] width 63 height 22
type input "80534"
click at [432, 249] on div "Account Number (last 4) Full Account Number Date Incurred Last Payment Date Unk…" at bounding box center [440, 164] width 147 height 230
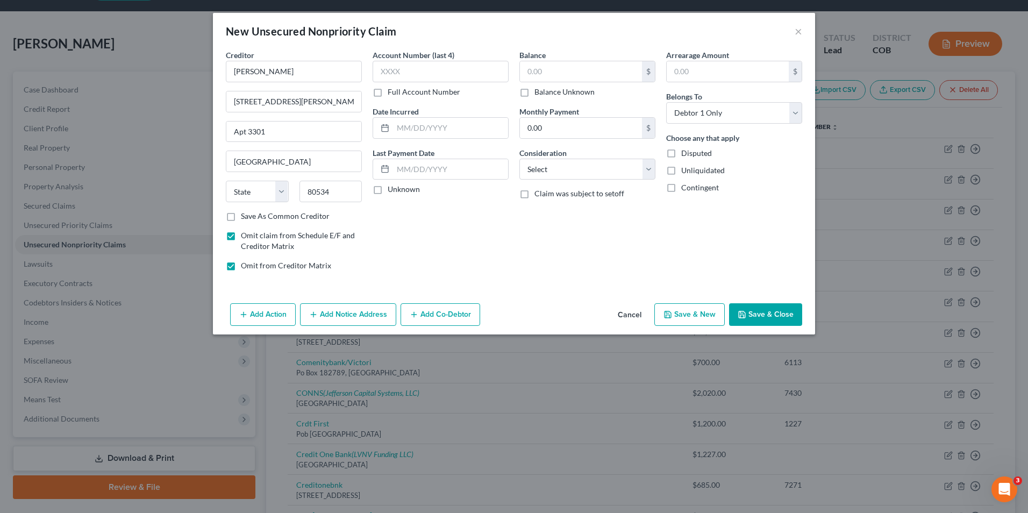
select select "5"
click at [408, 170] on input "text" at bounding box center [450, 169] width 115 height 20
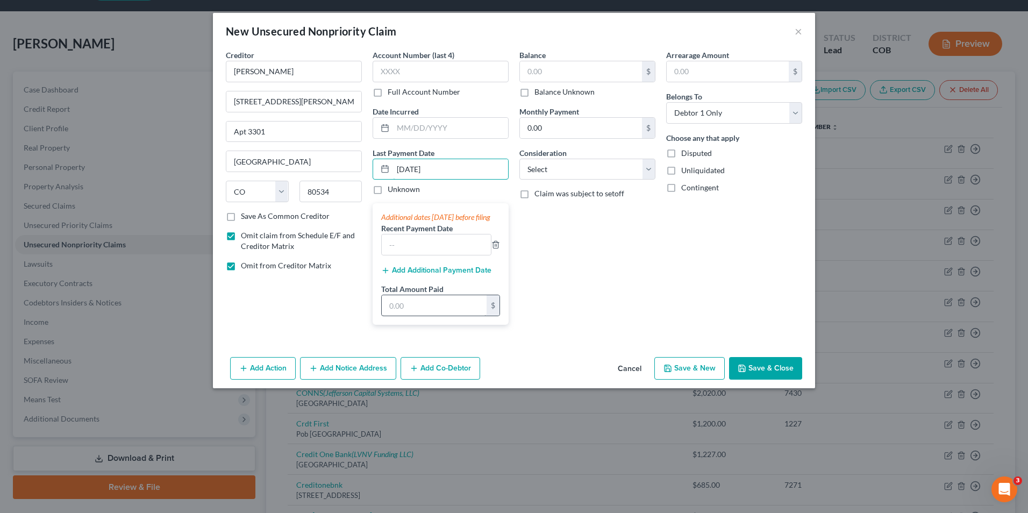
type input "[DATE]"
click at [409, 315] on input "text" at bounding box center [434, 305] width 105 height 20
type input "448.00"
click at [423, 255] on input "text" at bounding box center [436, 244] width 109 height 20
drag, startPoint x: 455, startPoint y: 171, endPoint x: 373, endPoint y: 175, distance: 82.4
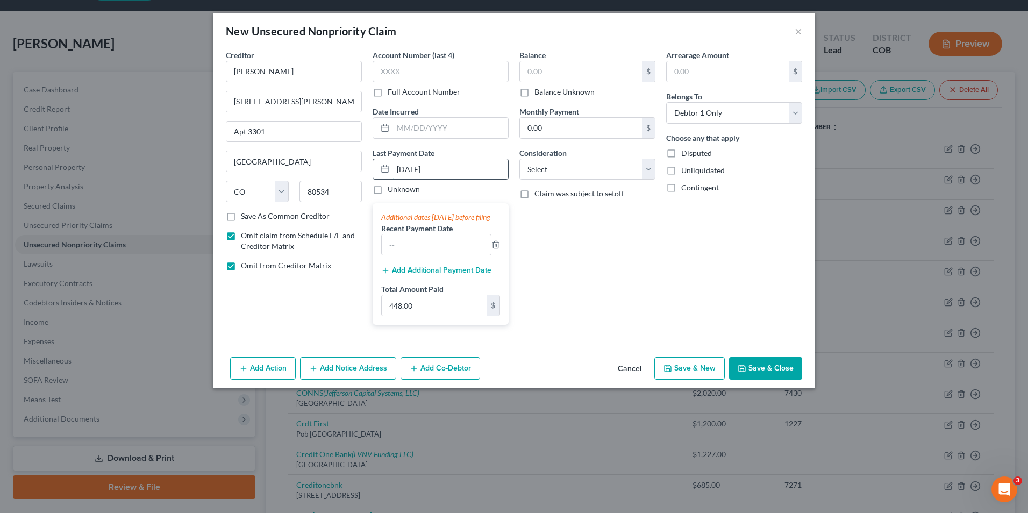
click at [374, 174] on div "[DATE]" at bounding box center [441, 170] width 136 height 22
type input "[DATE]"
click at [402, 255] on input "text" at bounding box center [436, 244] width 109 height 20
type input "[DATE]"
click at [432, 316] on input "448.00" at bounding box center [434, 305] width 105 height 20
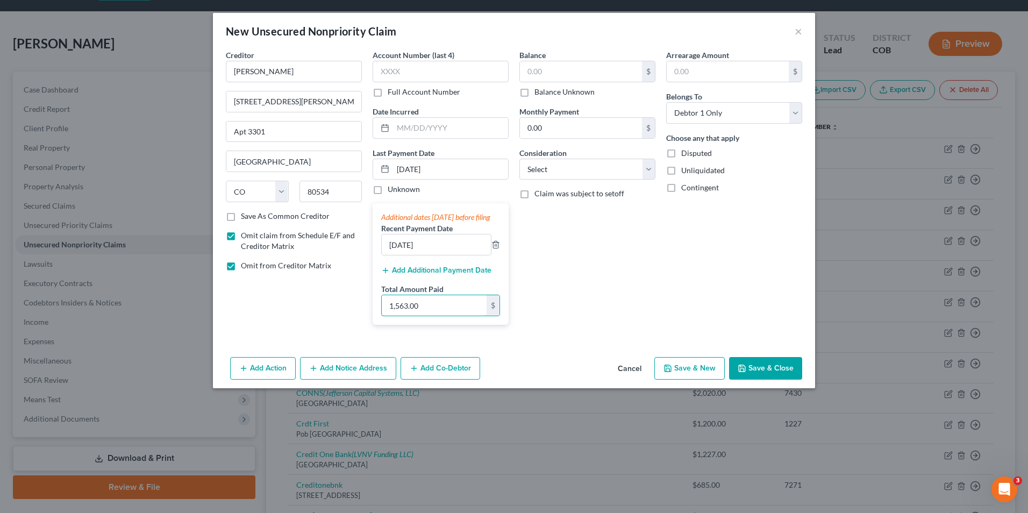
type input "1,563.00"
click at [773, 375] on button "Save & Close" at bounding box center [765, 368] width 73 height 23
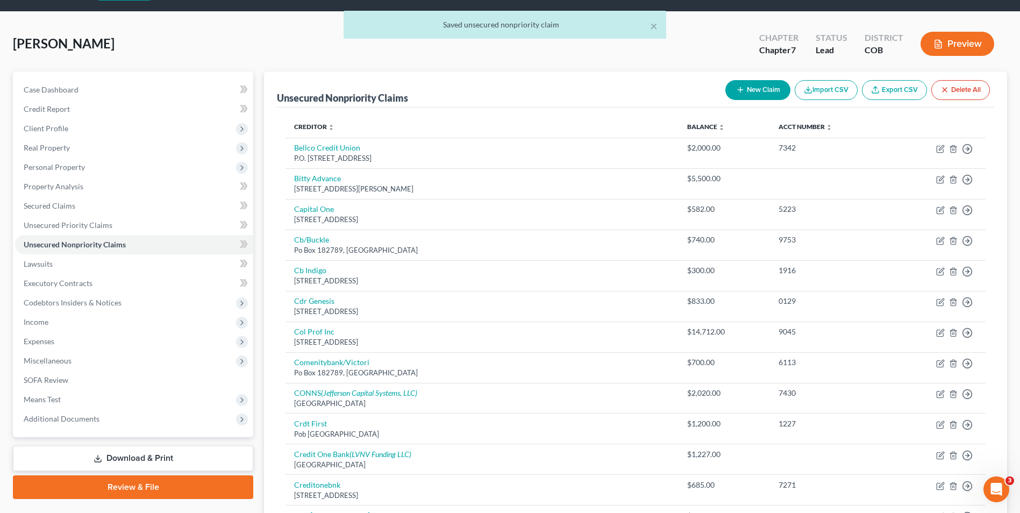
click at [730, 92] on button "New Claim" at bounding box center [757, 90] width 65 height 20
select select "0"
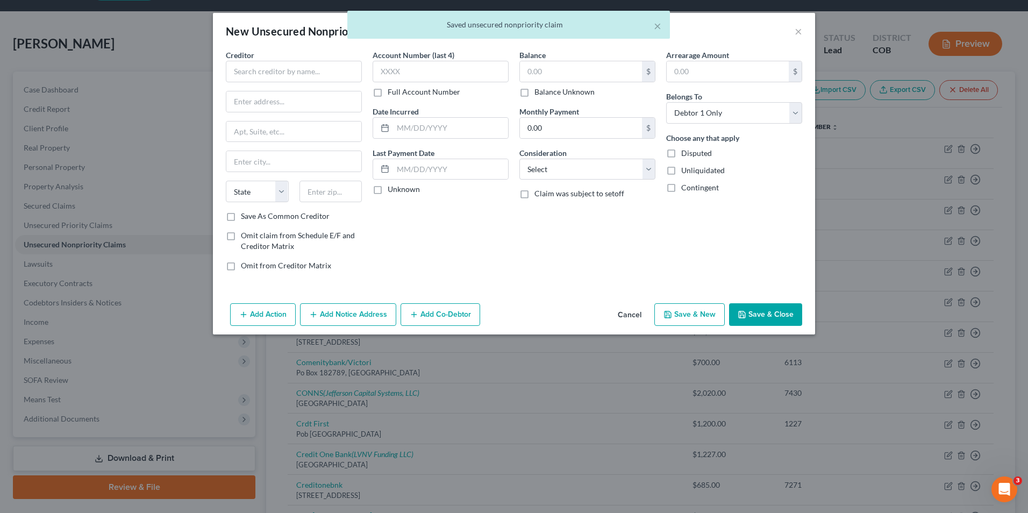
drag, startPoint x: 231, startPoint y: 236, endPoint x: 226, endPoint y: 263, distance: 27.4
click at [241, 240] on label "Omit claim from Schedule E/F and Creditor Matrix" at bounding box center [301, 241] width 121 height 22
click at [245, 237] on input "Omit claim from Schedule E/F and Creditor Matrix" at bounding box center [248, 233] width 7 height 7
checkbox input "true"
click at [241, 267] on label "Omit from Creditor Matrix" at bounding box center [286, 265] width 90 height 11
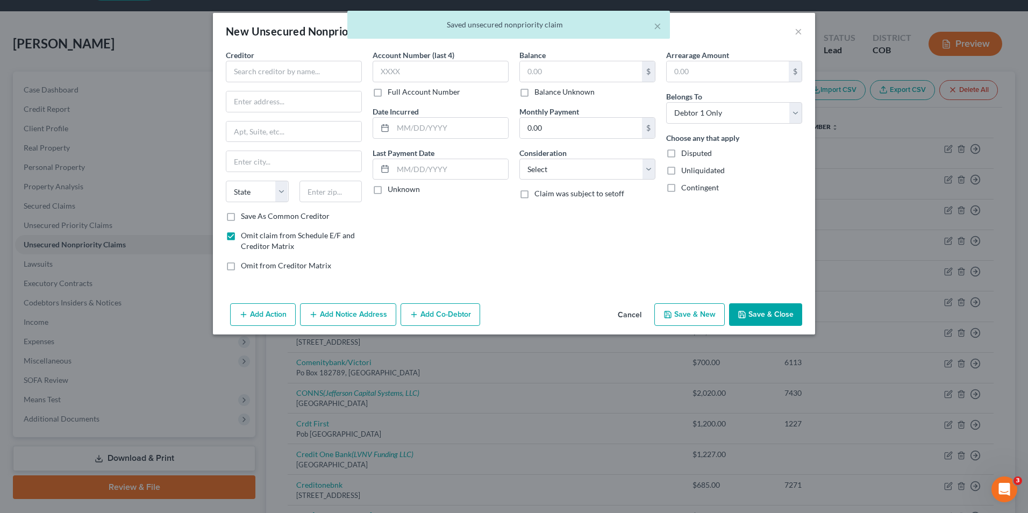
click at [245, 267] on input "Omit from Creditor Matrix" at bounding box center [248, 263] width 7 height 7
checkbox input "true"
click at [259, 74] on input "text" at bounding box center [294, 72] width 136 height 22
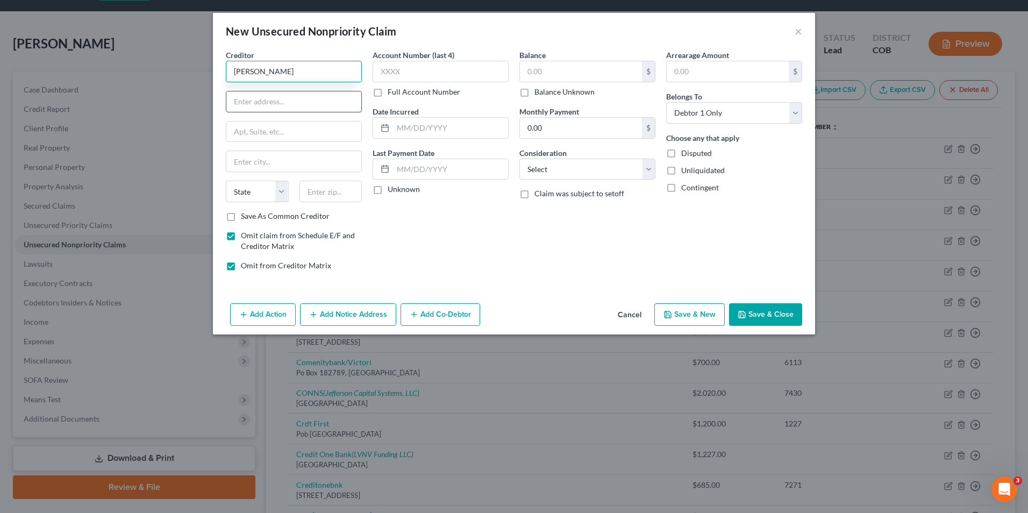
type input "[PERSON_NAME]"
click at [271, 104] on input "text" at bounding box center [293, 101] width 135 height 20
type input "[STREET_ADDRESS]"
click at [274, 137] on input "text" at bounding box center [293, 132] width 135 height 20
type input "#26"
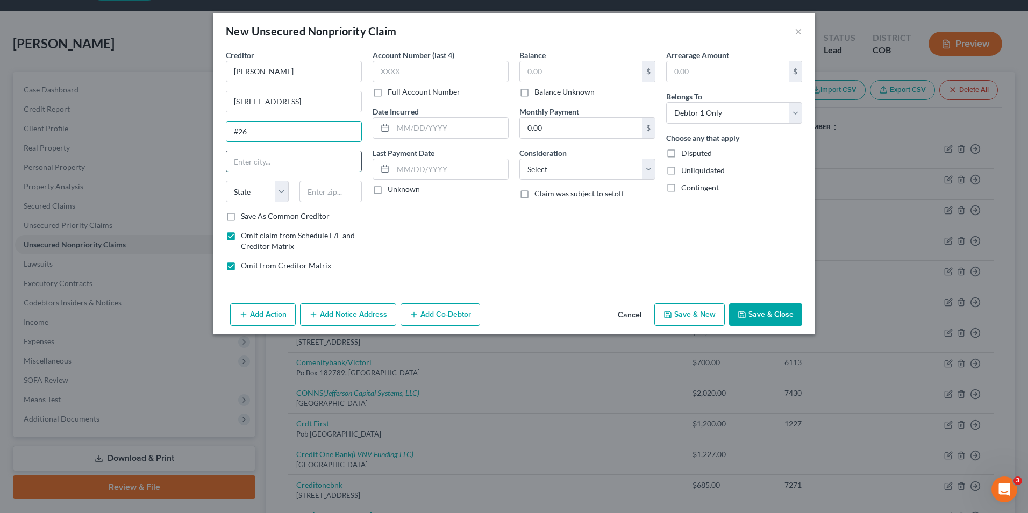
click at [290, 163] on input "text" at bounding box center [293, 161] width 135 height 20
type input "Aurora"
click at [314, 191] on input "text" at bounding box center [331, 192] width 63 height 22
type input "80011"
click at [381, 272] on div "Account Number (last 4) Full Account Number Date Incurred Last Payment Date Unk…" at bounding box center [440, 164] width 147 height 230
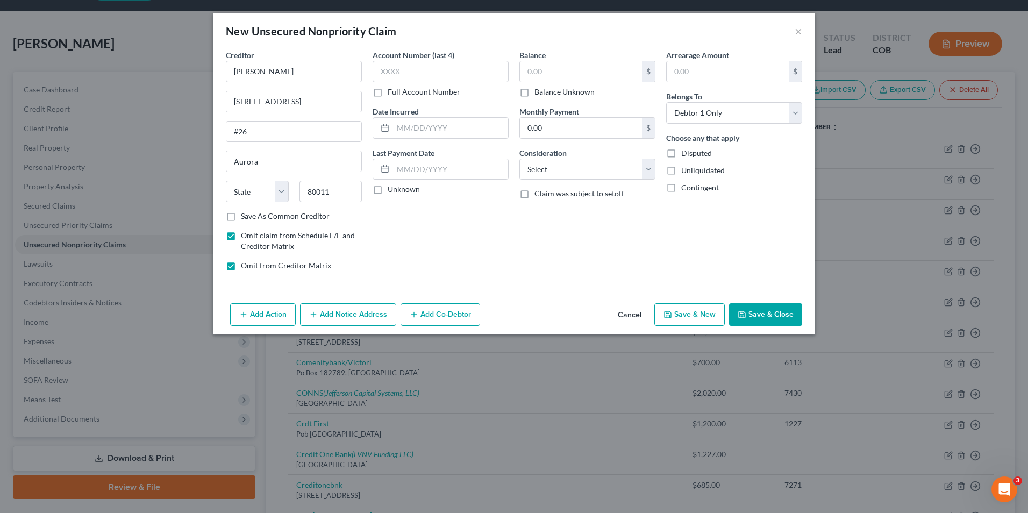
select select "5"
click at [413, 170] on input "text" at bounding box center [450, 169] width 115 height 20
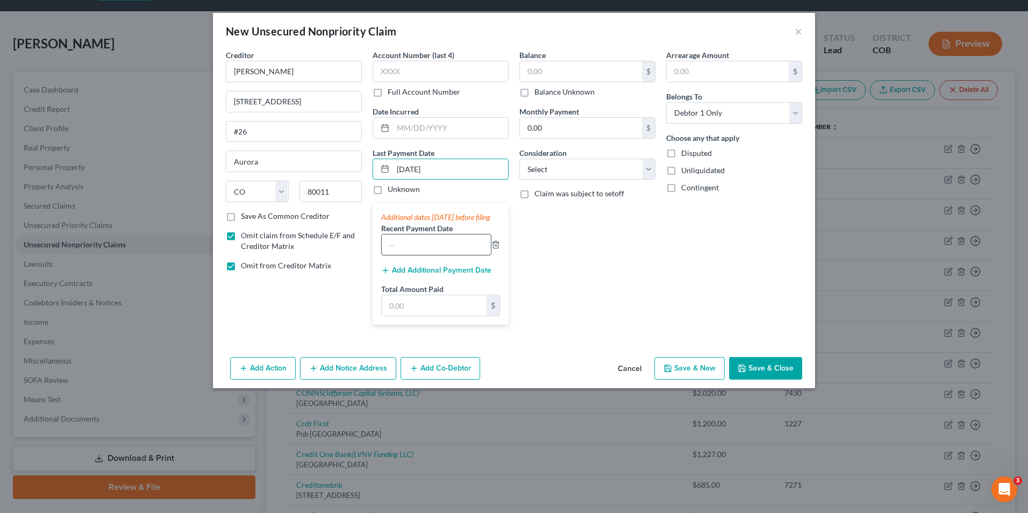
type input "[DATE]"
click at [419, 252] on input "text" at bounding box center [436, 244] width 109 height 20
type input "[DATE]"
click at [413, 275] on button "Add Additional Payment Date" at bounding box center [436, 270] width 110 height 9
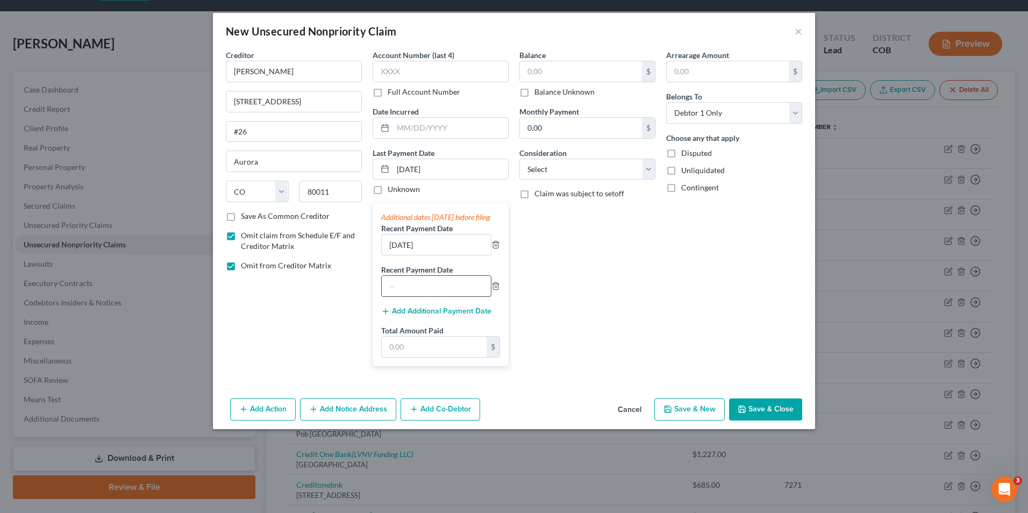
click at [423, 296] on input "text" at bounding box center [436, 286] width 109 height 20
type input "[DATE]"
click at [436, 316] on button "Add Additional Payment Date" at bounding box center [436, 311] width 110 height 9
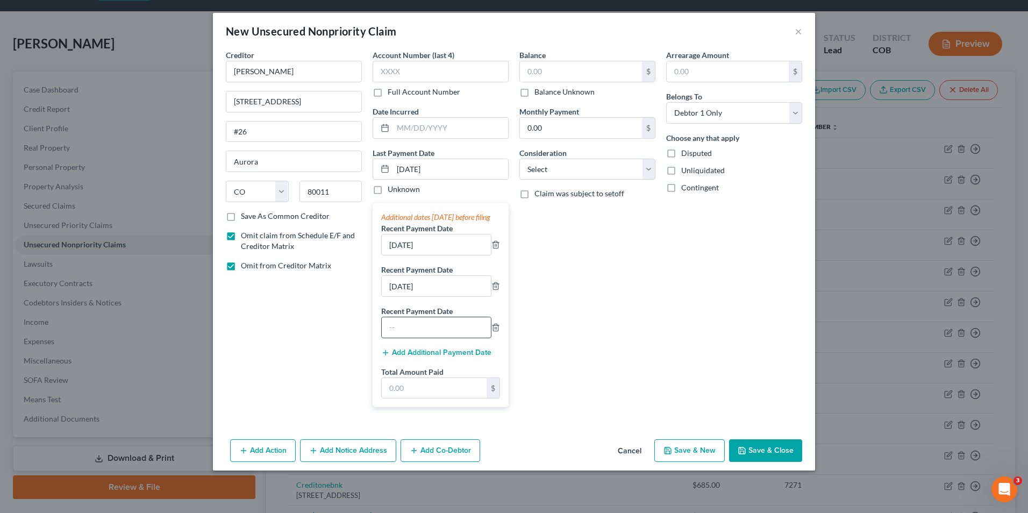
click at [419, 338] on input "text" at bounding box center [436, 327] width 109 height 20
type input "[DATE]"
click at [406, 357] on button "Add Additional Payment Date" at bounding box center [436, 352] width 110 height 9
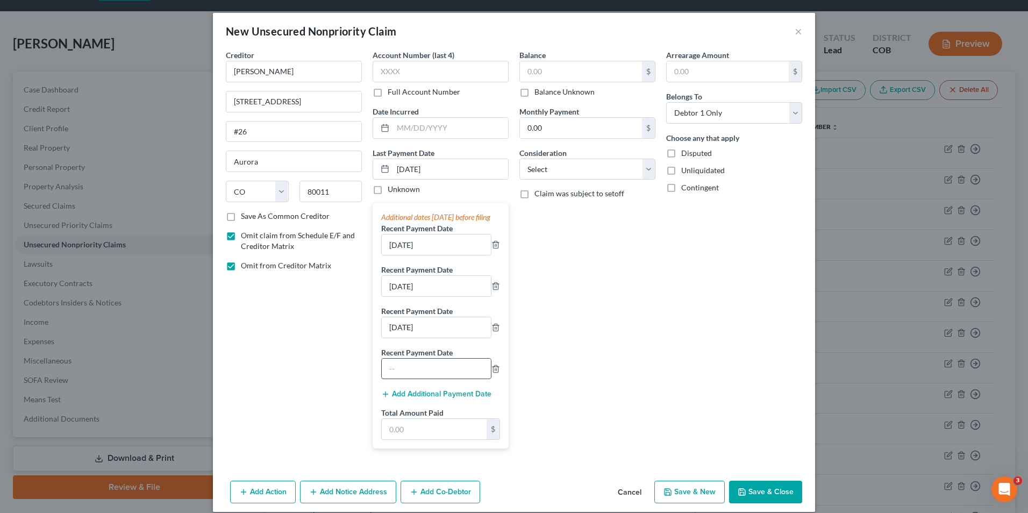
click at [410, 379] on input "text" at bounding box center [436, 369] width 109 height 20
type input "[DATE]"
click at [425, 398] on button "Add Additional Payment Date" at bounding box center [436, 394] width 110 height 9
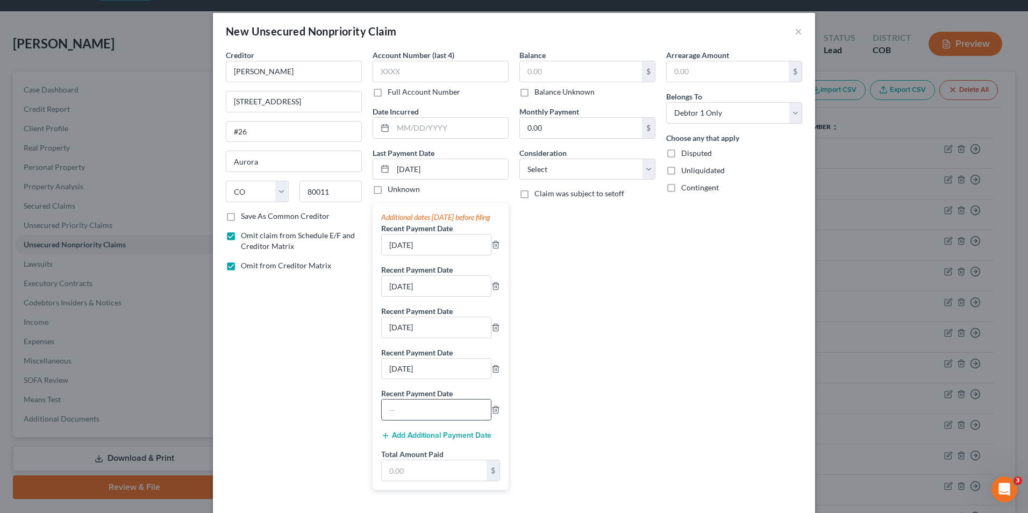
click at [405, 420] on input "text" at bounding box center [436, 410] width 109 height 20
click at [417, 420] on input "text" at bounding box center [436, 410] width 109 height 20
type input "[DATE]"
click at [399, 481] on input "text" at bounding box center [434, 470] width 105 height 20
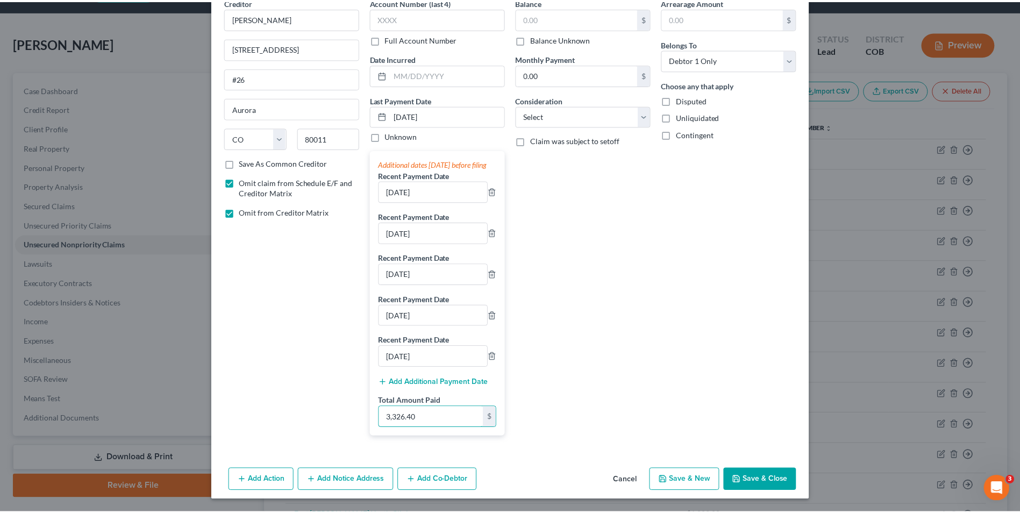
scroll to position [64, 0]
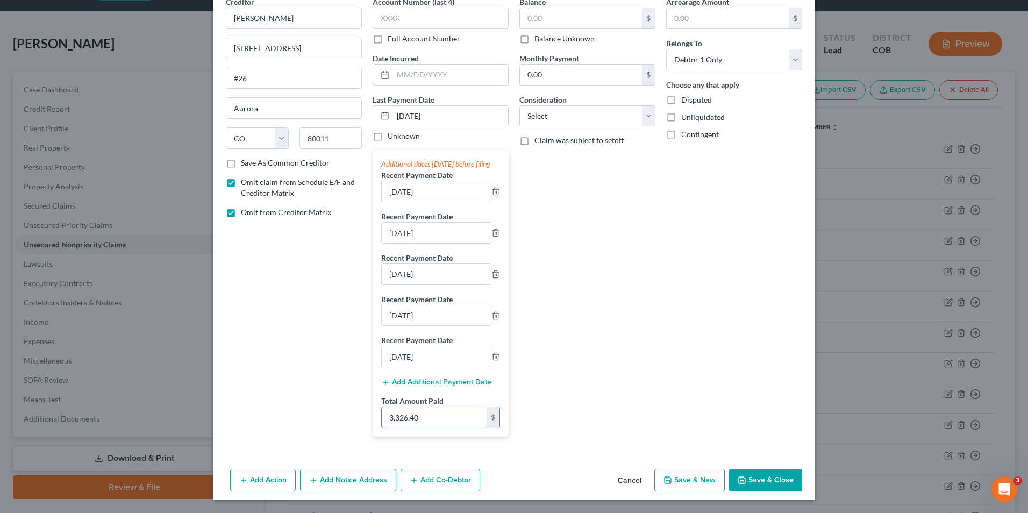
type input "3,326.40"
click at [762, 482] on button "Save & Close" at bounding box center [765, 480] width 73 height 23
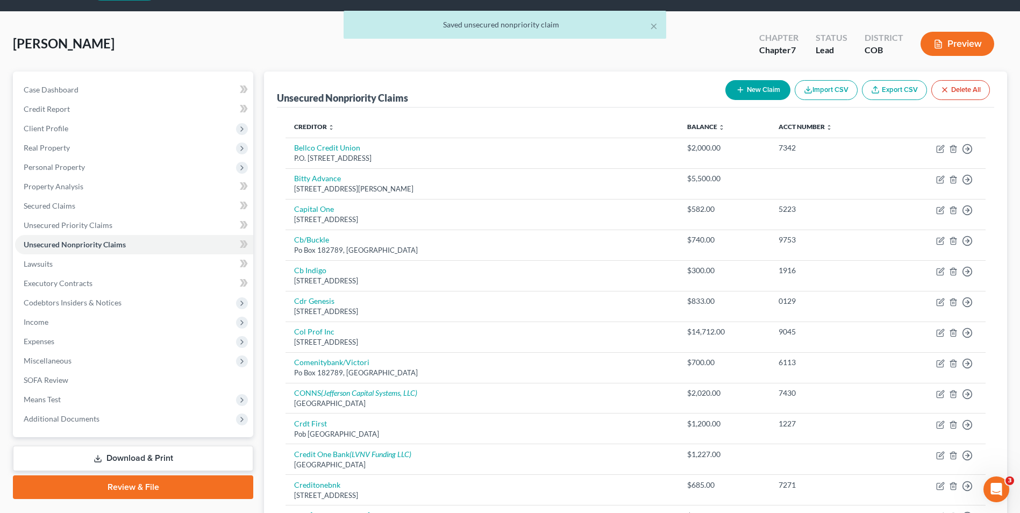
click at [763, 91] on button "New Claim" at bounding box center [757, 90] width 65 height 20
select select "0"
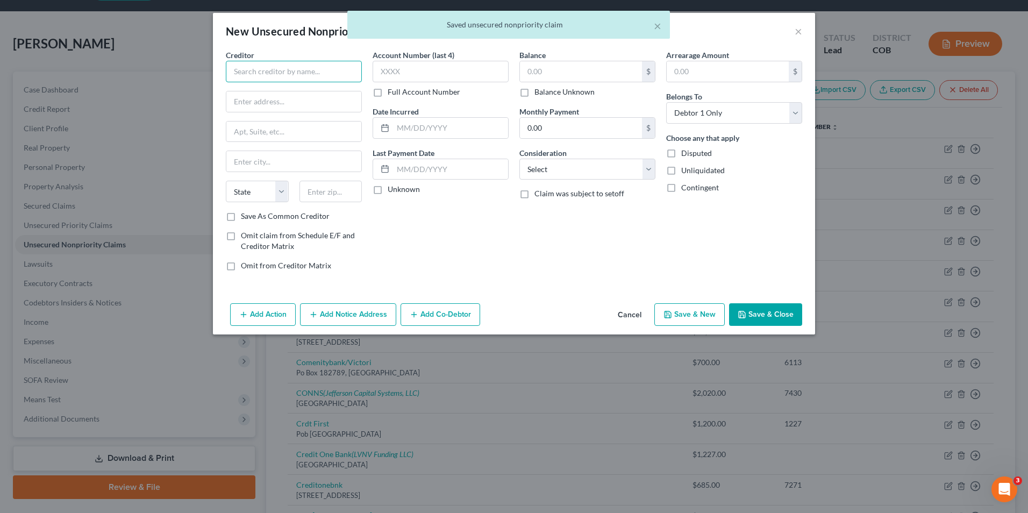
click at [307, 64] on input "text" at bounding box center [294, 72] width 136 height 22
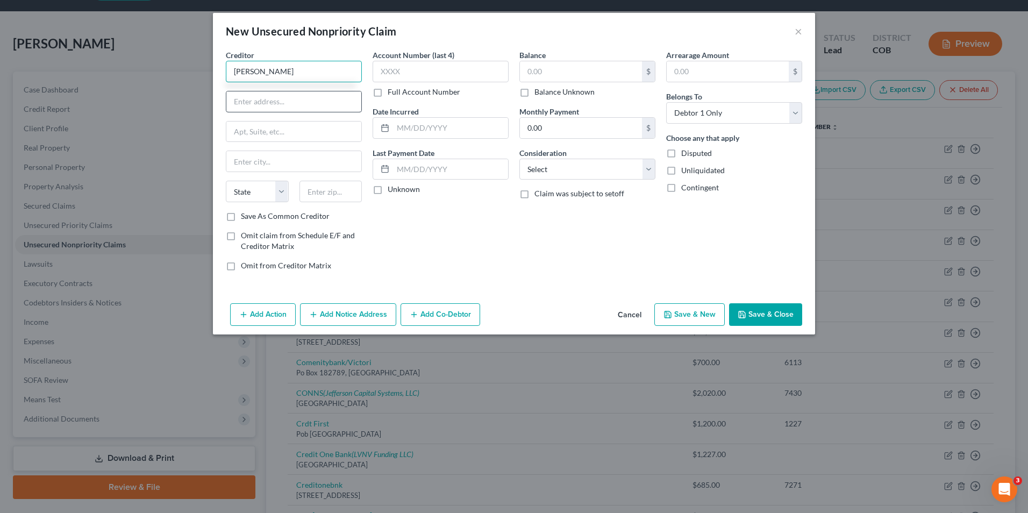
type input "[PERSON_NAME]"
click at [309, 105] on input "text" at bounding box center [293, 101] width 135 height 20
type input "[STREET_ADDRESS]"
click at [279, 168] on input "text" at bounding box center [293, 161] width 135 height 20
type input "Greeley"
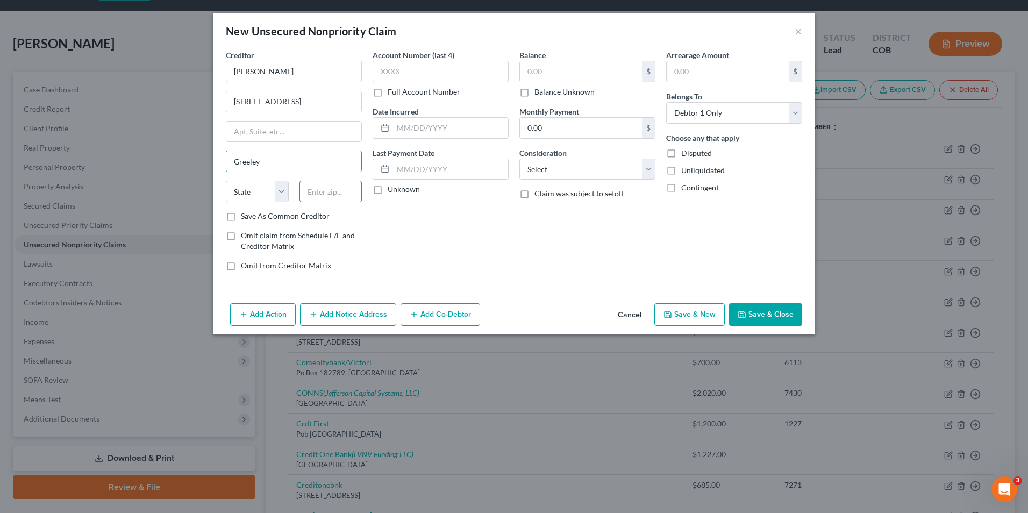
click at [320, 187] on input "text" at bounding box center [331, 192] width 63 height 22
type input "80631"
click at [436, 251] on div "Account Number (last 4) Full Account Number Date Incurred Last Payment Date Unk…" at bounding box center [440, 164] width 147 height 230
select select "5"
click at [405, 163] on input "text" at bounding box center [450, 169] width 115 height 20
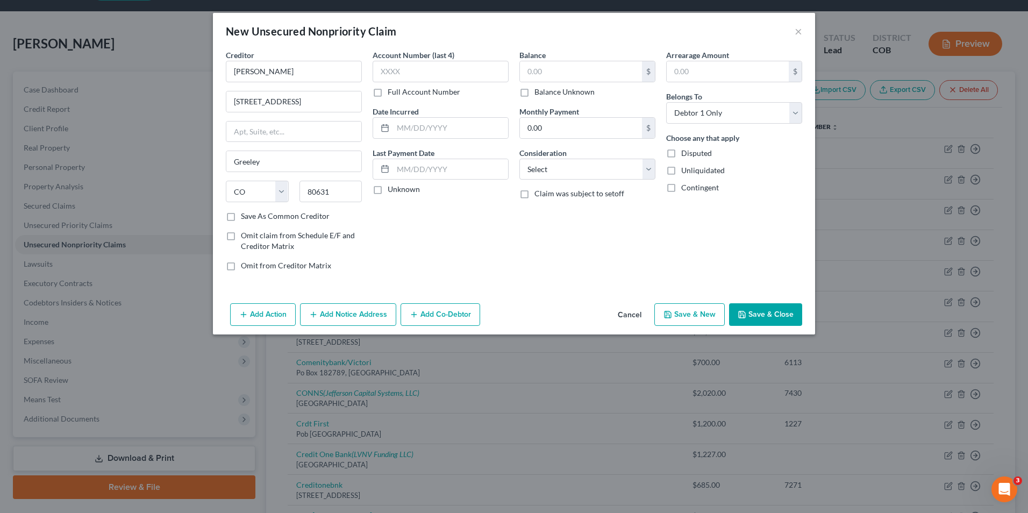
click at [274, 234] on span "Omit claim from Schedule E/F and Creditor Matrix" at bounding box center [298, 241] width 114 height 20
click at [252, 234] on input "Omit claim from Schedule E/F and Creditor Matrix" at bounding box center [248, 233] width 7 height 7
checkbox input "true"
click at [258, 271] on div "Creditor * [PERSON_NAME] [STREET_ADDRESS][GEOGRAPHIC_DATA] [US_STATE][GEOGRAPHI…" at bounding box center [293, 164] width 147 height 230
click at [276, 267] on span "Omit from Creditor Matrix" at bounding box center [286, 265] width 90 height 9
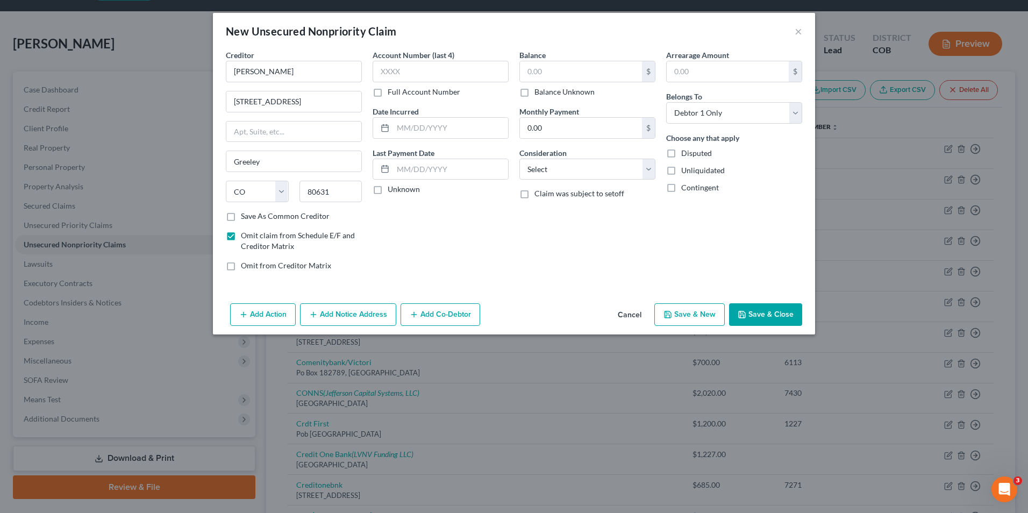
click at [252, 267] on input "Omit from Creditor Matrix" at bounding box center [248, 263] width 7 height 7
checkbox input "true"
click at [411, 165] on input "text" at bounding box center [450, 169] width 115 height 20
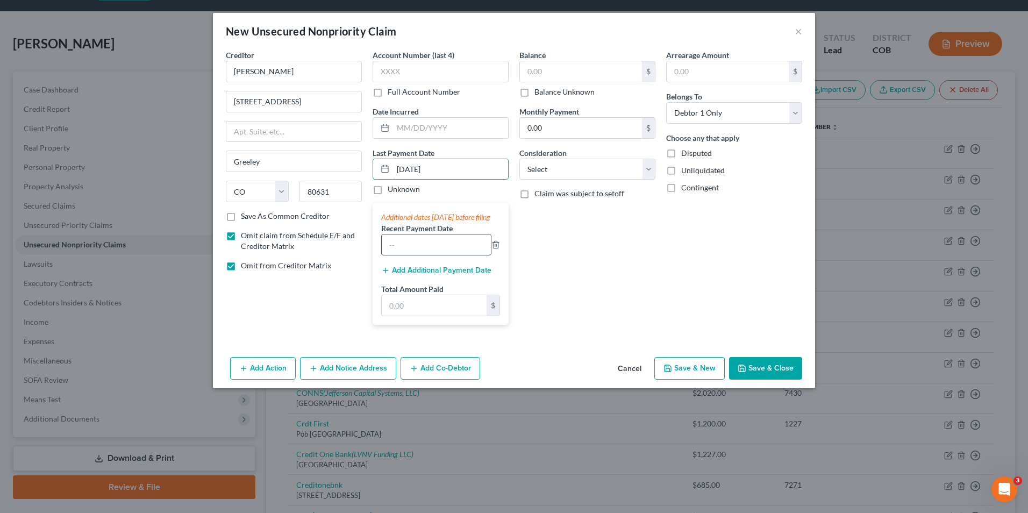
type input "[DATE]"
click at [407, 251] on input "text" at bounding box center [436, 244] width 109 height 20
type input "[DATE]"
click at [446, 275] on button "Add Additional Payment Date" at bounding box center [436, 270] width 110 height 9
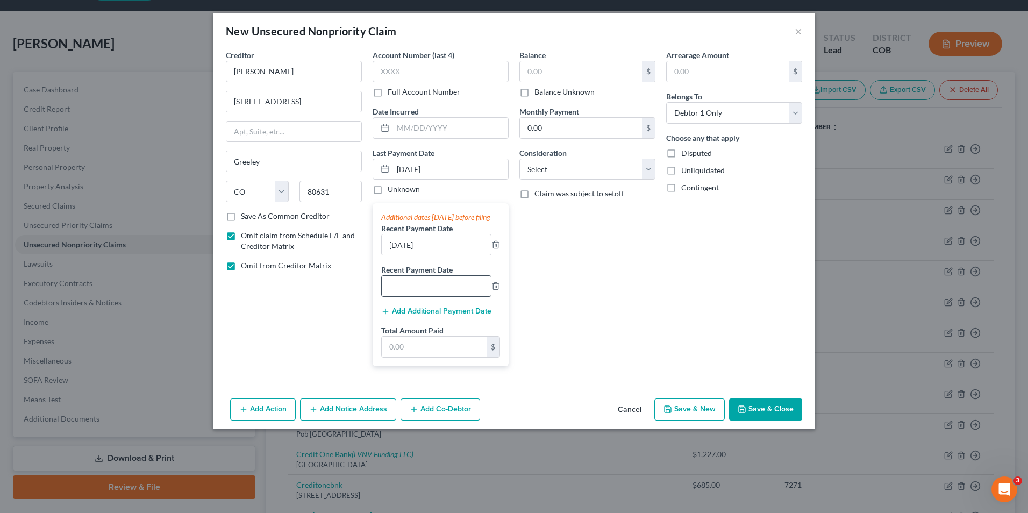
click at [432, 286] on div at bounding box center [436, 286] width 110 height 22
click at [430, 291] on input "text" at bounding box center [436, 286] width 109 height 20
type input "[DATE]"
click at [418, 316] on button "Add Additional Payment Date" at bounding box center [436, 311] width 110 height 9
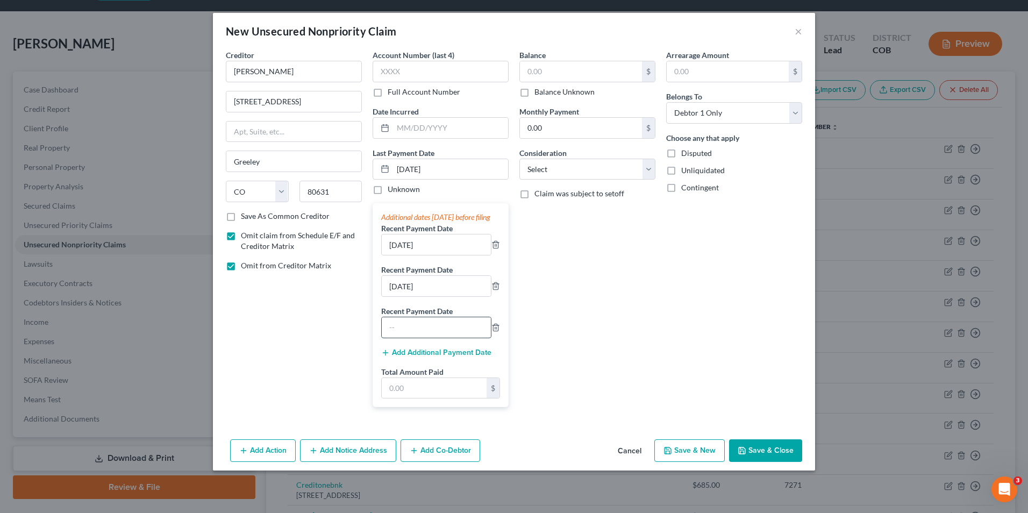
click at [405, 337] on input "text" at bounding box center [436, 327] width 109 height 20
type input "[DATE]"
click at [436, 398] on input "text" at bounding box center [434, 388] width 105 height 20
type input "4,759.03"
click at [753, 458] on button "Save & Close" at bounding box center [765, 450] width 73 height 23
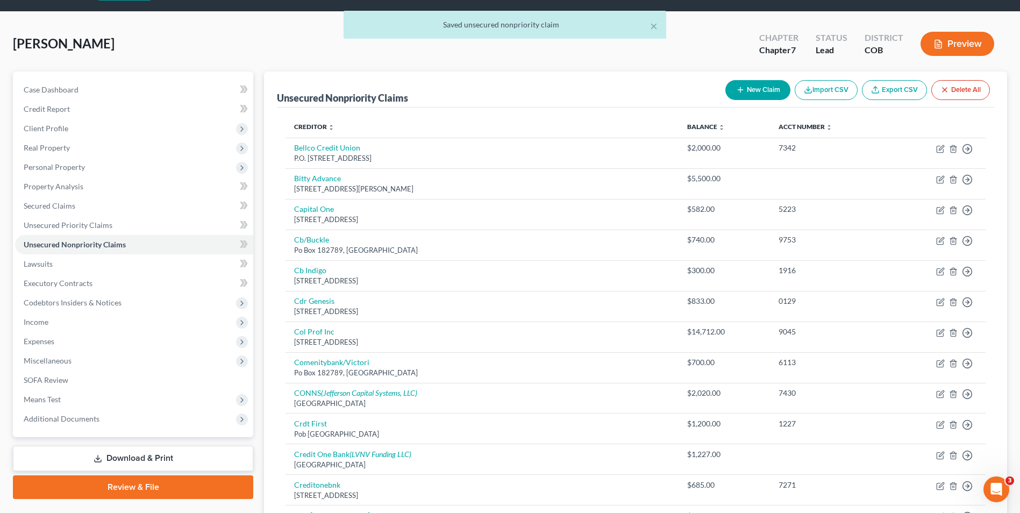
click at [755, 90] on button "New Claim" at bounding box center [757, 90] width 65 height 20
select select "0"
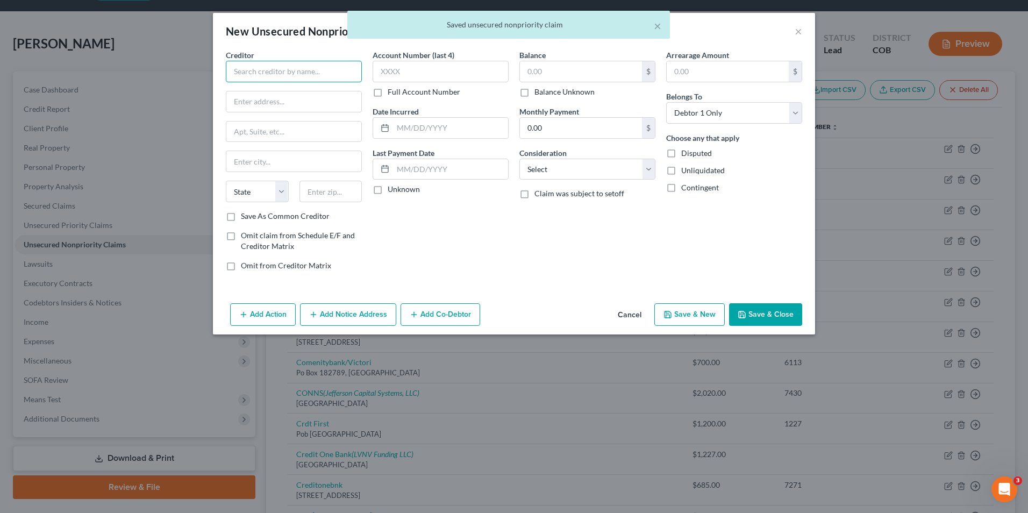
click at [277, 64] on input "text" at bounding box center [294, 72] width 136 height 22
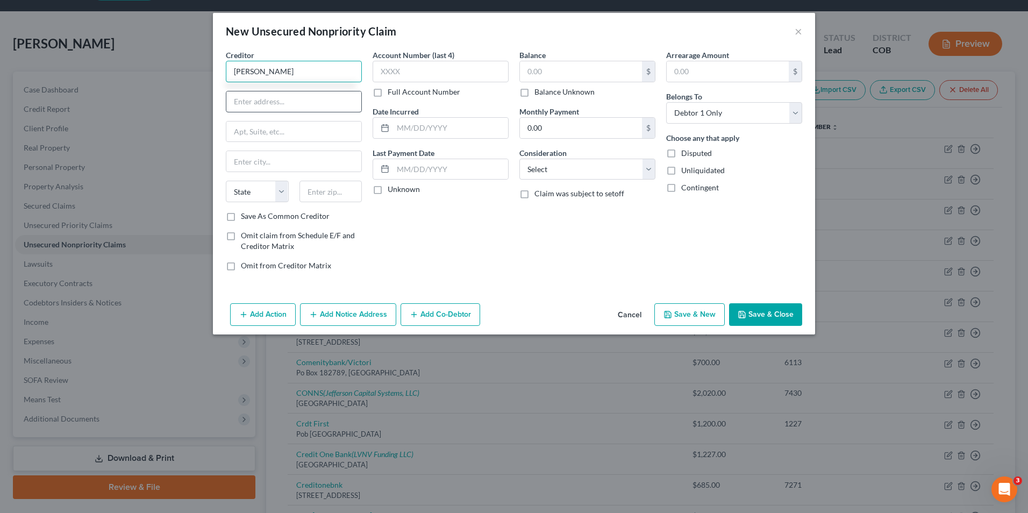
type input "[PERSON_NAME]"
click at [267, 105] on input "text" at bounding box center [293, 101] width 135 height 20
type input "728 12th St"
click at [277, 133] on input "text" at bounding box center [293, 132] width 135 height 20
type input "#4"
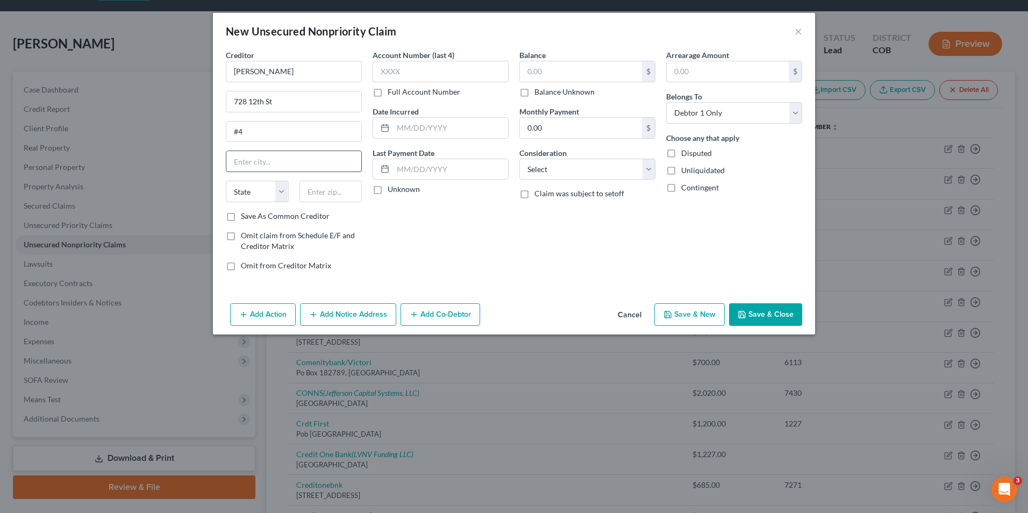
click at [240, 164] on input "text" at bounding box center [293, 161] width 135 height 20
click at [338, 198] on input "text" at bounding box center [331, 192] width 63 height 22
type input "80631"
click at [419, 219] on div "Account Number (last 4) Full Account Number Date Incurred Last Payment Date Unk…" at bounding box center [440, 164] width 147 height 230
type input "Greeley"
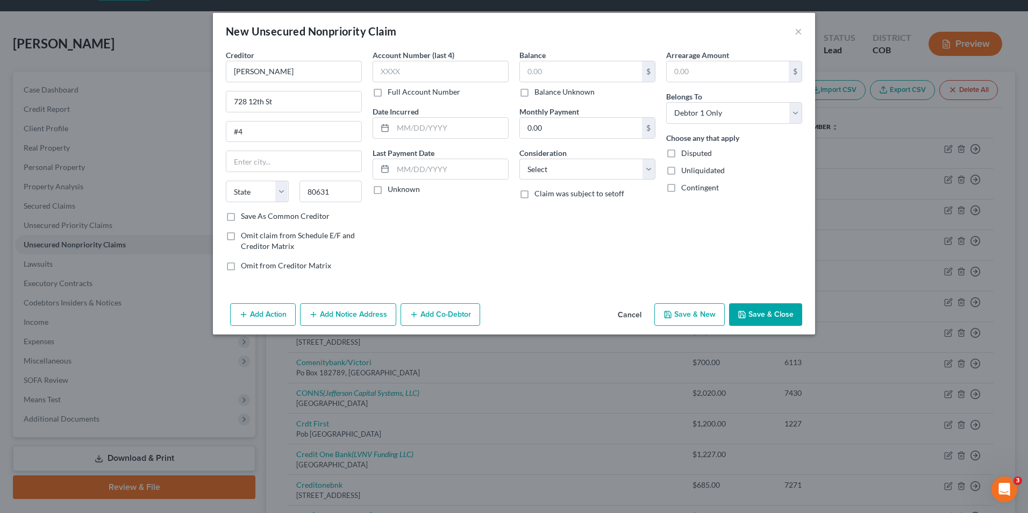
select select "5"
click at [458, 168] on input "text" at bounding box center [450, 169] width 115 height 20
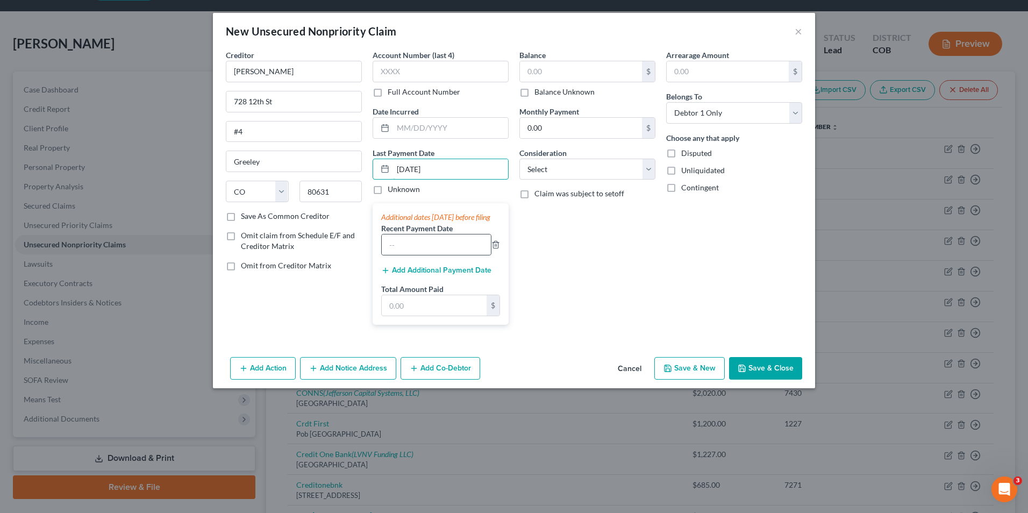
type input "[DATE]"
click at [421, 255] on div at bounding box center [436, 245] width 110 height 22
click at [423, 255] on input "text" at bounding box center [436, 244] width 109 height 20
type input "[DATE]"
click at [423, 274] on div "Additional dates [DATE] before filing Recent Payment Date [DATE] Add Additional…" at bounding box center [441, 264] width 136 height 122
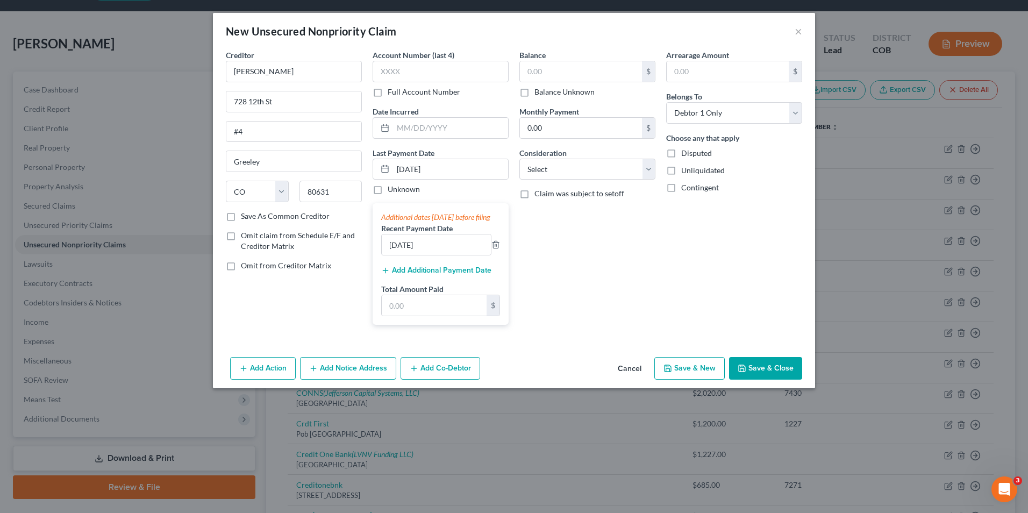
click at [422, 275] on button "Add Additional Payment Date" at bounding box center [436, 270] width 110 height 9
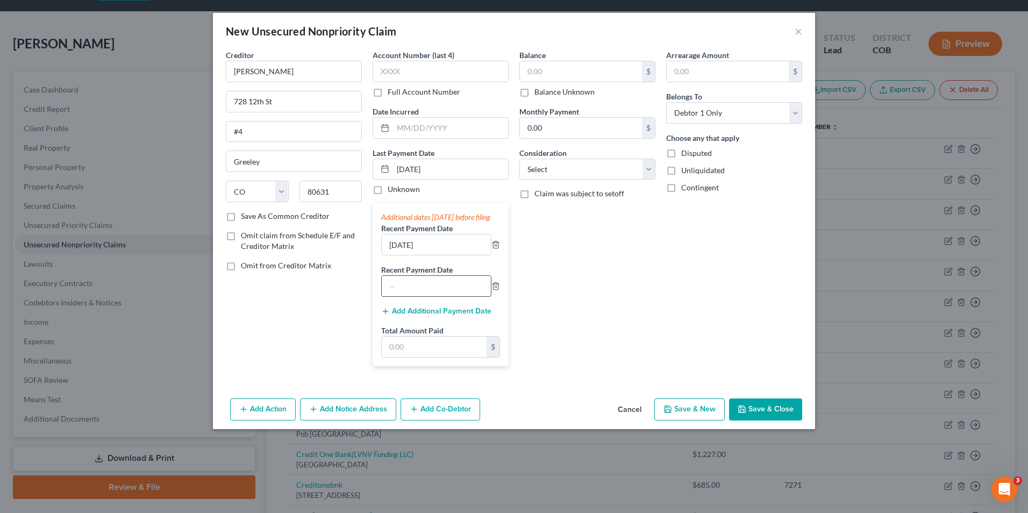
click at [415, 296] on input "text" at bounding box center [436, 286] width 109 height 20
type input "[DATE]"
click at [419, 350] on input "text" at bounding box center [434, 347] width 105 height 20
type input "5,500.00"
drag, startPoint x: 288, startPoint y: 266, endPoint x: 283, endPoint y: 230, distance: 37.0
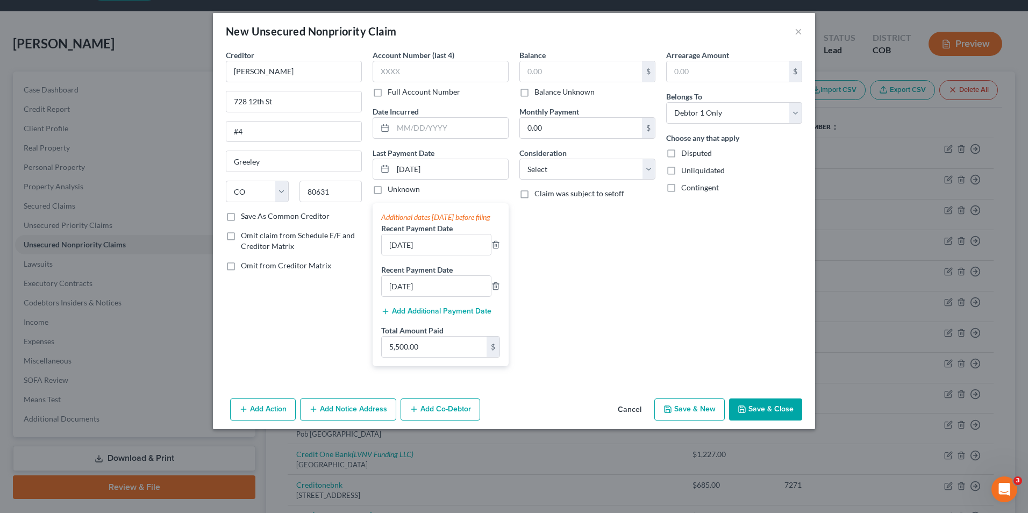
click at [288, 266] on span "Omit from Creditor Matrix" at bounding box center [286, 265] width 90 height 9
click at [252, 266] on input "Omit from Creditor Matrix" at bounding box center [248, 263] width 7 height 7
checkbox input "true"
click at [283, 230] on label "Omit claim from Schedule E/F and Creditor Matrix" at bounding box center [301, 241] width 121 height 22
click at [252, 230] on input "Omit claim from Schedule E/F and Creditor Matrix" at bounding box center [248, 233] width 7 height 7
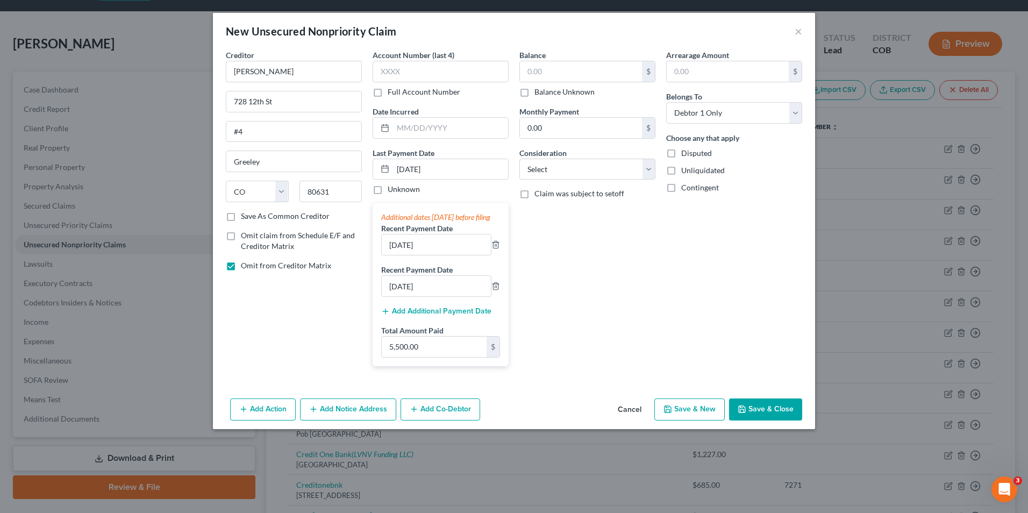
checkbox input "true"
click at [745, 413] on button "Save & Close" at bounding box center [765, 409] width 73 height 23
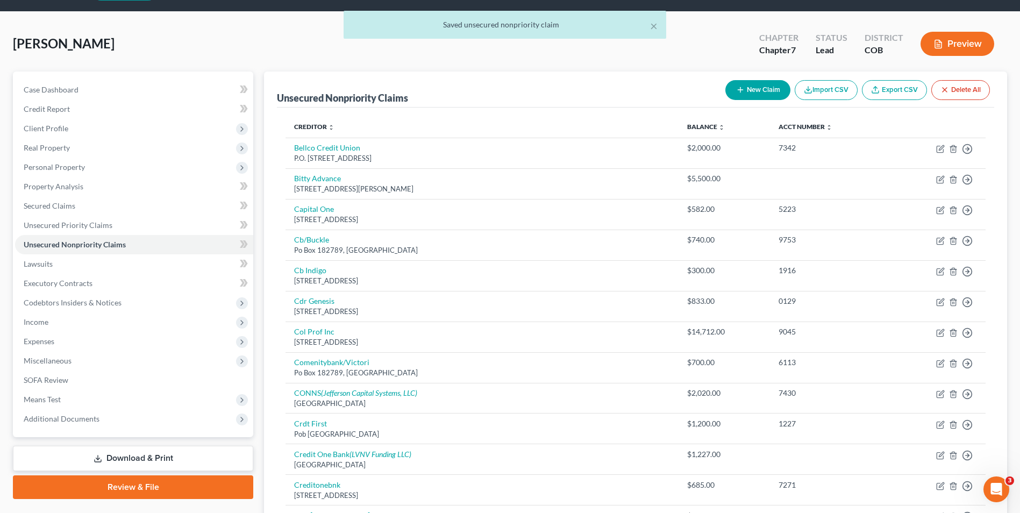
click at [756, 83] on button "New Claim" at bounding box center [757, 90] width 65 height 20
select select "0"
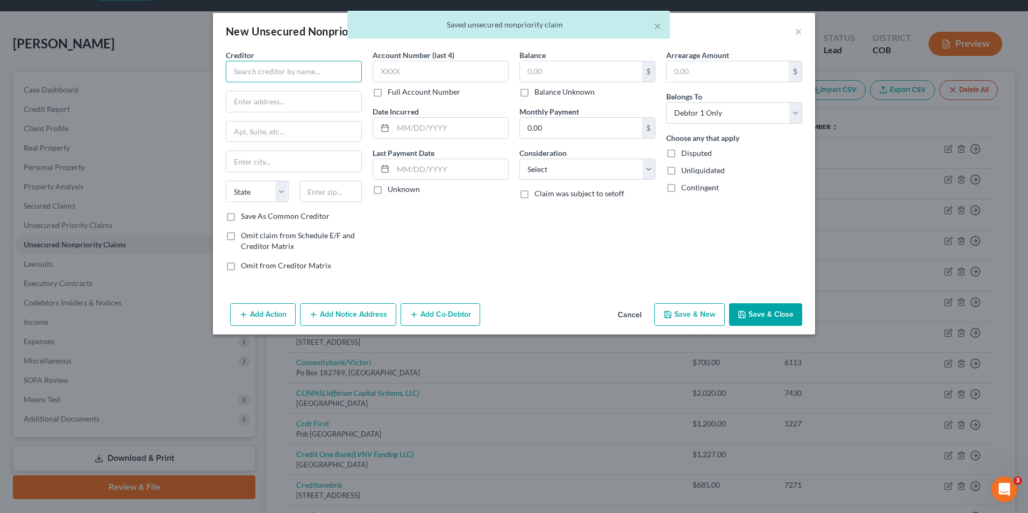
click at [301, 81] on input "text" at bounding box center [294, 72] width 136 height 22
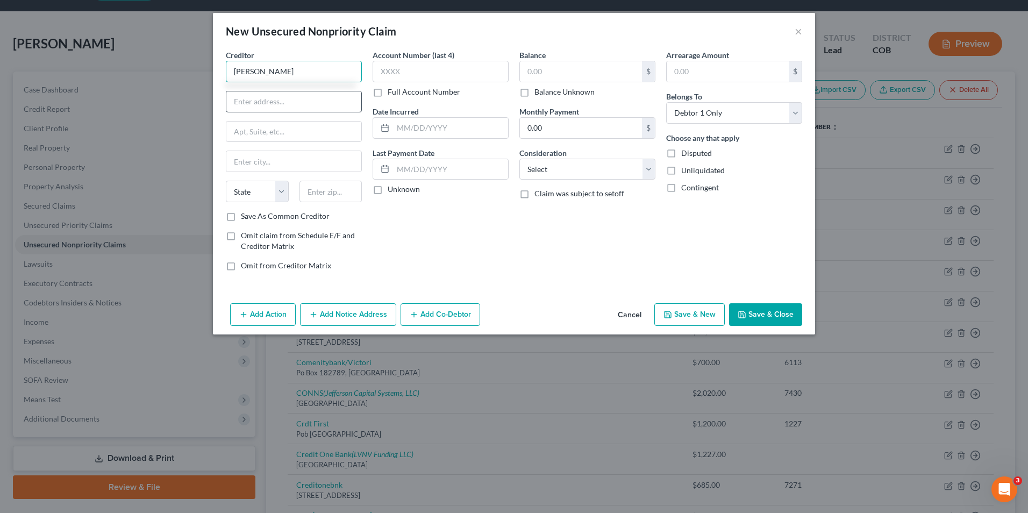
type input "[PERSON_NAME]"
click at [280, 98] on input "text" at bounding box center [293, 101] width 135 height 20
type input "[STREET_ADDRESS]"
click at [266, 156] on input "text" at bounding box center [293, 161] width 135 height 20
type input "Severance"
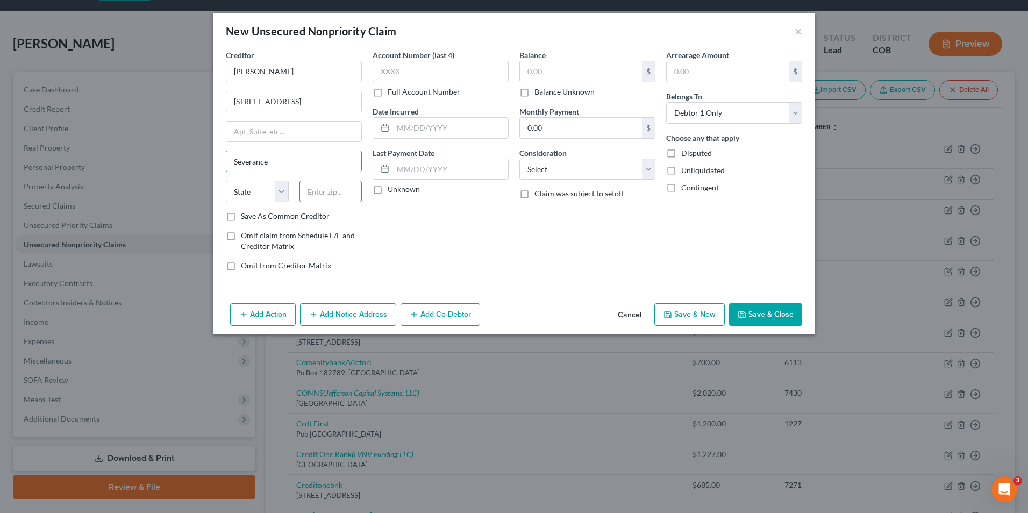
click at [345, 197] on input "text" at bounding box center [331, 192] width 63 height 22
type input "80524"
click at [375, 245] on div "Account Number (last 4) Full Account Number Date Incurred Last Payment Date Unk…" at bounding box center [440, 164] width 147 height 230
type input "[GEOGRAPHIC_DATA][PERSON_NAME]"
select select "5"
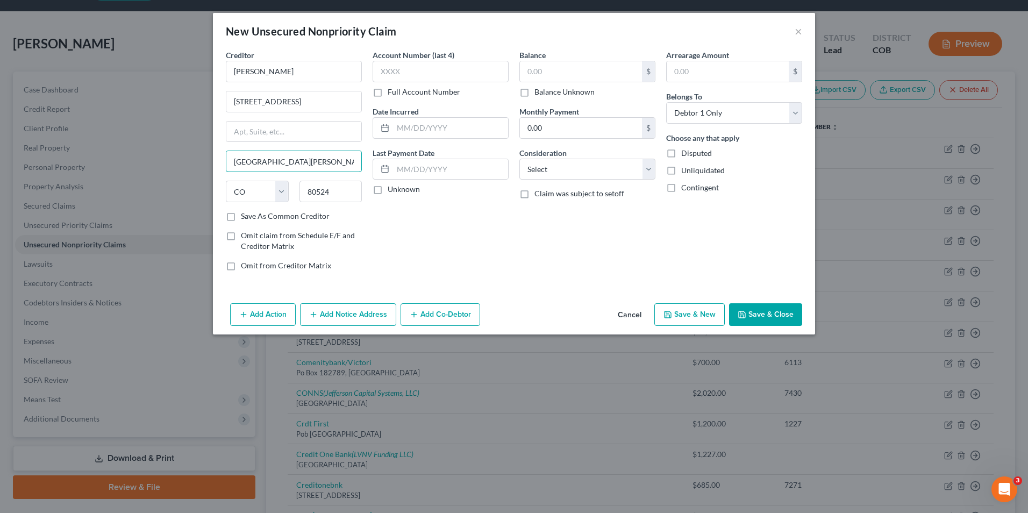
drag, startPoint x: 290, startPoint y: 155, endPoint x: 207, endPoint y: 160, distance: 84.0
click at [209, 161] on div "New Unsecured Nonpriority Claim × Creditor * [PERSON_NAME][GEOGRAPHIC_DATA] [ST…" at bounding box center [514, 256] width 1028 height 513
type input "Severance"
drag, startPoint x: 425, startPoint y: 169, endPoint x: 633, endPoint y: 124, distance: 212.8
click at [425, 169] on input "text" at bounding box center [450, 169] width 115 height 20
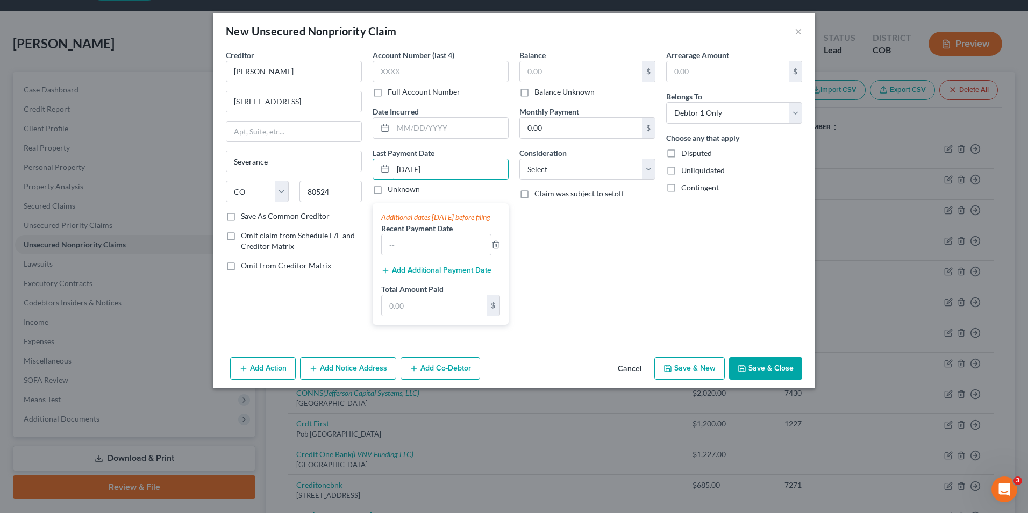
type input "[DATE]"
click at [414, 250] on input "text" at bounding box center [436, 244] width 109 height 20
type input "[DATE]"
click at [425, 275] on button "Add Additional Payment Date" at bounding box center [436, 270] width 110 height 9
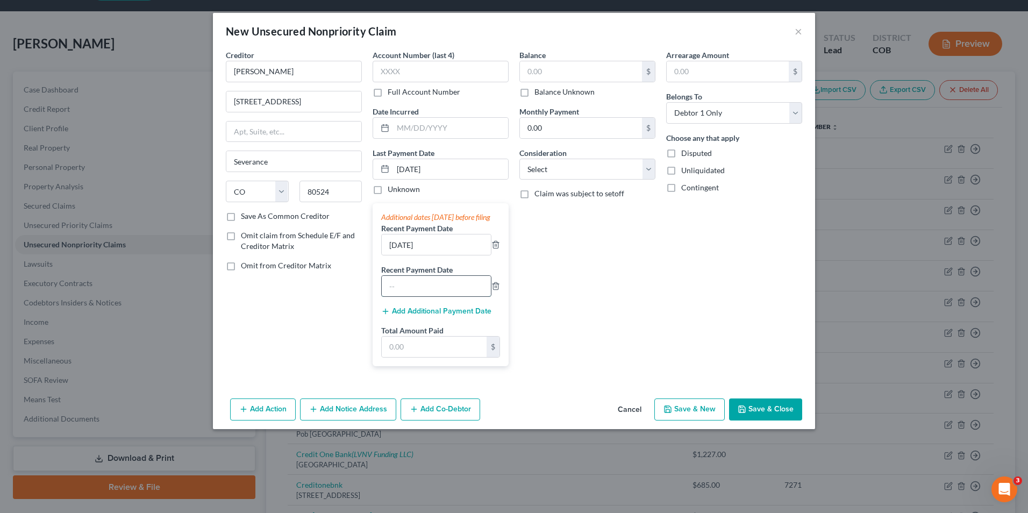
click at [421, 296] on input "text" at bounding box center [436, 286] width 109 height 20
type input "[DATE]"
click at [412, 357] on input "text" at bounding box center [434, 347] width 105 height 20
type input "7,500.00"
drag, startPoint x: 773, startPoint y: 418, endPoint x: 687, endPoint y: 378, distance: 94.8
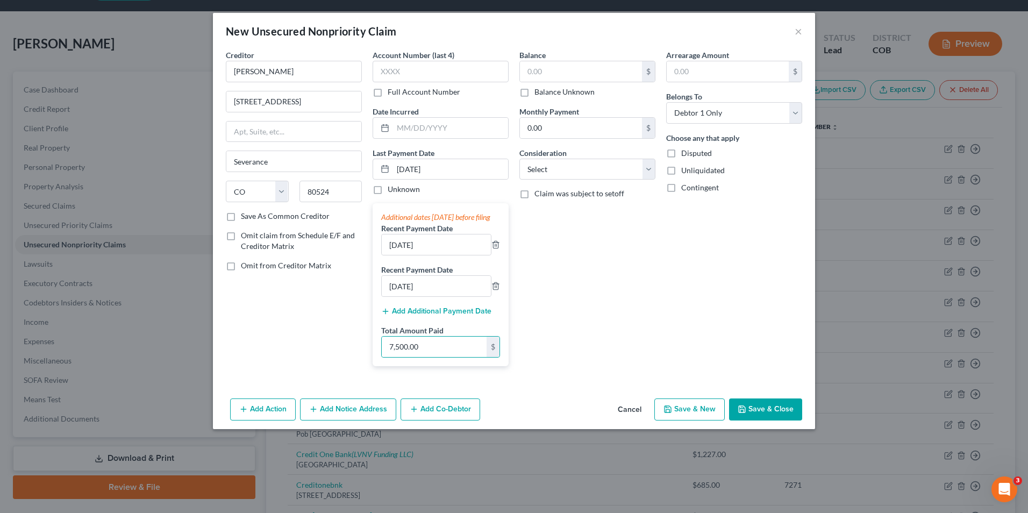
click at [773, 417] on button "Save & Close" at bounding box center [765, 409] width 73 height 23
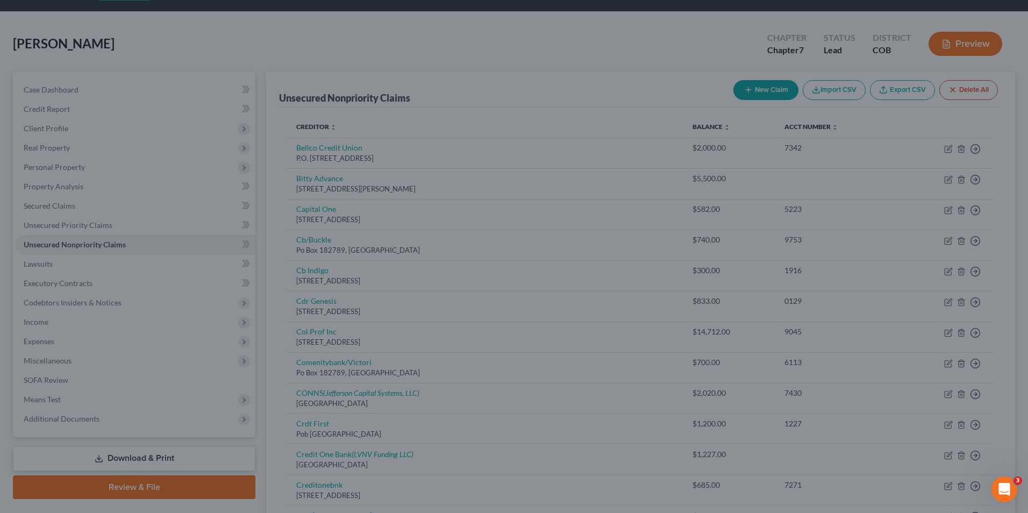
type input "0.00"
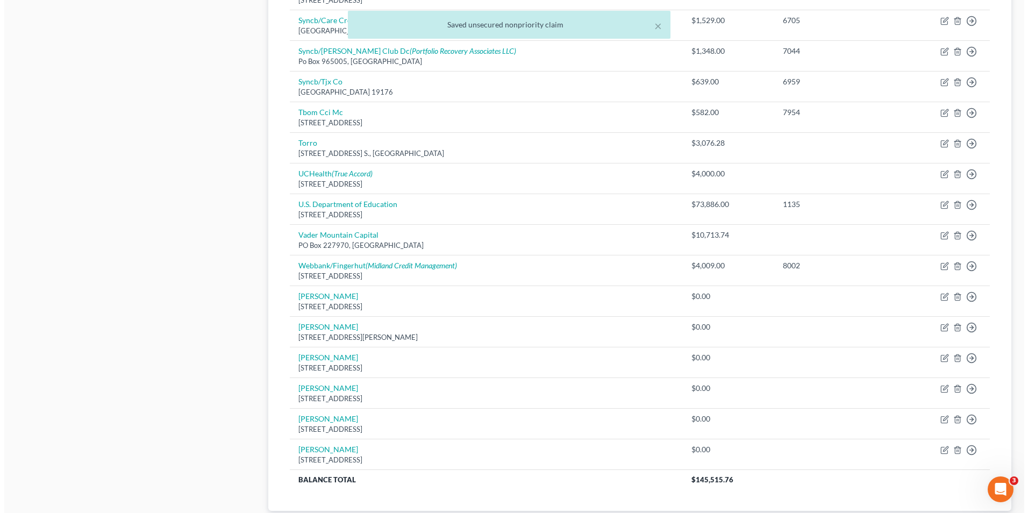
scroll to position [723, 0]
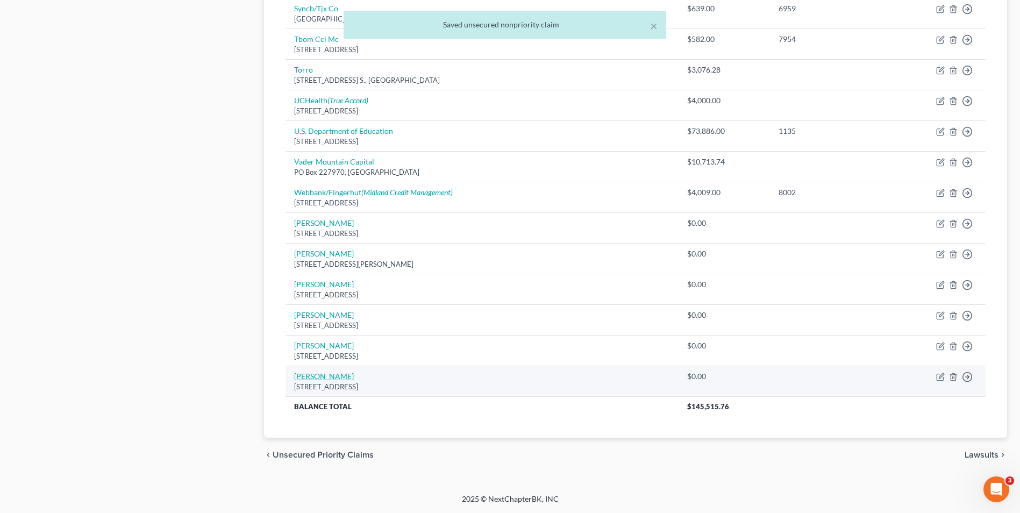
click at [316, 378] on link "[PERSON_NAME]" at bounding box center [324, 376] width 60 height 9
select select "5"
select select "0"
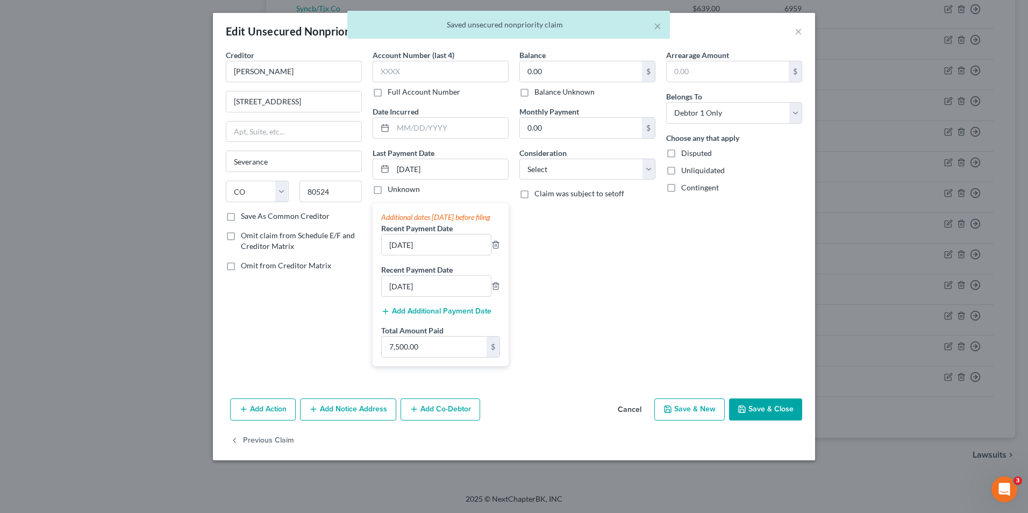
click at [241, 269] on label "Omit from Creditor Matrix" at bounding box center [286, 265] width 90 height 11
click at [245, 267] on input "Omit from Creditor Matrix" at bounding box center [248, 263] width 7 height 7
checkbox input "true"
click at [241, 231] on label "Omit claim from Schedule E/F and Creditor Matrix" at bounding box center [301, 241] width 121 height 22
click at [245, 231] on input "Omit claim from Schedule E/F and Creditor Matrix" at bounding box center [248, 233] width 7 height 7
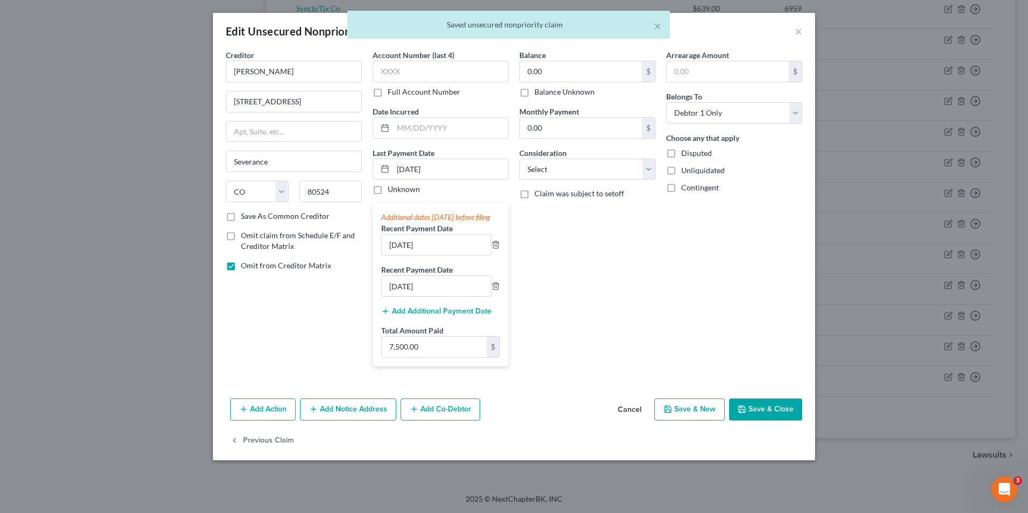
checkbox input "true"
click at [773, 419] on button "Save & Close" at bounding box center [765, 409] width 73 height 23
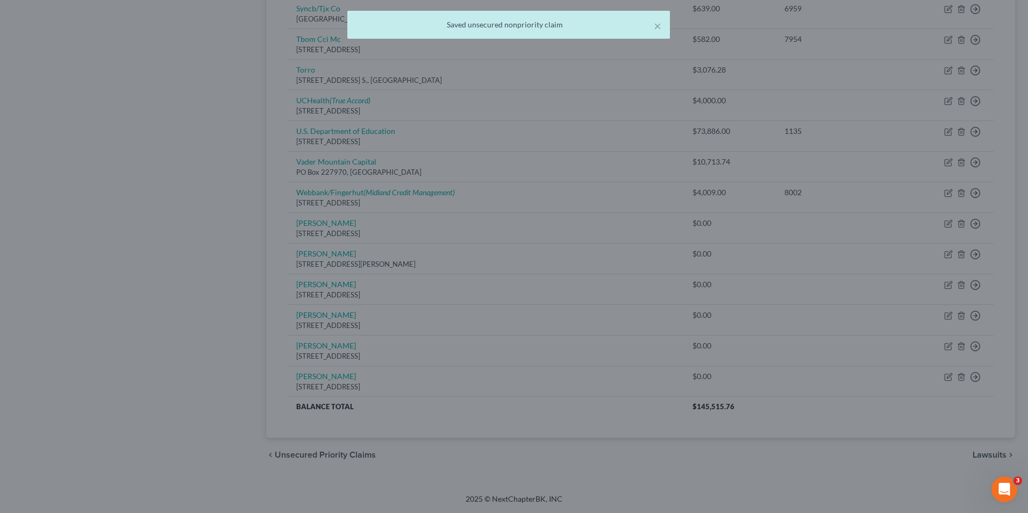
type input "0"
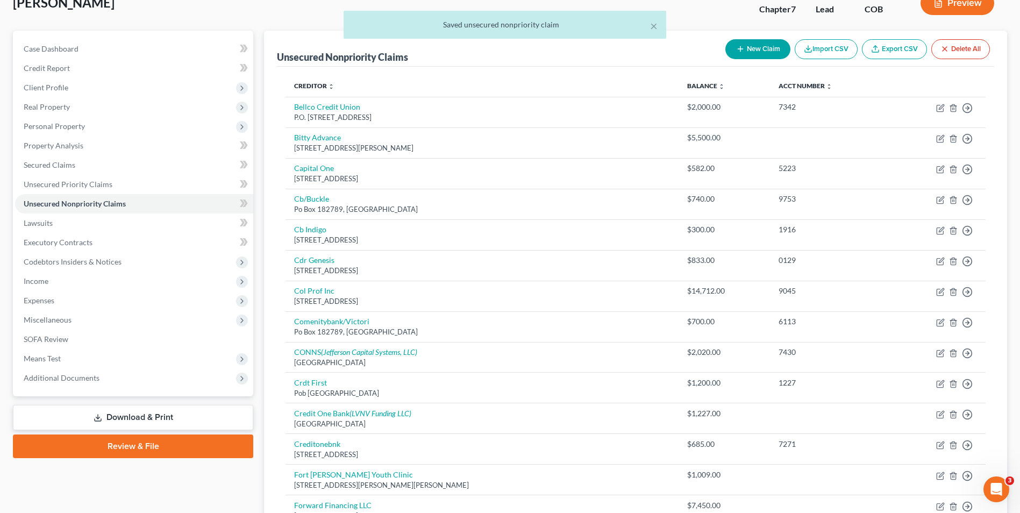
scroll to position [24, 0]
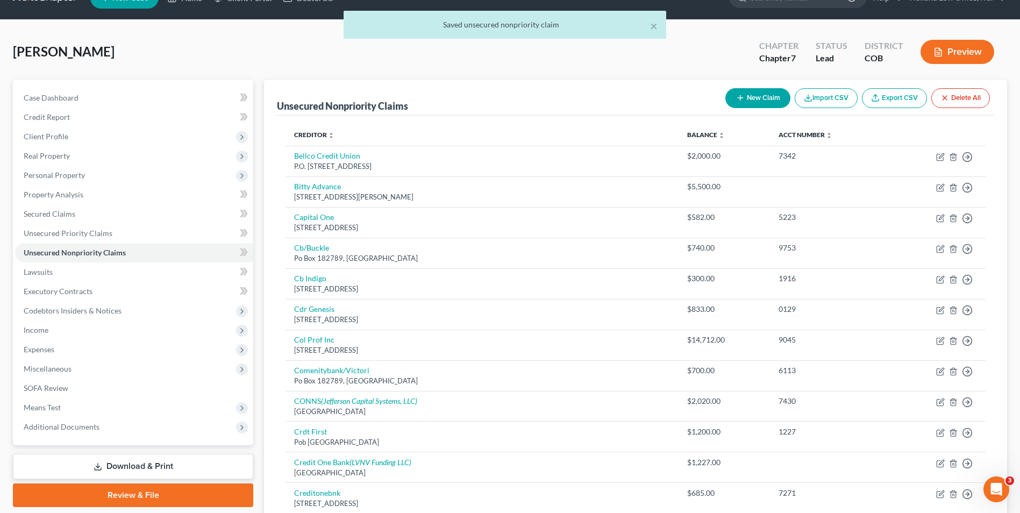
click at [743, 89] on button "New Claim" at bounding box center [757, 98] width 65 height 20
select select "0"
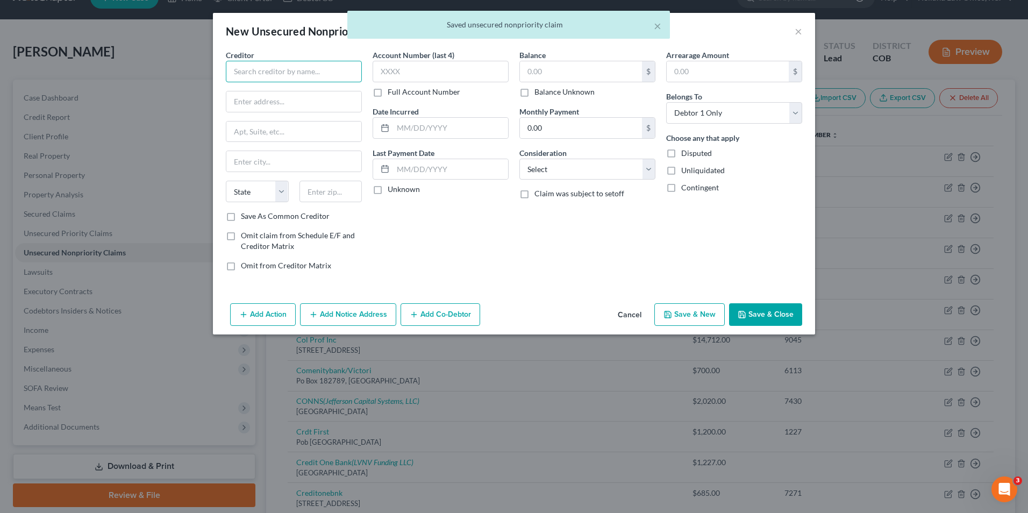
click at [252, 67] on input "text" at bounding box center [294, 72] width 136 height 22
drag, startPoint x: 261, startPoint y: 241, endPoint x: 259, endPoint y: 247, distance: 6.8
click at [261, 241] on span "Omit claim from Schedule E/F and Creditor Matrix" at bounding box center [298, 241] width 114 height 20
click at [252, 237] on input "Omit claim from Schedule E/F and Creditor Matrix" at bounding box center [248, 233] width 7 height 7
checkbox input "true"
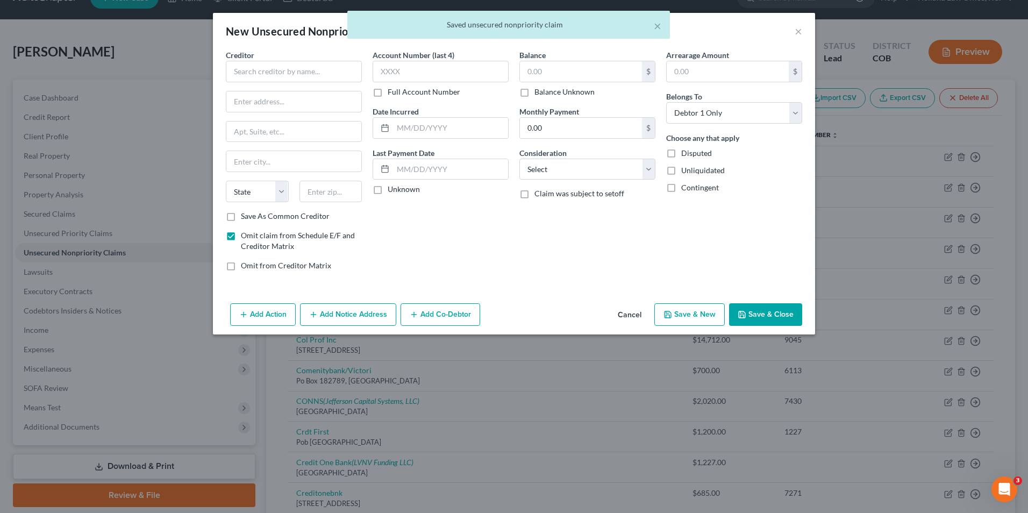
click at [246, 268] on span "Omit from Creditor Matrix" at bounding box center [286, 265] width 90 height 9
click at [246, 267] on input "Omit from Creditor Matrix" at bounding box center [248, 263] width 7 height 7
checkbox input "true"
click at [268, 87] on div "Creditor * State [US_STATE] AK AR AZ CA CO [GEOGRAPHIC_DATA] DE DC [GEOGRAPHIC_…" at bounding box center [294, 129] width 136 height 161
click at [270, 79] on input "text" at bounding box center [294, 72] width 136 height 22
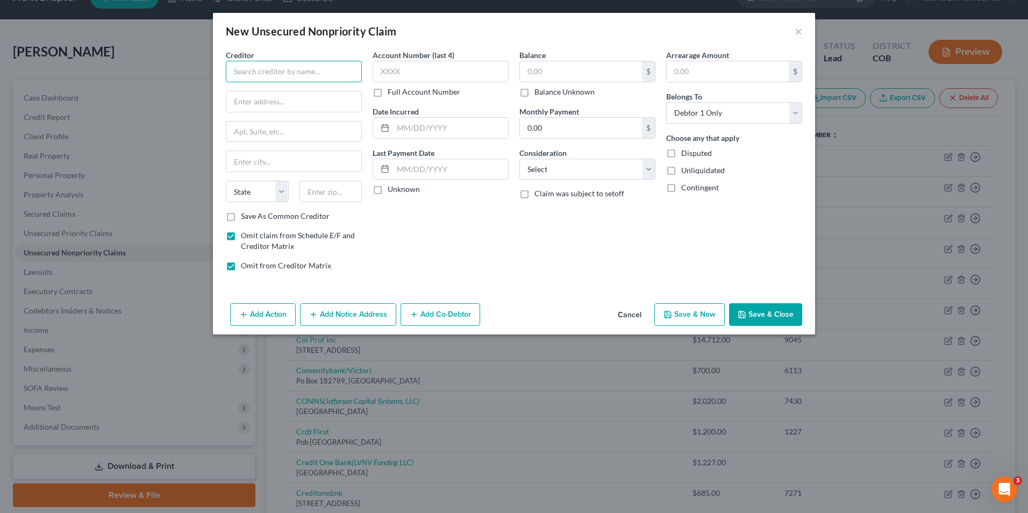
click at [270, 73] on input "text" at bounding box center [294, 72] width 136 height 22
type input "JLR Construction"
click at [277, 110] on input "text" at bounding box center [293, 101] width 135 height 20
click at [413, 166] on input "text" at bounding box center [450, 169] width 115 height 20
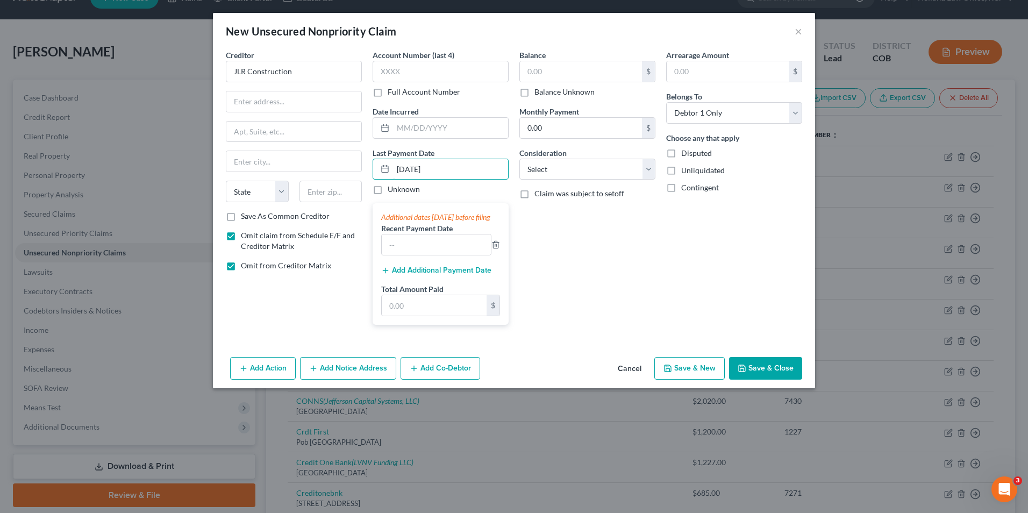
type input "[DATE]"
click at [407, 252] on input "text" at bounding box center [436, 244] width 109 height 20
type input "[DATE]"
click at [459, 316] on input "text" at bounding box center [434, 305] width 105 height 20
type input "3,000.00"
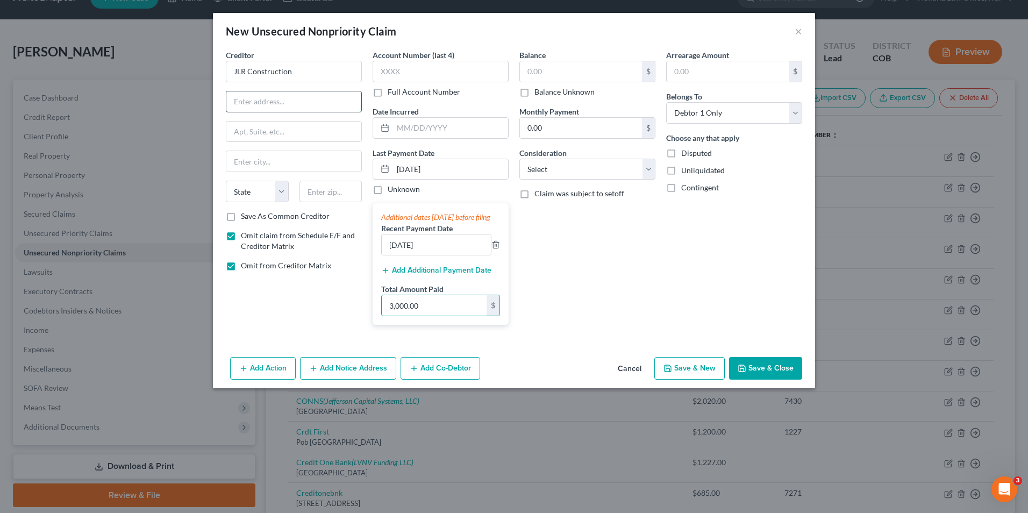
click at [295, 102] on input "text" at bounding box center [293, 101] width 135 height 20
type input "[STREET_ADDRESS]"
click at [283, 134] on input "text" at bounding box center [293, 132] width 135 height 20
type input "Ste 100"
drag, startPoint x: 234, startPoint y: 172, endPoint x: 242, endPoint y: 179, distance: 10.7
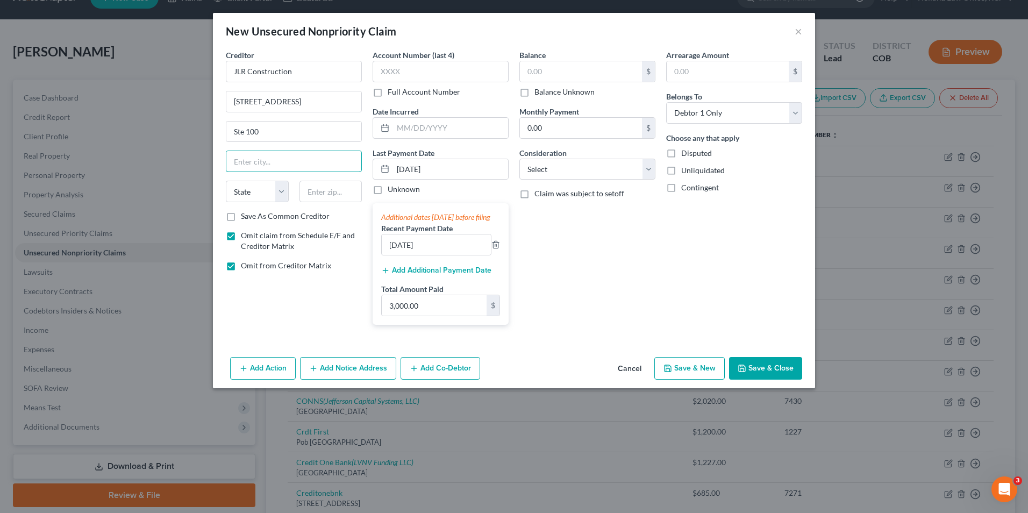
click at [234, 172] on input "text" at bounding box center [293, 161] width 135 height 20
click at [305, 157] on input "text" at bounding box center [293, 161] width 135 height 20
click at [360, 147] on div "Creditor * JLR Construction [STREET_ADDRESS][GEOGRAPHIC_DATA][US_STATE] AZ CA C…" at bounding box center [294, 129] width 136 height 161
click at [254, 191] on select "State [US_STATE] AK AR AZ CA CO CT DE DC [GEOGRAPHIC_DATA] [GEOGRAPHIC_DATA] GU…" at bounding box center [257, 192] width 63 height 22
select select "31"
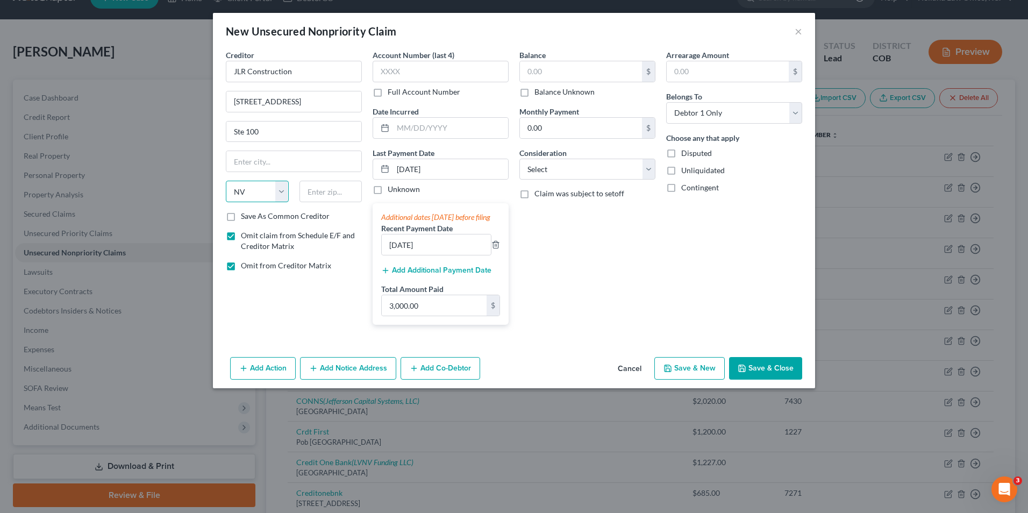
click at [226, 181] on select "State [US_STATE] AK AR AZ CA CO CT DE DC [GEOGRAPHIC_DATA] [GEOGRAPHIC_DATA] GU…" at bounding box center [257, 192] width 63 height 22
click at [274, 161] on input "text" at bounding box center [293, 161] width 135 height 20
type input "[GEOGRAPHIC_DATA]"
click at [369, 140] on div "Account Number (last 4) Full Account Number Date Incurred Last Payment Date [DA…" at bounding box center [440, 191] width 147 height 284
click at [326, 197] on input "text" at bounding box center [331, 192] width 63 height 22
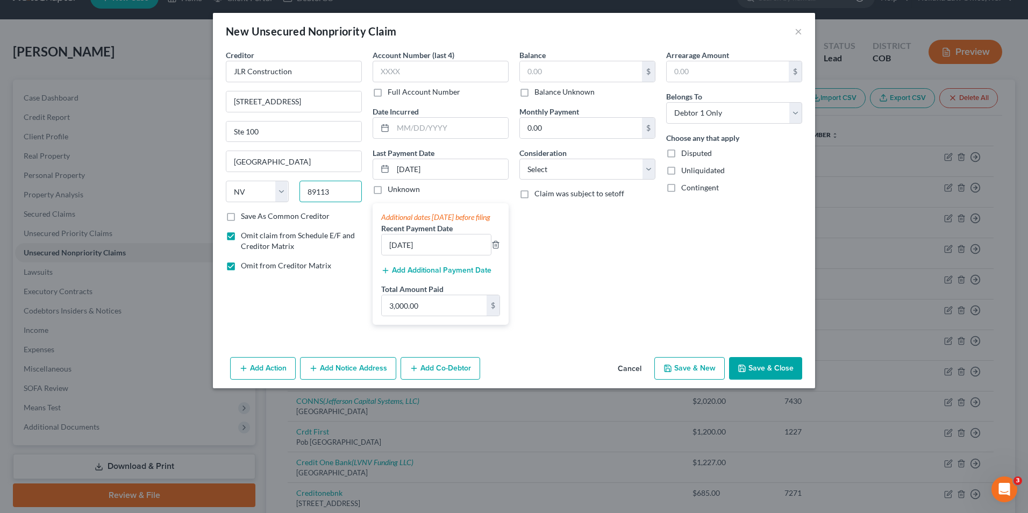
type input "89113"
click at [336, 241] on label "Omit claim from Schedule E/F and Creditor Matrix" at bounding box center [301, 241] width 121 height 22
click at [252, 237] on input "Omit claim from Schedule E/F and Creditor Matrix" at bounding box center [248, 233] width 7 height 7
click at [256, 238] on span "Omit claim from Schedule E/F and Creditor Matrix" at bounding box center [298, 241] width 114 height 20
click at [252, 237] on input "Omit claim from Schedule E/F and Creditor Matrix" at bounding box center [248, 233] width 7 height 7
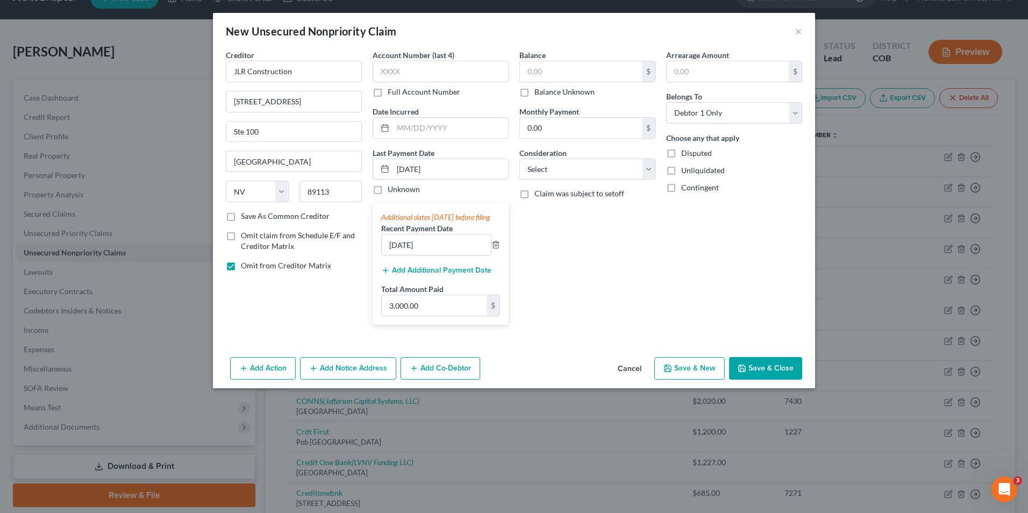
checkbox input "true"
click at [759, 380] on button "Save & Close" at bounding box center [765, 368] width 73 height 23
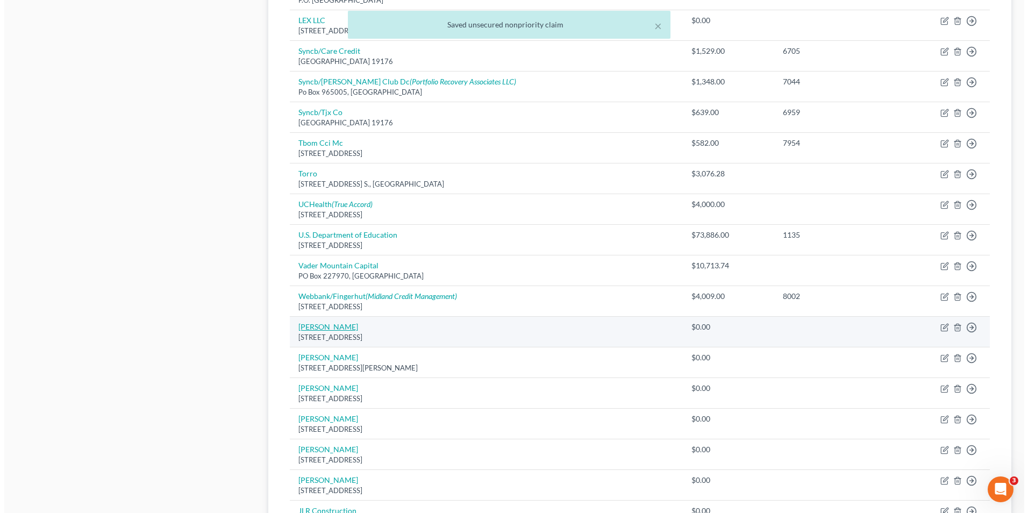
scroll to position [646, 0]
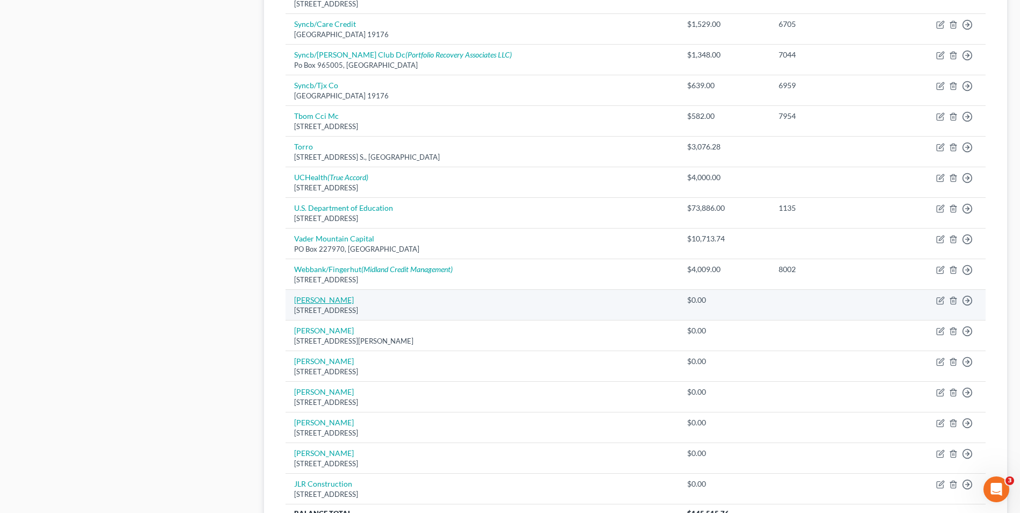
click at [321, 295] on link "[PERSON_NAME]" at bounding box center [324, 299] width 60 height 9
select select "5"
select select "0"
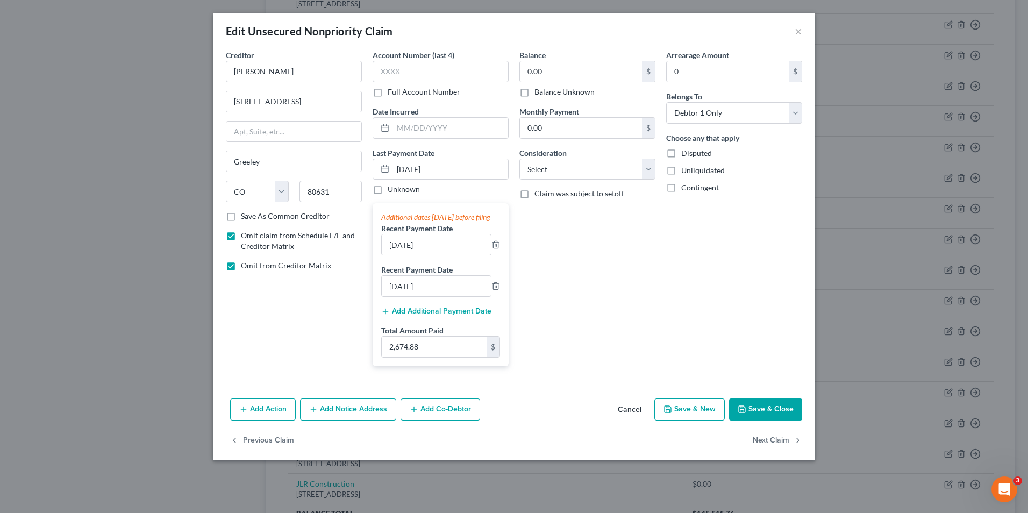
click at [775, 421] on button "Save & Close" at bounding box center [765, 409] width 73 height 23
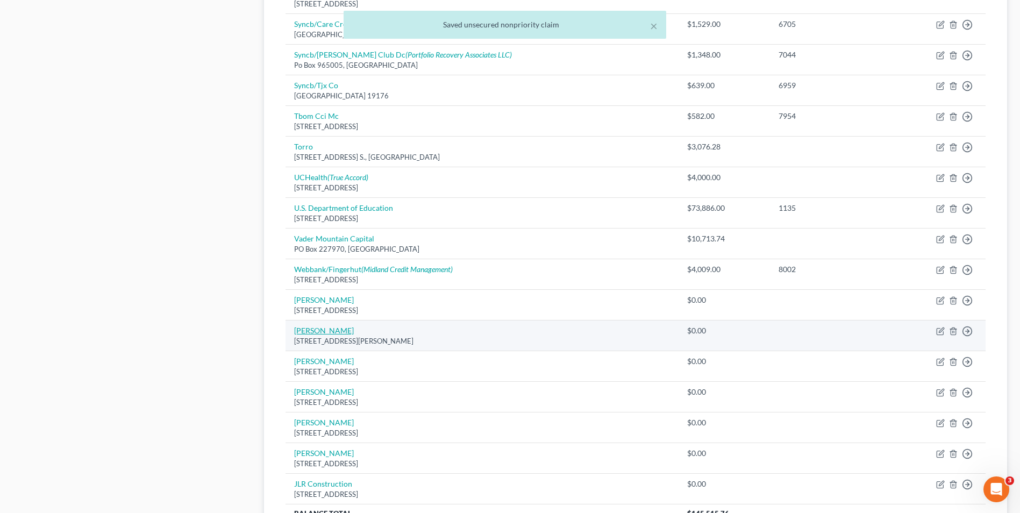
click at [320, 331] on link "[PERSON_NAME]" at bounding box center [324, 330] width 60 height 9
select select "5"
select select "0"
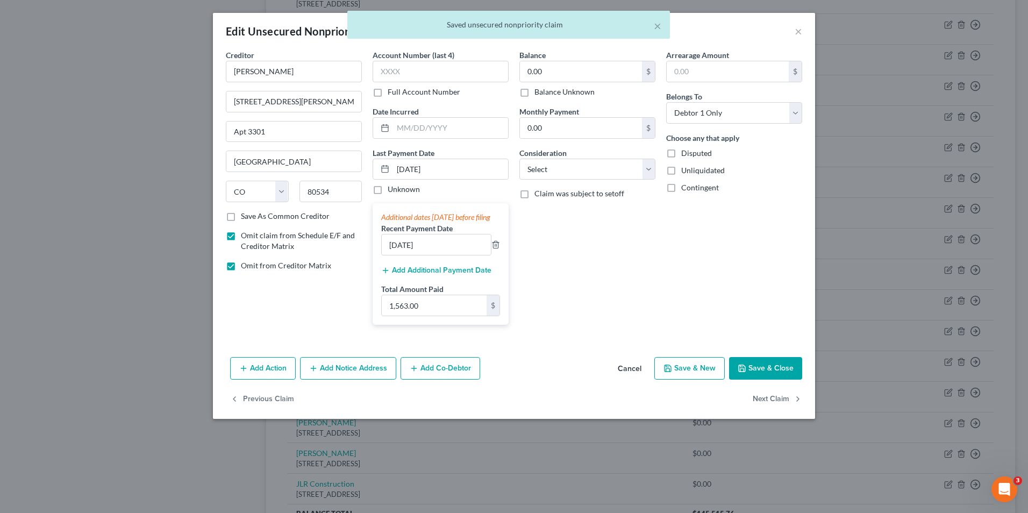
drag, startPoint x: 749, startPoint y: 378, endPoint x: 732, endPoint y: 385, distance: 17.9
click at [746, 379] on button "Save & Close" at bounding box center [765, 368] width 73 height 23
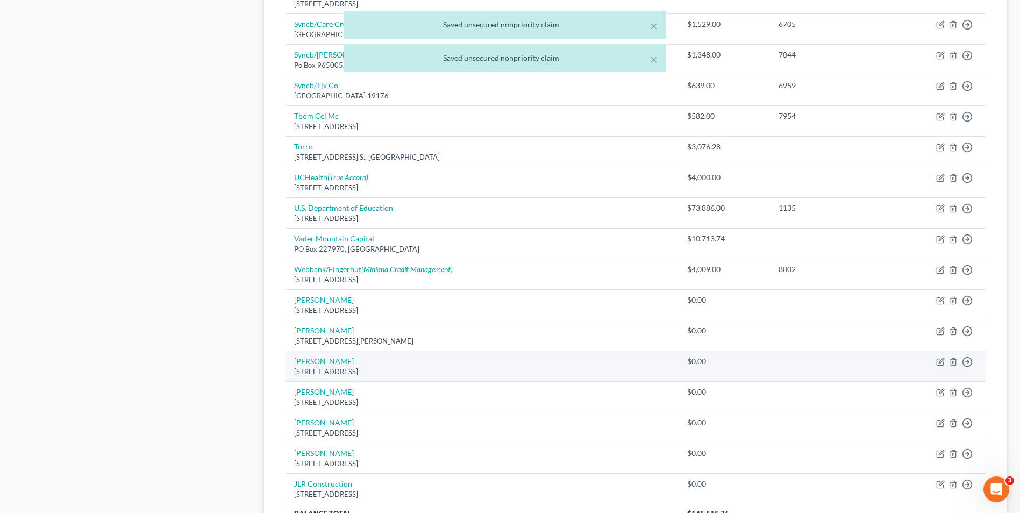
click at [315, 364] on link "[PERSON_NAME]" at bounding box center [324, 361] width 60 height 9
select select "5"
select select "0"
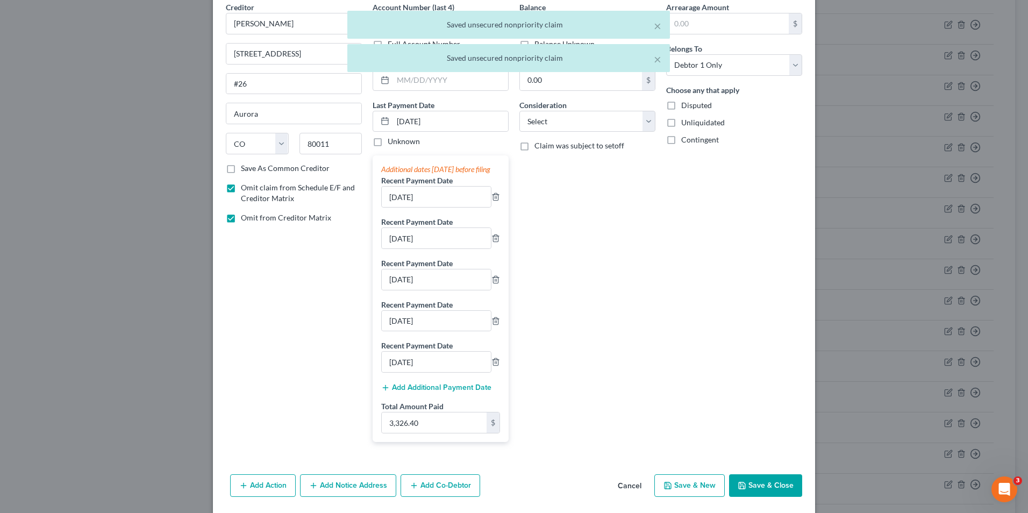
scroll to position [95, 0]
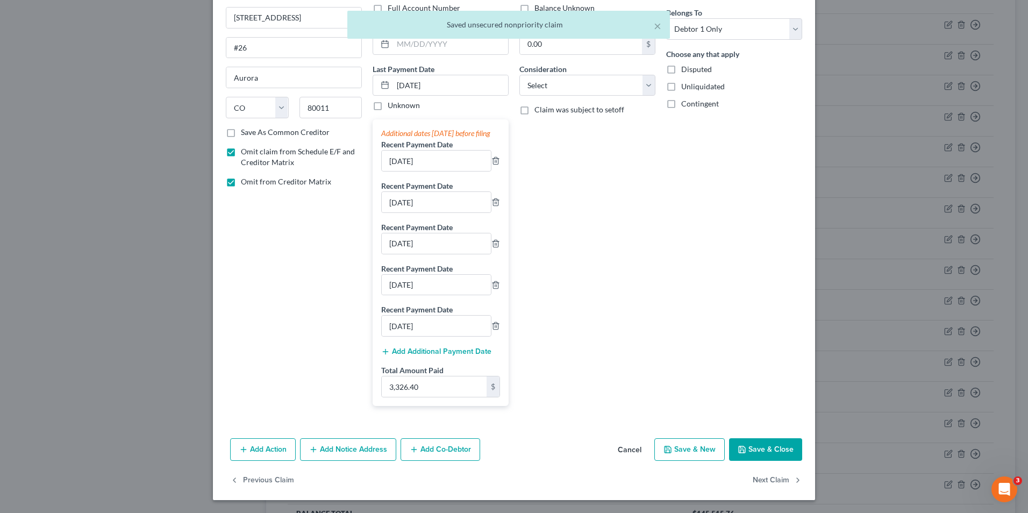
click at [751, 448] on button "Save & Close" at bounding box center [765, 449] width 73 height 23
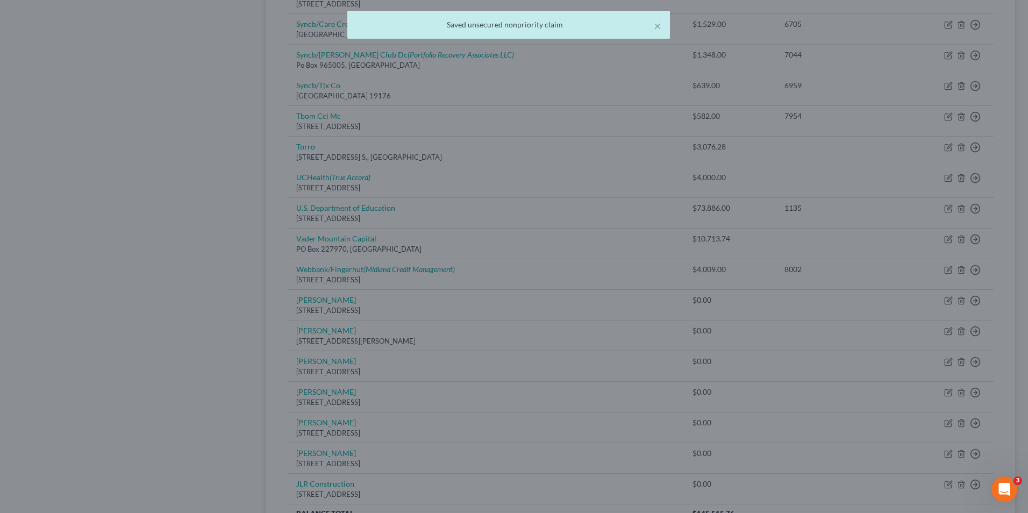
type input "0"
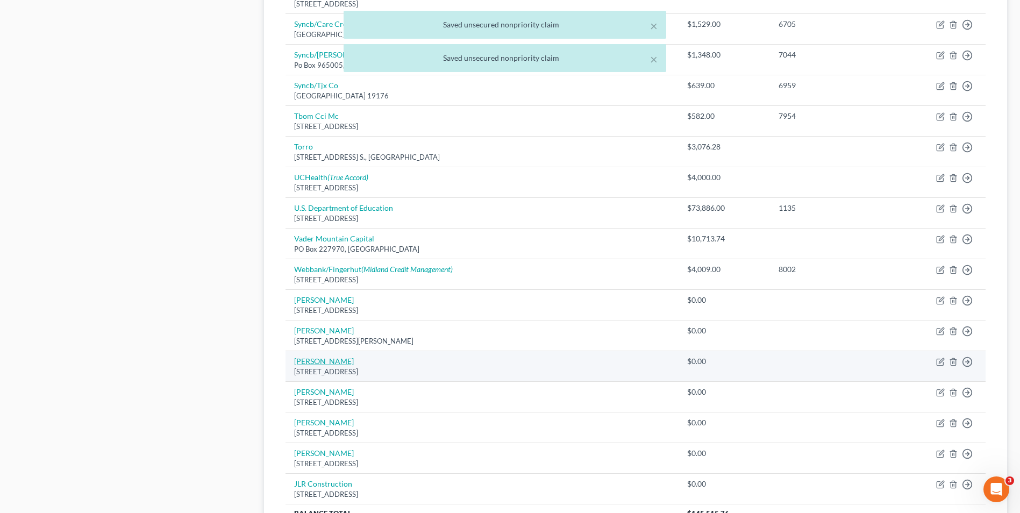
click at [323, 361] on link "[PERSON_NAME]" at bounding box center [324, 361] width 60 height 9
select select "5"
select select "0"
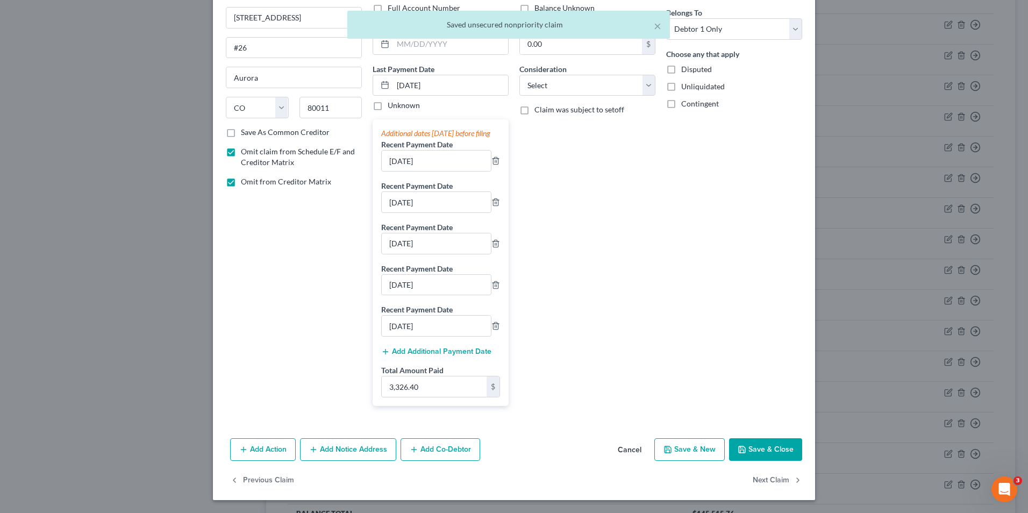
drag, startPoint x: 785, startPoint y: 455, endPoint x: 613, endPoint y: 395, distance: 183.0
click at [784, 455] on button "Save & Close" at bounding box center [765, 449] width 73 height 23
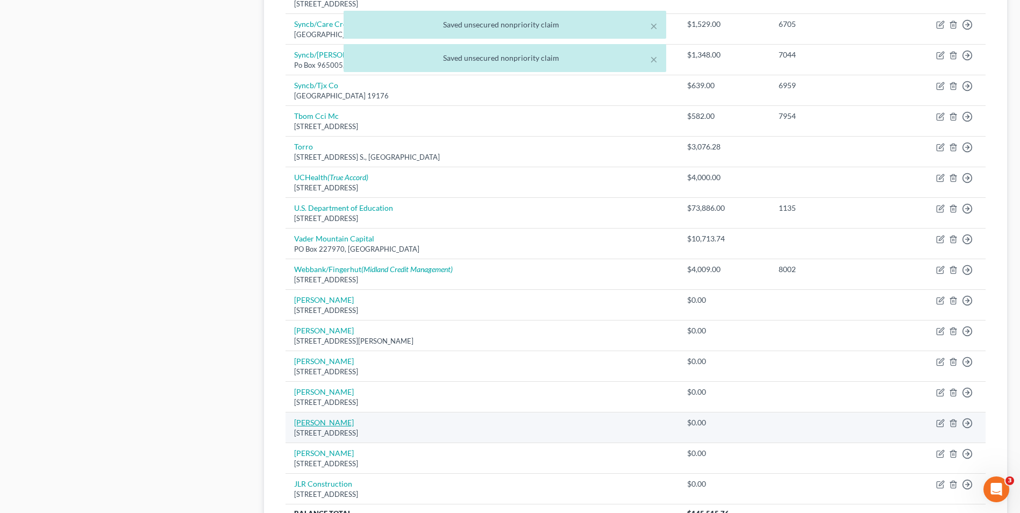
click at [322, 423] on link "[PERSON_NAME]" at bounding box center [324, 422] width 60 height 9
select select "5"
select select "0"
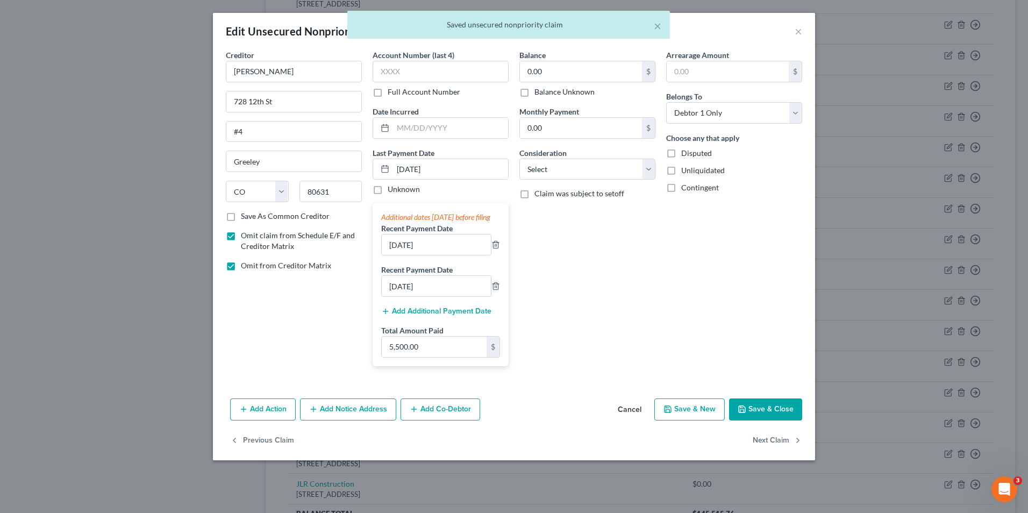
click at [757, 421] on button "Save & Close" at bounding box center [765, 409] width 73 height 23
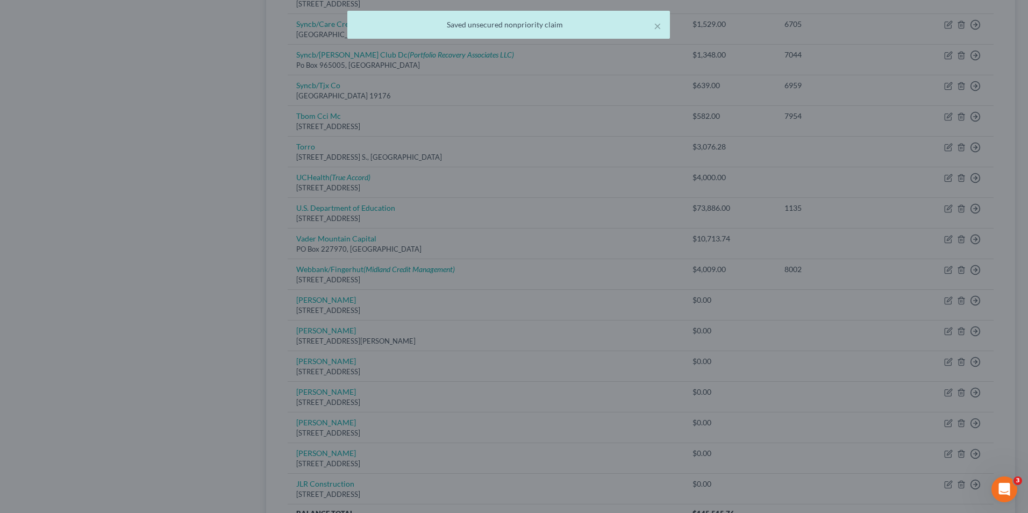
type input "0"
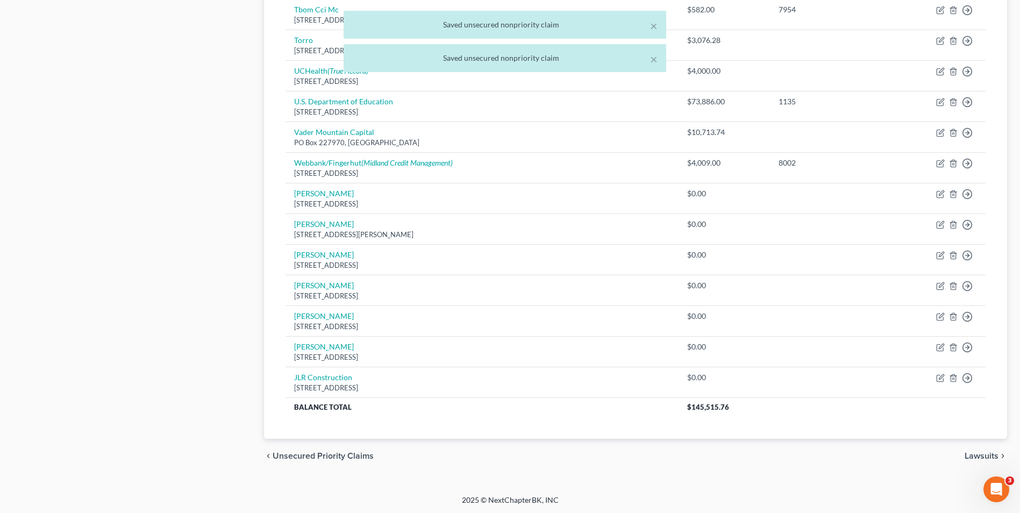
scroll to position [753, 0]
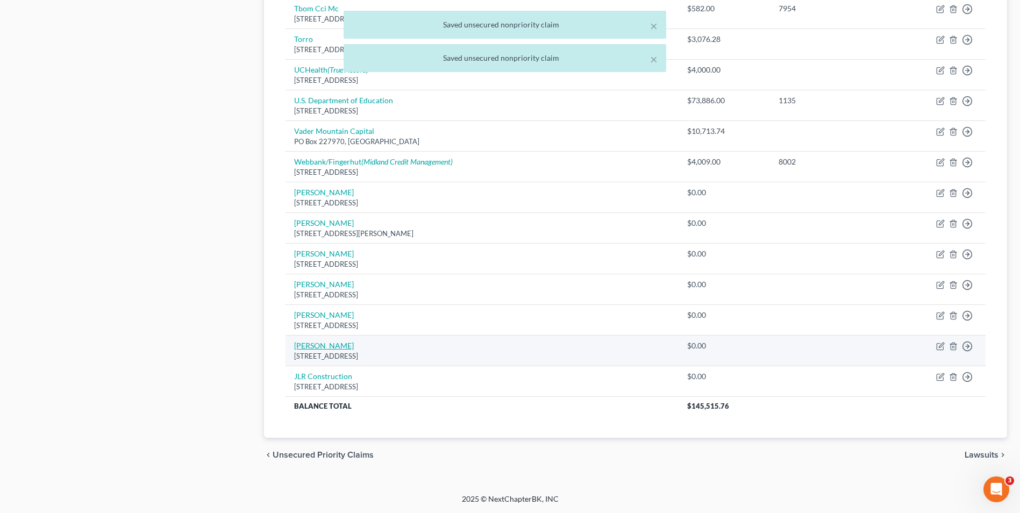
click at [310, 344] on link "[PERSON_NAME]" at bounding box center [324, 345] width 60 height 9
select select "5"
select select "0"
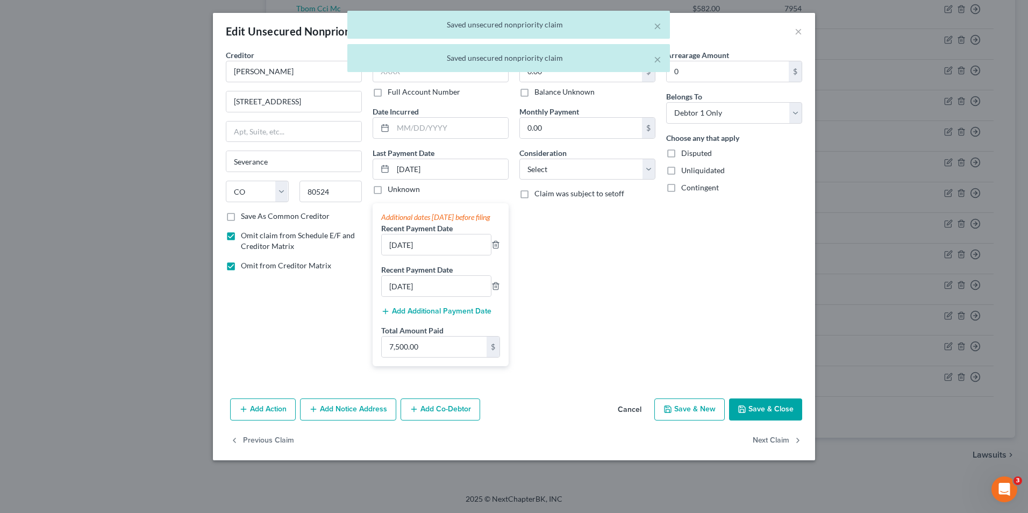
click at [786, 421] on button "Save & Close" at bounding box center [765, 409] width 73 height 23
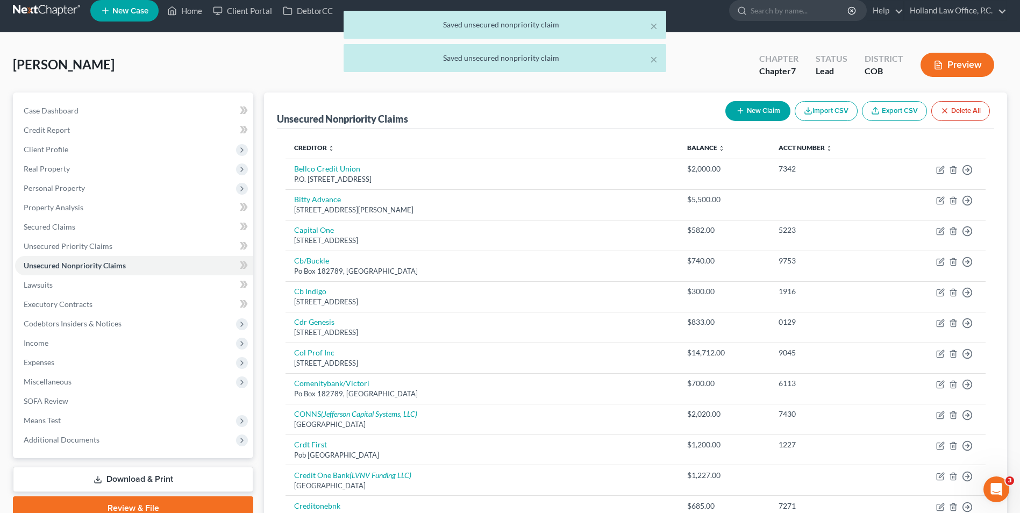
scroll to position [0, 0]
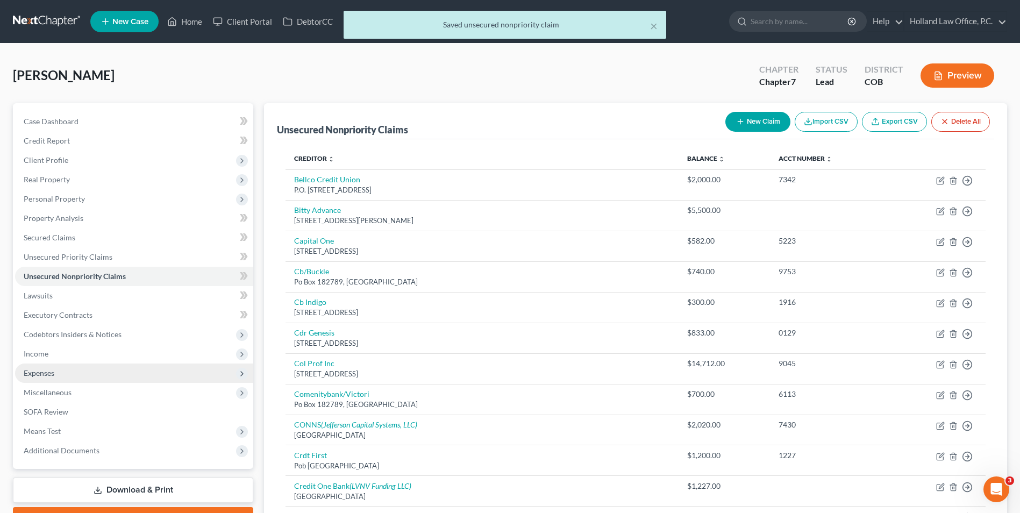
click at [49, 366] on span "Expenses" at bounding box center [134, 373] width 238 height 19
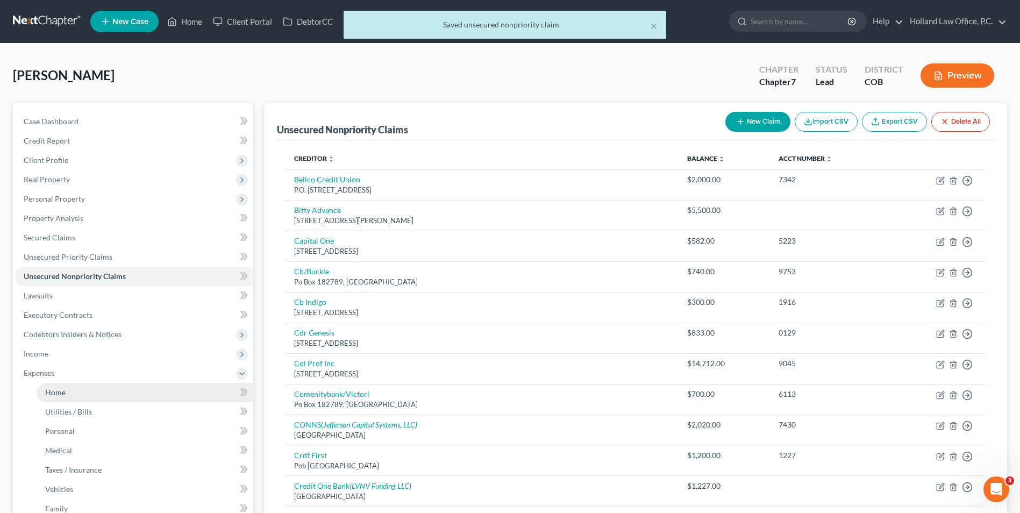
click at [67, 387] on link "Home" at bounding box center [145, 392] width 217 height 19
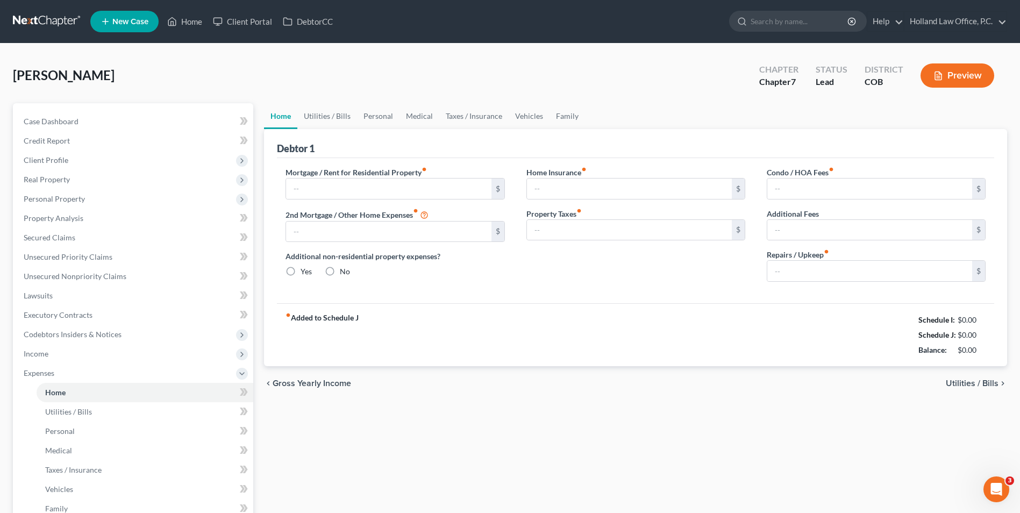
type input "3,045.00"
radio input "true"
type input "0.00"
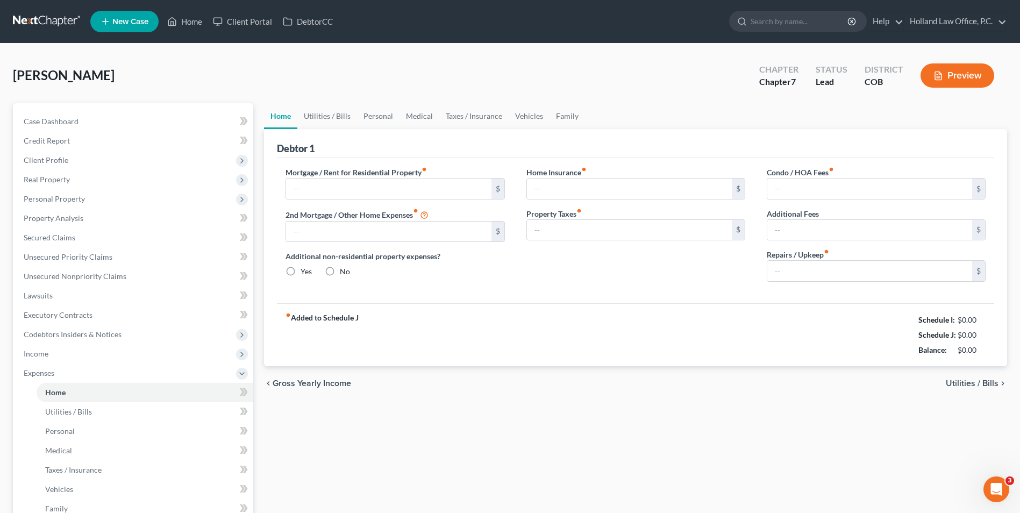
type input "0.00"
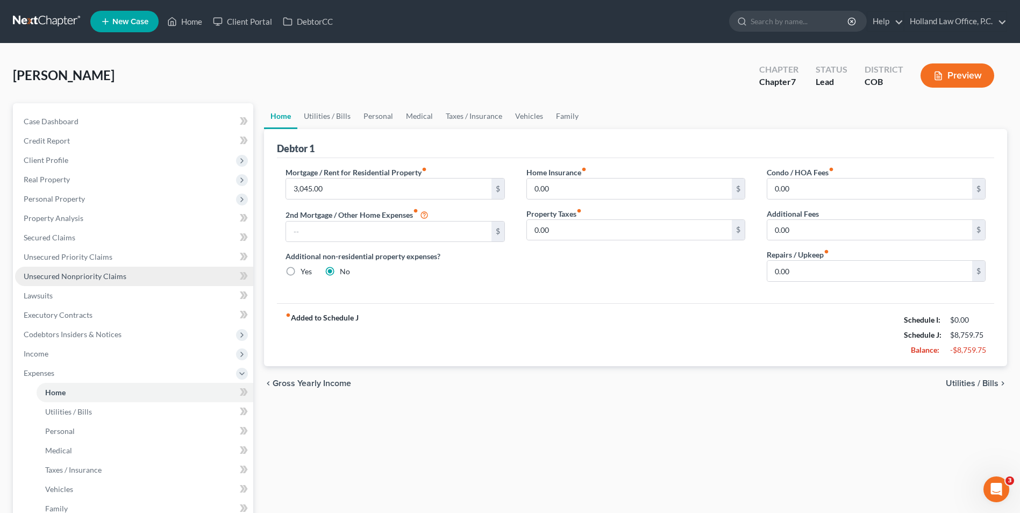
click at [83, 276] on span "Unsecured Nonpriority Claims" at bounding box center [75, 276] width 103 height 9
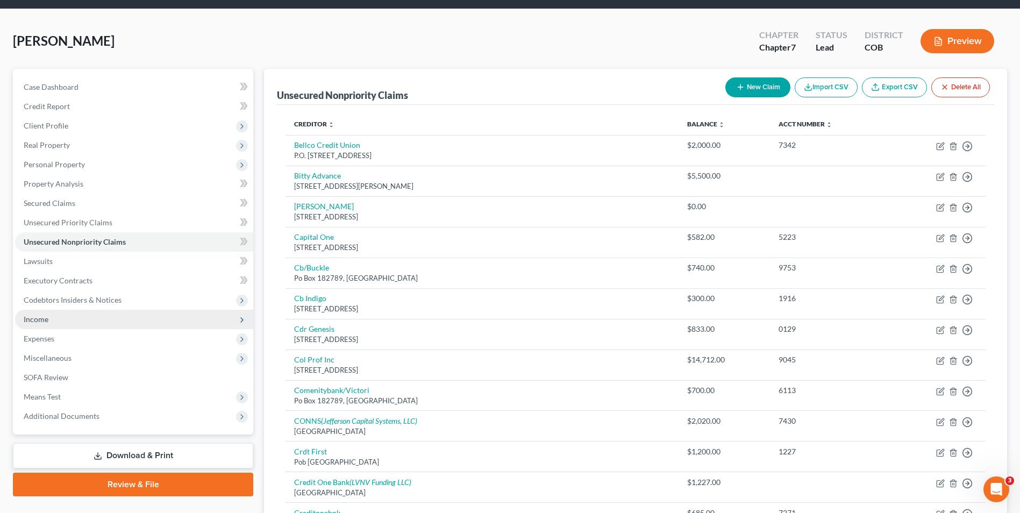
scroll to position [54, 0]
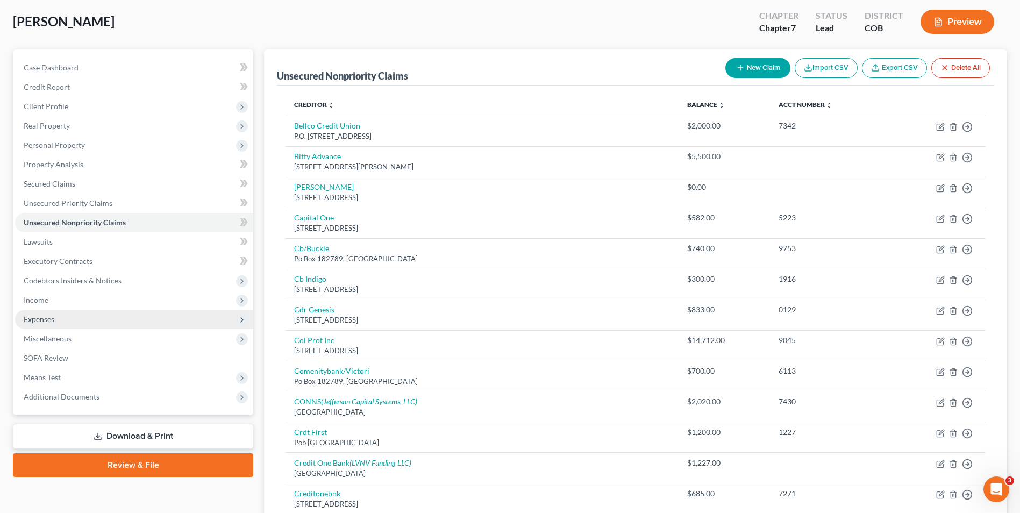
click at [50, 322] on span "Expenses" at bounding box center [39, 319] width 31 height 9
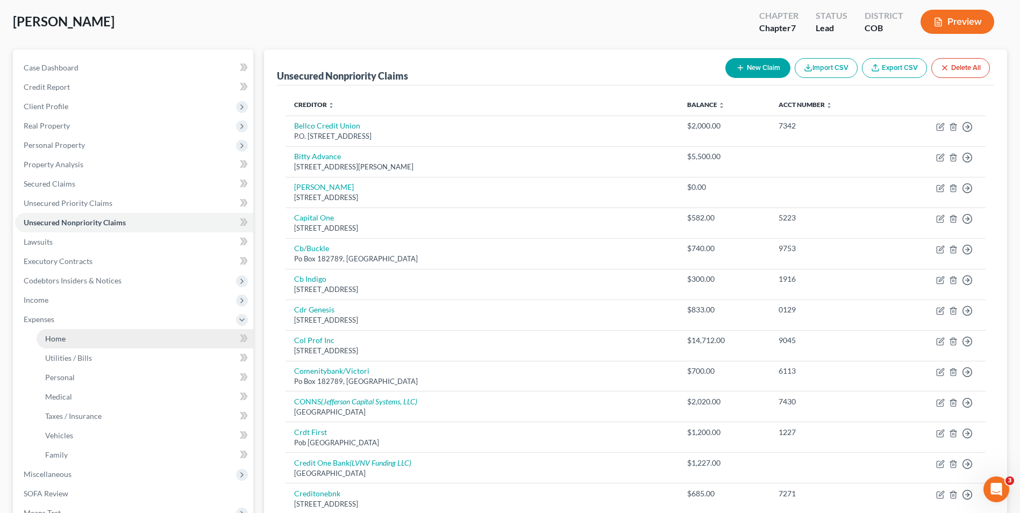
click at [73, 334] on link "Home" at bounding box center [145, 338] width 217 height 19
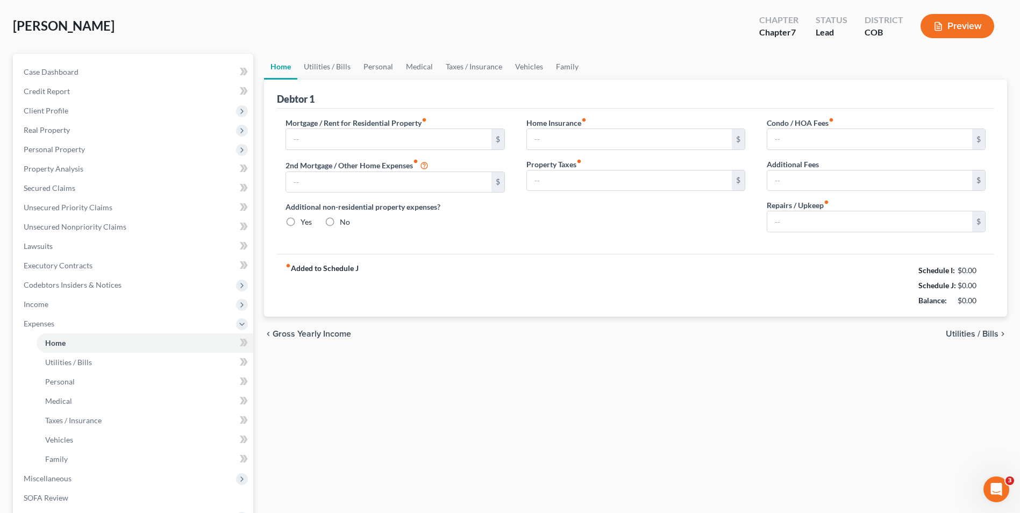
scroll to position [10, 0]
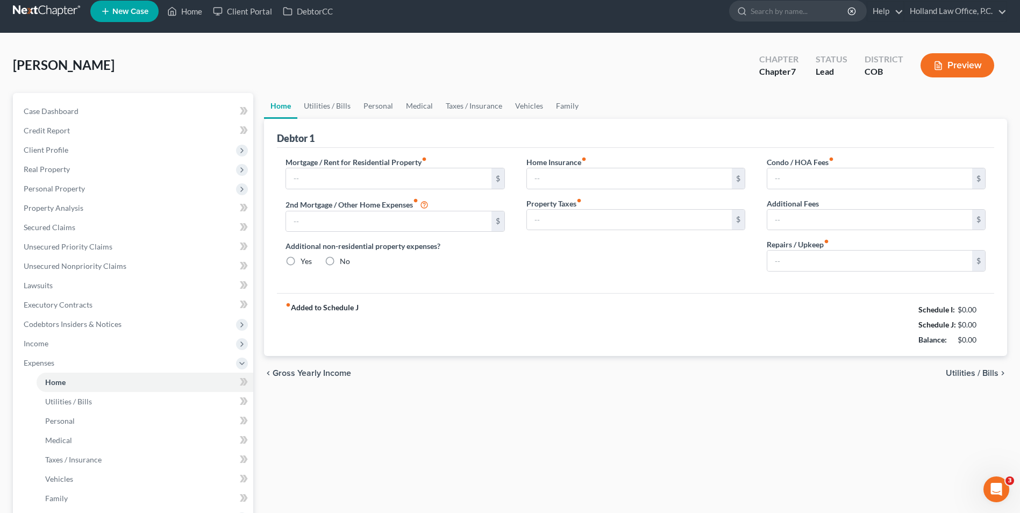
type input "3,045.00"
radio input "true"
type input "0.00"
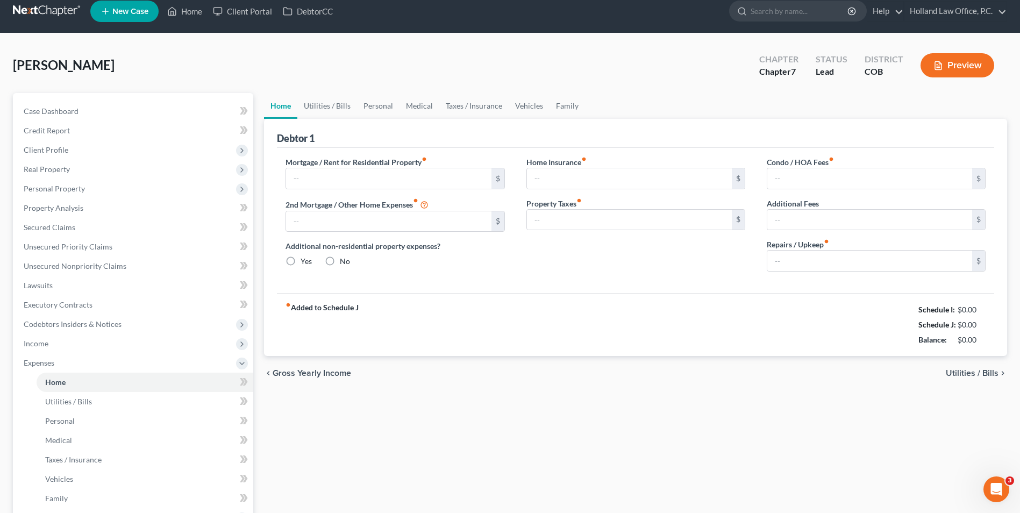
type input "0.00"
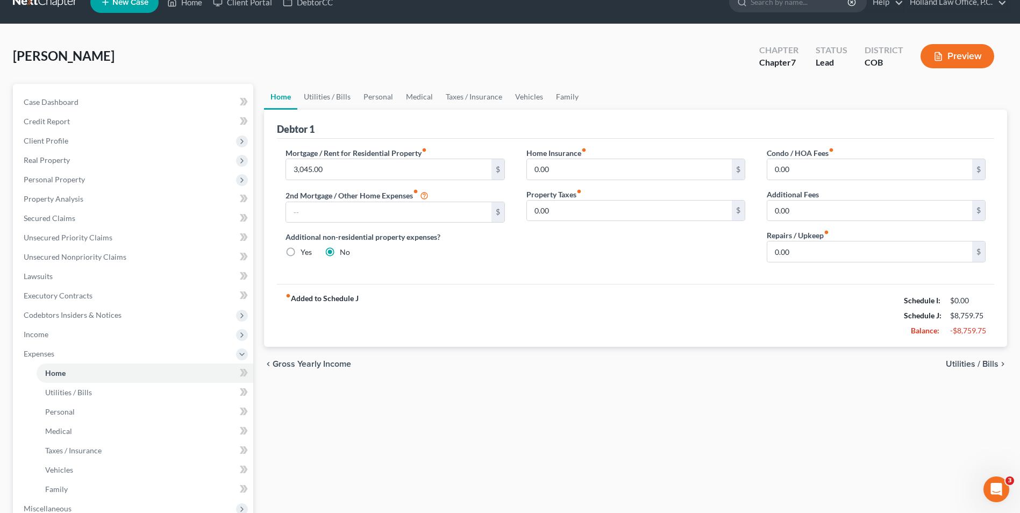
scroll to position [54, 0]
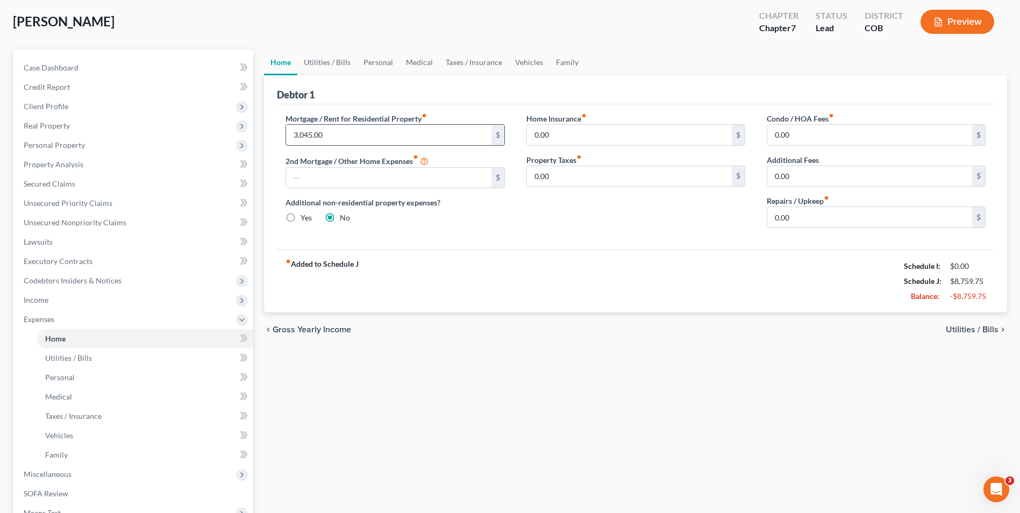
click at [360, 138] on input "3,045.00" at bounding box center [388, 135] width 205 height 20
click at [346, 134] on input "3,045.00" at bounding box center [388, 135] width 205 height 20
click at [302, 137] on input "3,045.00" at bounding box center [388, 135] width 205 height 20
click at [553, 217] on div "Home Insurance fiber_manual_record 0.00 $ Property Taxes fiber_manual_record 0.…" at bounding box center [636, 175] width 240 height 124
click at [302, 137] on input "3,745.00" at bounding box center [388, 135] width 205 height 20
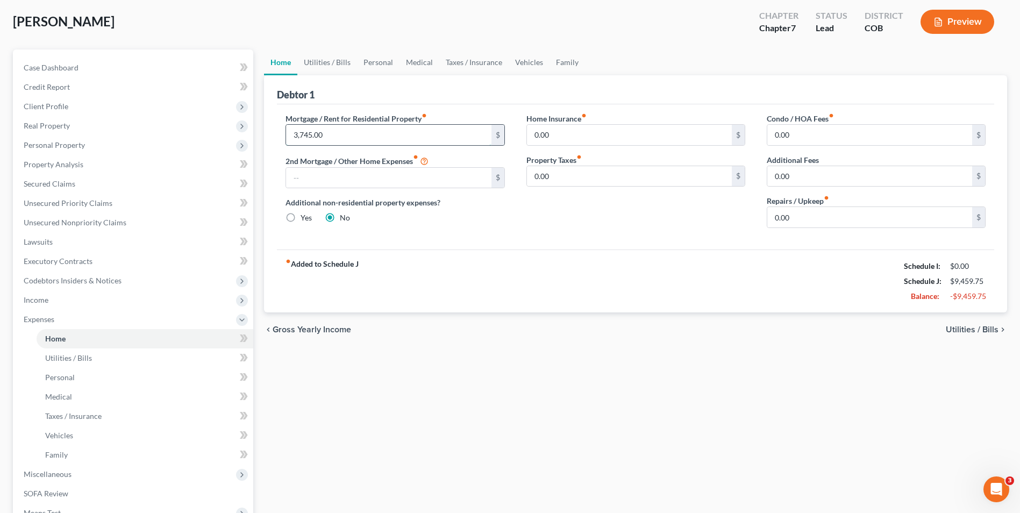
click at [303, 134] on input "3,745.00" at bounding box center [388, 135] width 205 height 20
click at [372, 181] on input "text" at bounding box center [388, 178] width 205 height 20
click at [301, 137] on input "345.00" at bounding box center [388, 135] width 205 height 20
click at [298, 133] on input "345.00" at bounding box center [388, 135] width 205 height 20
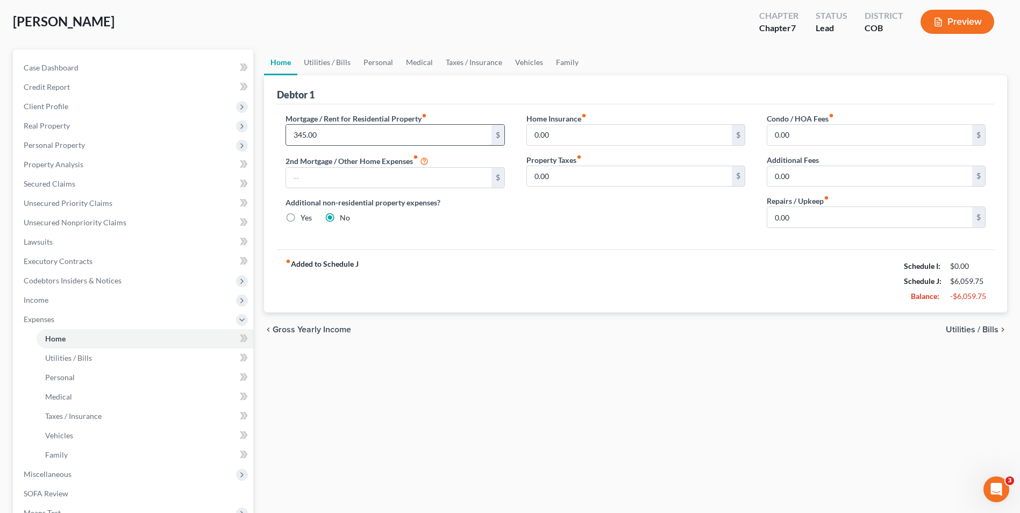
click at [298, 134] on input "345.00" at bounding box center [388, 135] width 205 height 20
click at [300, 136] on input "345.00" at bounding box center [388, 135] width 205 height 20
type input "3,045.00"
click at [325, 172] on input "text" at bounding box center [388, 178] width 205 height 20
type input "700.00"
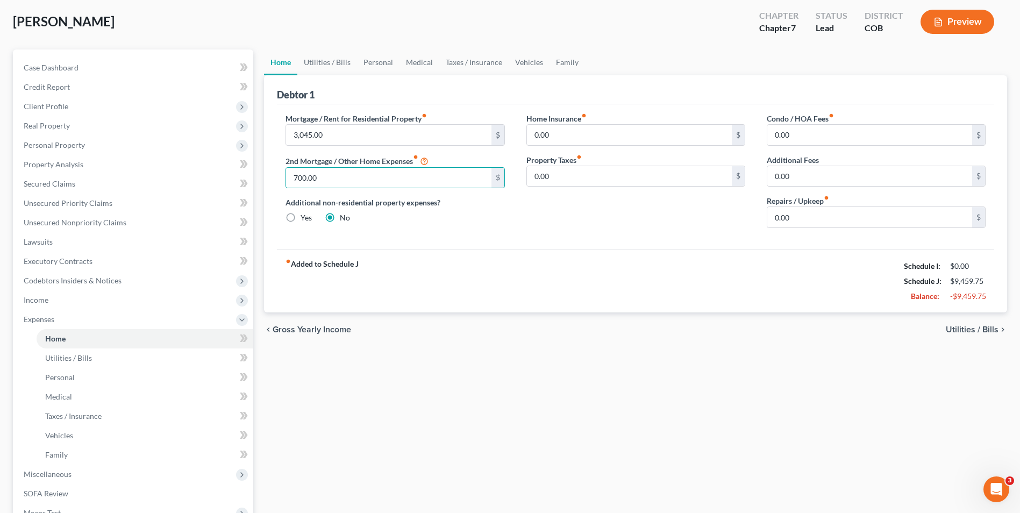
click at [458, 265] on div "fiber_manual_record Added to Schedule J Schedule I: $0.00 Schedule J: $9,459.75…" at bounding box center [635, 281] width 717 height 63
drag, startPoint x: 458, startPoint y: 54, endPoint x: 438, endPoint y: 54, distance: 19.4
click at [458, 54] on link "Taxes / Insurance" at bounding box center [473, 62] width 69 height 26
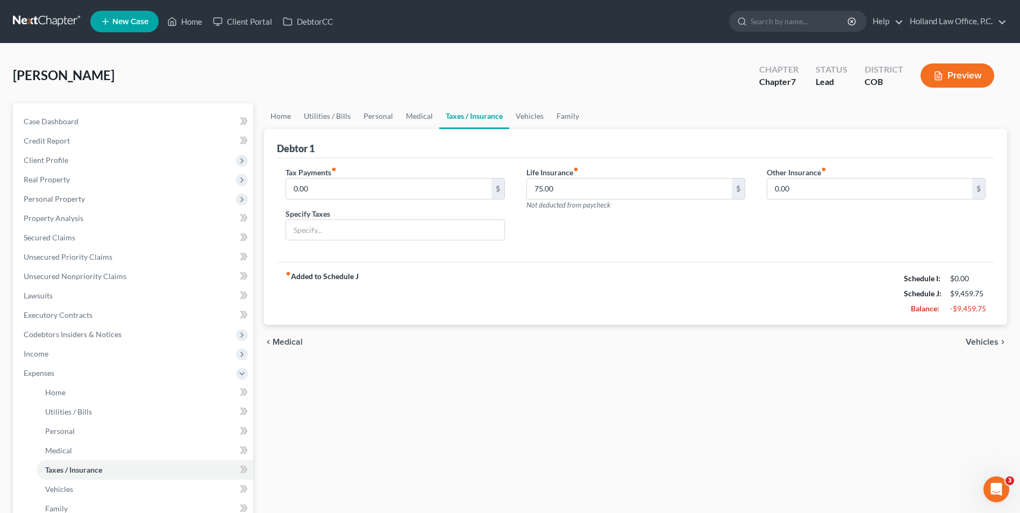
click at [401, 56] on div "[PERSON_NAME] Upgraded Chapter Chapter 7 Status Lead District COB Preview Petit…" at bounding box center [510, 366] width 1020 height 644
drag, startPoint x: 334, startPoint y: 118, endPoint x: 312, endPoint y: 125, distance: 22.8
click at [333, 118] on link "Utilities / Bills" at bounding box center [327, 116] width 60 height 26
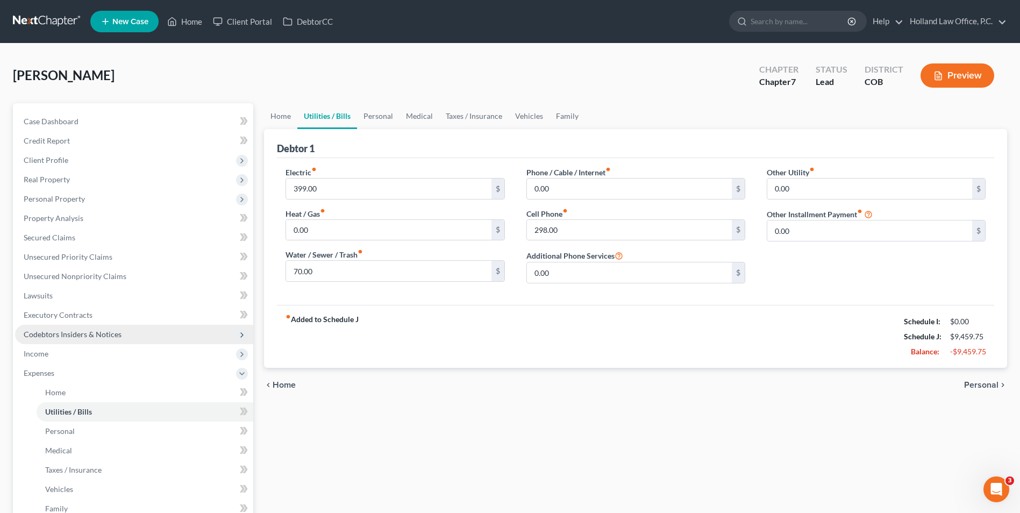
click at [74, 327] on span "Codebtors Insiders & Notices" at bounding box center [134, 334] width 238 height 19
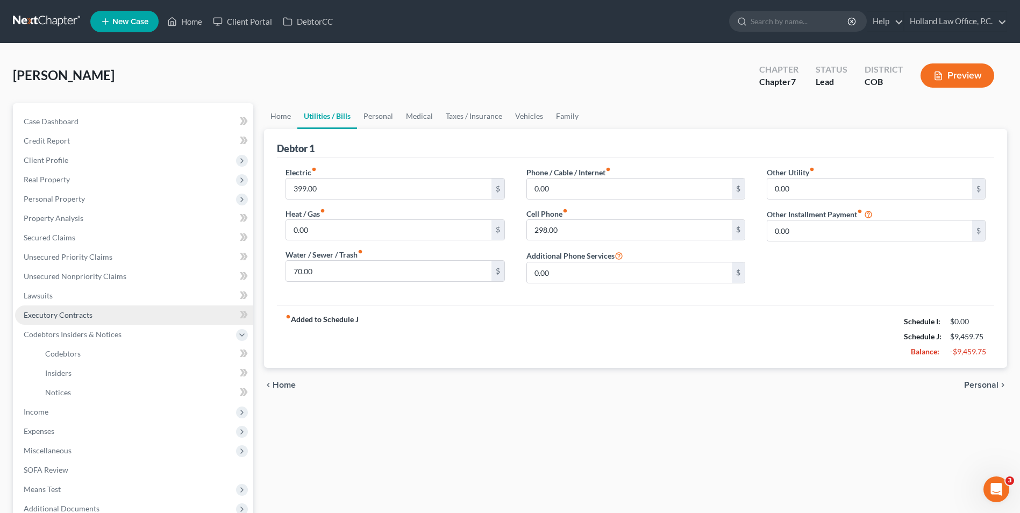
click at [67, 306] on link "Executory Contracts" at bounding box center [134, 314] width 238 height 19
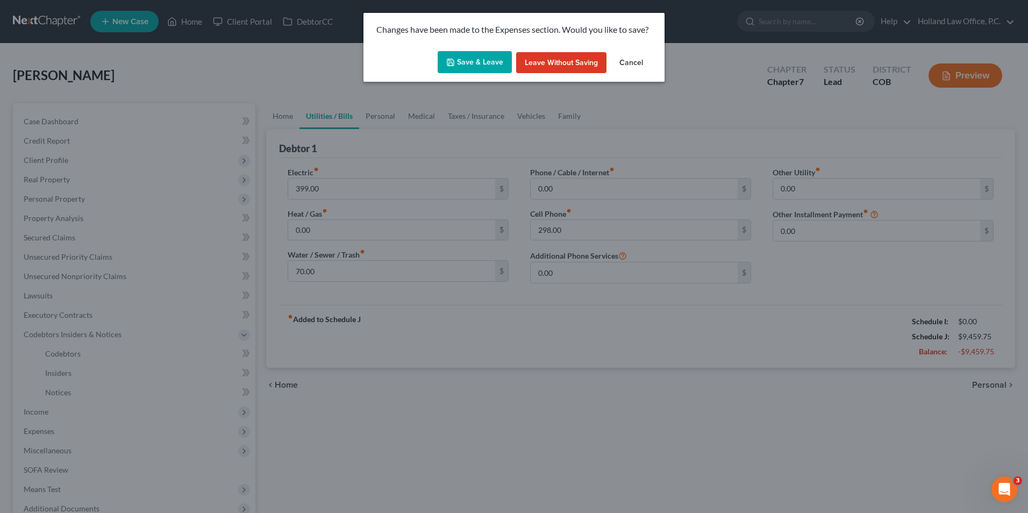
click at [471, 46] on div "Changes have been made to the Expenses section. Would you like to save?" at bounding box center [514, 30] width 301 height 34
click at [469, 59] on button "Save & Leave" at bounding box center [475, 62] width 74 height 23
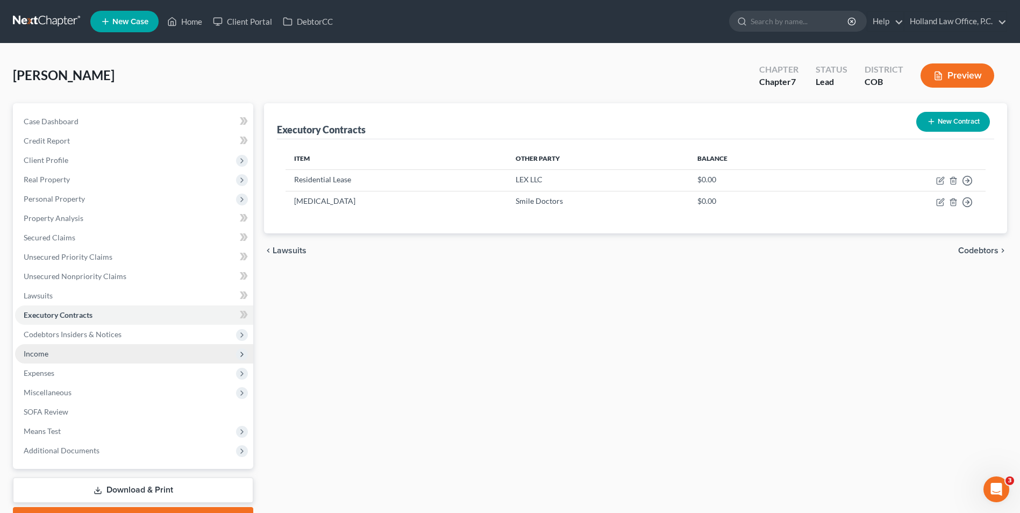
click at [48, 354] on span "Income" at bounding box center [36, 353] width 25 height 9
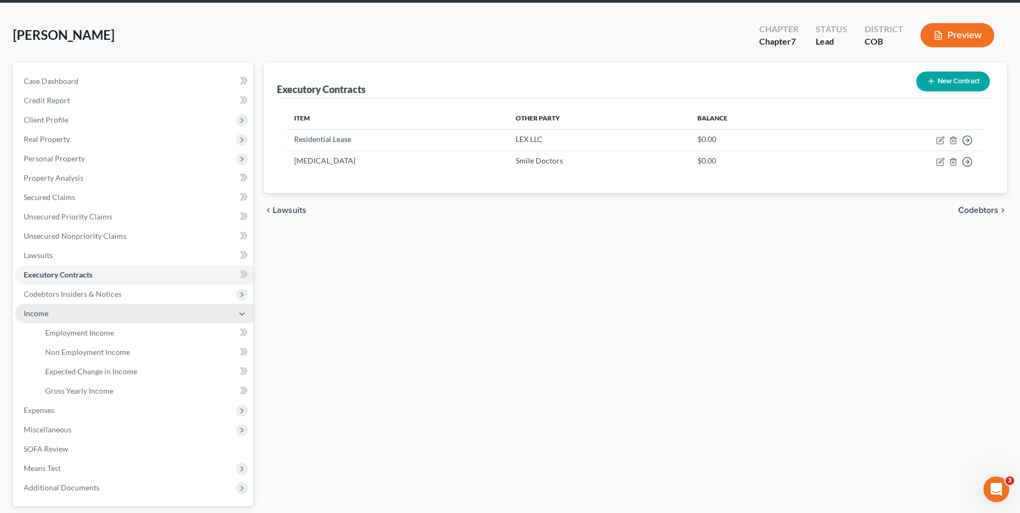
scroll to position [108, 0]
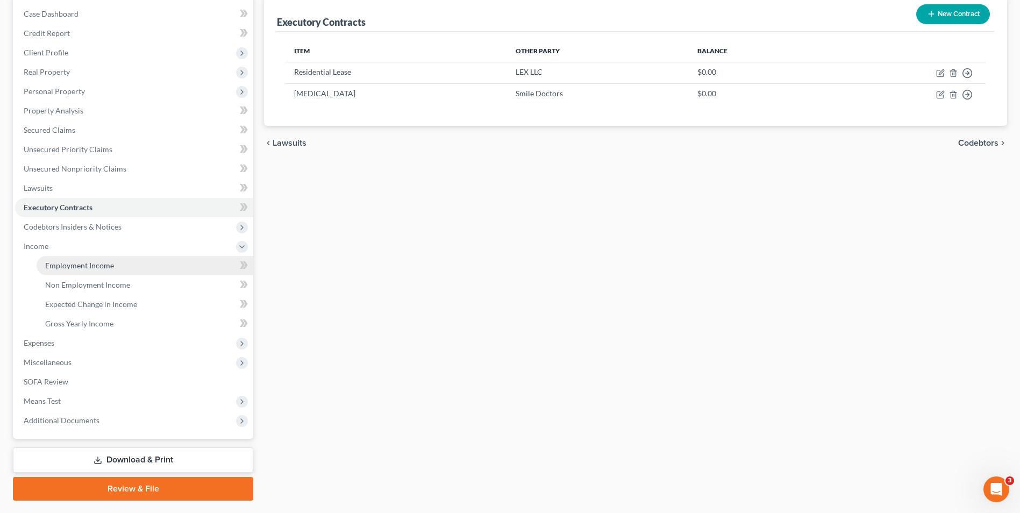
click at [81, 258] on link "Employment Income" at bounding box center [145, 265] width 217 height 19
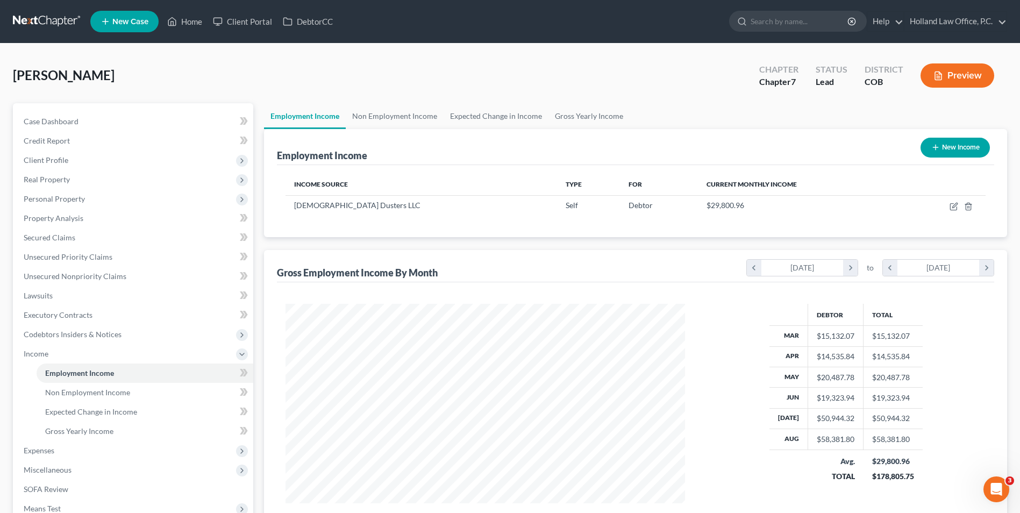
scroll to position [54, 0]
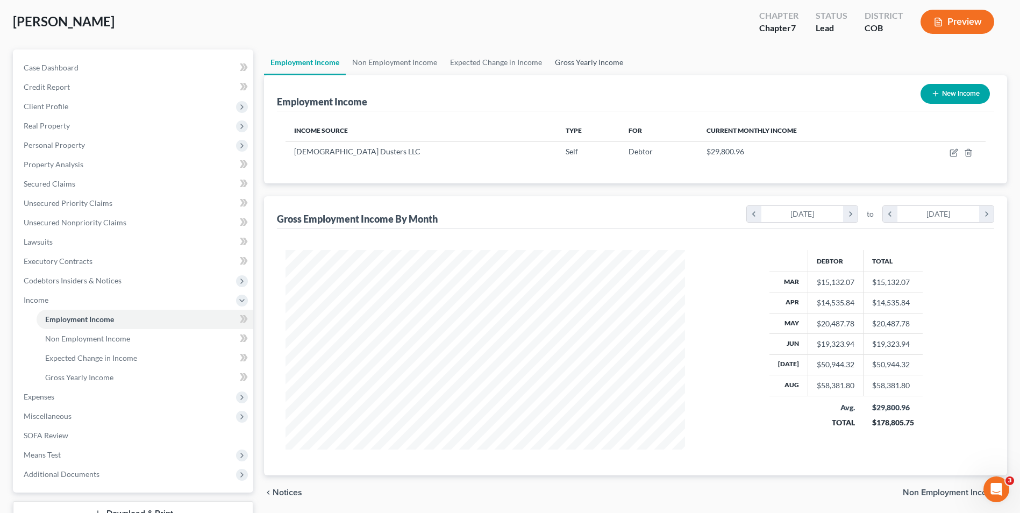
click at [564, 61] on link "Gross Yearly Income" at bounding box center [589, 62] width 81 height 26
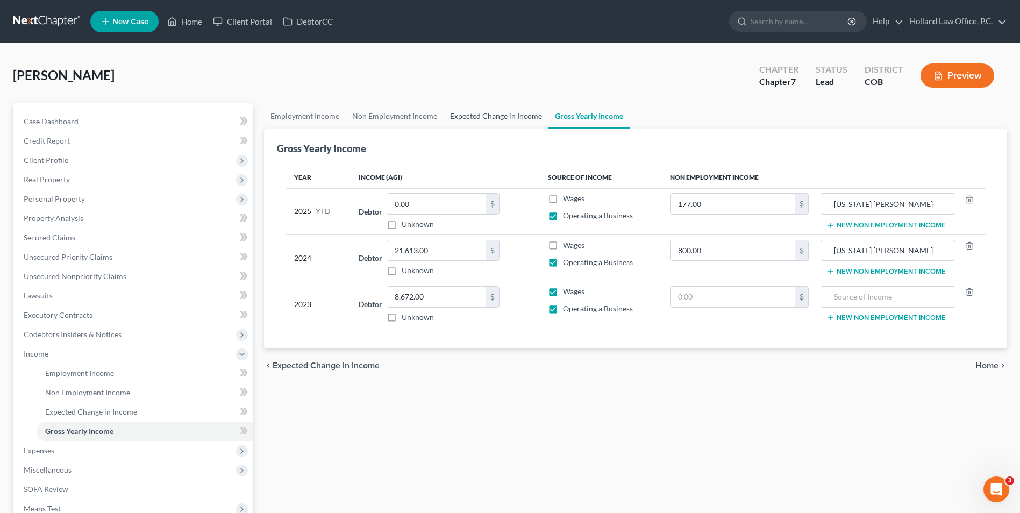
click at [470, 110] on link "Expected Change in Income" at bounding box center [496, 116] width 105 height 26
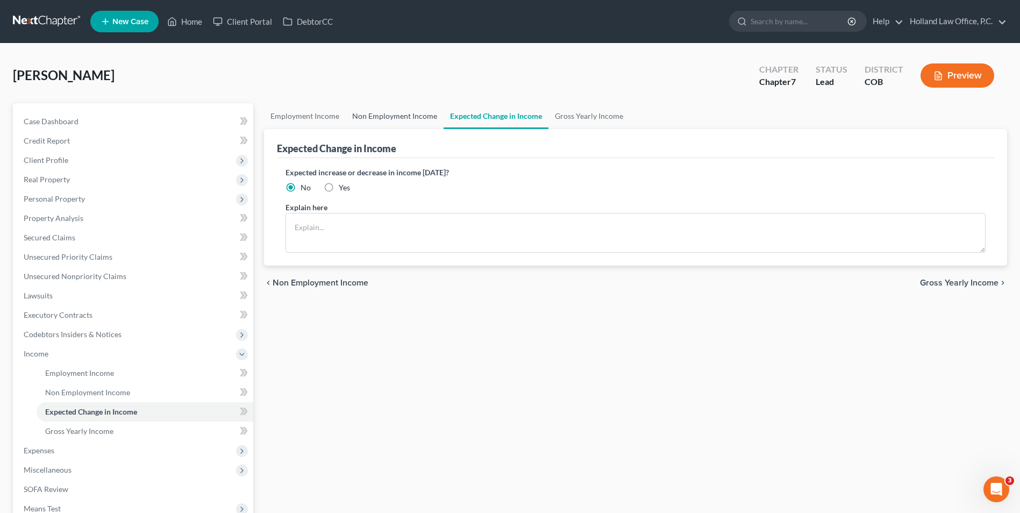
click at [397, 120] on link "Non Employment Income" at bounding box center [395, 116] width 98 height 26
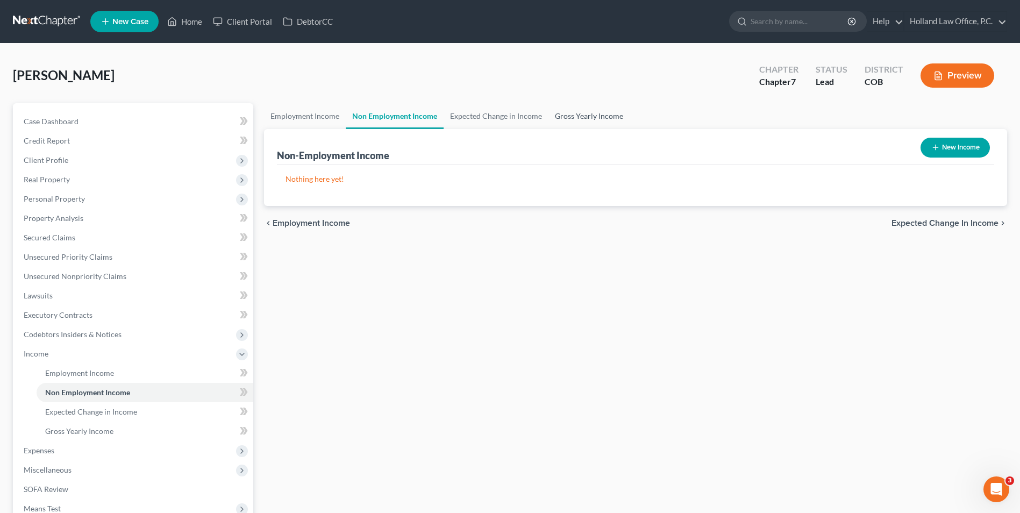
click at [581, 113] on link "Gross Yearly Income" at bounding box center [589, 116] width 81 height 26
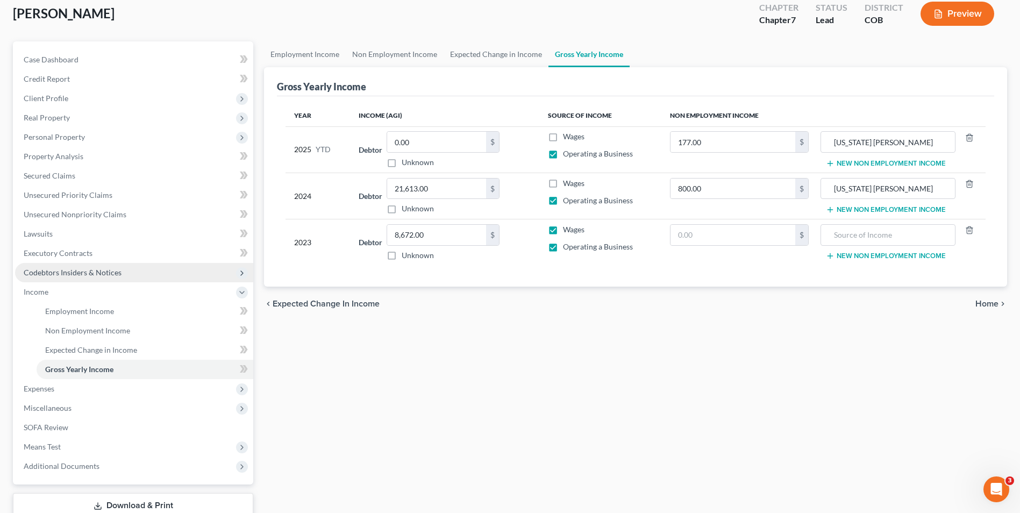
scroll to position [136, 0]
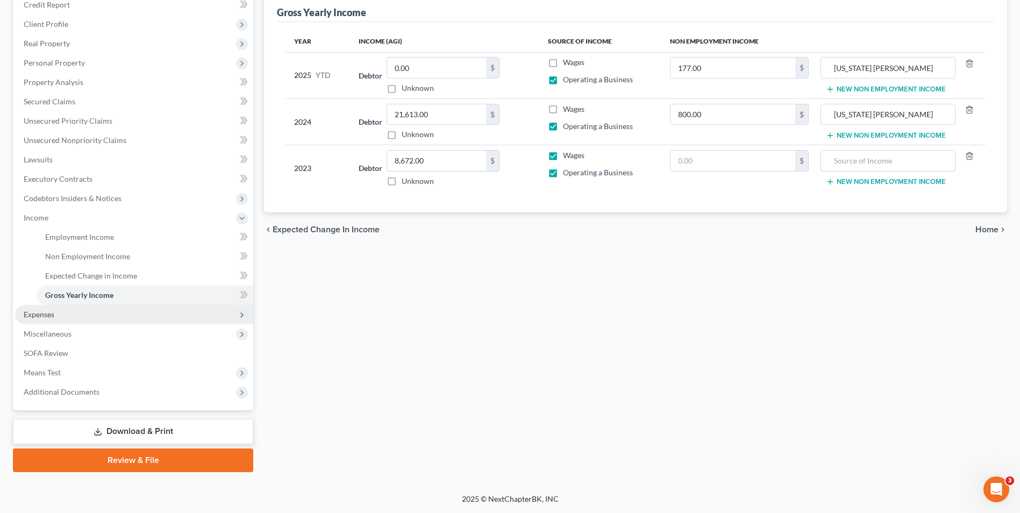
click at [37, 320] on span "Expenses" at bounding box center [134, 314] width 238 height 19
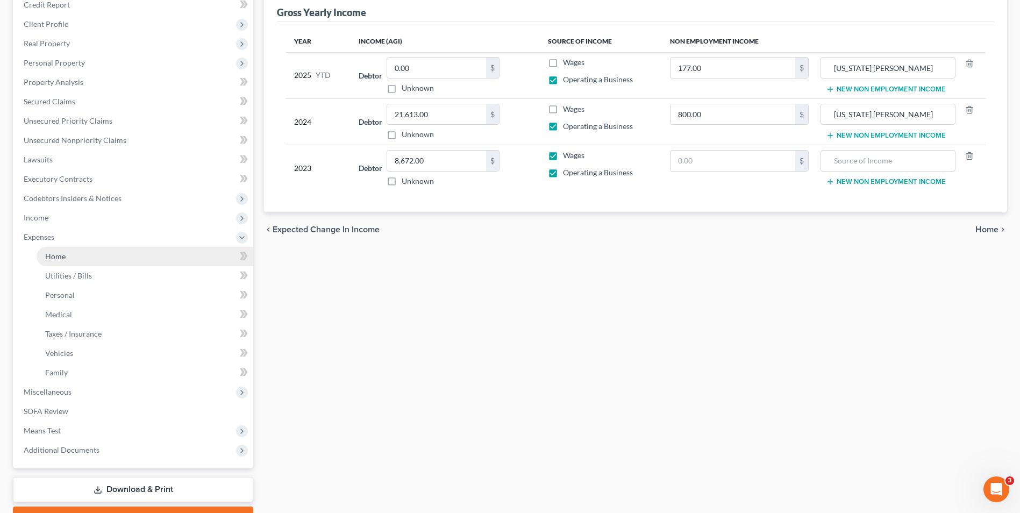
click at [64, 265] on link "Home" at bounding box center [145, 256] width 217 height 19
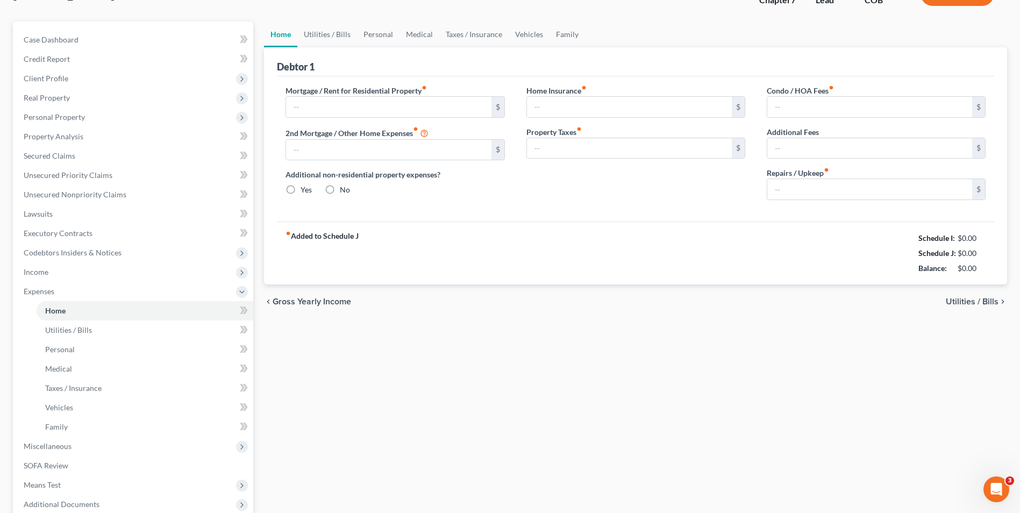
type input "3,045.00"
type input "700.00"
radio input "true"
type input "0.00"
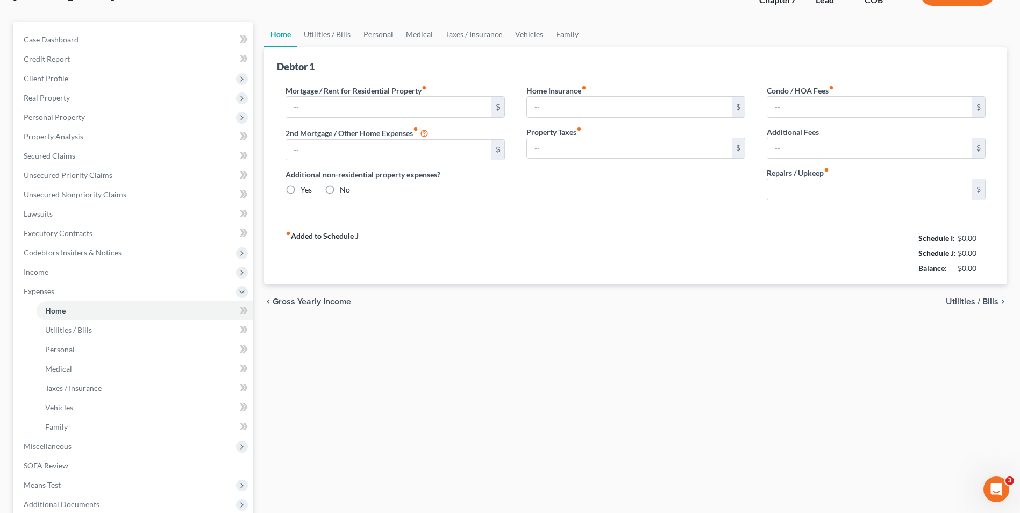
type input "0.00"
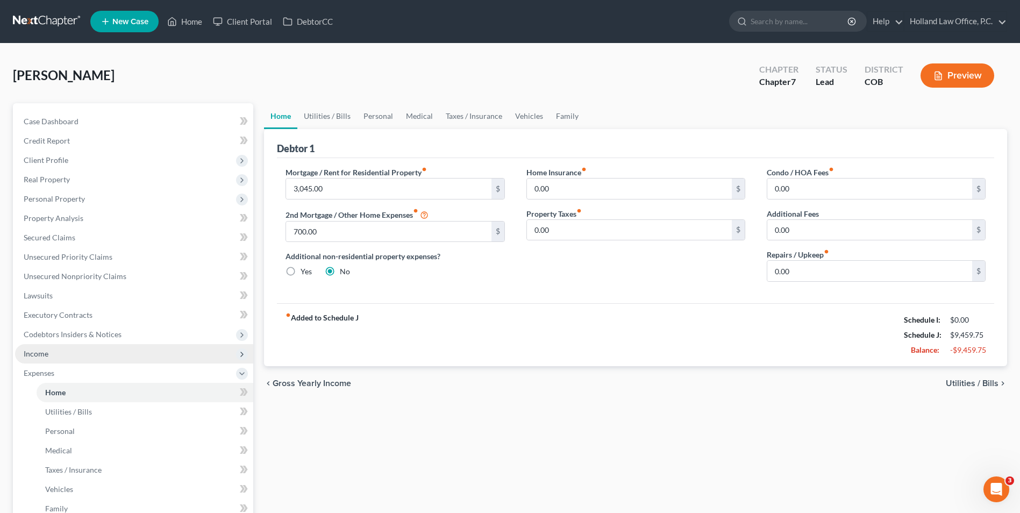
click at [31, 357] on span "Income" at bounding box center [36, 353] width 25 height 9
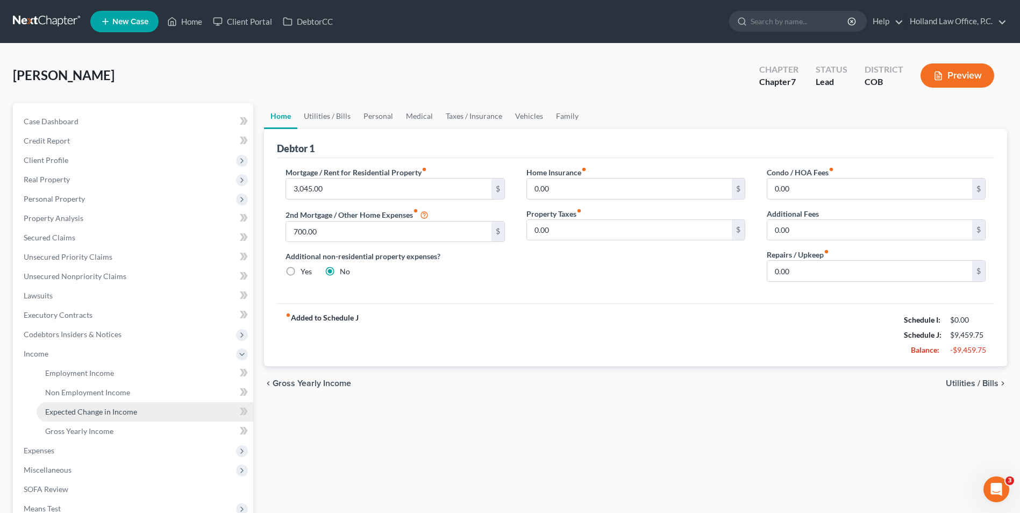
click at [90, 416] on span "Expected Change in Income" at bounding box center [91, 411] width 92 height 9
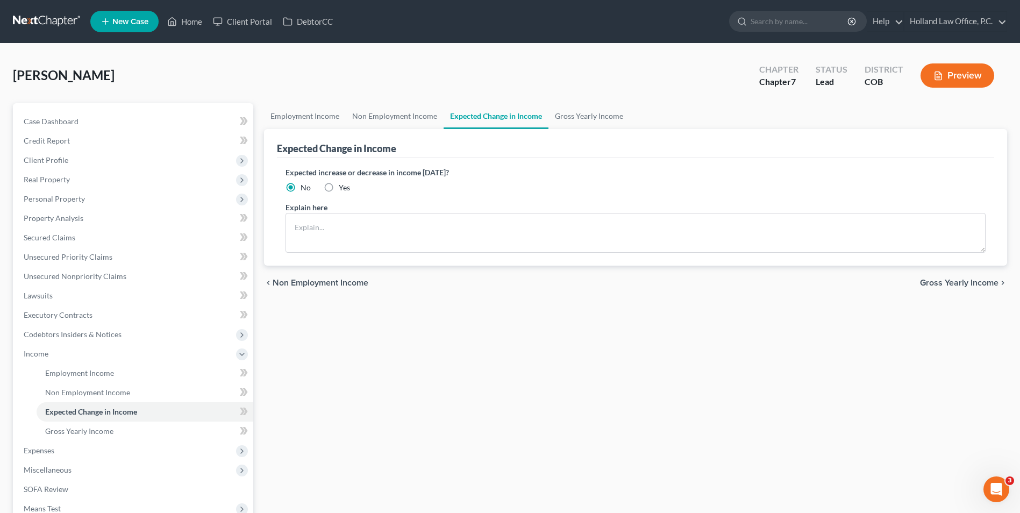
click at [339, 193] on label "Yes" at bounding box center [344, 187] width 11 height 11
click at [343, 189] on input "Yes" at bounding box center [346, 185] width 7 height 7
radio input "true"
click at [328, 242] on textarea at bounding box center [636, 233] width 700 height 40
click at [315, 230] on textarea at bounding box center [636, 233] width 700 height 40
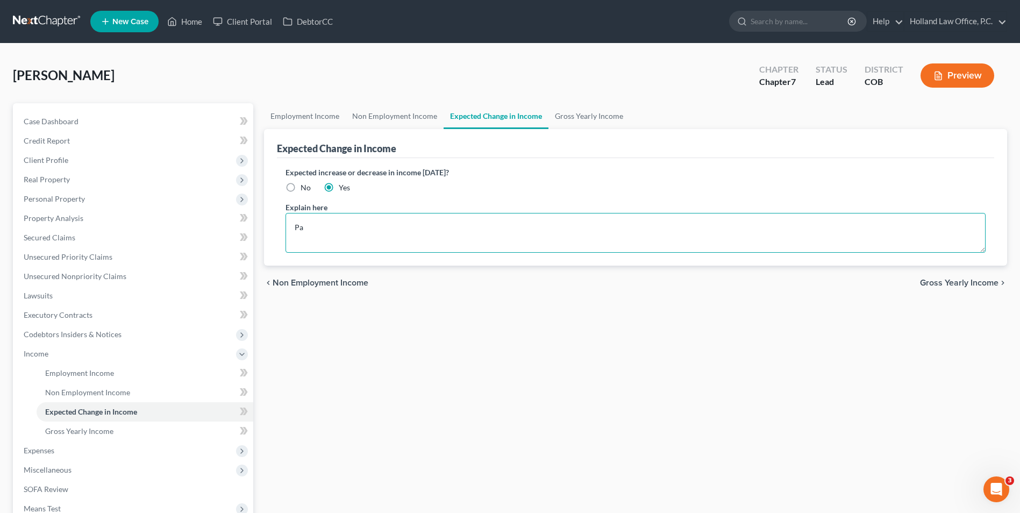
type textarea "P"
type textarea "Income expected to be $7,262.86 each month."
click at [416, 115] on link "Non Employment Income" at bounding box center [395, 116] width 98 height 26
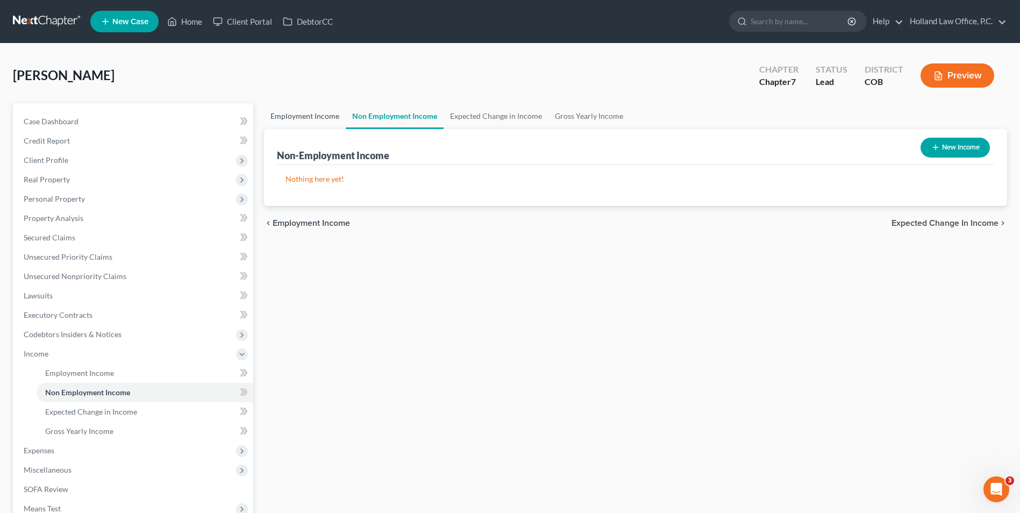
click at [327, 119] on link "Employment Income" at bounding box center [305, 116] width 82 height 26
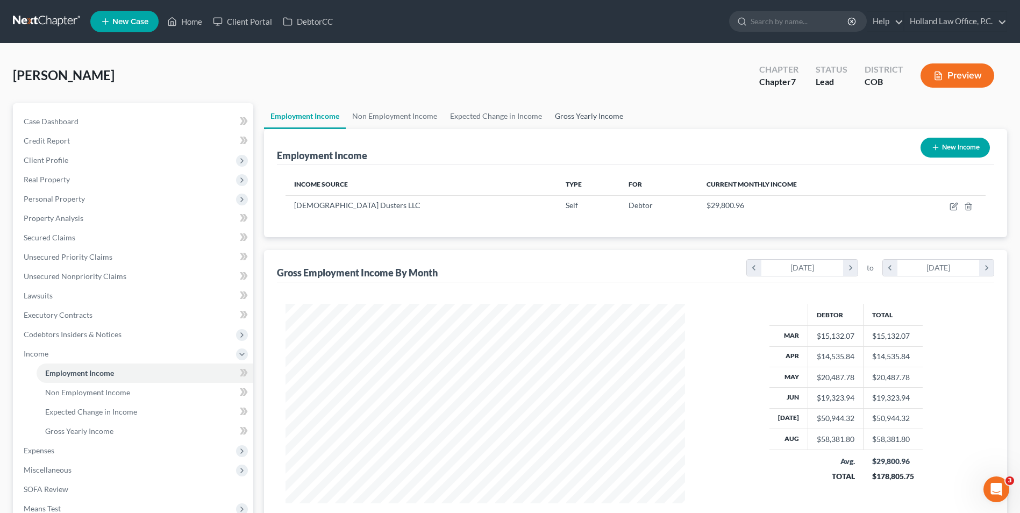
scroll to position [200, 421]
click at [34, 448] on span "Expenses" at bounding box center [39, 450] width 31 height 9
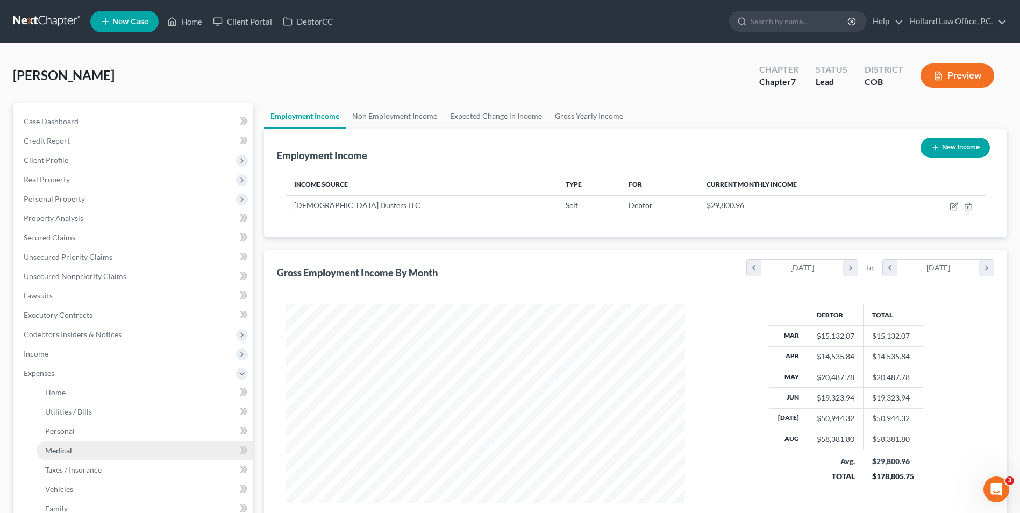
scroll to position [0, 0]
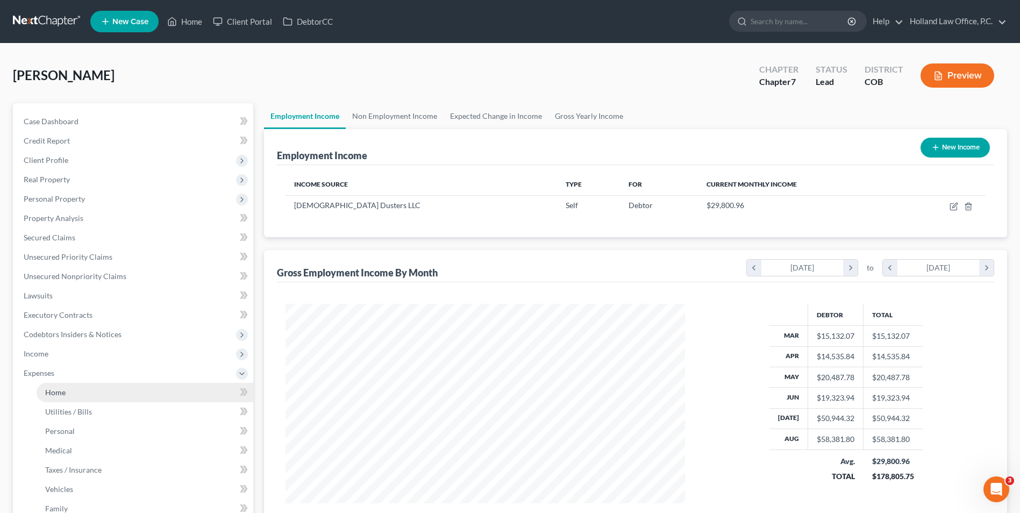
click at [69, 396] on link "Home" at bounding box center [145, 392] width 217 height 19
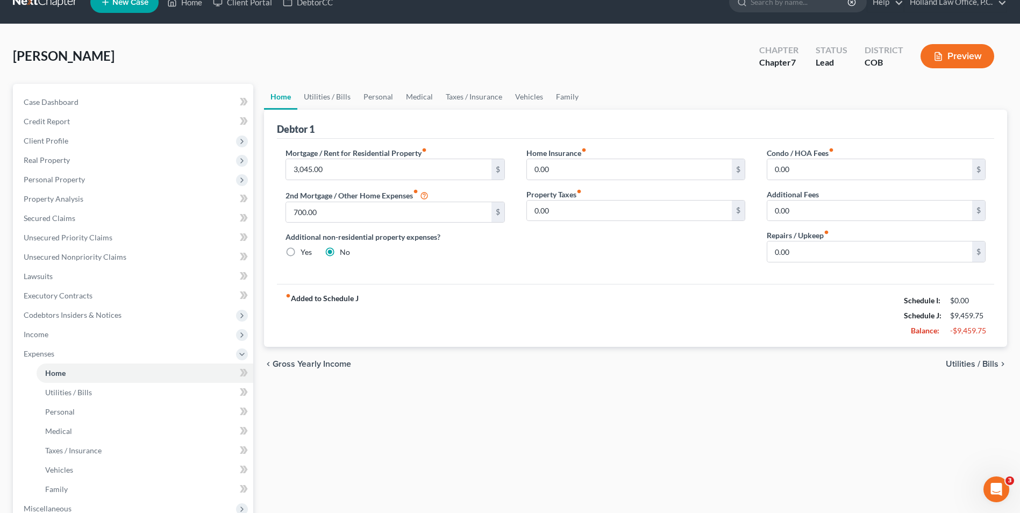
scroll to position [54, 0]
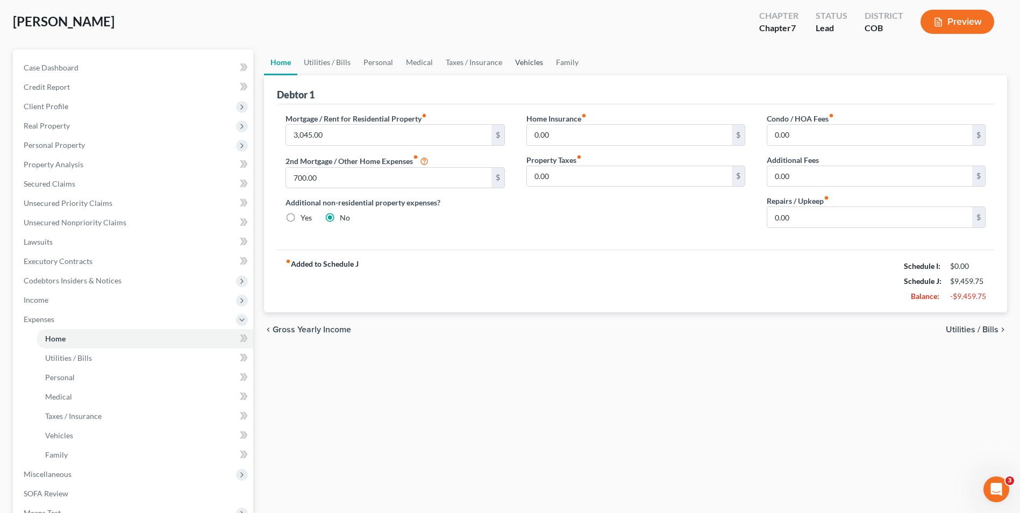
click at [528, 62] on link "Vehicles" at bounding box center [529, 62] width 41 height 26
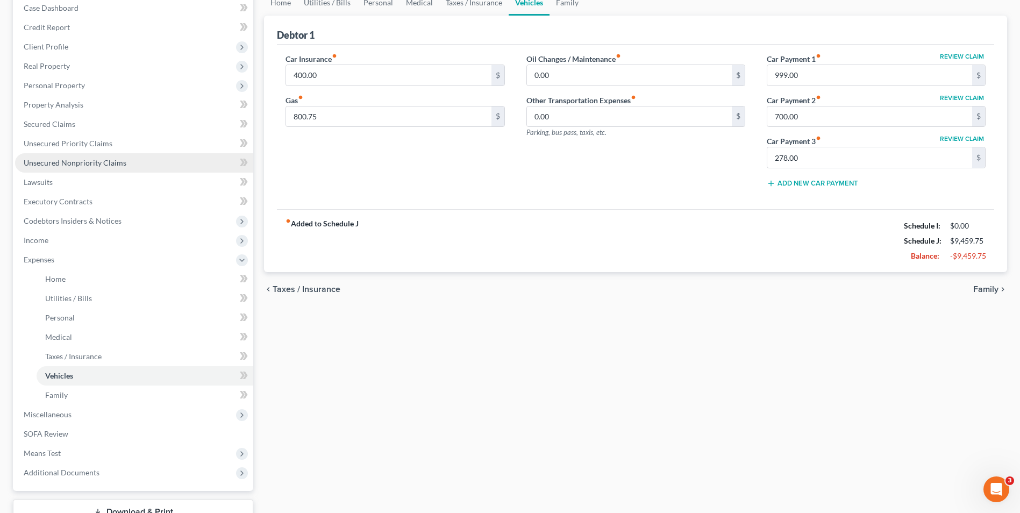
scroll to position [194, 0]
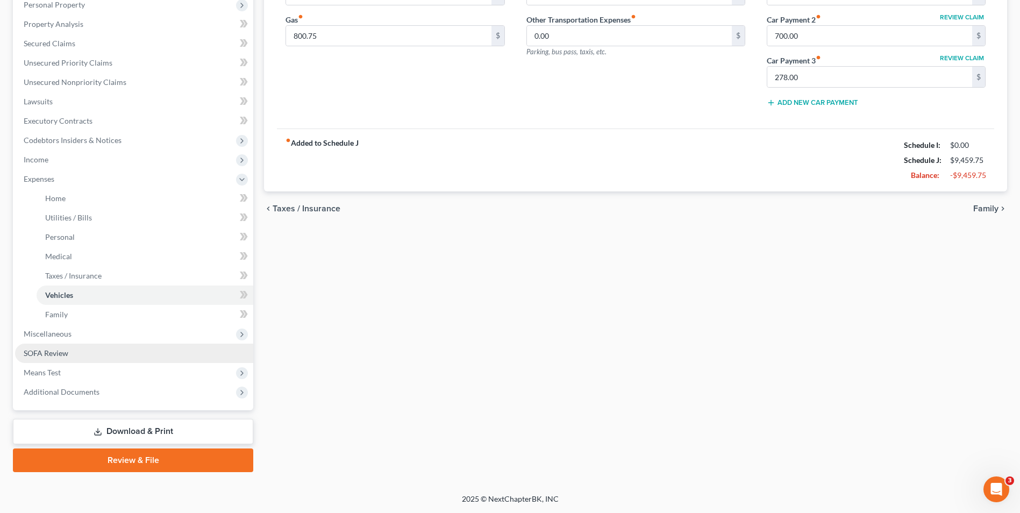
click at [82, 355] on link "SOFA Review" at bounding box center [134, 353] width 238 height 19
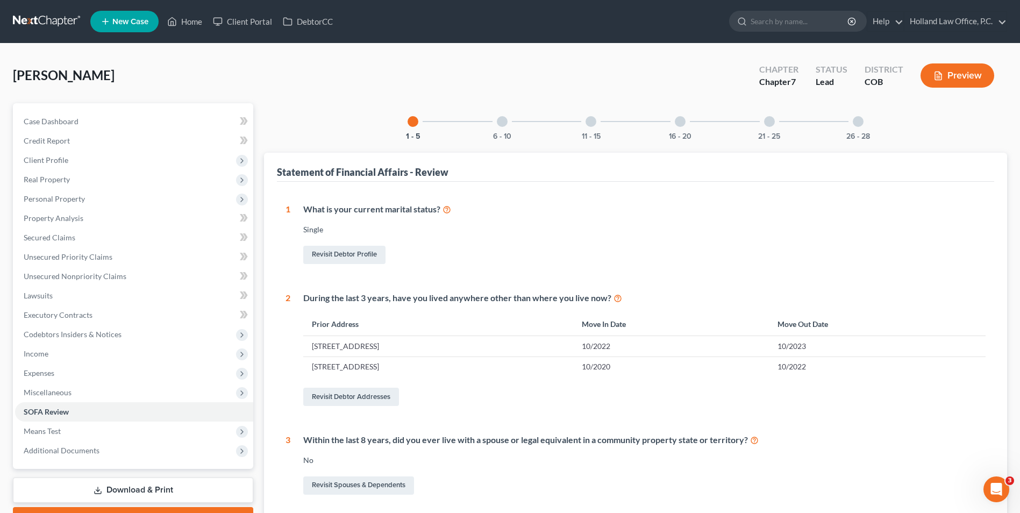
click at [501, 124] on div at bounding box center [502, 121] width 11 height 11
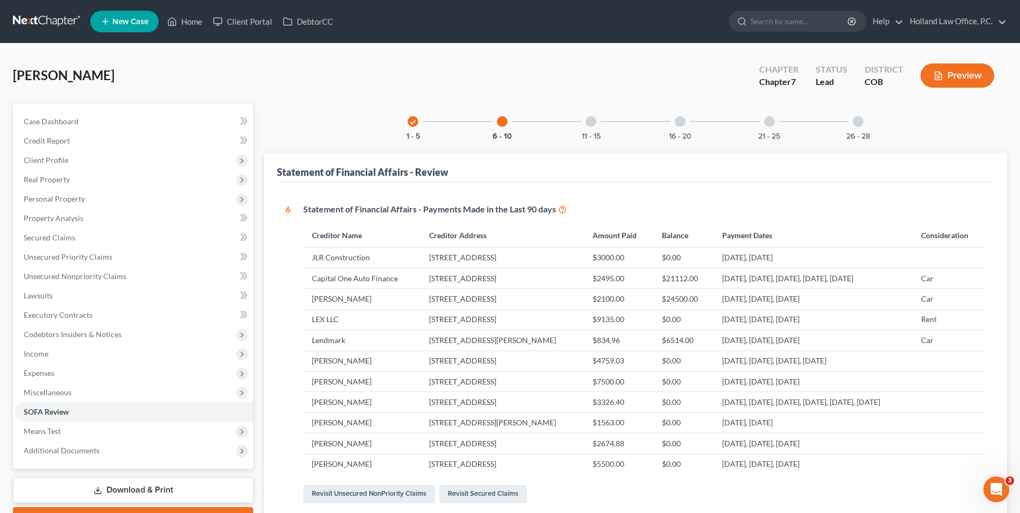
drag, startPoint x: 581, startPoint y: 123, endPoint x: 600, endPoint y: 112, distance: 21.7
click at [586, 116] on div "11 - 15" at bounding box center [591, 121] width 37 height 37
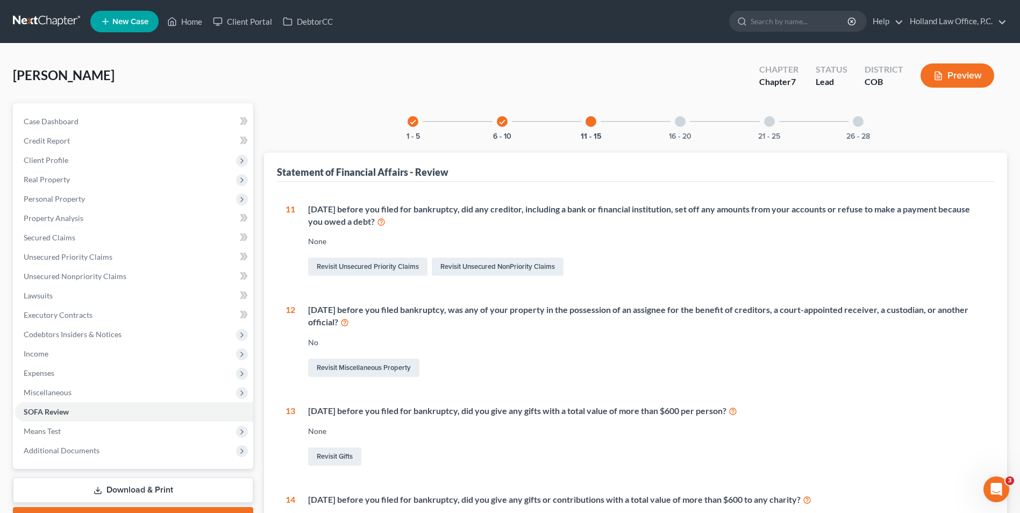
click at [687, 125] on div "16 - 20" at bounding box center [680, 121] width 37 height 37
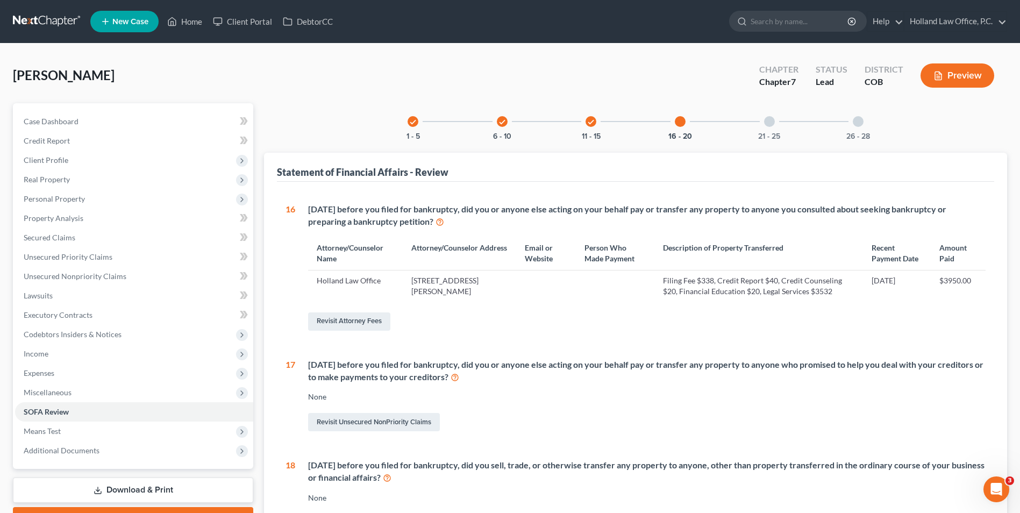
click at [764, 121] on div at bounding box center [769, 121] width 11 height 11
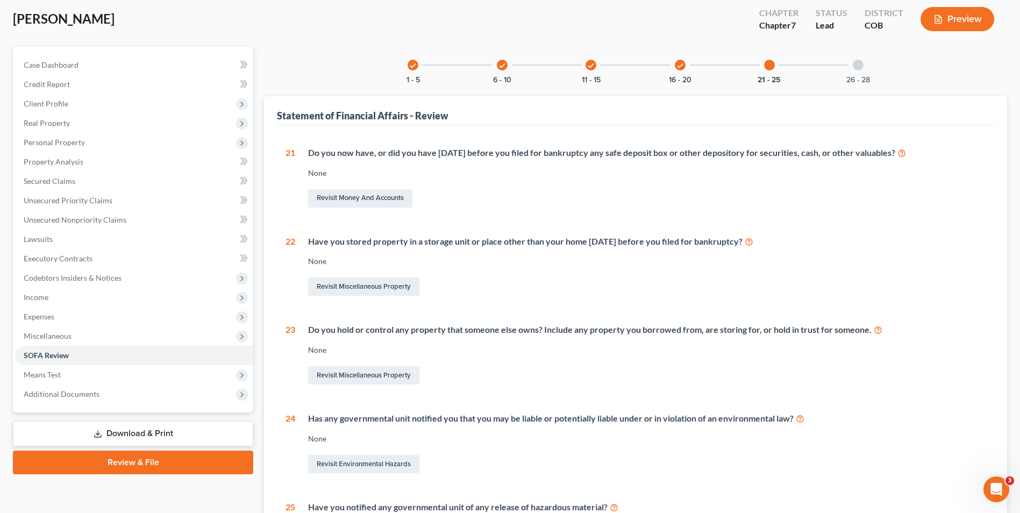
scroll to position [54, 0]
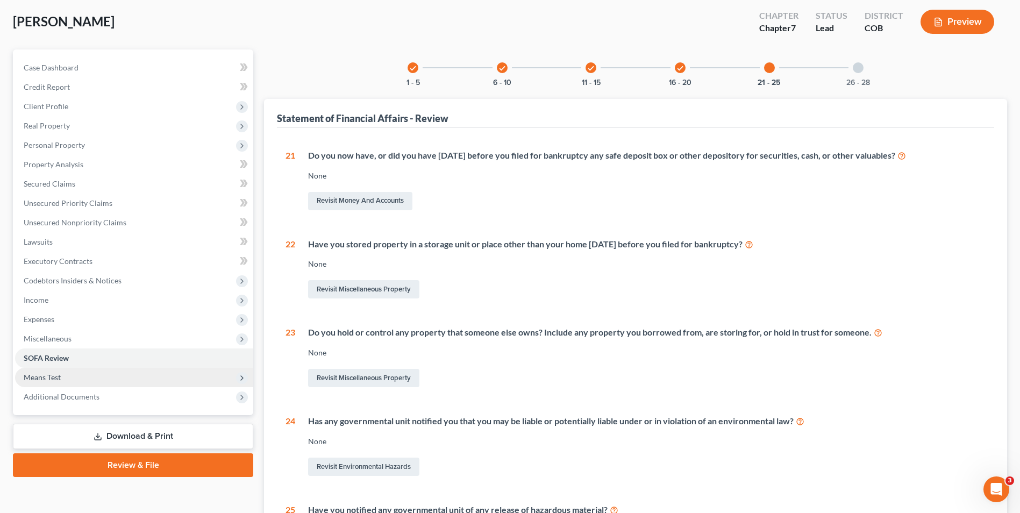
click at [53, 378] on span "Means Test" at bounding box center [42, 377] width 37 height 9
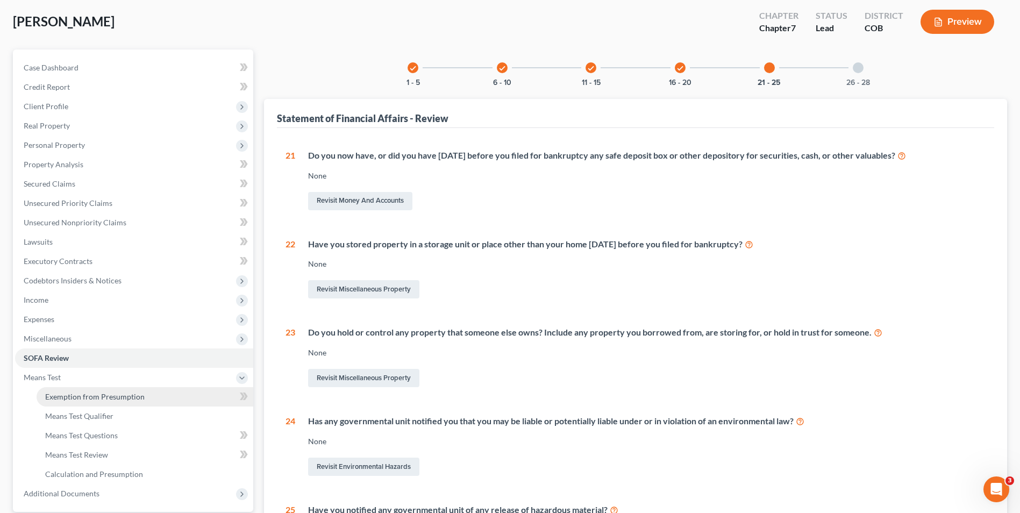
click at [127, 396] on span "Exemption from Presumption" at bounding box center [94, 396] width 99 height 9
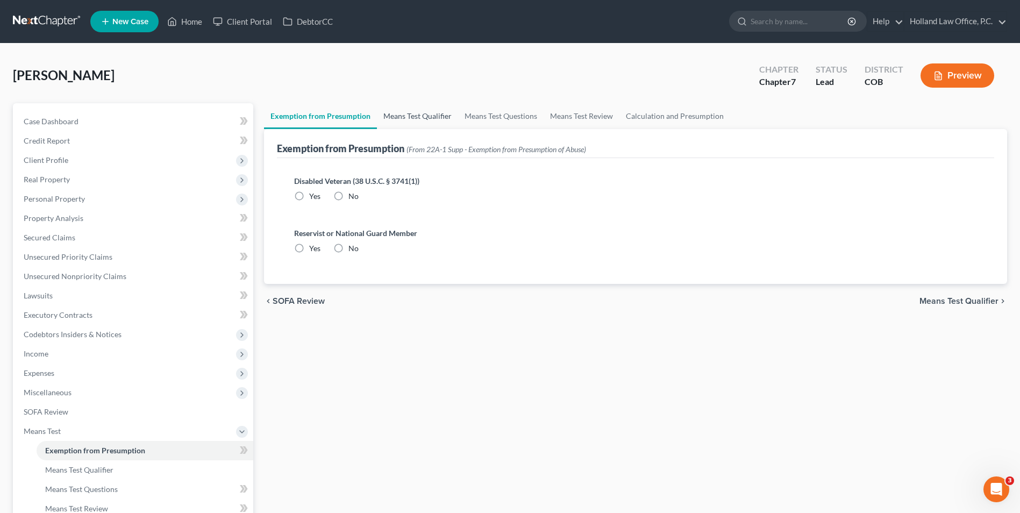
click at [417, 118] on link "Means Test Qualifier" at bounding box center [417, 116] width 81 height 26
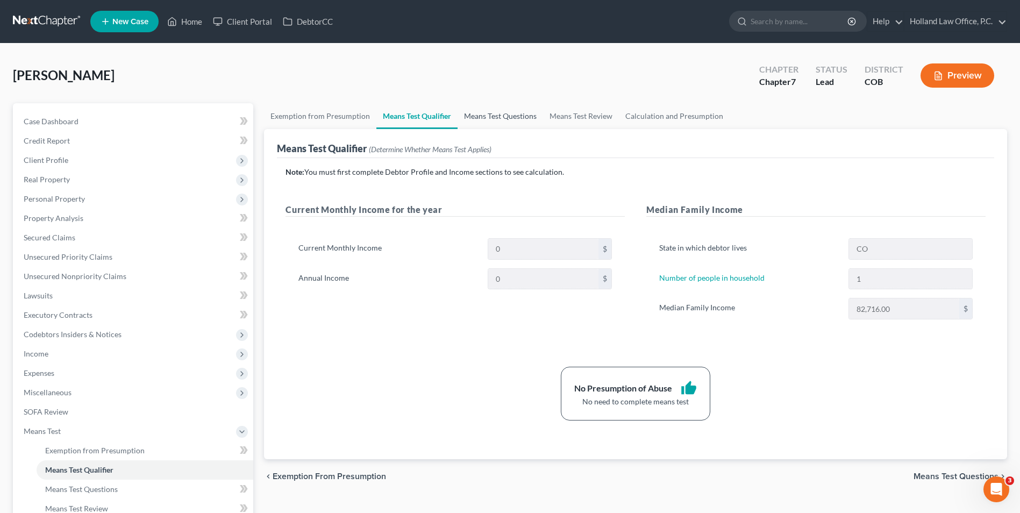
click at [517, 108] on link "Means Test Questions" at bounding box center [501, 116] width 86 height 26
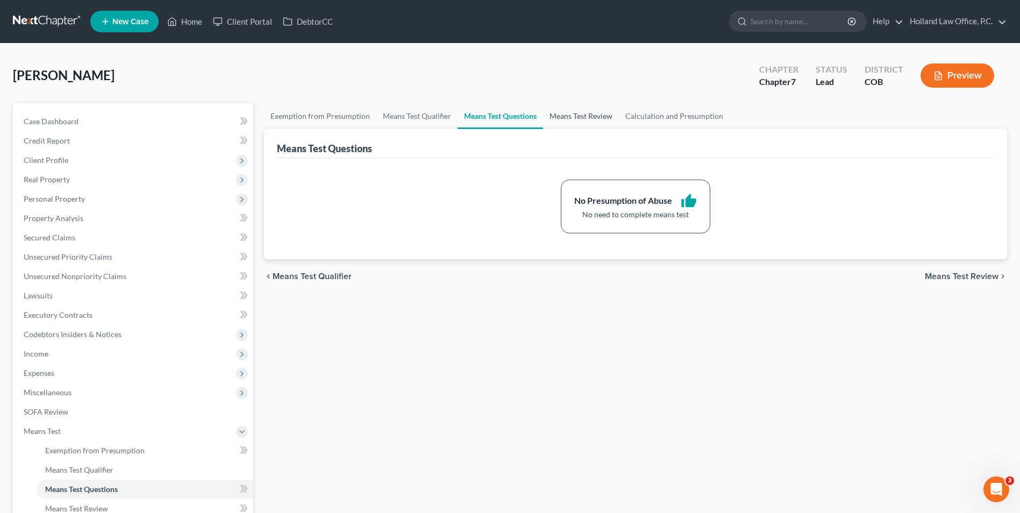
click at [596, 120] on link "Means Test Review" at bounding box center [581, 116] width 76 height 26
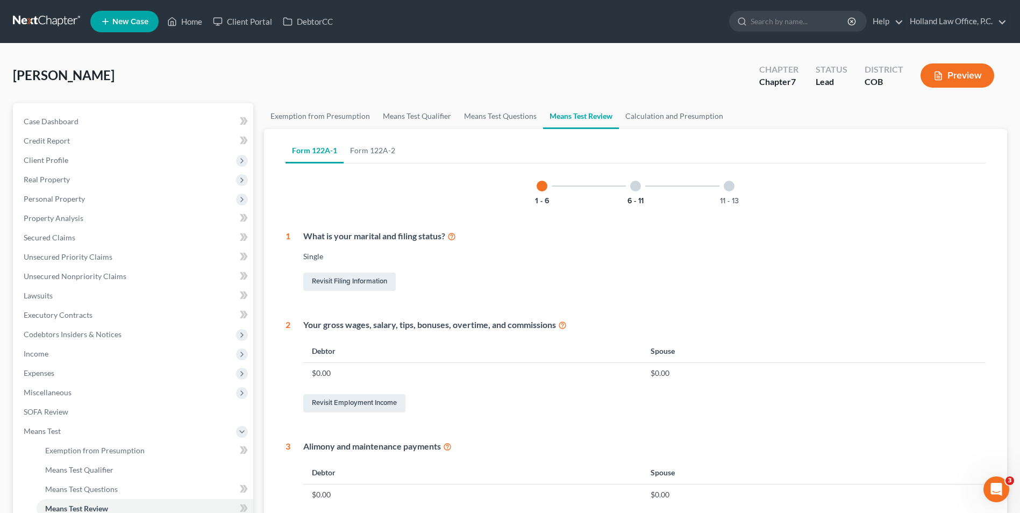
click at [636, 197] on button "6 - 11" at bounding box center [636, 201] width 16 height 8
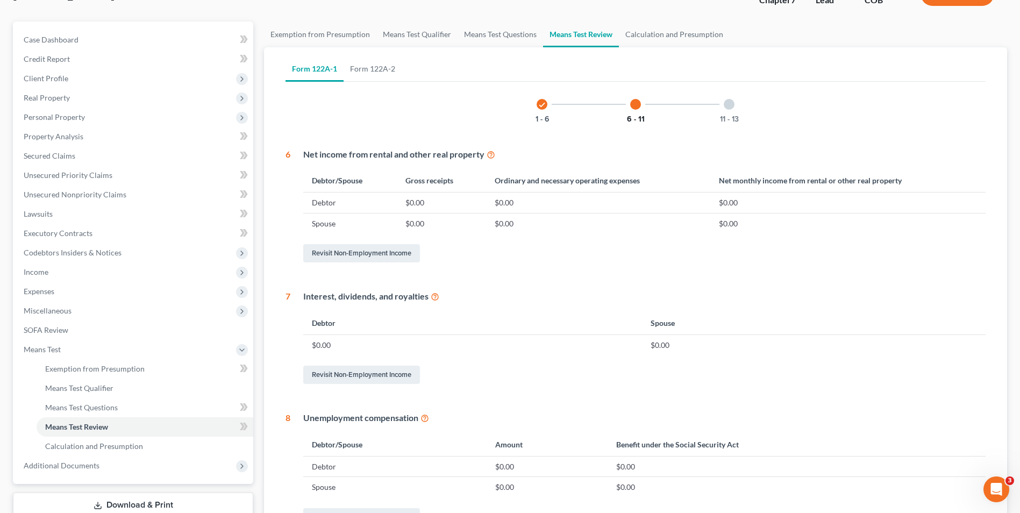
scroll to position [54, 0]
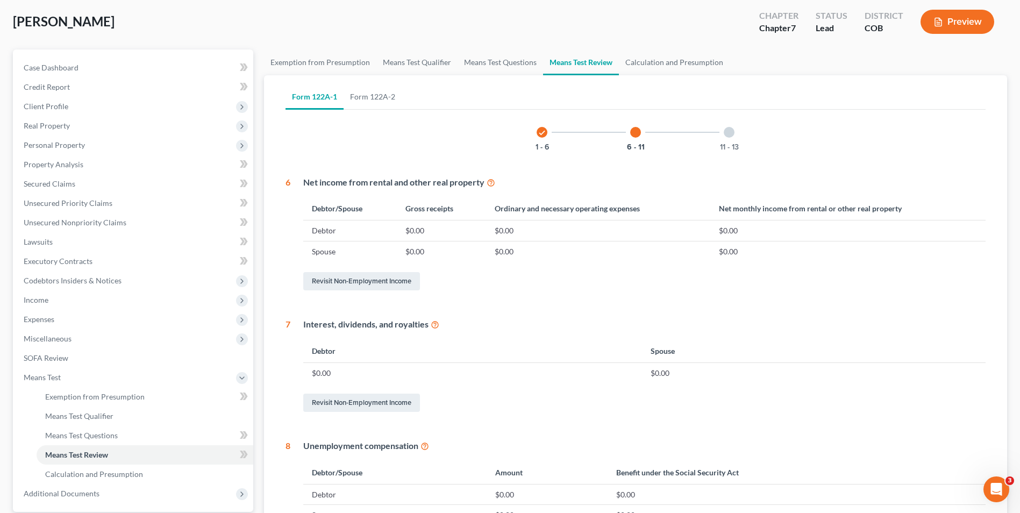
click at [722, 127] on div "11 - 13" at bounding box center [729, 132] width 37 height 37
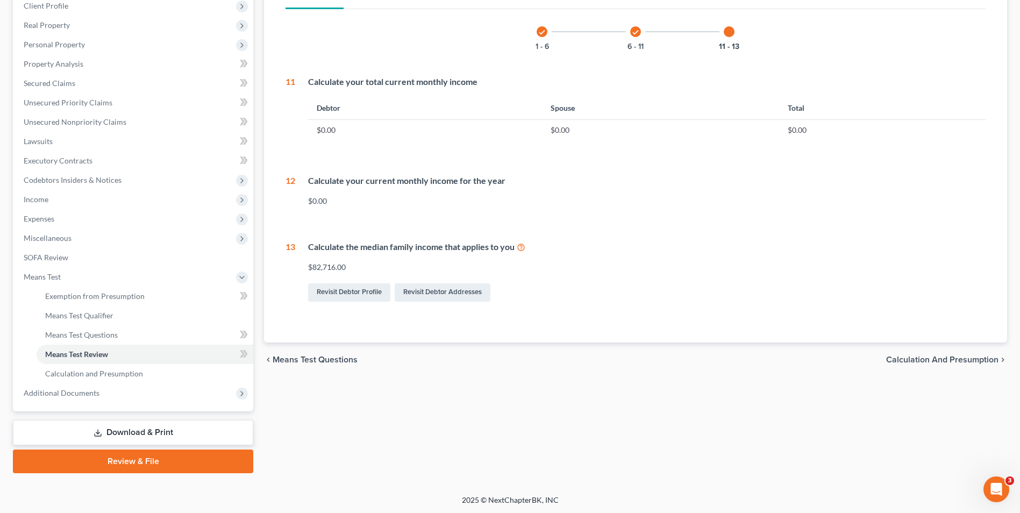
scroll to position [155, 0]
click at [166, 429] on link "Download & Print" at bounding box center [133, 431] width 240 height 25
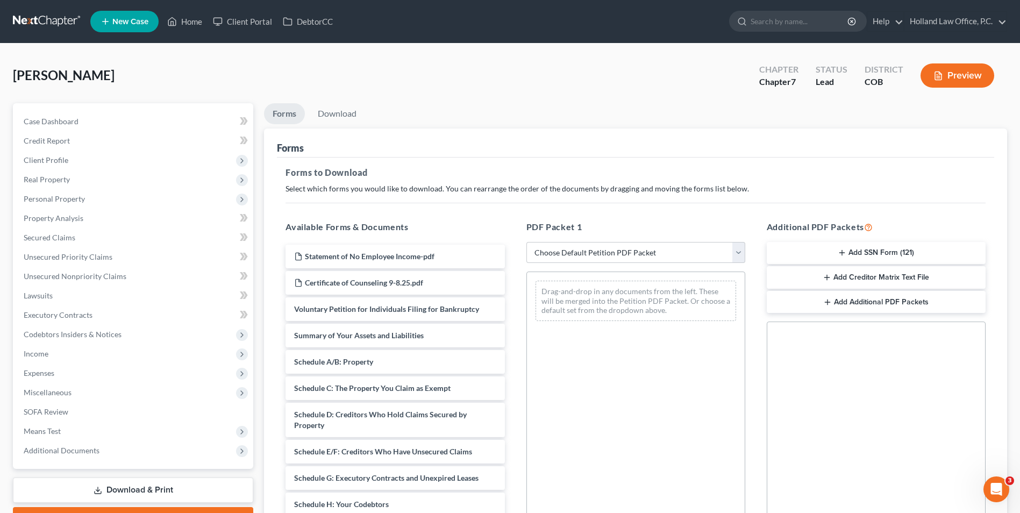
click at [893, 251] on button "Add SSN Form (121)" at bounding box center [876, 253] width 219 height 23
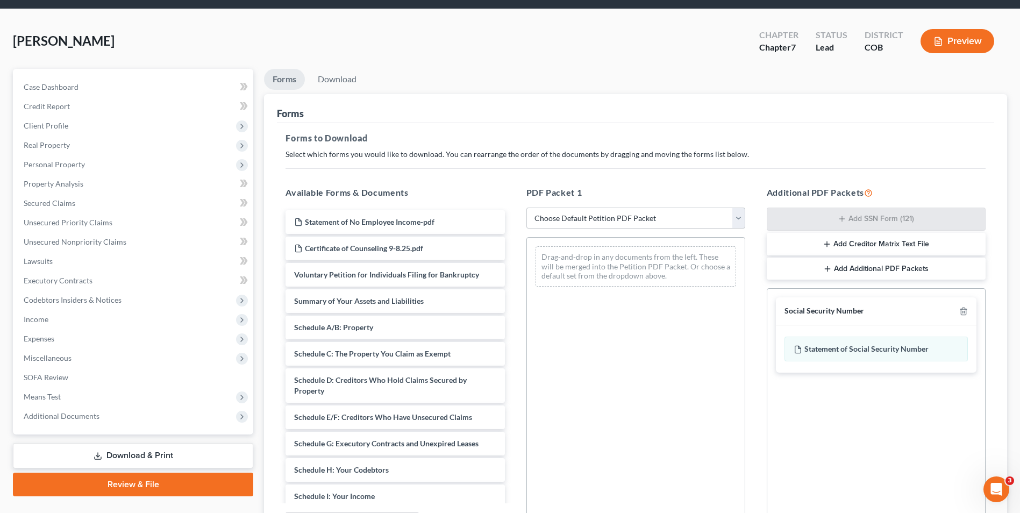
scroll to position [54, 0]
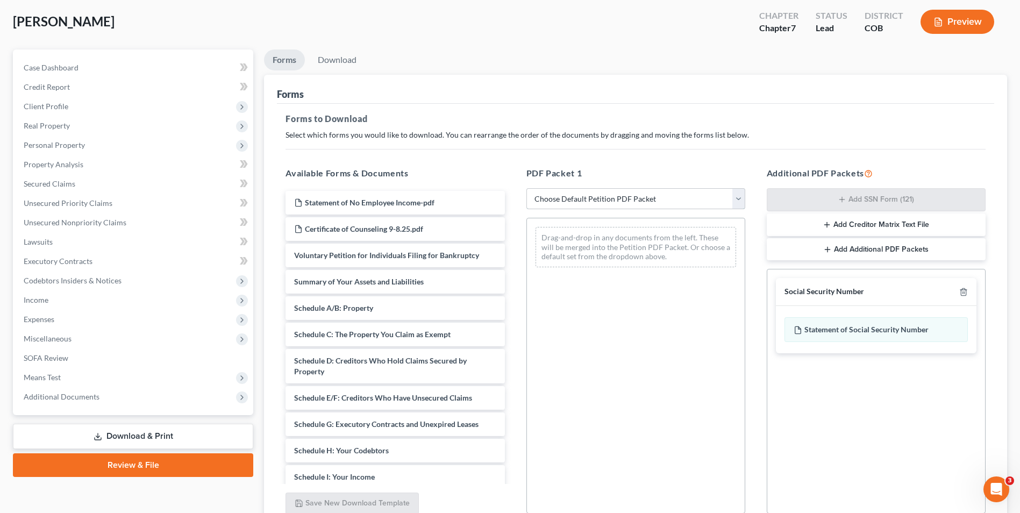
click at [632, 203] on select "Choose Default Petition PDF Packet Complete Bankruptcy Petition (all forms and …" at bounding box center [635, 199] width 219 height 22
select select "6"
click at [526, 188] on select "Choose Default Petition PDF Packet Complete Bankruptcy Petition (all forms and …" at bounding box center [635, 199] width 219 height 22
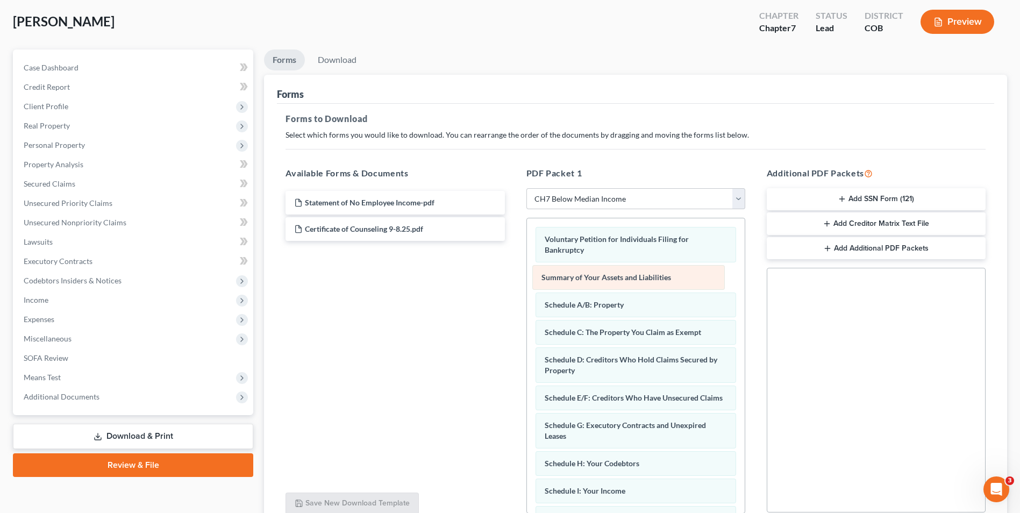
drag, startPoint x: 626, startPoint y: 274, endPoint x: 355, endPoint y: 283, distance: 270.6
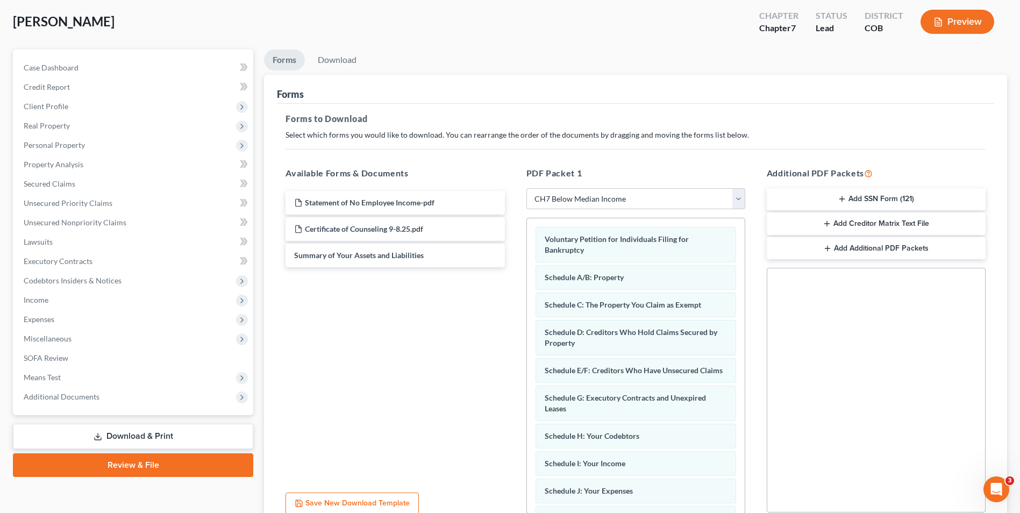
click at [852, 199] on button "Add SSN Form (121)" at bounding box center [876, 199] width 219 height 23
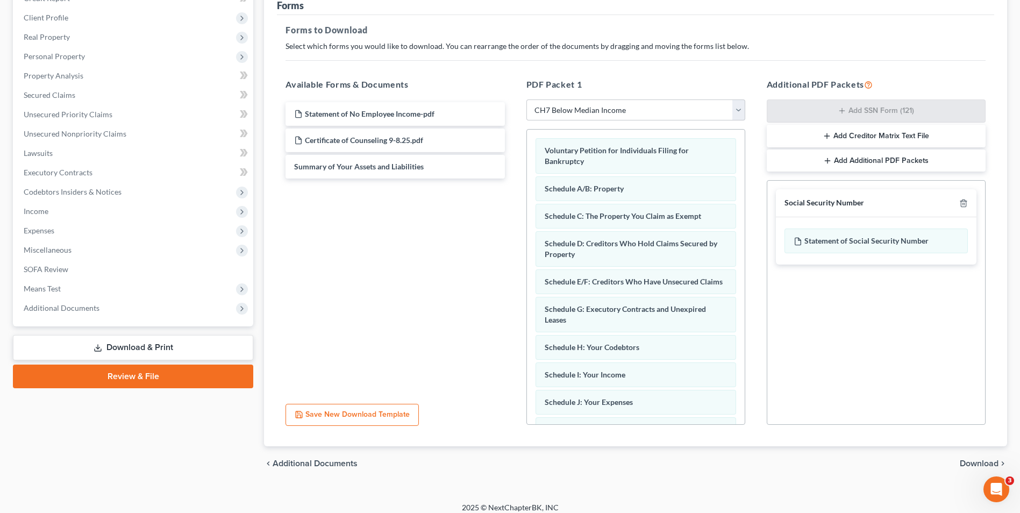
scroll to position [151, 0]
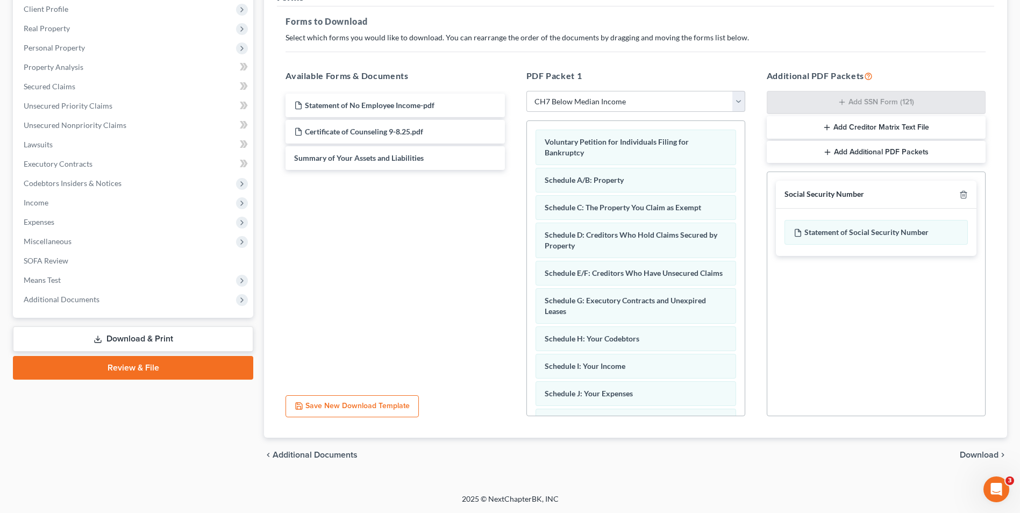
click at [987, 456] on span "Download" at bounding box center [979, 455] width 39 height 9
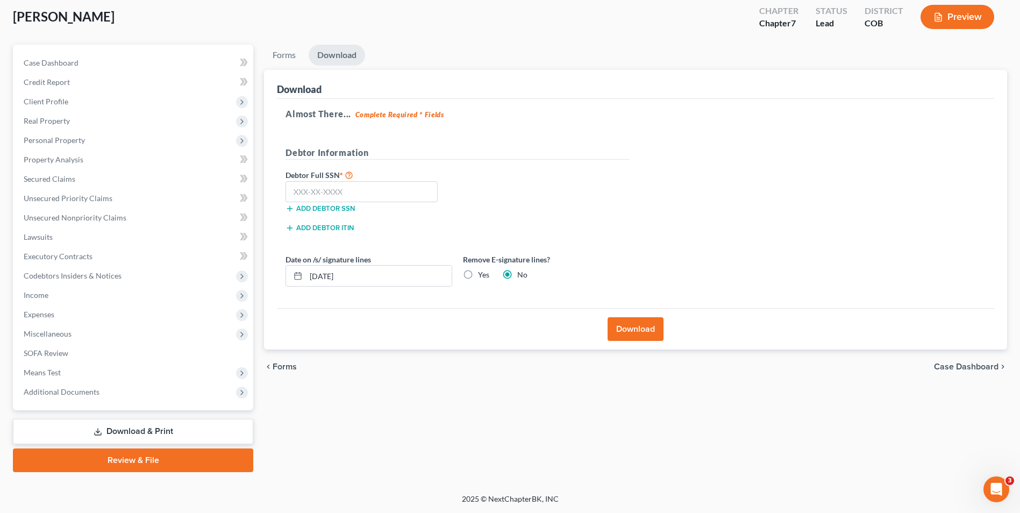
scroll to position [59, 0]
drag, startPoint x: 319, startPoint y: 187, endPoint x: 319, endPoint y: 194, distance: 6.5
click at [319, 194] on input "text" at bounding box center [362, 192] width 152 height 22
type input "524-65-4434"
click at [478, 273] on label "Yes" at bounding box center [483, 274] width 11 height 11
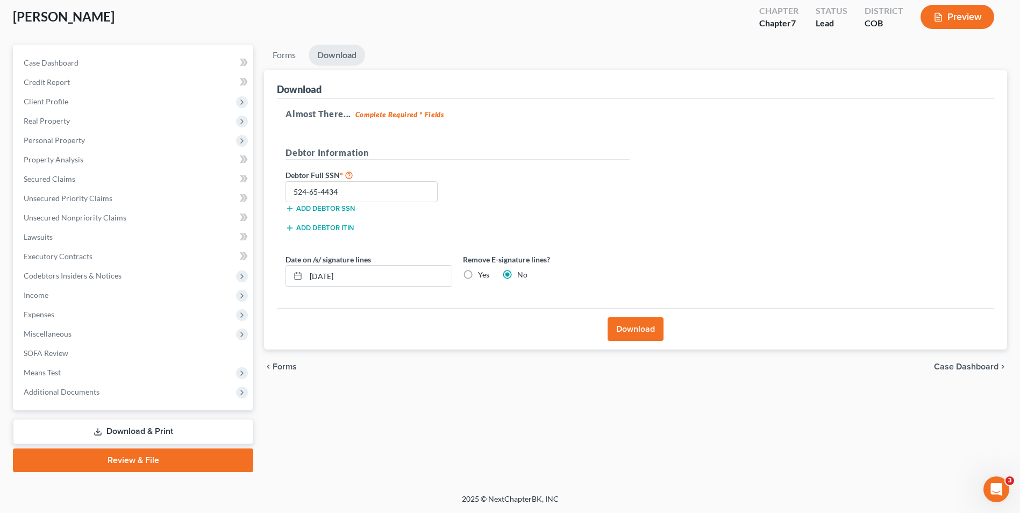
click at [482, 273] on input "Yes" at bounding box center [485, 272] width 7 height 7
radio input "true"
radio input "false"
click at [644, 332] on button "Download" at bounding box center [636, 329] width 56 height 24
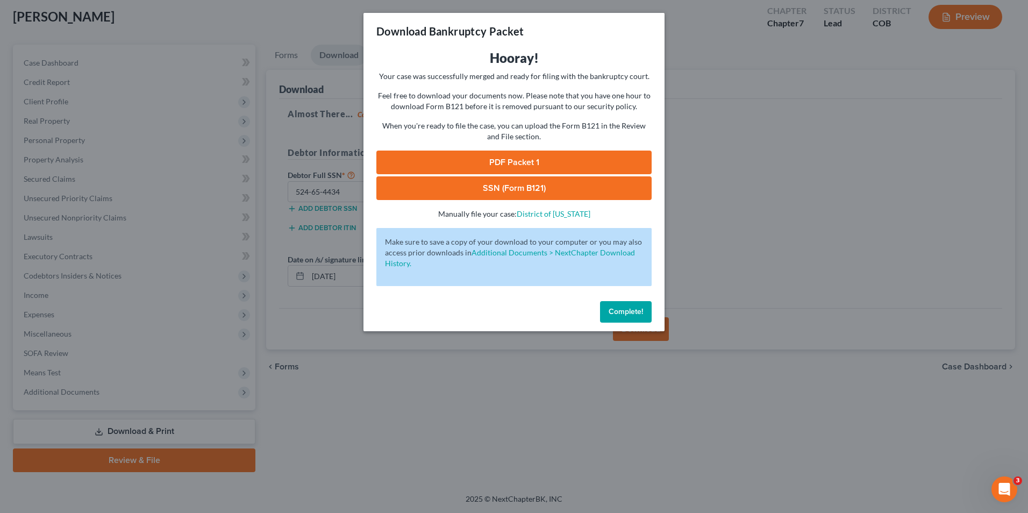
click at [530, 196] on link "SSN (Form B121)" at bounding box center [513, 188] width 275 height 24
click at [524, 162] on link "PDF Packet 1" at bounding box center [513, 163] width 275 height 24
click at [608, 321] on button "Complete!" at bounding box center [626, 312] width 52 height 22
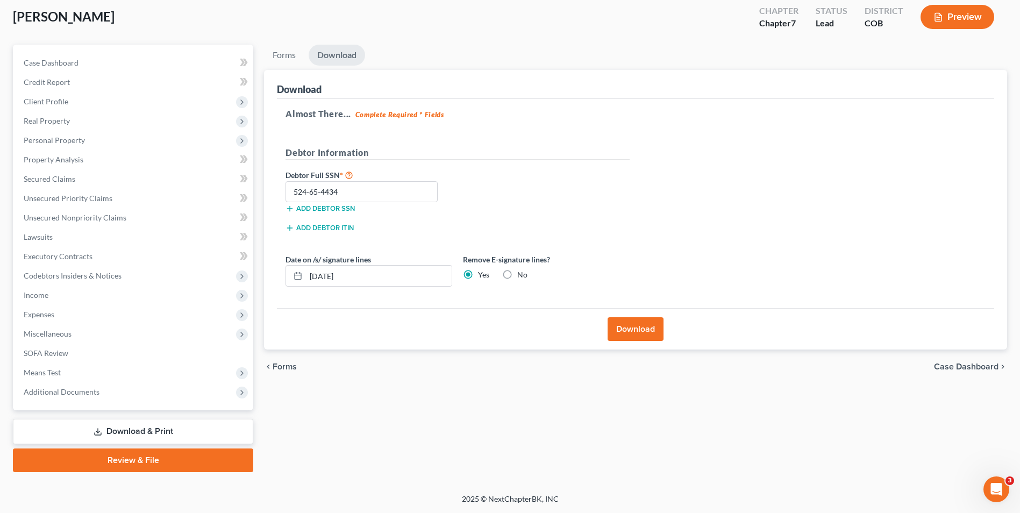
click at [106, 402] on div "Case Dashboard Payments Invoices Payments Payments Credit Report Client Profile…" at bounding box center [133, 228] width 240 height 366
drag, startPoint x: 106, startPoint y: 402, endPoint x: 106, endPoint y: 394, distance: 8.6
click at [106, 401] on div "Case Dashboard Payments Invoices Payments Payments Credit Report Client Profile…" at bounding box center [133, 228] width 240 height 366
click at [106, 393] on span "Additional Documents" at bounding box center [134, 391] width 238 height 19
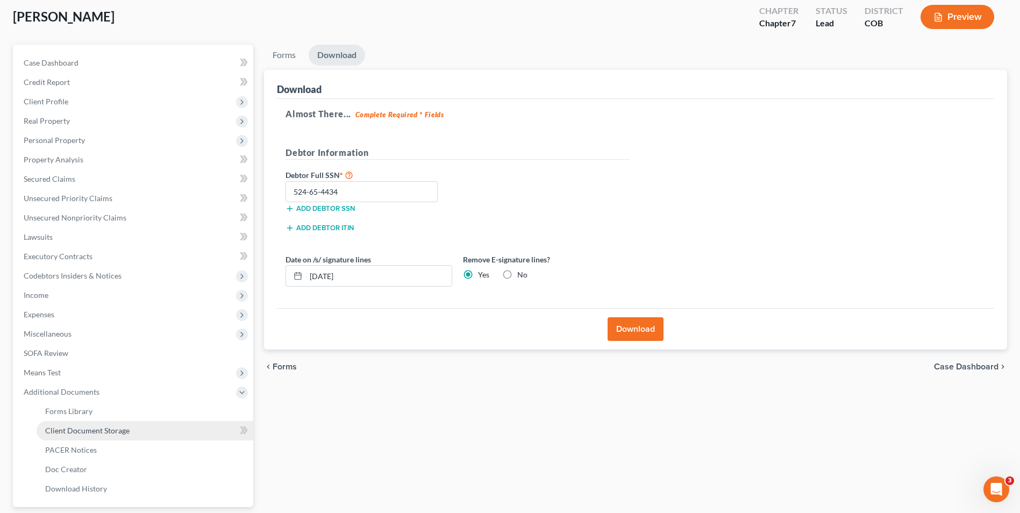
click at [91, 431] on span "Client Document Storage" at bounding box center [87, 430] width 84 height 9
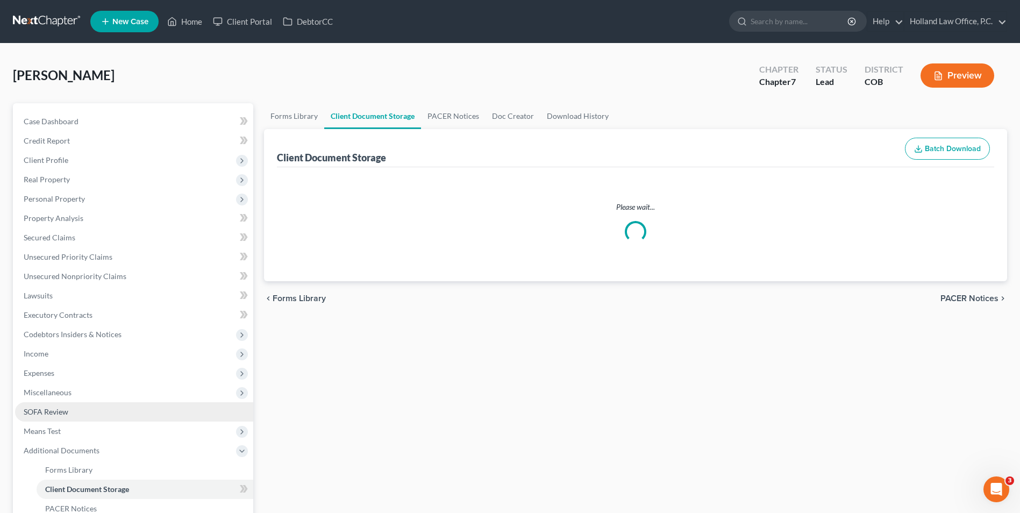
select select "5"
select select "28"
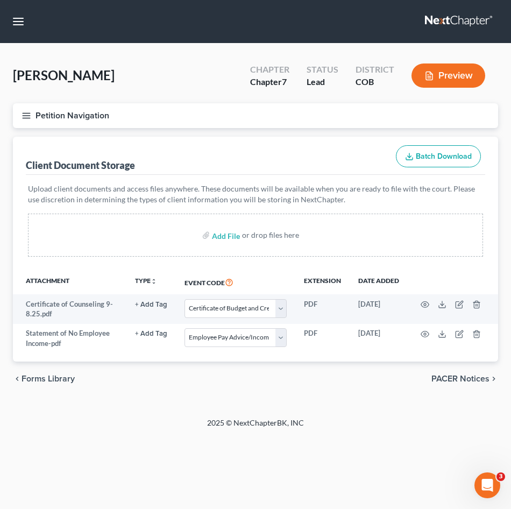
select select "5"
select select "28"
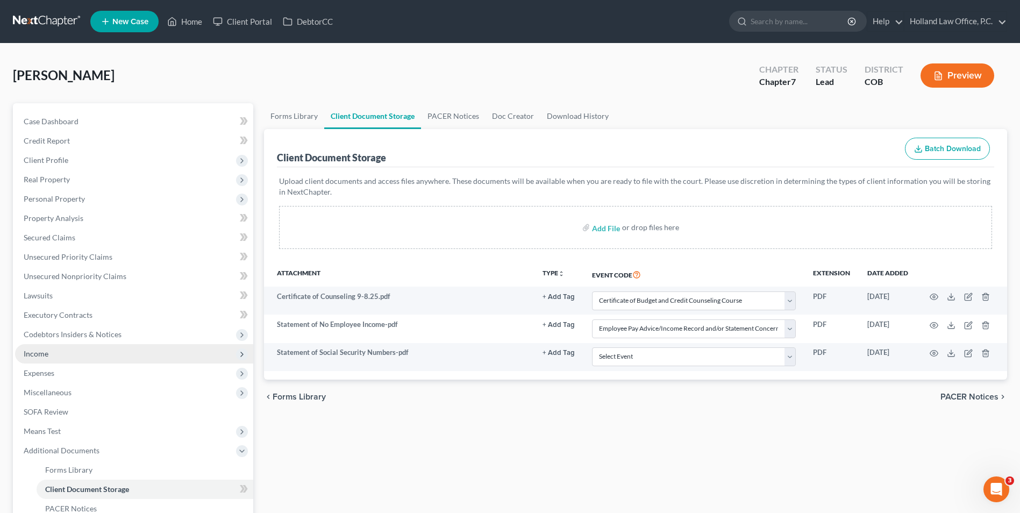
click at [41, 347] on span "Income" at bounding box center [134, 353] width 238 height 19
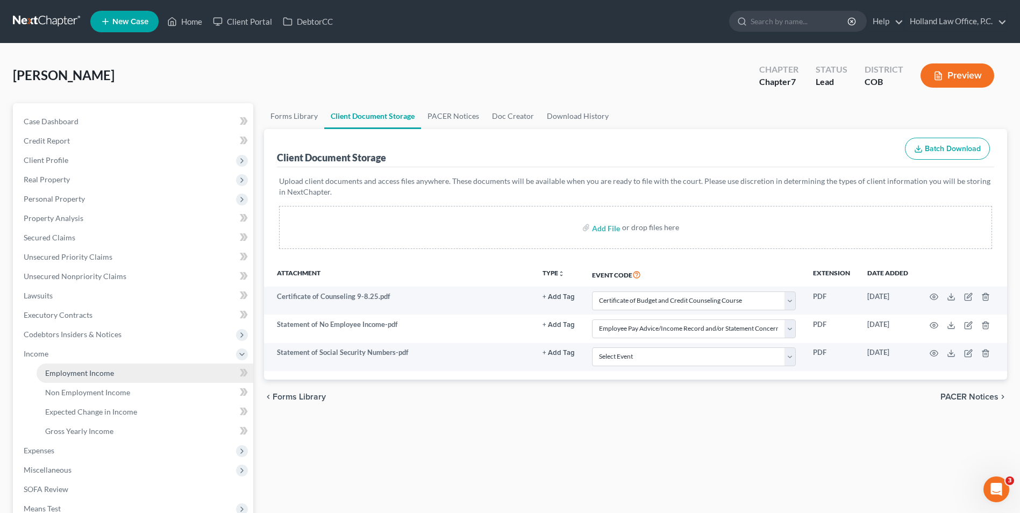
click at [72, 373] on span "Employment Income" at bounding box center [79, 372] width 69 height 9
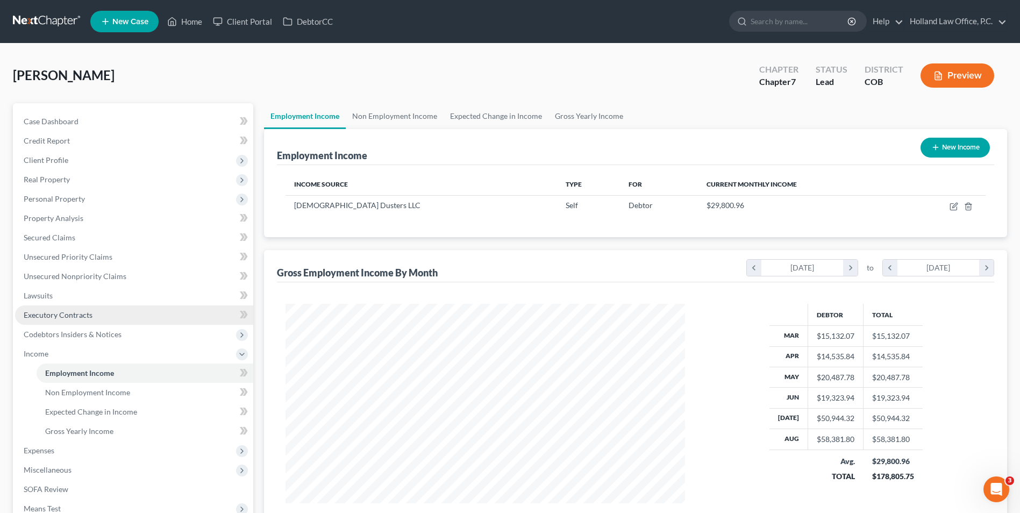
scroll to position [200, 421]
click at [115, 122] on link "Case Dashboard" at bounding box center [134, 121] width 238 height 19
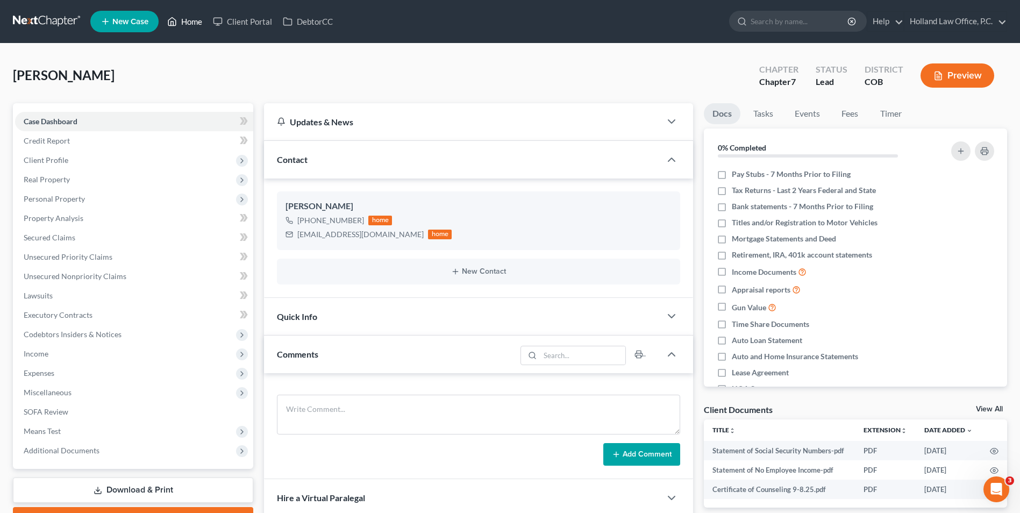
drag, startPoint x: 199, startPoint y: 18, endPoint x: 515, endPoint y: 111, distance: 329.1
click at [199, 18] on link "Home" at bounding box center [185, 21] width 46 height 19
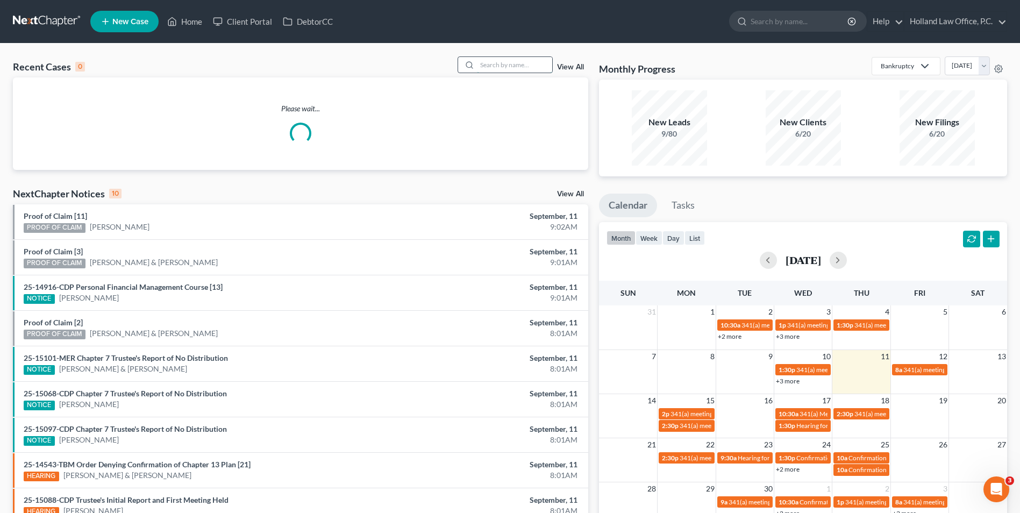
click at [504, 68] on input "search" at bounding box center [514, 65] width 75 height 16
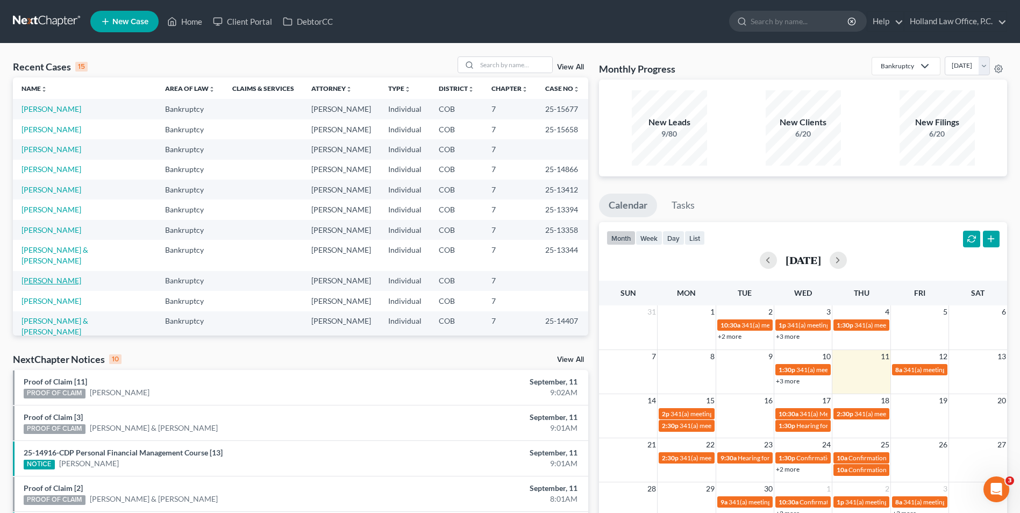
click at [27, 276] on link "[PERSON_NAME]" at bounding box center [52, 280] width 60 height 9
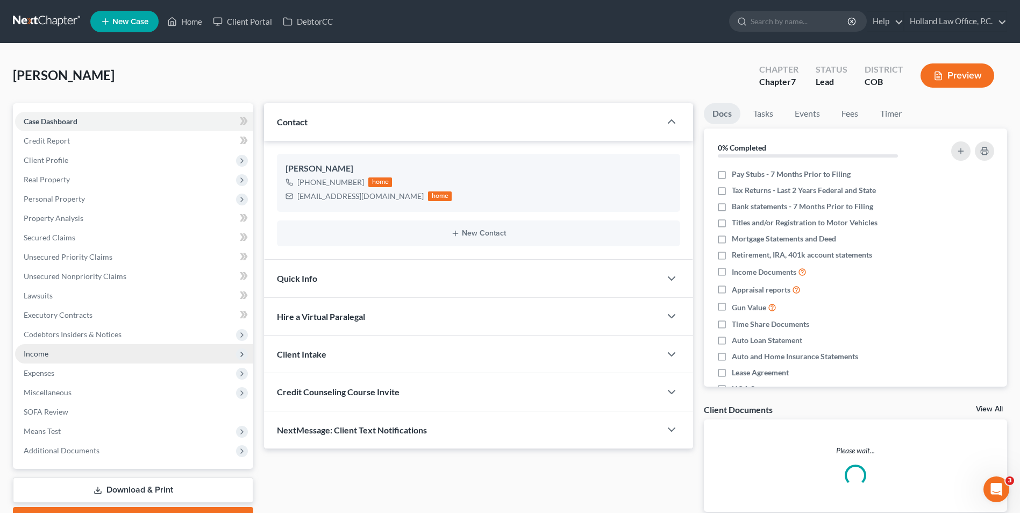
click at [42, 356] on span "Income" at bounding box center [36, 353] width 25 height 9
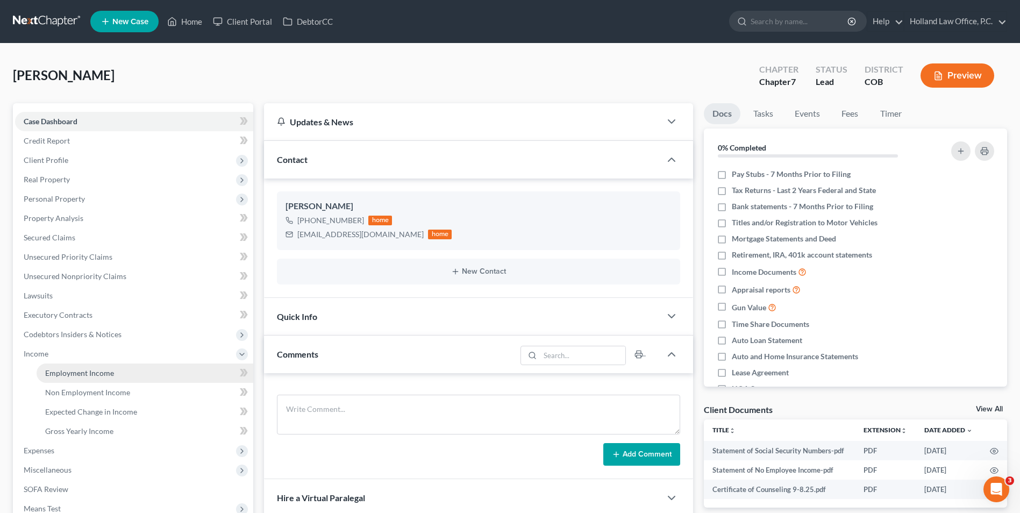
click at [82, 375] on span "Employment Income" at bounding box center [79, 372] width 69 height 9
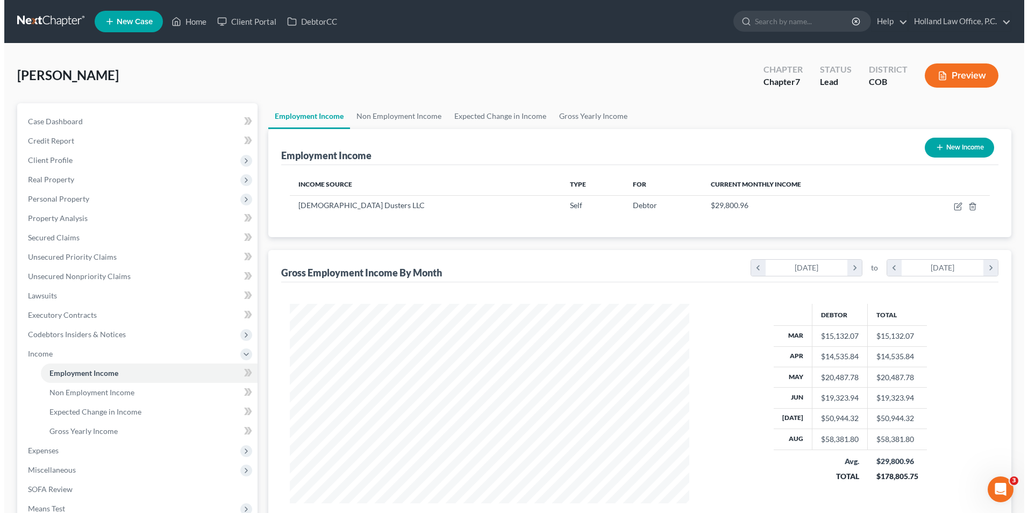
scroll to position [200, 421]
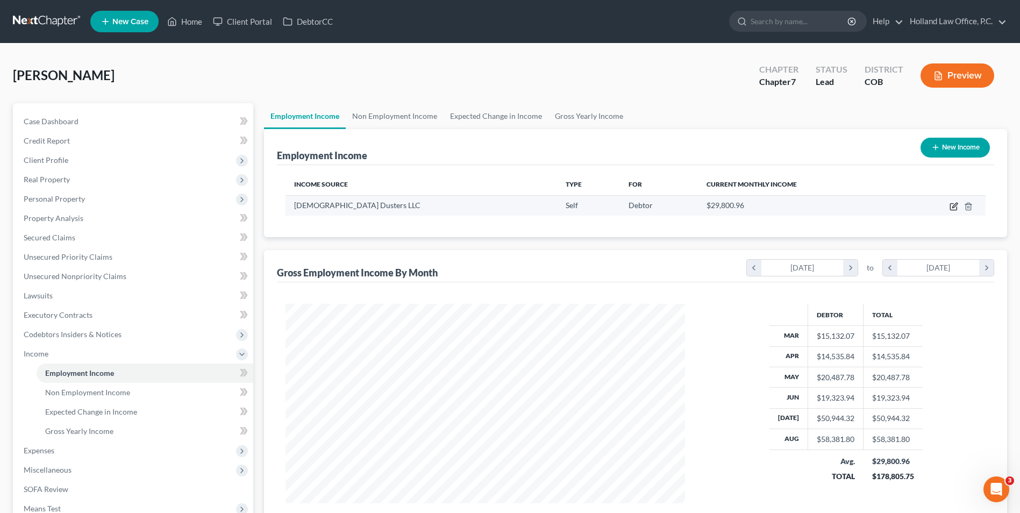
click at [955, 208] on icon "button" at bounding box center [954, 206] width 9 height 9
select select "1"
select select "5"
select select "0"
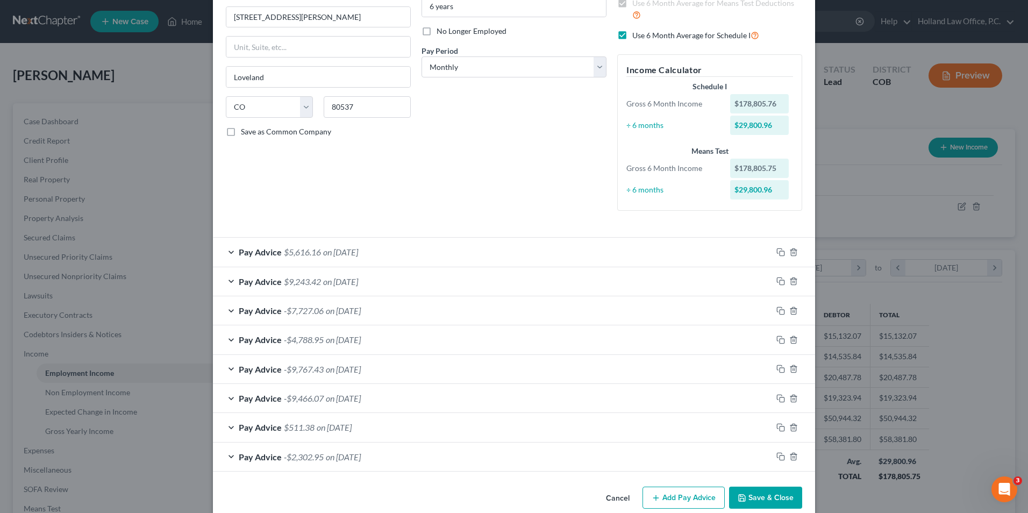
scroll to position [143, 0]
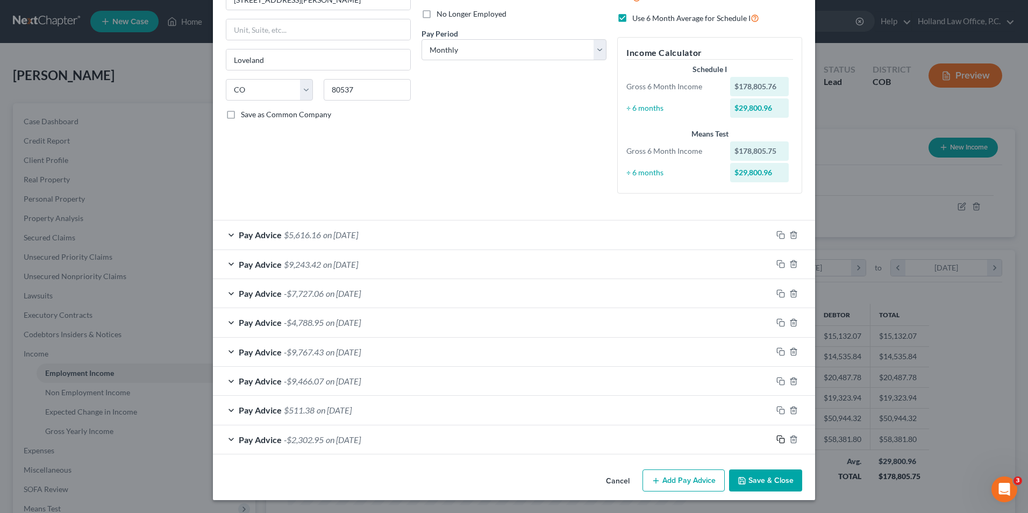
click at [777, 439] on icon "button" at bounding box center [781, 439] width 9 height 9
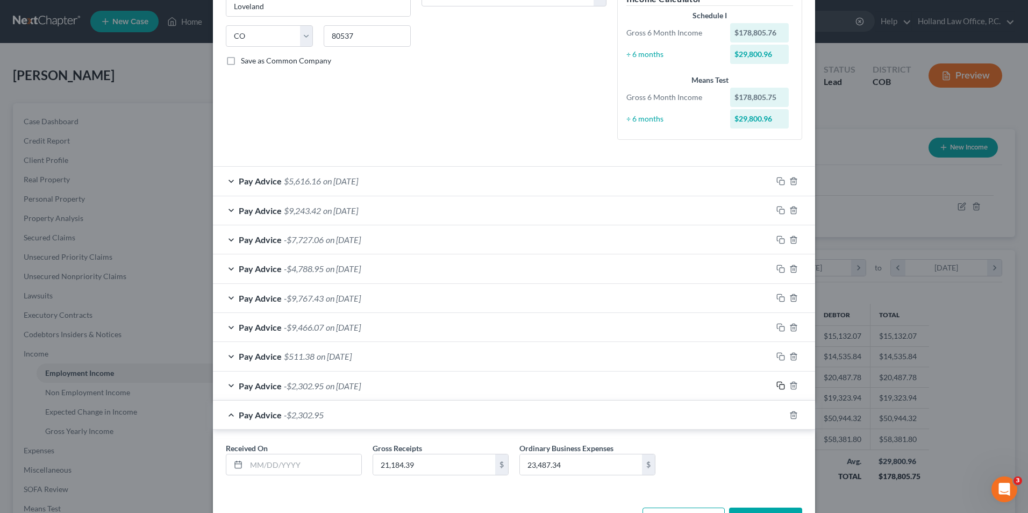
scroll to position [236, 0]
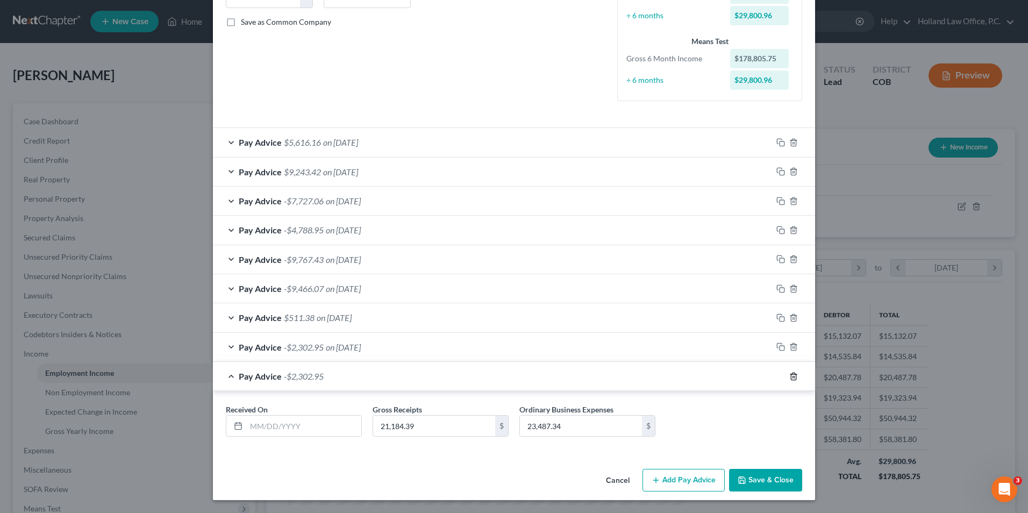
click at [793, 376] on icon "button" at bounding box center [793, 376] width 9 height 9
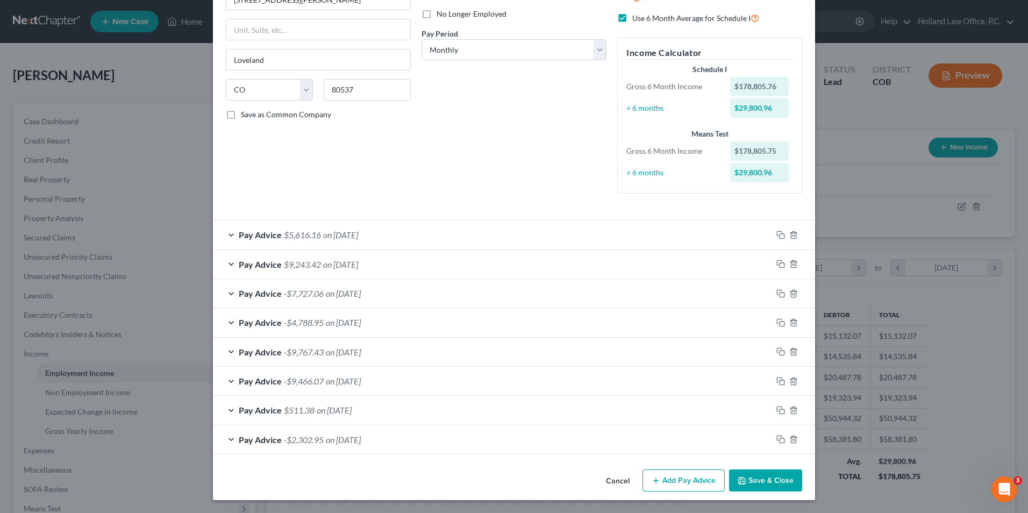
click at [397, 439] on div "Pay Advice -$2,302.95 on [DATE]" at bounding box center [492, 439] width 559 height 29
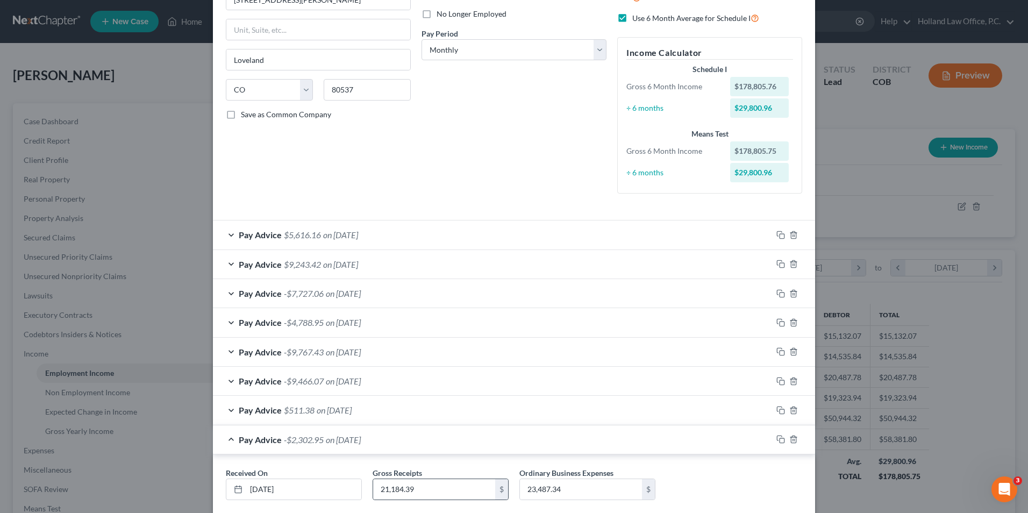
scroll to position [206, 0]
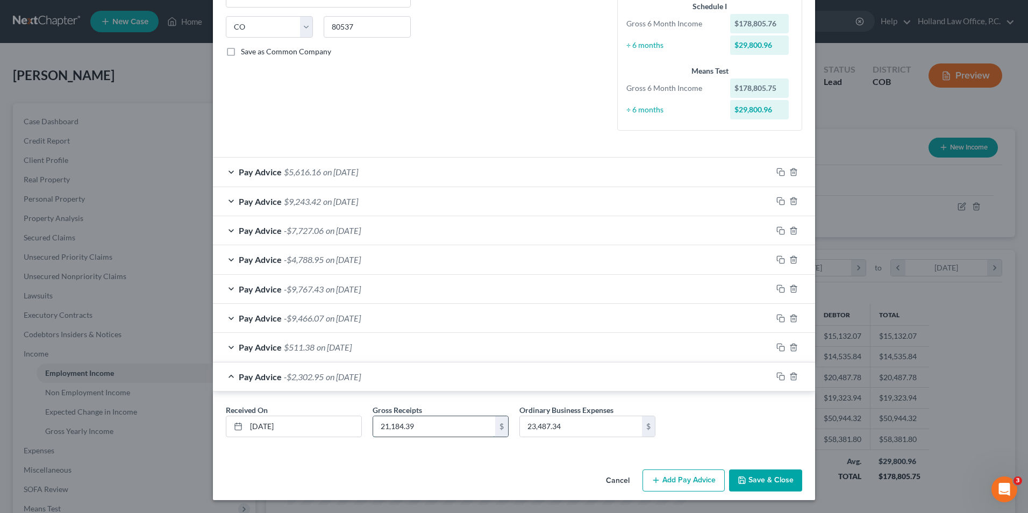
click at [437, 423] on input "21,184.39" at bounding box center [434, 426] width 122 height 20
type input "26,945.74"
click at [589, 432] on input "23,487.34" at bounding box center [581, 426] width 122 height 20
type input "23,481.34"
click at [346, 345] on span "on [DATE]" at bounding box center [334, 347] width 35 height 10
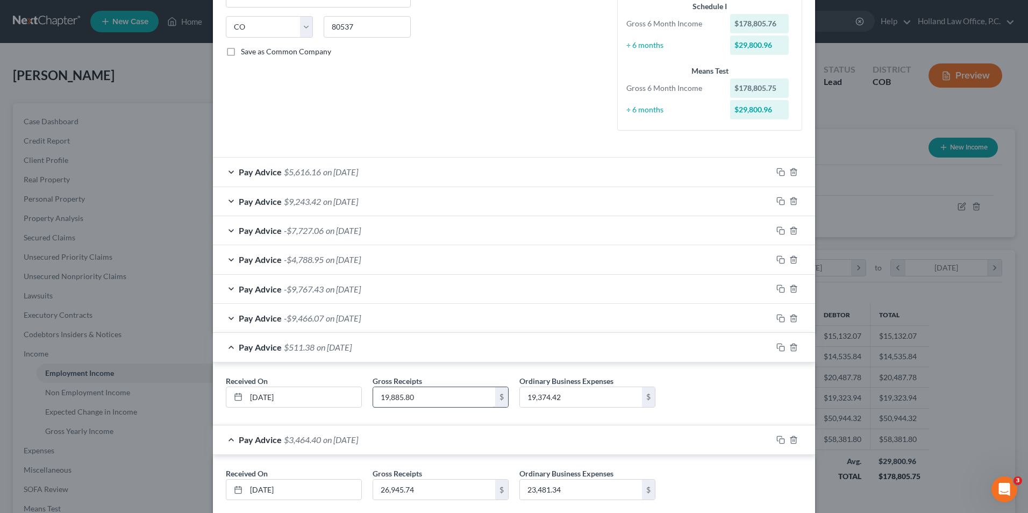
click at [432, 396] on input "19,885.80" at bounding box center [434, 397] width 122 height 20
type input "22,237.70"
click at [539, 403] on input "19,374.42" at bounding box center [581, 397] width 122 height 20
type input "22,324.42"
click at [360, 319] on span "on [DATE]" at bounding box center [343, 318] width 35 height 10
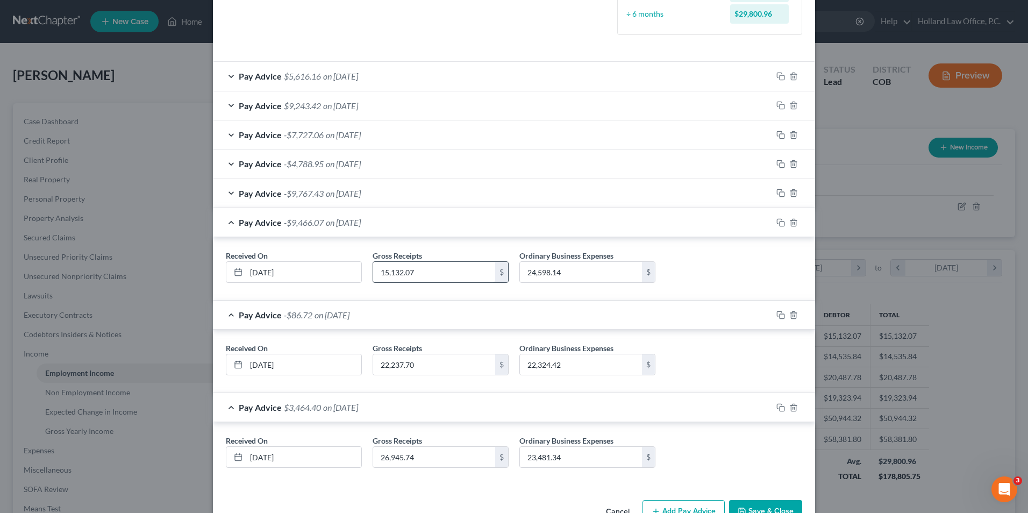
scroll to position [314, 0]
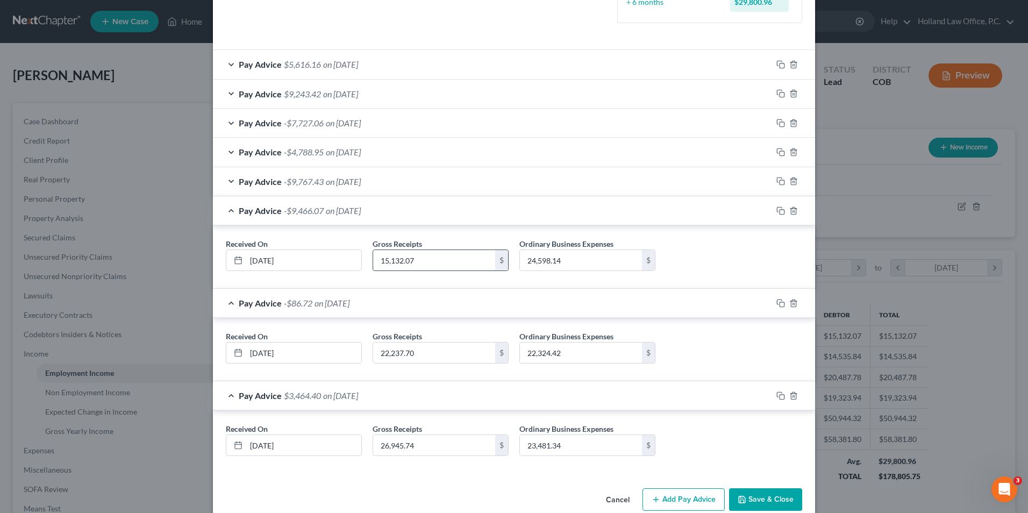
click at [428, 268] on input "15,132.07" at bounding box center [434, 260] width 122 height 20
type input "21,853.49"
click at [576, 250] on input "24,598.14" at bounding box center [581, 260] width 122 height 20
type input "27,548.14"
click at [322, 177] on div "Pay Advice -$9,767.43 on [DATE]" at bounding box center [492, 181] width 559 height 29
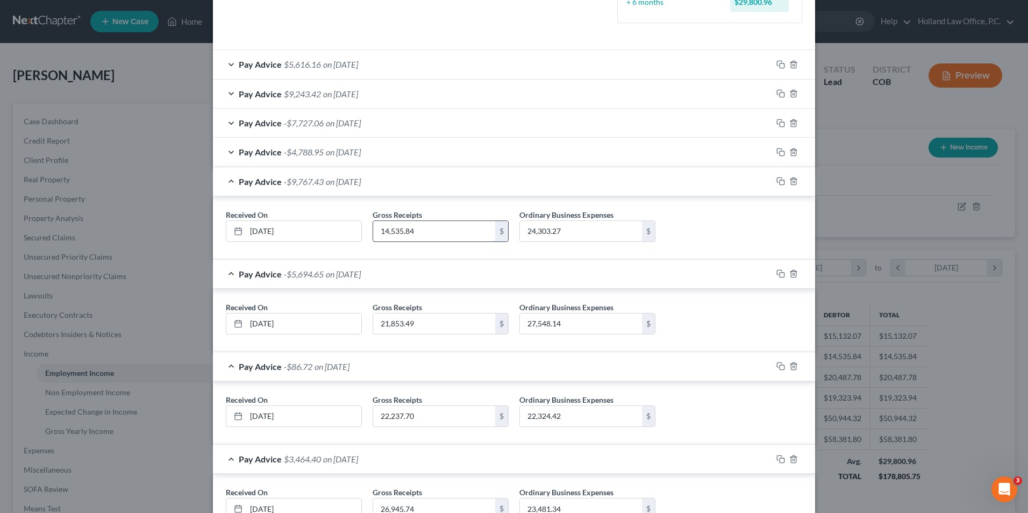
click at [410, 229] on input "14,535.84" at bounding box center [434, 231] width 122 height 20
type input "20,488.41"
click at [537, 228] on input "24,303.27" at bounding box center [581, 231] width 122 height 20
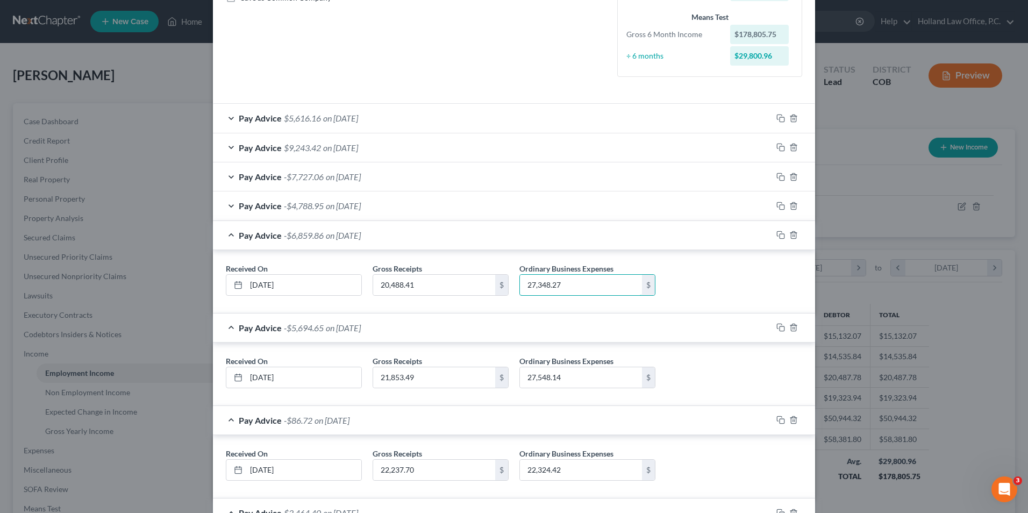
type input "27,348.27"
click at [361, 209] on span "on [DATE]" at bounding box center [343, 206] width 35 height 10
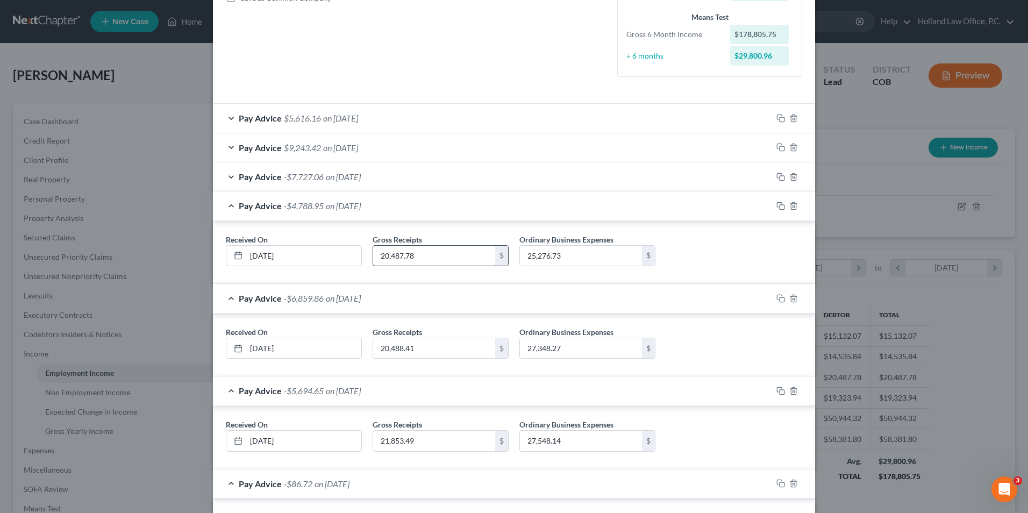
click at [395, 256] on input "20,487.78" at bounding box center [434, 256] width 122 height 20
type input "26,821.68"
click at [576, 258] on input "25,276.73" at bounding box center [581, 256] width 122 height 20
type input "28,321.73"
click at [409, 175] on div "Pay Advice -$7,727.06 on [DATE]" at bounding box center [492, 176] width 559 height 29
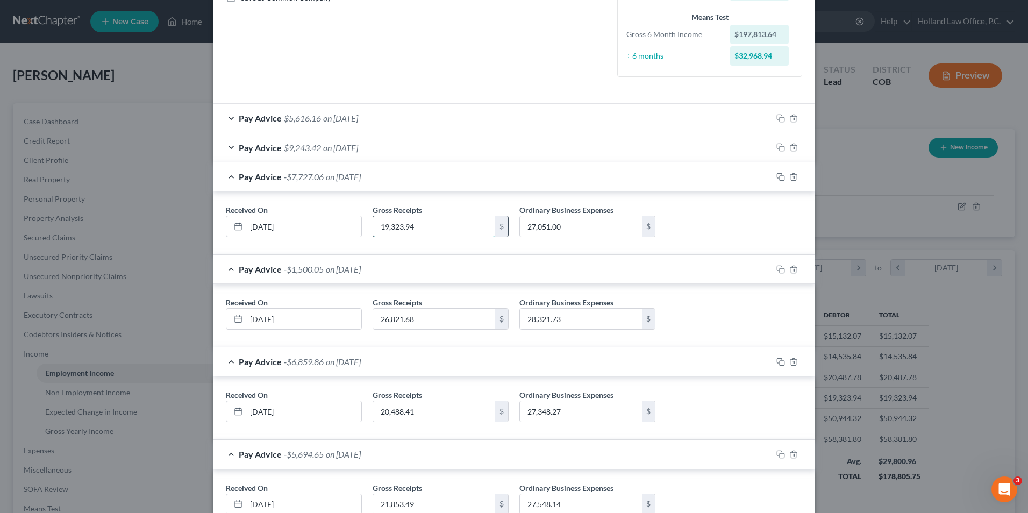
click at [414, 219] on input "19,323.94" at bounding box center [434, 226] width 122 height 20
type input "33,149.94"
click at [538, 233] on input "27,051.00" at bounding box center [581, 226] width 122 height 20
type input "30,096.00"
click at [400, 153] on div "Pay Advice $9,243.42 on [DATE]" at bounding box center [492, 147] width 559 height 29
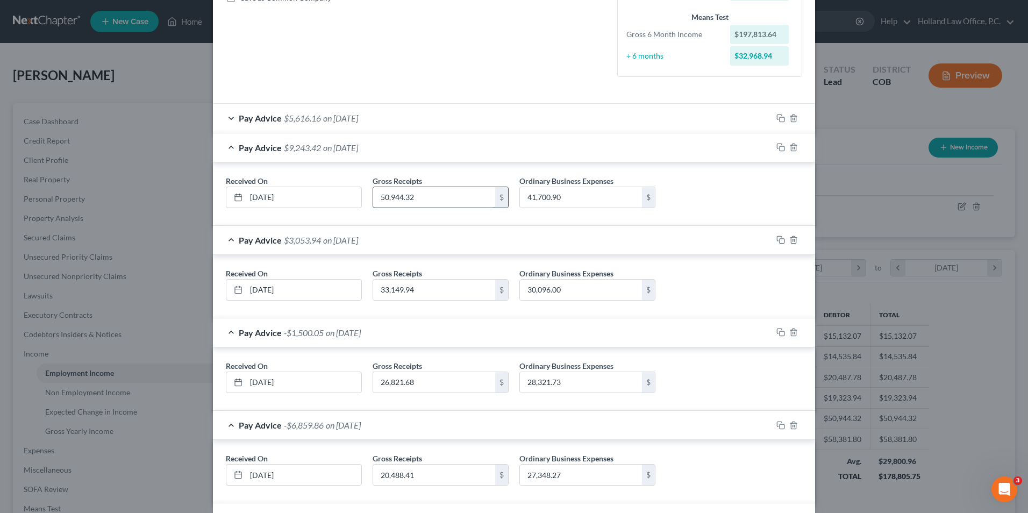
click at [407, 192] on input "50,944.32" at bounding box center [434, 197] width 122 height 20
type input "47,915.32"
click at [553, 200] on input "41,700.90" at bounding box center [581, 197] width 122 height 20
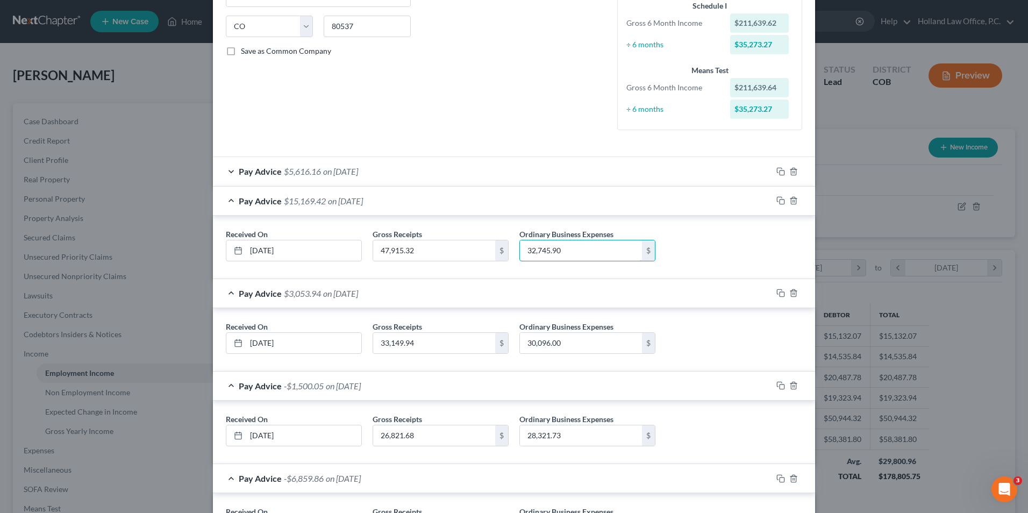
scroll to position [206, 0]
type input "32,745.90"
click at [386, 167] on div "Pay Advice $5,616.16 on [DATE]" at bounding box center [492, 172] width 559 height 29
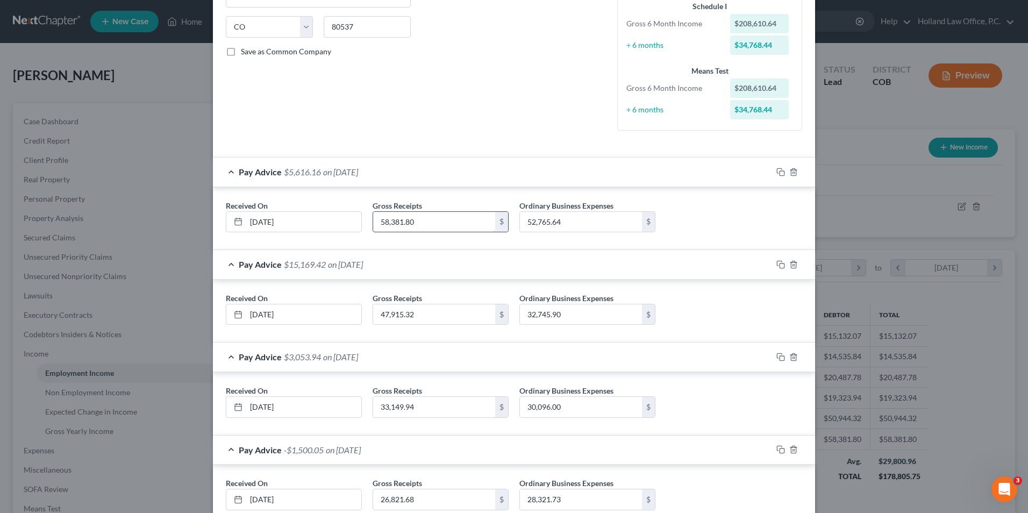
click at [424, 221] on input "58,381.80" at bounding box center [434, 222] width 122 height 20
type input "44,054.73"
click at [569, 222] on input "52,765.64" at bounding box center [581, 222] width 122 height 20
type input "39,912.13"
click at [694, 174] on div "Pay Advice $4,142.60 on [DATE]" at bounding box center [492, 172] width 559 height 29
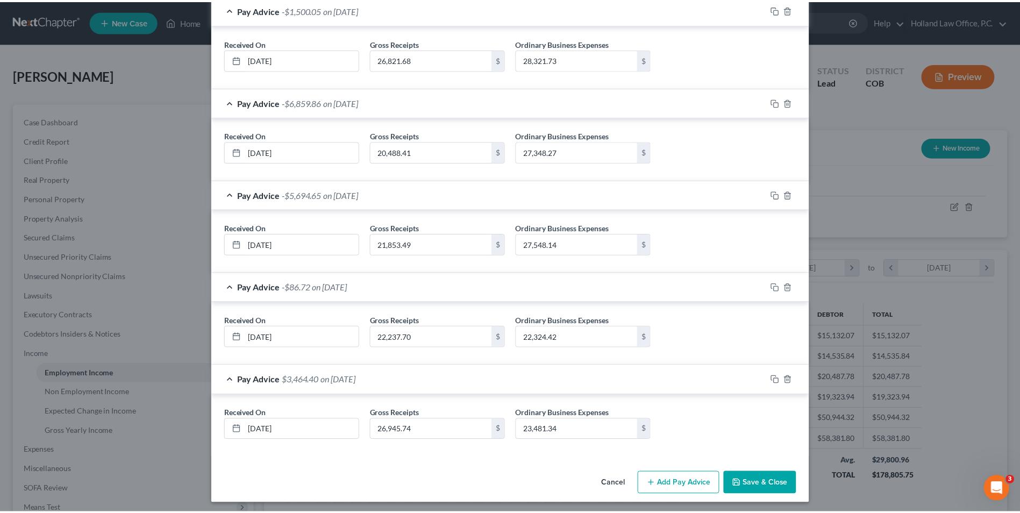
scroll to position [586, 0]
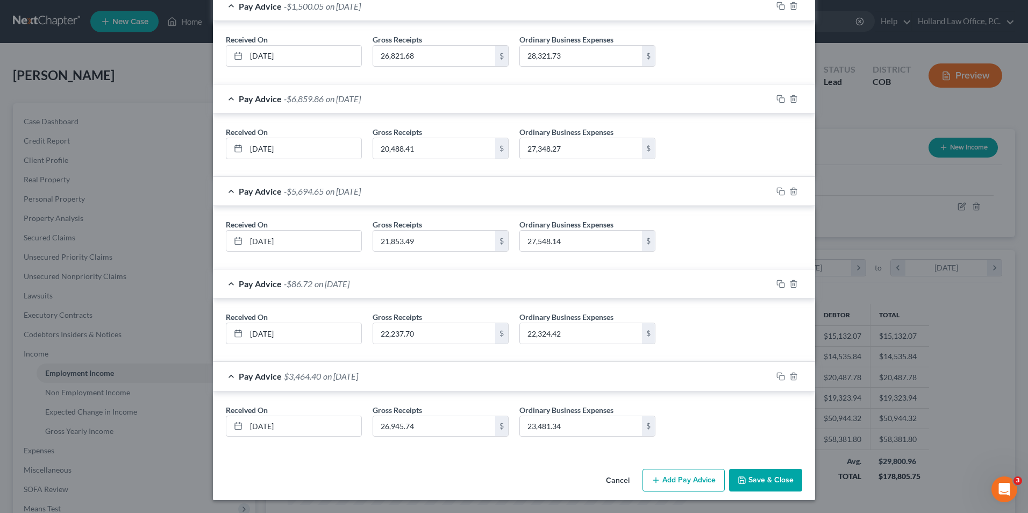
click at [752, 466] on div "Cancel Add Pay Advice Save & Close" at bounding box center [514, 482] width 602 height 35
click at [750, 474] on button "Save & Close" at bounding box center [765, 480] width 73 height 23
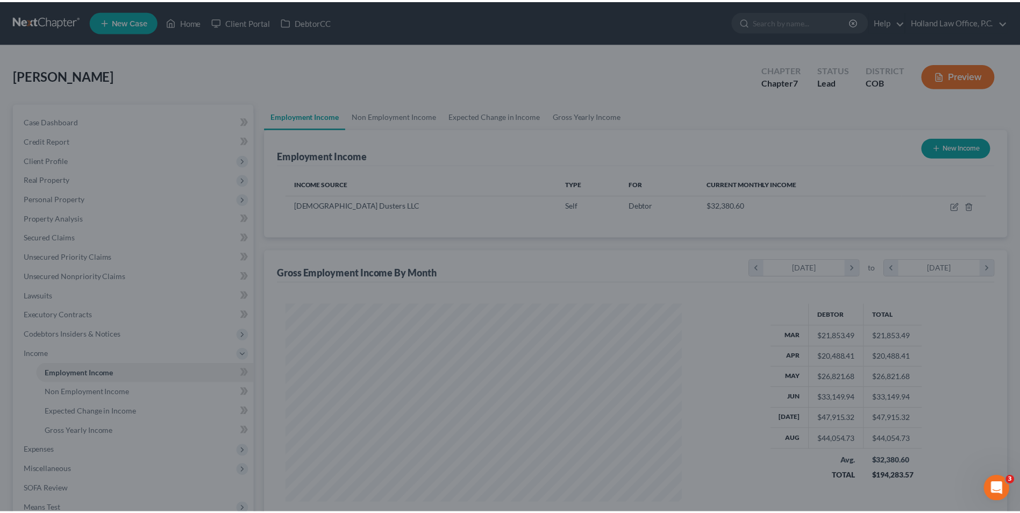
scroll to position [537565, 537343]
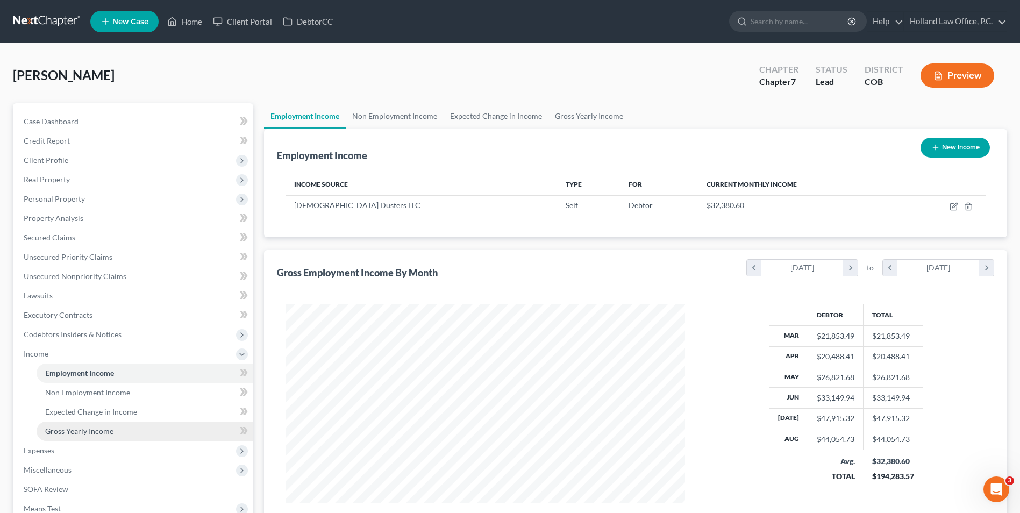
click at [78, 428] on span "Gross Yearly Income" at bounding box center [79, 430] width 68 height 9
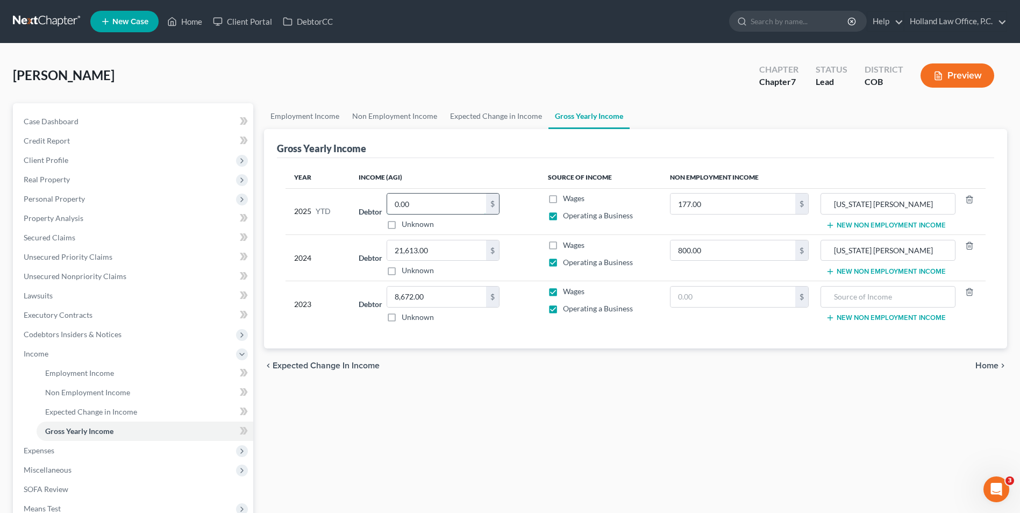
click at [392, 207] on input "0.00" at bounding box center [436, 204] width 99 height 20
type input "15,099.69"
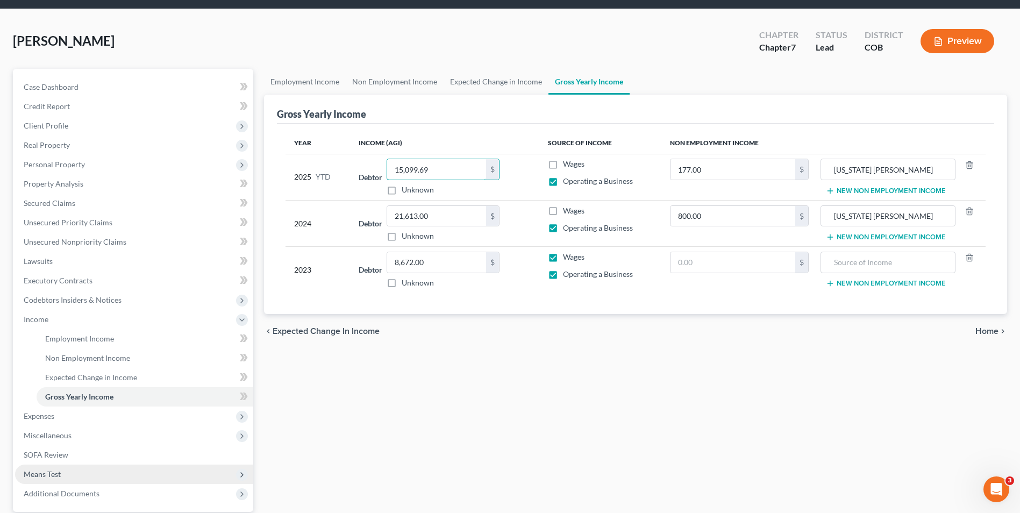
scroll to position [54, 0]
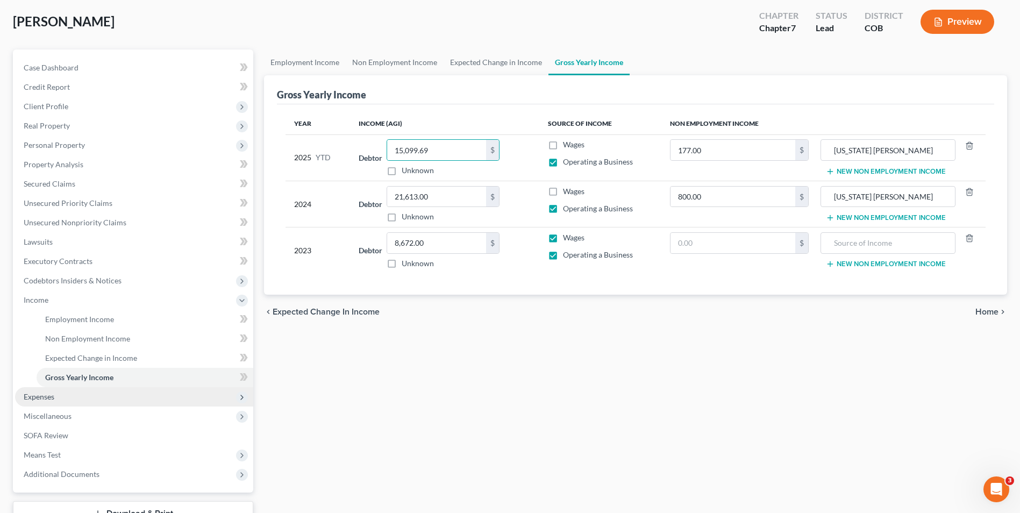
click at [52, 397] on span "Expenses" at bounding box center [39, 396] width 31 height 9
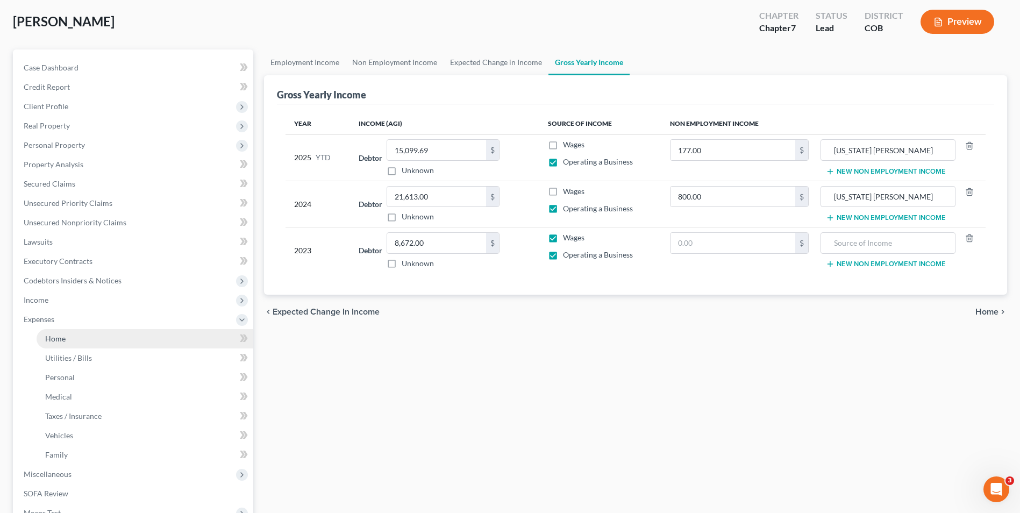
click at [81, 344] on link "Home" at bounding box center [145, 338] width 217 height 19
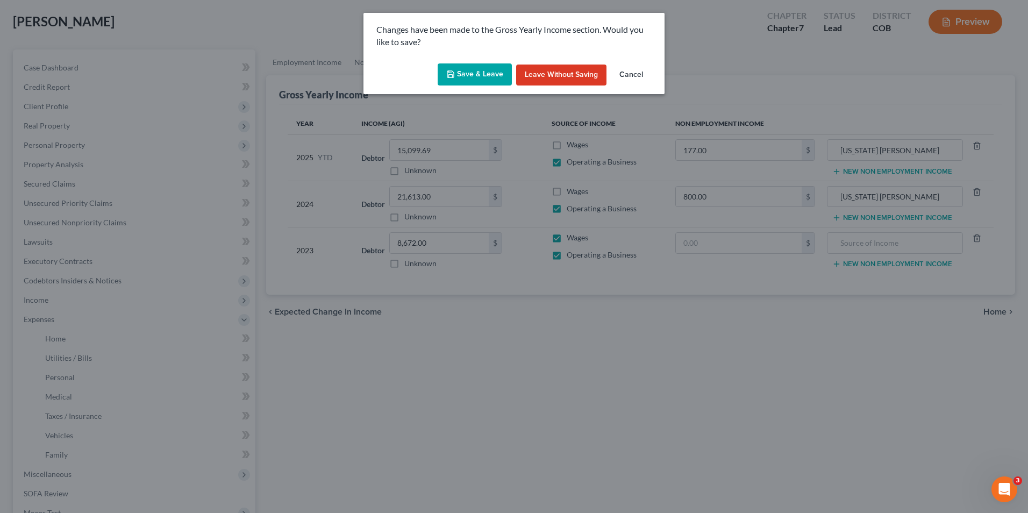
click at [478, 75] on button "Save & Leave" at bounding box center [475, 74] width 74 height 23
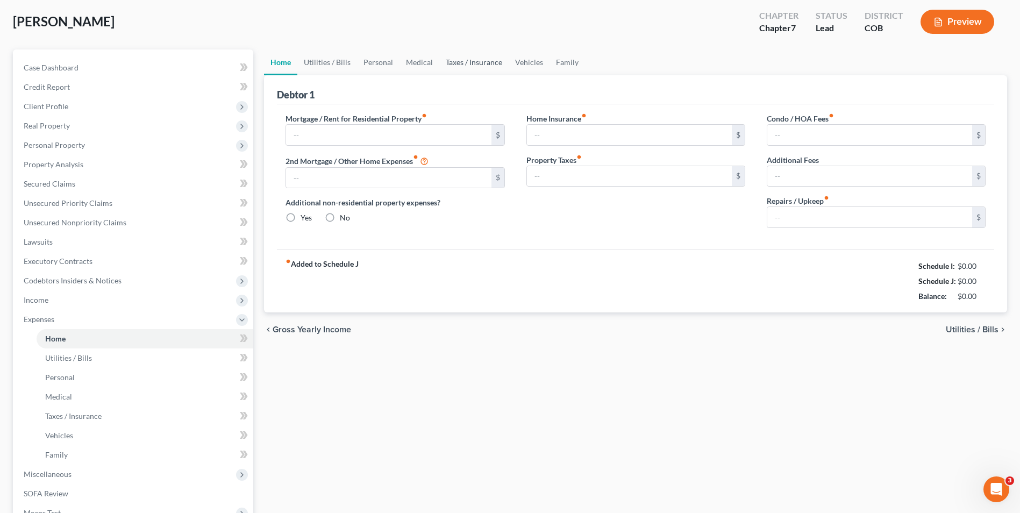
scroll to position [4, 0]
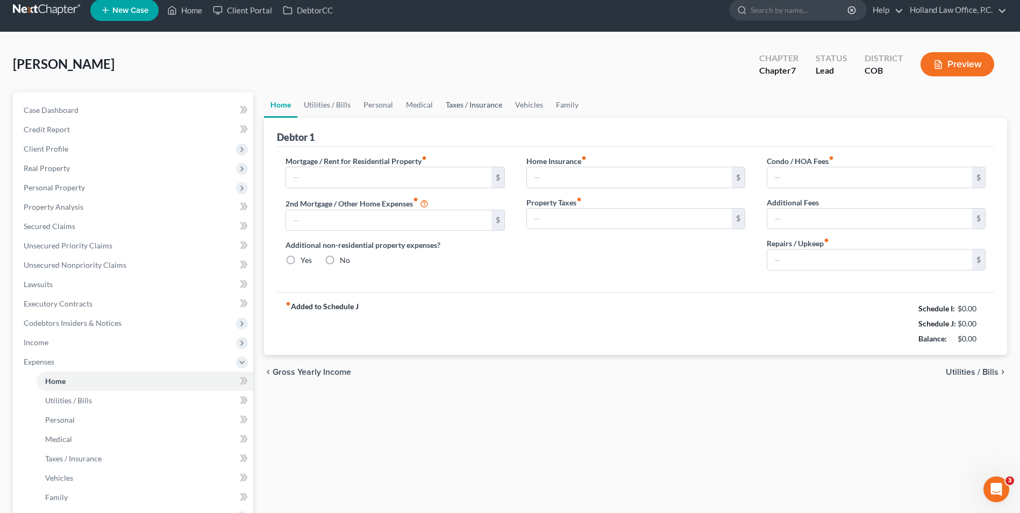
type input "3,045.00"
type input "700.00"
radio input "true"
type input "0.00"
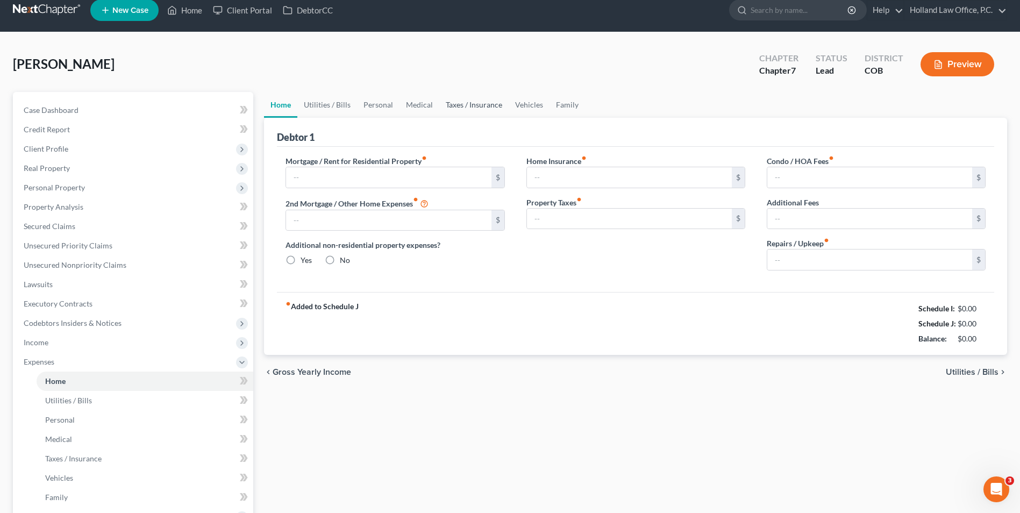
type input "0.00"
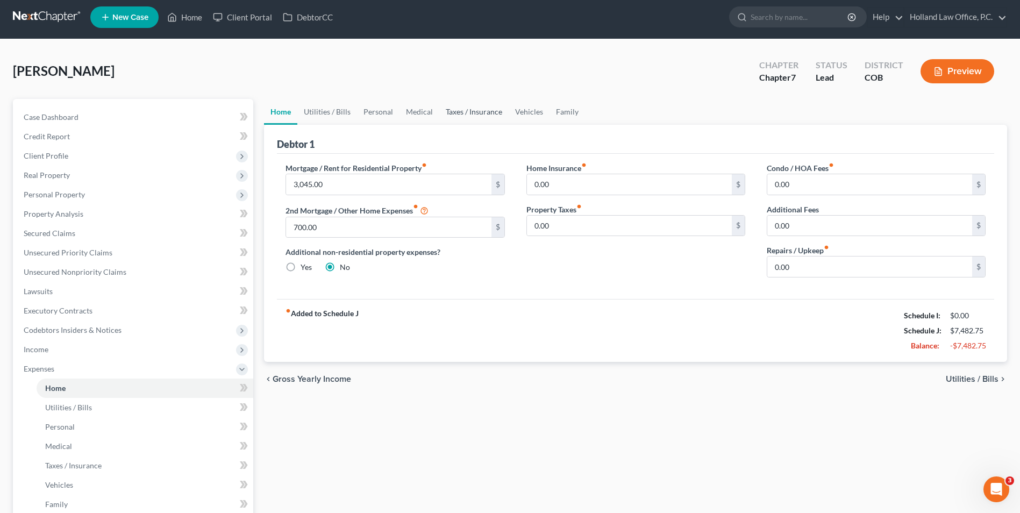
scroll to position [0, 0]
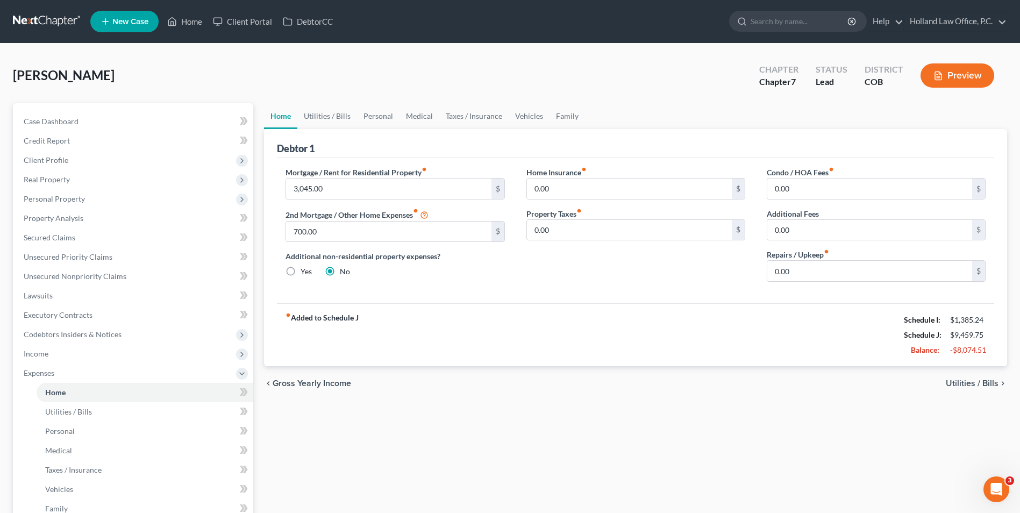
click at [102, 110] on div "Case Dashboard Payments Invoices Payments Payments Credit Report Client Profile…" at bounding box center [133, 353] width 240 height 501
click at [92, 125] on link "Case Dashboard" at bounding box center [134, 121] width 238 height 19
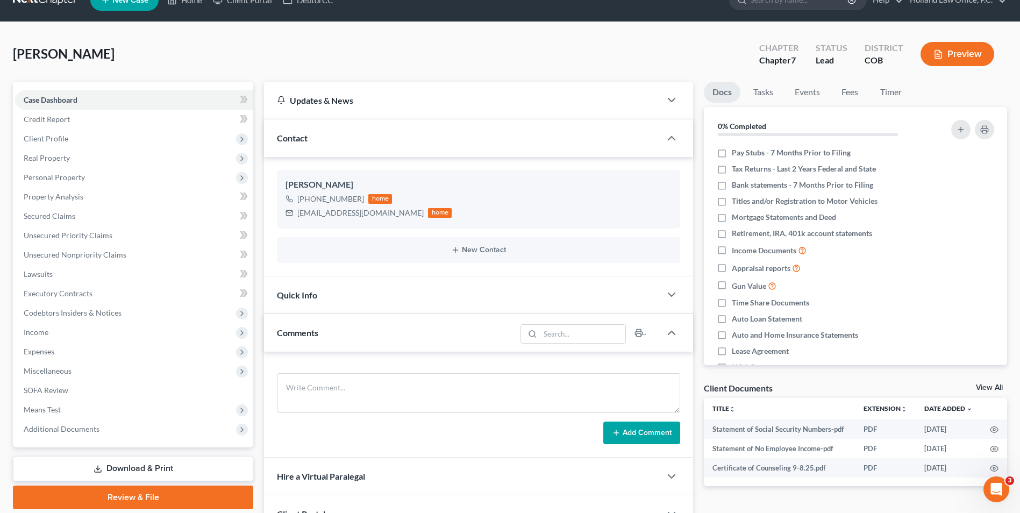
scroll to position [54, 0]
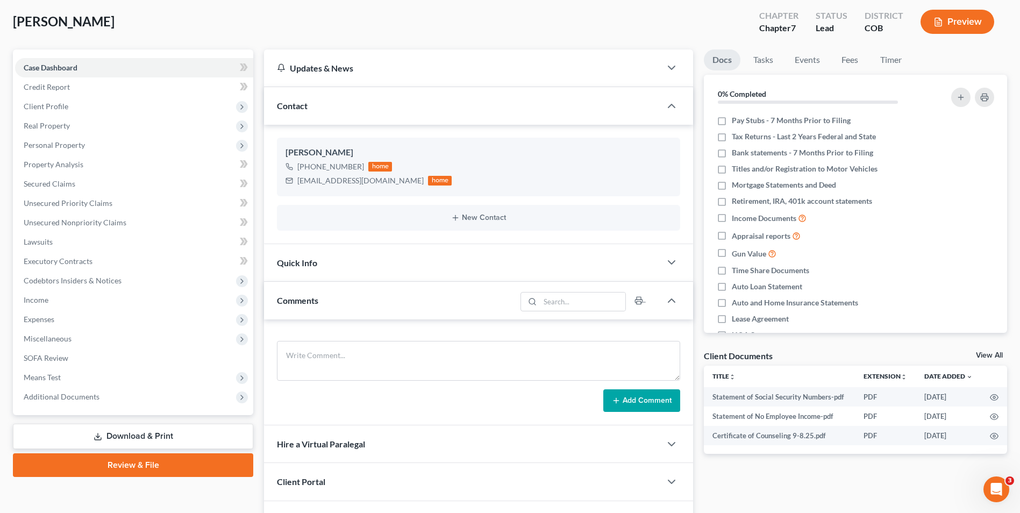
click at [163, 465] on link "Review & File" at bounding box center [133, 465] width 240 height 24
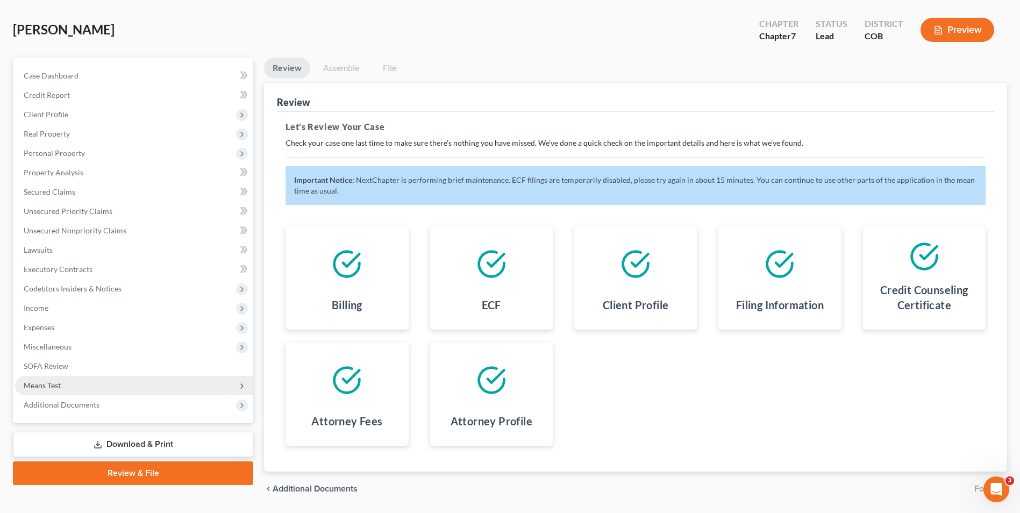
scroll to position [26, 0]
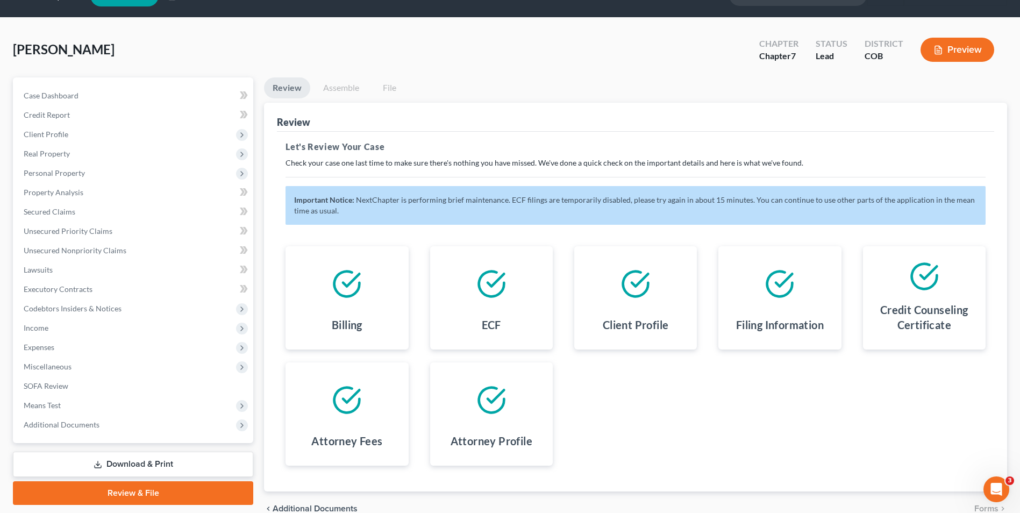
click at [158, 454] on link "Download & Print" at bounding box center [133, 464] width 240 height 25
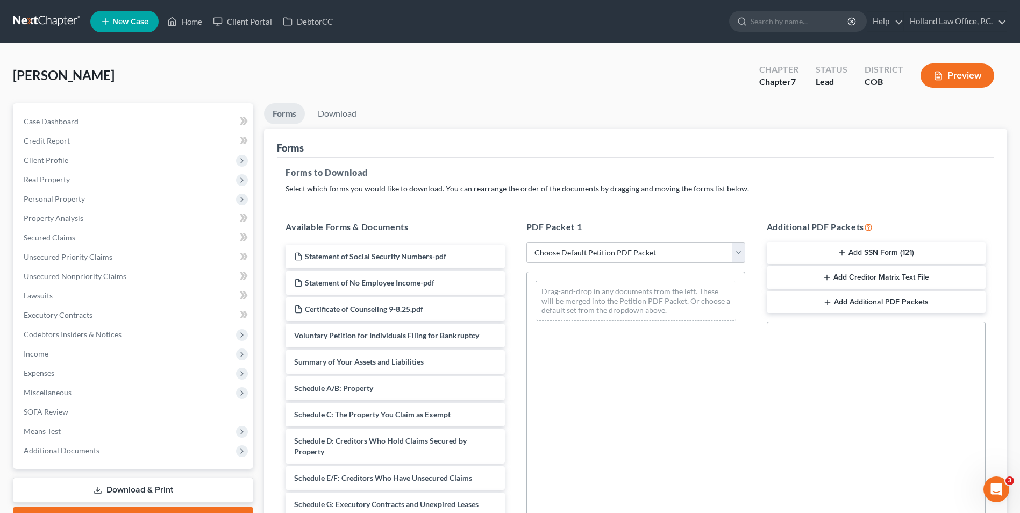
click at [586, 253] on select "Choose Default Petition PDF Packet Complete Bankruptcy Petition (all forms and …" at bounding box center [635, 253] width 219 height 22
click at [526, 242] on select "Choose Default Petition PDF Packet Complete Bankruptcy Petition (all forms and …" at bounding box center [635, 253] width 219 height 22
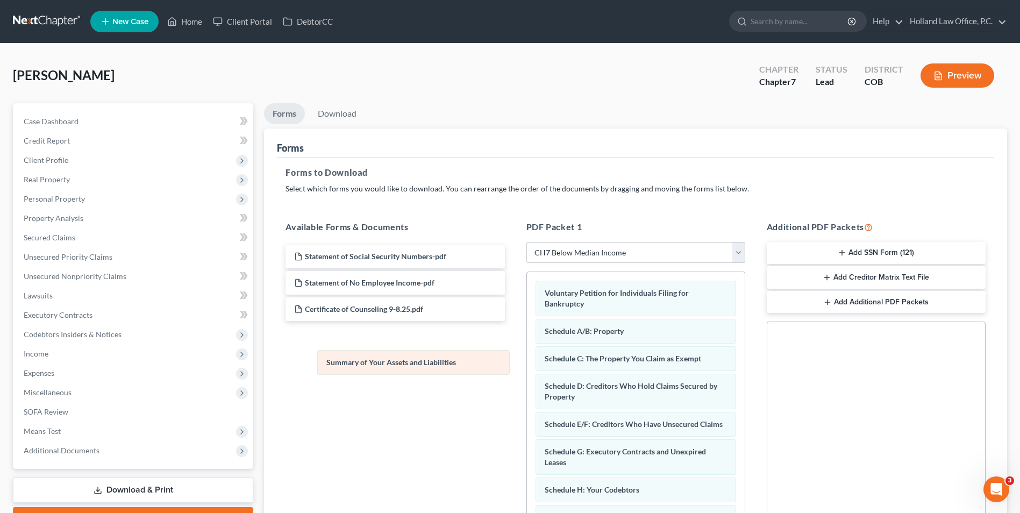
drag, startPoint x: 591, startPoint y: 330, endPoint x: 387, endPoint y: 362, distance: 206.9
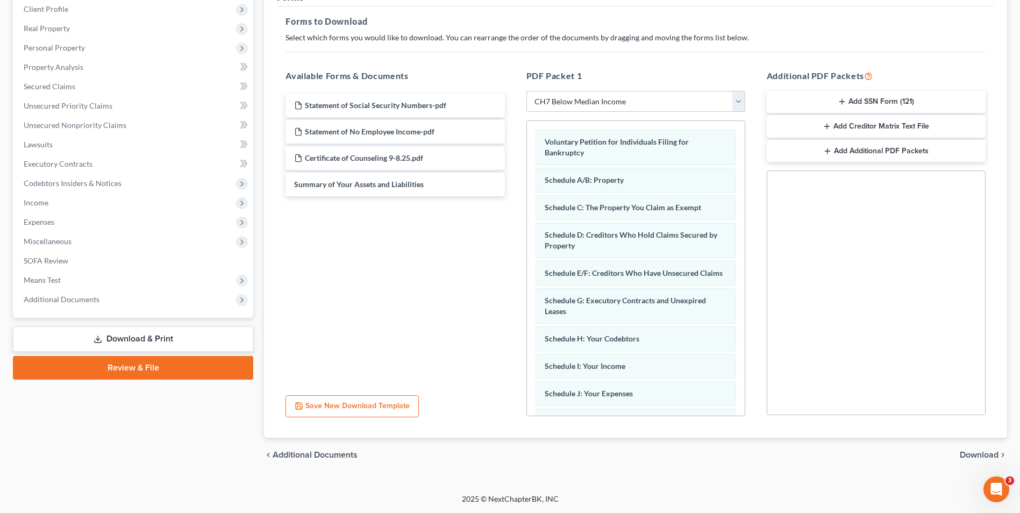
click at [963, 453] on span "Download" at bounding box center [979, 455] width 39 height 9
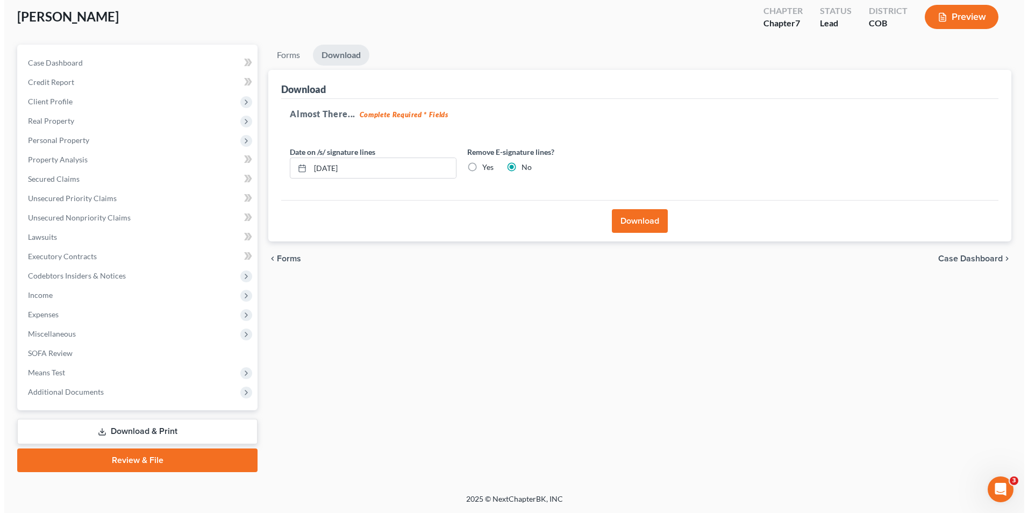
scroll to position [59, 0]
click at [478, 166] on label "Yes" at bounding box center [483, 167] width 11 height 11
click at [482, 166] on input "Yes" at bounding box center [485, 165] width 7 height 7
click at [630, 222] on button "Download" at bounding box center [636, 221] width 56 height 24
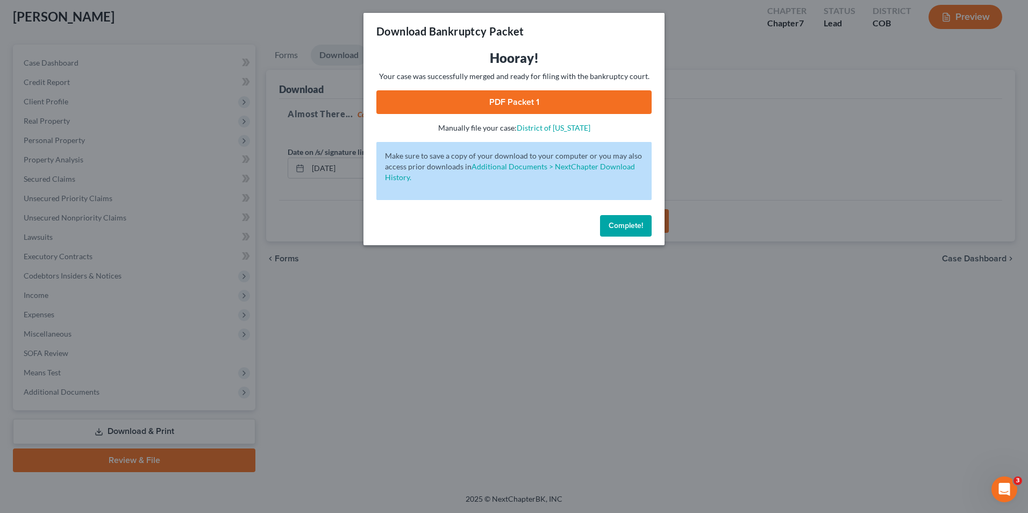
click at [538, 104] on link "PDF Packet 1" at bounding box center [513, 102] width 275 height 24
drag, startPoint x: 646, startPoint y: 228, endPoint x: 640, endPoint y: 227, distance: 5.4
click at [646, 228] on button "Complete!" at bounding box center [626, 226] width 52 height 22
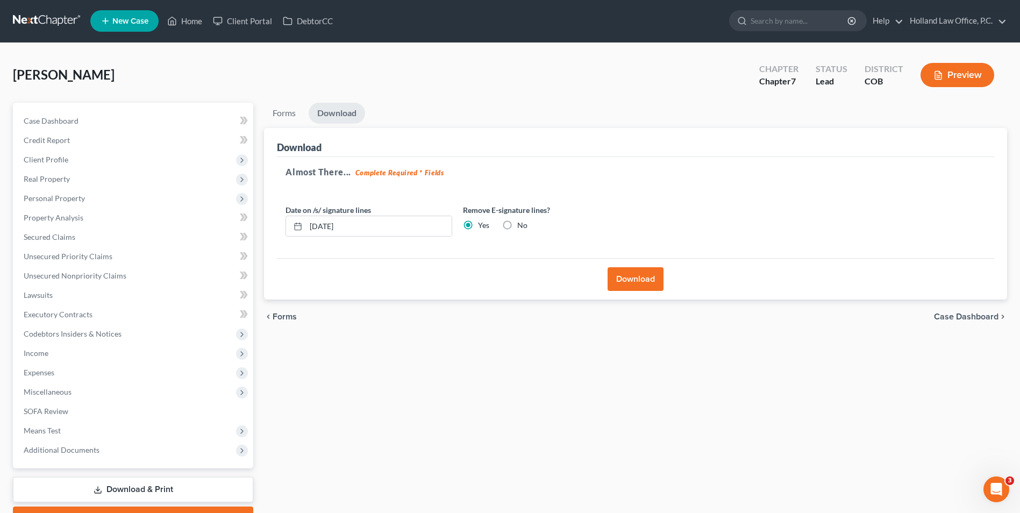
scroll to position [0, 0]
click at [204, 6] on nav "Home New Case Client Portal DebtorCC Holland Law Office, P.C. [EMAIL_ADDRESS][D…" at bounding box center [510, 21] width 1020 height 43
click at [192, 26] on link "Home" at bounding box center [185, 21] width 46 height 19
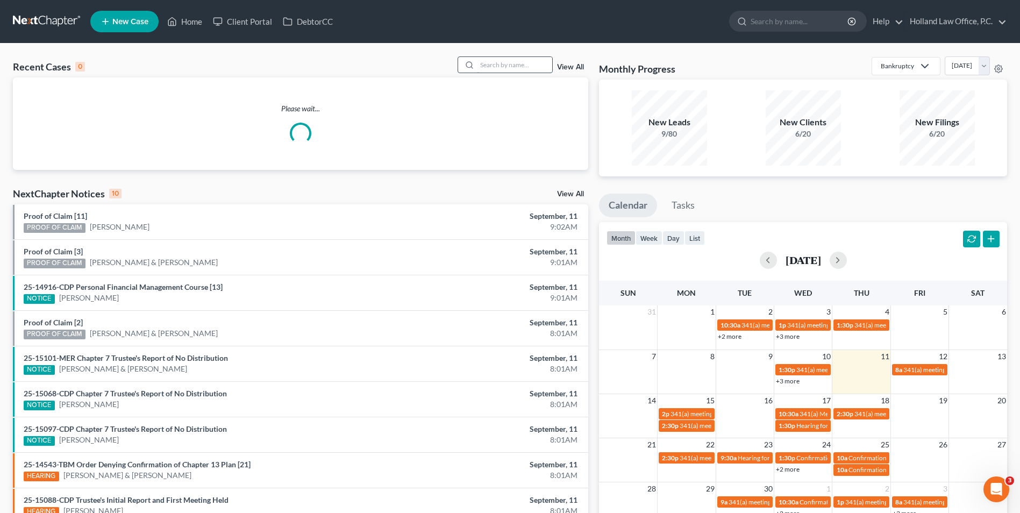
click at [505, 69] on input "search" at bounding box center [514, 65] width 75 height 16
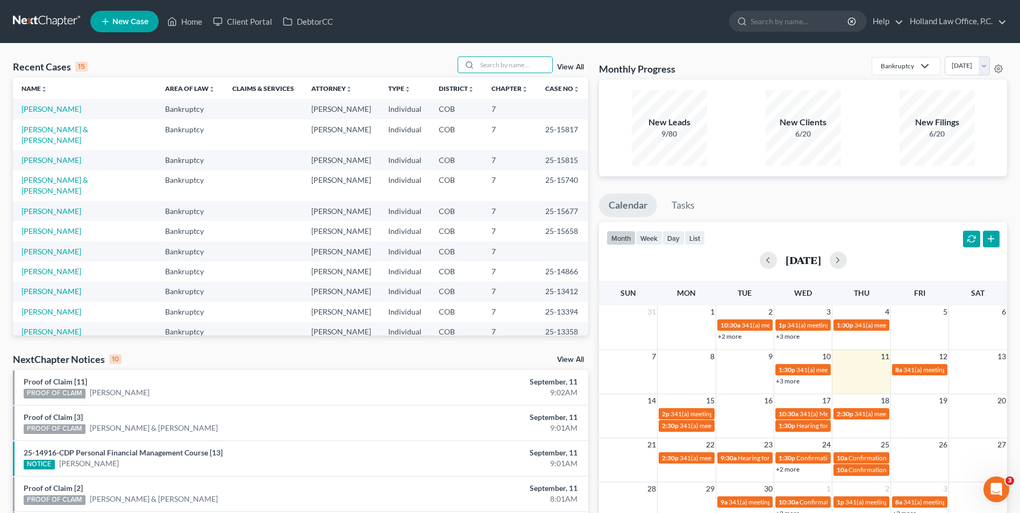
click at [120, 19] on span "New Case" at bounding box center [130, 22] width 36 height 8
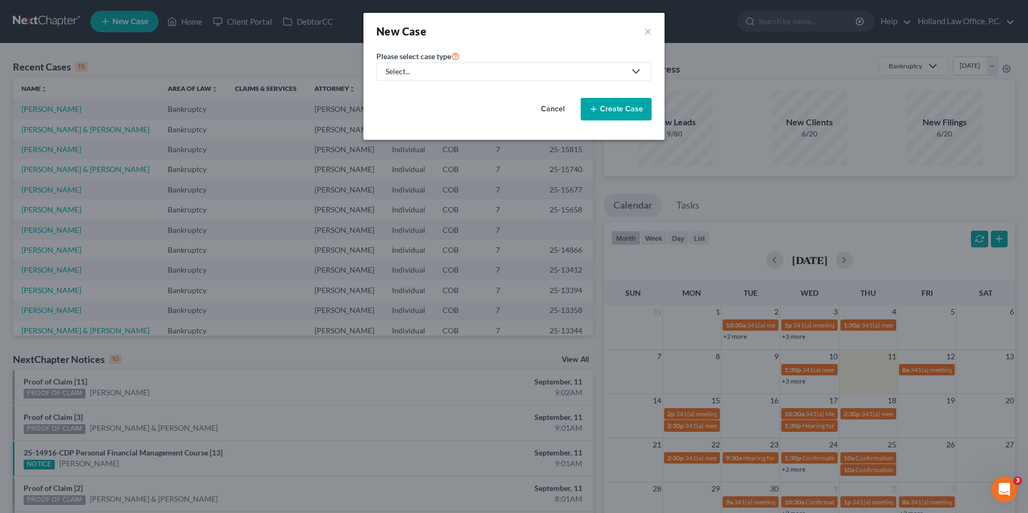
click at [440, 71] on div "Select..." at bounding box center [506, 71] width 240 height 11
drag, startPoint x: 414, startPoint y: 90, endPoint x: 437, endPoint y: 92, distance: 23.2
click at [414, 90] on div "Bankruptcy" at bounding box center [408, 93] width 42 height 11
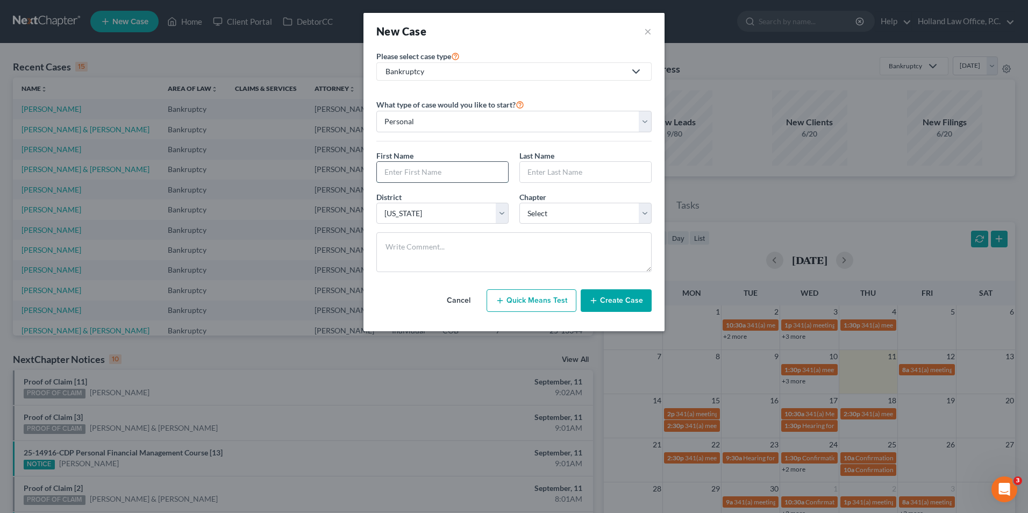
click at [452, 177] on input "text" at bounding box center [442, 172] width 131 height 20
click at [573, 176] on input "text" at bounding box center [585, 172] width 131 height 20
click at [551, 224] on div "District * Select [US_STATE] - [GEOGRAPHIC_DATA] [US_STATE] - [GEOGRAPHIC_DATA]…" at bounding box center [514, 211] width 286 height 41
click at [552, 222] on select "Select 7 11 12 13" at bounding box center [585, 214] width 132 height 22
click at [519, 203] on select "Select 7 11 12 13" at bounding box center [585, 214] width 132 height 22
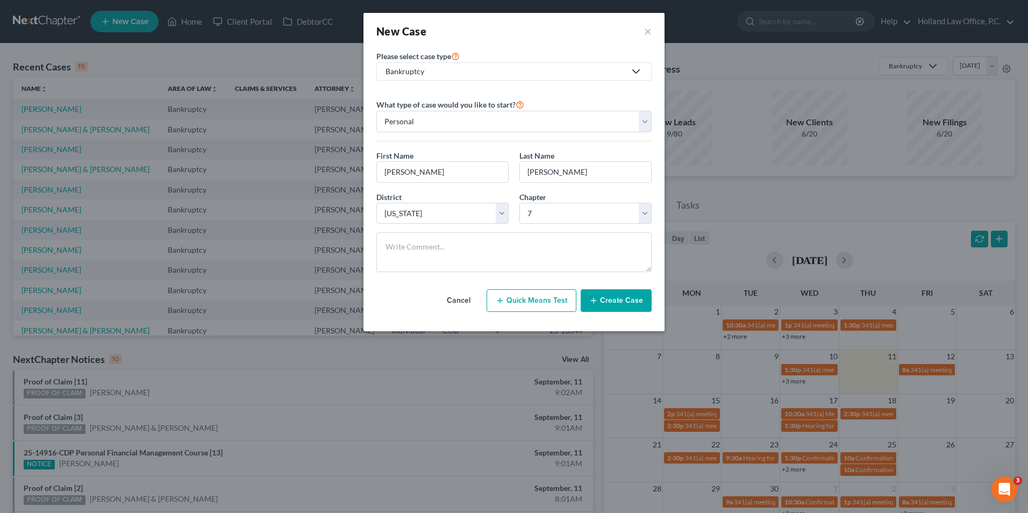
click at [617, 305] on button "Create Case" at bounding box center [616, 300] width 71 height 23
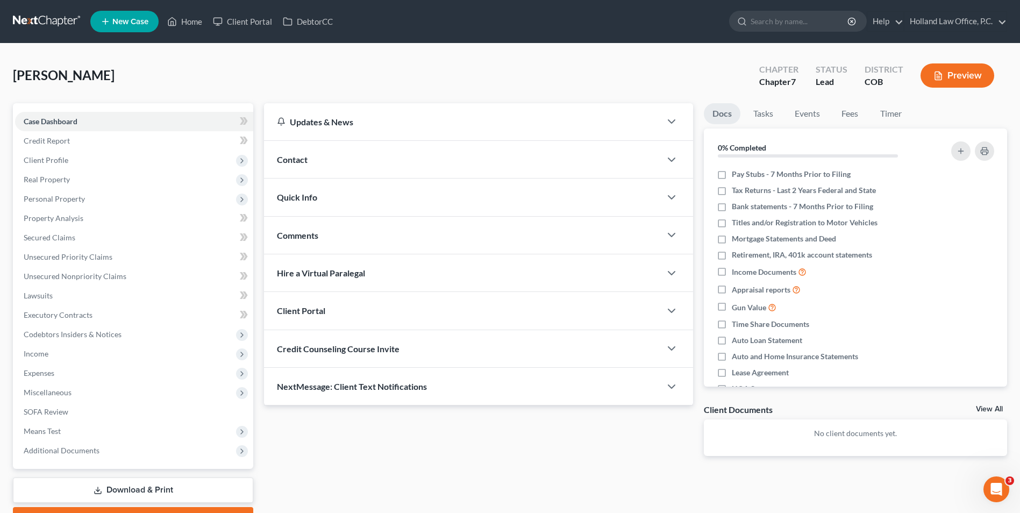
click at [327, 154] on div "Contact" at bounding box center [462, 159] width 397 height 37
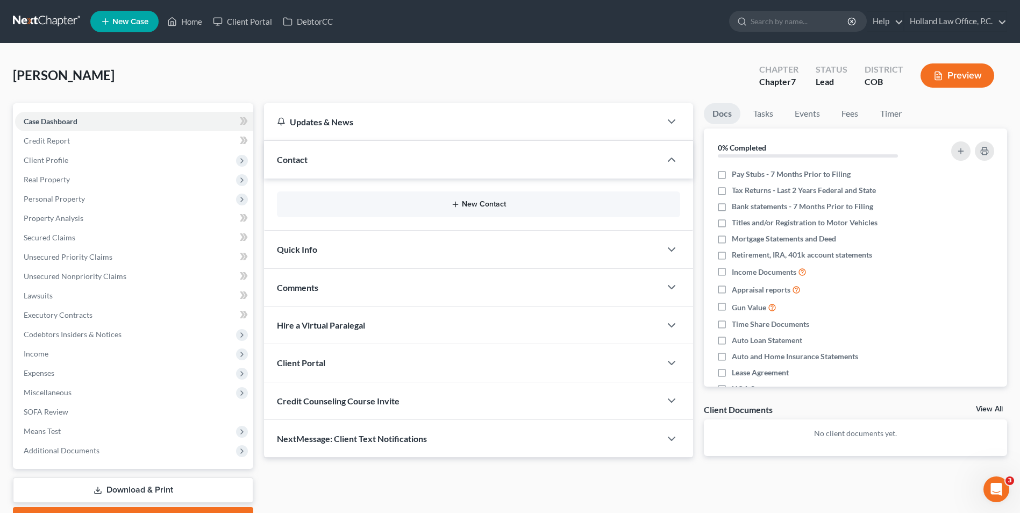
click at [478, 200] on div "New Contact" at bounding box center [478, 204] width 403 height 26
click at [478, 201] on button "New Contact" at bounding box center [479, 204] width 386 height 9
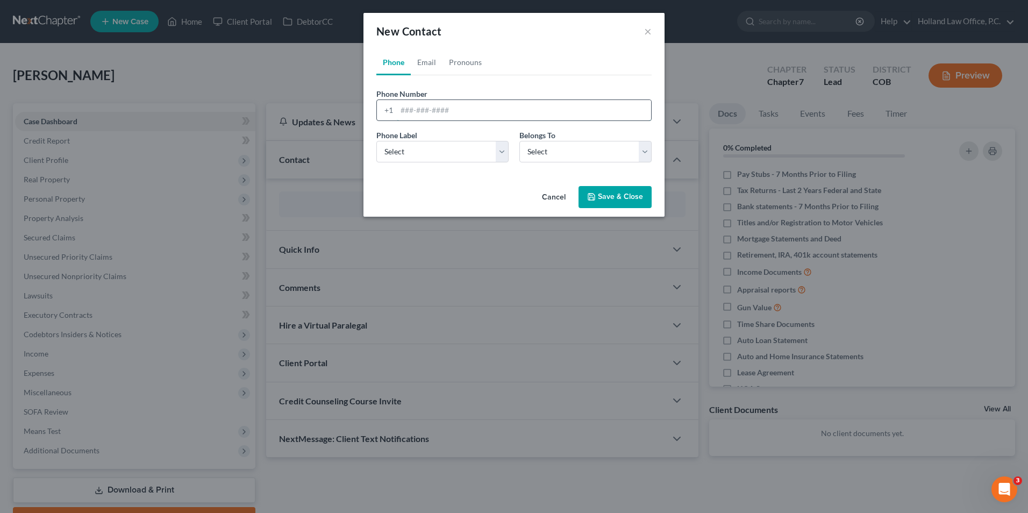
click at [459, 116] on input "tel" at bounding box center [524, 110] width 254 height 20
paste input "[PHONE_NUMBER]"
drag, startPoint x: 437, startPoint y: 63, endPoint x: 462, endPoint y: 116, distance: 57.7
click at [437, 63] on link "Email" at bounding box center [427, 62] width 32 height 26
click at [438, 113] on input "email" at bounding box center [524, 110] width 254 height 20
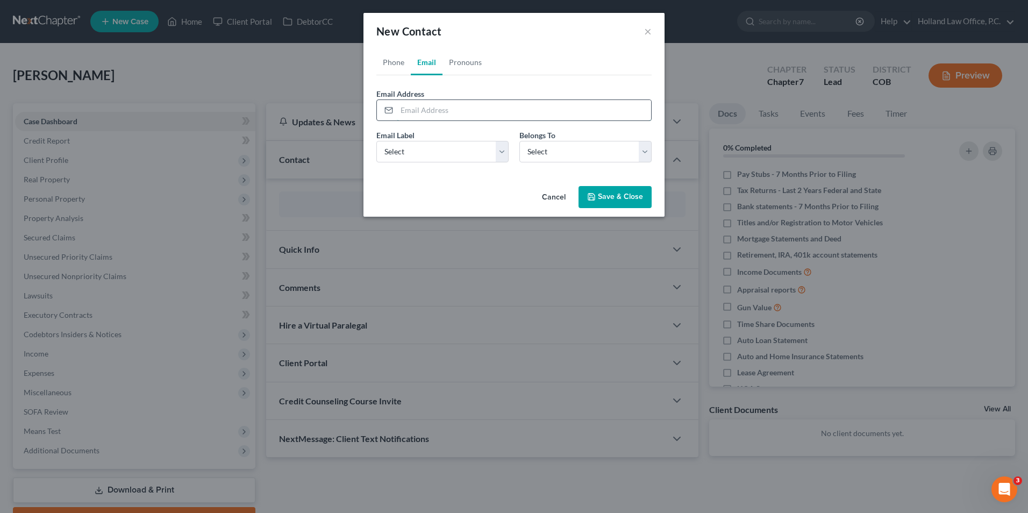
paste input "[EMAIL_ADDRESS][DOMAIN_NAME]"
click at [420, 148] on select "Select Home Work Other" at bounding box center [442, 152] width 132 height 22
click at [376, 141] on select "Select Home Work Other" at bounding box center [442, 152] width 132 height 22
click at [561, 153] on select "Select Client Other" at bounding box center [585, 152] width 132 height 22
click at [519, 141] on select "Select Client Other" at bounding box center [585, 152] width 132 height 22
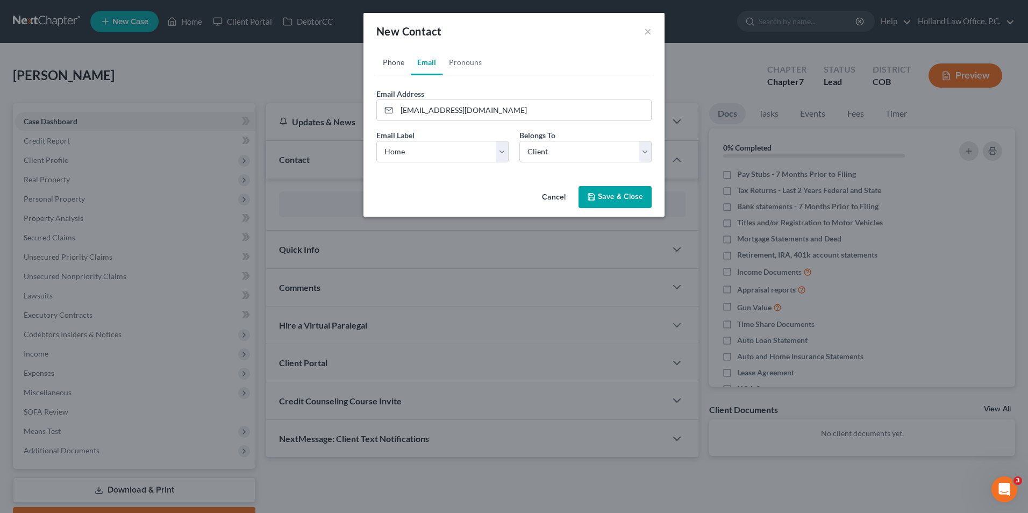
click at [396, 62] on link "Phone" at bounding box center [393, 62] width 34 height 26
drag, startPoint x: 407, startPoint y: 152, endPoint x: 409, endPoint y: 164, distance: 12.7
click at [407, 153] on select "Select Mobile Home Work Other" at bounding box center [442, 152] width 132 height 22
click at [376, 141] on select "Select Mobile Home Work Other" at bounding box center [442, 152] width 132 height 22
click at [599, 198] on button "Save & Close" at bounding box center [615, 197] width 73 height 23
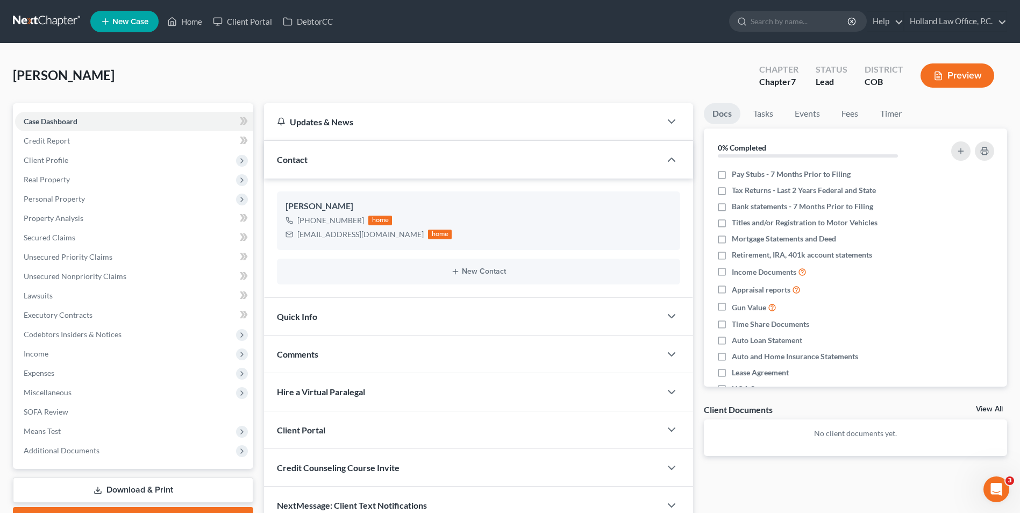
click at [284, 73] on div "[PERSON_NAME] Upgraded Chapter Chapter 7 Status Lead District COB Preview" at bounding box center [510, 79] width 994 height 47
click at [69, 143] on span "Credit Report" at bounding box center [47, 140] width 46 height 9
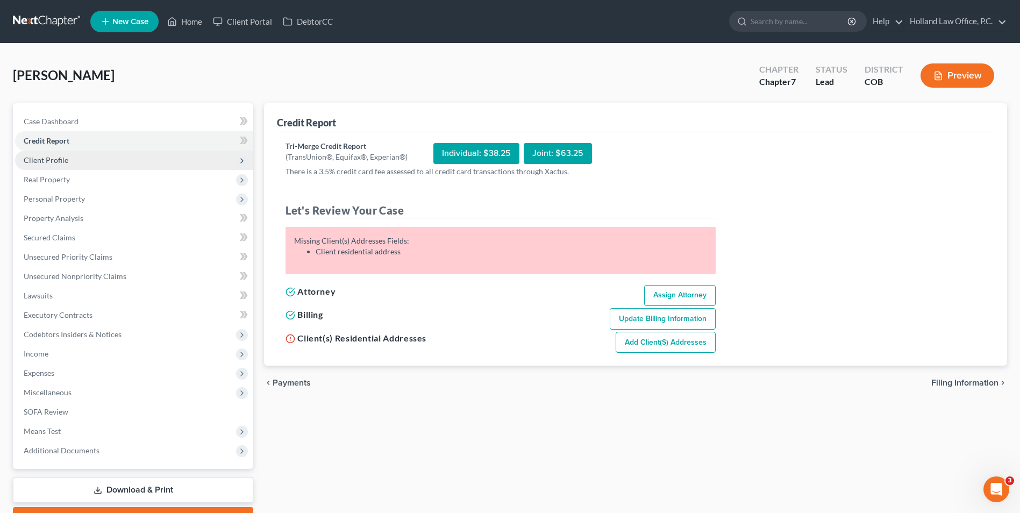
click at [58, 162] on span "Client Profile" at bounding box center [46, 159] width 45 height 9
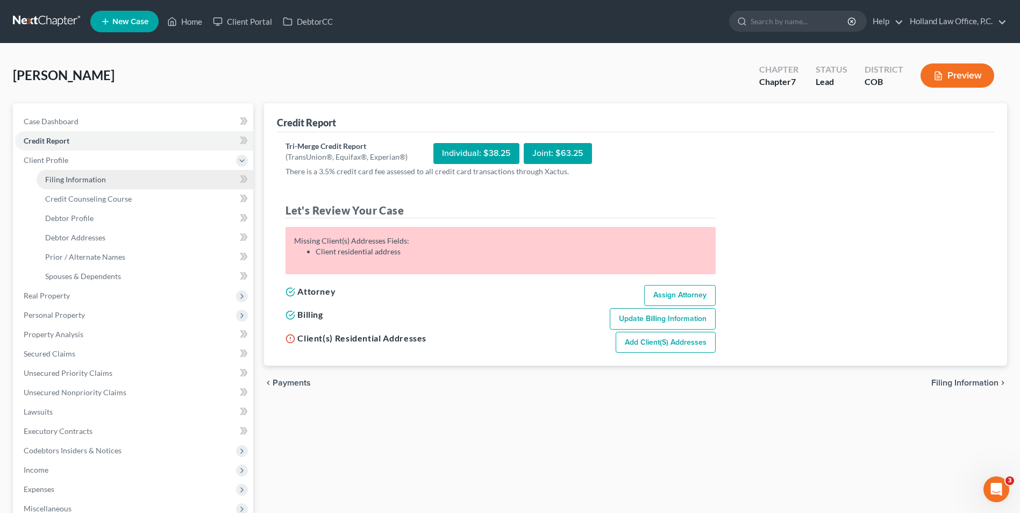
click at [77, 176] on span "Filing Information" at bounding box center [75, 179] width 61 height 9
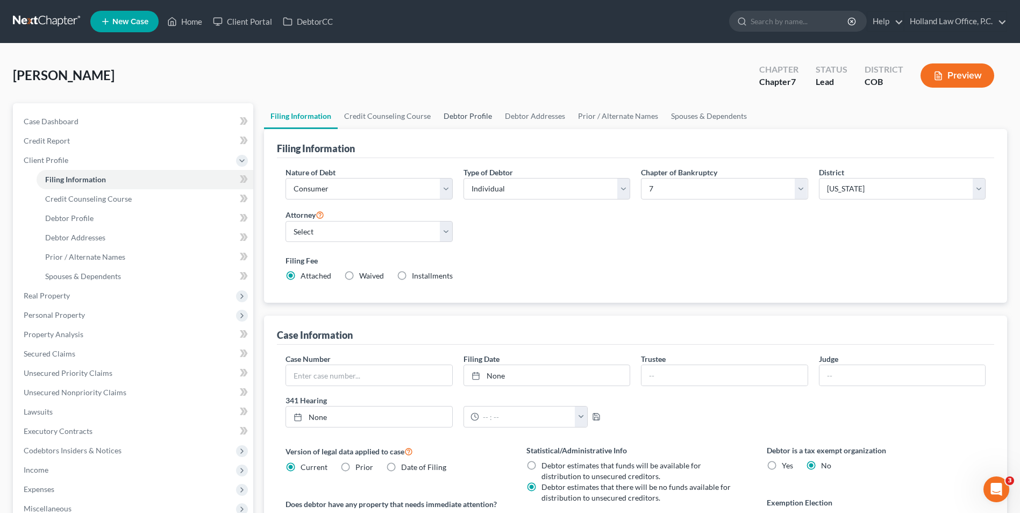
click at [455, 117] on link "Debtor Profile" at bounding box center [467, 116] width 61 height 26
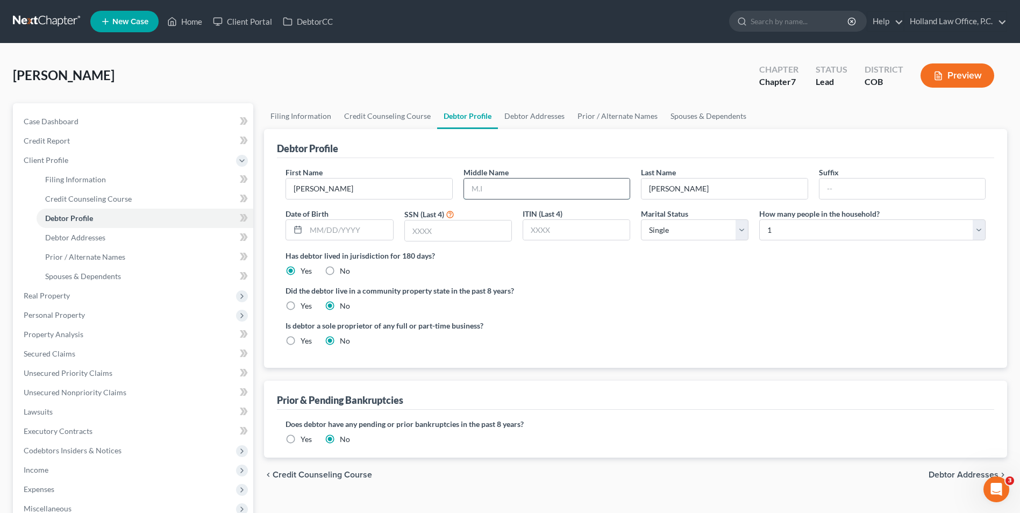
click at [532, 191] on input "text" at bounding box center [547, 189] width 166 height 20
click at [329, 228] on input "text" at bounding box center [349, 230] width 87 height 20
click at [481, 230] on input "text" at bounding box center [458, 230] width 106 height 20
click at [799, 226] on select "Select 1 2 3 4 5 6 7 8 9 10 11 12 13 14 15 16 17 18 19 20" at bounding box center [872, 230] width 226 height 22
click at [759, 219] on select "Select 1 2 3 4 5 6 7 8 9 10 11 12 13 14 15 16 17 18 19 20" at bounding box center [872, 230] width 226 height 22
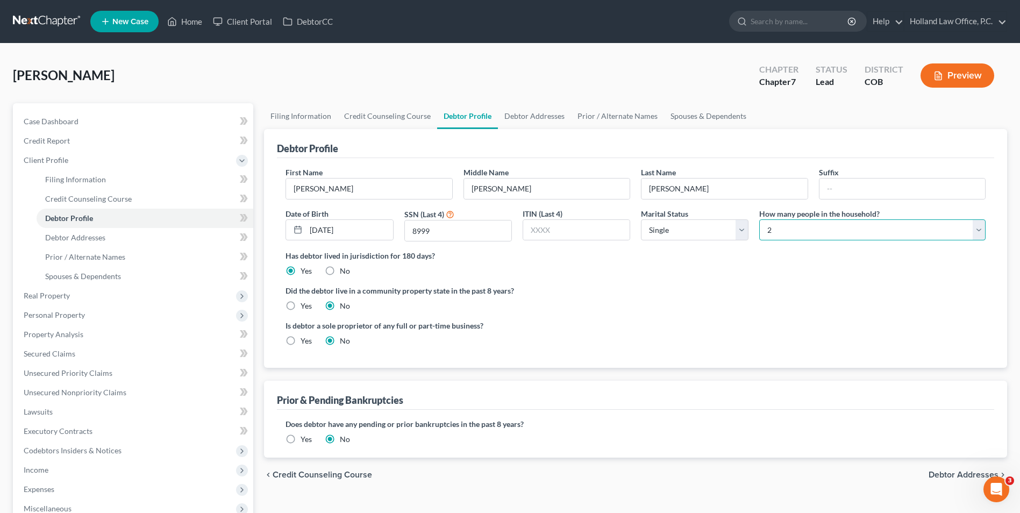
click at [792, 233] on select "Select 1 2 3 4 5 6 7 8 9 10 11 12 13 14 15 16 17 18 19 20" at bounding box center [872, 230] width 226 height 22
click at [777, 231] on select "Select 1 2 3 4 5 6 7 8 9 10 11 12 13 14 15 16 17 18 19 20" at bounding box center [872, 230] width 226 height 22
click at [786, 228] on select "Select 1 2 3 4 5 6 7 8 9 10 11 12 13 14 15 16 17 18 19 20" at bounding box center [872, 230] width 226 height 22
click at [759, 219] on select "Select 1 2 3 4 5 6 7 8 9 10 11 12 13 14 15 16 17 18 19 20" at bounding box center [872, 230] width 226 height 22
click at [546, 122] on link "Debtor Addresses" at bounding box center [534, 116] width 73 height 26
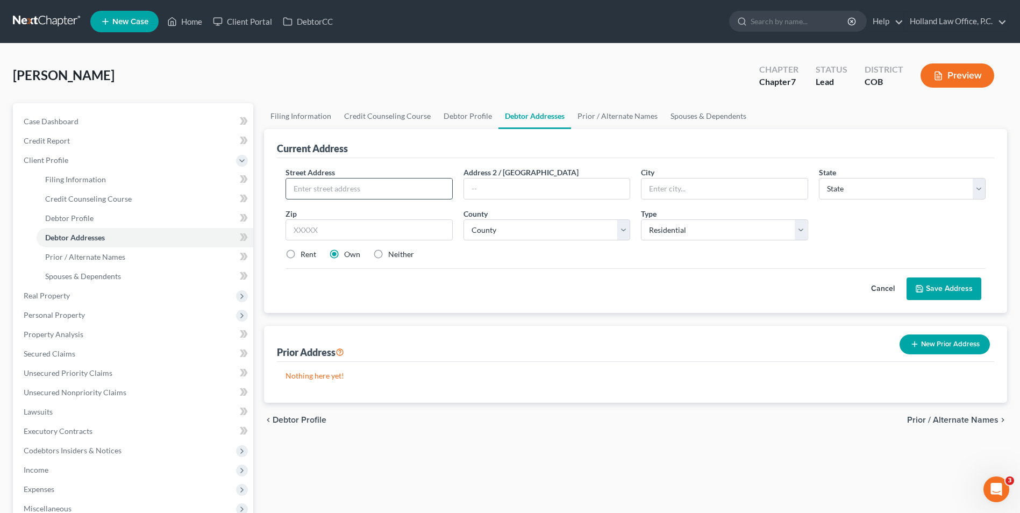
click at [370, 191] on input "text" at bounding box center [369, 189] width 166 height 20
click at [304, 254] on label "Rent" at bounding box center [309, 254] width 16 height 11
click at [305, 254] on input "Rent" at bounding box center [308, 252] width 7 height 7
click at [340, 190] on input "text" at bounding box center [369, 189] width 166 height 20
click at [529, 189] on input "text" at bounding box center [547, 189] width 166 height 20
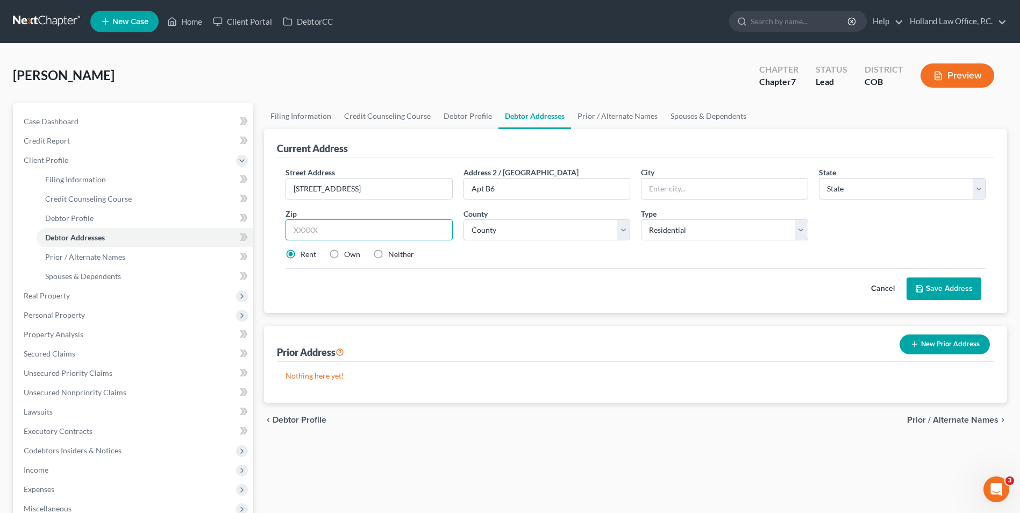
click at [365, 231] on input "text" at bounding box center [369, 230] width 167 height 22
click at [493, 259] on div "Rent Own Neither" at bounding box center [635, 254] width 711 height 11
click at [545, 230] on select "County [GEOGRAPHIC_DATA] [GEOGRAPHIC_DATA] [GEOGRAPHIC_DATA] [GEOGRAPHIC_DATA] …" at bounding box center [547, 230] width 167 height 22
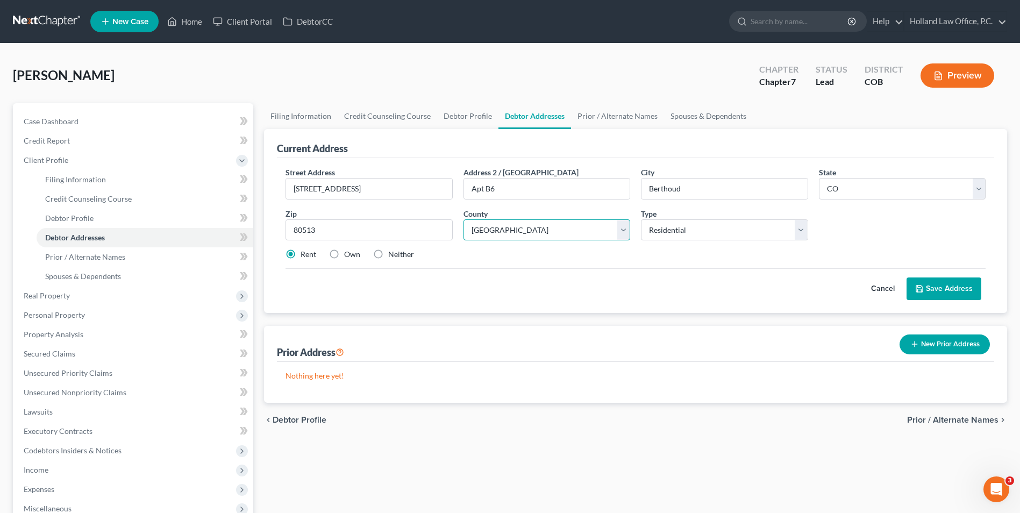
click at [464, 219] on select "County [GEOGRAPHIC_DATA] [GEOGRAPHIC_DATA] [GEOGRAPHIC_DATA] [GEOGRAPHIC_DATA] …" at bounding box center [547, 230] width 167 height 22
click at [927, 287] on button "Save Address" at bounding box center [944, 288] width 75 height 23
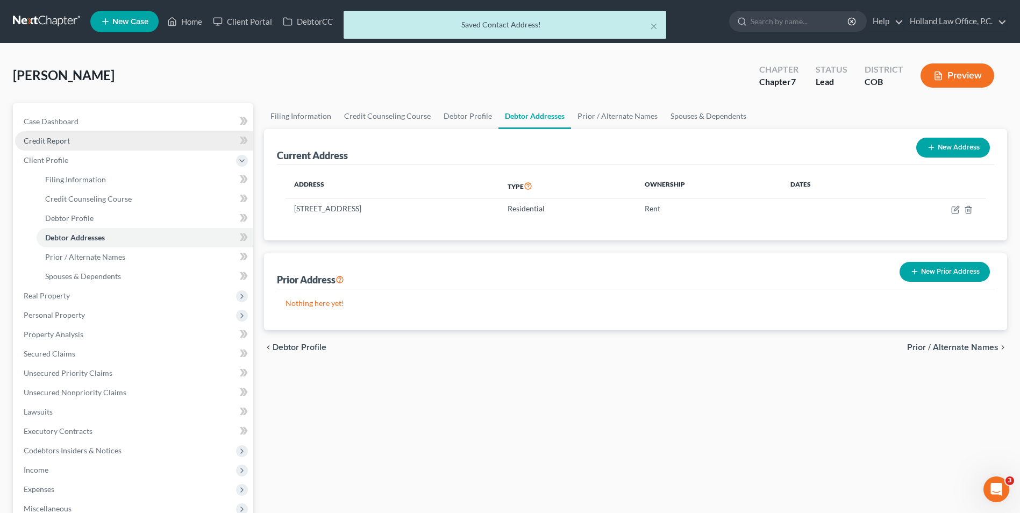
click at [62, 144] on span "Credit Report" at bounding box center [47, 140] width 46 height 9
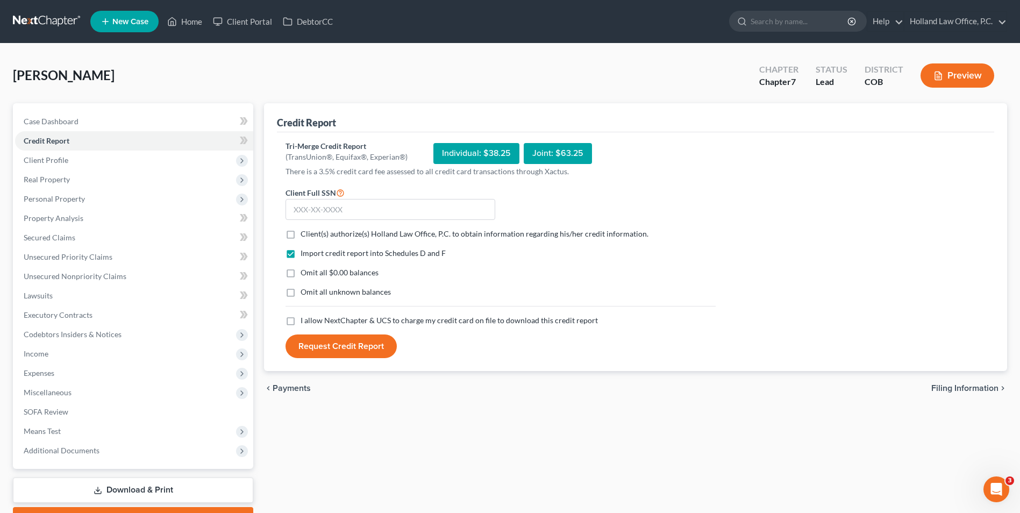
click at [301, 232] on label "Client(s) authorize(s) Holland Law Office, P.C. to obtain information regarding…" at bounding box center [475, 234] width 348 height 11
click at [305, 232] on input "Client(s) authorize(s) Holland Law Office, P.C. to obtain information regarding…" at bounding box center [308, 232] width 7 height 7
click at [301, 321] on label "I allow NextChapter & UCS to charge my credit card on file to download this cre…" at bounding box center [449, 320] width 297 height 11
click at [305, 321] on input "I allow NextChapter & UCS to charge my credit card on file to download this cre…" at bounding box center [308, 318] width 7 height 7
click at [324, 214] on input "text" at bounding box center [391, 210] width 210 height 22
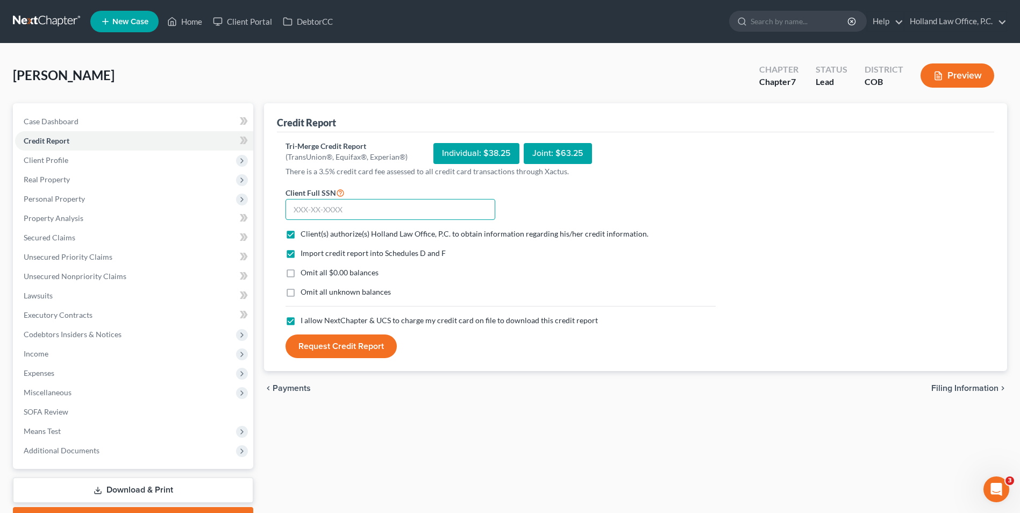
click at [317, 214] on input "text" at bounding box center [391, 210] width 210 height 22
click at [343, 343] on button "Request Credit Report" at bounding box center [341, 346] width 111 height 24
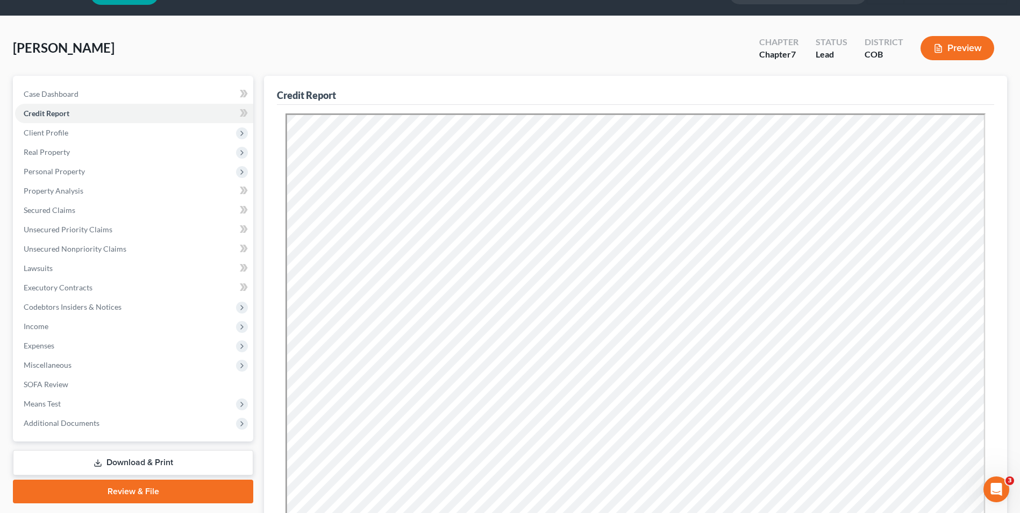
scroll to position [54, 0]
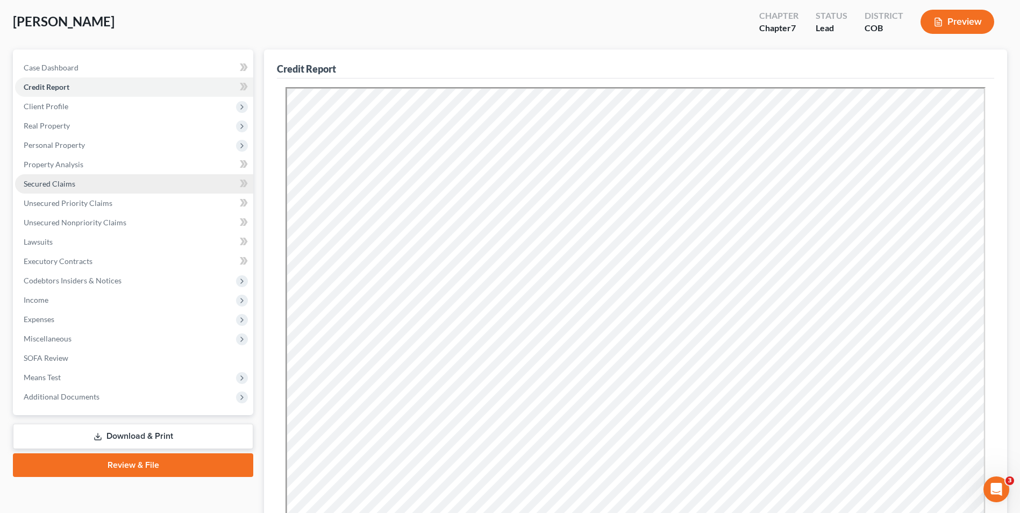
click at [63, 185] on span "Secured Claims" at bounding box center [50, 183] width 52 height 9
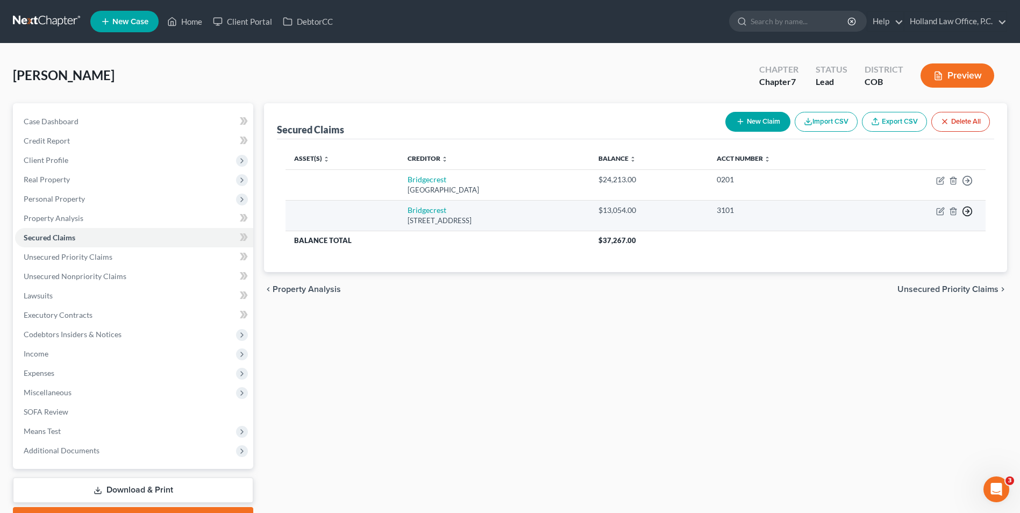
click at [969, 211] on polyline "button" at bounding box center [968, 212] width 2 height 4
click at [910, 235] on link "Move to F" at bounding box center [918, 237] width 90 height 18
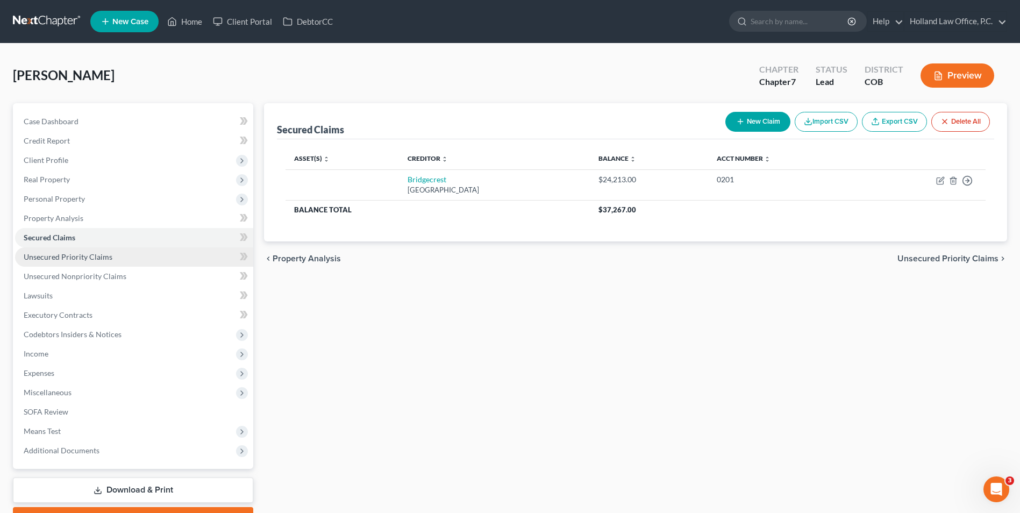
click at [81, 258] on span "Unsecured Priority Claims" at bounding box center [68, 256] width 89 height 9
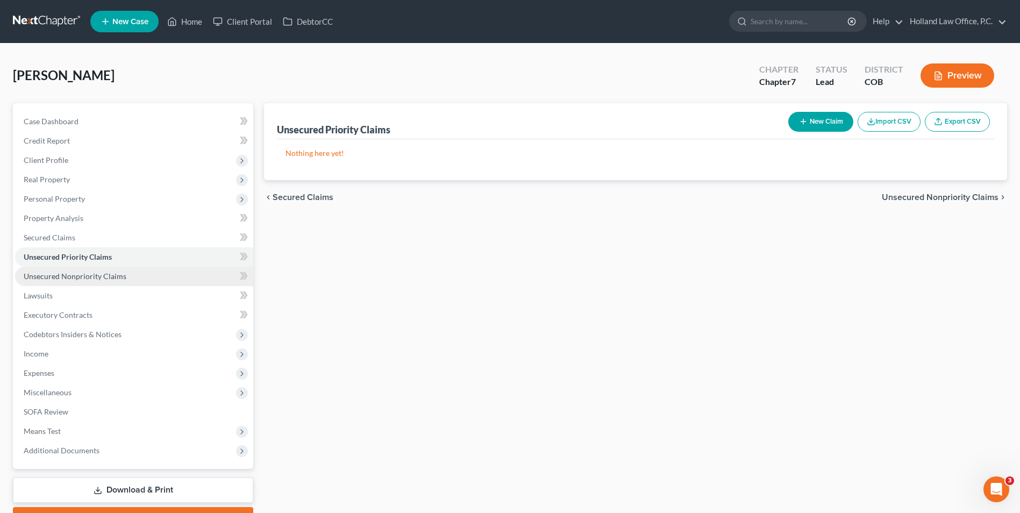
click at [88, 274] on span "Unsecured Nonpriority Claims" at bounding box center [75, 276] width 103 height 9
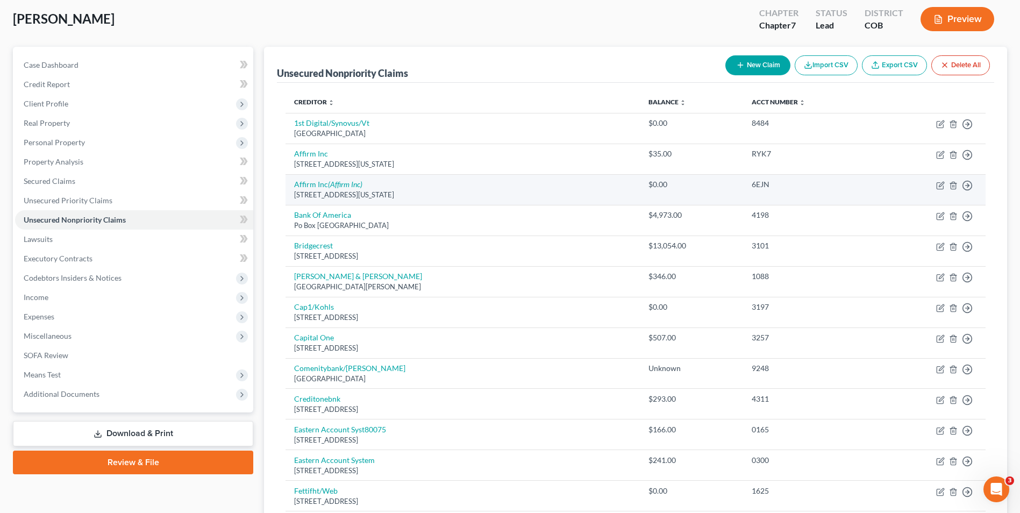
scroll to position [54, 0]
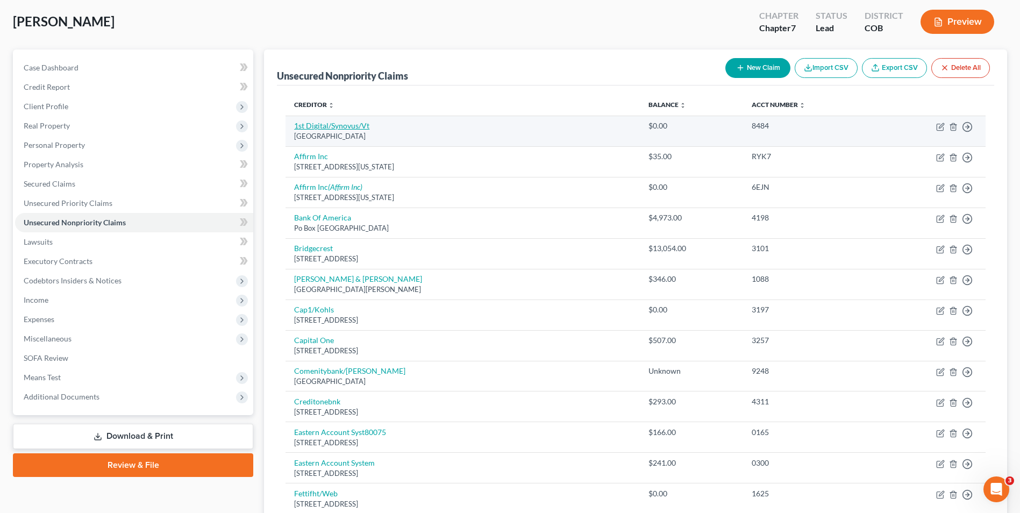
click at [351, 129] on link "1st Digital/Synovus/Vt" at bounding box center [331, 125] width 75 height 9
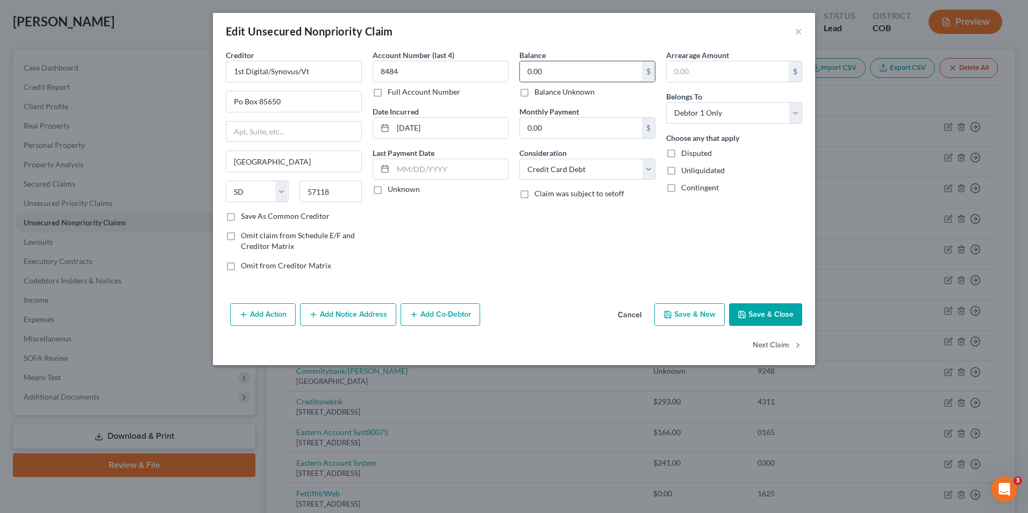
click at [580, 78] on input "0.00" at bounding box center [581, 71] width 122 height 20
drag, startPoint x: 756, startPoint y: 317, endPoint x: 747, endPoint y: 318, distance: 8.1
click at [756, 317] on button "Save & Close" at bounding box center [765, 314] width 73 height 23
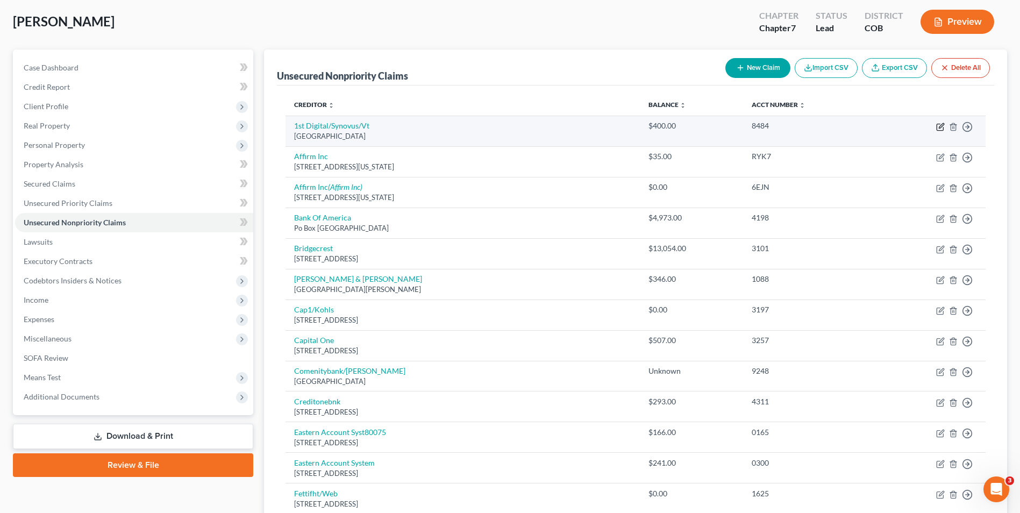
click at [941, 125] on icon "button" at bounding box center [941, 125] width 5 height 5
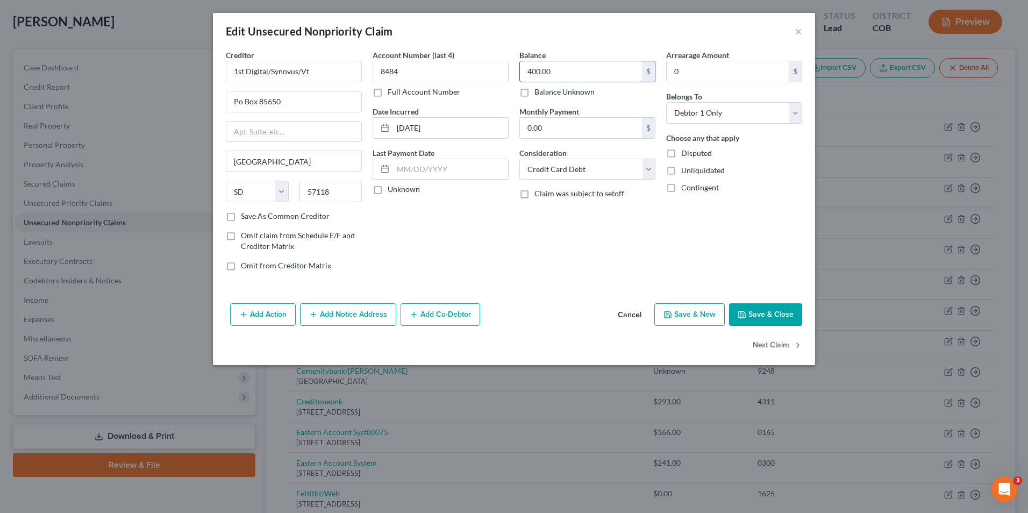
click at [565, 69] on input "400.00" at bounding box center [581, 71] width 122 height 20
click at [778, 312] on button "Save & Close" at bounding box center [765, 314] width 73 height 23
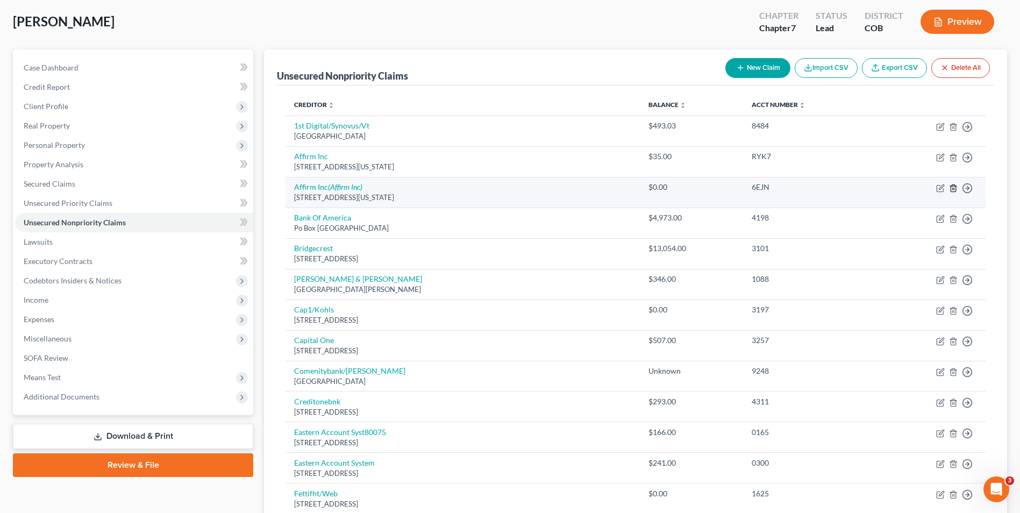
click at [953, 189] on line "button" at bounding box center [953, 189] width 0 height 2
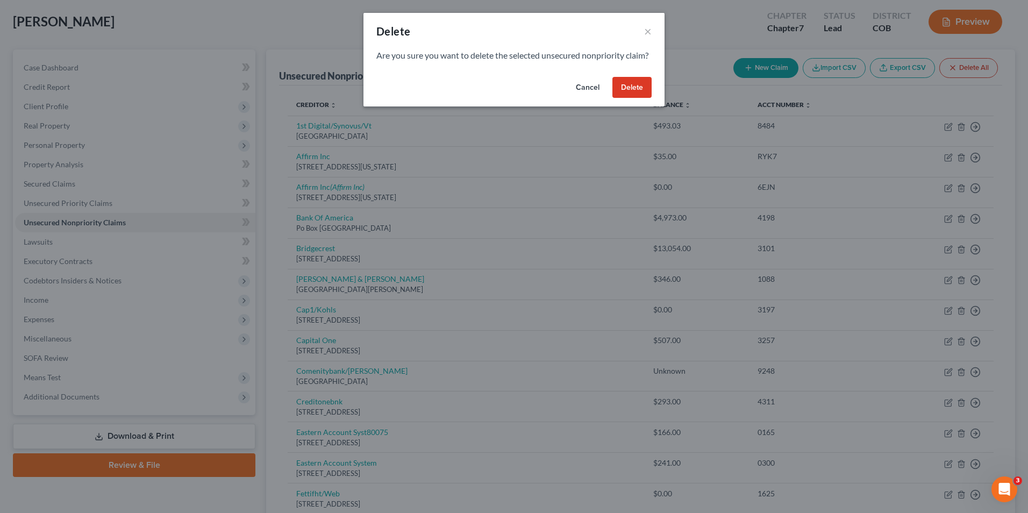
click at [636, 98] on button "Delete" at bounding box center [632, 88] width 39 height 22
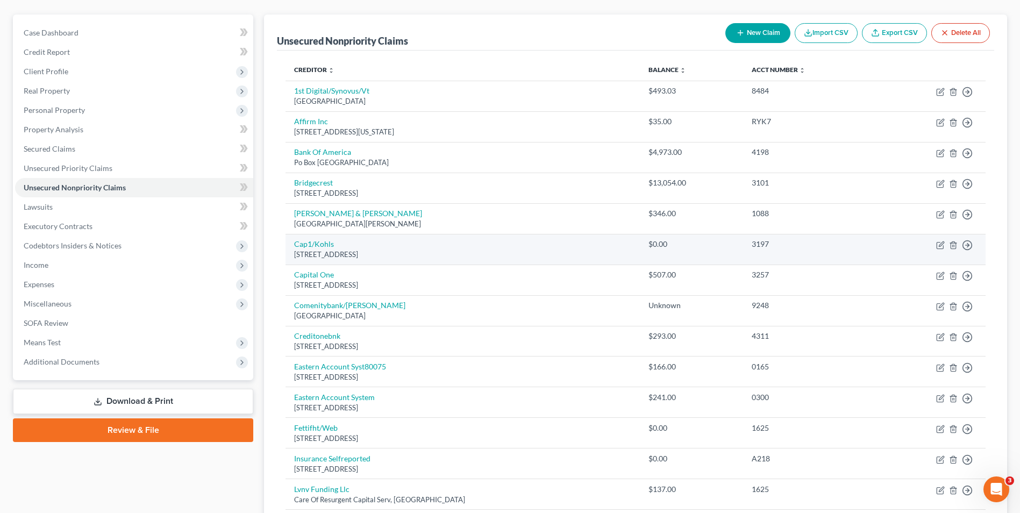
scroll to position [108, 0]
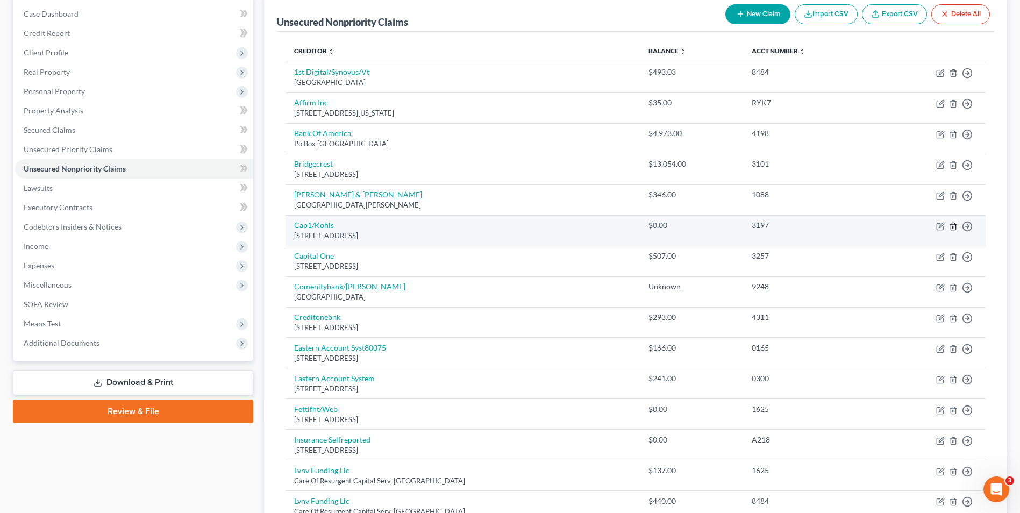
click at [953, 224] on icon "button" at bounding box center [953, 226] width 9 height 9
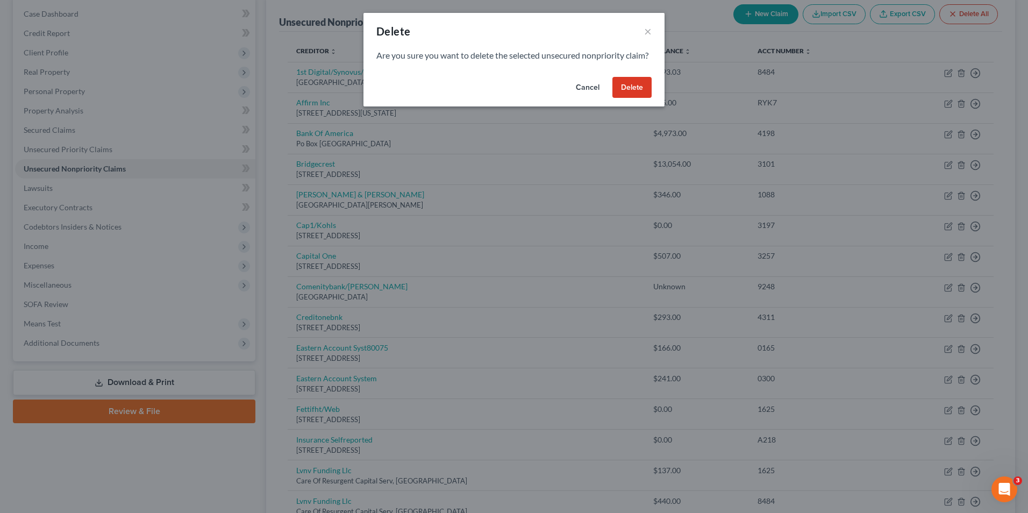
click at [626, 98] on button "Delete" at bounding box center [632, 88] width 39 height 22
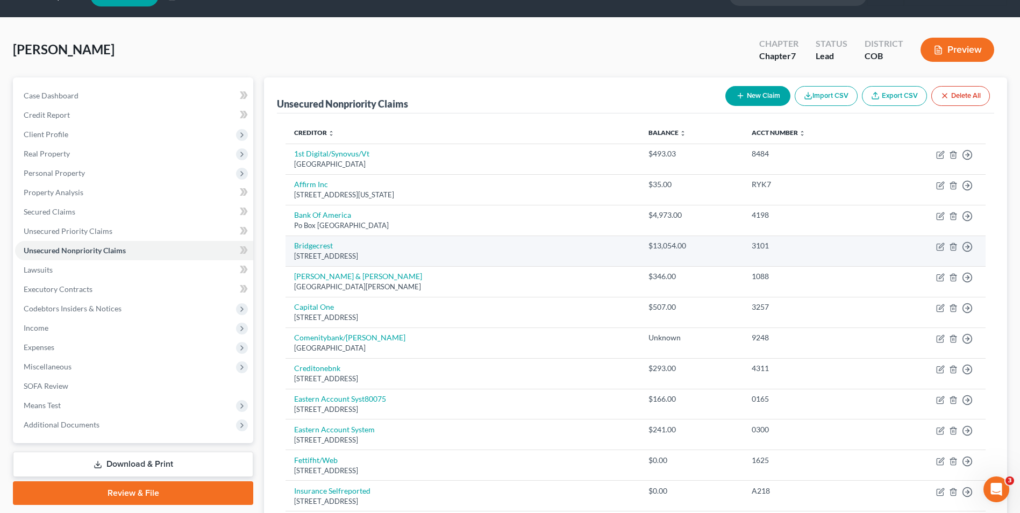
scroll to position [2, 0]
